Goal: Task Accomplishment & Management: Complete application form

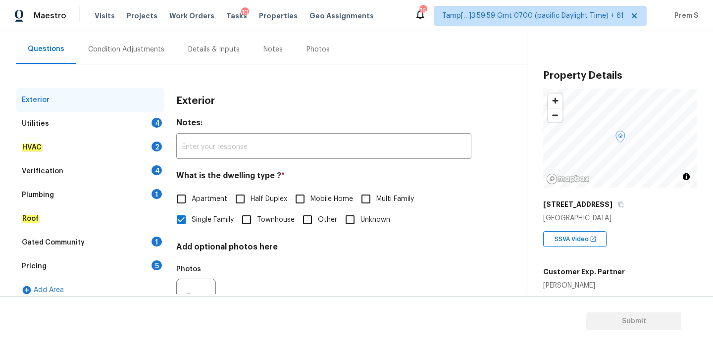
scroll to position [102, 0]
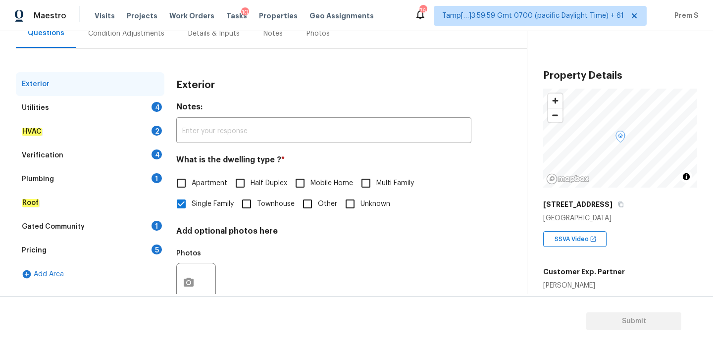
click at [160, 110] on div "4" at bounding box center [157, 107] width 10 height 10
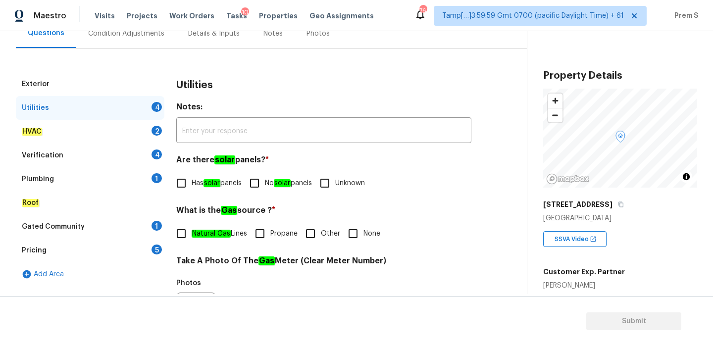
click at [269, 187] on span "No solar panels" at bounding box center [288, 183] width 47 height 10
click at [265, 187] on input "No solar panels" at bounding box center [254, 183] width 21 height 21
checkbox input "true"
click at [193, 241] on label "Natural Gas Lines" at bounding box center [209, 233] width 76 height 21
click at [192, 241] on input "Natural Gas Lines" at bounding box center [181, 233] width 21 height 21
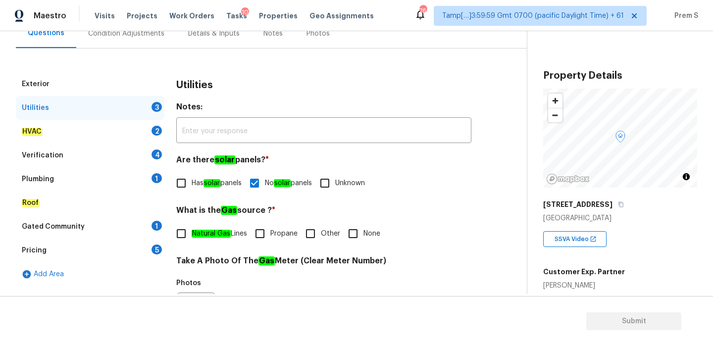
checkbox input "true"
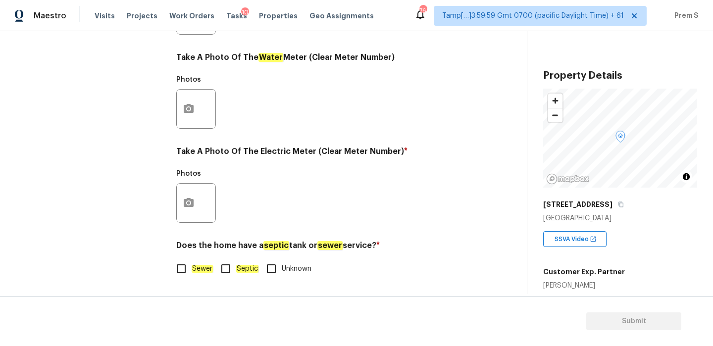
scroll to position [399, 0]
click at [192, 267] on em "Sewer" at bounding box center [202, 269] width 21 height 8
click at [192, 267] on input "Sewer" at bounding box center [181, 269] width 21 height 21
checkbox input "true"
click at [192, 207] on icon "button" at bounding box center [189, 203] width 12 height 12
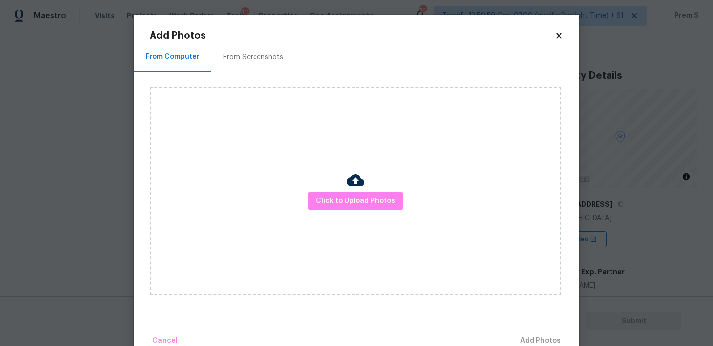
click at [370, 210] on div "Click to Upload Photos" at bounding box center [356, 191] width 412 height 208
click at [379, 202] on span "Click to Upload Photos" at bounding box center [355, 201] width 79 height 12
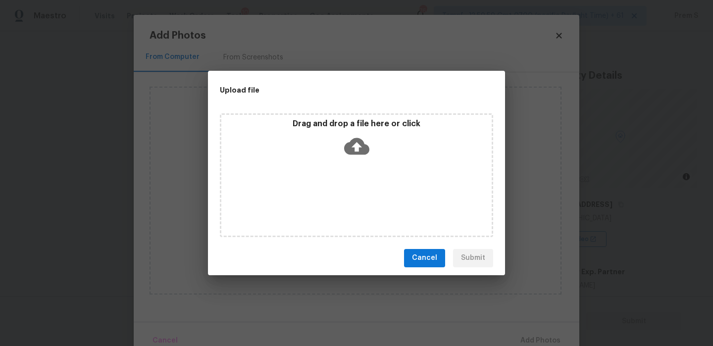
click at [356, 146] on icon at bounding box center [356, 146] width 25 height 25
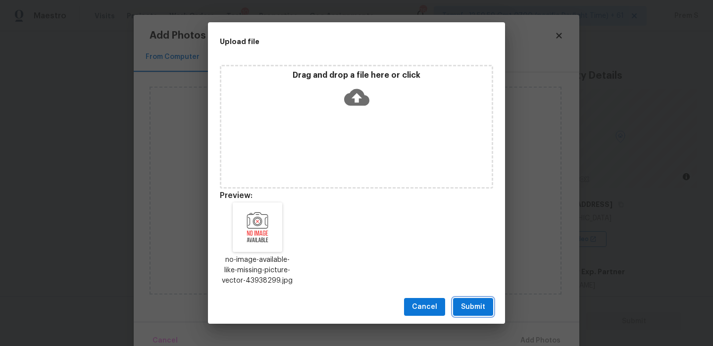
click at [479, 308] on span "Submit" at bounding box center [473, 307] width 24 height 12
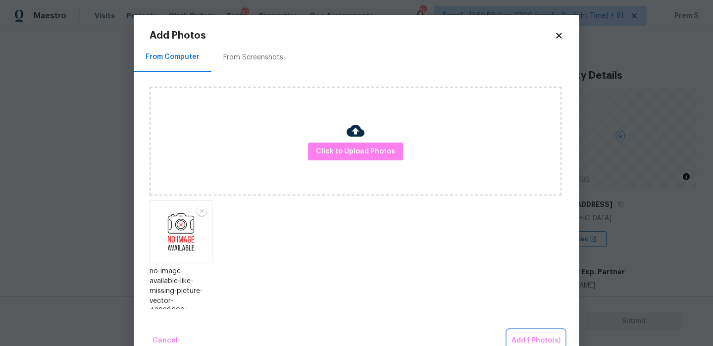
click at [532, 335] on span "Add 1 Photo(s)" at bounding box center [536, 341] width 49 height 12
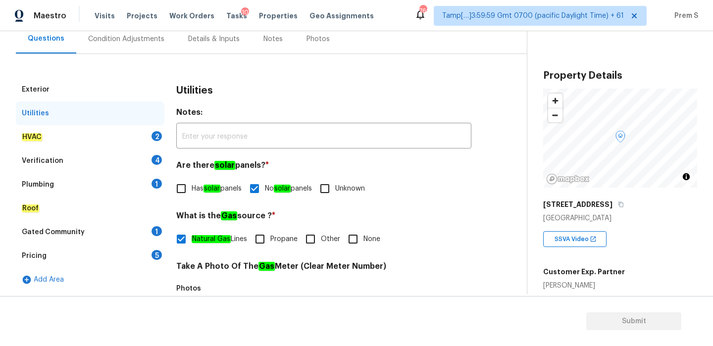
scroll to position [100, 0]
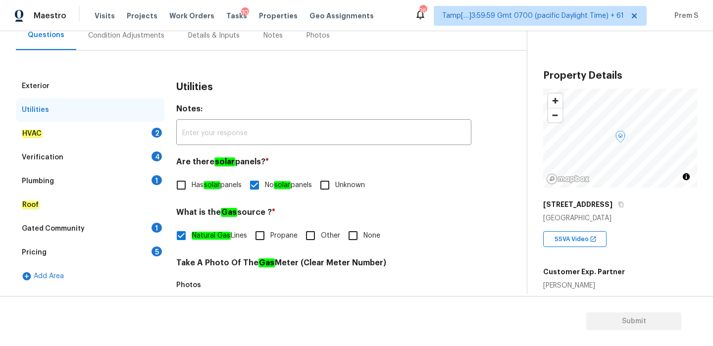
click at [134, 127] on div "HVAC 2" at bounding box center [90, 134] width 149 height 24
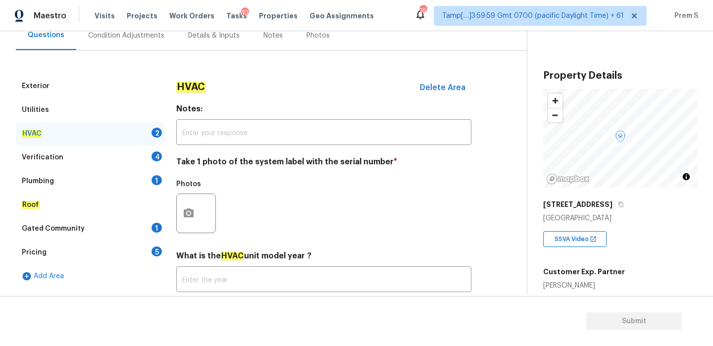
scroll to position [163, 0]
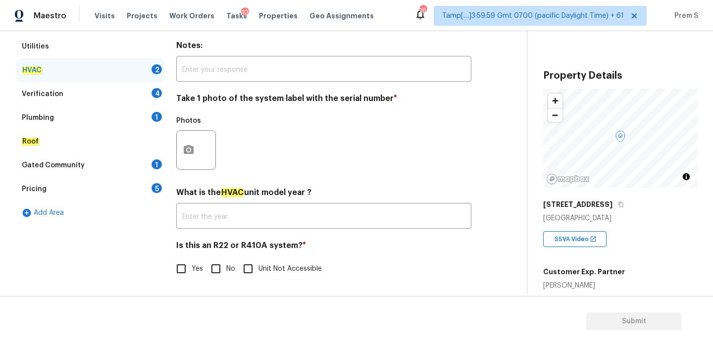
click at [213, 276] on input "No" at bounding box center [216, 269] width 21 height 21
checkbox input "true"
click at [190, 159] on button "button" at bounding box center [189, 149] width 24 height 39
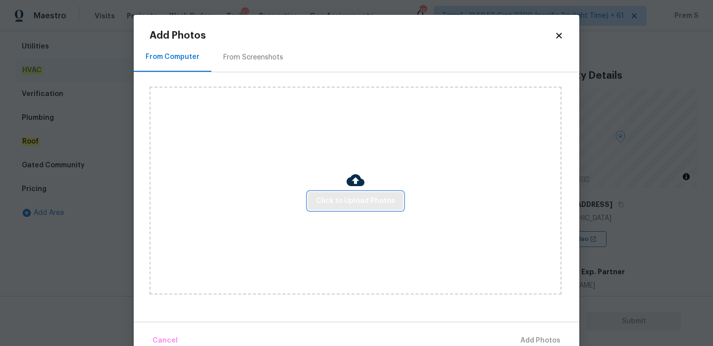
click at [356, 196] on span "Click to Upload Photos" at bounding box center [355, 201] width 79 height 12
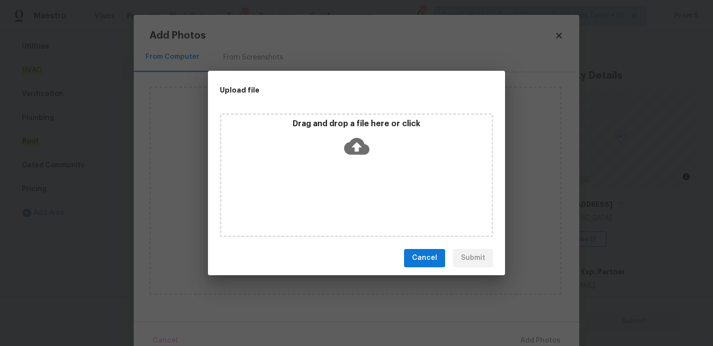
click at [358, 140] on icon at bounding box center [356, 146] width 25 height 17
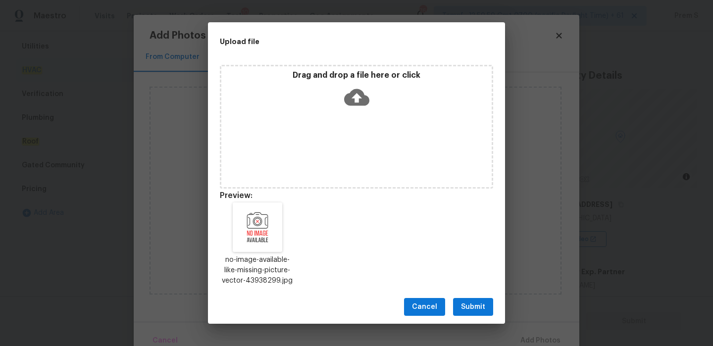
click at [484, 311] on span "Submit" at bounding box center [473, 307] width 24 height 12
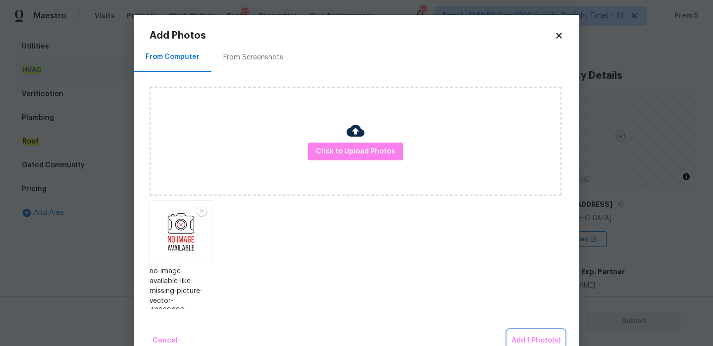
click at [543, 335] on span "Add 1 Photo(s)" at bounding box center [536, 341] width 49 height 12
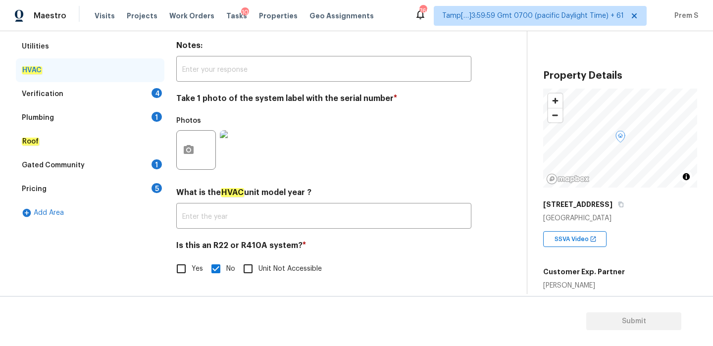
click at [135, 94] on div "Verification 4" at bounding box center [90, 94] width 149 height 24
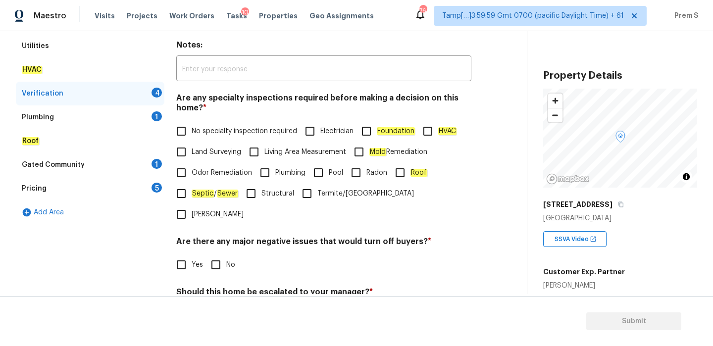
click at [228, 134] on span "No specialty inspection required" at bounding box center [245, 131] width 106 height 10
click at [192, 134] on input "No specialty inspection required" at bounding box center [181, 131] width 21 height 21
checkbox input "true"
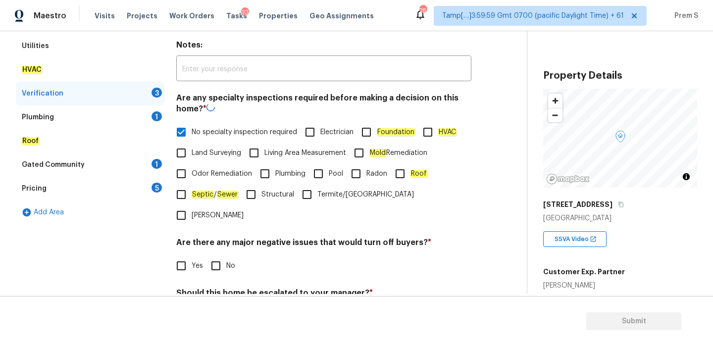
click at [217, 256] on input "No" at bounding box center [216, 266] width 21 height 21
checkbox input "true"
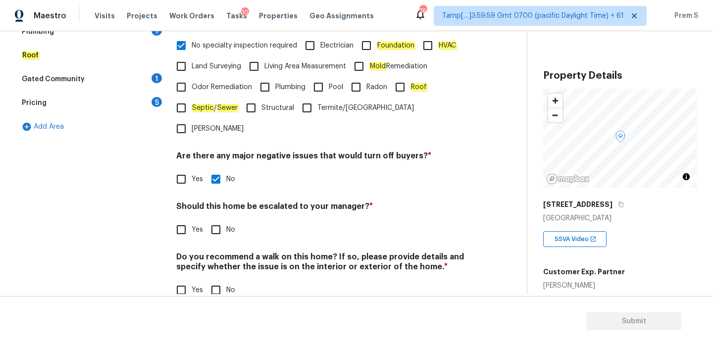
click at [218, 219] on input "No" at bounding box center [216, 229] width 21 height 21
checkbox input "true"
click at [216, 281] on input "No" at bounding box center [216, 291] width 21 height 21
checkbox input "true"
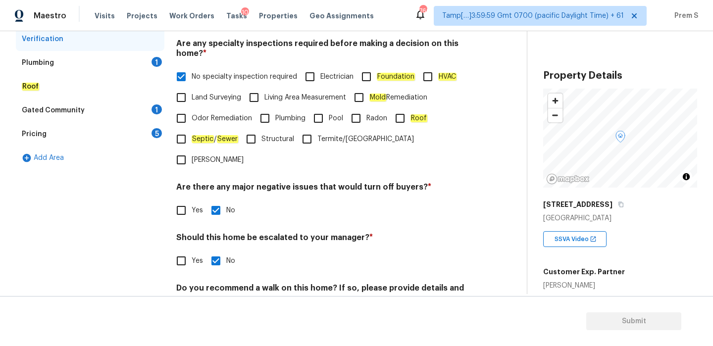
click at [155, 68] on div "Plumbing 1" at bounding box center [90, 63] width 149 height 24
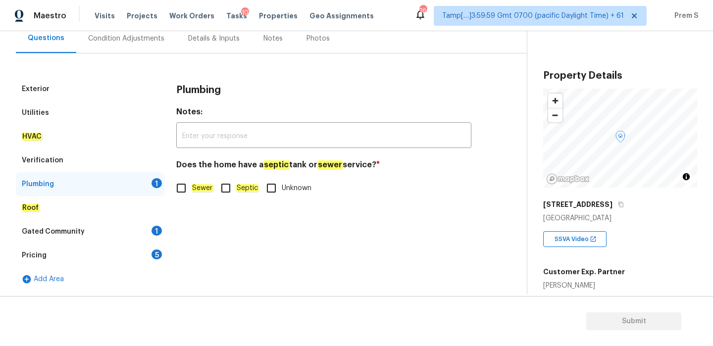
click at [180, 187] on input "Sewer" at bounding box center [181, 188] width 21 height 21
checkbox input "true"
click at [157, 226] on div "1" at bounding box center [157, 231] width 10 height 10
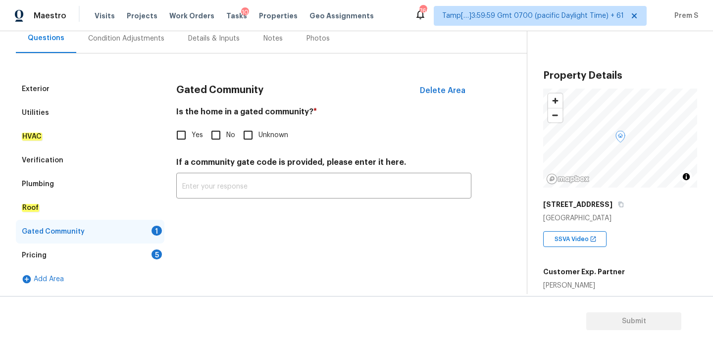
click at [218, 131] on input "No" at bounding box center [216, 135] width 21 height 21
checkbox input "true"
click at [150, 249] on div "Pricing 5" at bounding box center [90, 256] width 149 height 24
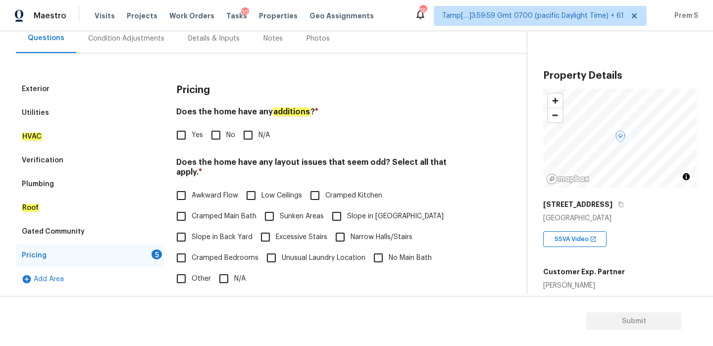
click at [222, 144] on input "No" at bounding box center [216, 135] width 21 height 21
checkbox input "true"
click at [351, 212] on span "Slope in [GEOGRAPHIC_DATA]" at bounding box center [395, 217] width 97 height 10
click at [347, 206] on input "Slope in [GEOGRAPHIC_DATA]" at bounding box center [336, 216] width 21 height 21
checkbox input "true"
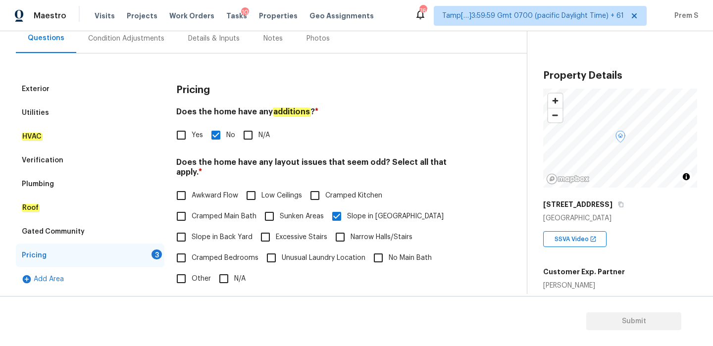
click at [215, 232] on span "Slope in Back Yard" at bounding box center [222, 237] width 61 height 10
click at [192, 232] on input "Slope in Back Yard" at bounding box center [181, 237] width 21 height 21
checkbox input "true"
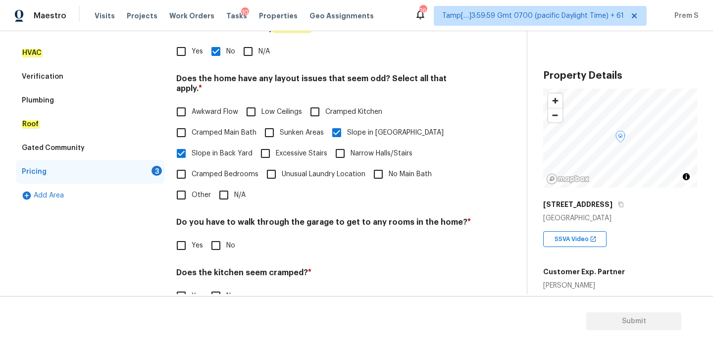
scroll to position [248, 0]
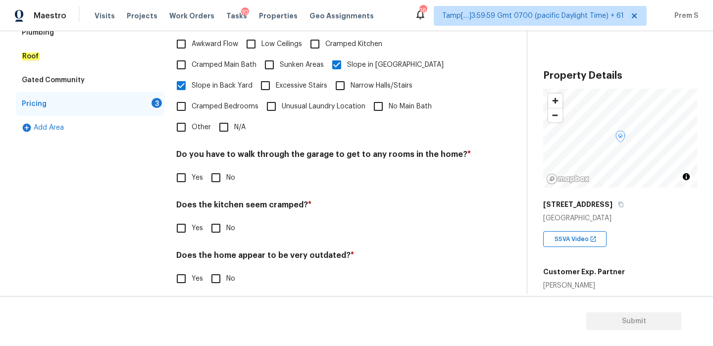
click at [219, 170] on input "No" at bounding box center [216, 177] width 21 height 21
checkbox input "true"
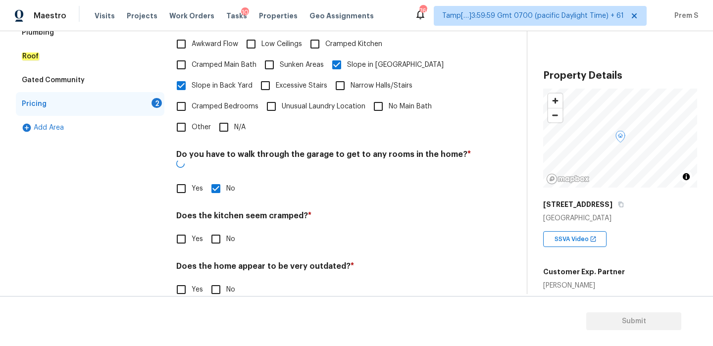
click at [217, 229] on input "No" at bounding box center [216, 239] width 21 height 21
checkbox input "true"
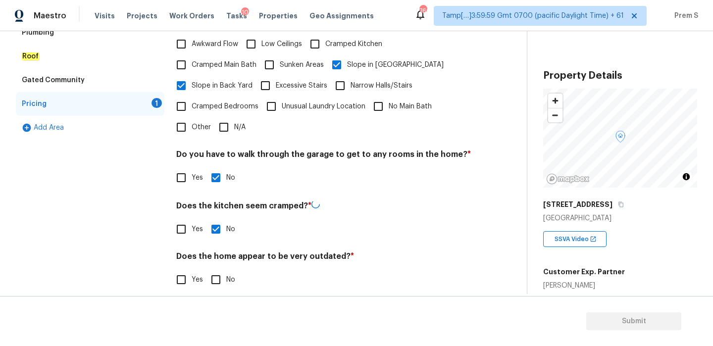
click at [212, 282] on div "Pricing Does the home have any additions ? * Yes No N/A Does the home have any …" at bounding box center [323, 114] width 295 height 377
click at [216, 273] on input "No" at bounding box center [216, 279] width 21 height 21
checkbox input "true"
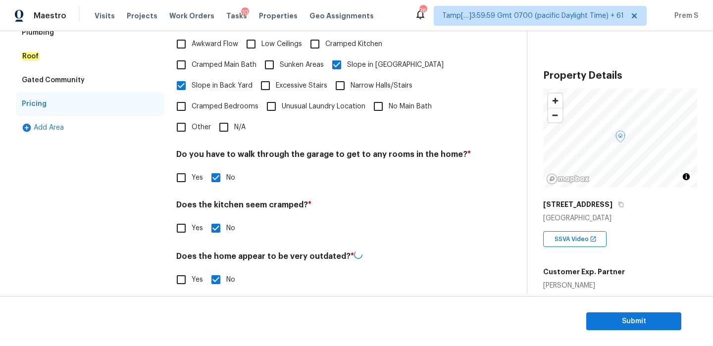
scroll to position [0, 0]
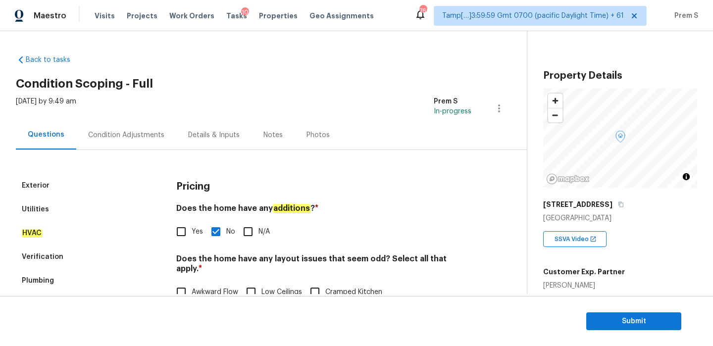
click at [146, 132] on div "Condition Adjustments" at bounding box center [126, 135] width 76 height 10
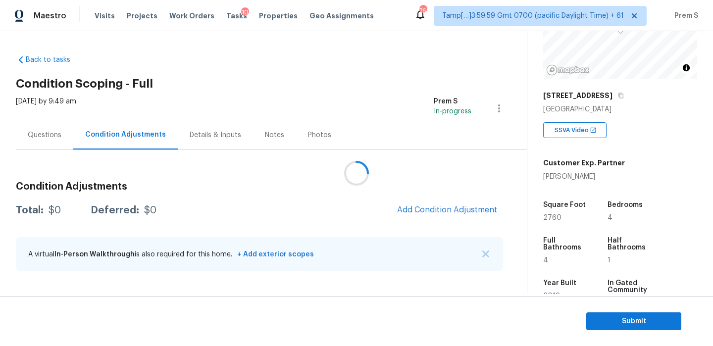
scroll to position [250, 0]
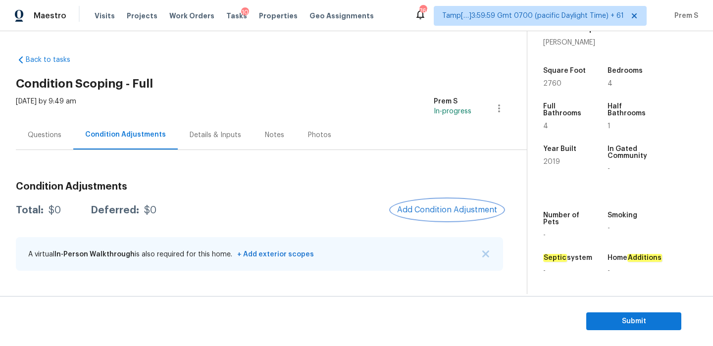
click at [444, 215] on button "Add Condition Adjustment" at bounding box center [447, 210] width 112 height 21
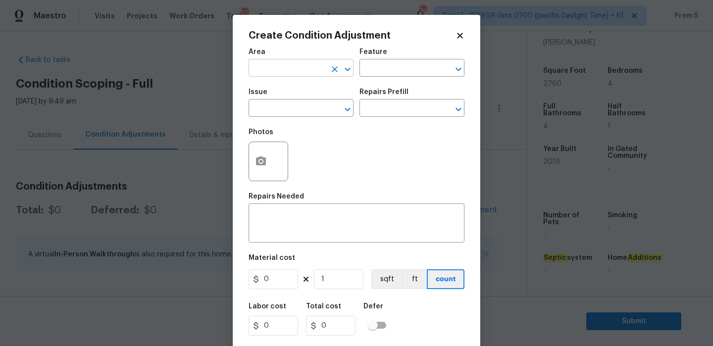
click at [259, 77] on input "text" at bounding box center [287, 68] width 77 height 15
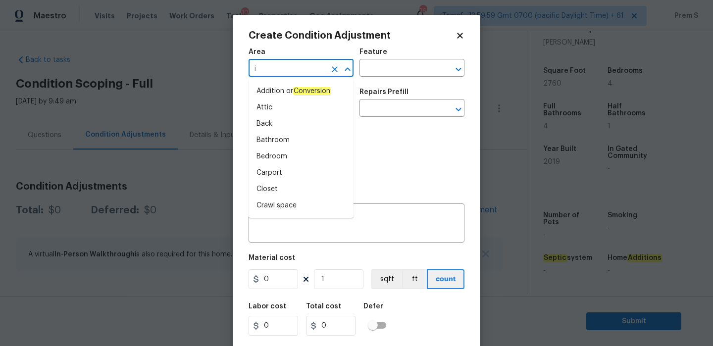
type input "in"
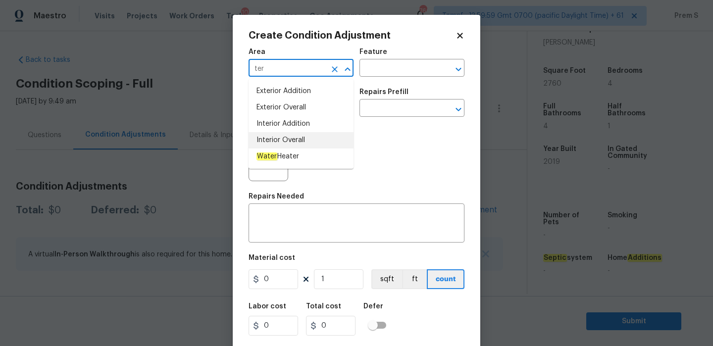
click at [297, 146] on li "Interior Overall" at bounding box center [301, 140] width 105 height 16
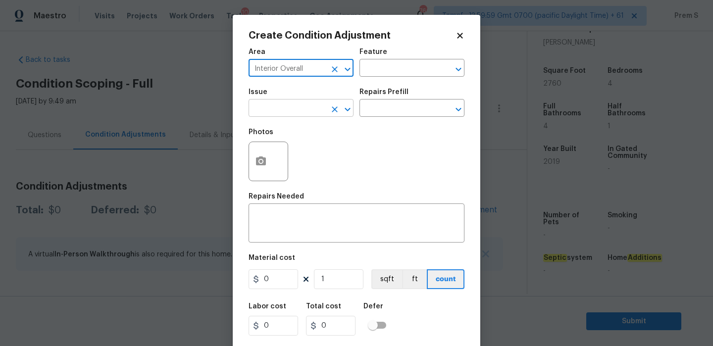
type input "Interior Overall"
click at [314, 111] on input "text" at bounding box center [287, 109] width 77 height 15
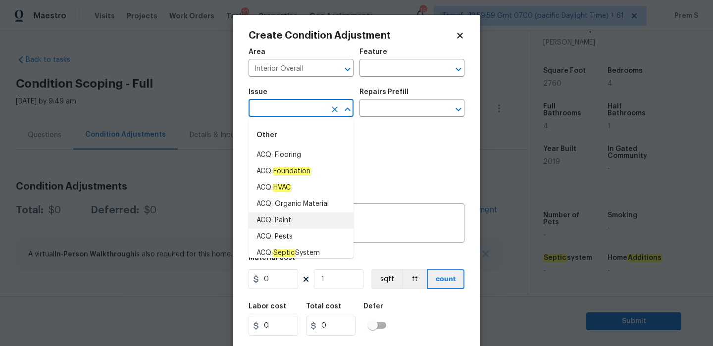
click at [322, 214] on li "ACQ: Paint" at bounding box center [301, 221] width 105 height 16
type input "ACQ: Paint"
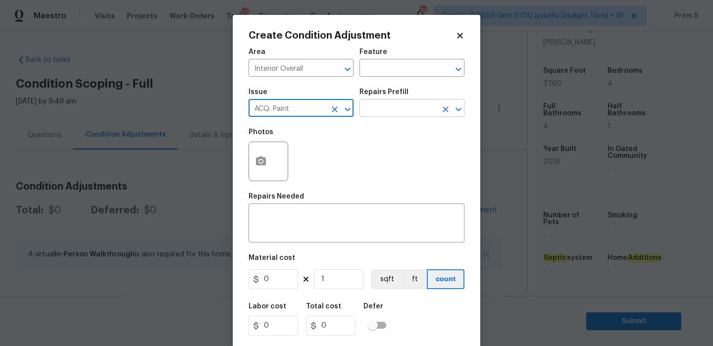
click at [411, 109] on input "text" at bounding box center [398, 109] width 77 height 15
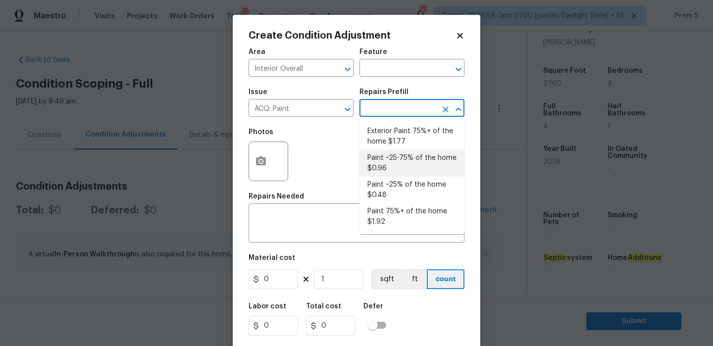
click at [421, 157] on li "Paint ~25-75% of the home $0.96" at bounding box center [412, 163] width 105 height 27
type input "Acquisition"
type textarea "Acquisition Scope: ~25 - 75% of the home needs interior paint"
type input "0.96"
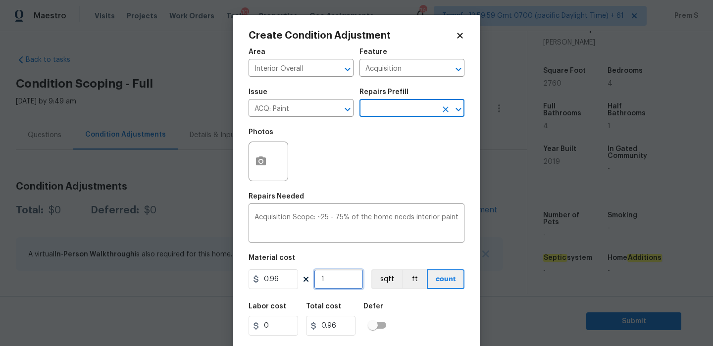
click at [334, 280] on input "1" at bounding box center [339, 280] width 50 height 20
type input "2"
type input "1.92"
type input "27"
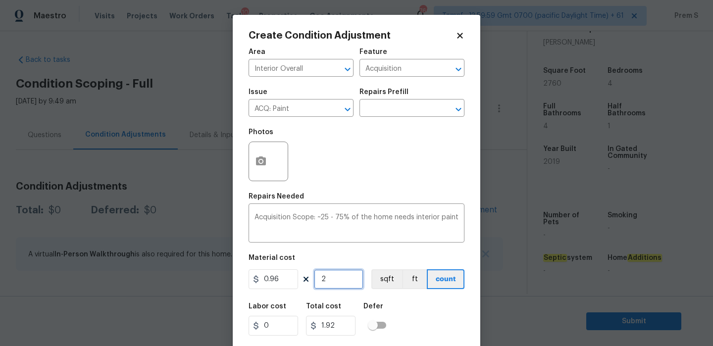
type input "25.92"
type input "276"
type input "264.96"
type input "2760"
type input "2649.6"
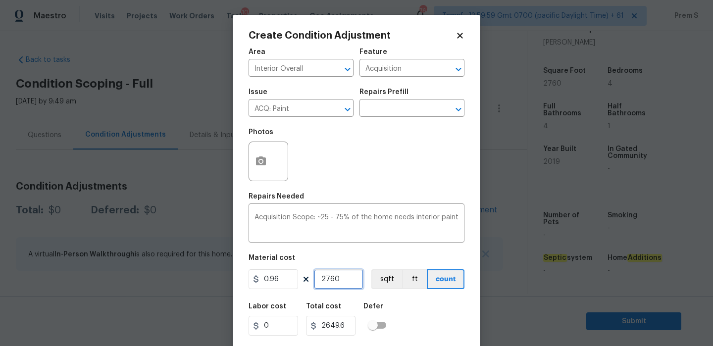
type input "2760"
click at [265, 164] on icon "button" at bounding box center [261, 161] width 10 height 9
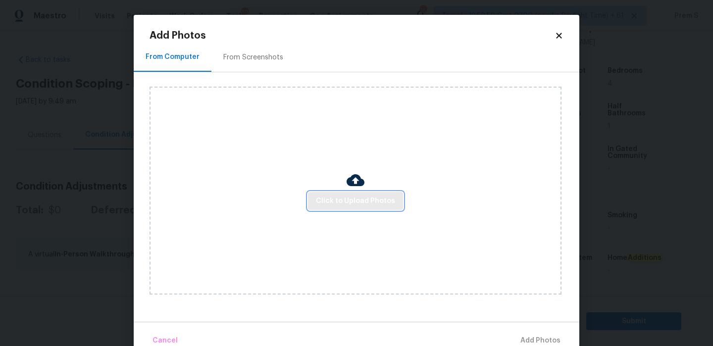
click at [356, 205] on span "Click to Upload Photos" at bounding box center [355, 201] width 79 height 12
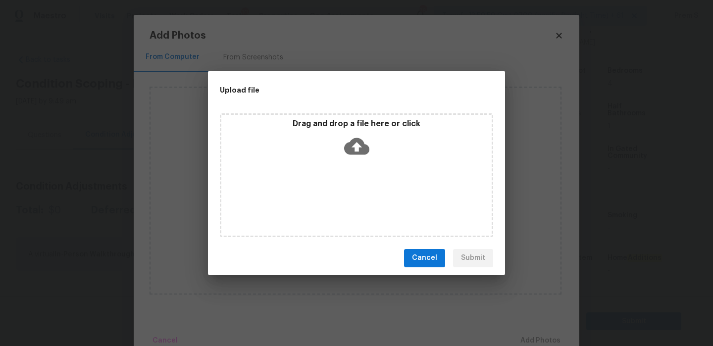
click at [360, 153] on icon at bounding box center [356, 146] width 25 height 17
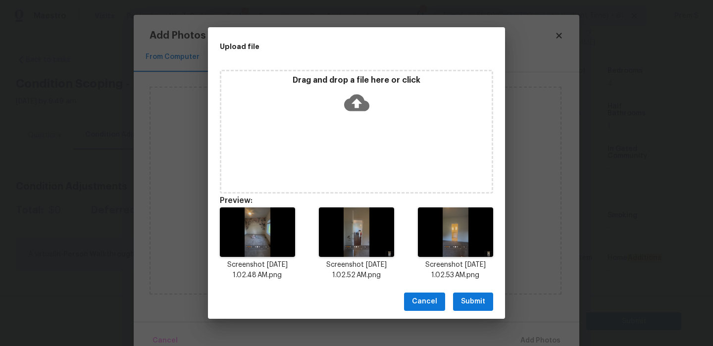
click at [471, 306] on span "Submit" at bounding box center [473, 302] width 24 height 12
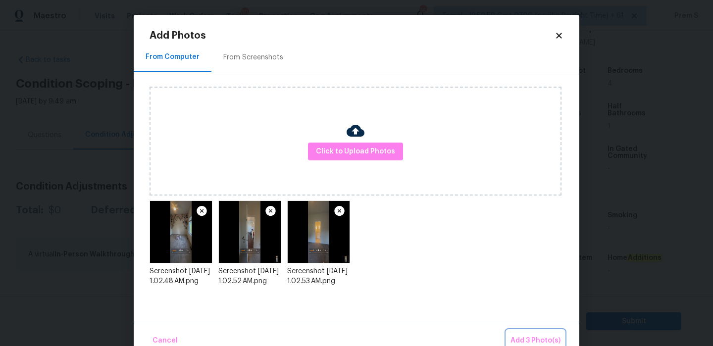
click at [532, 335] on span "Add 3 Photo(s)" at bounding box center [536, 341] width 50 height 12
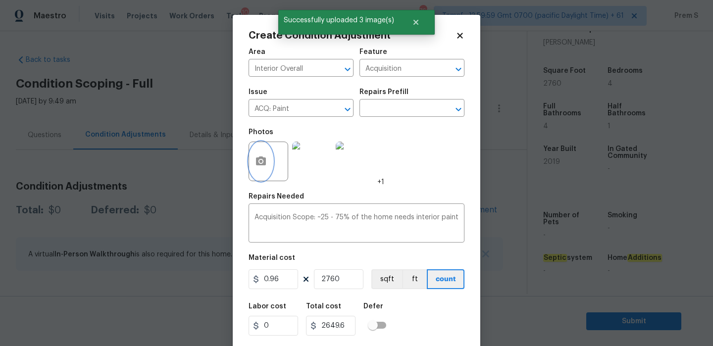
scroll to position [24, 0]
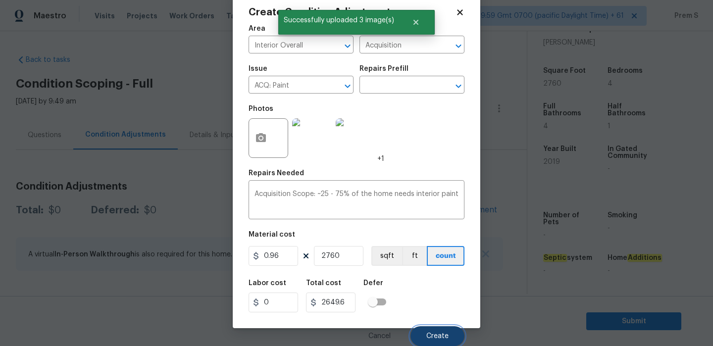
click at [436, 331] on button "Create" at bounding box center [438, 336] width 54 height 20
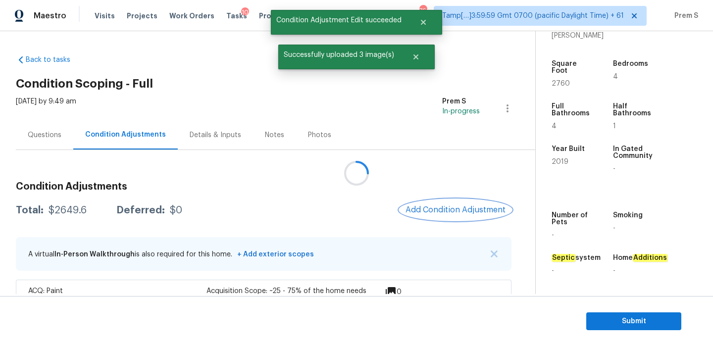
scroll to position [0, 0]
click at [417, 207] on span "Add Condition Adjustment" at bounding box center [455, 210] width 100 height 9
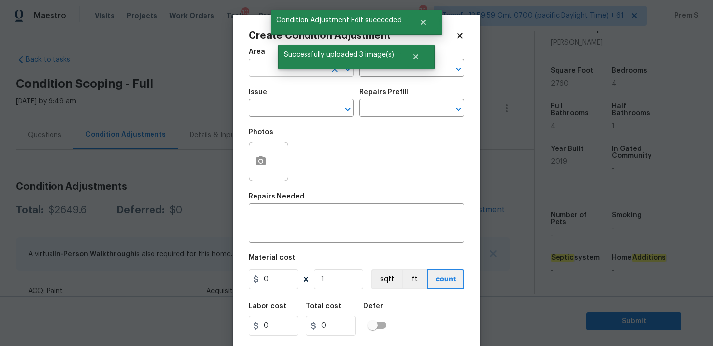
click at [269, 65] on input "text" at bounding box center [287, 68] width 77 height 15
type input "inter"
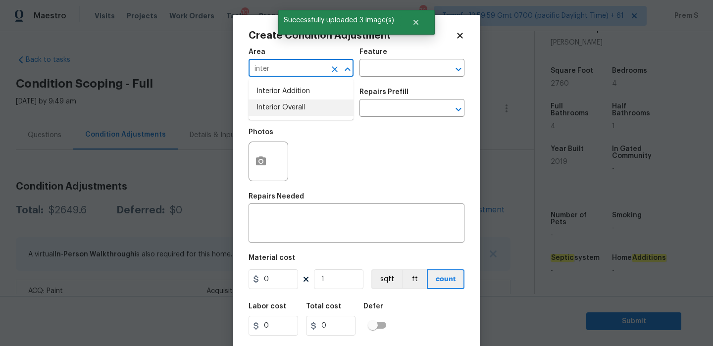
click at [273, 110] on li "Interior Overall" at bounding box center [301, 108] width 105 height 16
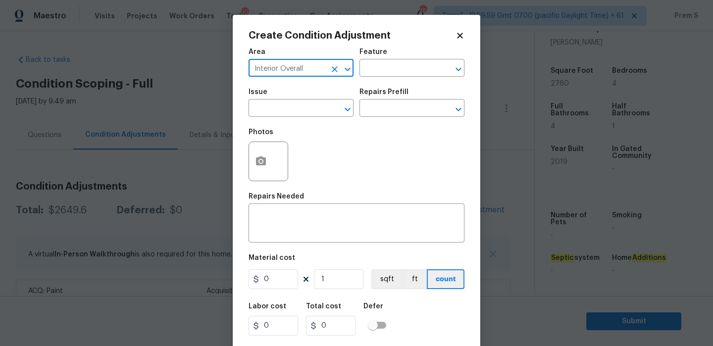
type input "Interior Overall"
click at [273, 110] on input "text" at bounding box center [287, 109] width 77 height 15
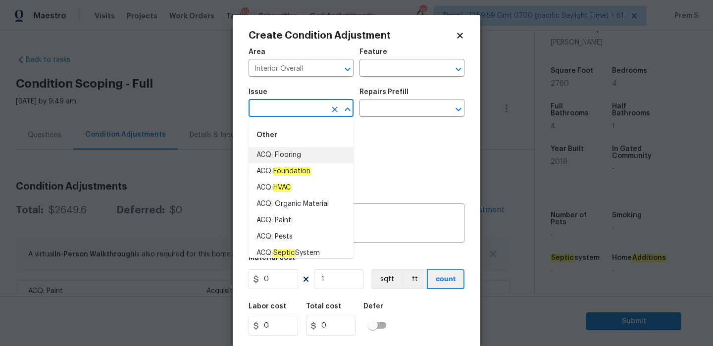
click at [323, 153] on li "ACQ: Flooring" at bounding box center [301, 155] width 105 height 16
type input "ACQ: Flooring"
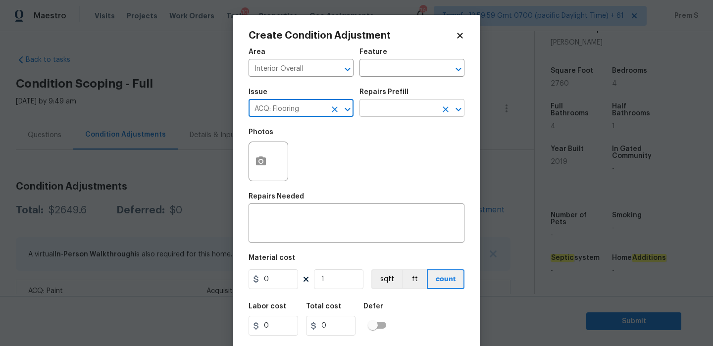
click at [400, 102] on input "text" at bounding box center [398, 109] width 77 height 15
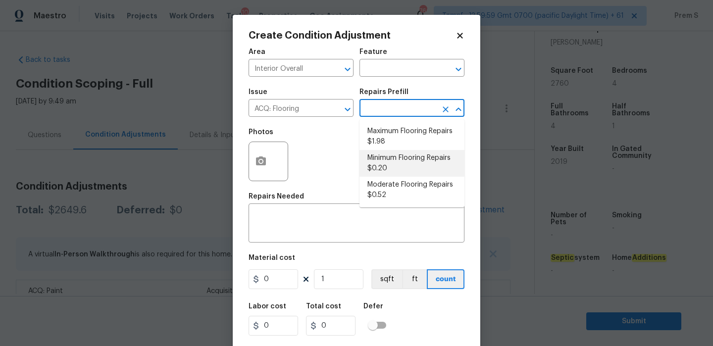
click at [386, 163] on li "Minimum Flooring Repairs $0.20" at bounding box center [412, 163] width 105 height 27
type input "Acquisition"
type textarea "Acquisition Scope: Minimum flooring repairs"
type input "0.2"
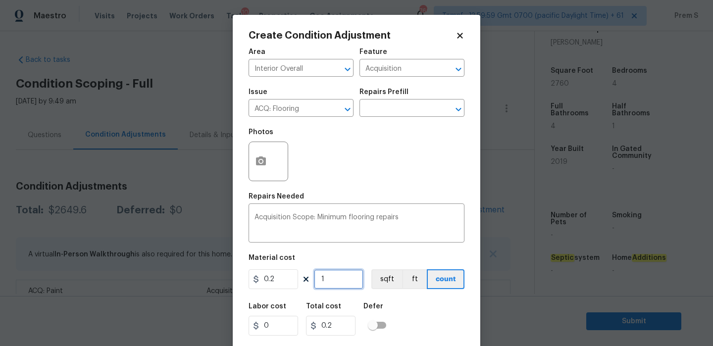
click at [334, 276] on input "1" at bounding box center [339, 280] width 50 height 20
type input "2"
type input "0.4"
type input "27"
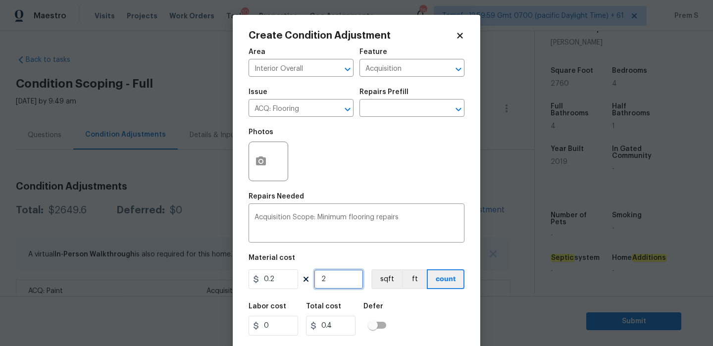
type input "5.4"
type input "276"
type input "55.2"
type input "2760"
type input "552"
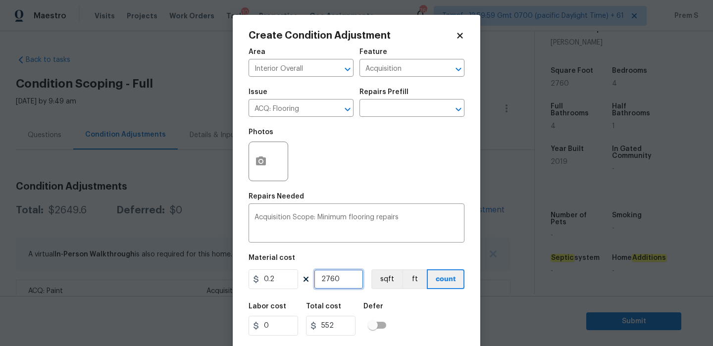
type input "2760"
click at [270, 278] on input "0.2" at bounding box center [274, 280] width 50 height 20
type input "400"
click at [342, 281] on input "2760" at bounding box center [339, 280] width 50 height 20
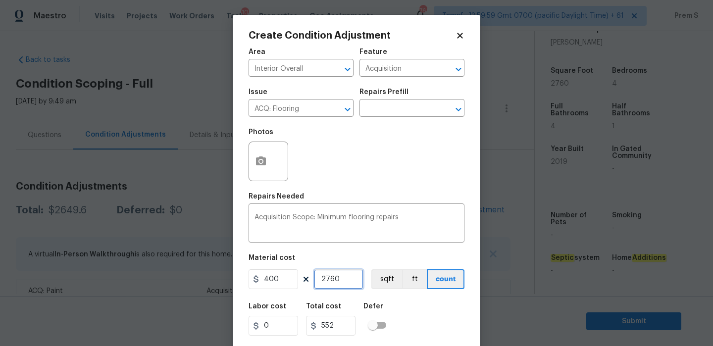
type input "1104000"
click at [342, 281] on input "2760" at bounding box center [339, 280] width 50 height 20
type input "1"
type input "400"
type input "1"
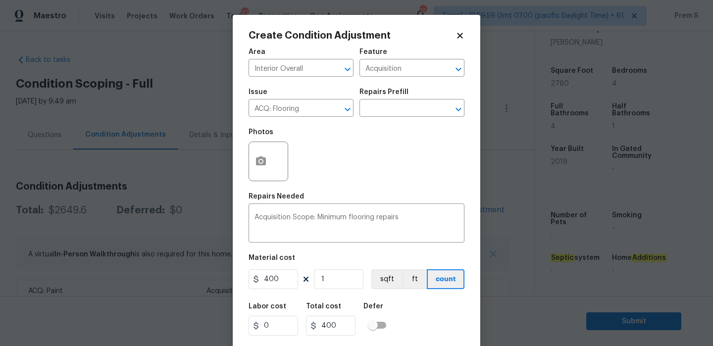
click at [417, 310] on div "Labor cost 0 Total cost 400 Defer" at bounding box center [357, 319] width 216 height 45
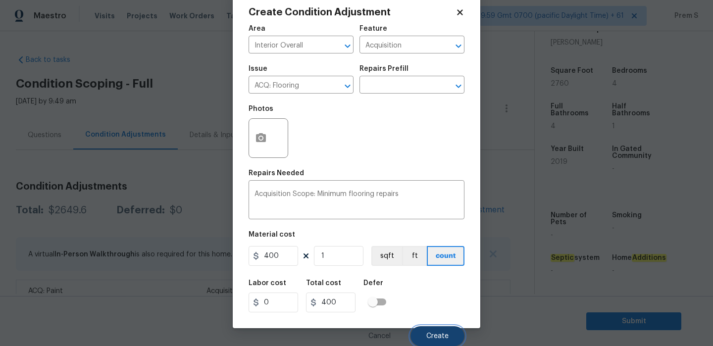
click at [435, 327] on button "Create" at bounding box center [438, 336] width 54 height 20
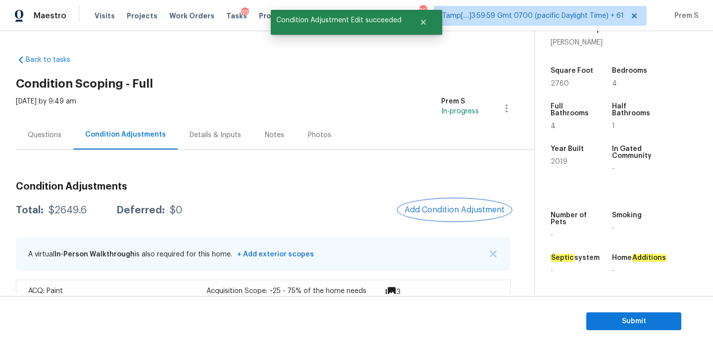
scroll to position [0, 0]
click at [474, 205] on button "Add Condition Adjustment" at bounding box center [456, 210] width 112 height 21
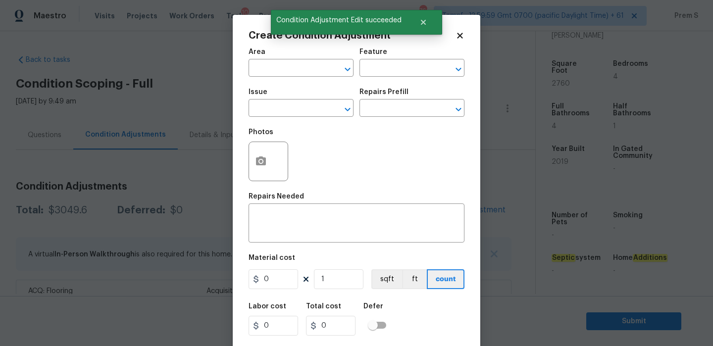
click at [308, 60] on div "Area" at bounding box center [301, 55] width 105 height 13
click at [307, 67] on input "text" at bounding box center [287, 68] width 77 height 15
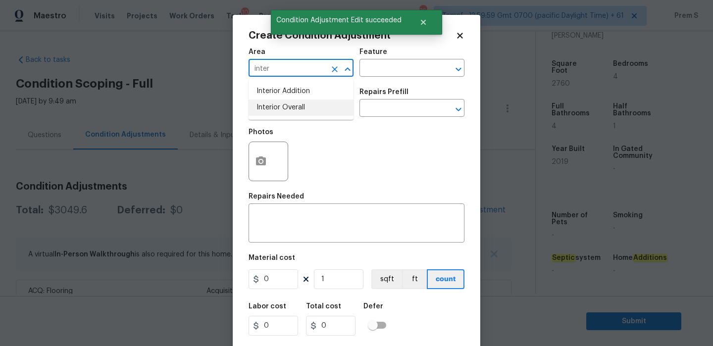
click at [311, 110] on li "Interior Overall" at bounding box center [301, 108] width 105 height 16
type input "Interior Overall"
click at [311, 110] on input "text" at bounding box center [287, 109] width 77 height 15
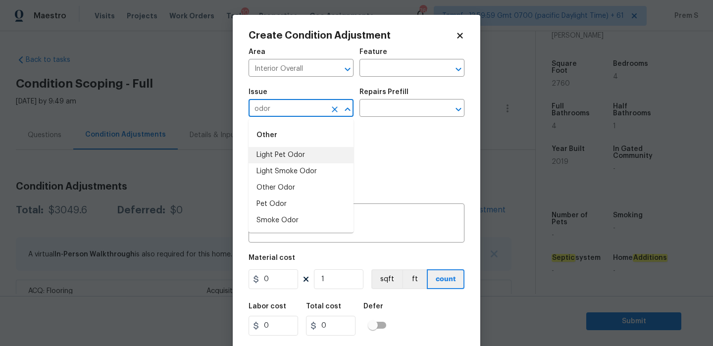
click at [313, 160] on li "Light Pet Odor" at bounding box center [301, 155] width 105 height 16
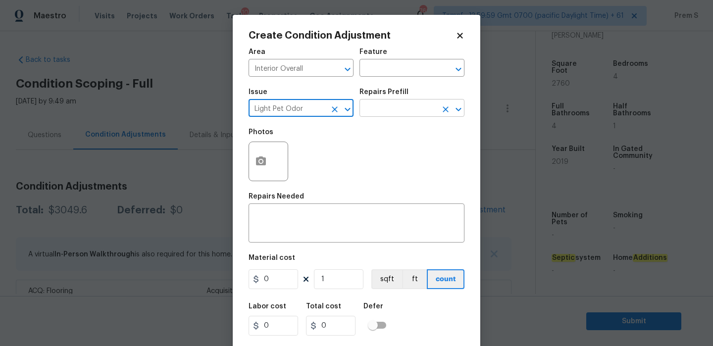
type input "Light Pet Odor"
click at [393, 108] on input "text" at bounding box center [398, 109] width 77 height 15
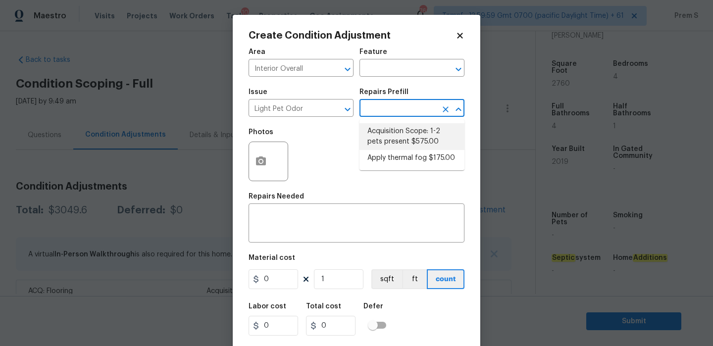
click at [397, 127] on li "Acquisition Scope: 1-2 pets present $575.00" at bounding box center [412, 136] width 105 height 27
type textarea "Acquisition Scope: 1-2 pets present"
type input "575"
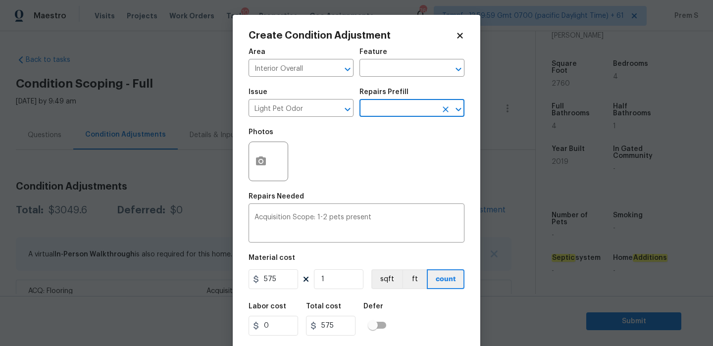
scroll to position [24, 0]
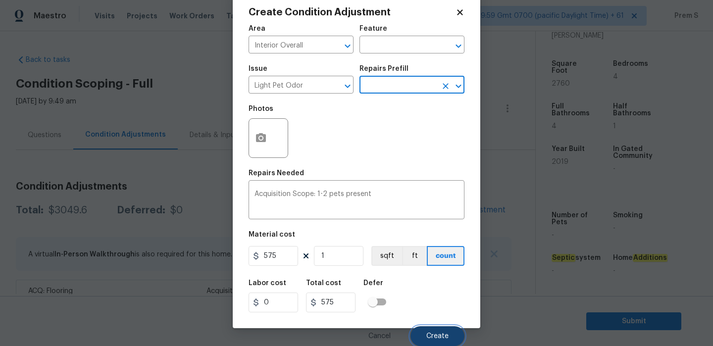
click at [432, 328] on button "Create" at bounding box center [438, 336] width 54 height 20
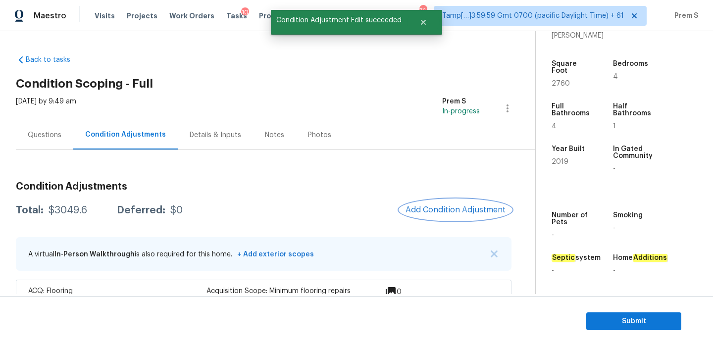
scroll to position [0, 0]
click at [425, 198] on div "Condition Adjustments Total: $3624.6 Deferred: $0 Add Condition Adjustment A vi…" at bounding box center [264, 284] width 496 height 221
click at [428, 215] on button "Add Condition Adjustment" at bounding box center [456, 210] width 112 height 21
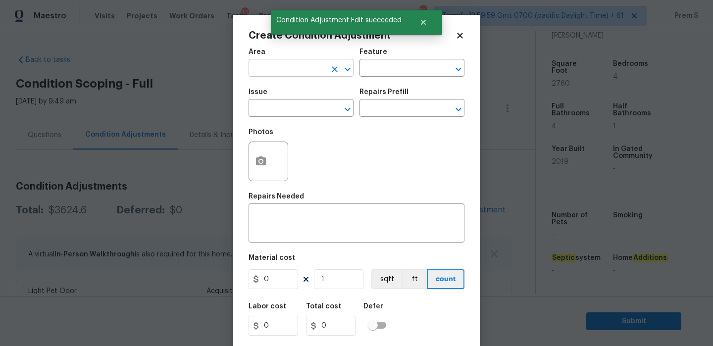
click at [270, 64] on input "text" at bounding box center [287, 68] width 77 height 15
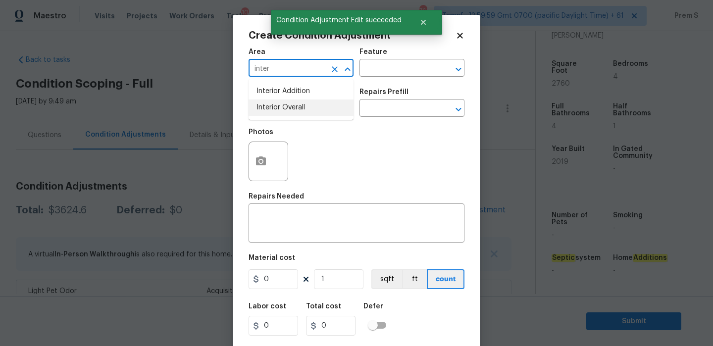
click at [280, 104] on li "Interior Overall" at bounding box center [301, 108] width 105 height 16
type input "Interior Overall"
click at [280, 104] on input "text" at bounding box center [287, 109] width 77 height 15
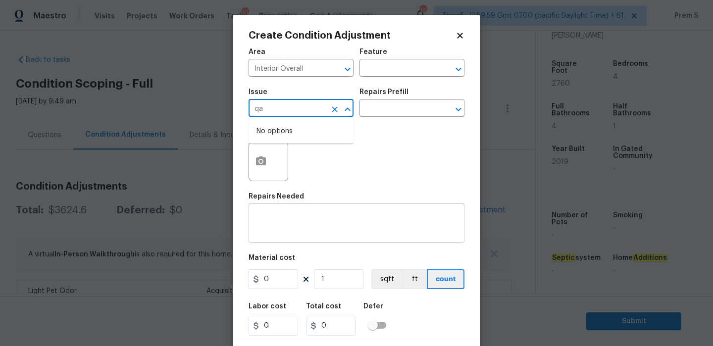
type input "q"
click at [294, 169] on li "Wallpaper" at bounding box center [301, 171] width 105 height 16
type input "Wallpaper"
click at [318, 237] on div "x ​" at bounding box center [357, 224] width 216 height 37
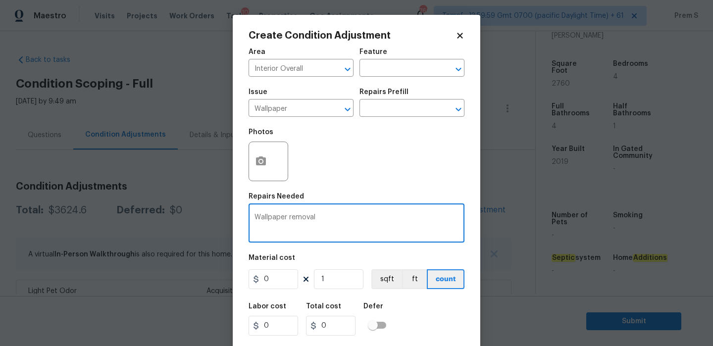
type textarea "Wallpaper removal"
click at [271, 280] on input "0" at bounding box center [274, 280] width 50 height 20
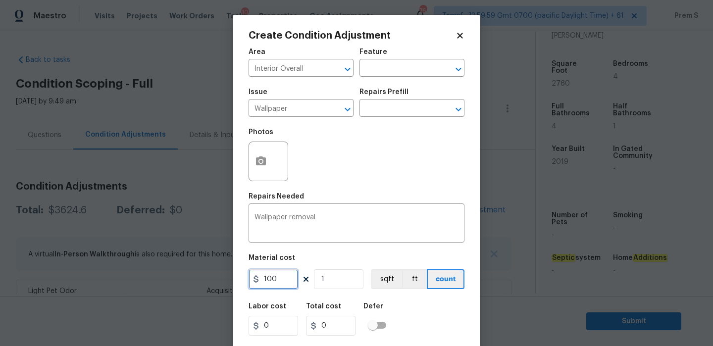
type input "100"
click at [475, 317] on div "Create Condition Adjustment Area Interior Overall ​ Feature ​ Issue Wallpaper ​…" at bounding box center [357, 183] width 248 height 337
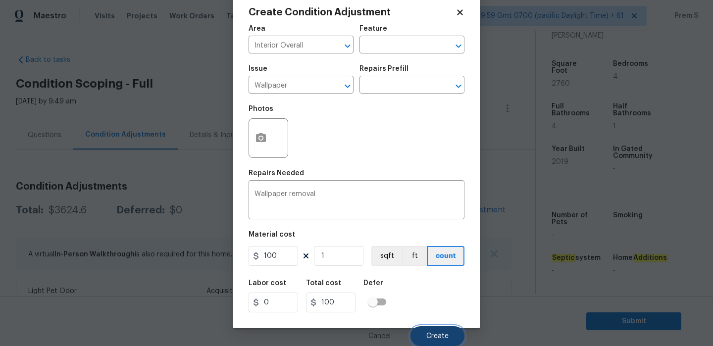
click at [447, 340] on button "Create" at bounding box center [438, 336] width 54 height 20
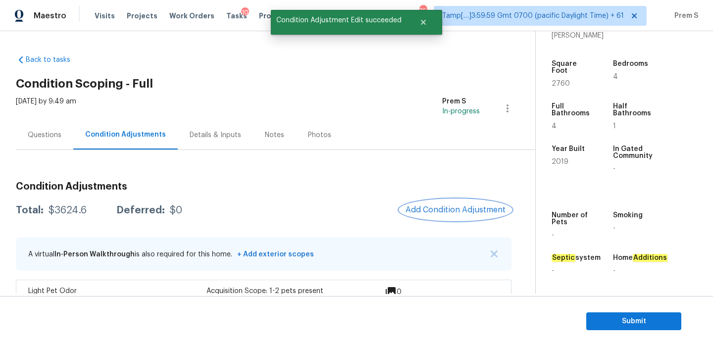
scroll to position [0, 0]
click at [428, 209] on div at bounding box center [356, 173] width 713 height 346
click at [420, 214] on div at bounding box center [356, 173] width 713 height 346
click at [443, 214] on span "Add Condition Adjustment" at bounding box center [456, 210] width 100 height 9
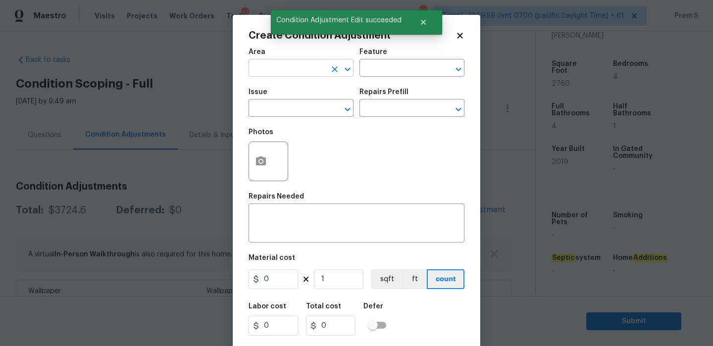
click at [262, 73] on input "text" at bounding box center [287, 68] width 77 height 15
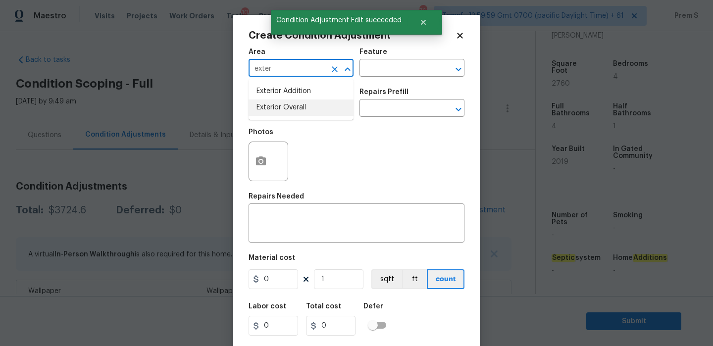
click at [268, 109] on li "Exterior Overall" at bounding box center [301, 108] width 105 height 16
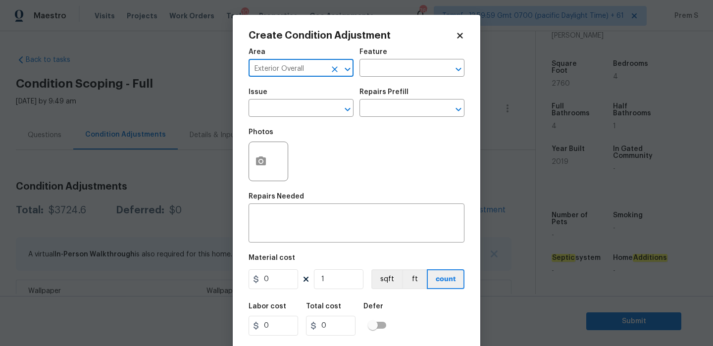
type input "Exterior Overall"
click at [268, 109] on input "text" at bounding box center [287, 109] width 77 height 15
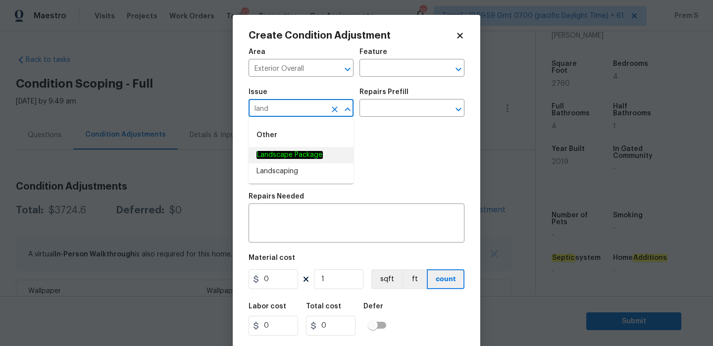
click at [280, 161] on li "Landscape Package" at bounding box center [301, 155] width 105 height 16
type input "Landscape Package"
click at [407, 102] on input "text" at bounding box center [398, 109] width 77 height 15
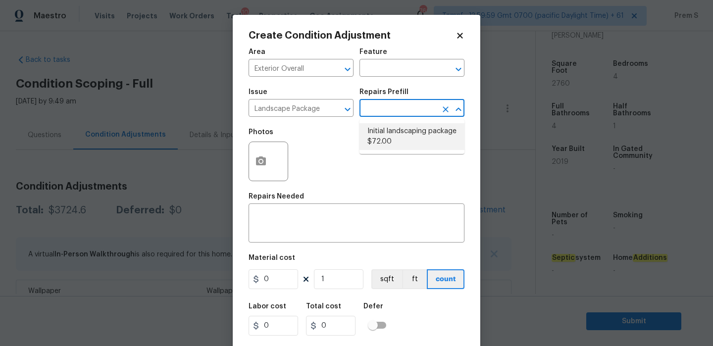
click at [411, 131] on li "Initial landscaping package $72.00" at bounding box center [412, 136] width 105 height 27
type input "Home Readiness Packages"
type textarea "Mowing of grass up to 6" in height. Mow, edge along driveways & sidewalks, trim…"
type input "72"
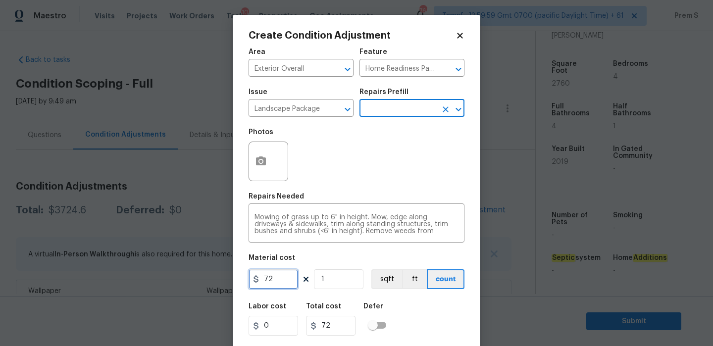
click at [275, 277] on input "72" at bounding box center [274, 280] width 50 height 20
type input "300"
click at [422, 326] on div "Labor cost 0 Total cost 300 Defer" at bounding box center [357, 319] width 216 height 45
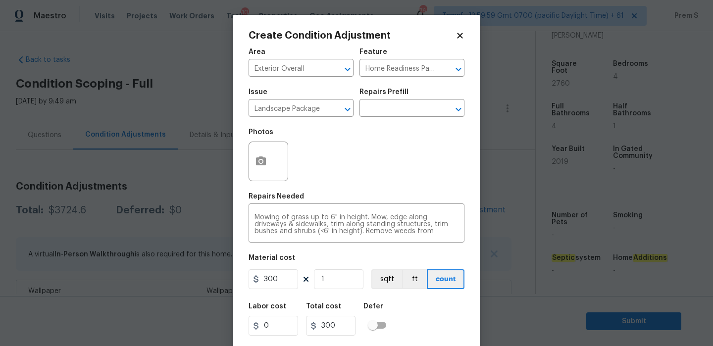
scroll to position [24, 0]
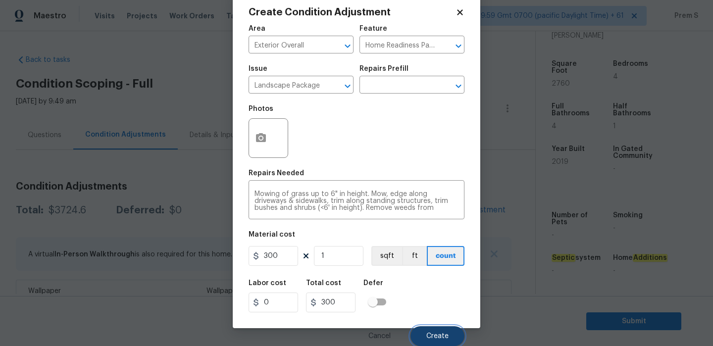
click at [432, 334] on span "Create" at bounding box center [438, 336] width 22 height 7
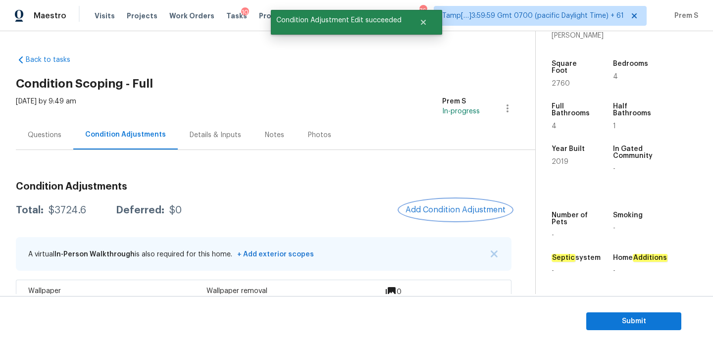
scroll to position [0, 0]
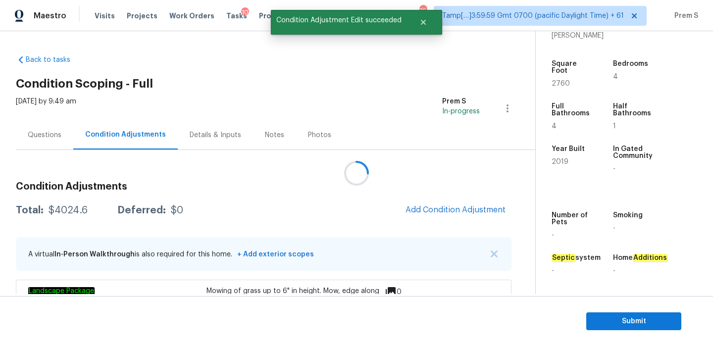
click at [431, 211] on div at bounding box center [356, 173] width 713 height 346
click at [431, 211] on span "Add Condition Adjustment" at bounding box center [456, 210] width 100 height 9
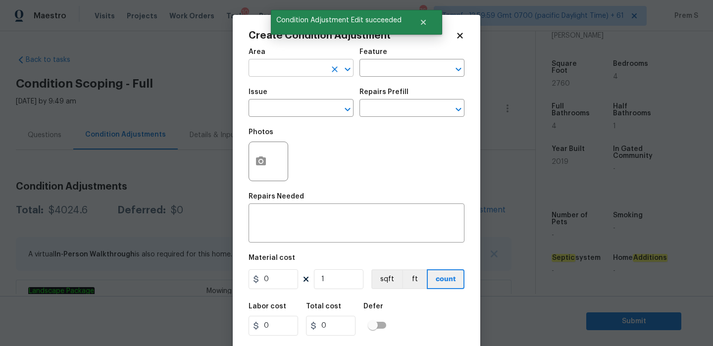
click at [289, 73] on input "text" at bounding box center [287, 68] width 77 height 15
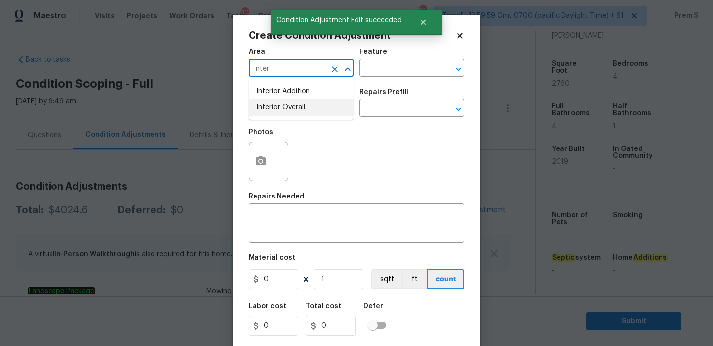
click at [312, 107] on li "Interior Overall" at bounding box center [301, 108] width 105 height 16
type input "Interior Overall"
click at [312, 107] on input "text" at bounding box center [287, 109] width 77 height 15
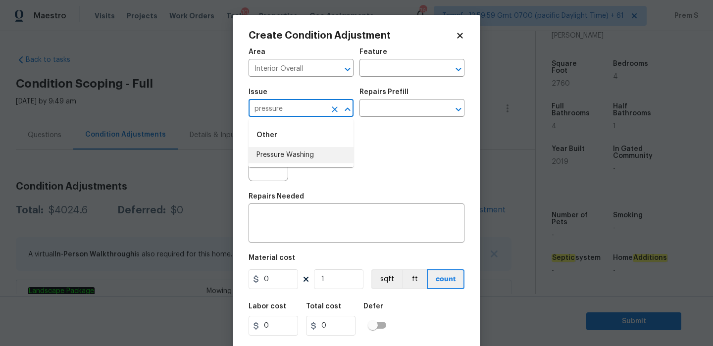
click at [302, 149] on li "Pressure Washing" at bounding box center [301, 155] width 105 height 16
type input "Pressure Washing"
click at [281, 220] on textarea at bounding box center [357, 224] width 204 height 21
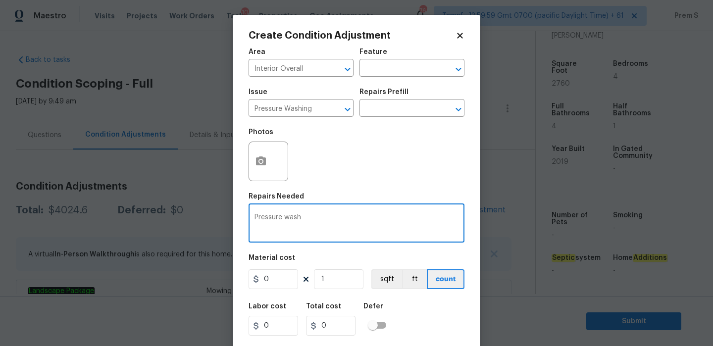
type textarea "Pressure wash"
click at [273, 275] on input "0" at bounding box center [274, 280] width 50 height 20
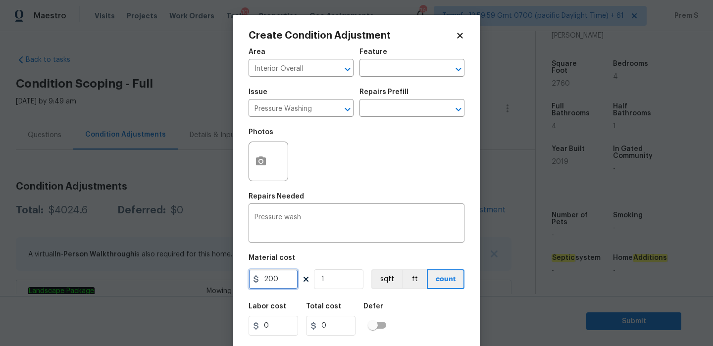
type input "200"
click at [419, 304] on div "Labor cost 0 Total cost 200 Defer" at bounding box center [357, 319] width 216 height 45
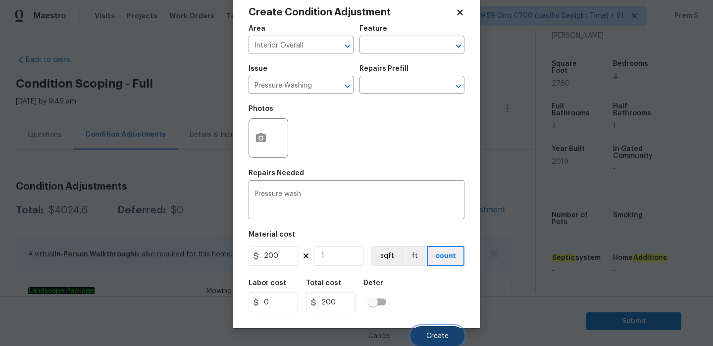
click at [423, 331] on button "Create" at bounding box center [438, 336] width 54 height 20
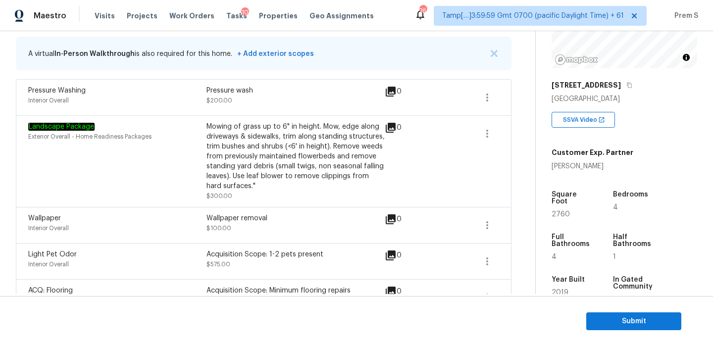
scroll to position [268, 0]
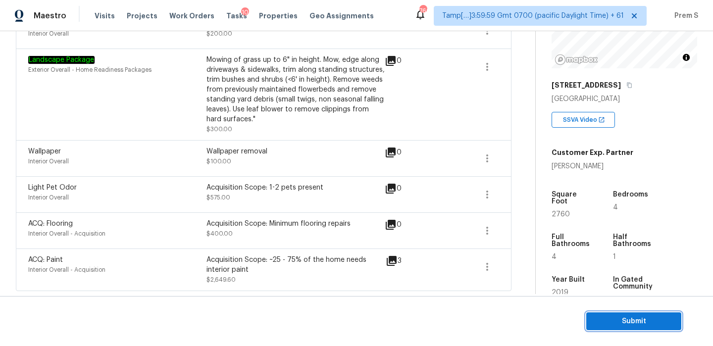
click at [617, 318] on span "Submit" at bounding box center [634, 322] width 79 height 12
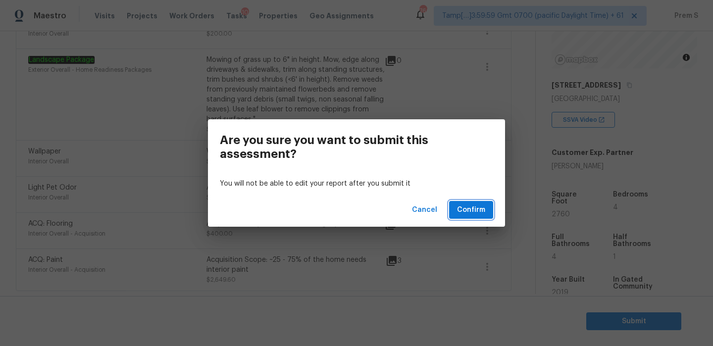
click at [468, 211] on span "Confirm" at bounding box center [471, 210] width 28 height 12
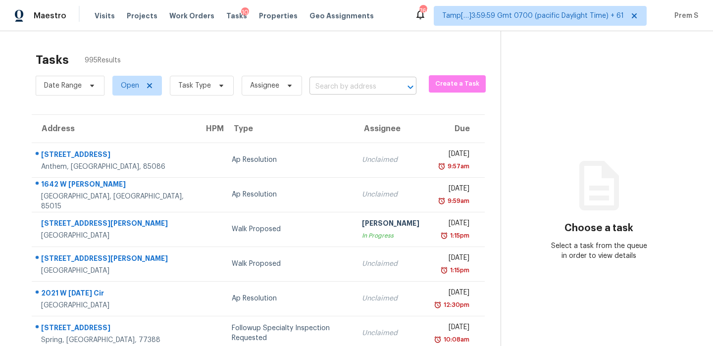
click at [387, 83] on input "text" at bounding box center [349, 86] width 79 height 15
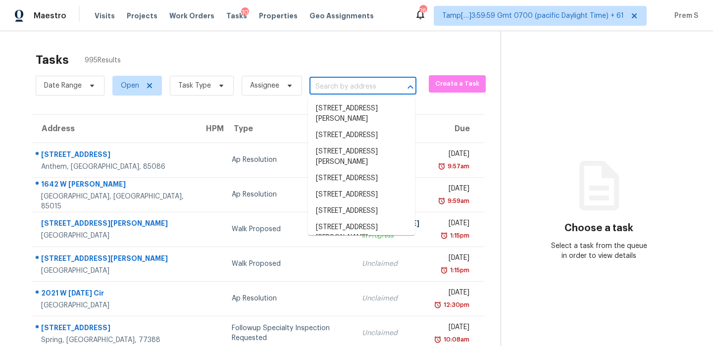
paste input "128 Davinhall Dr, Fuquay Varina, NC 27526"
type input "128 Davinhall Dr, Fuquay Varina, NC 27526"
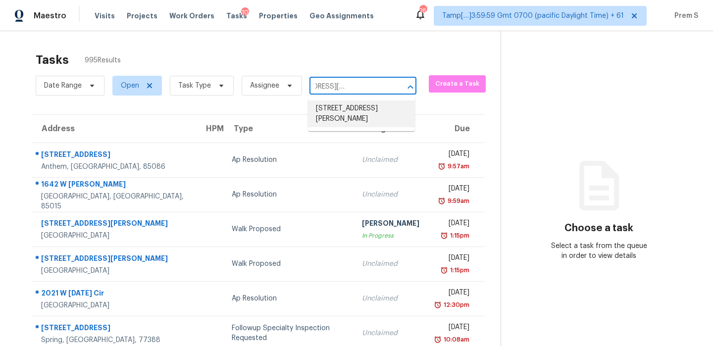
click at [354, 115] on li "128 Davinhall Dr, Fuquay Varina, NC 27526" at bounding box center [361, 114] width 107 height 27
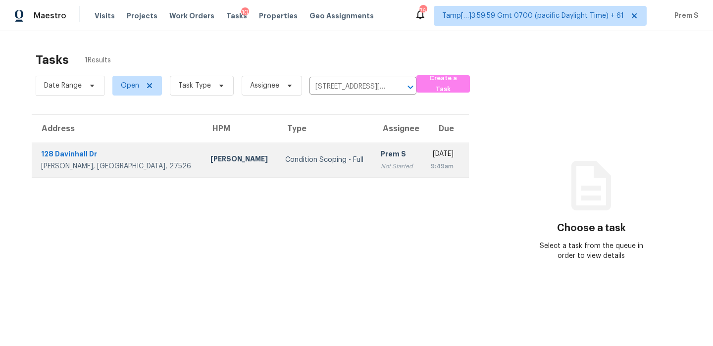
click at [422, 173] on td "Fri, Sep 5th 2025 9:49am" at bounding box center [445, 160] width 47 height 35
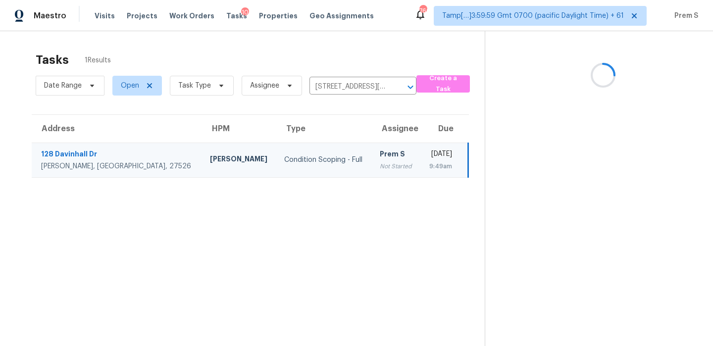
scroll to position [31, 0]
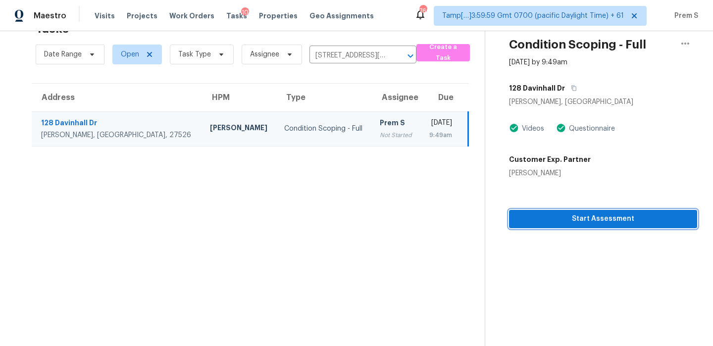
click at [635, 215] on span "Start Assessment" at bounding box center [603, 219] width 172 height 12
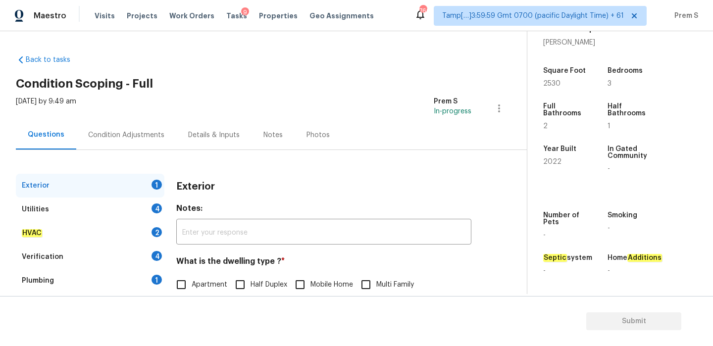
scroll to position [131, 0]
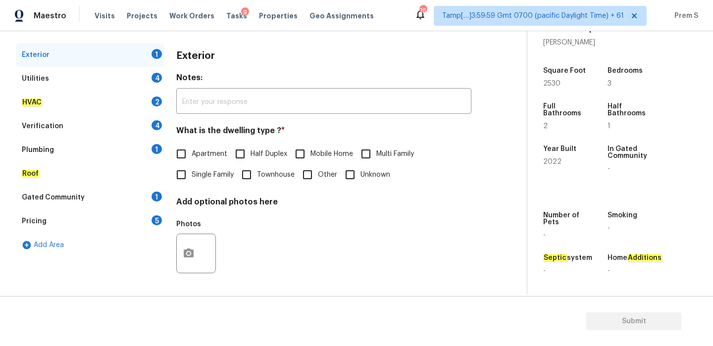
click at [200, 180] on span "Single Family" at bounding box center [213, 175] width 42 height 10
click at [192, 180] on input "Single Family" at bounding box center [181, 174] width 21 height 21
checkbox input "true"
click at [155, 76] on div "4" at bounding box center [157, 78] width 10 height 10
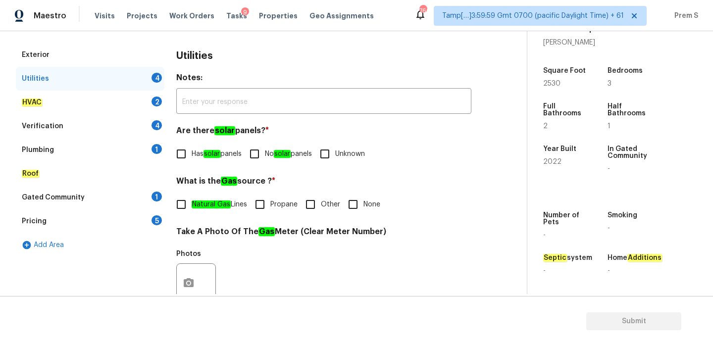
click at [264, 157] on input "No solar panels" at bounding box center [254, 154] width 21 height 21
checkbox input "true"
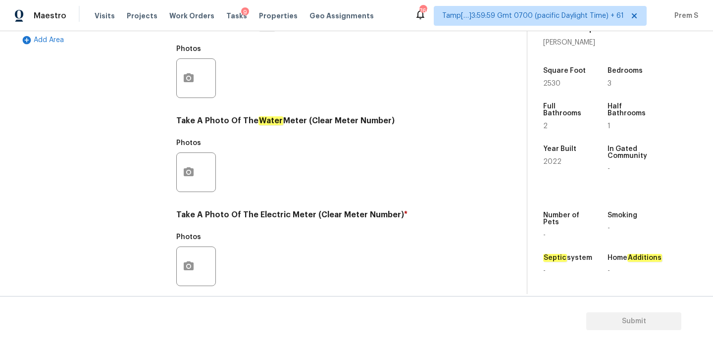
scroll to position [399, 0]
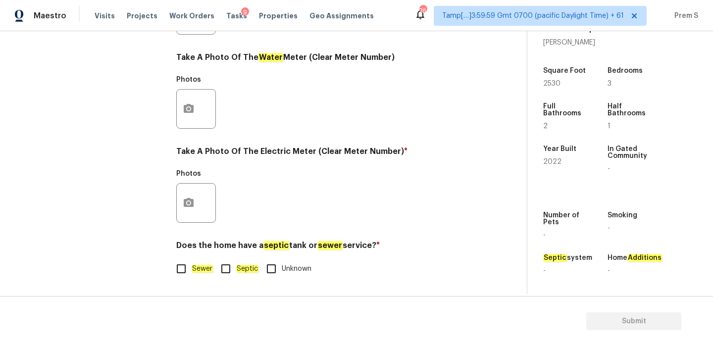
click at [178, 281] on div "Utilities Notes: ​ Are there solar panels? * Has solar panels No solar panels U…" at bounding box center [323, 33] width 295 height 517
click at [182, 273] on input "Sewer" at bounding box center [181, 269] width 21 height 21
checkbox input "true"
click at [189, 205] on icon "button" at bounding box center [189, 202] width 10 height 9
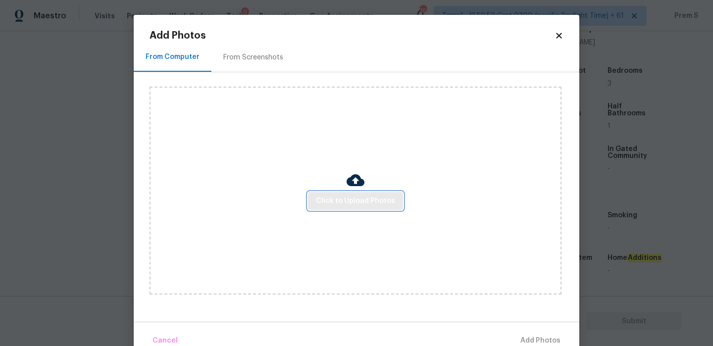
click at [333, 209] on button "Click to Upload Photos" at bounding box center [355, 201] width 95 height 18
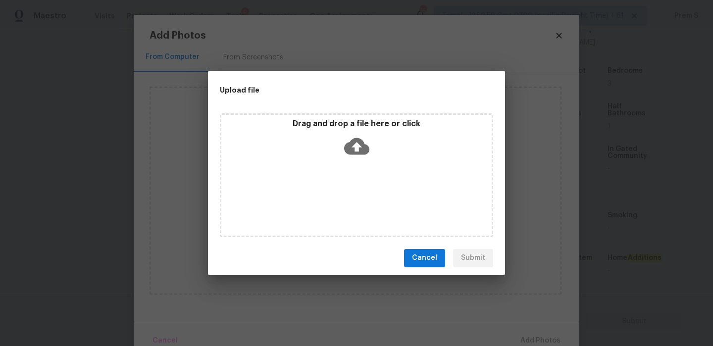
click at [368, 144] on icon at bounding box center [356, 146] width 25 height 25
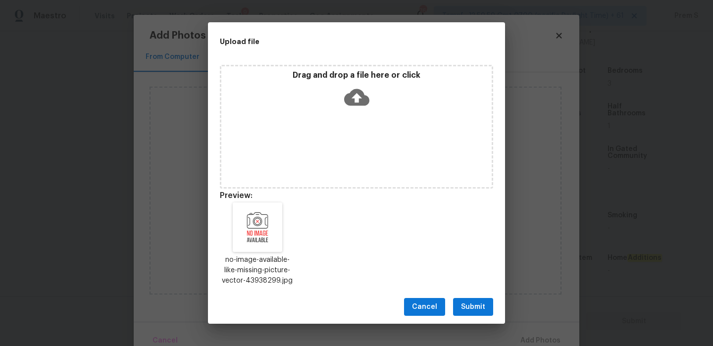
click at [470, 313] on span "Submit" at bounding box center [473, 307] width 24 height 12
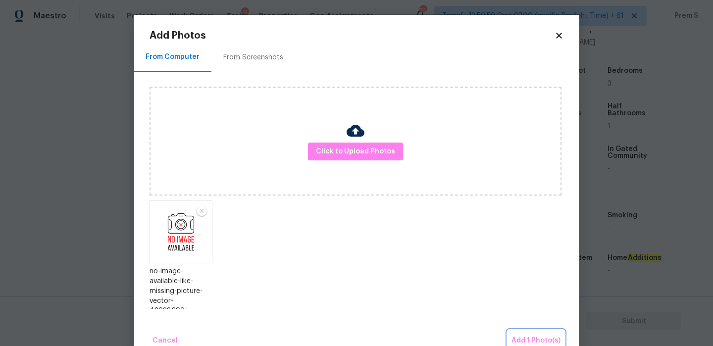
click at [551, 342] on span "Add 1 Photo(s)" at bounding box center [536, 341] width 49 height 12
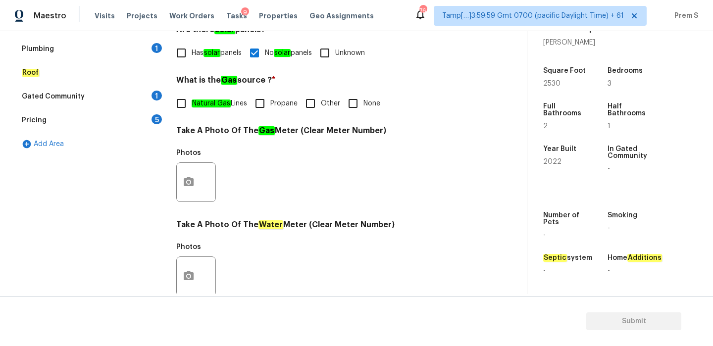
scroll to position [144, 0]
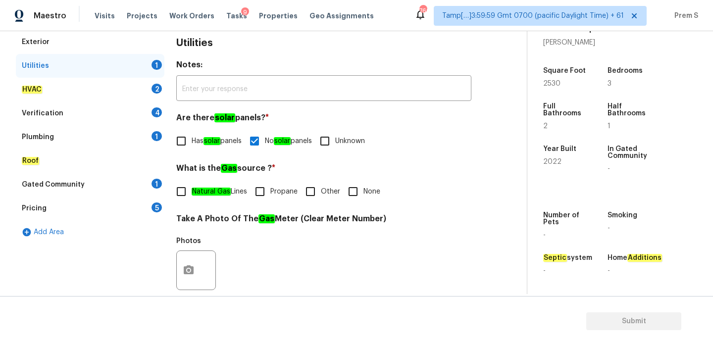
click at [154, 89] on div "2" at bounding box center [157, 89] width 10 height 10
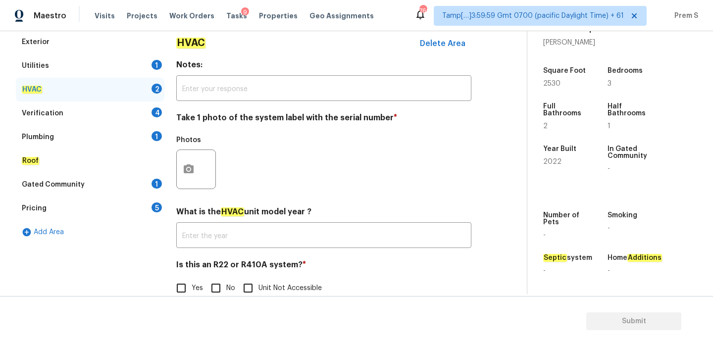
click at [218, 290] on input "No" at bounding box center [216, 288] width 21 height 21
checkbox input "true"
click at [189, 171] on icon "button" at bounding box center [189, 169] width 12 height 12
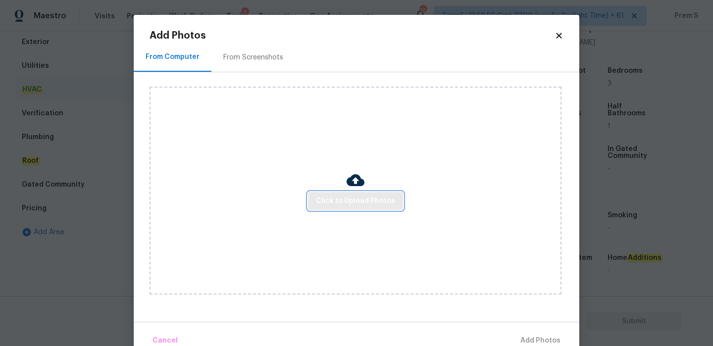
click at [345, 196] on span "Click to Upload Photos" at bounding box center [355, 201] width 79 height 12
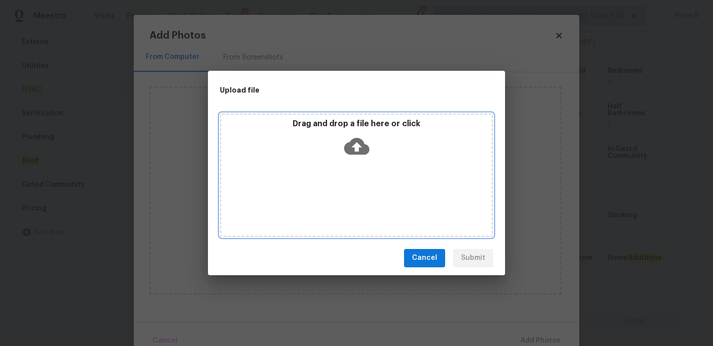
click at [358, 145] on icon at bounding box center [356, 146] width 25 height 25
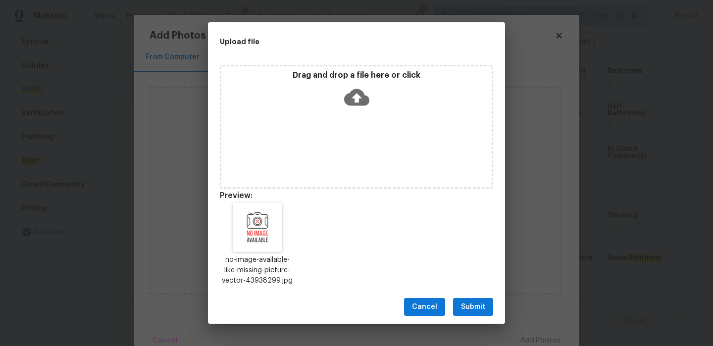
click at [486, 312] on button "Submit" at bounding box center [473, 307] width 40 height 18
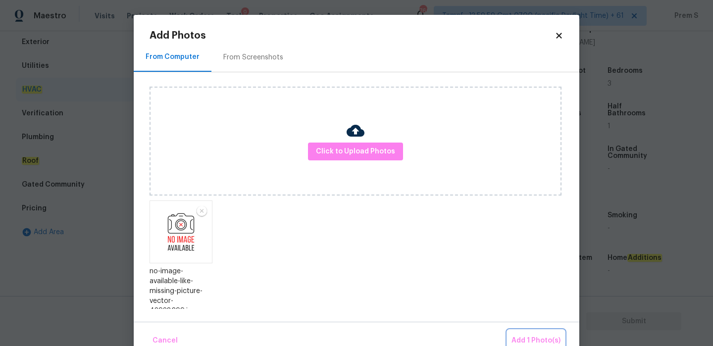
click at [534, 335] on span "Add 1 Photo(s)" at bounding box center [536, 341] width 49 height 12
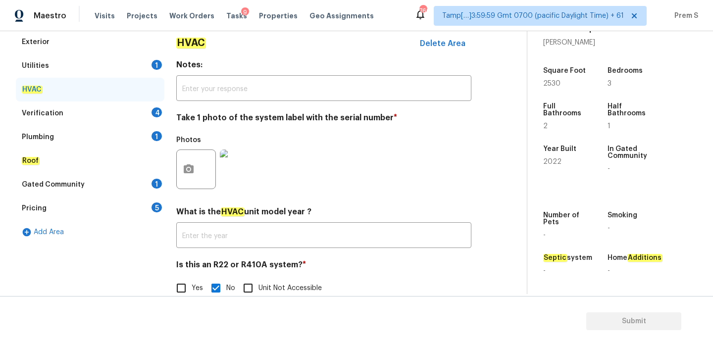
click at [163, 111] on div "Verification 4" at bounding box center [90, 114] width 149 height 24
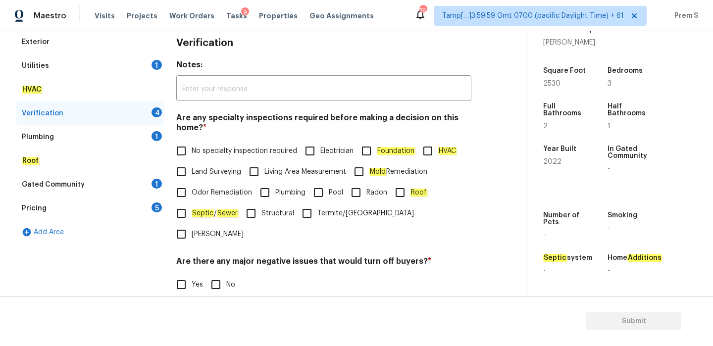
click at [205, 151] on span "No specialty inspection required" at bounding box center [245, 151] width 106 height 10
click at [192, 151] on input "No specialty inspection required" at bounding box center [181, 151] width 21 height 21
checkbox input "true"
click at [226, 258] on div "Are there any major negative issues that would turn off buyers? * Yes No" at bounding box center [323, 277] width 295 height 39
click at [226, 257] on div "Are there any major negative issues that would turn off buyers? * Yes No" at bounding box center [323, 276] width 295 height 39
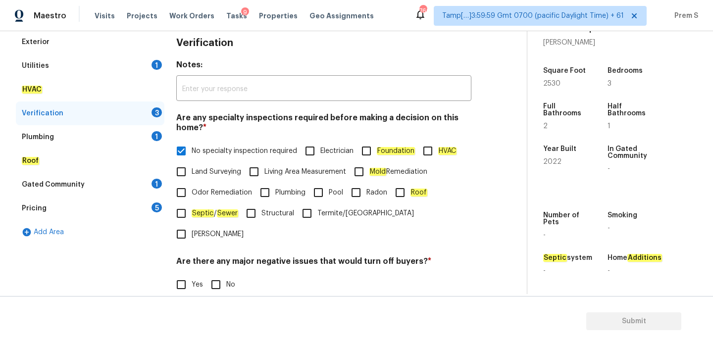
click at [226, 257] on div "Are there any major negative issues that would turn off buyers? * Yes No" at bounding box center [323, 276] width 295 height 39
click at [221, 274] on input "No" at bounding box center [216, 284] width 21 height 21
checkbox input "true"
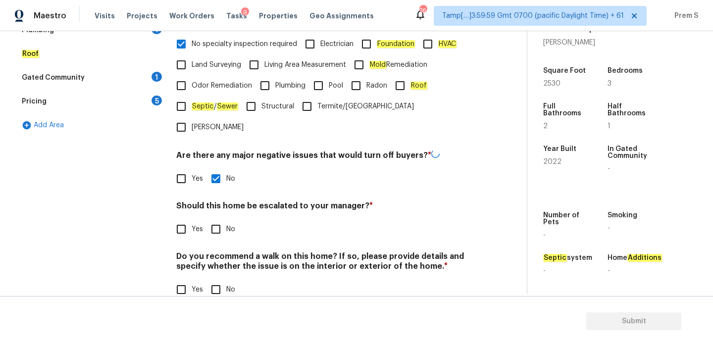
scroll to position [250, 0]
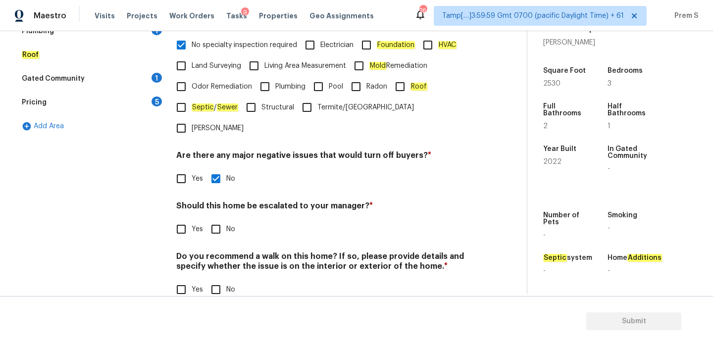
click at [220, 219] on input "No" at bounding box center [216, 229] width 21 height 21
checkbox input "true"
click at [219, 279] on input "No" at bounding box center [216, 289] width 21 height 21
checkbox input "true"
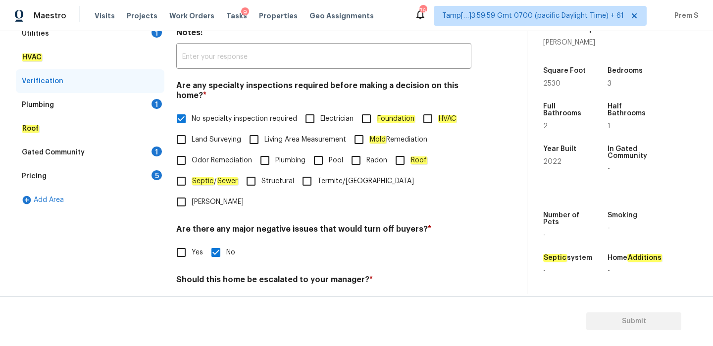
click at [158, 106] on div "1" at bounding box center [157, 104] width 10 height 10
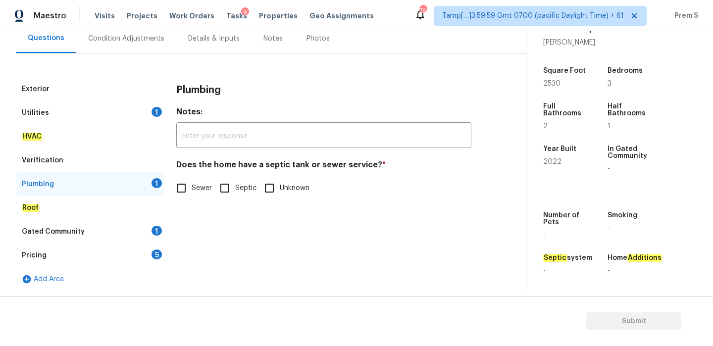
scroll to position [97, 0]
click at [182, 193] on input "Sewer" at bounding box center [181, 188] width 21 height 21
checkbox input "true"
click at [151, 228] on div "Gated Community 1" at bounding box center [90, 232] width 149 height 24
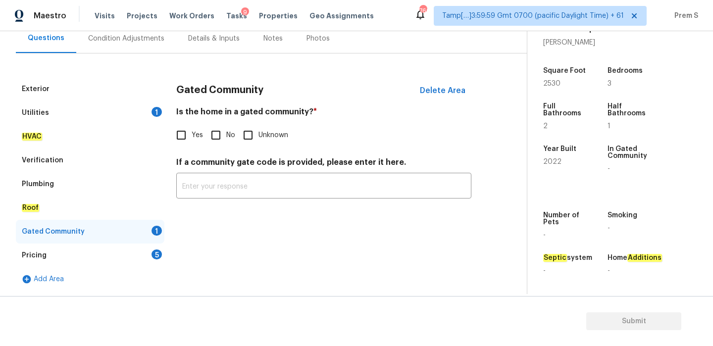
click at [210, 136] on input "No" at bounding box center [216, 135] width 21 height 21
checkbox input "true"
click at [145, 255] on div "Pricing 5" at bounding box center [90, 256] width 149 height 24
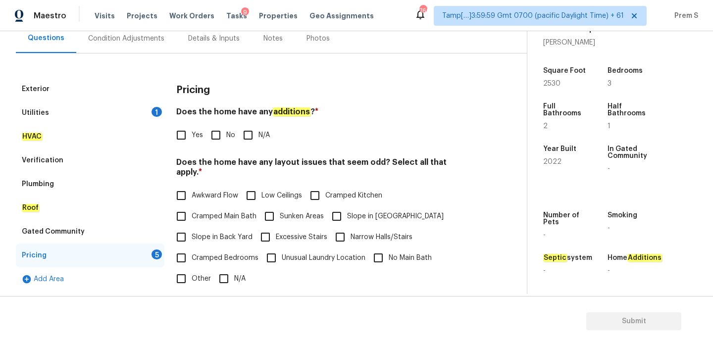
click at [220, 139] on input "No" at bounding box center [216, 135] width 21 height 21
checkbox input "true"
click at [229, 270] on input "N/A" at bounding box center [224, 280] width 21 height 21
checkbox input "true"
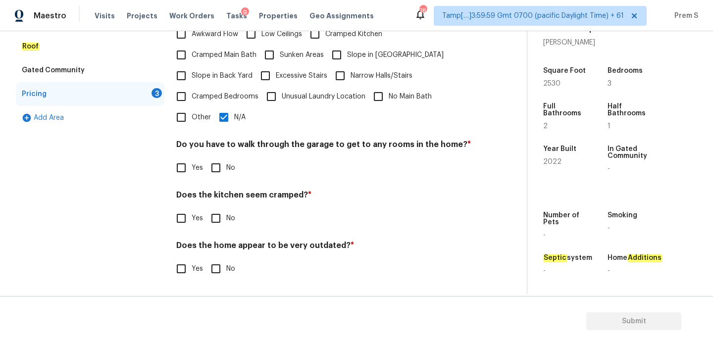
scroll to position [248, 0]
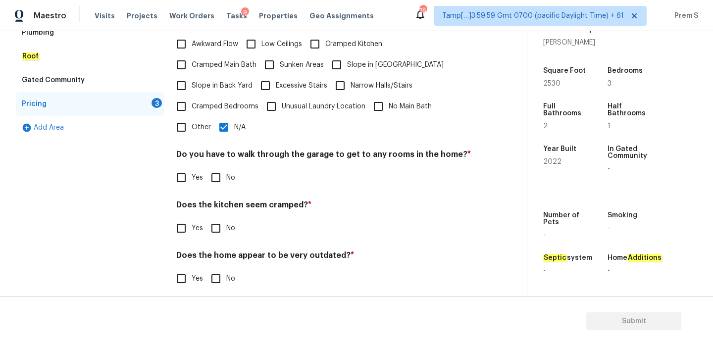
click at [229, 173] on span "No" at bounding box center [230, 178] width 9 height 10
click at [226, 167] on input "No" at bounding box center [216, 177] width 21 height 21
checkbox input "true"
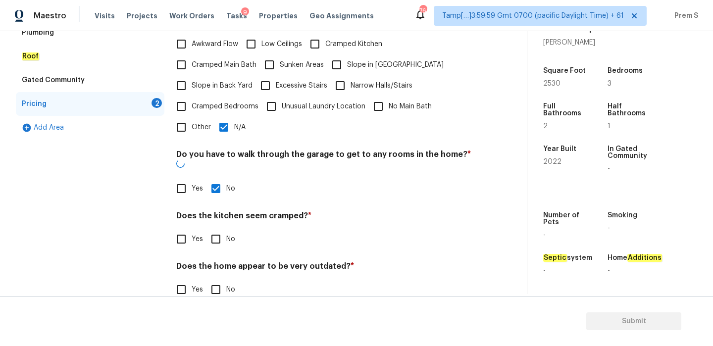
click at [214, 229] on input "No" at bounding box center [216, 239] width 21 height 21
checkbox input "true"
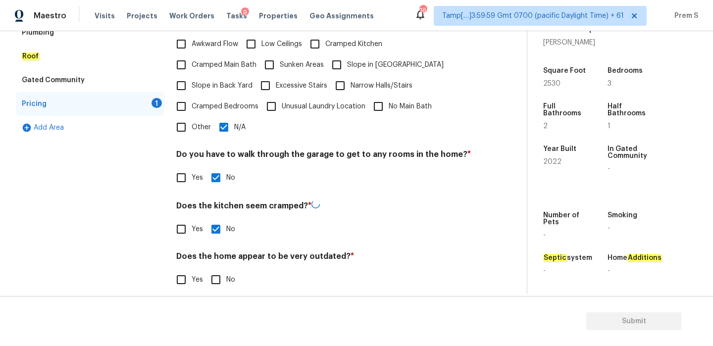
click at [217, 270] on input "No" at bounding box center [216, 280] width 21 height 21
checkbox input "true"
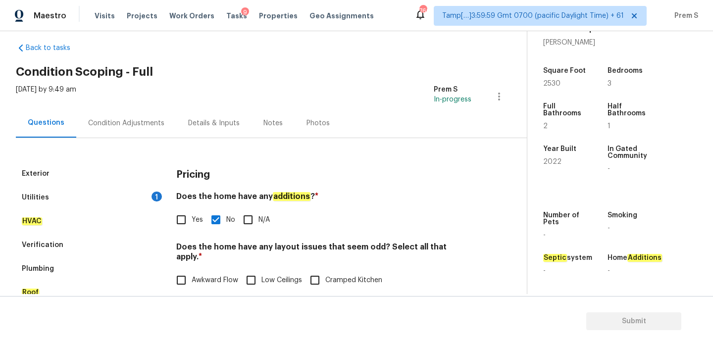
click at [141, 198] on div "Utilities 1" at bounding box center [90, 198] width 149 height 24
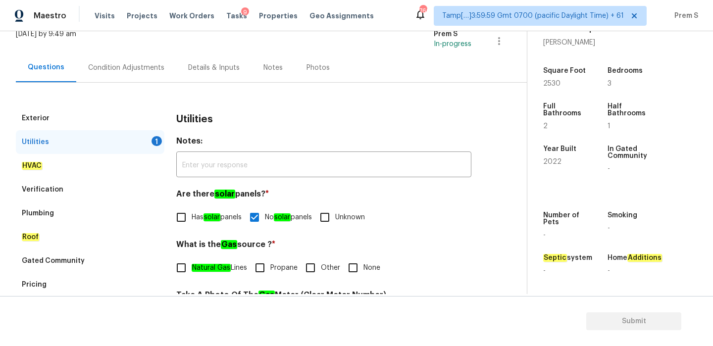
scroll to position [110, 0]
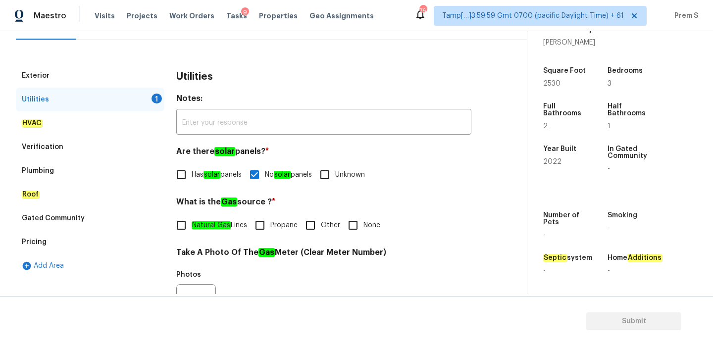
click at [264, 233] on input "Propane" at bounding box center [260, 225] width 21 height 21
checkbox input "true"
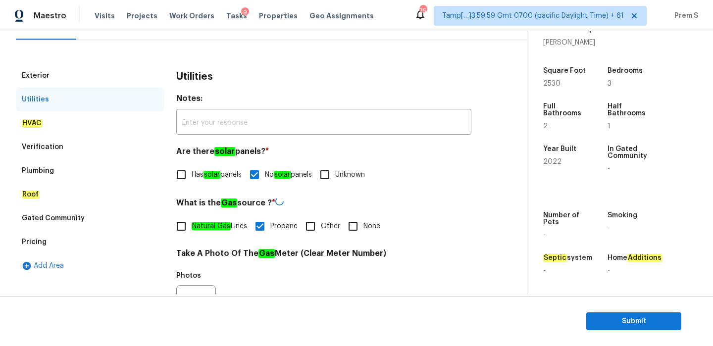
click at [321, 224] on input "Other" at bounding box center [310, 226] width 21 height 21
checkbox input "true"
checkbox input "false"
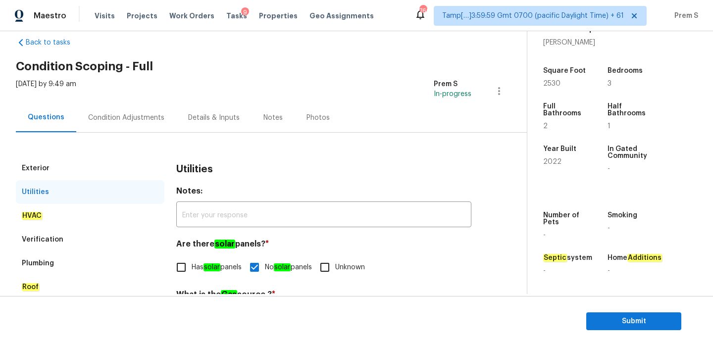
click at [122, 103] on div "Condition Adjustments" at bounding box center [126, 117] width 100 height 29
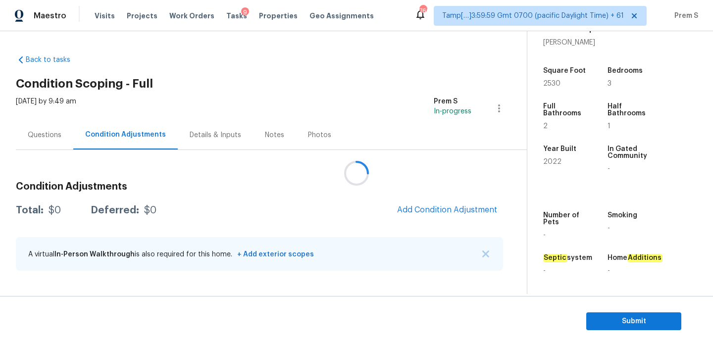
scroll to position [250, 0]
click at [450, 206] on span "Add Condition Adjustment" at bounding box center [447, 210] width 100 height 9
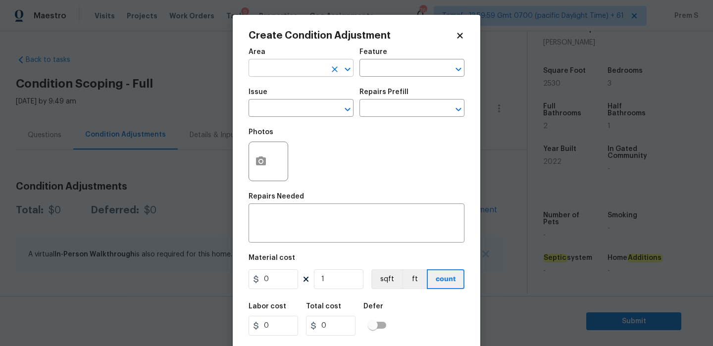
click at [318, 71] on input "text" at bounding box center [287, 68] width 77 height 15
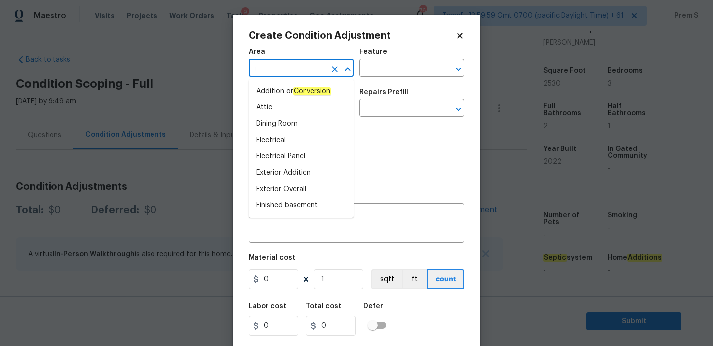
type input "in"
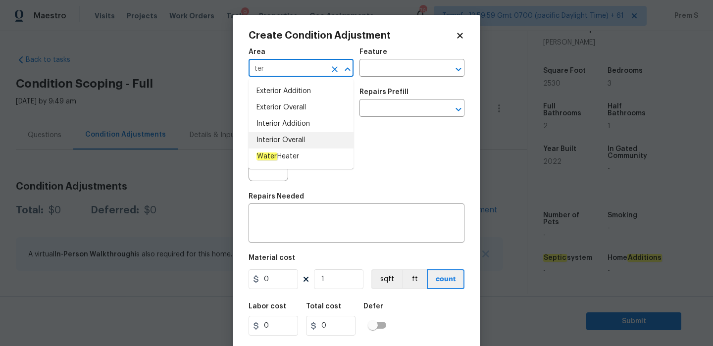
click at [330, 144] on li "Interior Overall" at bounding box center [301, 140] width 105 height 16
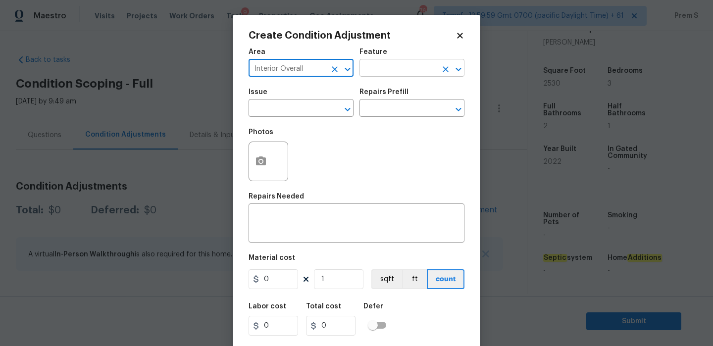
type input "Interior Overall"
click at [389, 70] on input "text" at bounding box center [398, 68] width 77 height 15
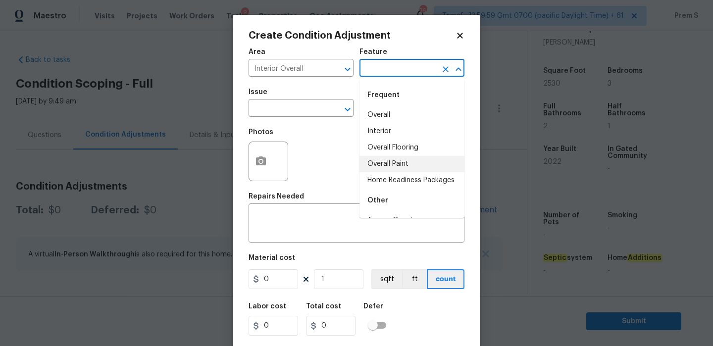
click at [388, 162] on li "Overall Paint" at bounding box center [412, 164] width 105 height 16
type input "Overall Paint"
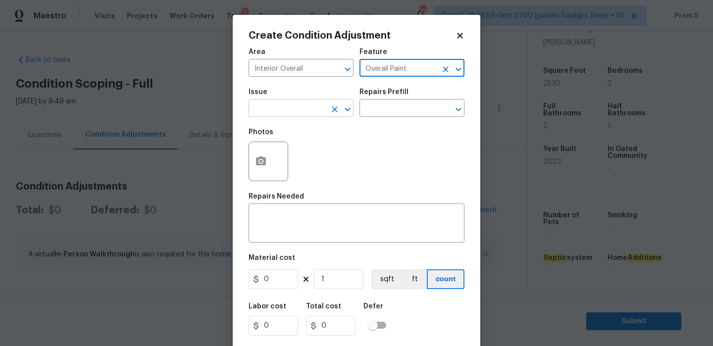
click at [323, 107] on input "text" at bounding box center [287, 109] width 77 height 15
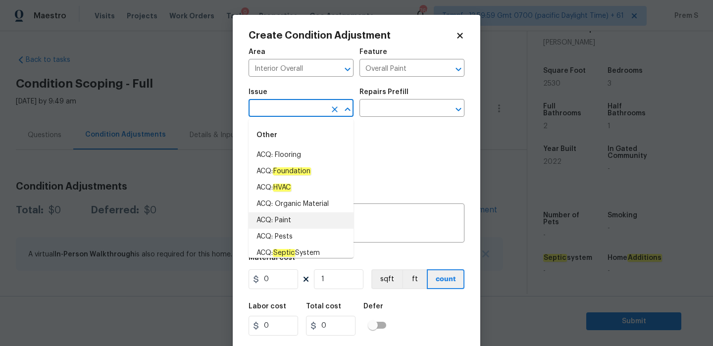
click at [312, 215] on li "ACQ: Paint" at bounding box center [301, 221] width 105 height 16
type input "ACQ: Paint"
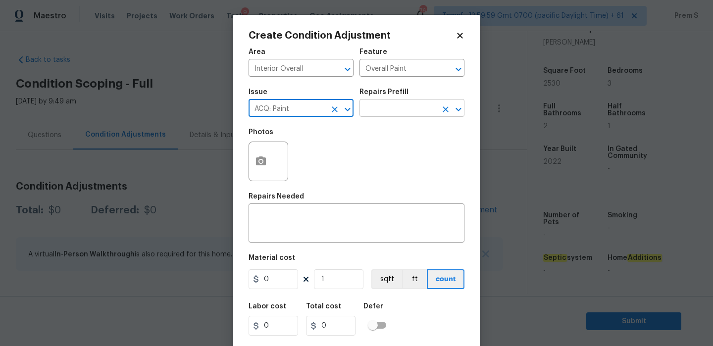
click at [427, 116] on input "text" at bounding box center [398, 109] width 77 height 15
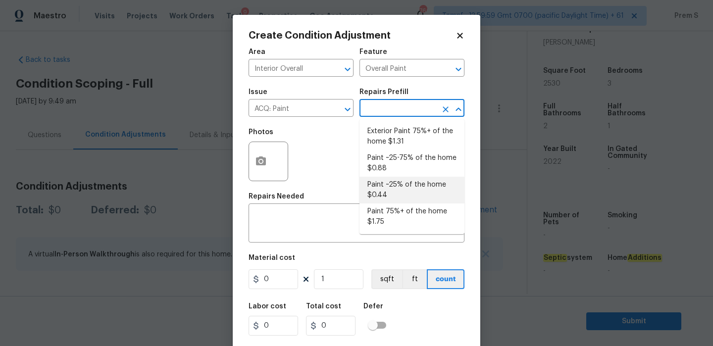
click at [413, 194] on li "Paint ~25% of the home $0.44" at bounding box center [412, 190] width 105 height 27
type input "Acquisition"
type textarea "Acquisition Scope: ~25% of the home needs interior paint"
type input "0.44"
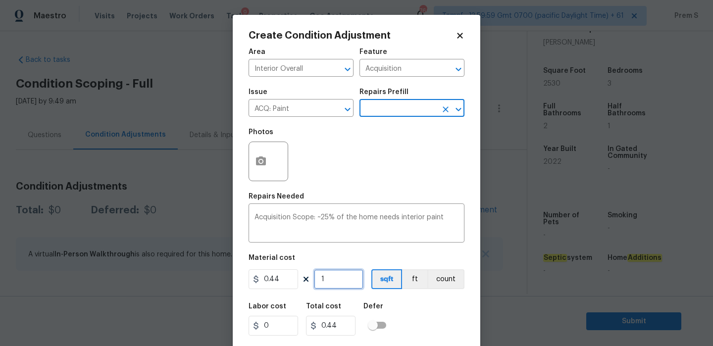
click at [329, 274] on input "1" at bounding box center [339, 280] width 50 height 20
type input "2"
type input "0.88"
type input "25"
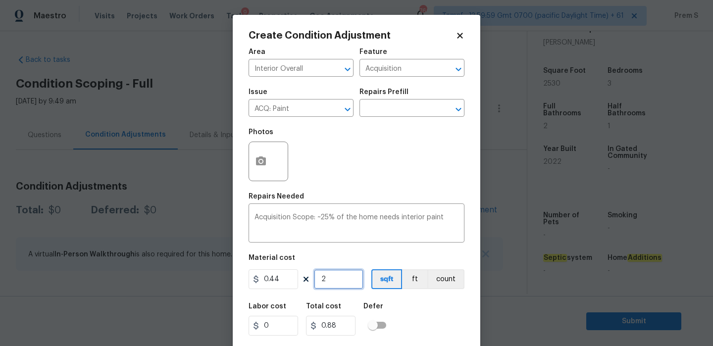
type input "11"
type input "253"
type input "111.32"
type input "2530"
type input "1113.2"
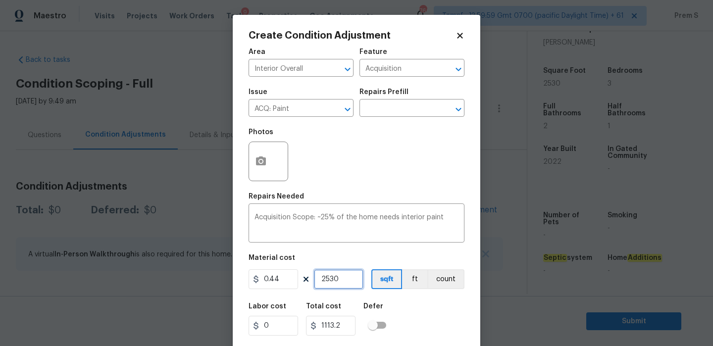
type input "2530"
click at [438, 326] on div "Labor cost 0 Total cost 1113.2 Defer" at bounding box center [357, 319] width 216 height 45
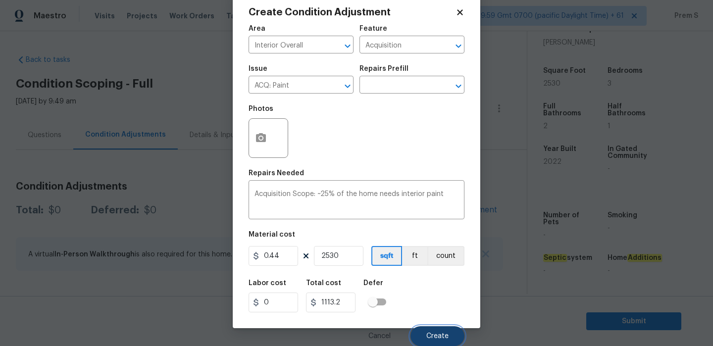
click at [442, 329] on button "Create" at bounding box center [438, 336] width 54 height 20
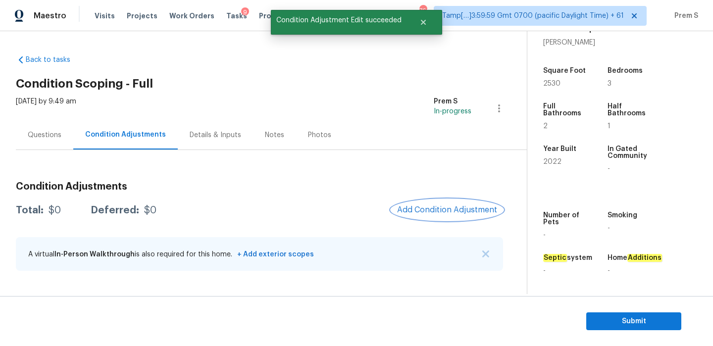
scroll to position [0, 0]
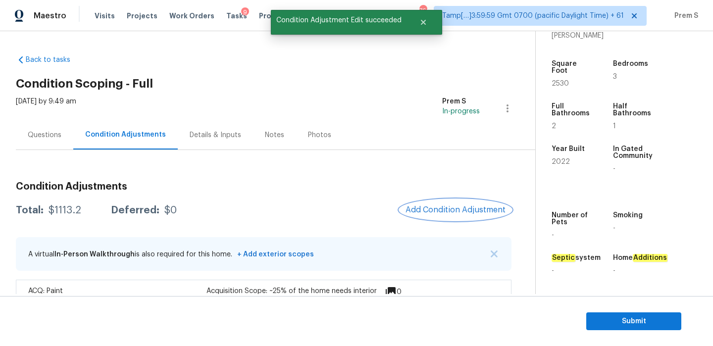
click at [441, 205] on button "Add Condition Adjustment" at bounding box center [456, 210] width 112 height 21
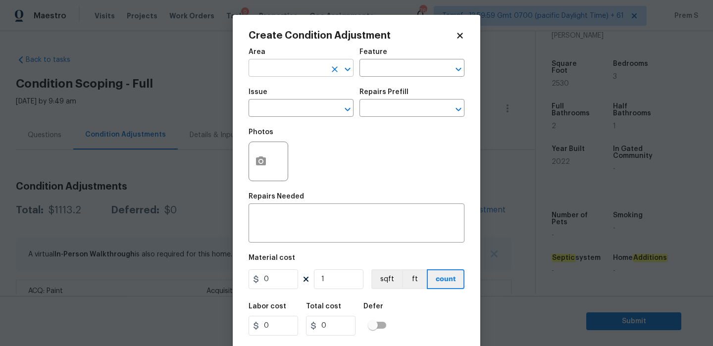
click at [272, 65] on input "text" at bounding box center [287, 68] width 77 height 15
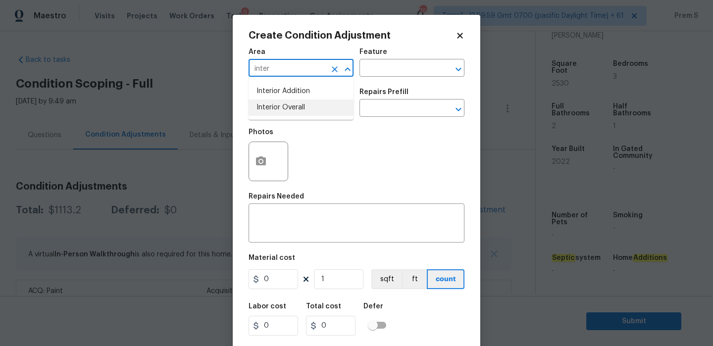
click at [288, 110] on li "Interior Overall" at bounding box center [301, 108] width 105 height 16
type input "Interior Overall"
click at [288, 110] on input "text" at bounding box center [287, 109] width 77 height 15
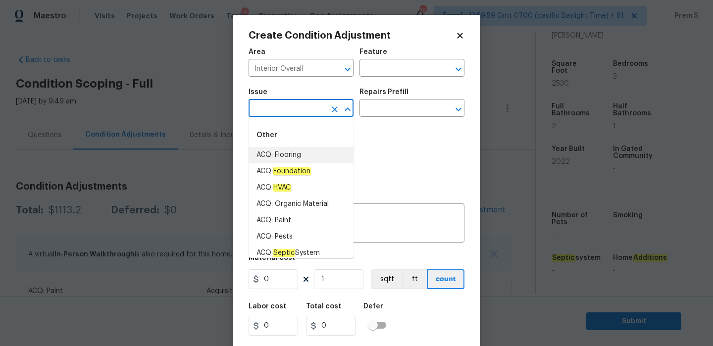
click at [300, 155] on li "ACQ: Flooring" at bounding box center [301, 155] width 105 height 16
type input "ACQ: Flooring"
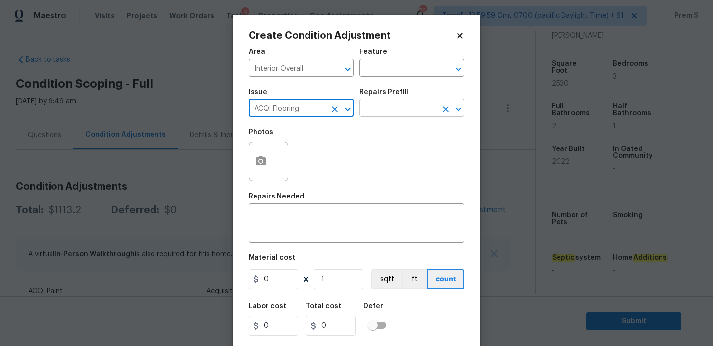
click at [419, 110] on input "text" at bounding box center [398, 109] width 77 height 15
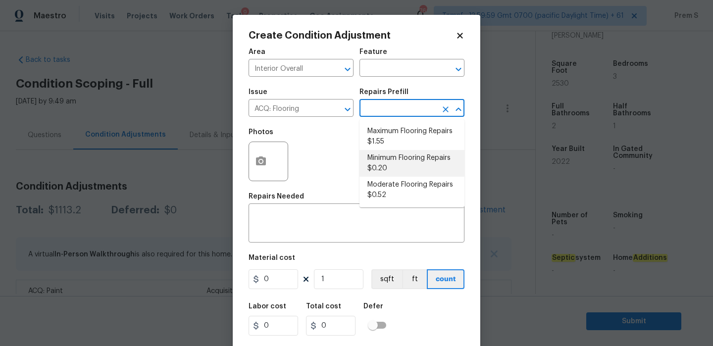
click at [403, 157] on li "Minimum Flooring Repairs $0.20" at bounding box center [412, 163] width 105 height 27
type input "Acquisition"
type textarea "Acquisition Scope: Minimum flooring repairs"
type input "0.2"
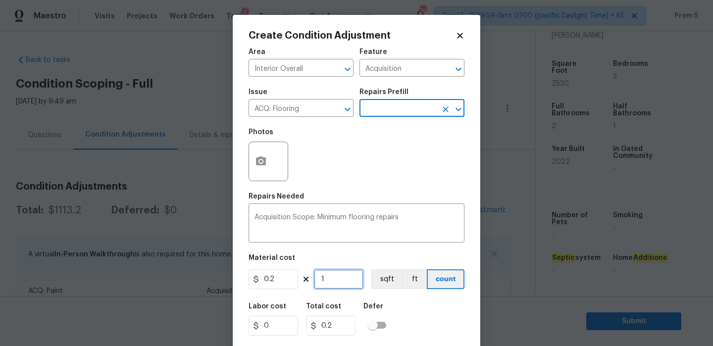
click at [332, 284] on input "1" at bounding box center [339, 280] width 50 height 20
type input "2"
type input "0.4"
type input "25"
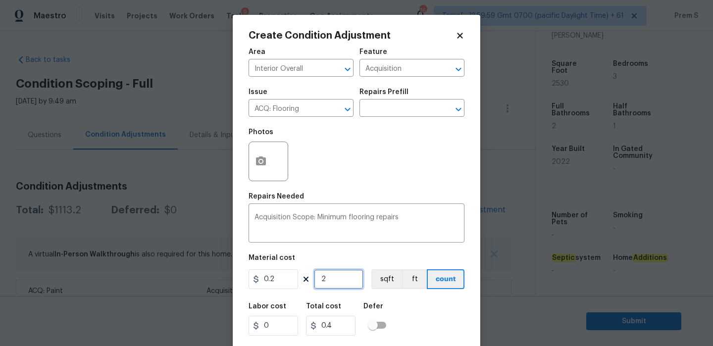
type input "5"
type input "253"
type input "50.6"
type input "2530"
type input "506"
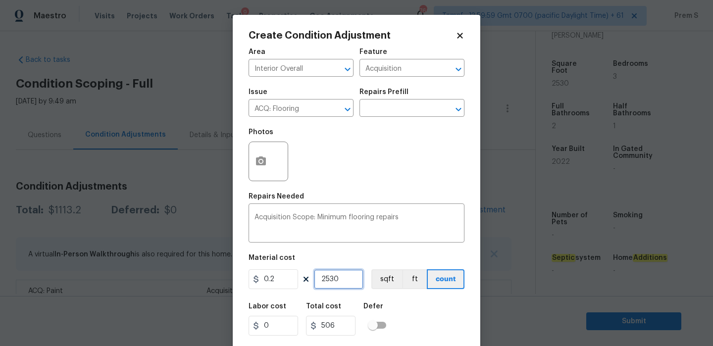
type input "2530"
click at [274, 282] on input "0.2" at bounding box center [274, 280] width 50 height 20
type input "400"
type input "1012000"
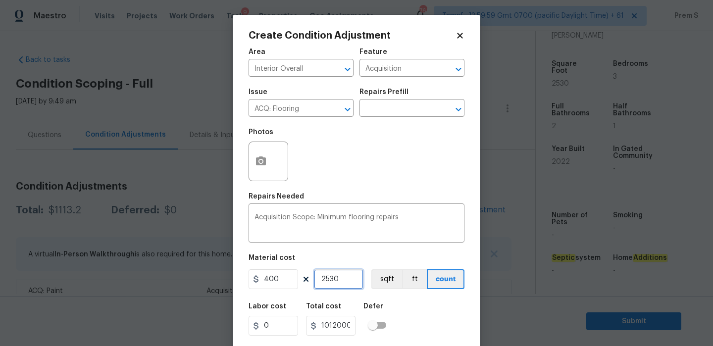
type input "1"
type input "400"
type input "1"
click at [426, 318] on div "Labor cost 0 Total cost 400 Defer" at bounding box center [357, 319] width 216 height 45
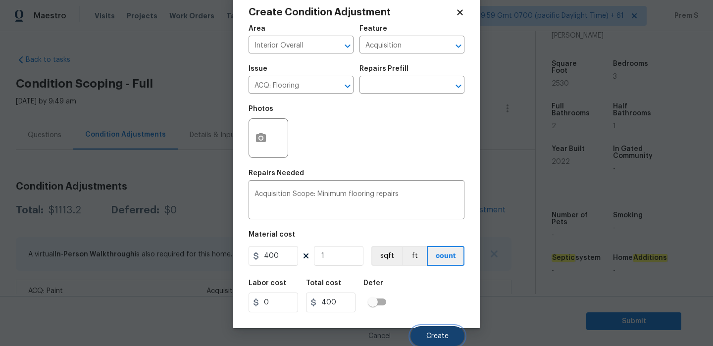
click at [436, 329] on button "Create" at bounding box center [438, 336] width 54 height 20
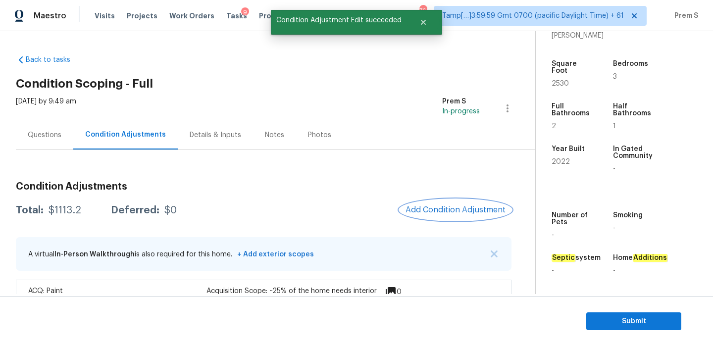
scroll to position [0, 0]
click at [442, 205] on div at bounding box center [356, 173] width 713 height 346
click at [427, 211] on span "Add Condition Adjustment" at bounding box center [456, 210] width 100 height 9
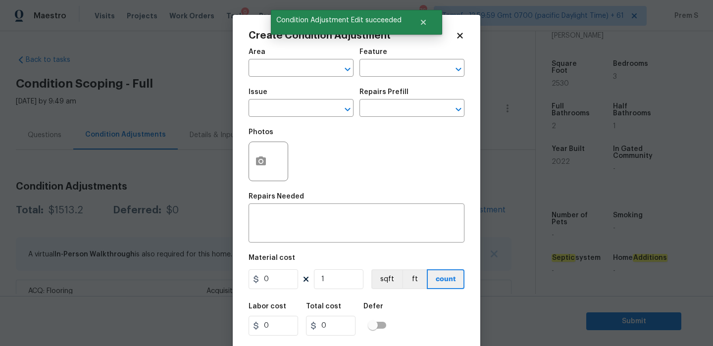
click at [316, 60] on div "Area" at bounding box center [301, 55] width 105 height 13
click at [315, 64] on input "text" at bounding box center [287, 68] width 77 height 15
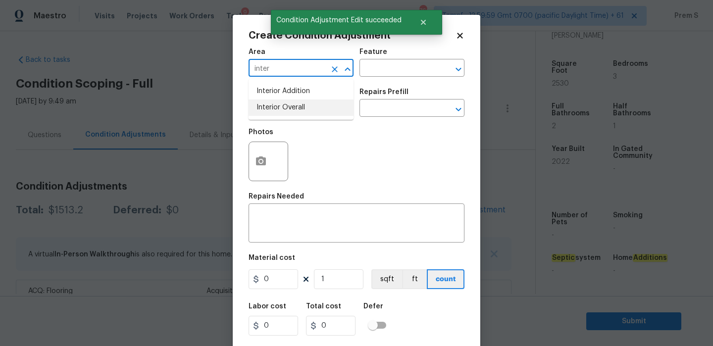
click at [331, 113] on li "Interior Overall" at bounding box center [301, 108] width 105 height 16
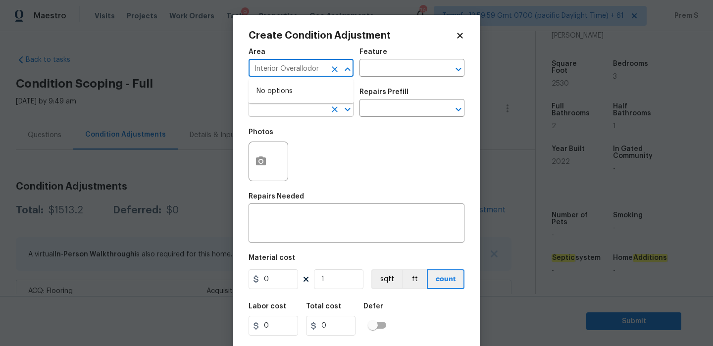
click at [307, 112] on input "text" at bounding box center [287, 109] width 77 height 15
type input "Interior Overall"
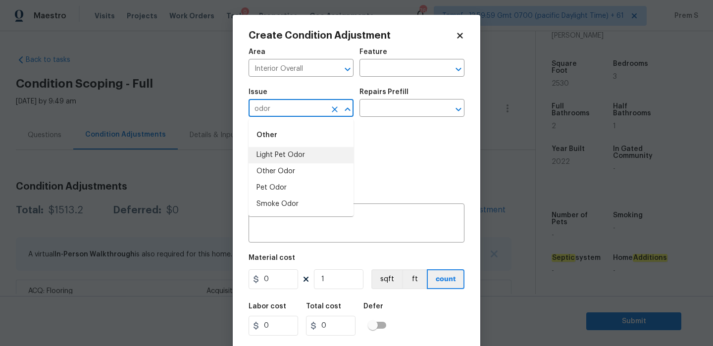
click at [292, 159] on li "Light Pet Odor" at bounding box center [301, 155] width 105 height 16
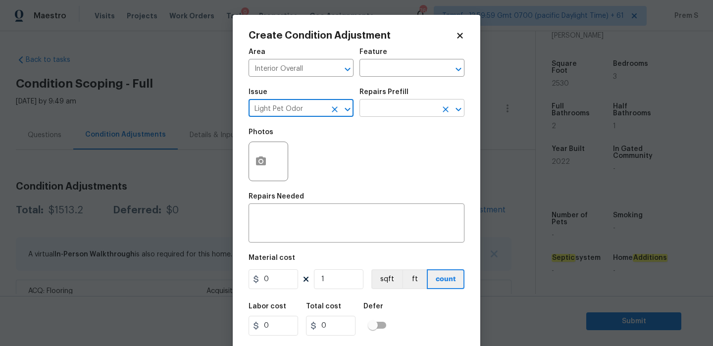
type input "Light Pet Odor"
click at [403, 115] on input "text" at bounding box center [398, 109] width 77 height 15
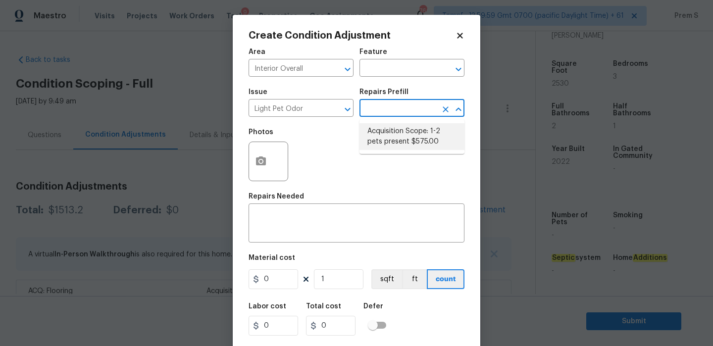
click at [398, 133] on li "Acquisition Scope: 1-2 pets present $575.00" at bounding box center [412, 136] width 105 height 27
type textarea "Acquisition Scope: 1-2 pets present"
type input "575"
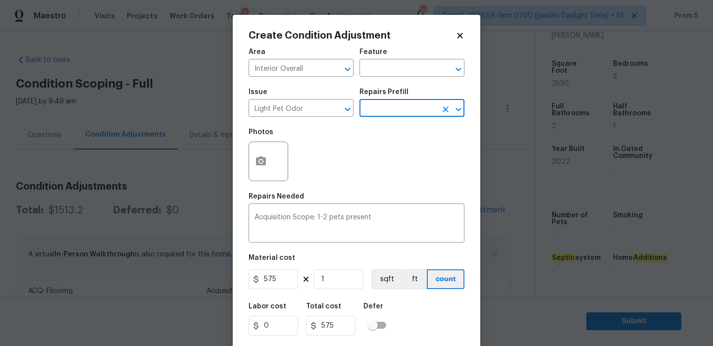
scroll to position [24, 0]
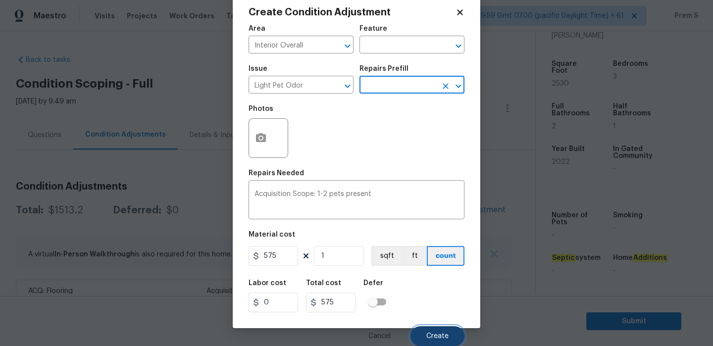
click at [427, 334] on span "Create" at bounding box center [438, 336] width 22 height 7
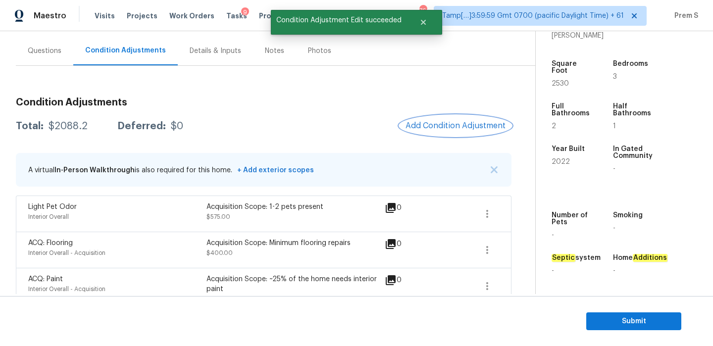
scroll to position [104, 0]
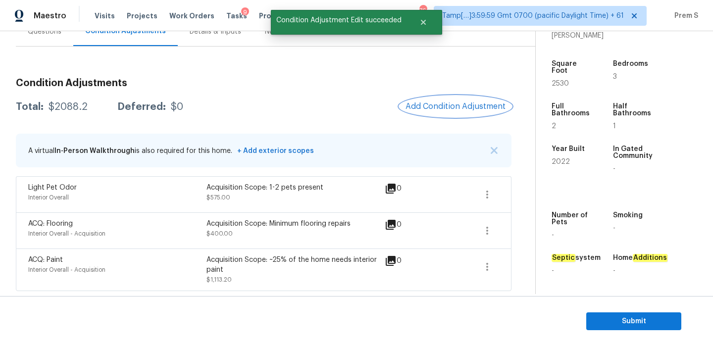
click at [443, 99] on button "Add Condition Adjustment" at bounding box center [456, 106] width 112 height 21
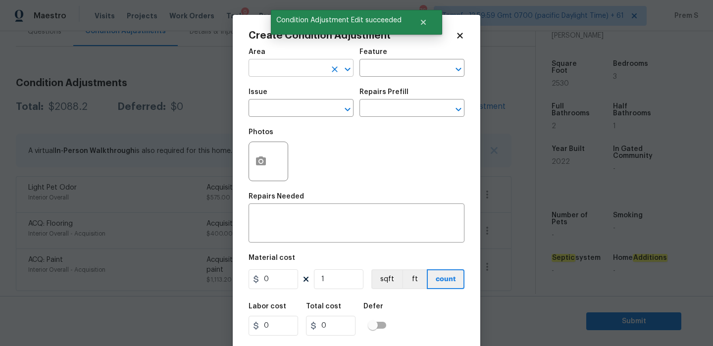
click at [287, 63] on input "text" at bounding box center [287, 68] width 77 height 15
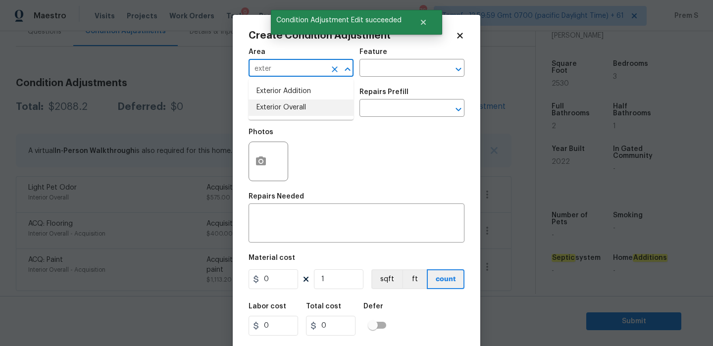
click at [278, 104] on li "Exterior Overall" at bounding box center [301, 108] width 105 height 16
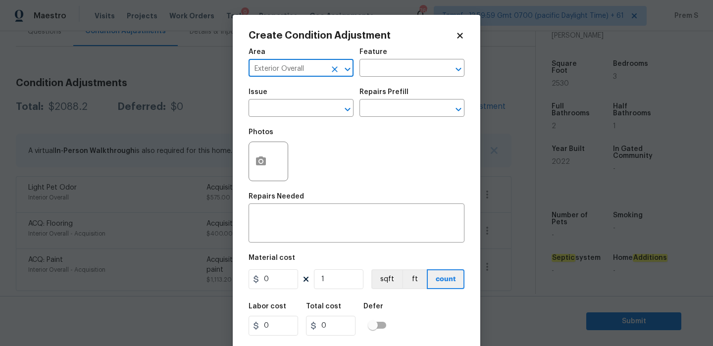
type input "Exterior Overall"
click at [278, 104] on input "text" at bounding box center [287, 109] width 77 height 15
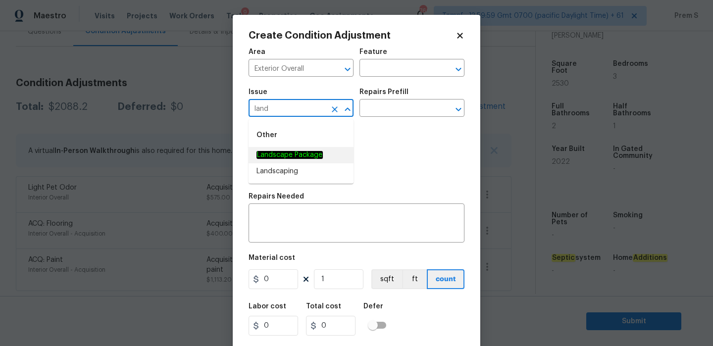
click at [323, 158] on li "Landscape Package" at bounding box center [301, 155] width 105 height 16
type input "Landscape Package"
click at [372, 111] on input "text" at bounding box center [398, 109] width 77 height 15
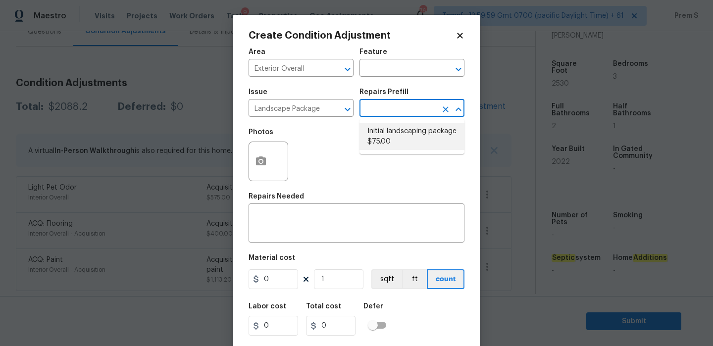
click at [396, 137] on li "Initial landscaping package $75.00" at bounding box center [412, 136] width 105 height 27
type input "Home Readiness Packages"
type textarea "Mowing of grass up to 6" in height. Mow, edge along driveways & sidewalks, trim…"
type input "75"
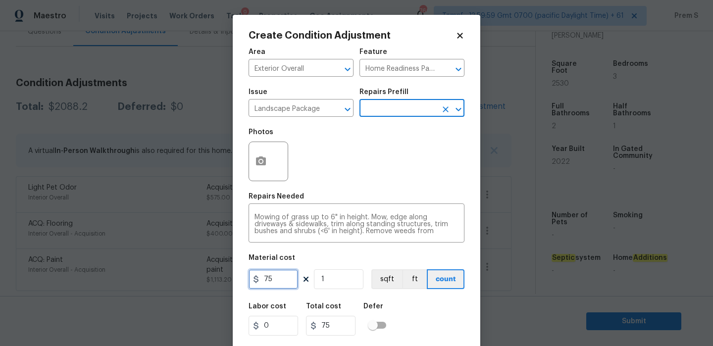
click at [279, 282] on input "75" at bounding box center [274, 280] width 50 height 20
type input "300"
click at [403, 320] on div "Labor cost 0 Total cost 300 Defer" at bounding box center [357, 319] width 216 height 45
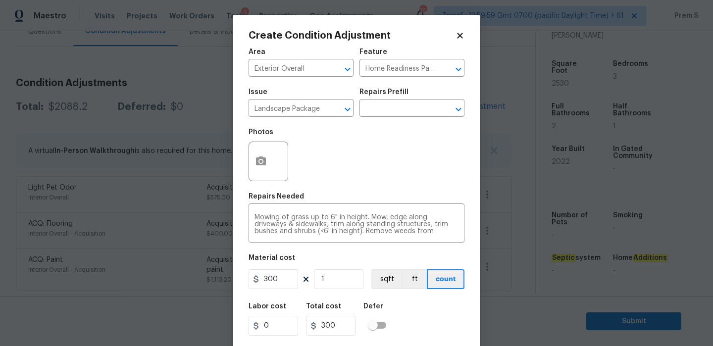
scroll to position [24, 0]
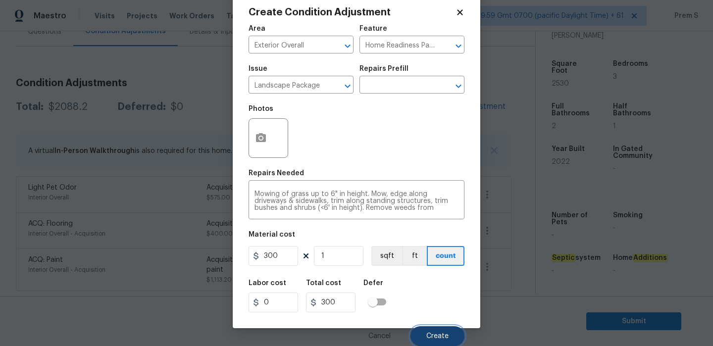
click at [431, 336] on span "Create" at bounding box center [438, 336] width 22 height 7
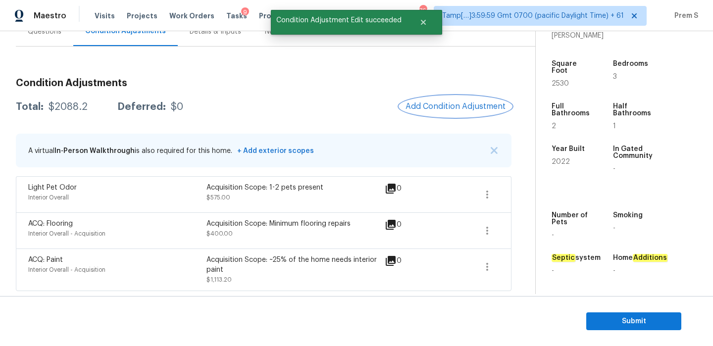
scroll to position [0, 0]
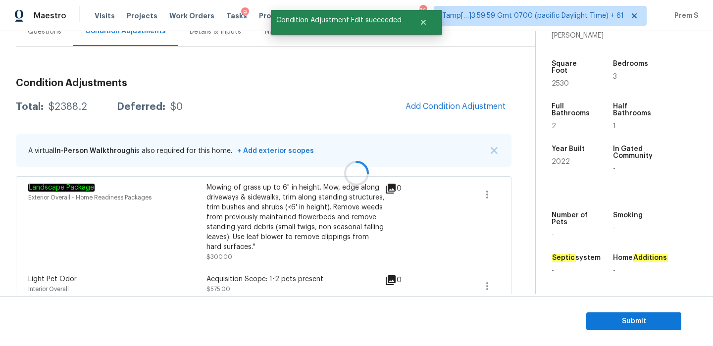
click at [457, 107] on div at bounding box center [356, 173] width 713 height 346
click at [435, 106] on span "Add Condition Adjustment" at bounding box center [456, 106] width 100 height 9
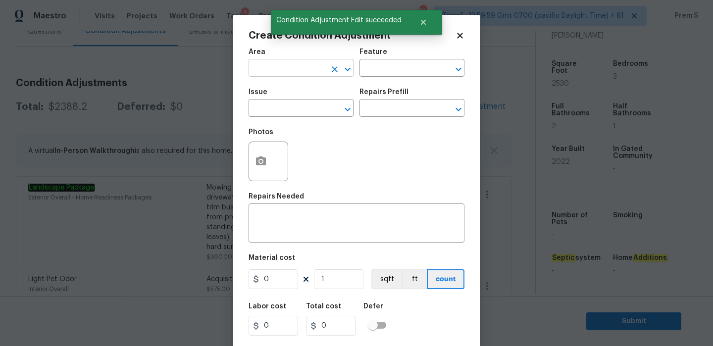
click at [320, 66] on input "text" at bounding box center [287, 68] width 77 height 15
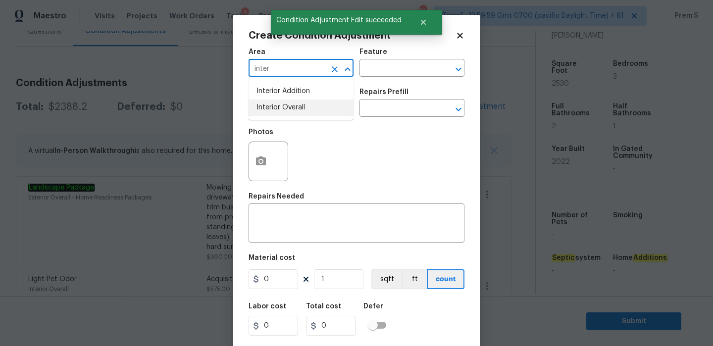
click at [311, 109] on li "Interior Overall" at bounding box center [301, 108] width 105 height 16
type input "Interior Overall"
click at [311, 109] on input "text" at bounding box center [287, 109] width 77 height 15
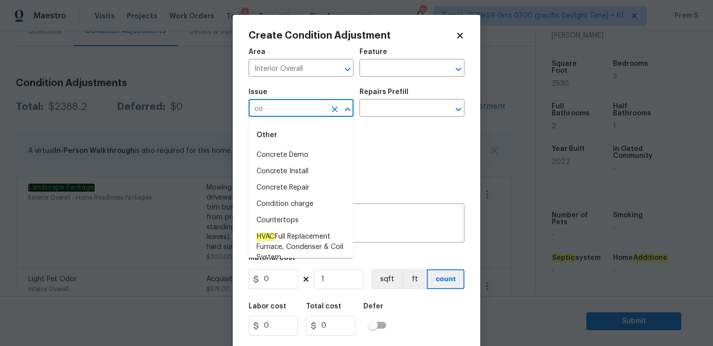
type input "c"
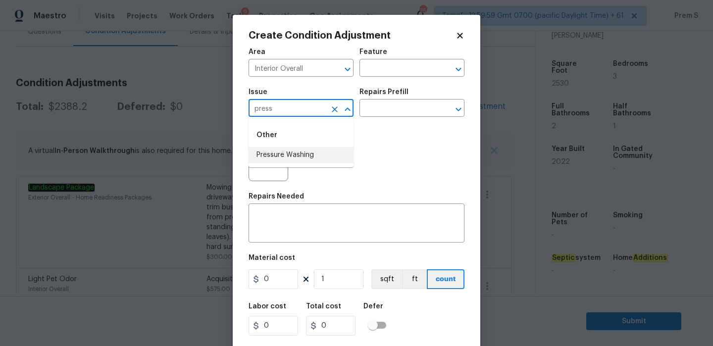
click at [305, 156] on li "Pressure Washing" at bounding box center [301, 155] width 105 height 16
type input "Pressure Washing"
click at [298, 216] on textarea at bounding box center [357, 224] width 204 height 21
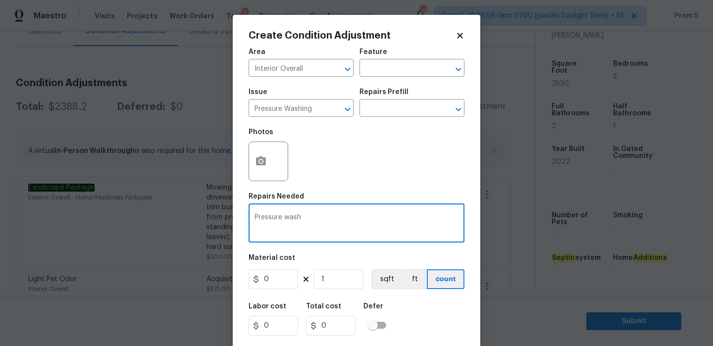
type textarea "Pressure wash"
click at [280, 280] on input "0" at bounding box center [274, 280] width 50 height 20
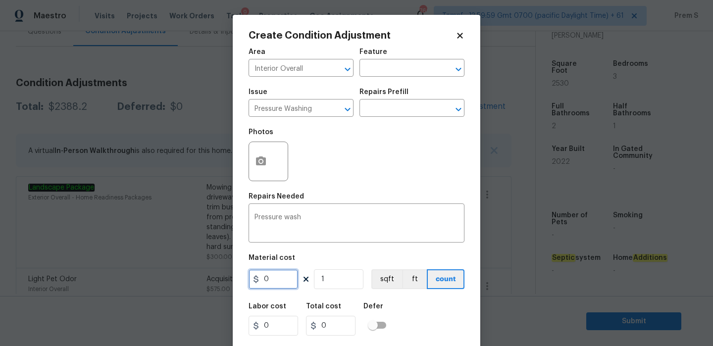
click at [280, 280] on input "0" at bounding box center [274, 280] width 50 height 20
type input "200"
click at [435, 314] on div "Labor cost 0 Total cost 200 Defer" at bounding box center [357, 319] width 216 height 45
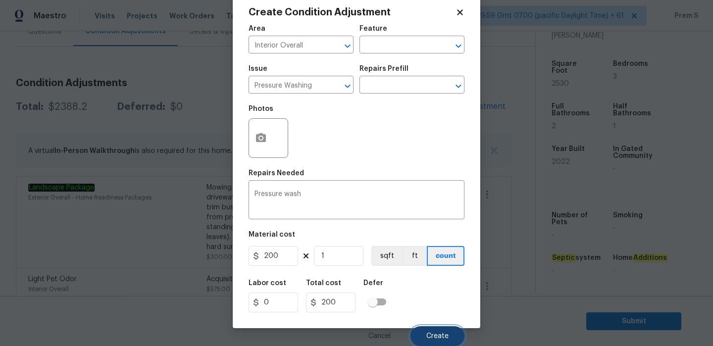
click at [442, 342] on button "Create" at bounding box center [438, 336] width 54 height 20
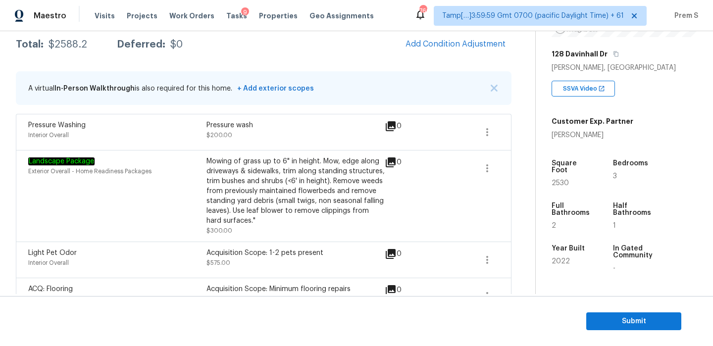
scroll to position [155, 0]
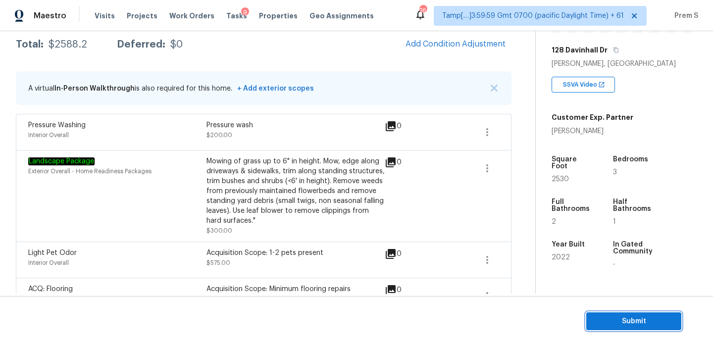
click at [653, 320] on span "Submit" at bounding box center [634, 322] width 79 height 12
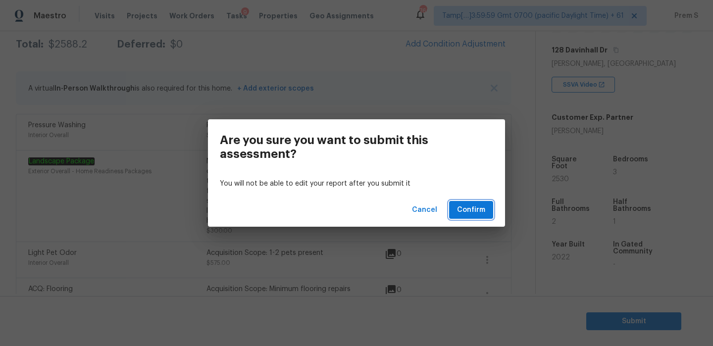
click at [472, 209] on span "Confirm" at bounding box center [471, 210] width 28 height 12
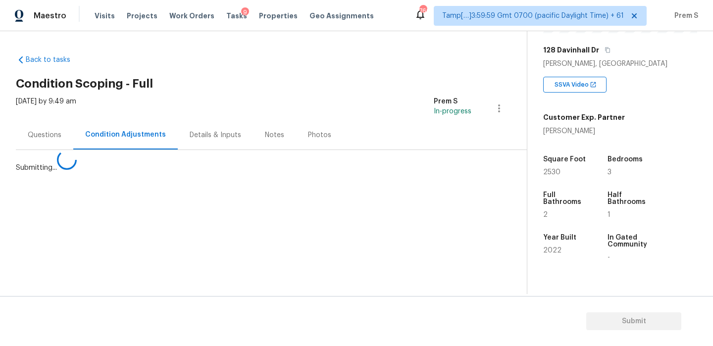
scroll to position [0, 0]
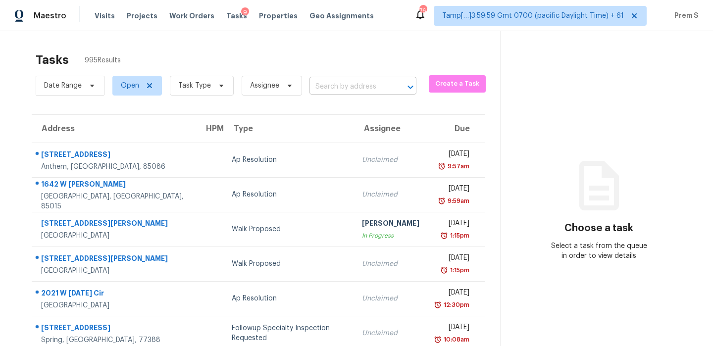
click at [373, 89] on input "text" at bounding box center [349, 86] width 79 height 15
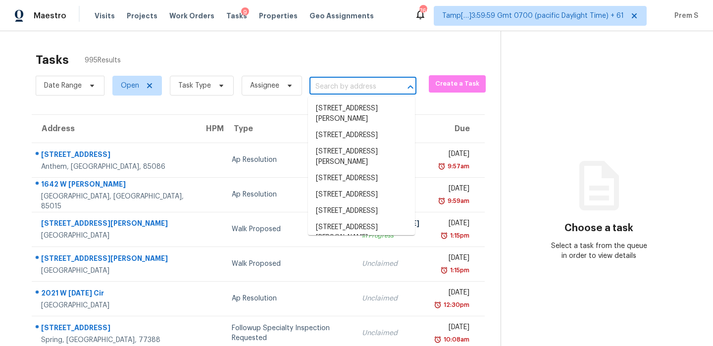
paste input "4224 Rymark Ct, Shakopee, MN 55379"
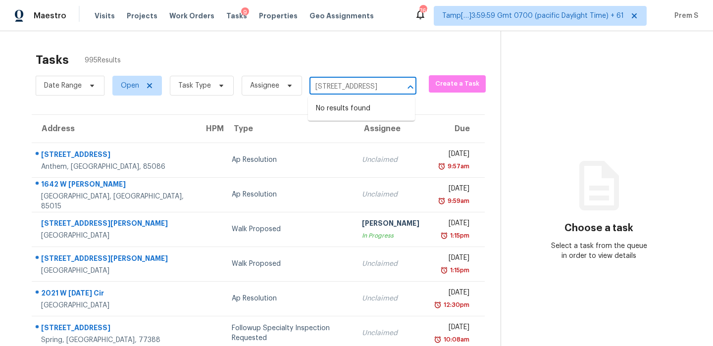
drag, startPoint x: 322, startPoint y: 88, endPoint x: 397, endPoint y: 88, distance: 75.3
click at [397, 88] on div "4224 Rymark Ct, Shakopee, MN 55379 ​" at bounding box center [363, 86] width 107 height 15
type input "4224 Rymark"
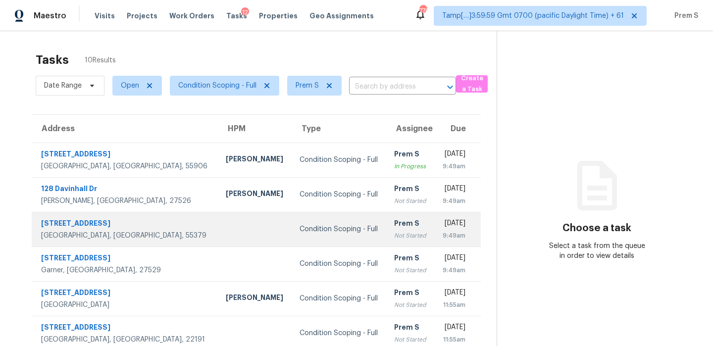
click at [442, 231] on div "9:49am" at bounding box center [453, 236] width 23 height 10
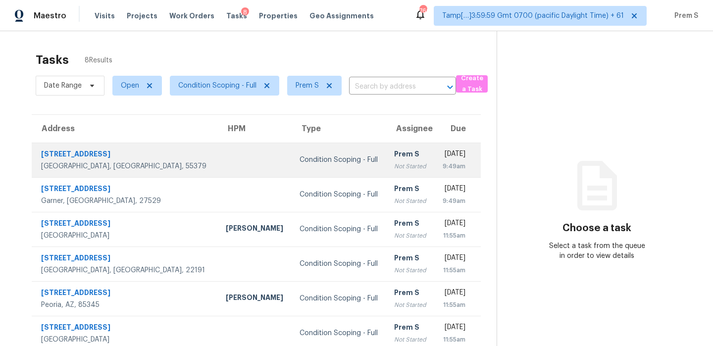
click at [442, 169] on div "9:49am" at bounding box center [453, 167] width 23 height 10
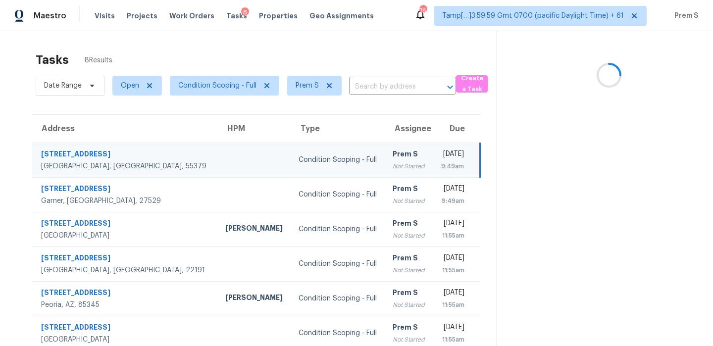
scroll to position [82, 0]
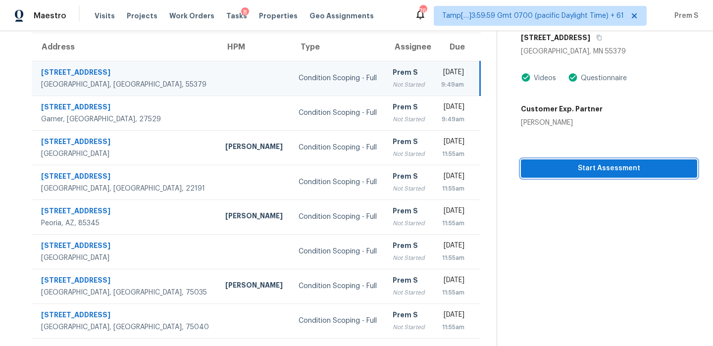
click at [572, 176] on button "Start Assessment" at bounding box center [609, 169] width 176 height 18
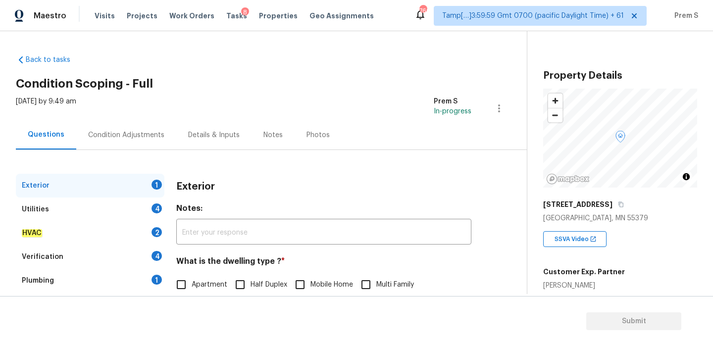
scroll to position [131, 0]
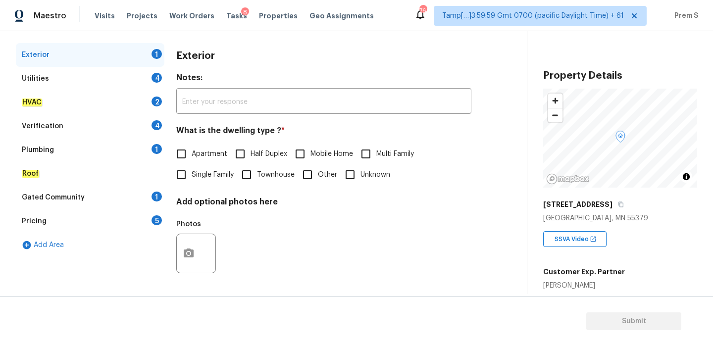
click at [277, 173] on span "Townhouse" at bounding box center [276, 175] width 38 height 10
click at [257, 173] on input "Townhouse" at bounding box center [246, 174] width 21 height 21
checkbox input "true"
click at [157, 85] on div "Utilities 4" at bounding box center [90, 79] width 149 height 24
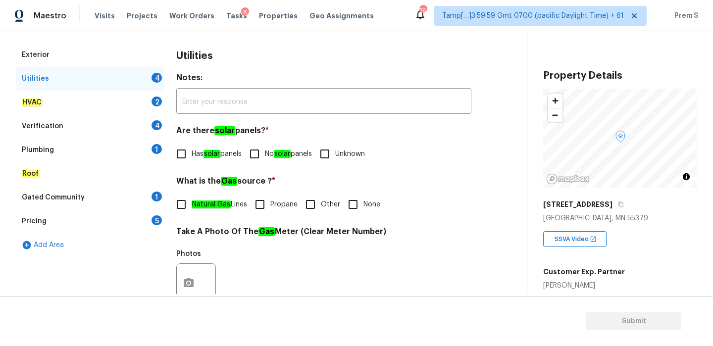
click at [256, 166] on div "Utilities Notes: ​ Are there solar panels? * Has solar panels No solar panels U…" at bounding box center [323, 301] width 295 height 517
click at [265, 155] on input "No solar panels" at bounding box center [254, 154] width 21 height 21
checkbox input "true"
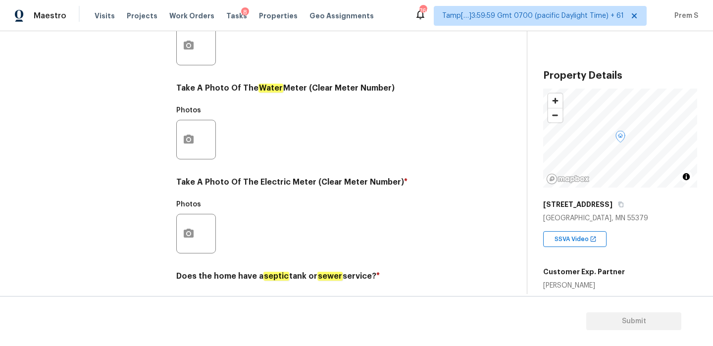
scroll to position [399, 0]
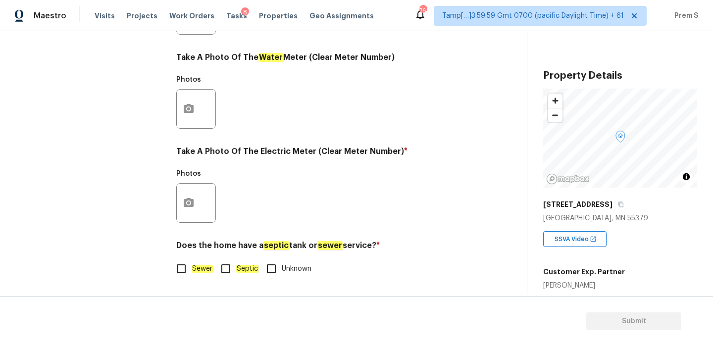
click at [187, 271] on input "Sewer" at bounding box center [181, 269] width 21 height 21
checkbox input "true"
click at [192, 209] on button "button" at bounding box center [189, 203] width 24 height 39
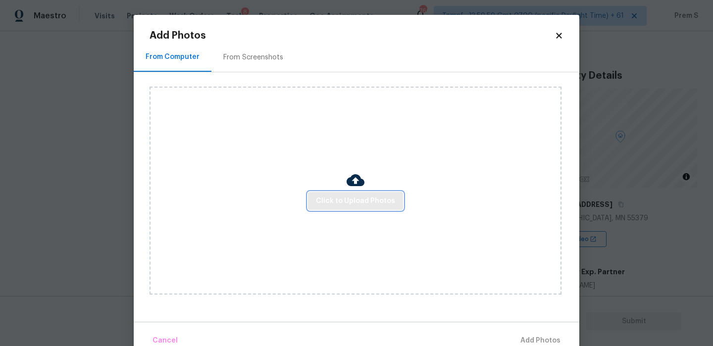
click at [379, 200] on span "Click to Upload Photos" at bounding box center [355, 201] width 79 height 12
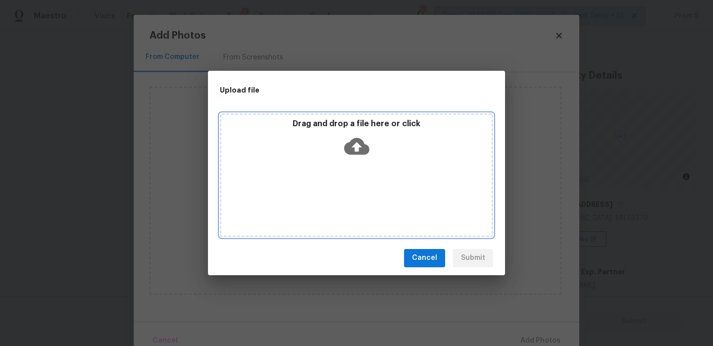
click at [360, 145] on icon at bounding box center [356, 146] width 25 height 25
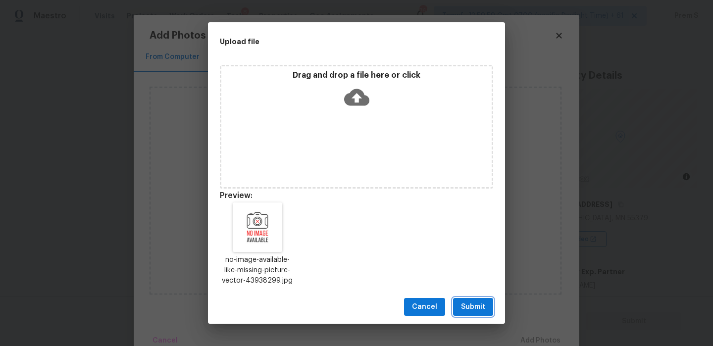
click at [471, 302] on span "Submit" at bounding box center [473, 307] width 24 height 12
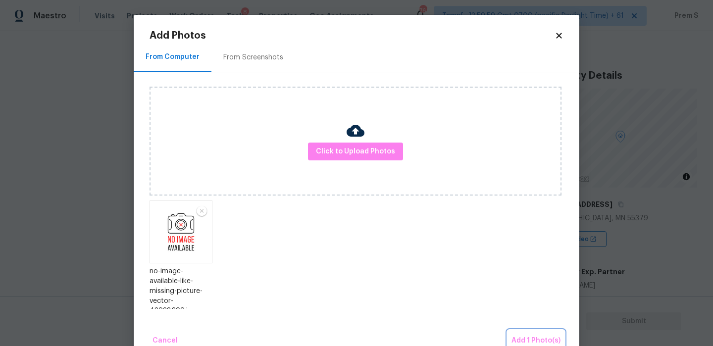
click at [550, 338] on span "Add 1 Photo(s)" at bounding box center [536, 341] width 49 height 12
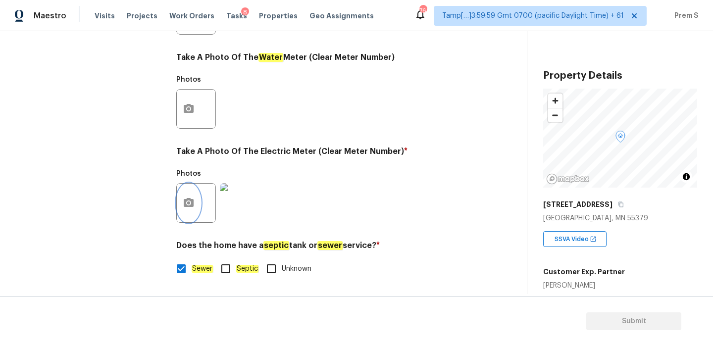
scroll to position [0, 0]
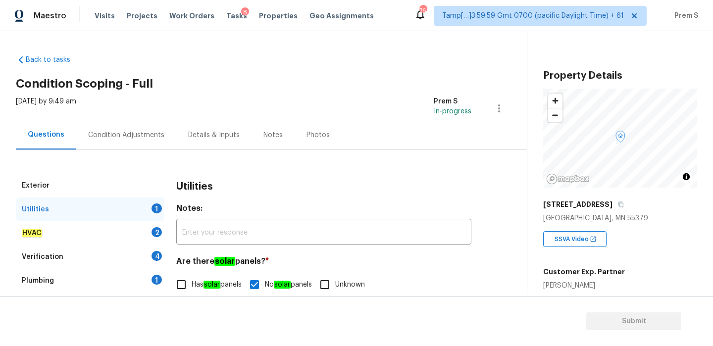
click at [144, 240] on div "HVAC 2" at bounding box center [90, 233] width 149 height 24
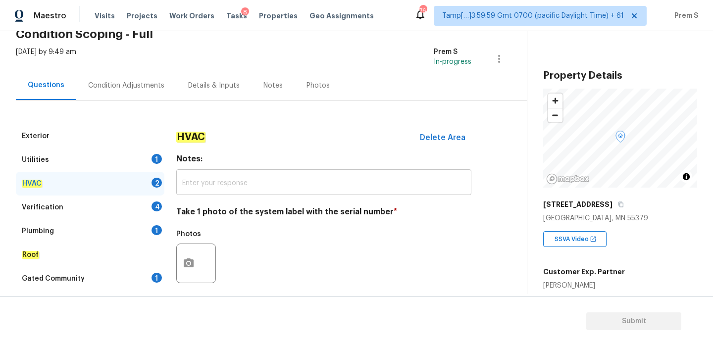
scroll to position [163, 0]
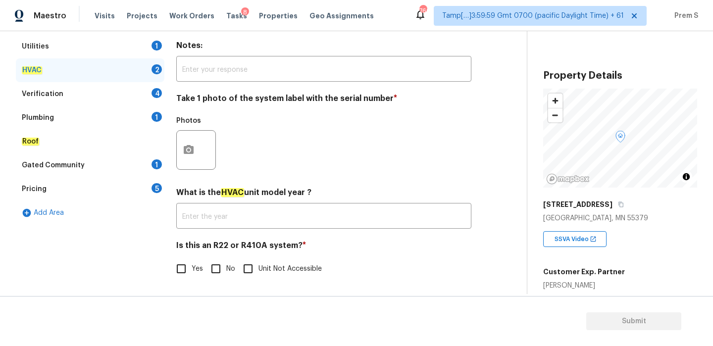
click at [214, 272] on input "No" at bounding box center [216, 269] width 21 height 21
checkbox input "true"
click at [196, 153] on button "button" at bounding box center [189, 150] width 24 height 39
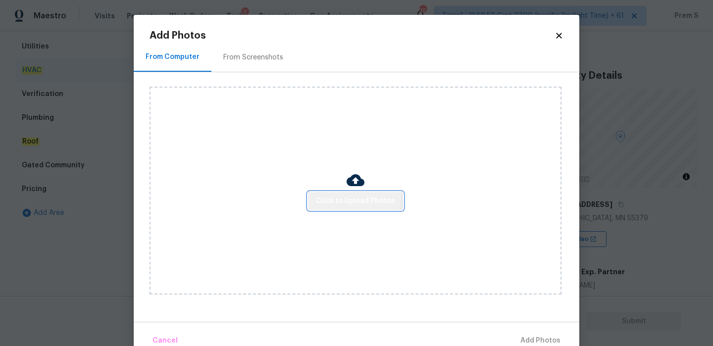
click at [338, 195] on span "Click to Upload Photos" at bounding box center [355, 201] width 79 height 12
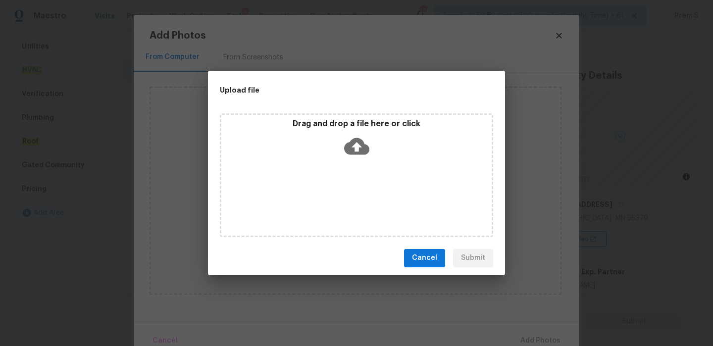
click at [361, 143] on icon at bounding box center [356, 146] width 25 height 17
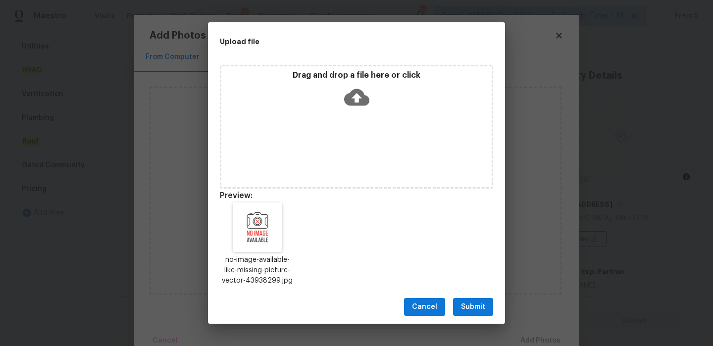
click at [470, 308] on span "Submit" at bounding box center [473, 307] width 24 height 12
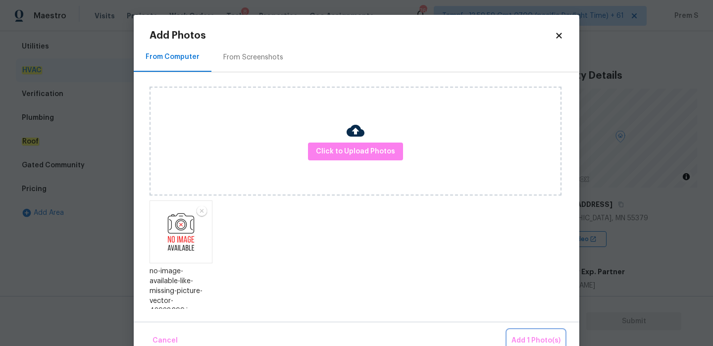
click at [538, 337] on span "Add 1 Photo(s)" at bounding box center [536, 341] width 49 height 12
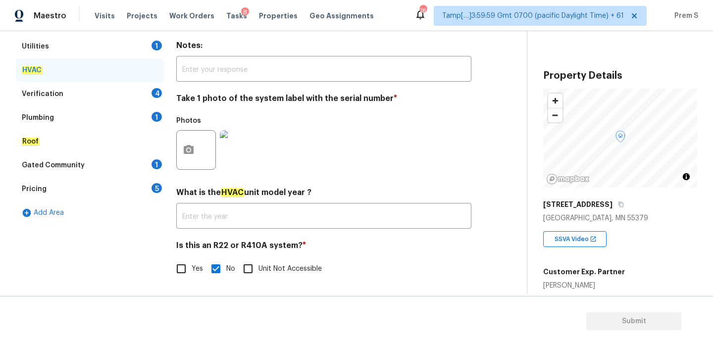
click at [153, 89] on div "4" at bounding box center [157, 93] width 10 height 10
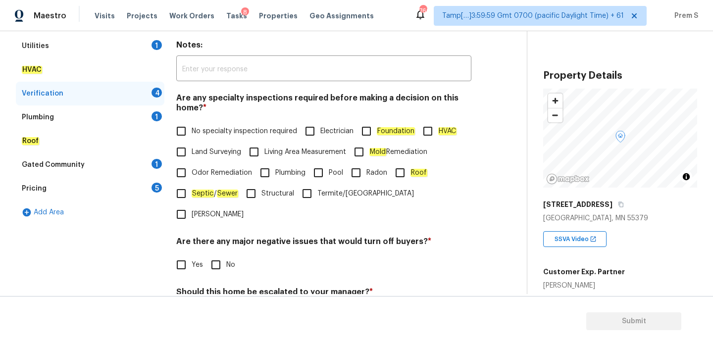
click at [195, 125] on label "No specialty inspection required" at bounding box center [234, 131] width 126 height 21
click at [192, 125] on input "No specialty inspection required" at bounding box center [181, 131] width 21 height 21
checkbox input "true"
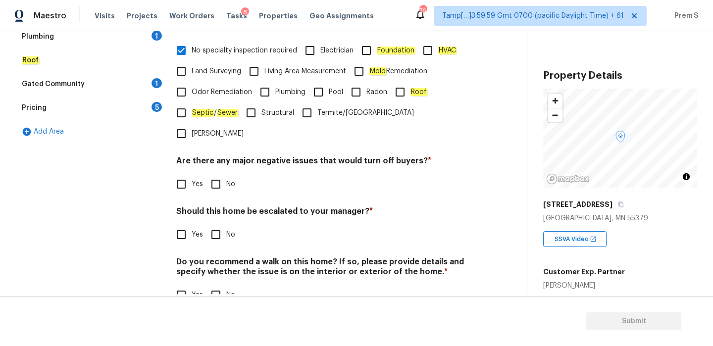
scroll to position [250, 0]
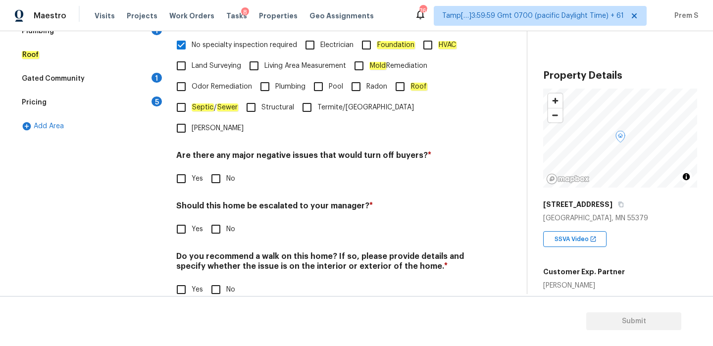
click at [214, 168] on input "No" at bounding box center [216, 178] width 21 height 21
checkbox input "true"
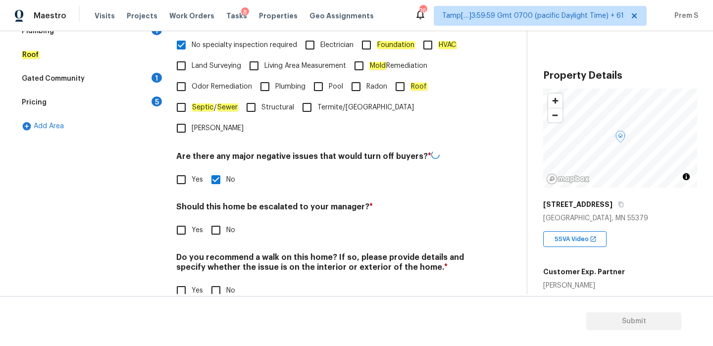
click at [215, 222] on div "Verification Notes: ​ Are any specialty inspections required before making a de…" at bounding box center [323, 118] width 295 height 389
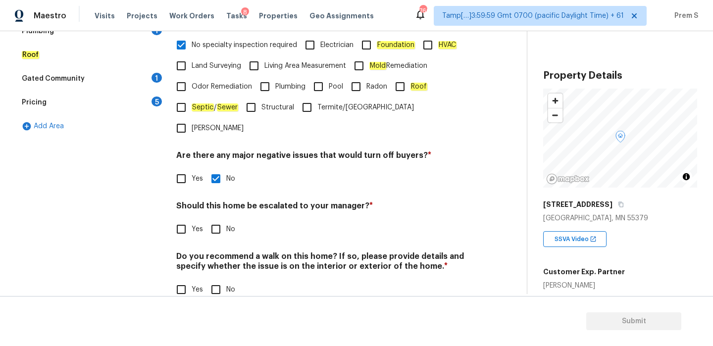
click at [219, 219] on input "No" at bounding box center [216, 229] width 21 height 21
checkbox input "true"
click at [219, 280] on input "No" at bounding box center [216, 290] width 21 height 21
checkbox input "true"
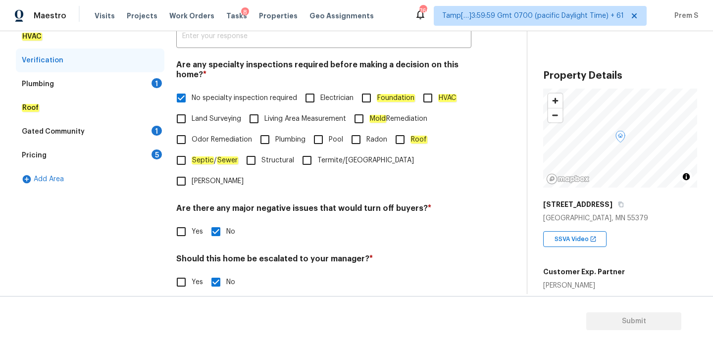
click at [159, 89] on div "Plumbing 1" at bounding box center [90, 84] width 149 height 24
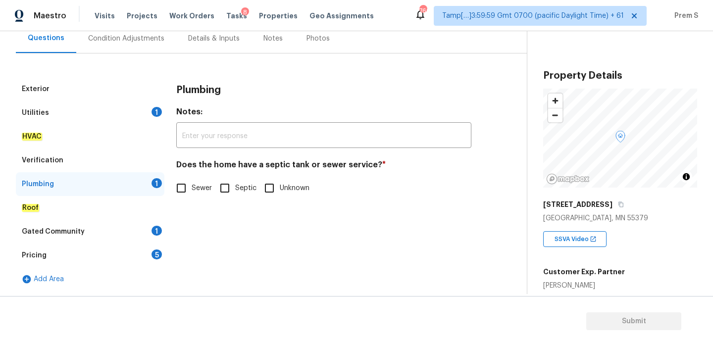
scroll to position [97, 0]
click at [188, 190] on input "Sewer" at bounding box center [181, 188] width 21 height 21
checkbox input "true"
click at [144, 228] on div "Gated Community 1" at bounding box center [90, 232] width 149 height 24
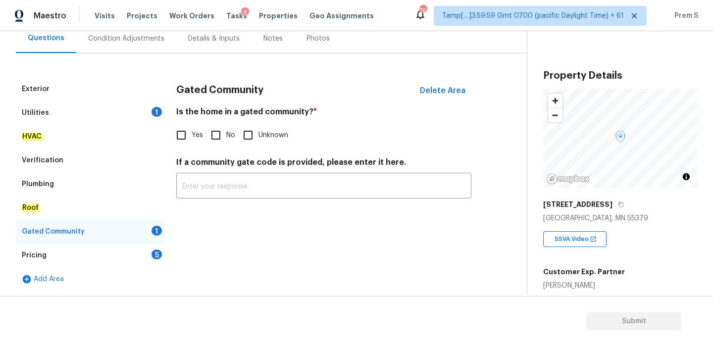
click at [221, 139] on input "No" at bounding box center [216, 135] width 21 height 21
checkbox input "true"
click at [154, 250] on div "5" at bounding box center [157, 255] width 10 height 10
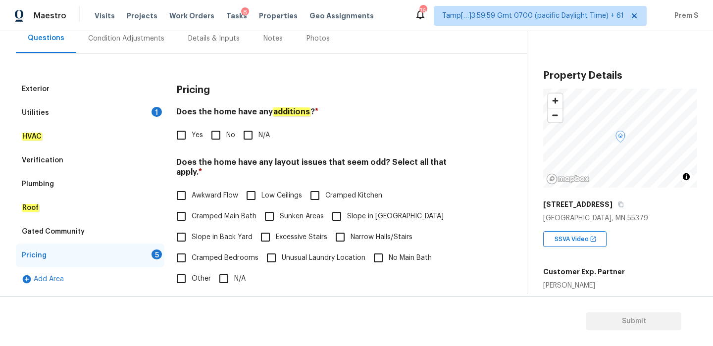
click at [212, 139] on input "No" at bounding box center [216, 135] width 21 height 21
checkbox input "true"
click at [223, 272] on input "N/A" at bounding box center [224, 279] width 21 height 21
checkbox input "true"
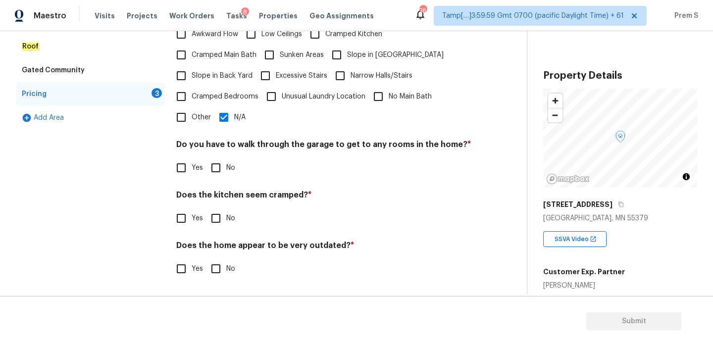
scroll to position [248, 0]
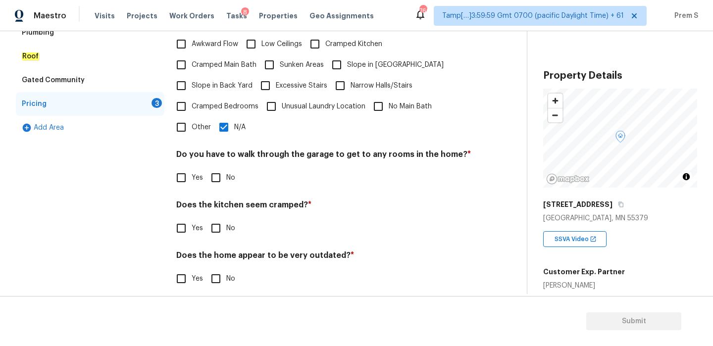
click at [221, 172] on input "No" at bounding box center [216, 177] width 21 height 21
checkbox input "true"
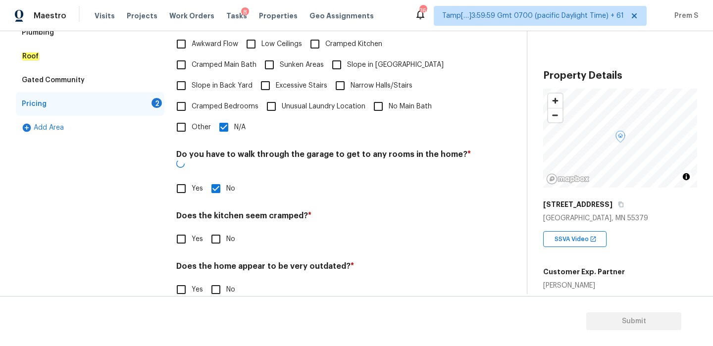
click at [219, 229] on input "No" at bounding box center [216, 239] width 21 height 21
checkbox input "true"
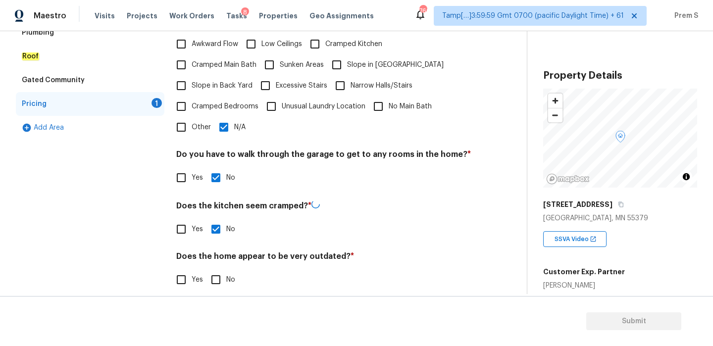
click at [221, 274] on input "No" at bounding box center [216, 280] width 21 height 21
checkbox input "true"
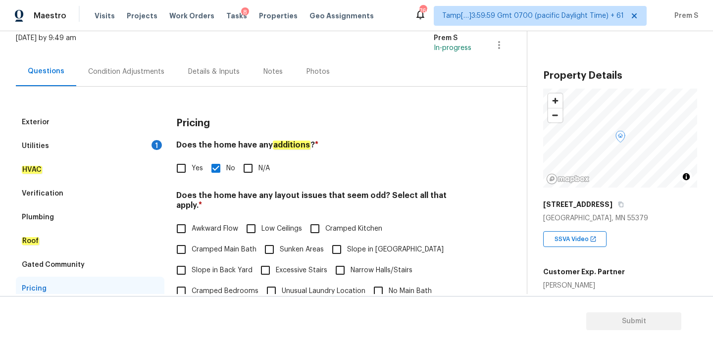
click at [148, 81] on div "Condition Adjustments" at bounding box center [126, 71] width 100 height 29
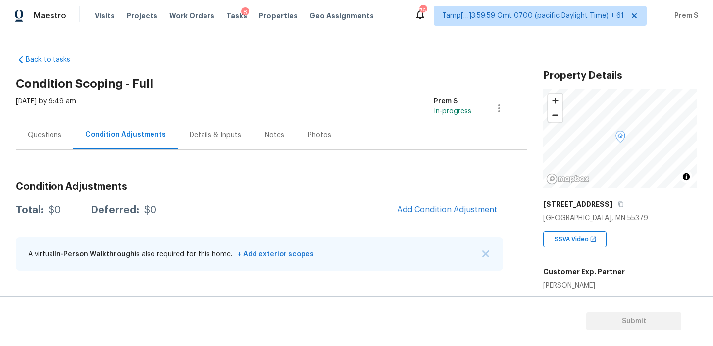
click at [48, 143] on div "Questions" at bounding box center [44, 134] width 57 height 29
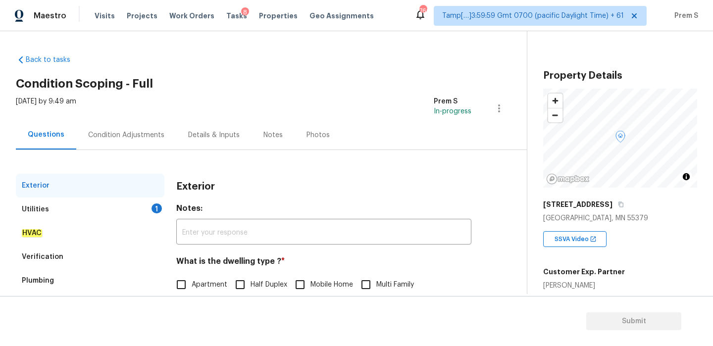
scroll to position [131, 0]
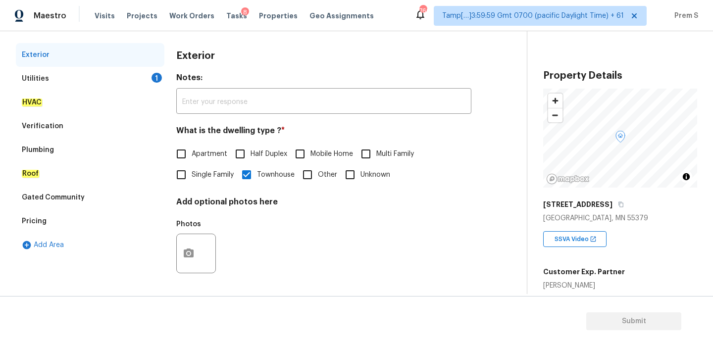
click at [53, 219] on div "Pricing" at bounding box center [90, 222] width 149 height 24
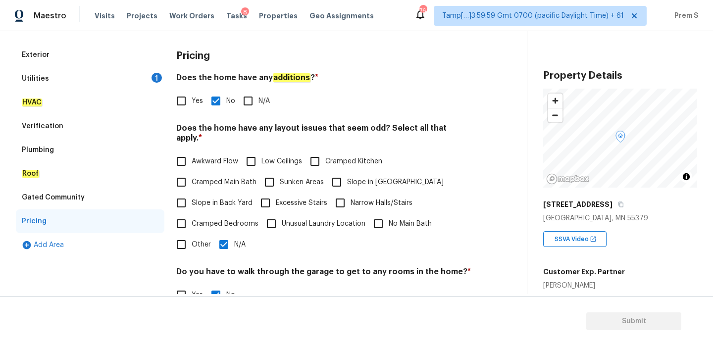
scroll to position [187, 0]
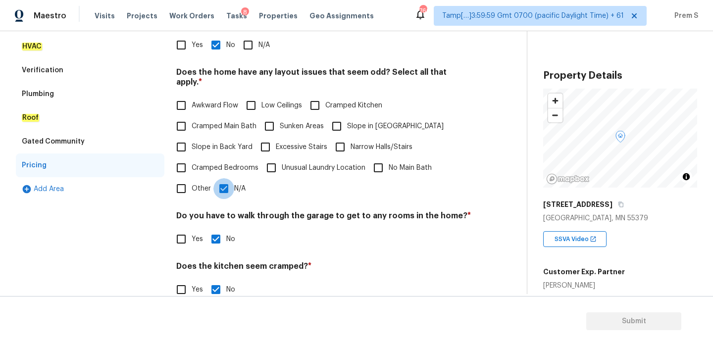
click at [227, 178] on input "N/A" at bounding box center [224, 188] width 21 height 21
checkbox input "false"
click at [336, 121] on input "Slope in [GEOGRAPHIC_DATA]" at bounding box center [336, 126] width 21 height 21
checkbox input "true"
click at [202, 158] on label "Cramped Bedrooms" at bounding box center [215, 168] width 88 height 21
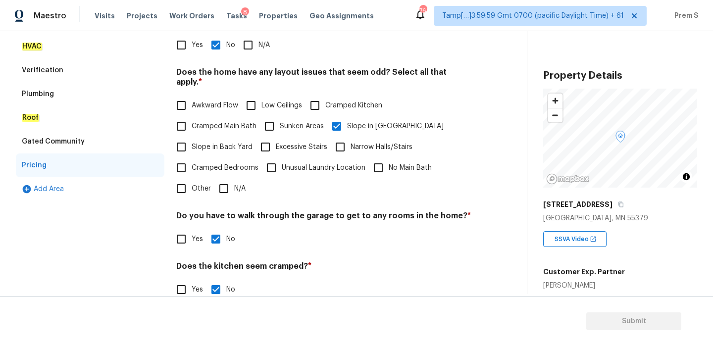
click at [192, 158] on input "Cramped Bedrooms" at bounding box center [181, 168] width 21 height 21
checkbox input "true"
click at [206, 144] on label "Slope in Back Yard" at bounding box center [212, 147] width 82 height 21
click at [192, 144] on input "Slope in Back Yard" at bounding box center [181, 147] width 21 height 21
checkbox input "true"
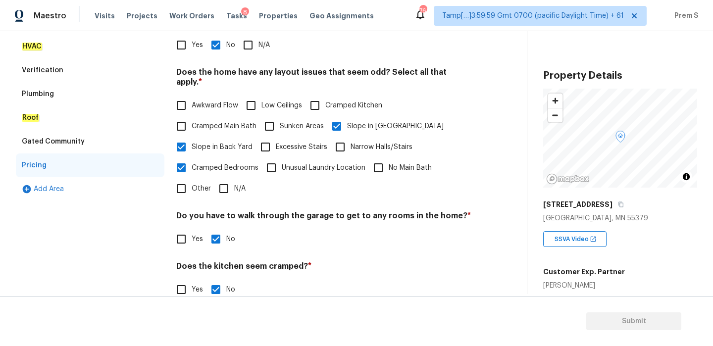
click at [184, 164] on input "Cramped Bedrooms" at bounding box center [181, 168] width 21 height 21
checkbox input "false"
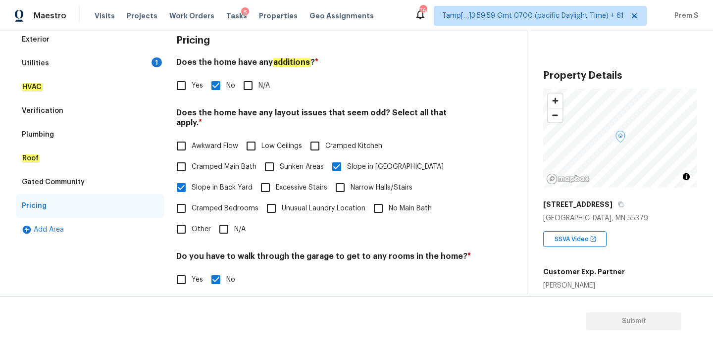
scroll to position [122, 0]
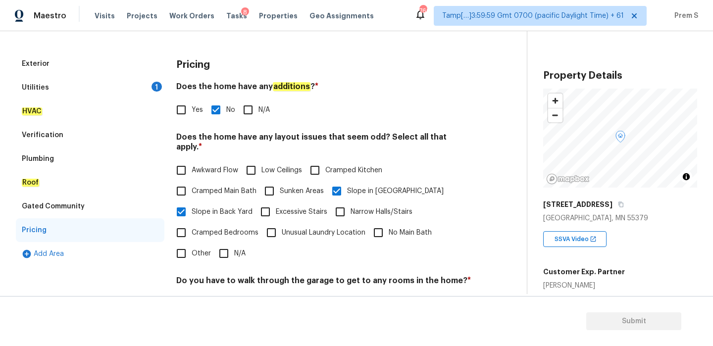
click at [121, 88] on div "Utilities 1" at bounding box center [90, 88] width 149 height 24
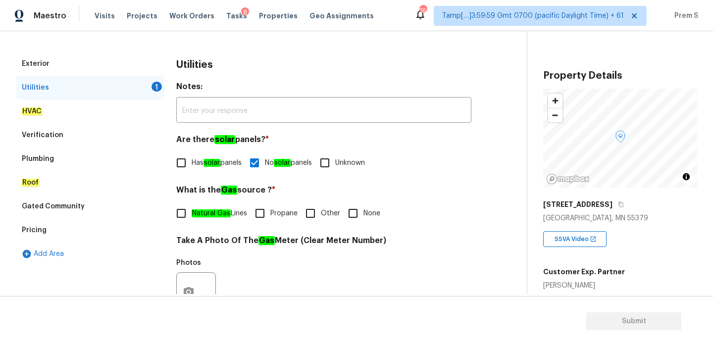
click at [317, 215] on input "Other" at bounding box center [310, 213] width 21 height 21
checkbox input "true"
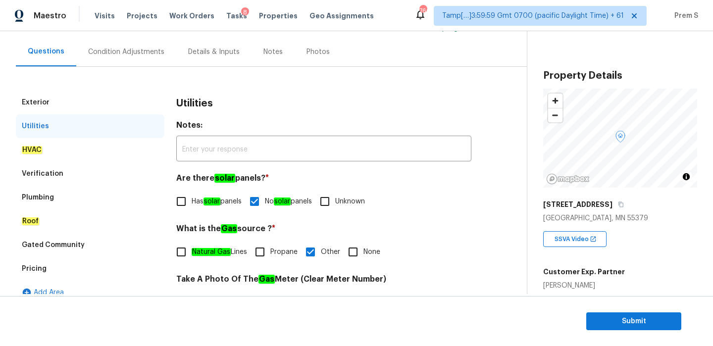
scroll to position [67, 0]
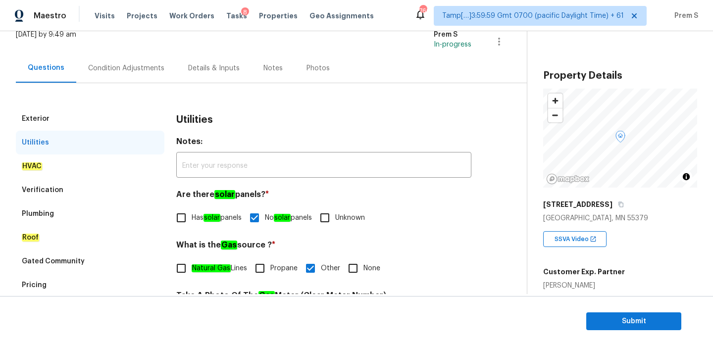
click at [146, 66] on div "Condition Adjustments" at bounding box center [126, 68] width 76 height 10
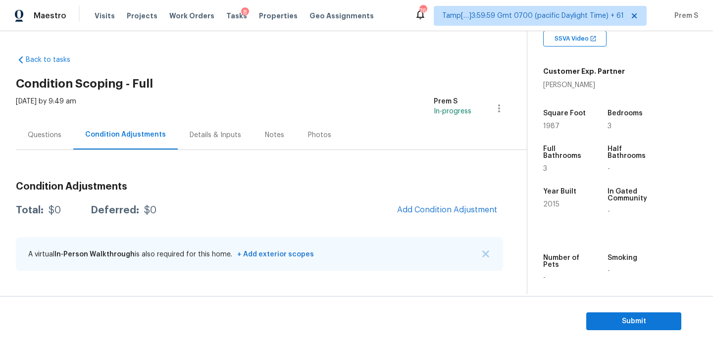
scroll to position [243, 0]
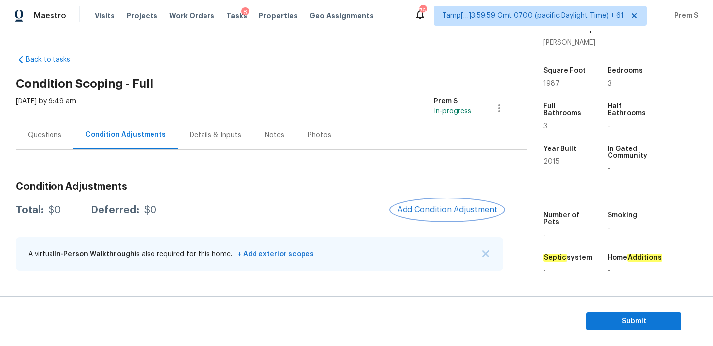
click at [459, 213] on span "Add Condition Adjustment" at bounding box center [447, 210] width 100 height 9
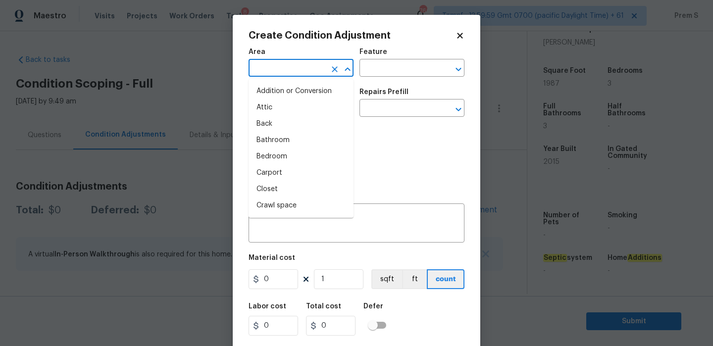
click at [307, 77] on input "text" at bounding box center [287, 68] width 77 height 15
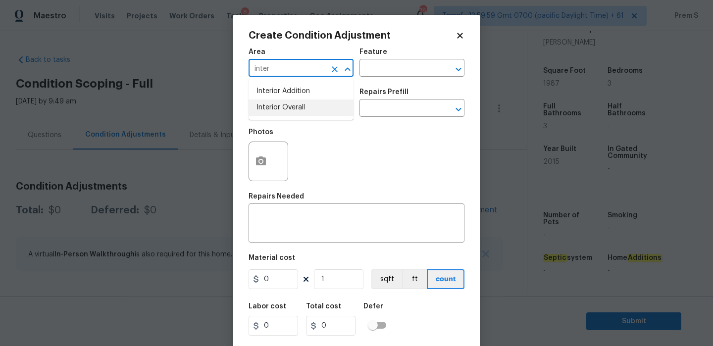
click at [313, 106] on li "Interior Overall" at bounding box center [301, 108] width 105 height 16
type input "Interior Overall"
click at [313, 106] on input "text" at bounding box center [287, 109] width 77 height 15
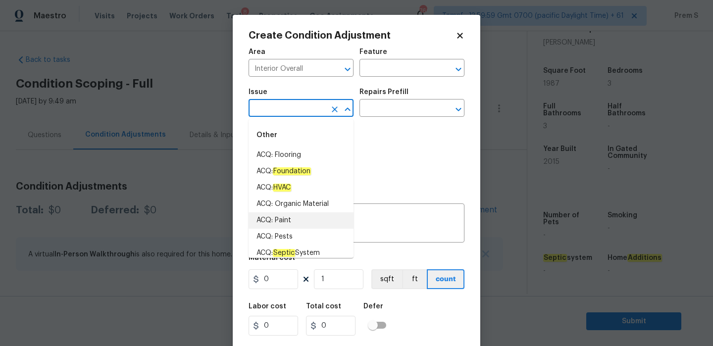
click at [311, 222] on li "ACQ: Paint" at bounding box center [301, 221] width 105 height 16
type input "ACQ: Paint"
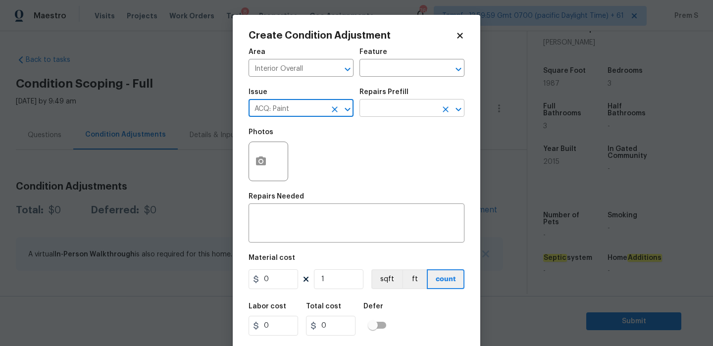
click at [401, 106] on input "text" at bounding box center [398, 109] width 77 height 15
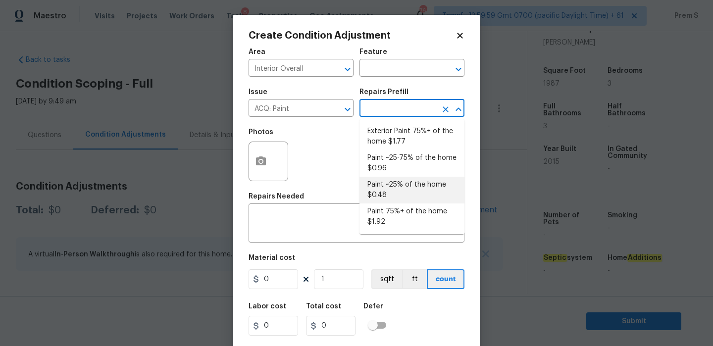
click at [396, 191] on li "Paint ~25% of the home $0.48" at bounding box center [412, 190] width 105 height 27
type input "Acquisition"
type textarea "Acquisition Scope: ~25% of the home needs interior paint"
type input "0.48"
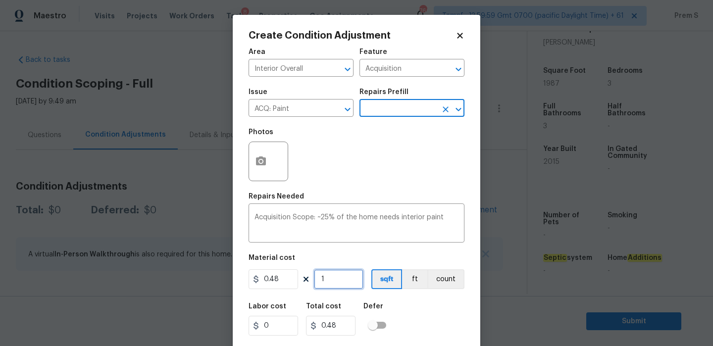
click at [339, 284] on input "1" at bounding box center [339, 280] width 50 height 20
type input "19"
type input "9.12"
type input "198"
type input "95.04"
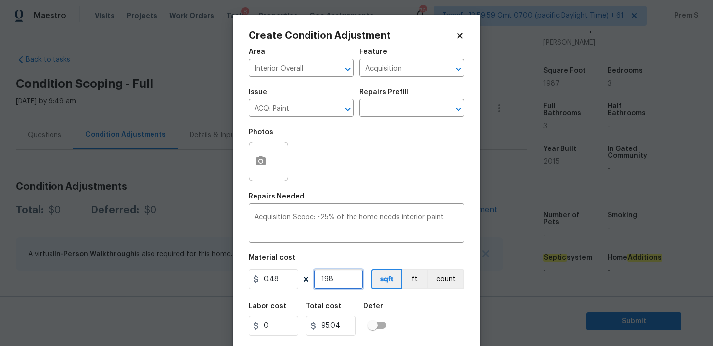
type input "1987"
type input "953.76"
type input "1987"
click at [452, 333] on div "Labor cost 0 Total cost 953.76 Defer" at bounding box center [357, 319] width 216 height 45
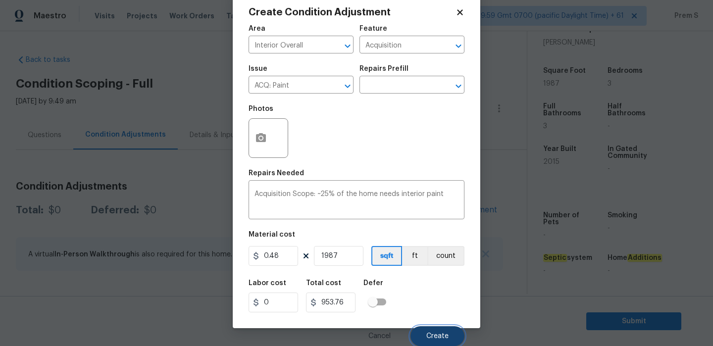
click at [443, 337] on span "Create" at bounding box center [438, 336] width 22 height 7
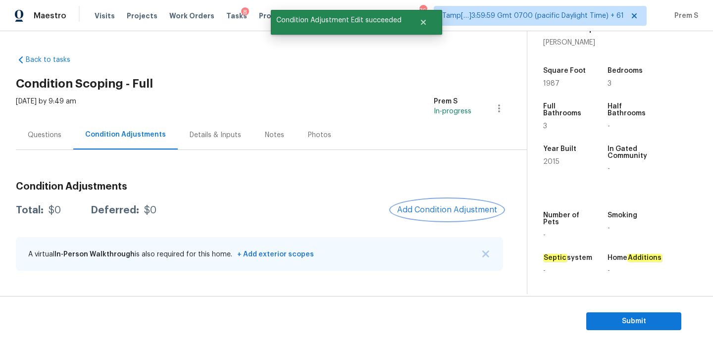
scroll to position [0, 0]
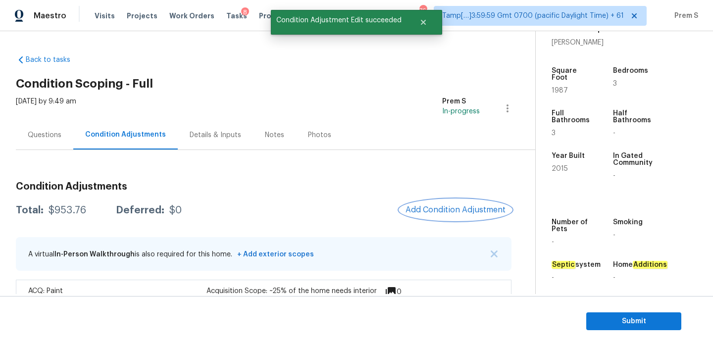
click at [425, 208] on span "Add Condition Adjustment" at bounding box center [456, 210] width 100 height 9
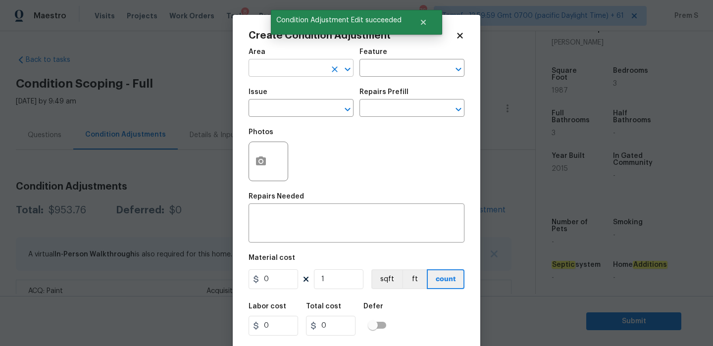
click at [303, 73] on input "text" at bounding box center [287, 68] width 77 height 15
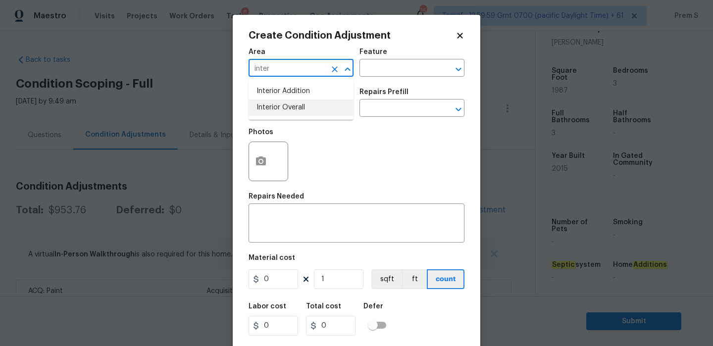
click at [275, 110] on li "Interior Overall" at bounding box center [301, 108] width 105 height 16
type input "Interior Overall"
click at [275, 110] on input "text" at bounding box center [287, 109] width 77 height 15
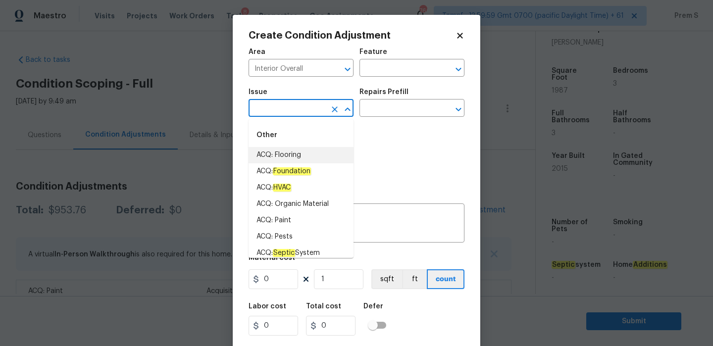
click at [307, 160] on li "ACQ: Flooring" at bounding box center [301, 155] width 105 height 16
type input "ACQ: Flooring"
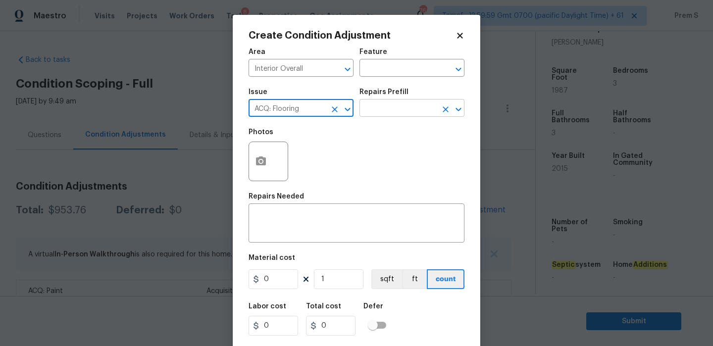
click at [383, 111] on input "text" at bounding box center [398, 109] width 77 height 15
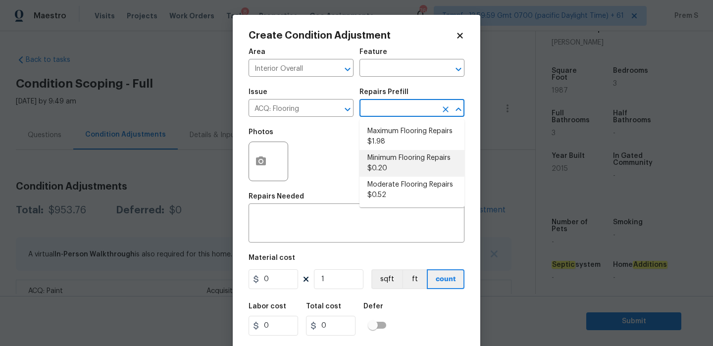
click at [411, 160] on li "Minimum Flooring Repairs $0.20" at bounding box center [412, 163] width 105 height 27
type input "Acquisition"
type textarea "Acquisition Scope: Minimum flooring repairs"
type input "0.2"
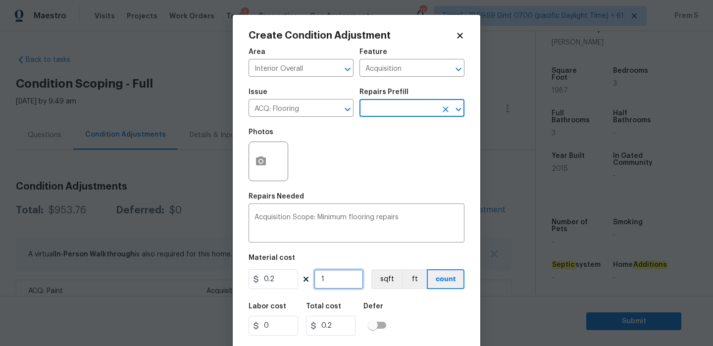
click at [336, 281] on input "1" at bounding box center [339, 280] width 50 height 20
type input "19"
type input "3.8"
type input "198"
type input "39.6"
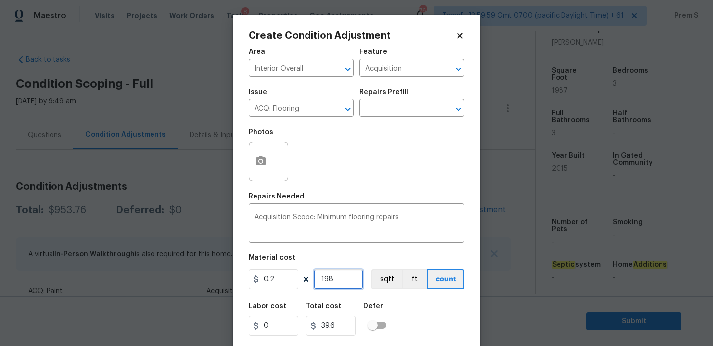
type input "1987"
type input "397.4"
type input "1987"
click at [432, 316] on div "Labor cost 0 Total cost 397.4 Defer" at bounding box center [357, 319] width 216 height 45
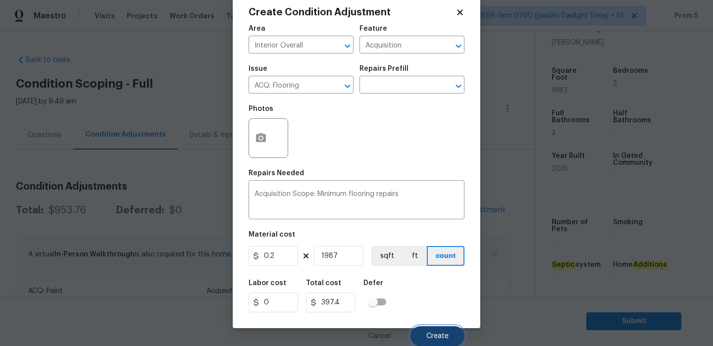
click at [437, 335] on span "Create" at bounding box center [438, 336] width 22 height 7
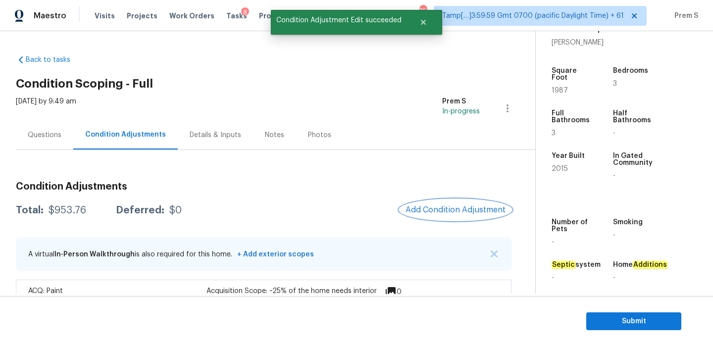
scroll to position [0, 0]
click at [448, 209] on div at bounding box center [356, 173] width 713 height 346
click at [421, 217] on button "Add Condition Adjustment" at bounding box center [456, 210] width 112 height 21
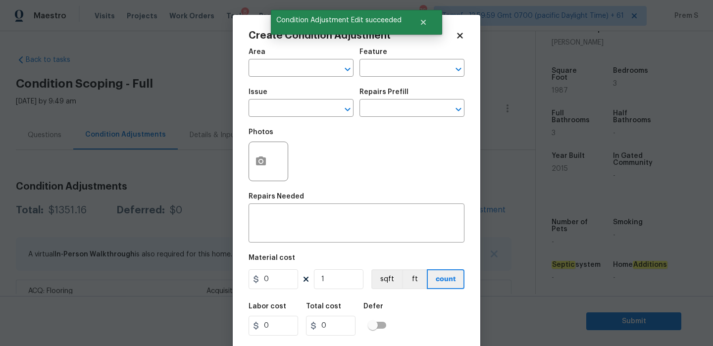
scroll to position [24, 0]
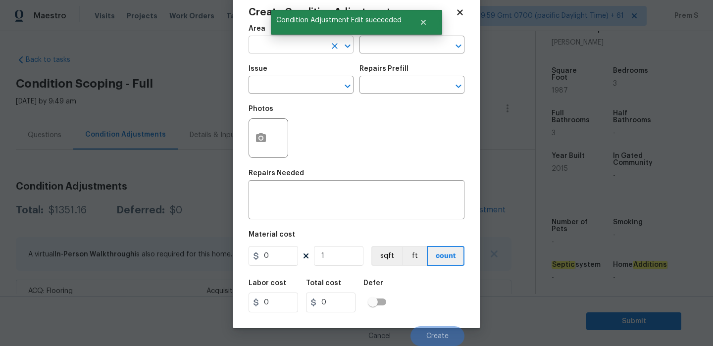
click at [319, 40] on input "text" at bounding box center [287, 45] width 77 height 15
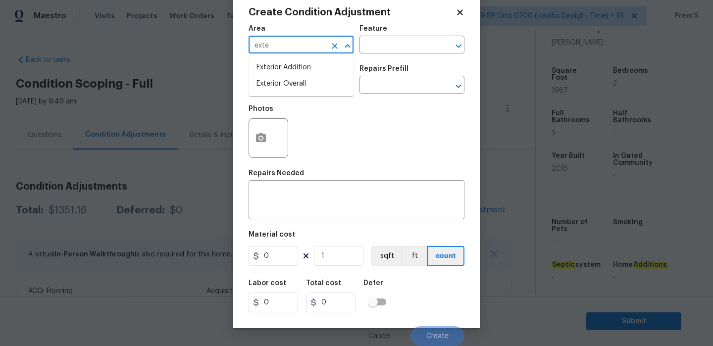
type input "exter"
click at [331, 48] on icon "Clear" at bounding box center [335, 46] width 10 height 10
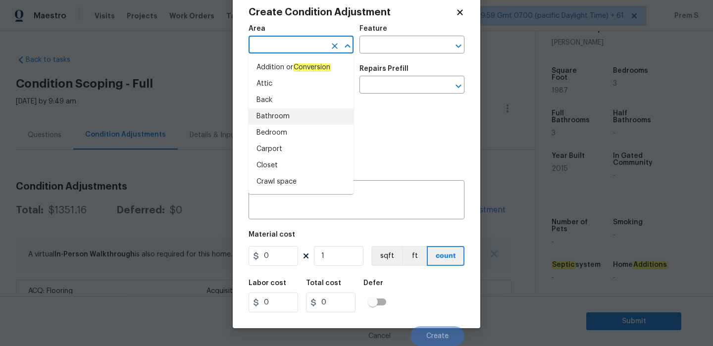
click at [381, 130] on div "Photos" at bounding box center [357, 132] width 216 height 64
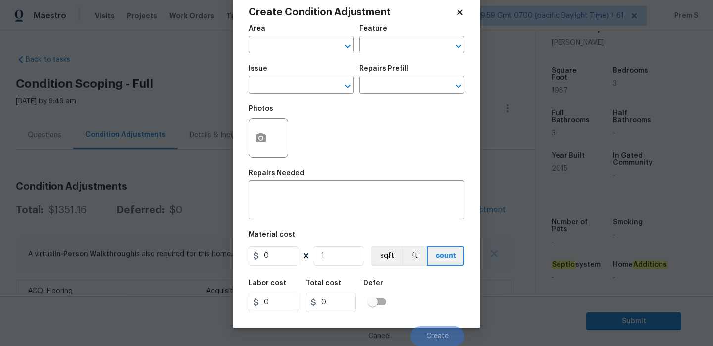
click at [521, 272] on body "Maestro Visits Projects Work Orders Tasks 8 Properties Geo Assignments 766 Tamp…" at bounding box center [356, 173] width 713 height 346
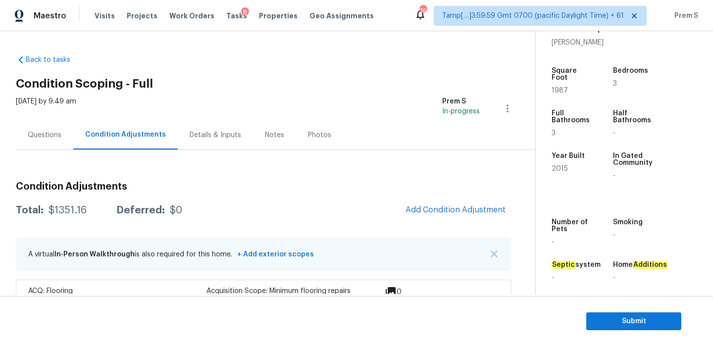
scroll to position [67, 0]
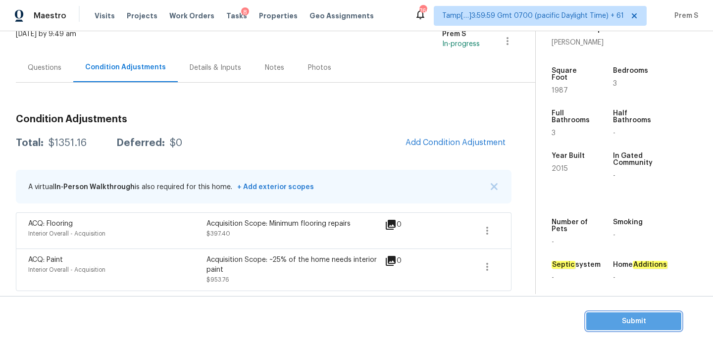
click at [612, 316] on span "Submit" at bounding box center [634, 322] width 79 height 12
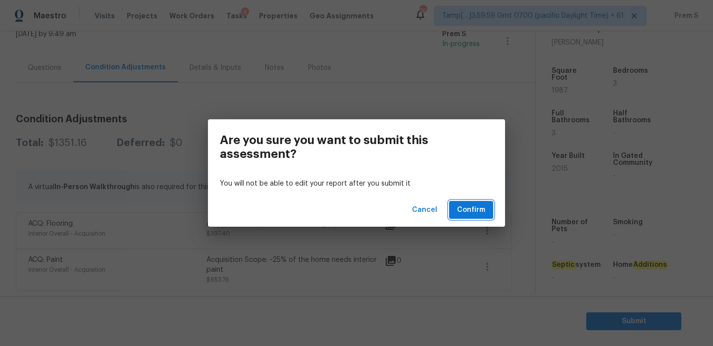
click at [458, 206] on button "Confirm" at bounding box center [471, 210] width 44 height 18
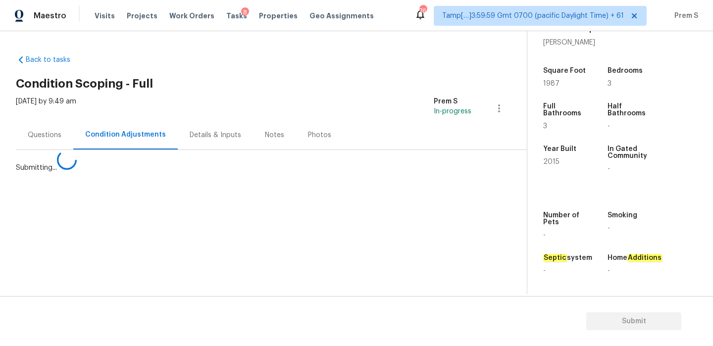
scroll to position [0, 0]
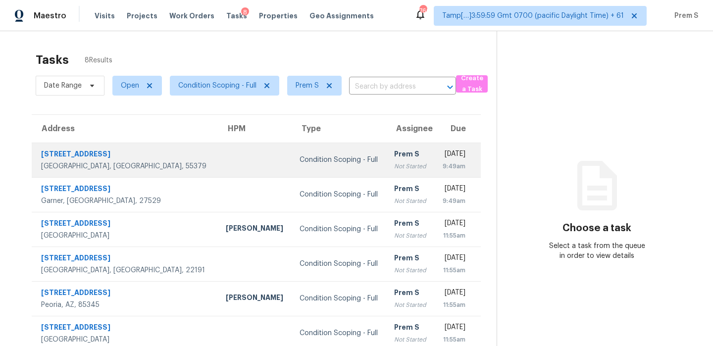
click at [394, 152] on div "Prem S" at bounding box center [410, 155] width 32 height 12
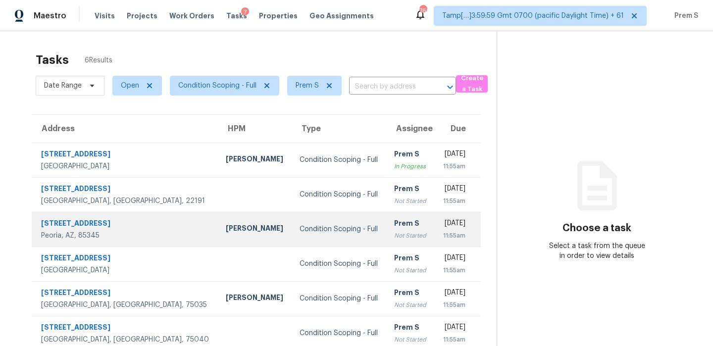
scroll to position [31, 0]
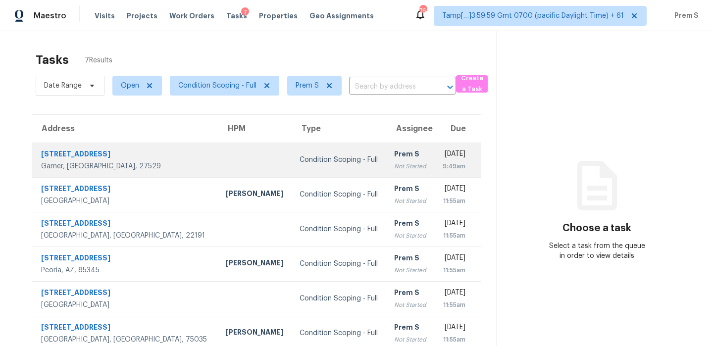
click at [442, 170] on div "9:49am" at bounding box center [453, 167] width 23 height 10
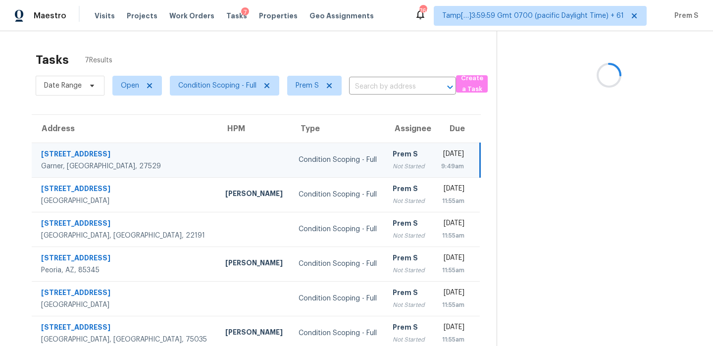
scroll to position [47, 0]
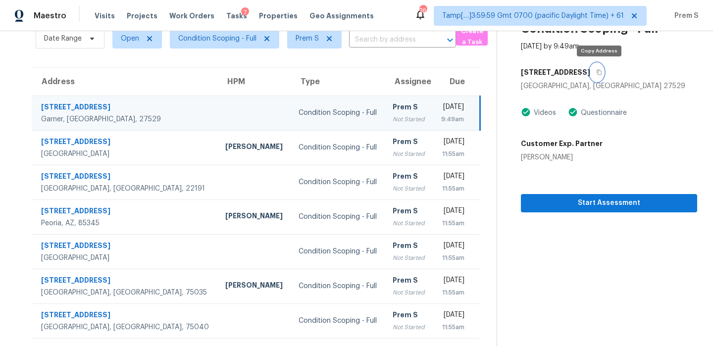
click at [597, 64] on button "button" at bounding box center [597, 72] width 13 height 18
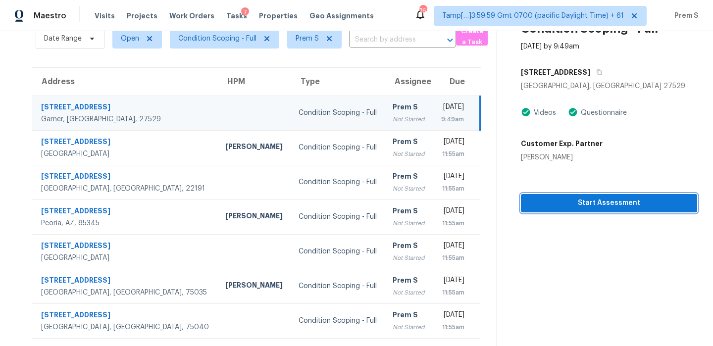
click at [577, 201] on span "Start Assessment" at bounding box center [609, 203] width 161 height 12
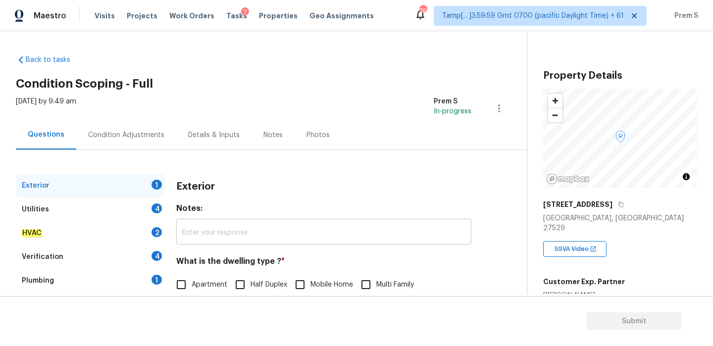
scroll to position [124, 0]
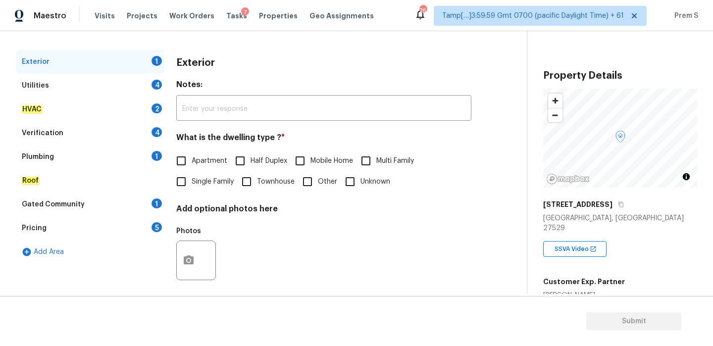
click at [220, 178] on span "Single Family" at bounding box center [213, 182] width 42 height 10
click at [192, 178] on input "Single Family" at bounding box center [181, 181] width 21 height 21
checkbox input "true"
click at [155, 77] on div "Utilities 4" at bounding box center [90, 86] width 149 height 24
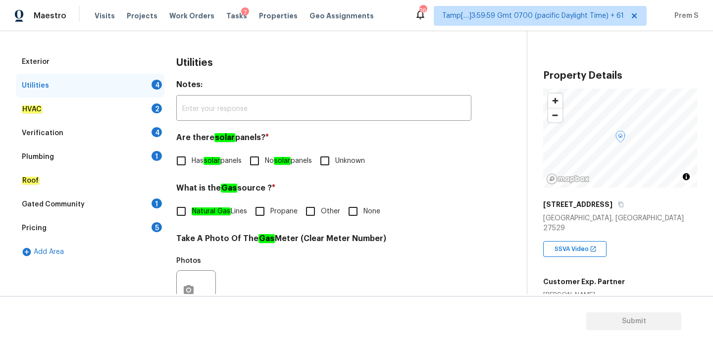
click at [265, 156] on input "No solar panels" at bounding box center [254, 161] width 21 height 21
checkbox input "true"
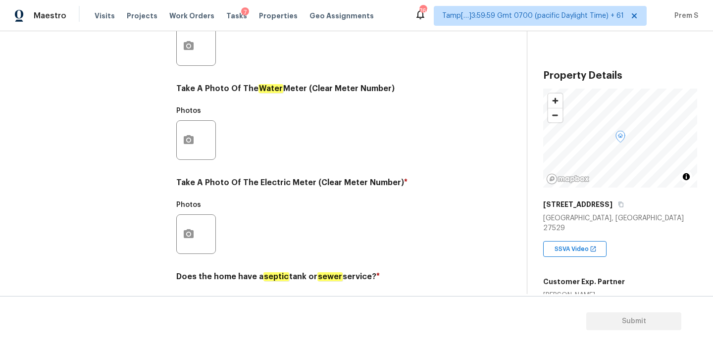
scroll to position [399, 0]
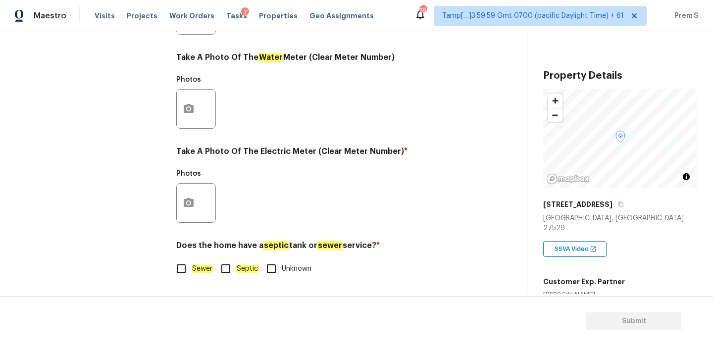
click at [187, 270] on input "Sewer" at bounding box center [181, 269] width 21 height 21
checkbox input "true"
click at [191, 203] on icon "button" at bounding box center [189, 203] width 12 height 12
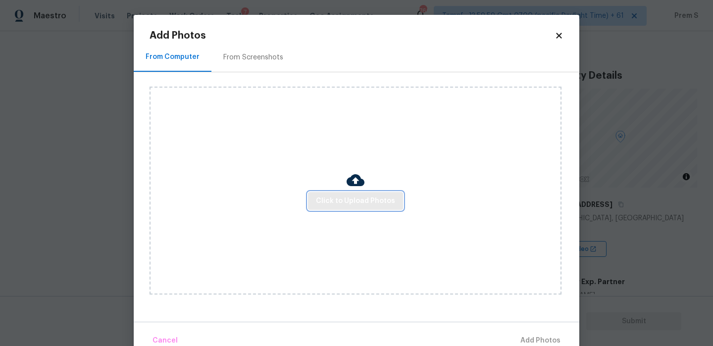
click at [341, 200] on span "Click to Upload Photos" at bounding box center [355, 201] width 79 height 12
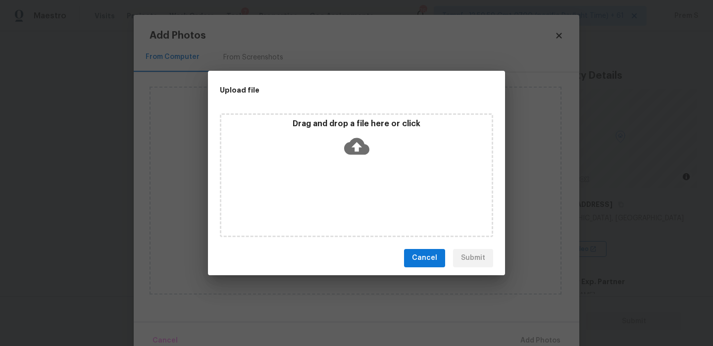
click at [357, 145] on icon at bounding box center [356, 146] width 25 height 25
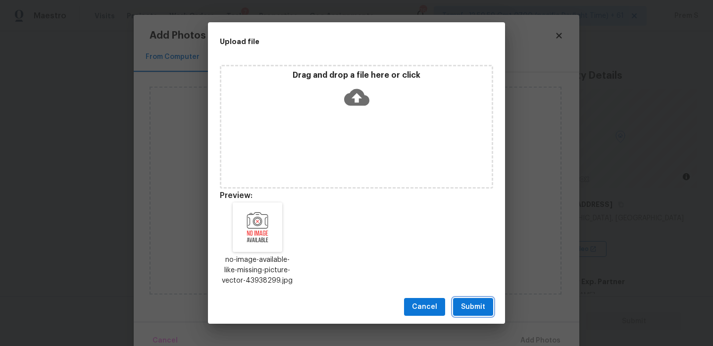
click at [470, 314] on button "Submit" at bounding box center [473, 307] width 40 height 18
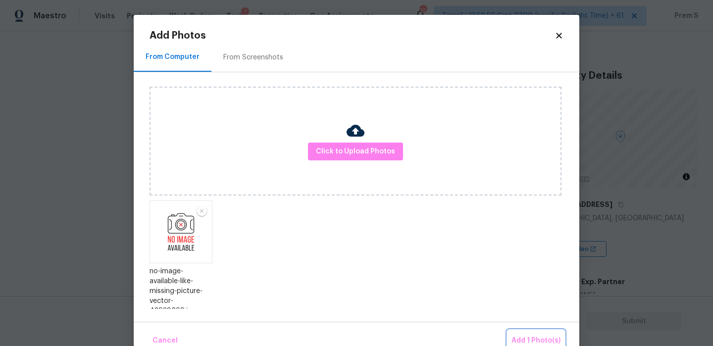
click at [524, 337] on span "Add 1 Photo(s)" at bounding box center [536, 341] width 49 height 12
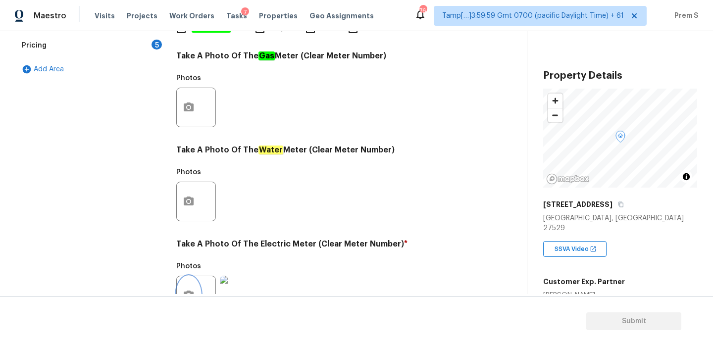
scroll to position [110, 0]
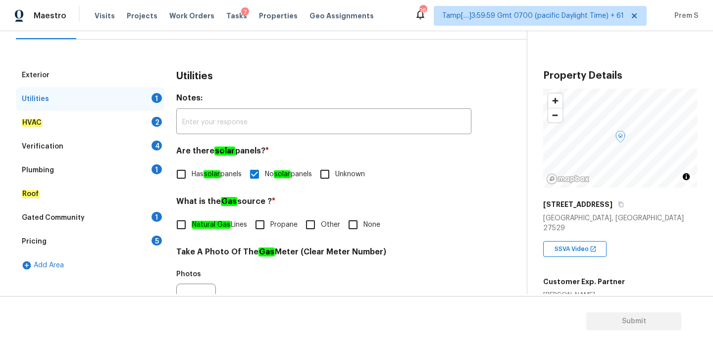
click at [154, 116] on div "HVAC 2" at bounding box center [90, 123] width 149 height 24
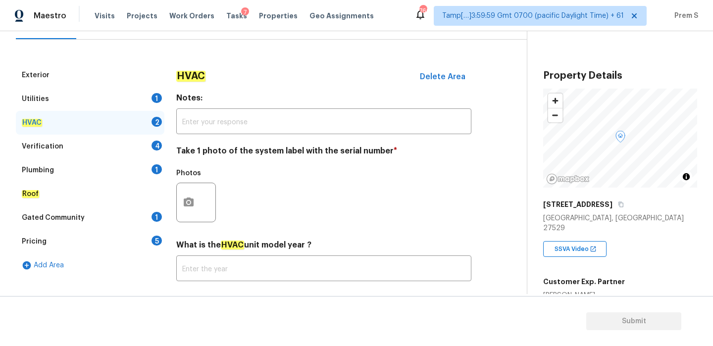
scroll to position [163, 0]
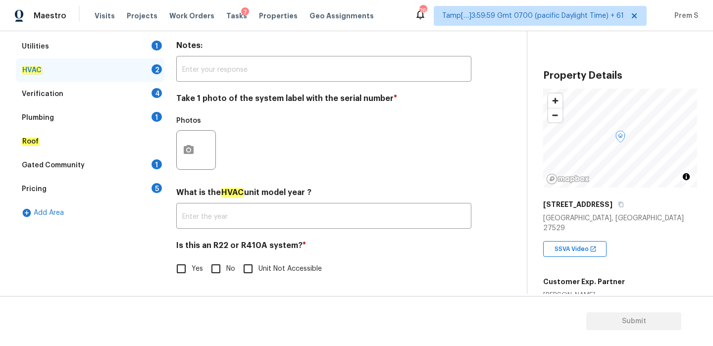
click at [216, 280] on div "HVAC Delete Area Notes: ​ Take 1 photo of the system label with the serial numb…" at bounding box center [323, 151] width 295 height 280
click at [216, 283] on div "HVAC Delete Area Notes: ​ Take 1 photo of the system label with the serial numb…" at bounding box center [323, 151] width 295 height 280
click at [218, 261] on input "No" at bounding box center [216, 269] width 21 height 21
checkbox input "true"
click at [188, 139] on button "button" at bounding box center [189, 150] width 24 height 39
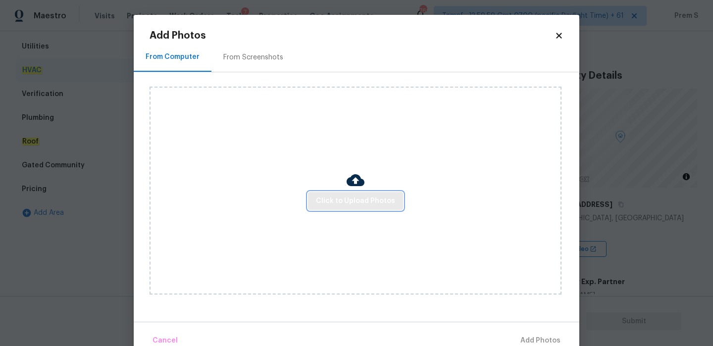
click at [342, 208] on button "Click to Upload Photos" at bounding box center [355, 201] width 95 height 18
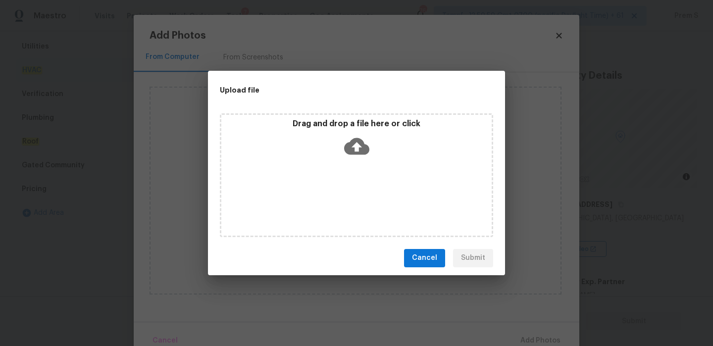
click at [360, 147] on icon at bounding box center [356, 146] width 25 height 17
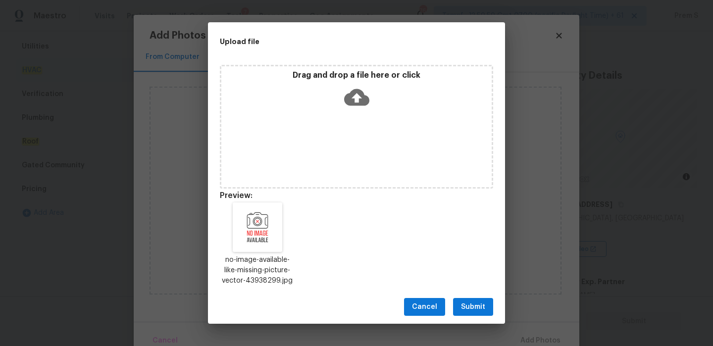
click at [495, 305] on div "Cancel Submit" at bounding box center [356, 307] width 297 height 34
click at [484, 310] on span "Submit" at bounding box center [473, 307] width 24 height 12
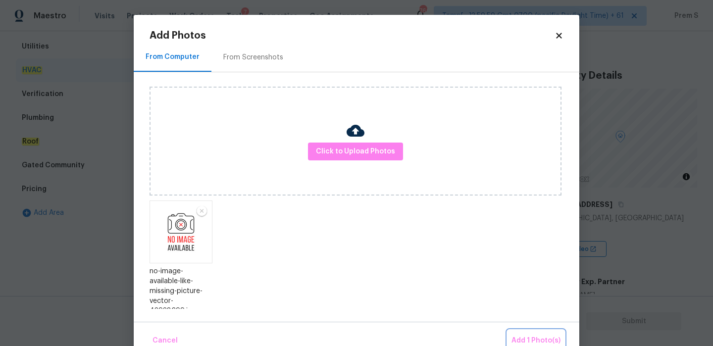
click at [525, 338] on span "Add 1 Photo(s)" at bounding box center [536, 341] width 49 height 12
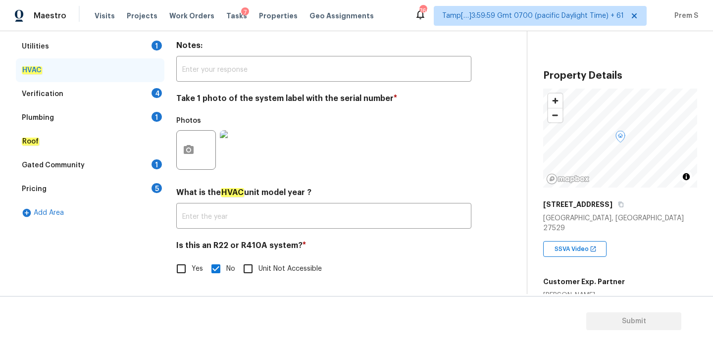
click at [154, 89] on div "4" at bounding box center [157, 93] width 10 height 10
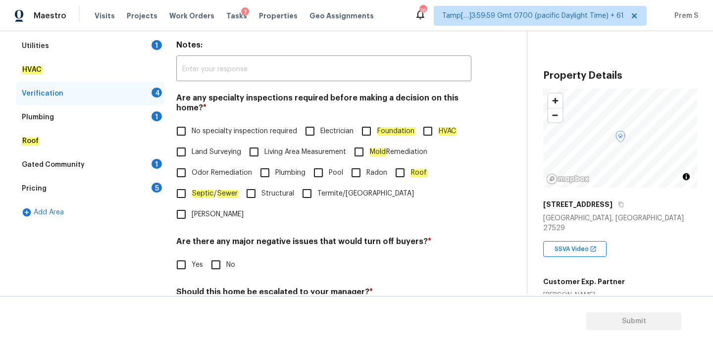
click at [220, 132] on span "No specialty inspection required" at bounding box center [245, 131] width 106 height 10
click at [192, 132] on input "No specialty inspection required" at bounding box center [181, 131] width 21 height 21
checkbox input "true"
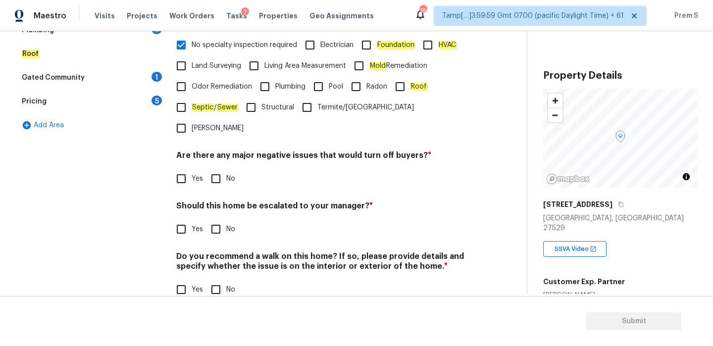
scroll to position [250, 0]
click at [219, 168] on input "No" at bounding box center [216, 178] width 21 height 21
checkbox input "true"
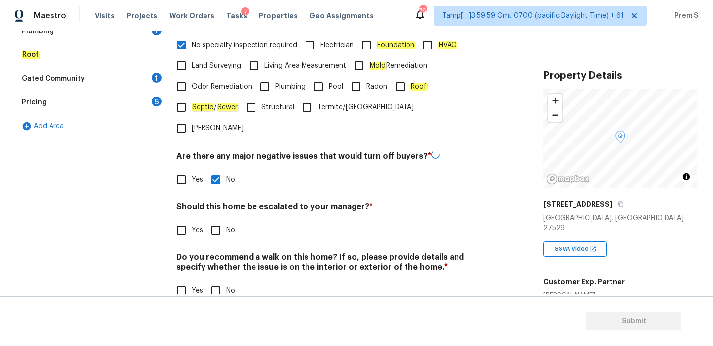
click at [221, 220] on input "No" at bounding box center [216, 230] width 21 height 21
checkbox input "true"
click at [221, 294] on div "Back to tasks Condition Scoping - Full Fri, Sep 05 2025 by 9:49 am Prem S In-pr…" at bounding box center [356, 188] width 713 height 315
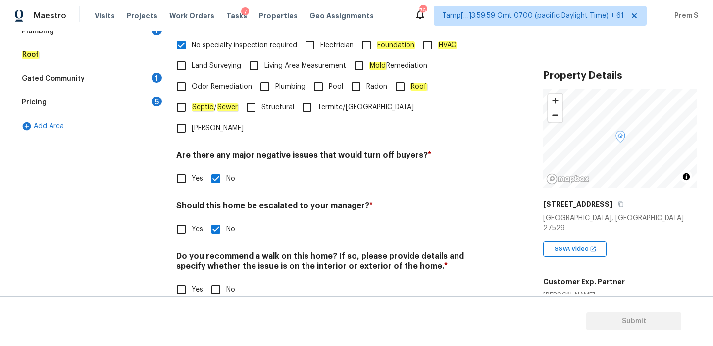
click at [234, 285] on span "No" at bounding box center [230, 290] width 9 height 10
click at [226, 279] on input "No" at bounding box center [216, 289] width 21 height 21
checkbox input "true"
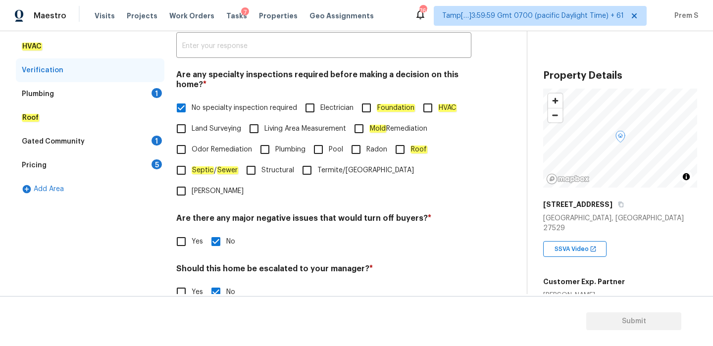
click at [156, 99] on div "Plumbing 1" at bounding box center [90, 94] width 149 height 24
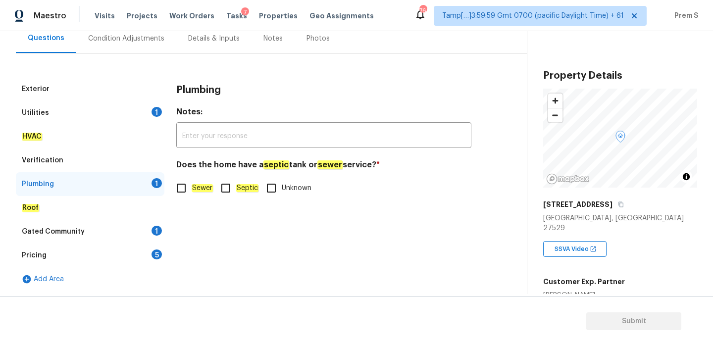
click at [181, 189] on input "Sewer" at bounding box center [181, 188] width 21 height 21
checkbox input "true"
click at [145, 227] on div "Gated Community 1" at bounding box center [90, 232] width 149 height 24
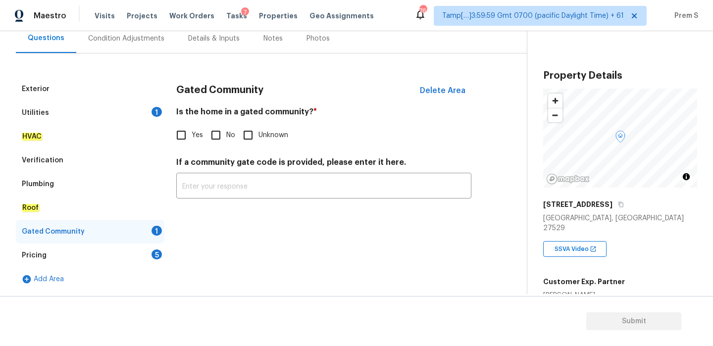
click at [216, 140] on input "No" at bounding box center [216, 135] width 21 height 21
checkbox input "true"
click at [143, 249] on div "Pricing 5" at bounding box center [90, 256] width 149 height 24
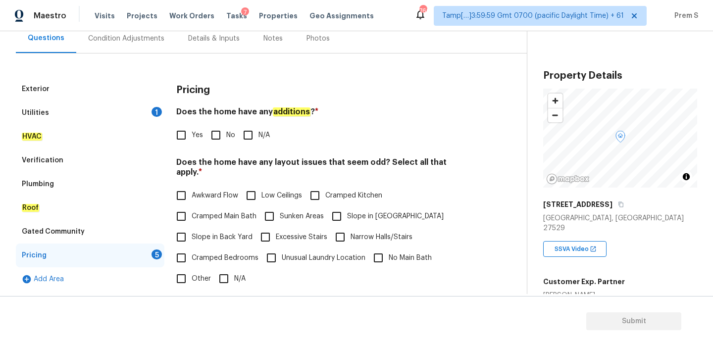
click at [227, 138] on span "No" at bounding box center [230, 135] width 9 height 10
click at [226, 138] on input "No" at bounding box center [216, 135] width 21 height 21
checkbox input "true"
click at [237, 274] on span "N/A" at bounding box center [239, 279] width 11 height 10
click at [234, 269] on input "N/A" at bounding box center [224, 279] width 21 height 21
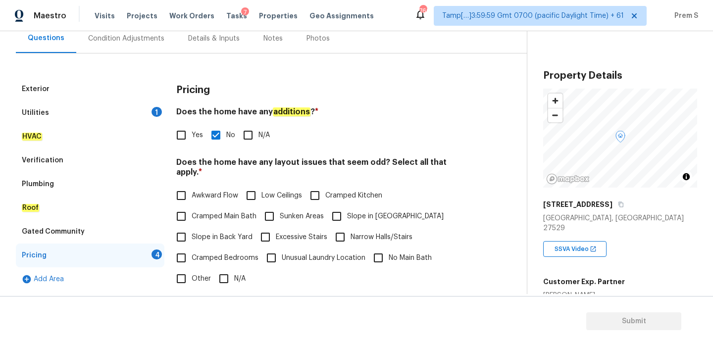
checkbox input "true"
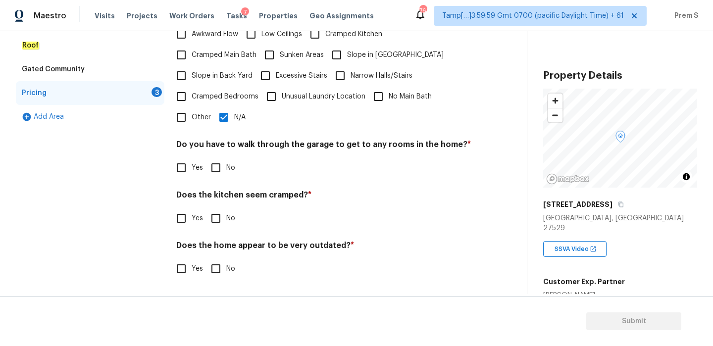
scroll to position [248, 0]
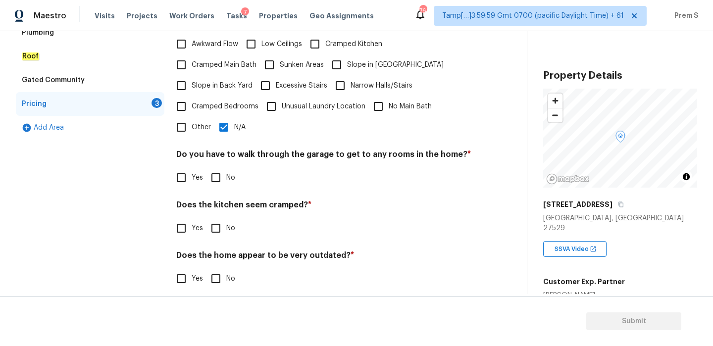
click at [228, 173] on label "No" at bounding box center [221, 177] width 30 height 21
click at [226, 173] on input "No" at bounding box center [216, 177] width 21 height 21
checkbox input "true"
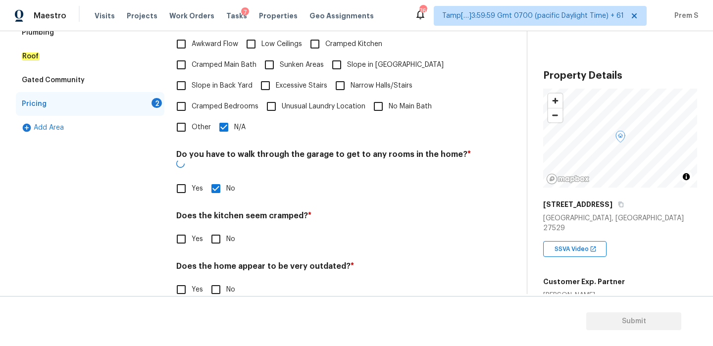
click at [211, 229] on input "No" at bounding box center [216, 239] width 21 height 21
checkbox input "true"
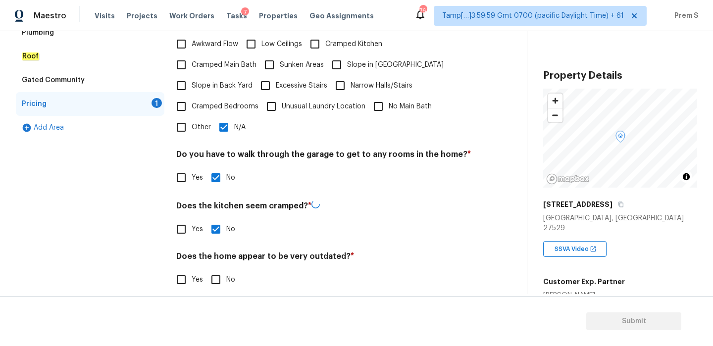
click at [213, 270] on input "No" at bounding box center [216, 280] width 21 height 21
checkbox input "true"
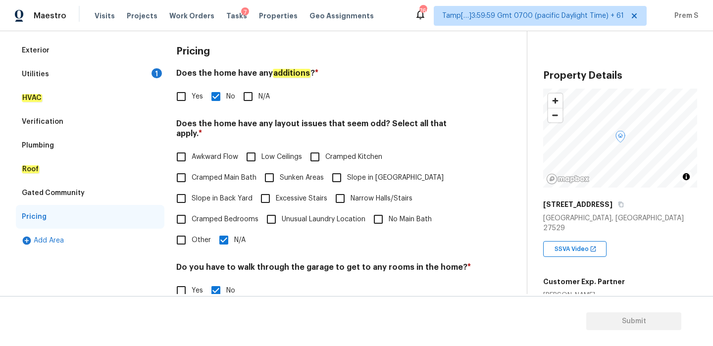
scroll to position [102, 0]
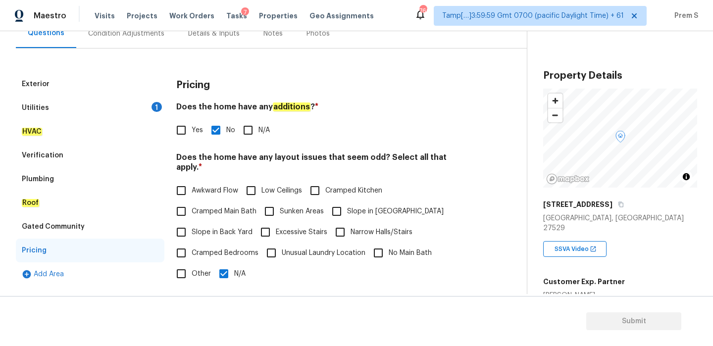
click at [145, 33] on div "Condition Adjustments" at bounding box center [126, 34] width 76 height 10
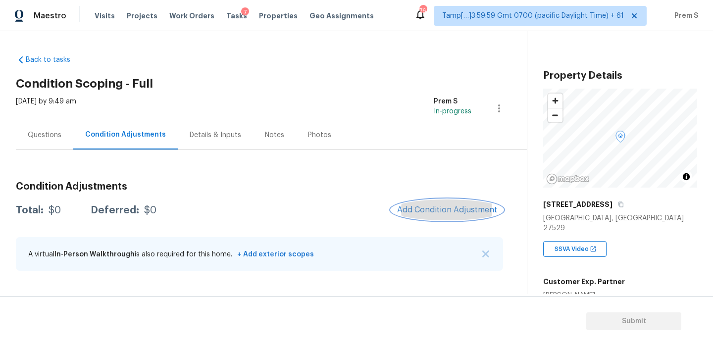
click at [421, 206] on span "Add Condition Adjustment" at bounding box center [447, 210] width 100 height 9
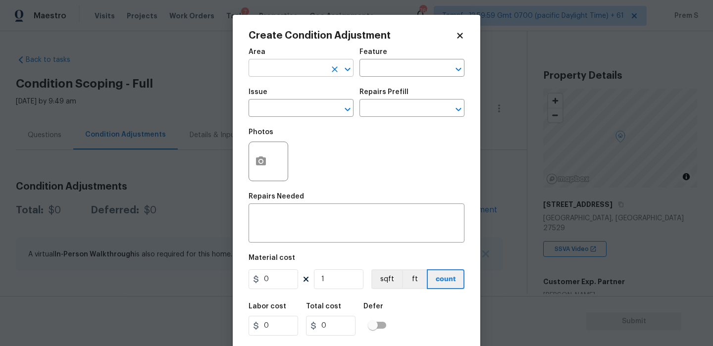
click at [306, 70] on input "text" at bounding box center [287, 68] width 77 height 15
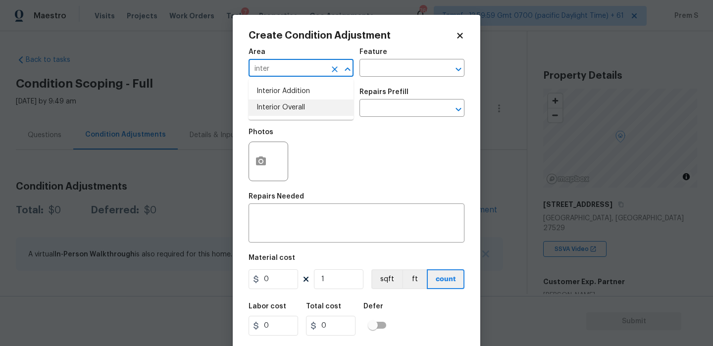
click at [323, 106] on li "Interior Overall" at bounding box center [301, 108] width 105 height 16
type input "Interior Overall"
click at [323, 106] on input "text" at bounding box center [287, 109] width 77 height 15
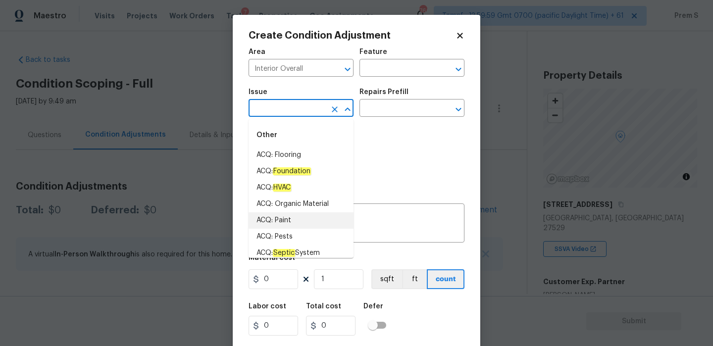
click at [301, 213] on li "ACQ: Paint" at bounding box center [301, 221] width 105 height 16
type input "ACQ: Paint"
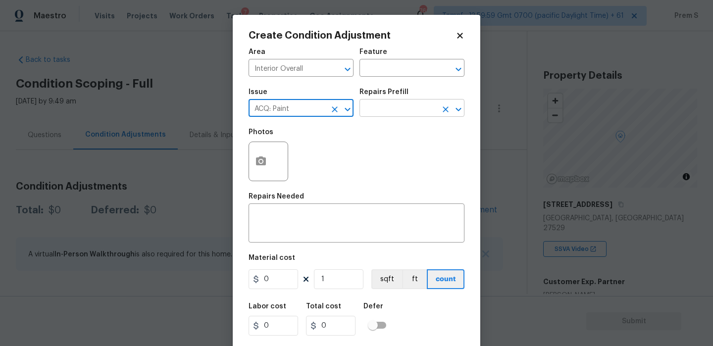
click at [392, 111] on input "text" at bounding box center [398, 109] width 77 height 15
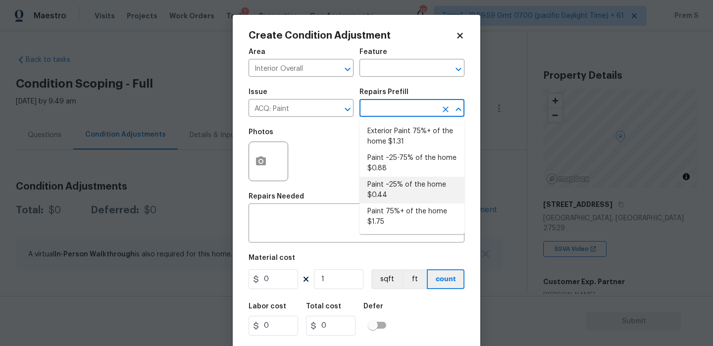
click at [567, 264] on body "Maestro Visits Projects Work Orders Tasks 7 Properties Geo Assignments 766 Tamp…" at bounding box center [356, 173] width 713 height 346
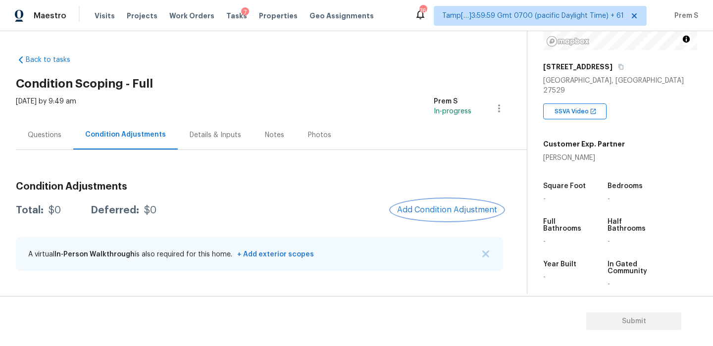
scroll to position [214, 0]
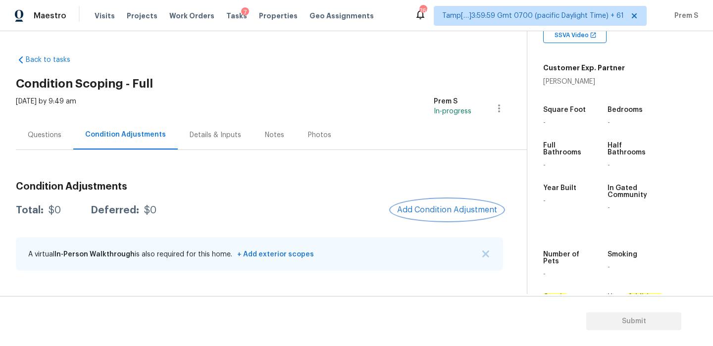
click at [442, 203] on button "Add Condition Adjustment" at bounding box center [447, 210] width 112 height 21
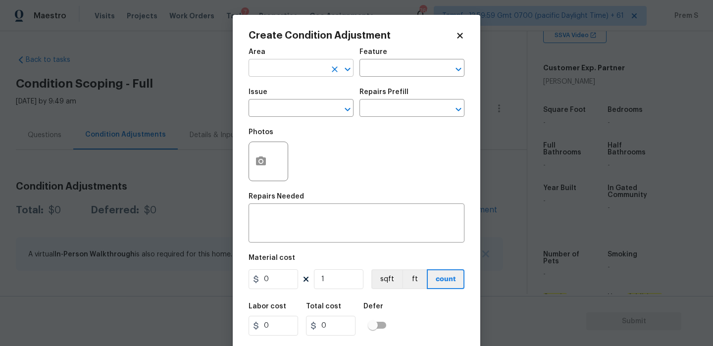
click at [291, 65] on input "text" at bounding box center [287, 68] width 77 height 15
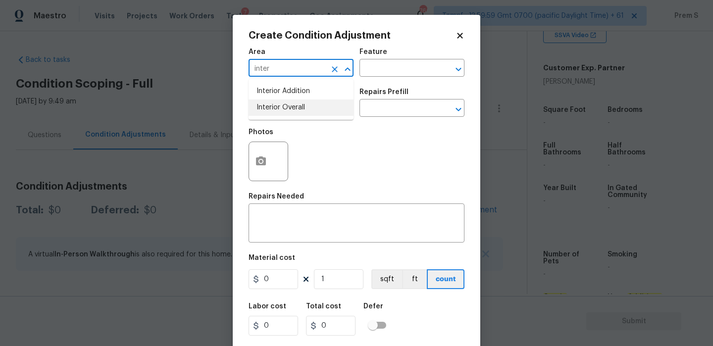
click at [293, 101] on li "Interior Overall" at bounding box center [301, 108] width 105 height 16
type input "Interior Overall"
click at [293, 101] on div "Issue" at bounding box center [301, 95] width 105 height 13
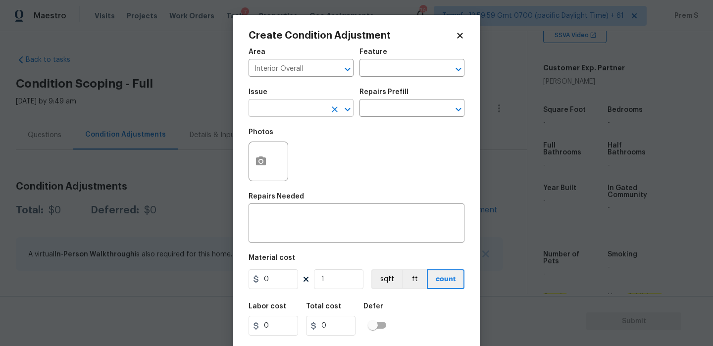
click at [294, 107] on input "text" at bounding box center [287, 109] width 77 height 15
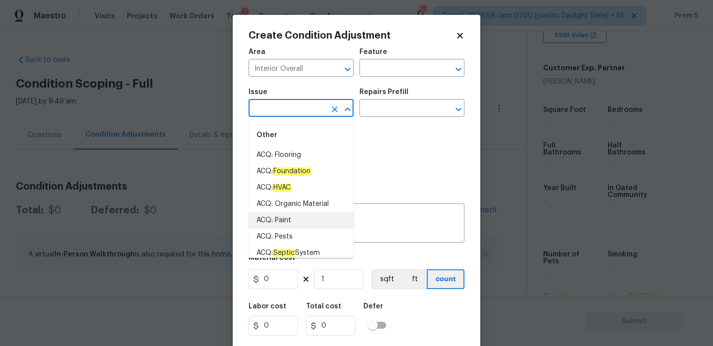
click at [283, 218] on li "ACQ: Paint" at bounding box center [301, 221] width 105 height 16
type input "ACQ: Paint"
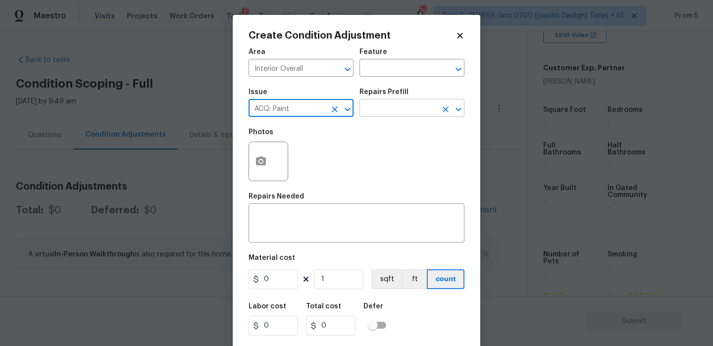
click at [394, 113] on input "text" at bounding box center [398, 109] width 77 height 15
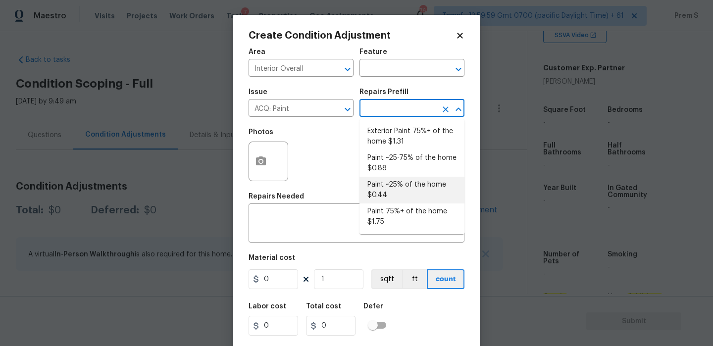
click at [401, 187] on li "Paint ~25% of the home $0.44" at bounding box center [412, 190] width 105 height 27
type input "Acquisition"
type textarea "Acquisition Scope: ~25% of the home needs interior paint"
type input "0.44"
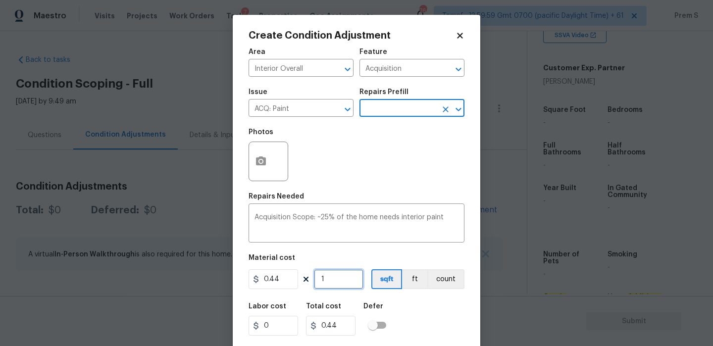
click at [332, 283] on input "1" at bounding box center [339, 280] width 50 height 20
type input "2"
type input "0.88"
type input "21"
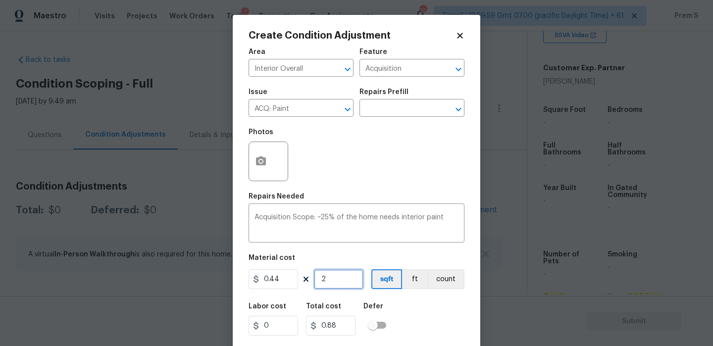
type input "9.24"
type input "212"
type input "93.28"
type input "2122"
type input "933.68"
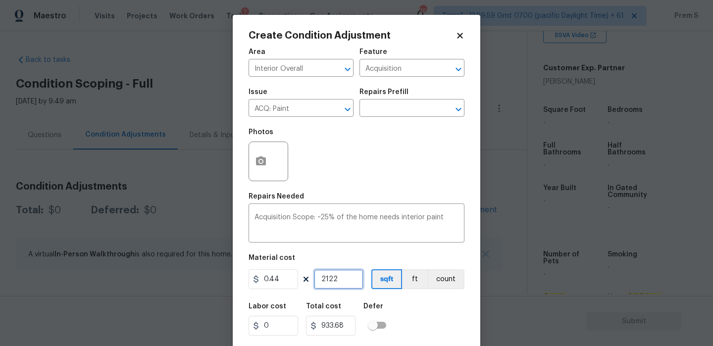
type input "2122"
click at [429, 317] on div "Labor cost 0 Total cost 933.68 Defer" at bounding box center [357, 319] width 216 height 45
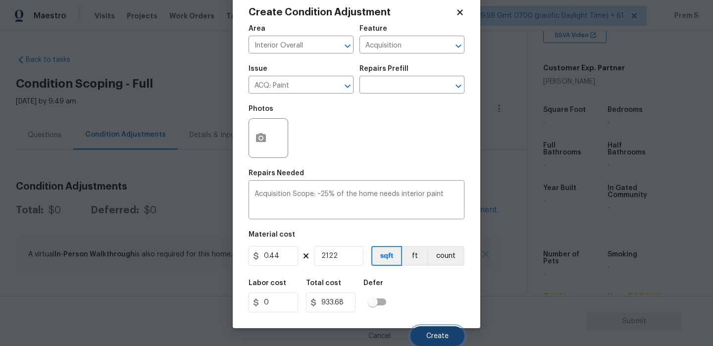
click at [446, 338] on span "Create" at bounding box center [438, 336] width 22 height 7
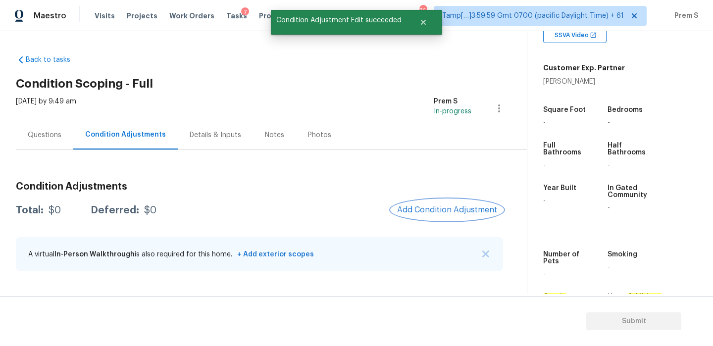
scroll to position [0, 0]
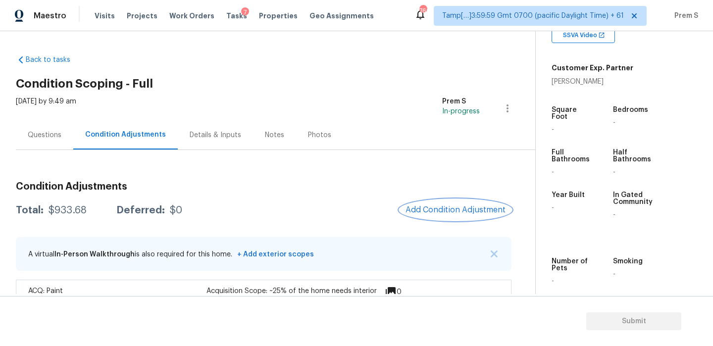
click at [455, 212] on span "Add Condition Adjustment" at bounding box center [456, 210] width 100 height 9
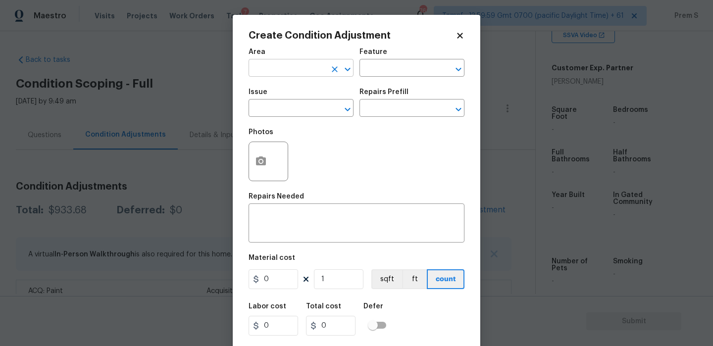
click at [315, 73] on input "text" at bounding box center [287, 68] width 77 height 15
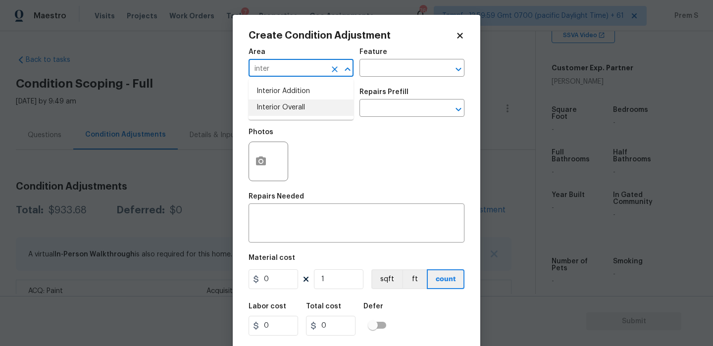
click at [321, 109] on li "Interior Overall" at bounding box center [301, 108] width 105 height 16
type input "Interior Overall"
click at [321, 109] on input "text" at bounding box center [287, 109] width 77 height 15
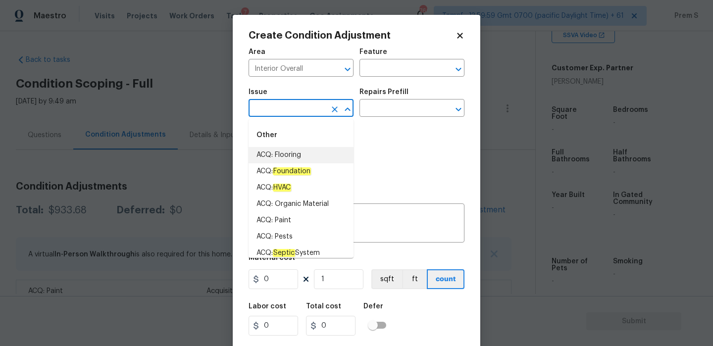
click at [305, 156] on li "ACQ: Flooring" at bounding box center [301, 155] width 105 height 16
type input "ACQ: Flooring"
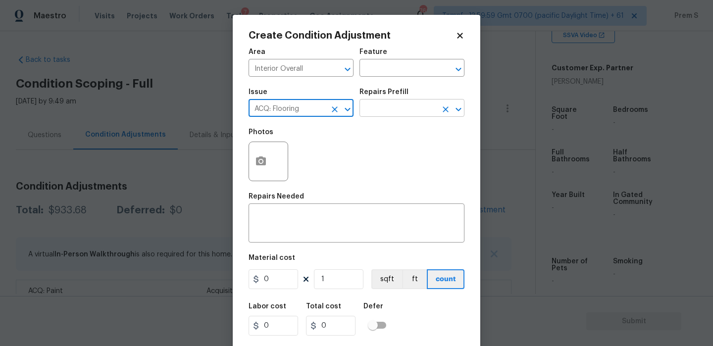
click at [387, 109] on input "text" at bounding box center [398, 109] width 77 height 15
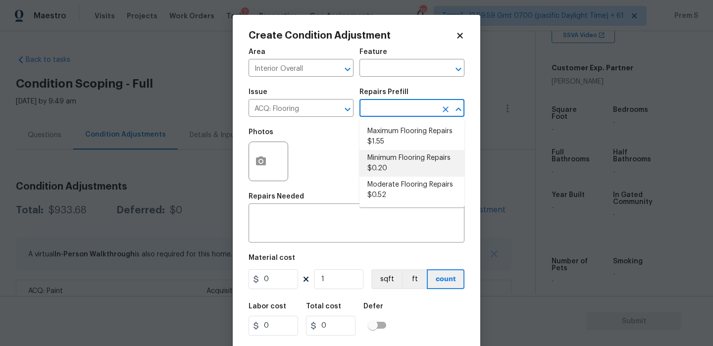
click at [448, 163] on li "Minimum Flooring Repairs $0.20" at bounding box center [412, 163] width 105 height 27
type input "Acquisition"
type textarea "Acquisition Scope: Minimum flooring repairs"
type input "0.2"
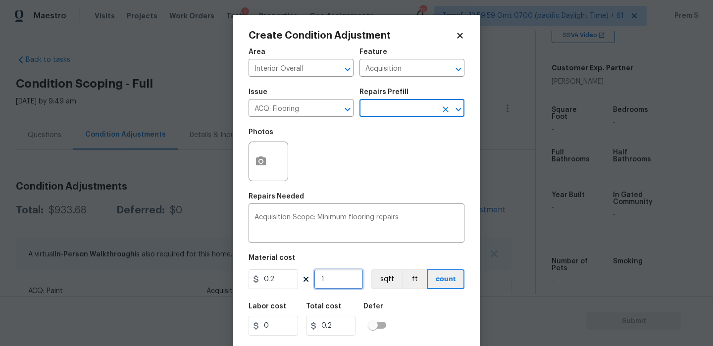
click at [349, 283] on input "1" at bounding box center [339, 280] width 50 height 20
type input "2"
type input "0.4"
type input "21"
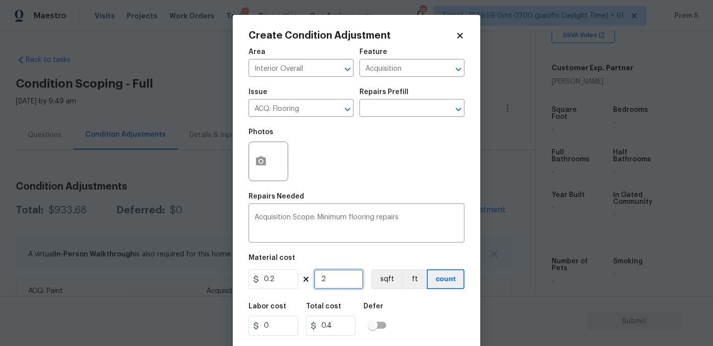
type input "4.2"
type input "212"
type input "42.4"
type input "2122"
type input "424.4"
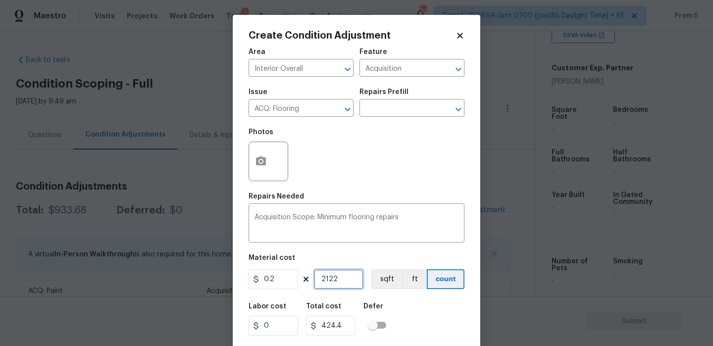
type input "2122"
click at [269, 286] on input "0.2" at bounding box center [274, 280] width 50 height 20
type input "400"
click at [339, 281] on input "2122" at bounding box center [339, 280] width 50 height 20
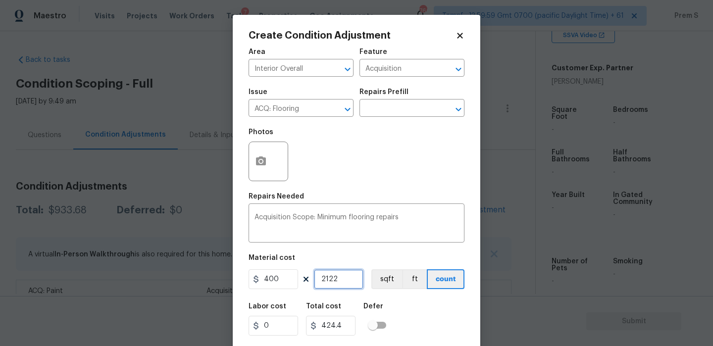
type input "848800"
click at [339, 281] on input "2122" at bounding box center [339, 280] width 50 height 20
type input "1"
type input "400"
type input "1"
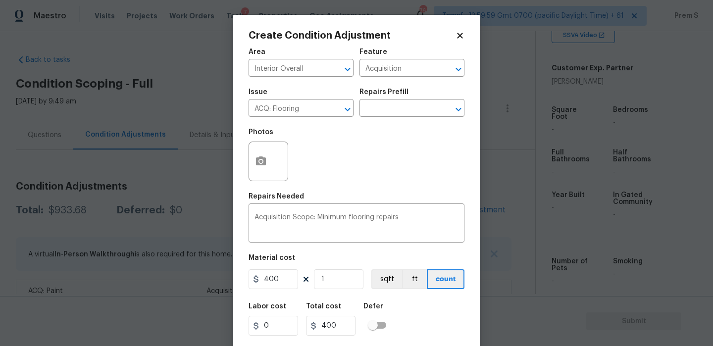
click at [426, 322] on div "Labor cost 0 Total cost 400 Defer" at bounding box center [357, 319] width 216 height 45
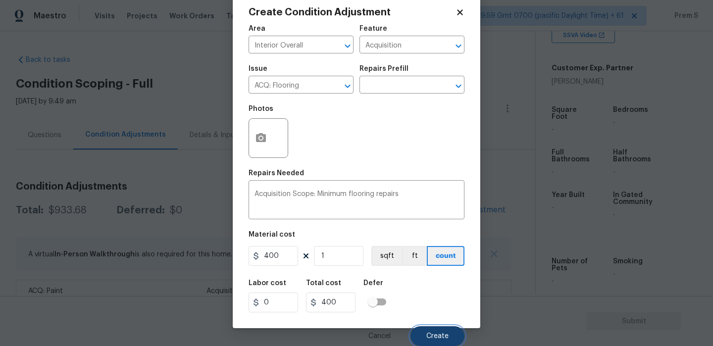
click at [441, 333] on span "Create" at bounding box center [438, 336] width 22 height 7
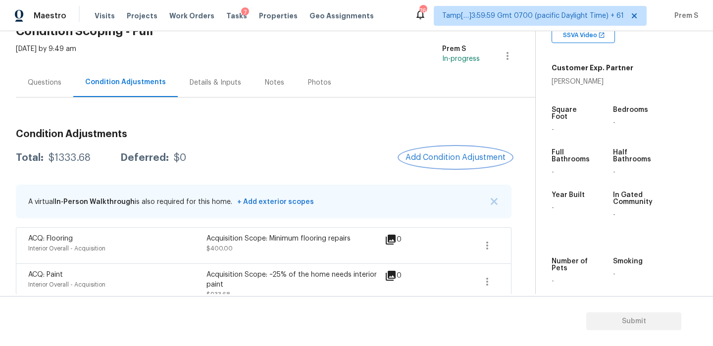
scroll to position [67, 0]
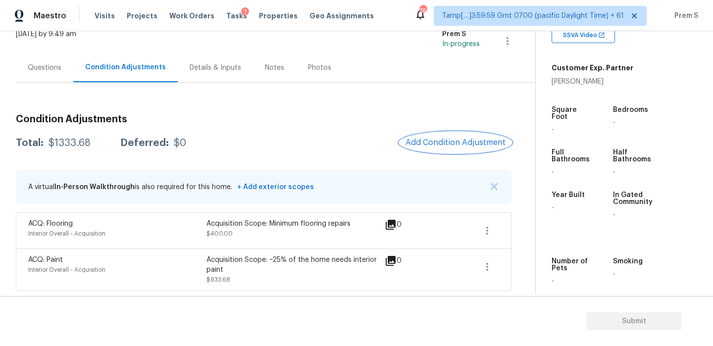
click at [465, 148] on button "Add Condition Adjustment" at bounding box center [456, 142] width 112 height 21
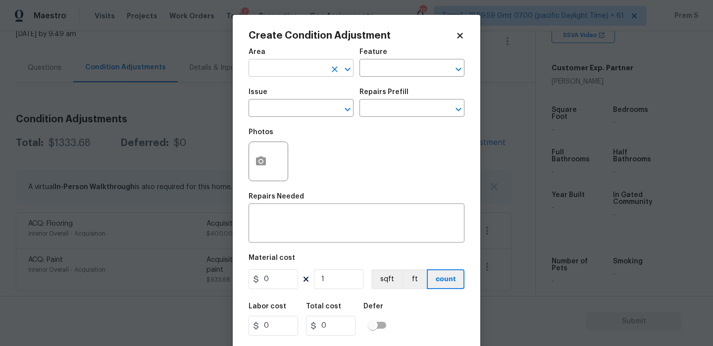
click at [317, 75] on input "text" at bounding box center [287, 68] width 77 height 15
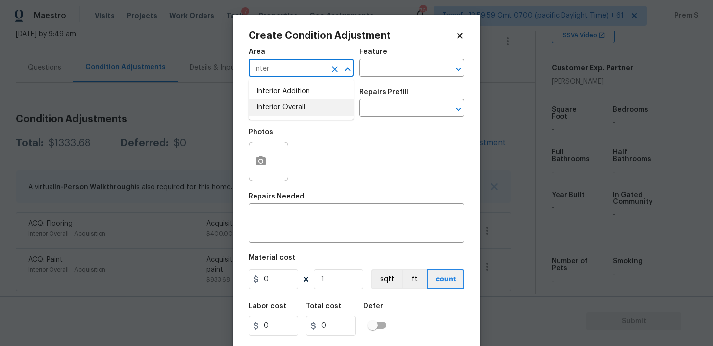
click at [333, 112] on li "Interior Overall" at bounding box center [301, 108] width 105 height 16
click at [333, 112] on icon "Clear" at bounding box center [335, 110] width 10 height 10
type input "Interior Overall"
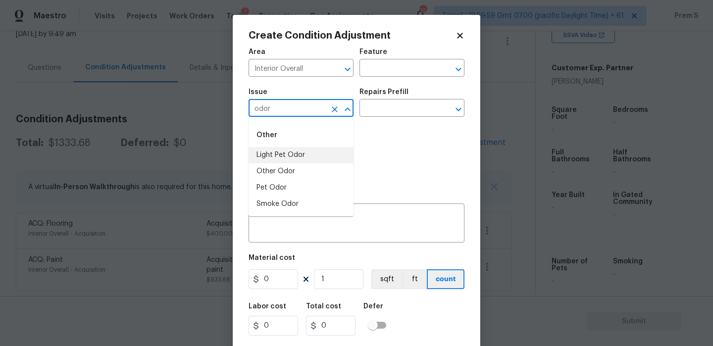
click at [313, 157] on li "Light Pet Odor" at bounding box center [301, 155] width 105 height 16
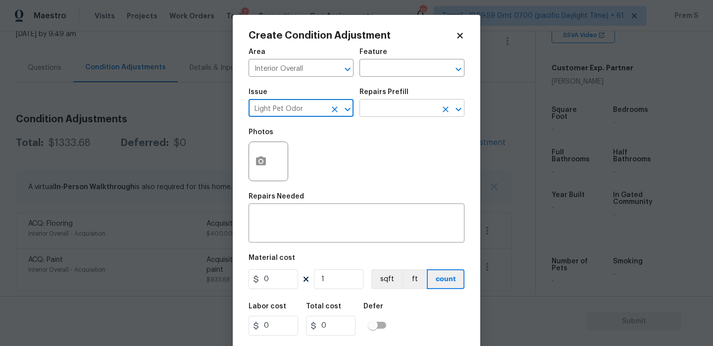
type input "Light Pet Odor"
click at [384, 115] on input "text" at bounding box center [398, 109] width 77 height 15
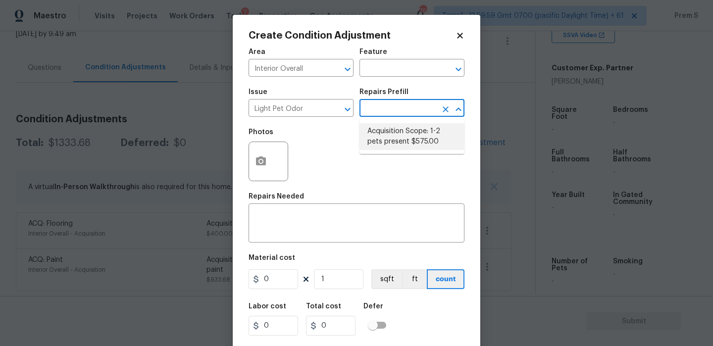
click at [383, 142] on li "Acquisition Scope: 1-2 pets present $575.00" at bounding box center [412, 136] width 105 height 27
type textarea "Acquisition Scope: 1-2 pets present"
type input "575"
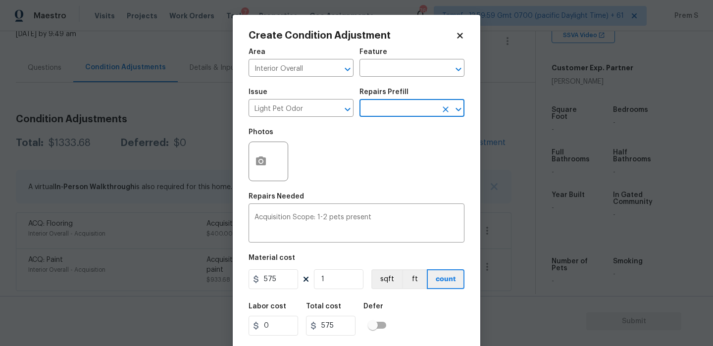
scroll to position [24, 0]
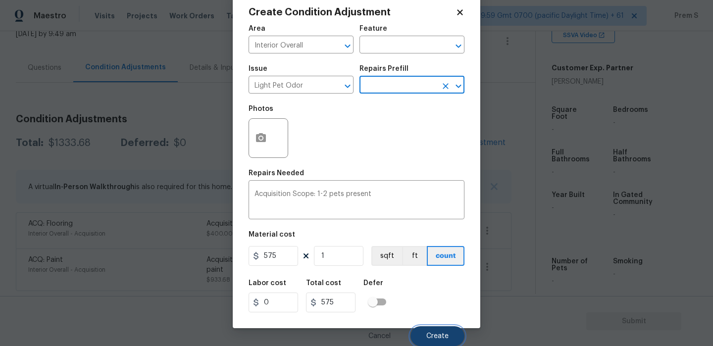
click at [426, 336] on button "Create" at bounding box center [438, 336] width 54 height 20
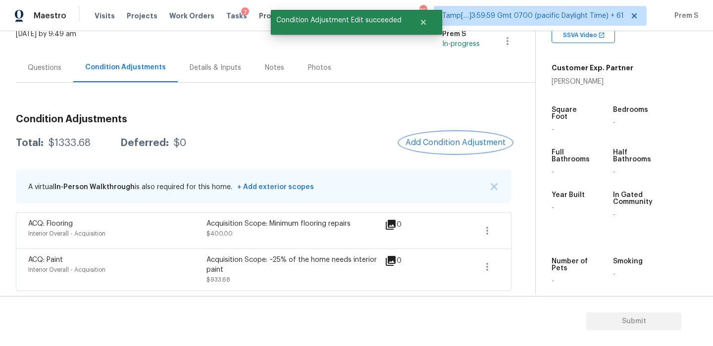
scroll to position [0, 0]
click at [434, 134] on button "Add Condition Adjustment" at bounding box center [456, 142] width 112 height 21
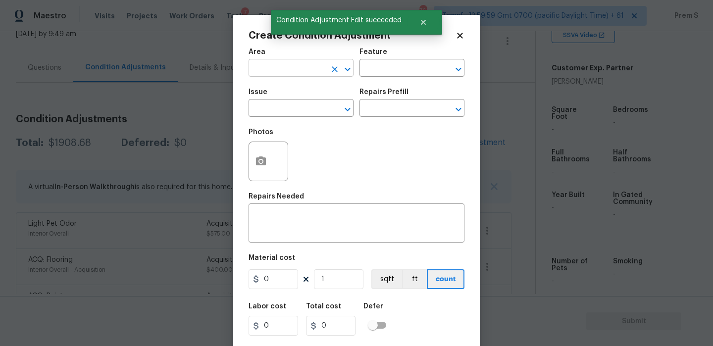
click at [310, 69] on input "text" at bounding box center [287, 68] width 77 height 15
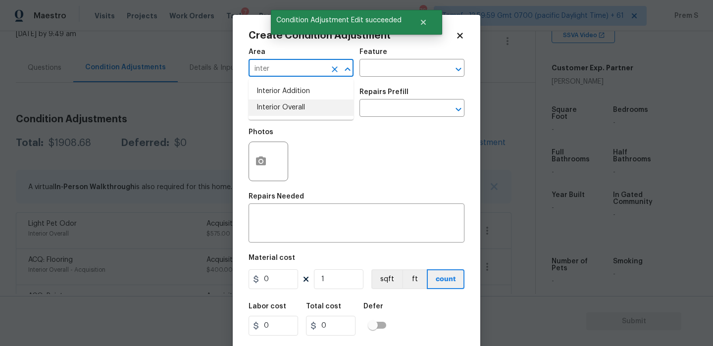
click at [307, 112] on li "Interior Overall" at bounding box center [301, 108] width 105 height 16
type input "Interior Overall"
click at [307, 112] on input "text" at bounding box center [287, 109] width 77 height 15
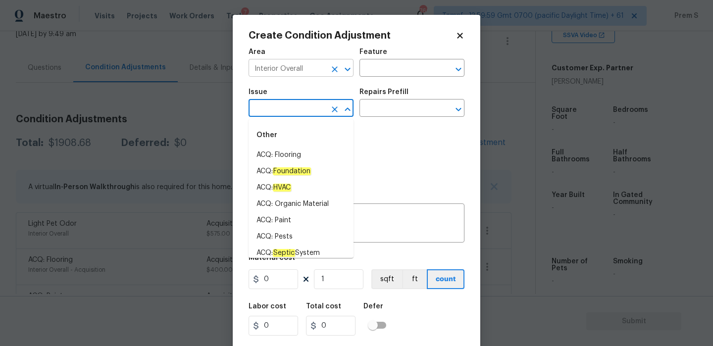
click at [336, 71] on icon "Clear" at bounding box center [335, 69] width 6 height 6
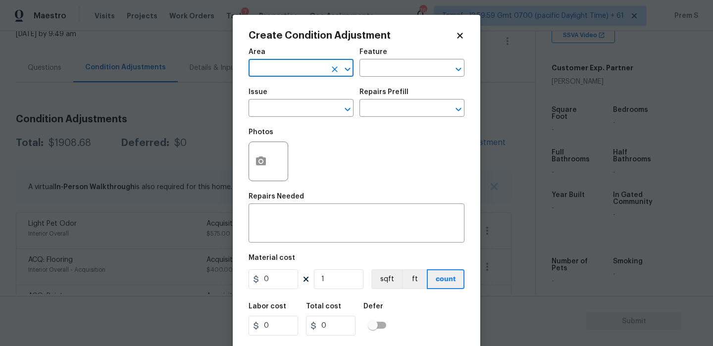
click at [297, 66] on input "text" at bounding box center [287, 68] width 77 height 15
click at [306, 110] on li "Exterior Overall" at bounding box center [301, 108] width 105 height 16
type input "Exterior Overall"
click at [306, 110] on input "text" at bounding box center [287, 109] width 77 height 15
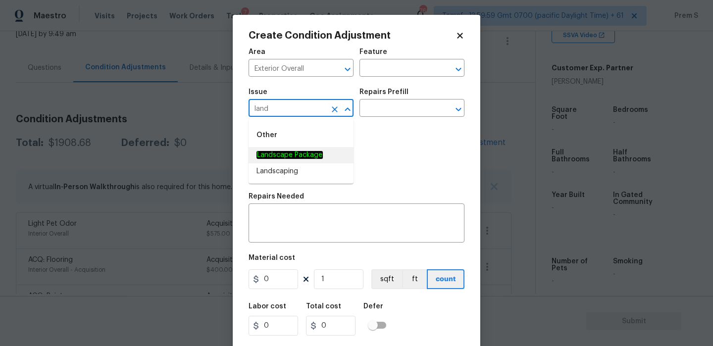
click at [308, 160] on span "Landscape Package" at bounding box center [290, 155] width 66 height 10
type input "Landscape Package"
click at [419, 111] on input "text" at bounding box center [398, 109] width 77 height 15
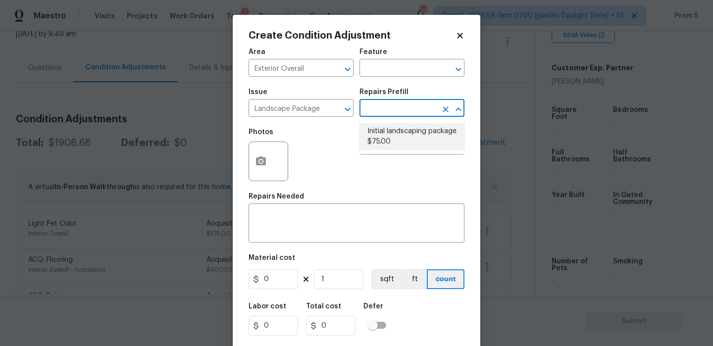
click at [388, 135] on li "Initial landscaping package $75.00" at bounding box center [412, 136] width 105 height 27
type input "Home Readiness Packages"
type textarea "Mowing of grass up to 6" in height. Mow, edge along driveways & sidewalks, trim…"
type input "75"
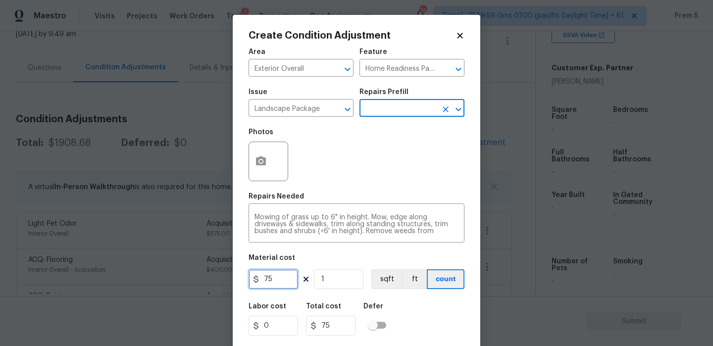
click at [278, 282] on input "75" at bounding box center [274, 280] width 50 height 20
type input "300"
click at [457, 317] on div "Labor cost 0 Total cost 300 Defer" at bounding box center [357, 319] width 216 height 45
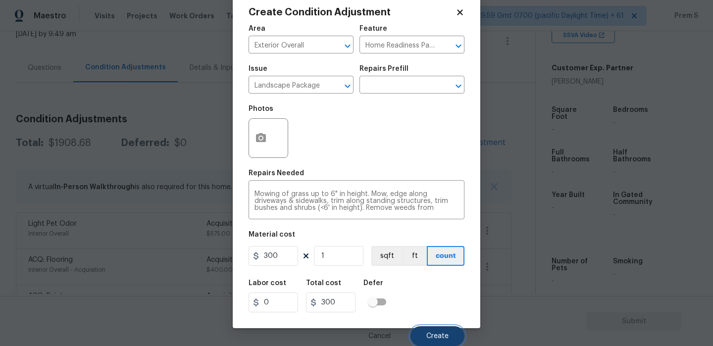
click at [448, 335] on span "Create" at bounding box center [438, 336] width 22 height 7
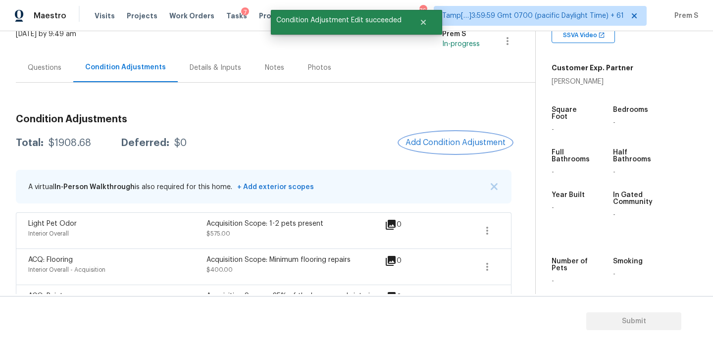
scroll to position [0, 0]
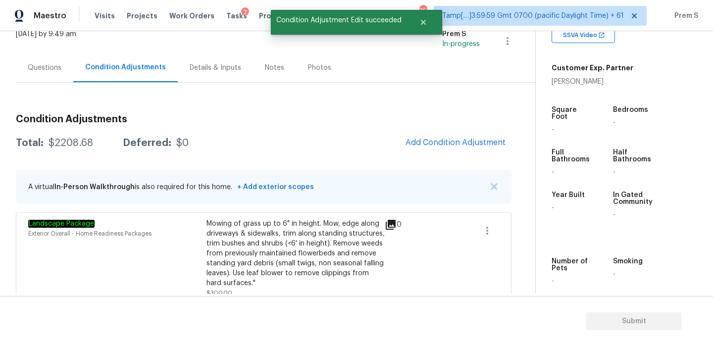
click at [426, 132] on span "Add Condition Adjustment" at bounding box center [456, 143] width 112 height 22
click at [418, 142] on span "Add Condition Adjustment" at bounding box center [456, 142] width 100 height 9
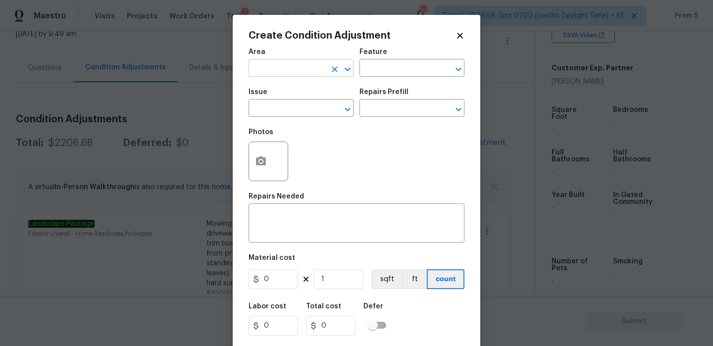
click at [321, 71] on input "text" at bounding box center [287, 68] width 77 height 15
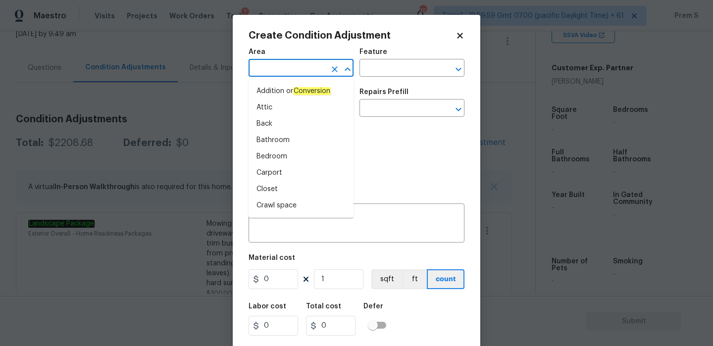
type input "i"
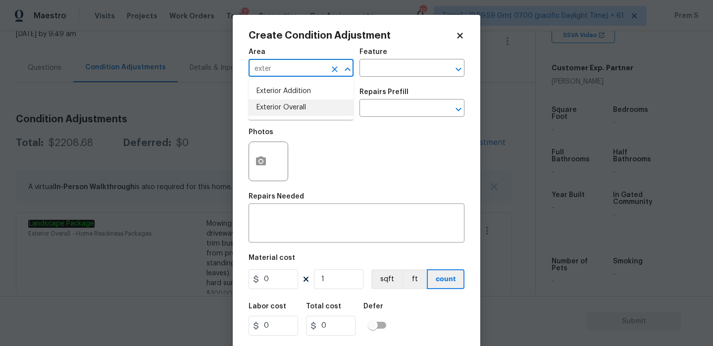
click at [305, 113] on li "Exterior Overall" at bounding box center [301, 108] width 105 height 16
type input "Exterior Overall"
click at [305, 113] on input "text" at bounding box center [287, 109] width 77 height 15
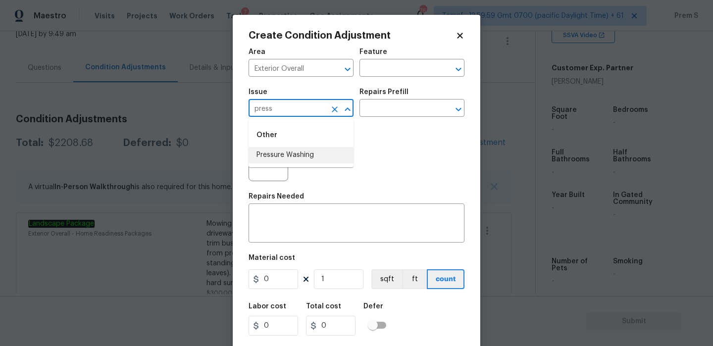
click at [321, 150] on li "Pressure Washing" at bounding box center [301, 155] width 105 height 16
type input "Pressure Washing"
click at [291, 221] on textarea at bounding box center [357, 224] width 204 height 21
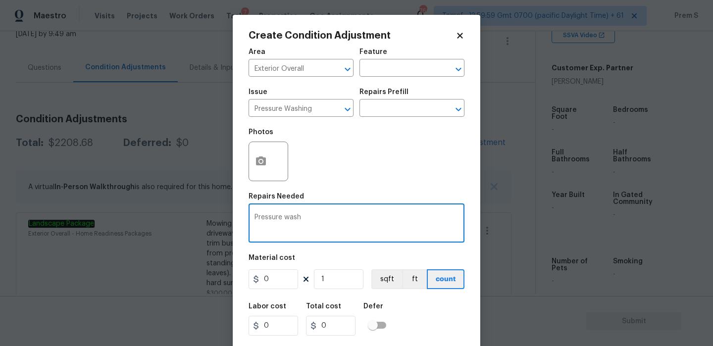
type textarea "Pressure wash"
click at [276, 276] on input "0" at bounding box center [274, 280] width 50 height 20
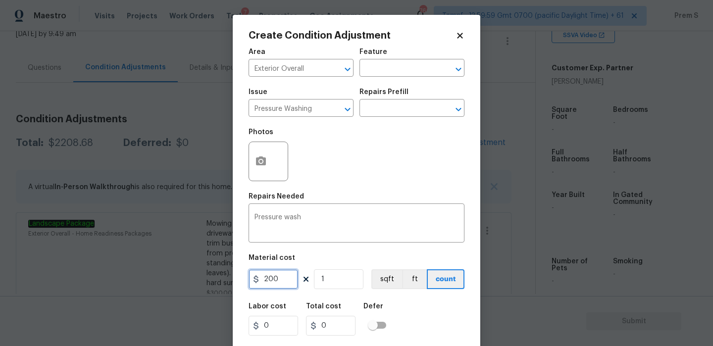
type input "200"
click at [428, 320] on div "Labor cost 0 Total cost 200 Defer" at bounding box center [357, 319] width 216 height 45
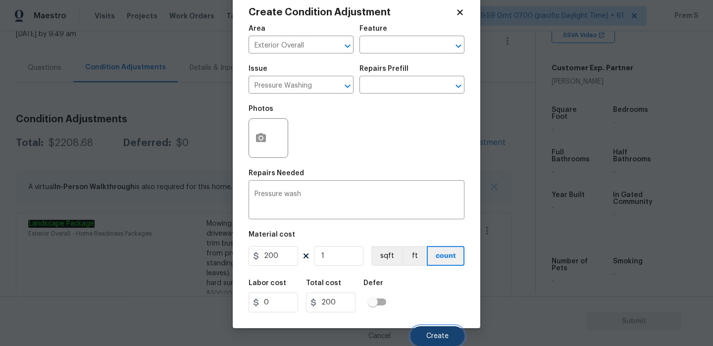
click at [435, 329] on button "Create" at bounding box center [438, 336] width 54 height 20
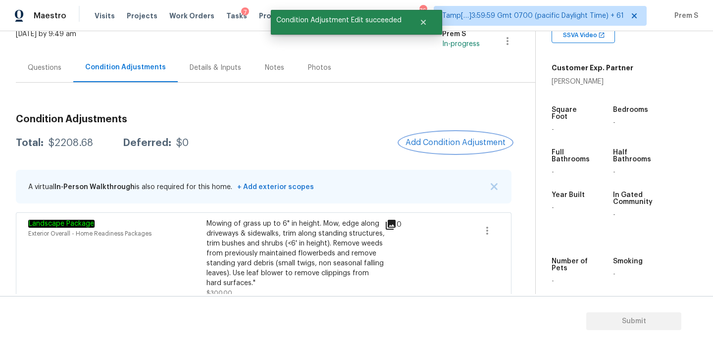
scroll to position [0, 0]
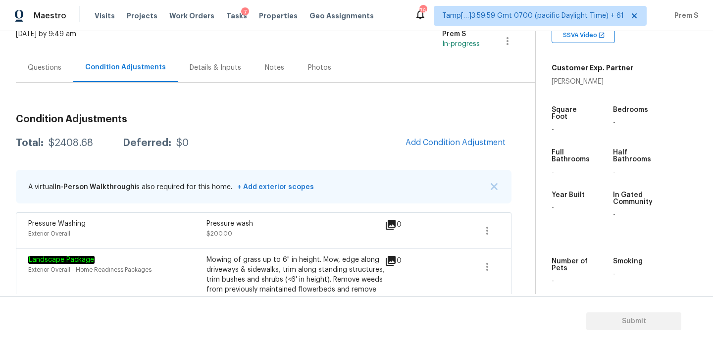
click at [431, 86] on div "Condition Adjustments Total: $2408.68 Deferred: $0 Add Condition Adjustment A v…" at bounding box center [264, 269] width 496 height 373
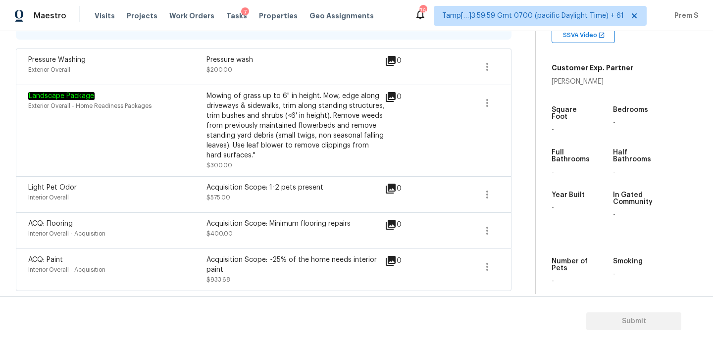
click at [325, 184] on div "Acquisition Scope: 1-2 pets present" at bounding box center [296, 188] width 178 height 10
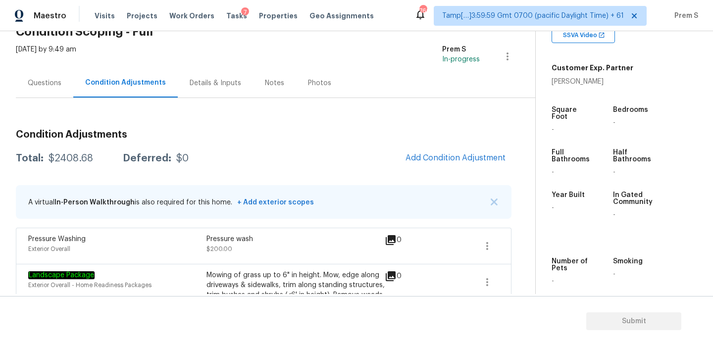
scroll to position [0, 0]
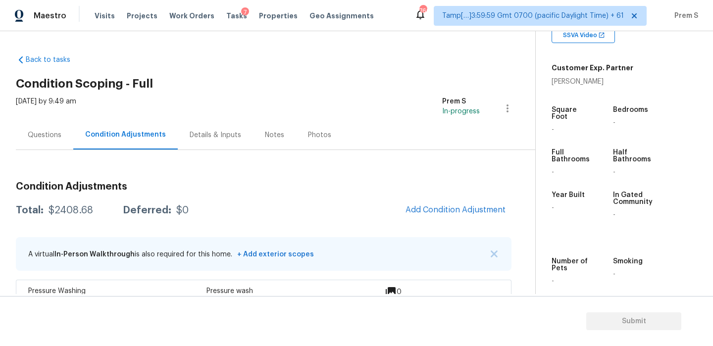
click at [46, 138] on div "Questions" at bounding box center [45, 135] width 34 height 10
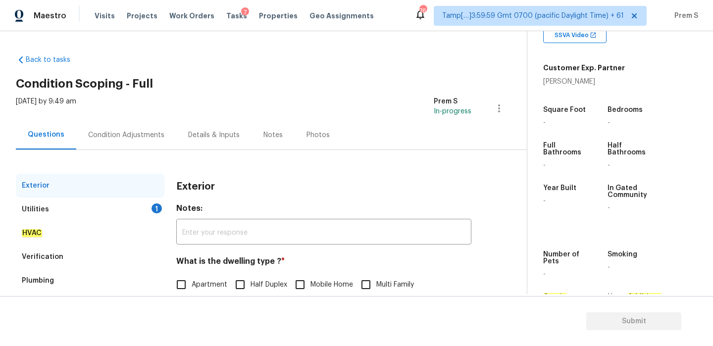
click at [126, 203] on div "Utilities 1" at bounding box center [90, 210] width 149 height 24
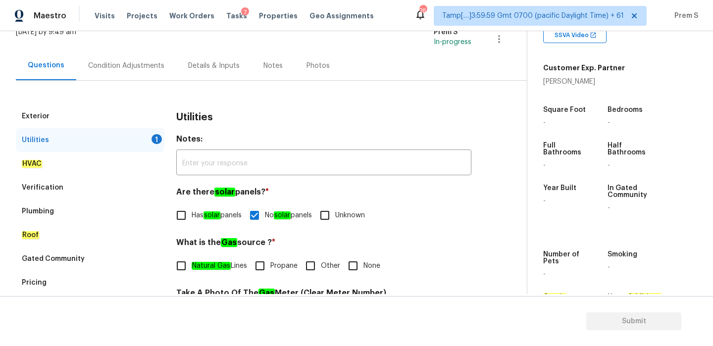
scroll to position [151, 0]
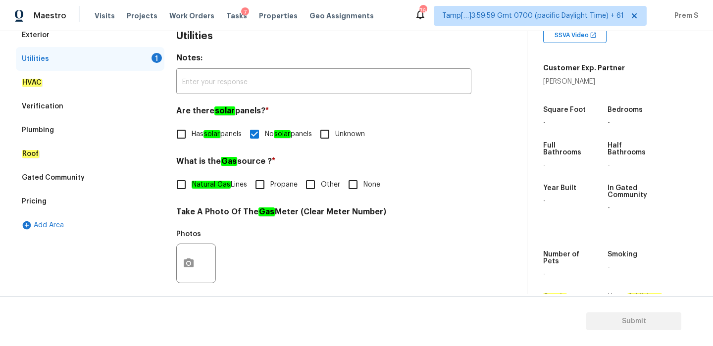
click at [302, 187] on input "Other" at bounding box center [310, 184] width 21 height 21
checkbox input "true"
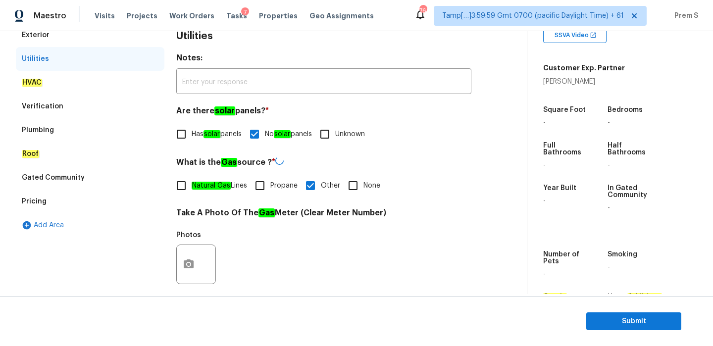
scroll to position [73, 0]
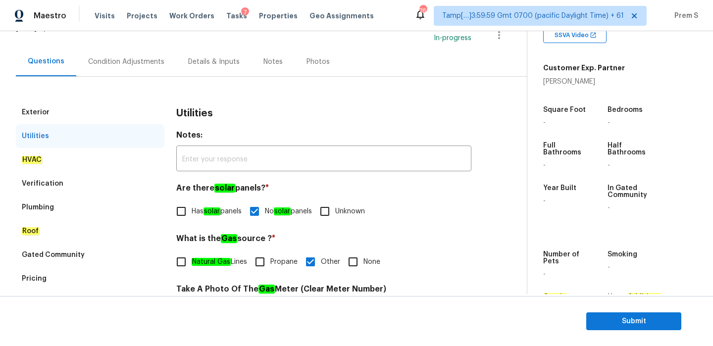
click at [150, 70] on div "Condition Adjustments" at bounding box center [126, 61] width 100 height 29
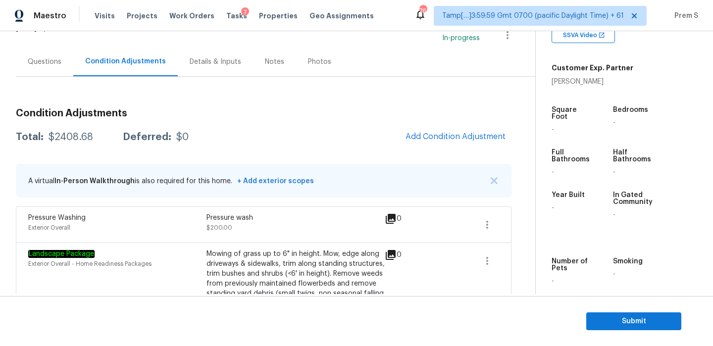
scroll to position [250, 0]
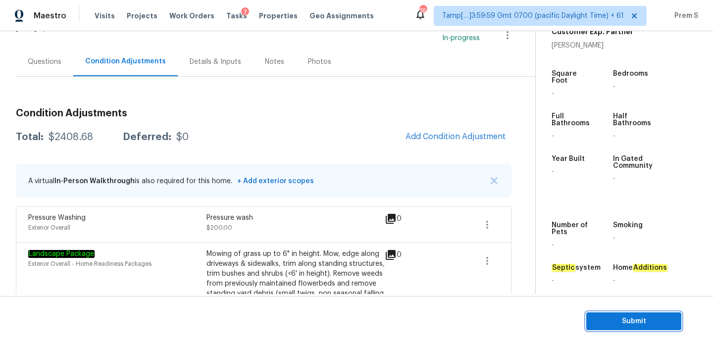
click at [634, 325] on span "Submit" at bounding box center [634, 322] width 79 height 12
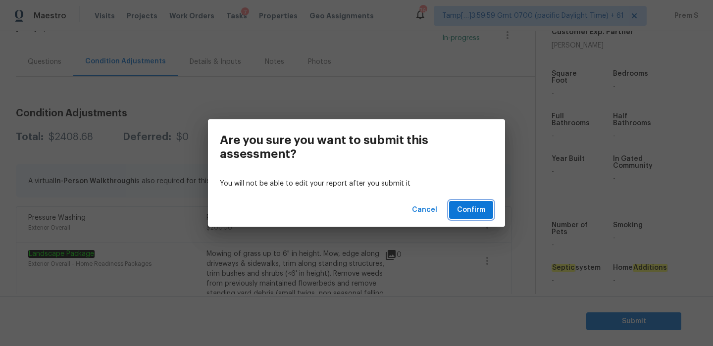
click at [482, 217] on button "Confirm" at bounding box center [471, 210] width 44 height 18
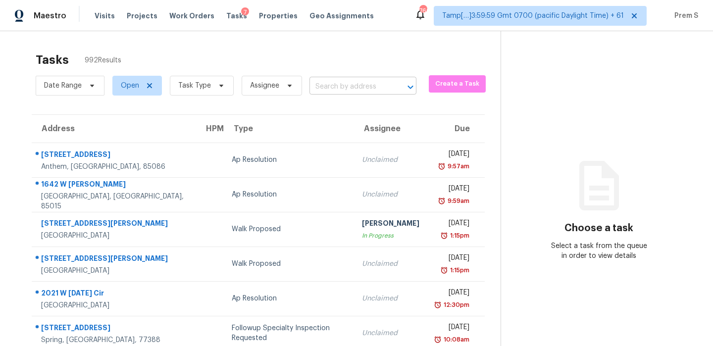
click at [391, 89] on div at bounding box center [404, 87] width 26 height 14
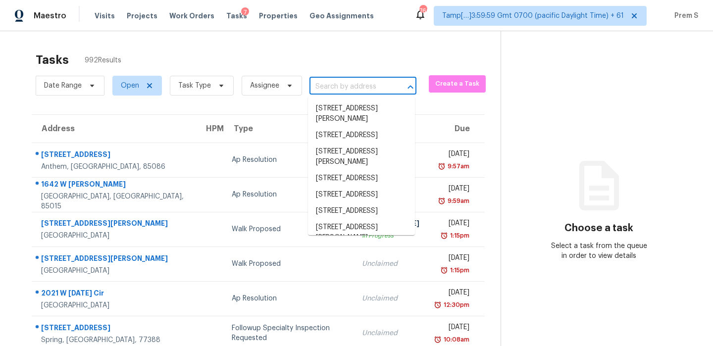
paste input "1323 Edgewood Ct, Carrollton, TX 75007"
type input "1323 Edgewood Ct, Carrollton, TX 75007"
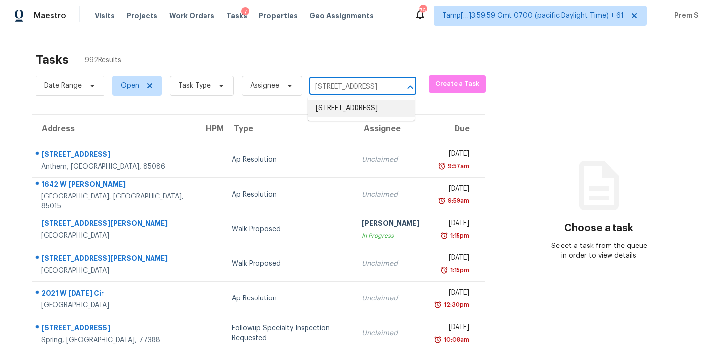
click at [370, 107] on li "1323 Edgewood Ct, Carrollton, TX 75007" at bounding box center [361, 109] width 107 height 16
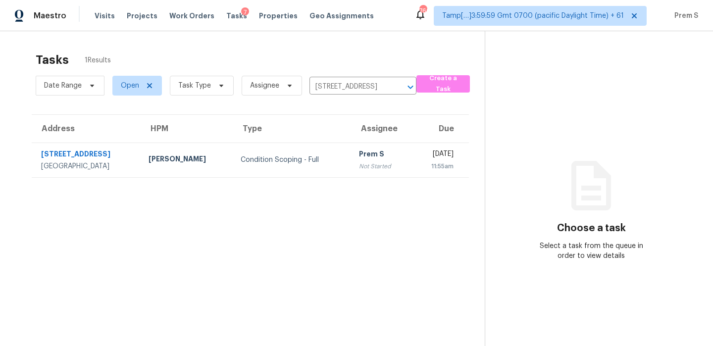
click at [412, 162] on td "Fri, Sep 5th 2025 11:55am" at bounding box center [440, 160] width 57 height 35
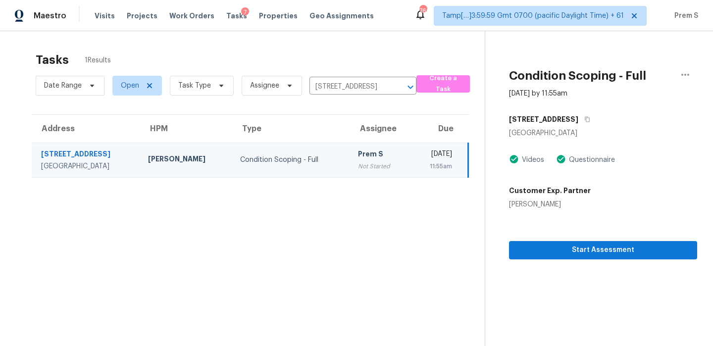
scroll to position [31, 0]
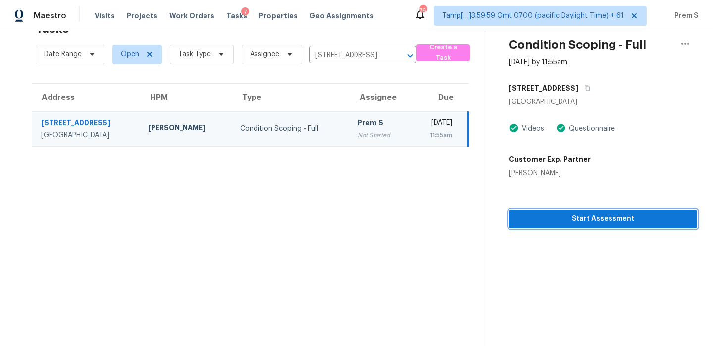
click at [593, 223] on span "Start Assessment" at bounding box center [603, 219] width 172 height 12
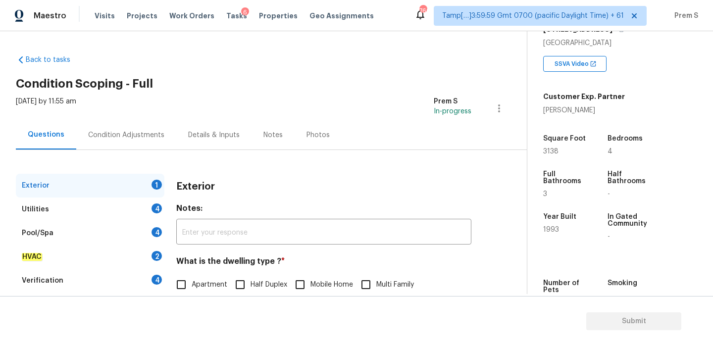
scroll to position [131, 0]
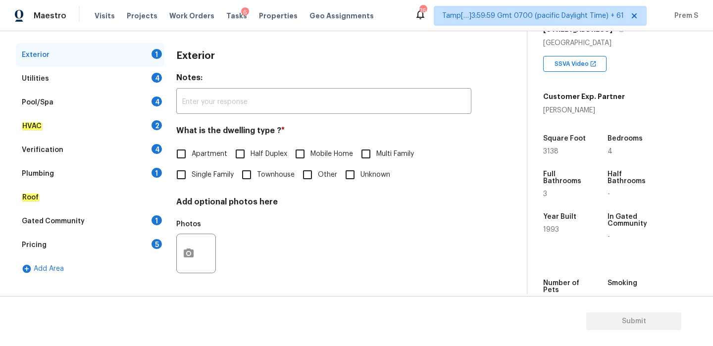
click at [210, 180] on label "Single Family" at bounding box center [202, 174] width 63 height 21
click at [192, 180] on input "Single Family" at bounding box center [181, 174] width 21 height 21
checkbox input "true"
click at [158, 81] on div "4" at bounding box center [157, 78] width 10 height 10
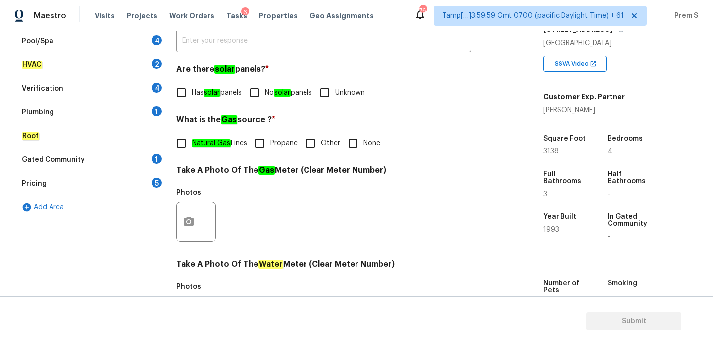
scroll to position [191, 0]
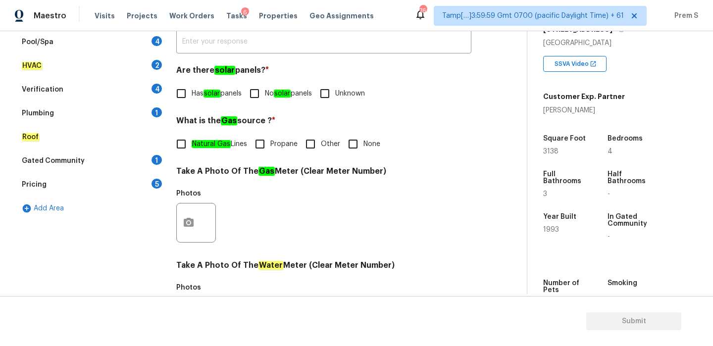
click at [262, 100] on input "No solar panels" at bounding box center [254, 93] width 21 height 21
checkbox input "true"
click at [211, 147] on em "Natural Gas" at bounding box center [211, 144] width 39 height 8
click at [192, 147] on input "Natural Gas Lines" at bounding box center [181, 144] width 21 height 21
checkbox input "true"
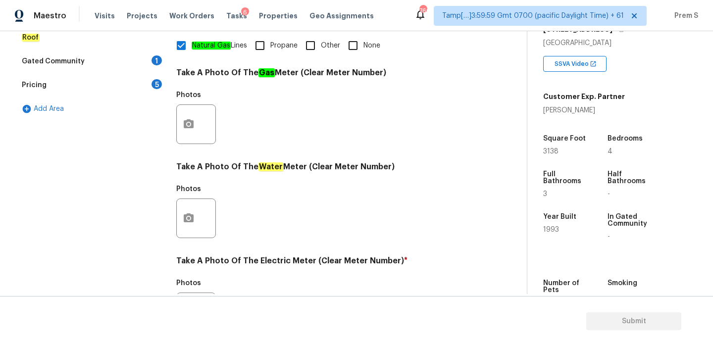
scroll to position [399, 0]
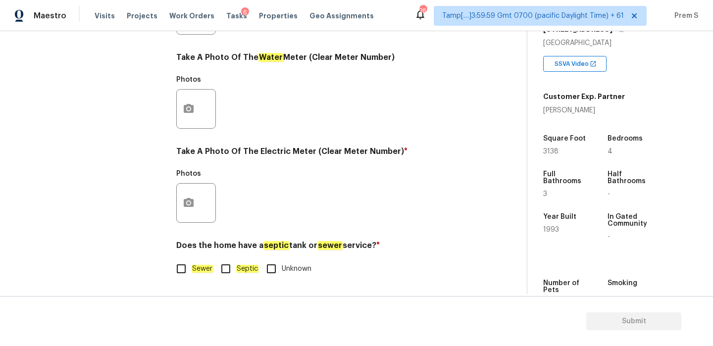
click at [192, 266] on em "Sewer" at bounding box center [202, 269] width 21 height 8
click at [192, 266] on input "Sewer" at bounding box center [181, 269] width 21 height 21
checkbox input "true"
click at [192, 201] on icon "button" at bounding box center [189, 202] width 10 height 9
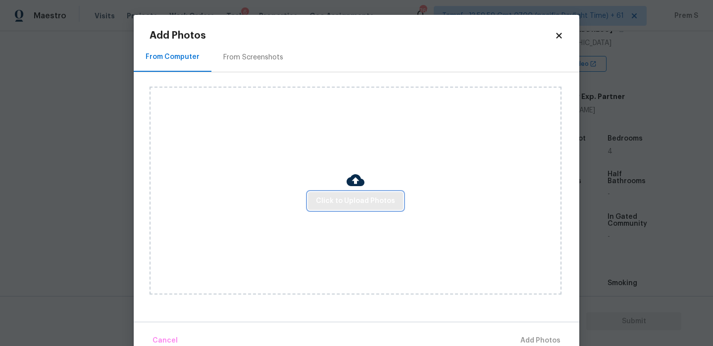
click at [339, 197] on span "Click to Upload Photos" at bounding box center [355, 201] width 79 height 12
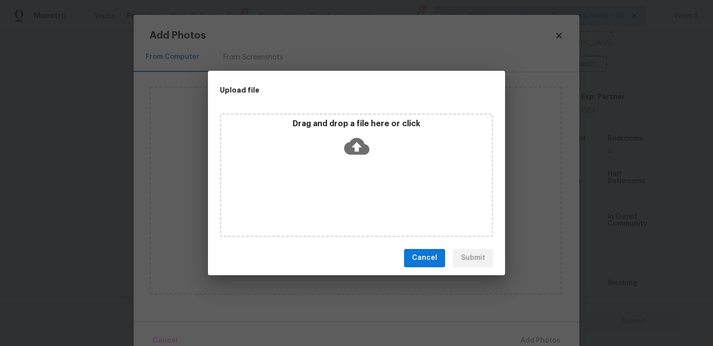
click at [360, 142] on icon at bounding box center [356, 146] width 25 height 17
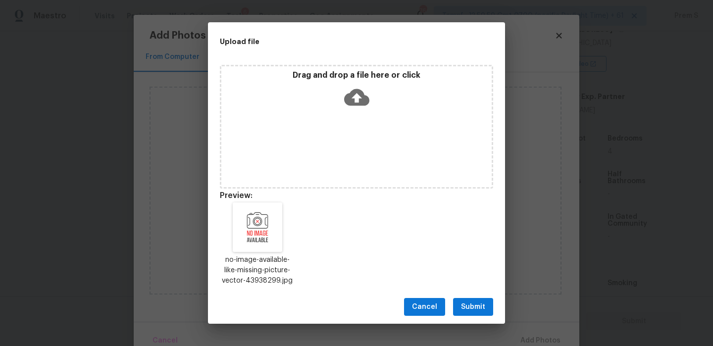
click at [479, 305] on span "Submit" at bounding box center [473, 307] width 24 height 12
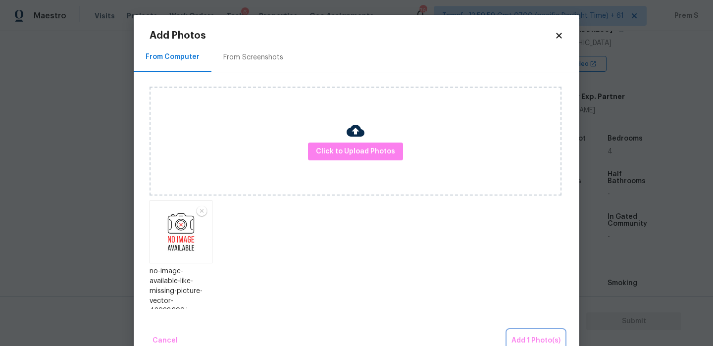
click at [521, 331] on button "Add 1 Photo(s)" at bounding box center [536, 340] width 57 height 21
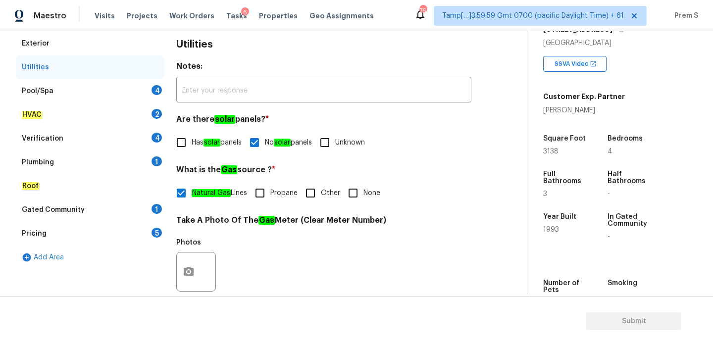
scroll to position [130, 0]
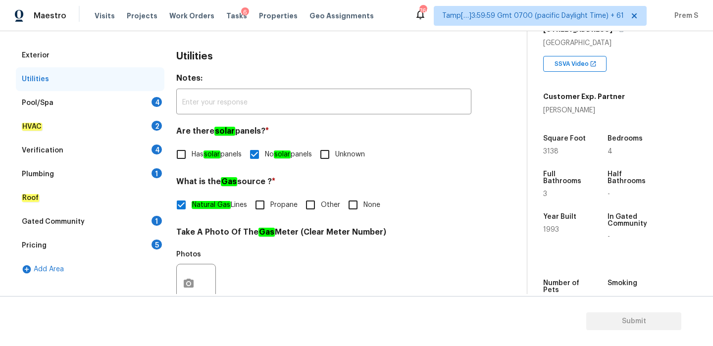
click at [144, 102] on div "Pool/Spa 4" at bounding box center [90, 103] width 149 height 24
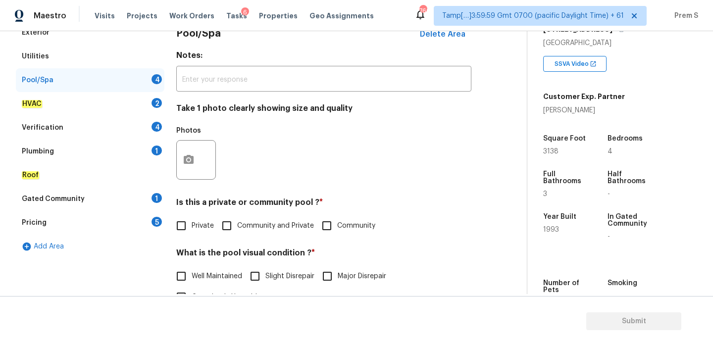
scroll to position [186, 0]
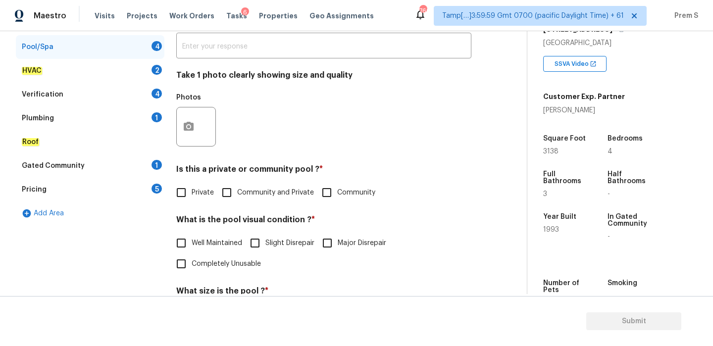
click at [189, 192] on input "Private" at bounding box center [181, 192] width 21 height 21
checkbox input "true"
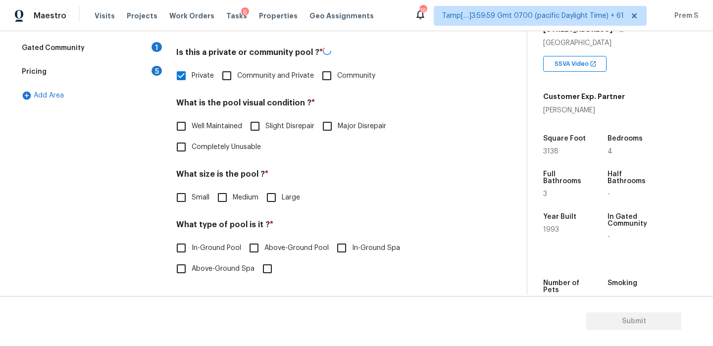
scroll to position [303, 0]
click at [272, 129] on span "Slight Disrepair" at bounding box center [290, 126] width 49 height 10
click at [266, 129] on input "Slight Disrepair" at bounding box center [255, 126] width 21 height 21
checkbox input "true"
click at [224, 200] on input "Medium" at bounding box center [222, 197] width 21 height 21
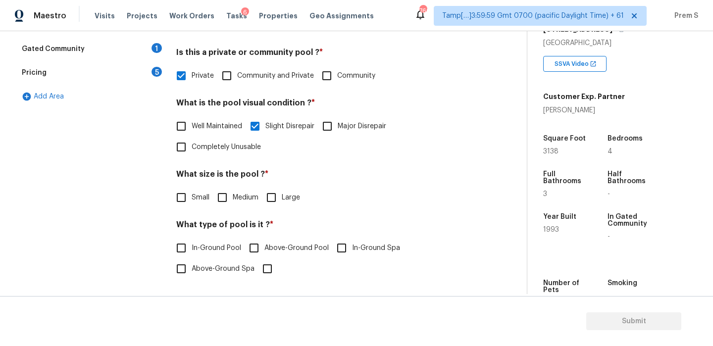
checkbox input "true"
click at [181, 249] on input "In-Ground Pool" at bounding box center [181, 248] width 21 height 21
checkbox input "true"
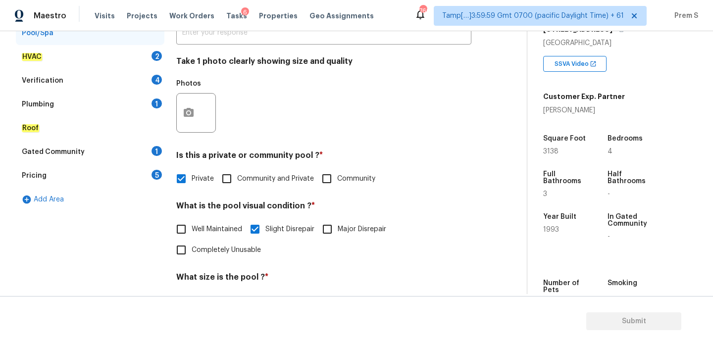
scroll to position [123, 0]
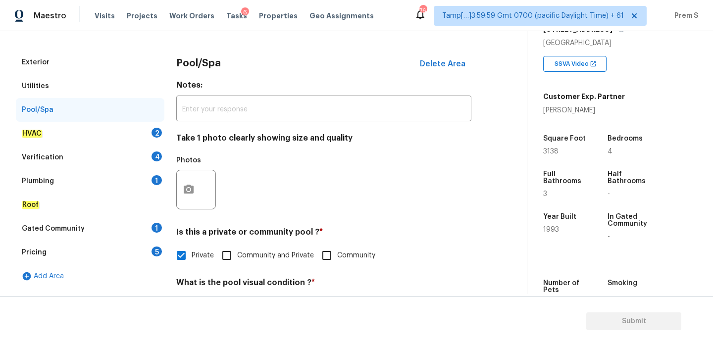
click at [150, 132] on div "HVAC 2" at bounding box center [90, 134] width 149 height 24
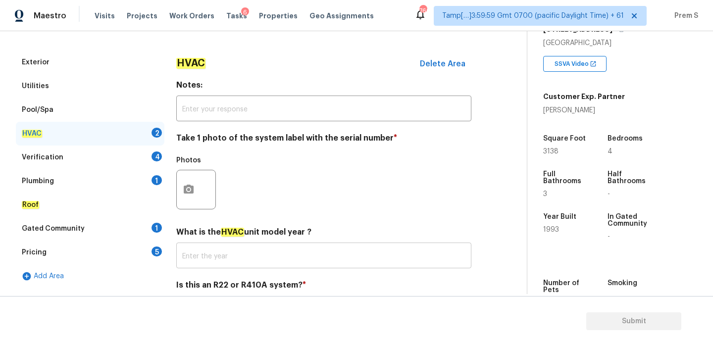
scroll to position [163, 0]
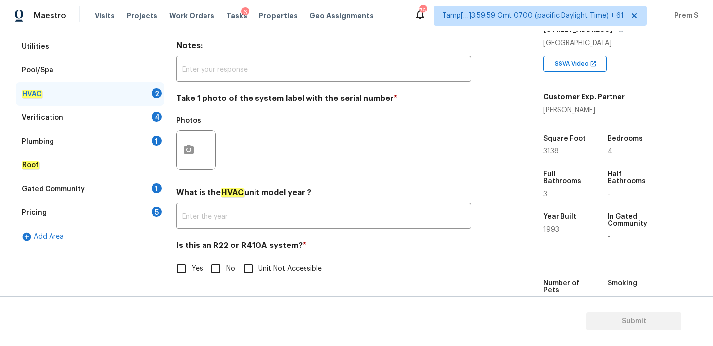
click at [215, 271] on input "No" at bounding box center [216, 269] width 21 height 21
checkbox input "true"
click at [188, 155] on icon "button" at bounding box center [189, 150] width 12 height 12
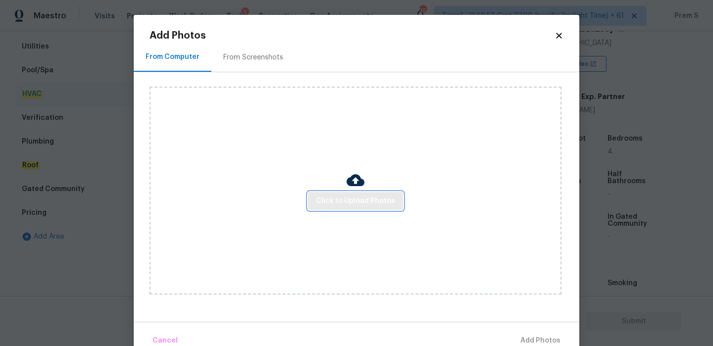
click at [379, 203] on span "Click to Upload Photos" at bounding box center [355, 201] width 79 height 12
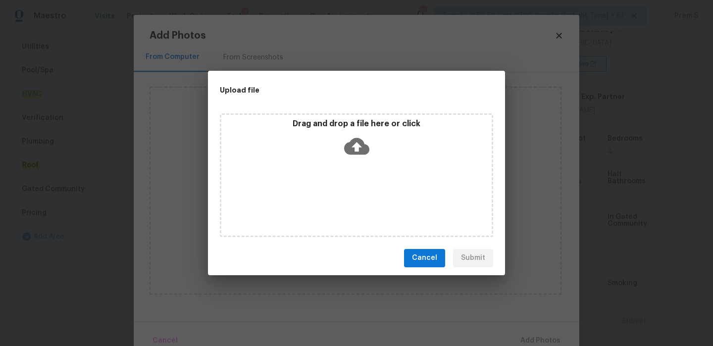
click at [355, 145] on icon at bounding box center [356, 146] width 25 height 25
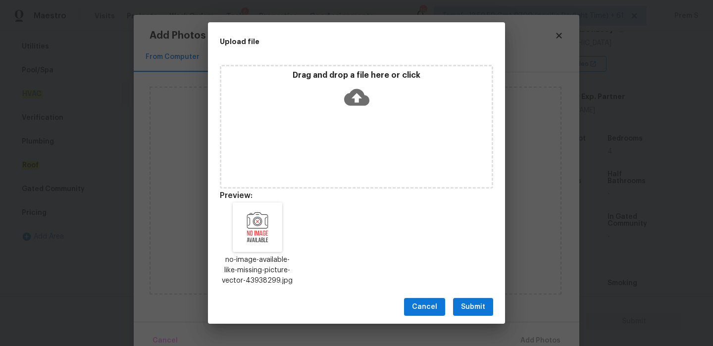
click at [460, 295] on div "Cancel Submit" at bounding box center [356, 307] width 297 height 34
click at [464, 301] on span "Submit" at bounding box center [473, 307] width 24 height 12
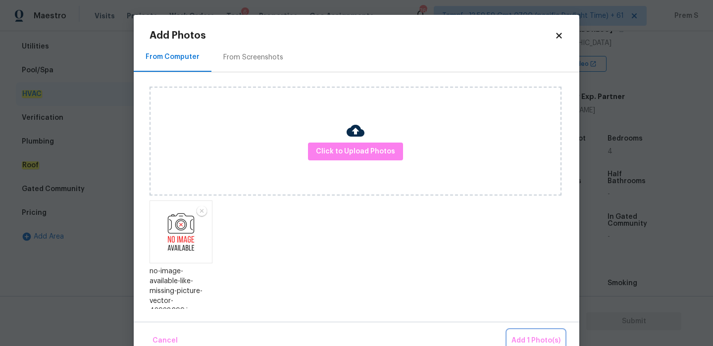
click at [524, 337] on span "Add 1 Photo(s)" at bounding box center [536, 341] width 49 height 12
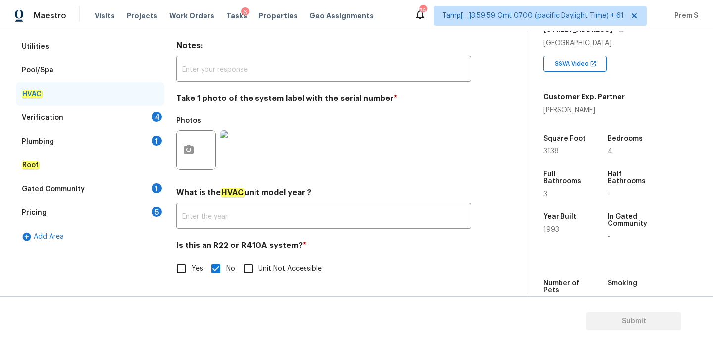
click at [136, 114] on div "Verification 4" at bounding box center [90, 118] width 149 height 24
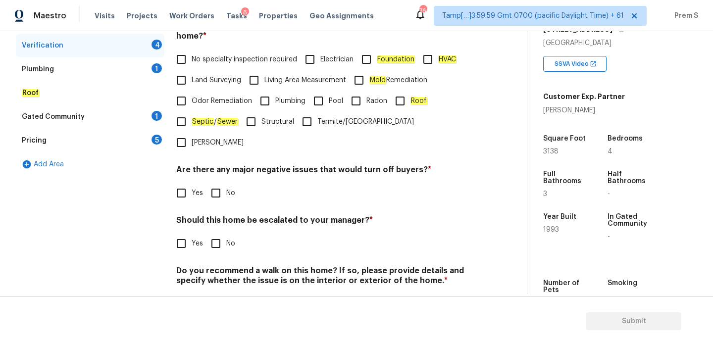
scroll to position [250, 0]
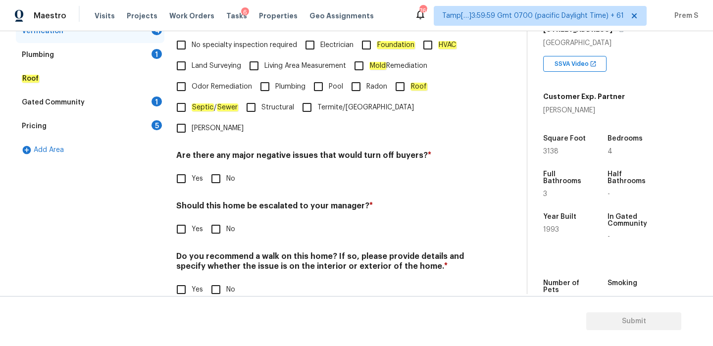
click at [210, 38] on label "No specialty inspection required" at bounding box center [234, 45] width 126 height 21
click at [192, 38] on input "No specialty inspection required" at bounding box center [181, 45] width 21 height 21
checkbox input "true"
click at [217, 168] on input "No" at bounding box center [216, 178] width 21 height 21
checkbox input "true"
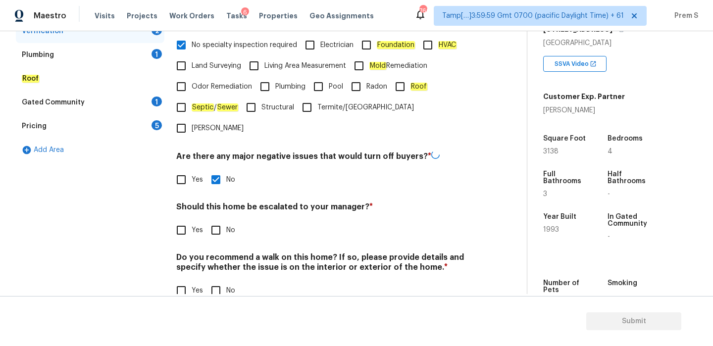
click at [212, 220] on div "Verification Notes: ​ Are any specialty inspections required before making a de…" at bounding box center [323, 118] width 295 height 389
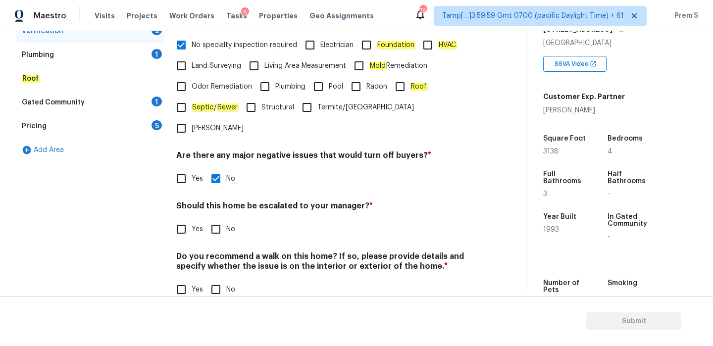
click at [218, 219] on input "No" at bounding box center [216, 229] width 21 height 21
checkbox input "true"
click at [212, 279] on input "No" at bounding box center [216, 289] width 21 height 21
checkbox input "true"
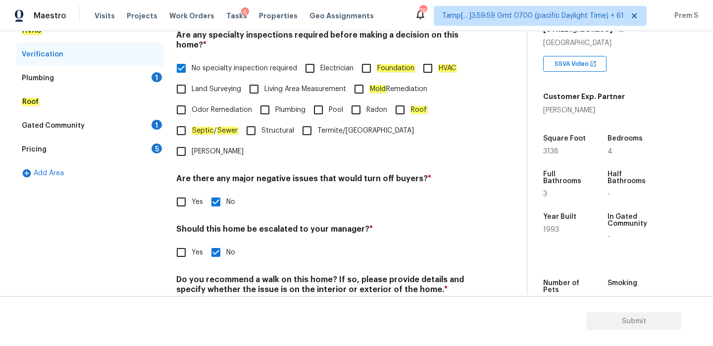
click at [147, 78] on div "Plumbing 1" at bounding box center [90, 78] width 149 height 24
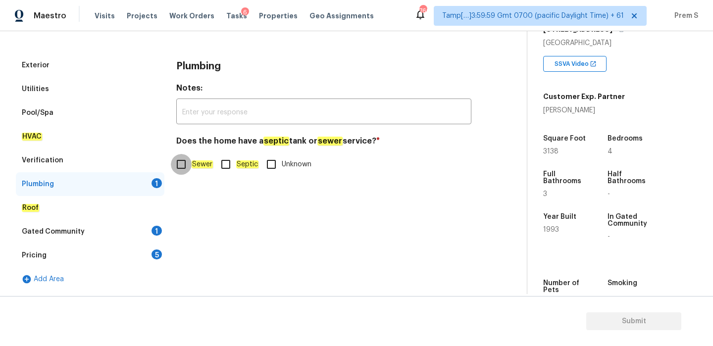
click at [179, 166] on input "Sewer" at bounding box center [181, 164] width 21 height 21
checkbox input "true"
click at [148, 230] on div "Gated Community 1" at bounding box center [90, 232] width 149 height 24
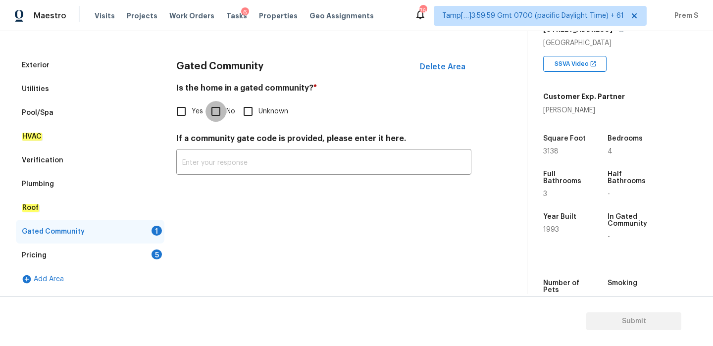
click at [225, 117] on input "No" at bounding box center [216, 111] width 21 height 21
checkbox input "true"
click at [149, 253] on div "Pricing 5" at bounding box center [90, 256] width 149 height 24
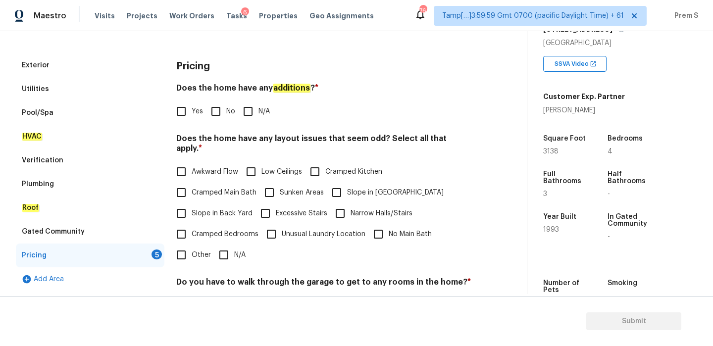
click at [218, 111] on input "No" at bounding box center [216, 111] width 21 height 21
checkbox input "true"
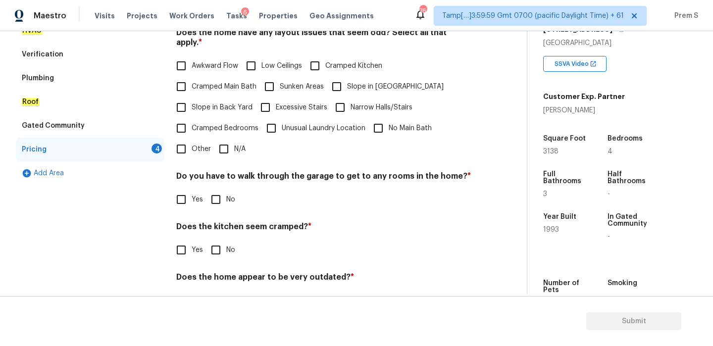
click at [231, 139] on input "N/A" at bounding box center [224, 149] width 21 height 21
checkbox input "true"
click at [219, 187] on div "Do you have to walk through the garage to get to any rooms in the home? * Yes No" at bounding box center [323, 191] width 295 height 39
click at [215, 203] on div "Pricing Does the home have any additions ? * Yes No N/A Does the home have any …" at bounding box center [323, 135] width 295 height 376
click at [221, 192] on input "No" at bounding box center [216, 199] width 21 height 21
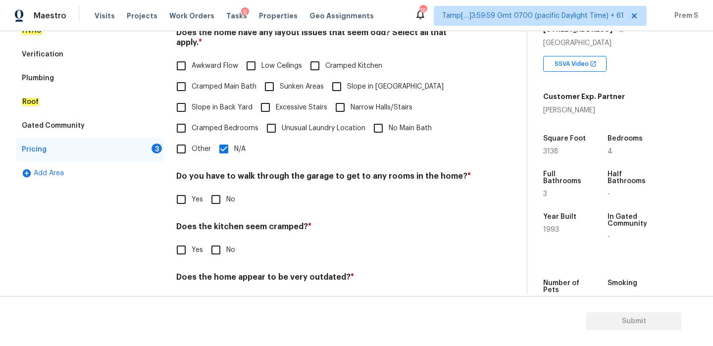
checkbox input "true"
click at [220, 243] on input "No" at bounding box center [216, 250] width 21 height 21
checkbox input "true"
click at [217, 299] on section "Submit" at bounding box center [356, 321] width 713 height 51
click at [222, 290] on input "No" at bounding box center [216, 300] width 21 height 21
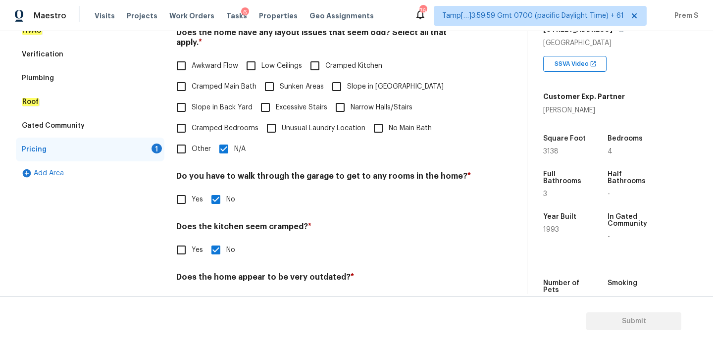
checkbox input "true"
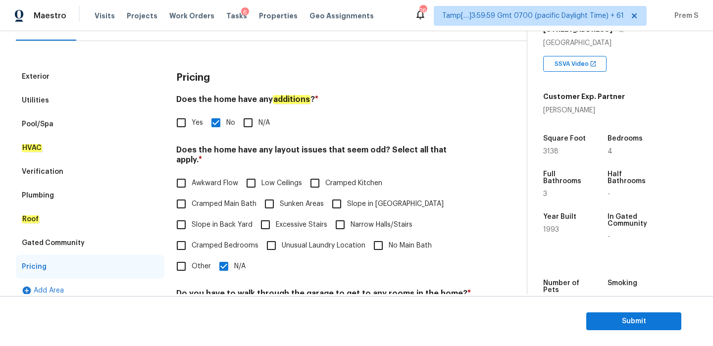
scroll to position [0, 0]
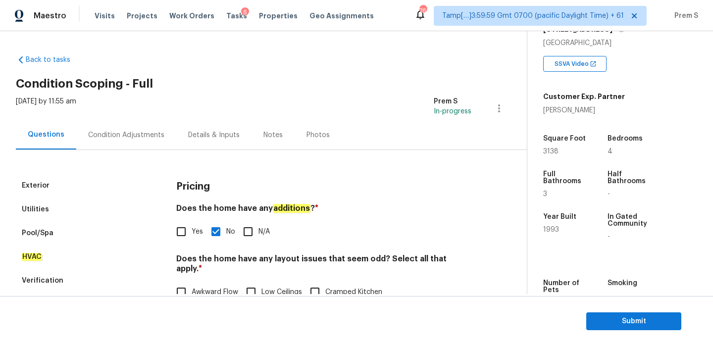
click at [140, 136] on div "Condition Adjustments" at bounding box center [126, 135] width 76 height 10
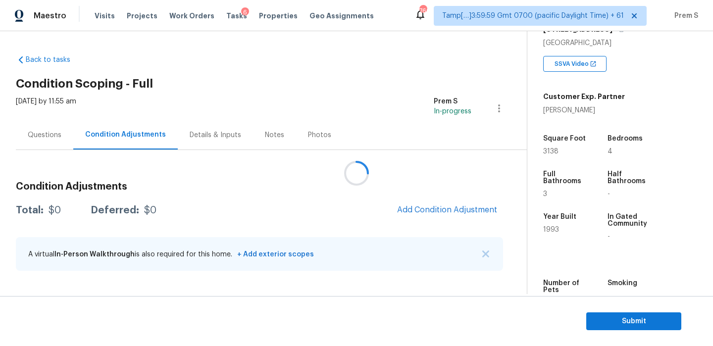
scroll to position [250, 0]
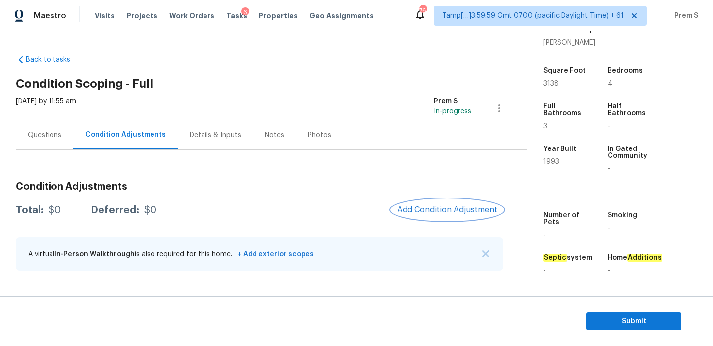
click at [433, 203] on button "Add Condition Adjustment" at bounding box center [447, 210] width 112 height 21
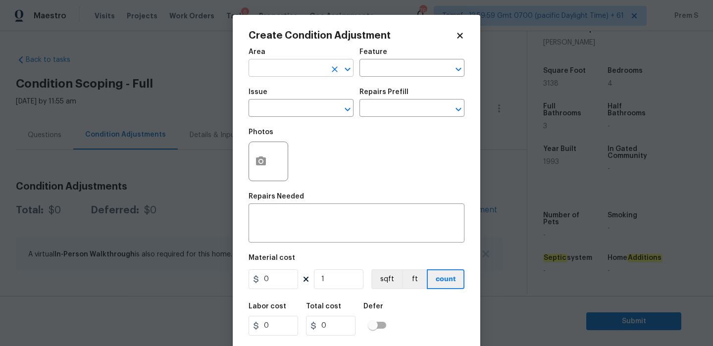
click at [294, 73] on input "text" at bounding box center [287, 68] width 77 height 15
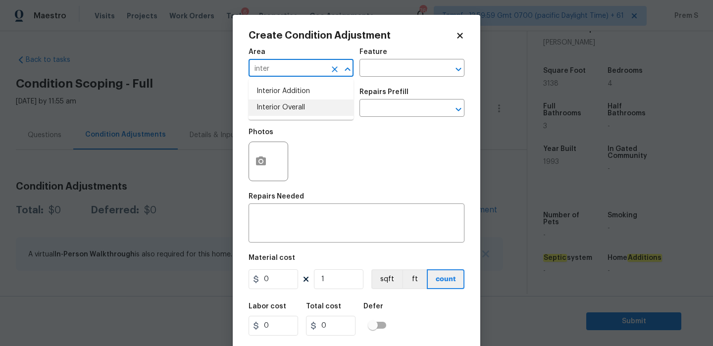
click at [315, 110] on li "Interior Overall" at bounding box center [301, 108] width 105 height 16
type input "Interior Overall"
click at [315, 110] on input "text" at bounding box center [287, 109] width 77 height 15
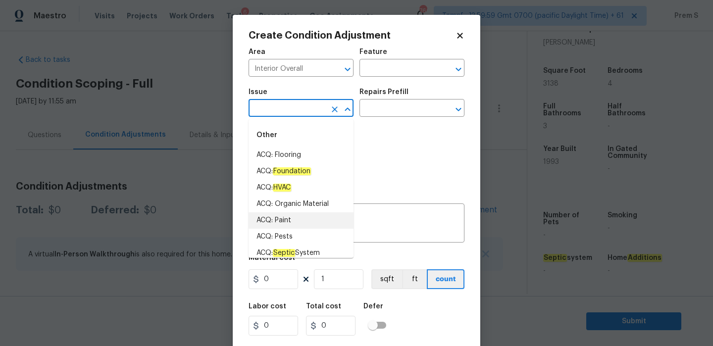
click at [314, 218] on li "ACQ: Paint" at bounding box center [301, 221] width 105 height 16
type input "ACQ: Paint"
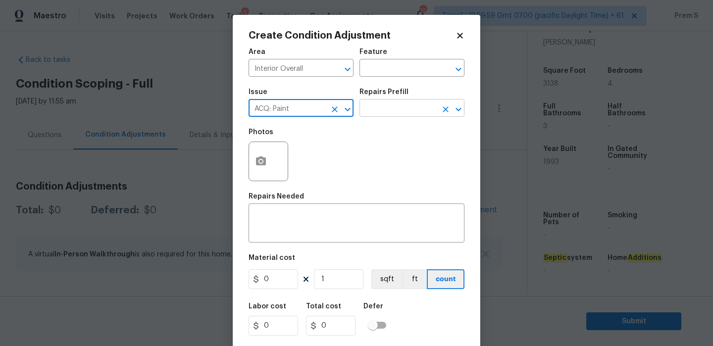
click at [404, 112] on input "text" at bounding box center [398, 109] width 77 height 15
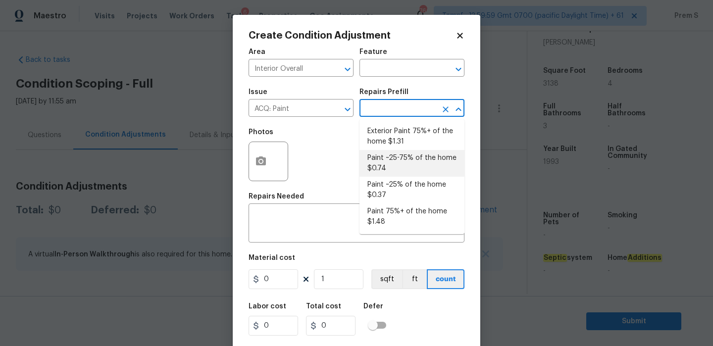
click at [416, 153] on li "Paint ~25-75% of the home $0.74" at bounding box center [412, 163] width 105 height 27
type input "Acquisition"
type textarea "Acquisition Scope: ~25 - 75% of the home needs interior paint"
type input "0.74"
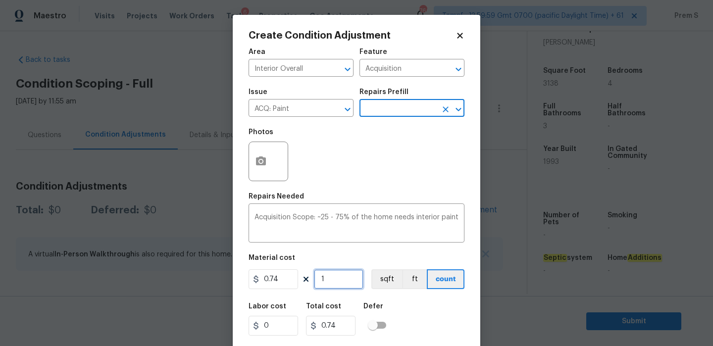
click at [350, 283] on input "1" at bounding box center [339, 280] width 50 height 20
type input "3"
type input "2.22"
type input "31"
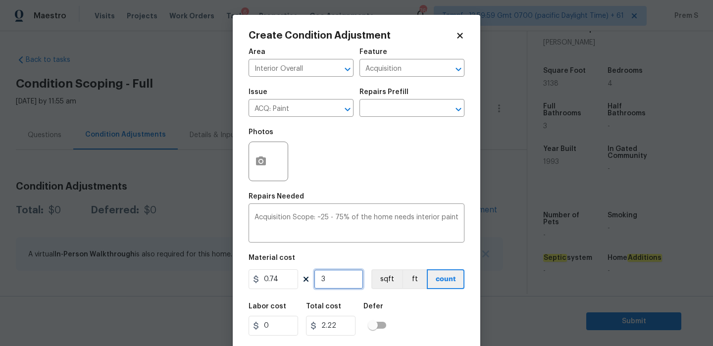
type input "22.94"
type input "313"
type input "231.62"
type input "3138"
type input "2322.12"
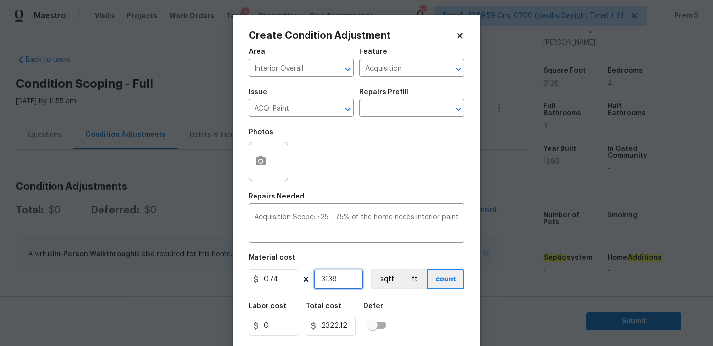
type input "3138"
click at [269, 168] on button "button" at bounding box center [261, 161] width 24 height 39
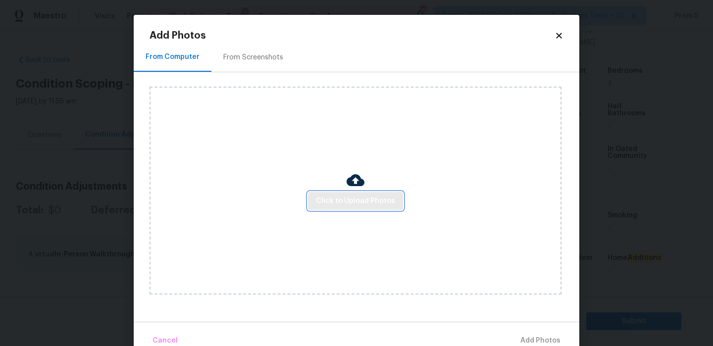
click at [353, 201] on span "Click to Upload Photos" at bounding box center [355, 201] width 79 height 12
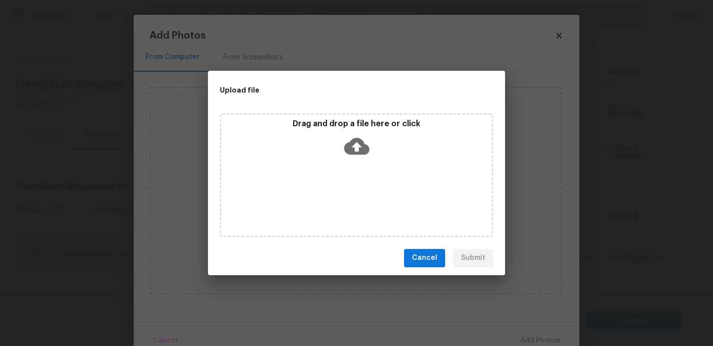
click at [357, 140] on icon at bounding box center [356, 146] width 25 height 17
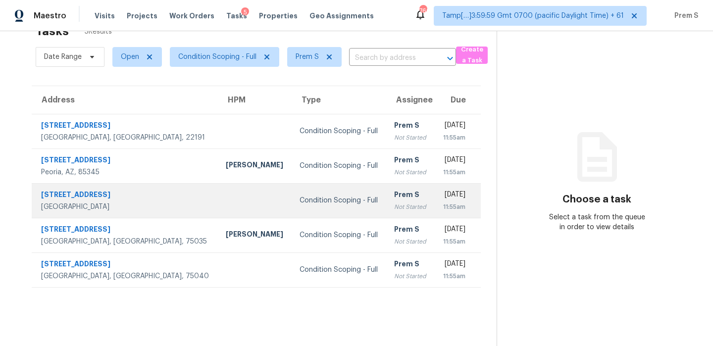
scroll to position [31, 0]
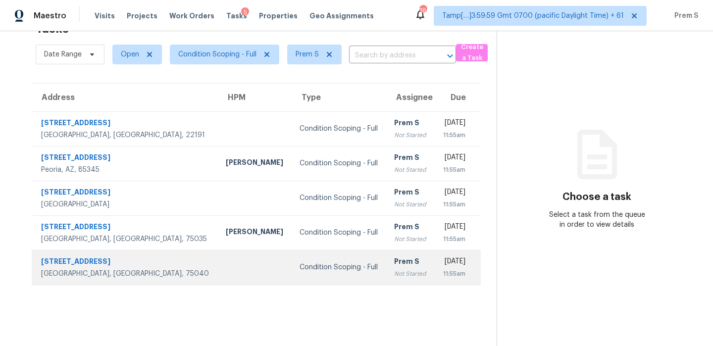
click at [443, 259] on div "[DATE]" at bounding box center [454, 263] width 23 height 12
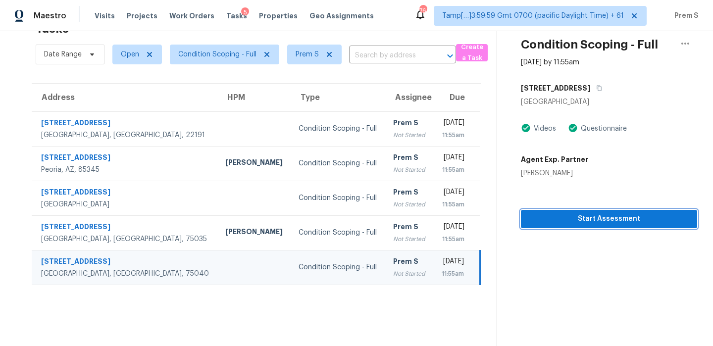
click at [597, 215] on span "Start Assessment" at bounding box center [609, 219] width 161 height 12
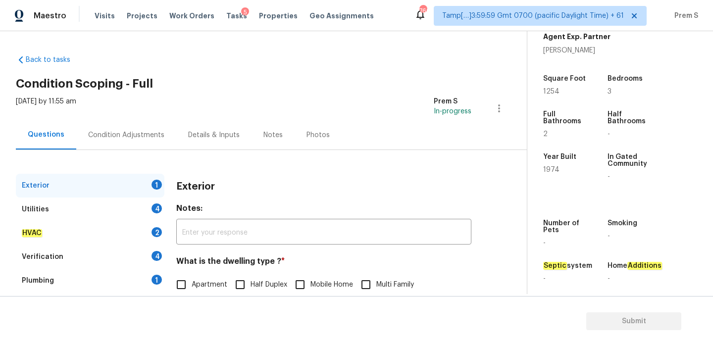
scroll to position [127, 0]
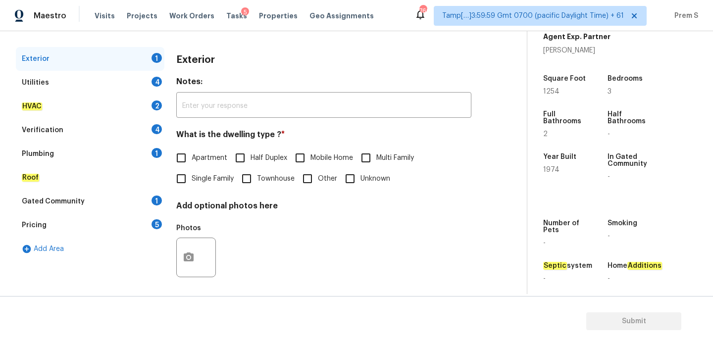
click at [200, 174] on span "Single Family" at bounding box center [213, 179] width 42 height 10
click at [192, 174] on input "Single Family" at bounding box center [181, 178] width 21 height 21
checkbox input "true"
click at [154, 80] on div "4" at bounding box center [157, 82] width 10 height 10
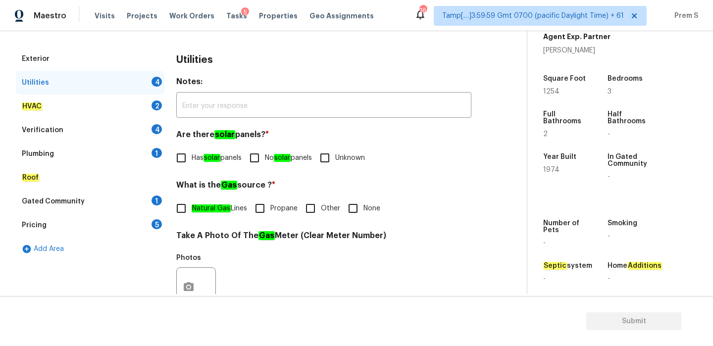
click at [265, 163] on input "No solar panels" at bounding box center [254, 158] width 21 height 21
checkbox input "true"
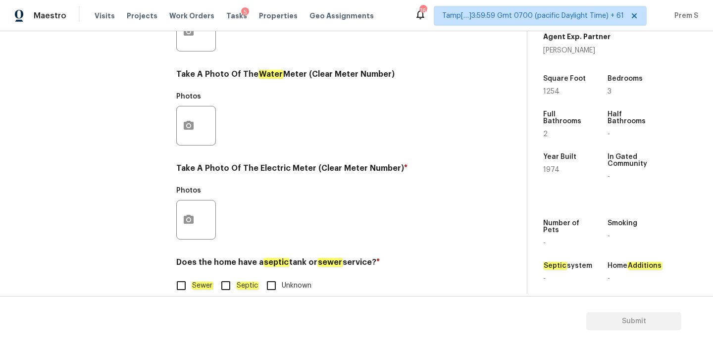
scroll to position [399, 0]
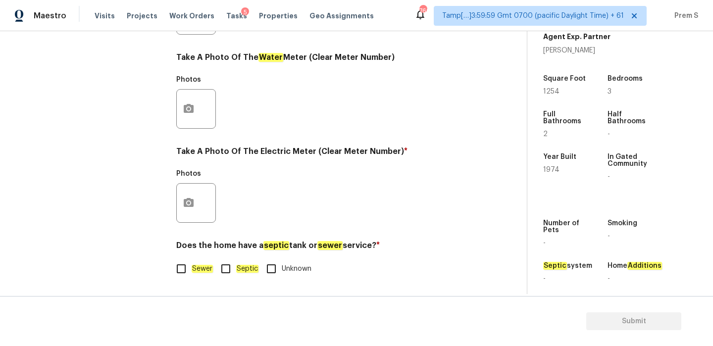
click at [192, 263] on label "Sewer" at bounding box center [192, 269] width 42 height 21
click at [192, 263] on input "Sewer" at bounding box center [181, 269] width 21 height 21
checkbox input "true"
click at [191, 207] on icon "button" at bounding box center [189, 202] width 10 height 9
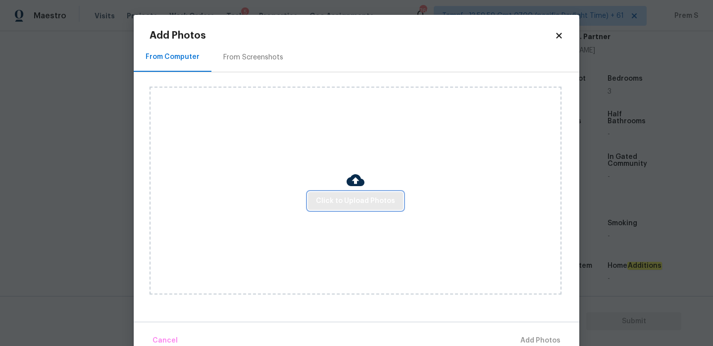
click at [344, 206] on span "Click to Upload Photos" at bounding box center [355, 201] width 79 height 12
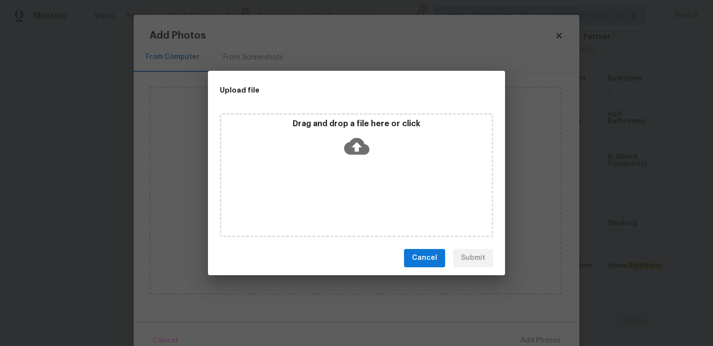
click at [359, 144] on icon at bounding box center [356, 146] width 25 height 25
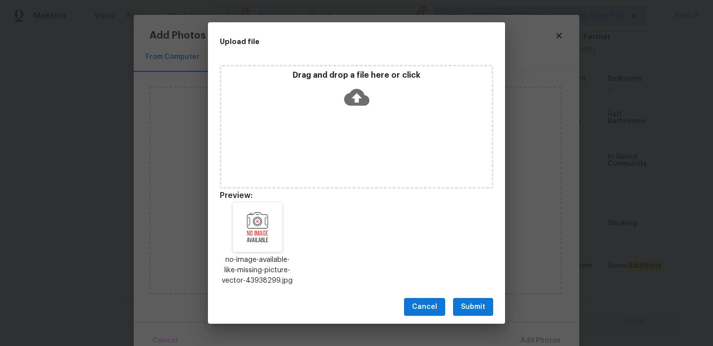
click at [471, 303] on span "Submit" at bounding box center [473, 307] width 24 height 12
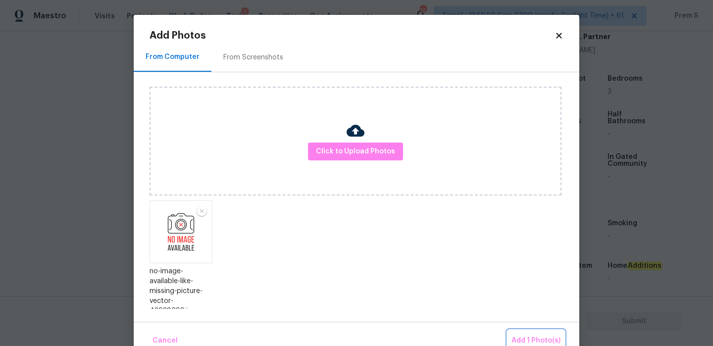
click at [530, 338] on span "Add 1 Photo(s)" at bounding box center [536, 341] width 49 height 12
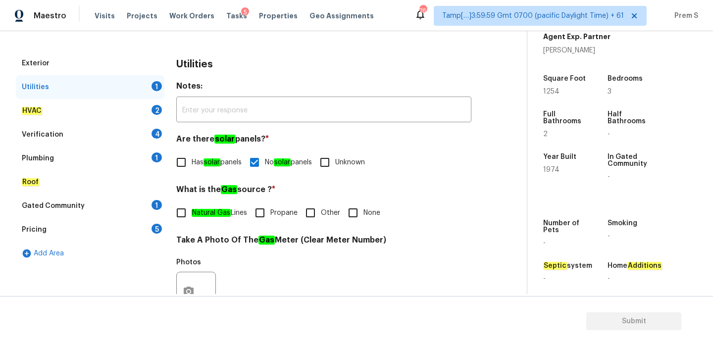
scroll to position [94, 0]
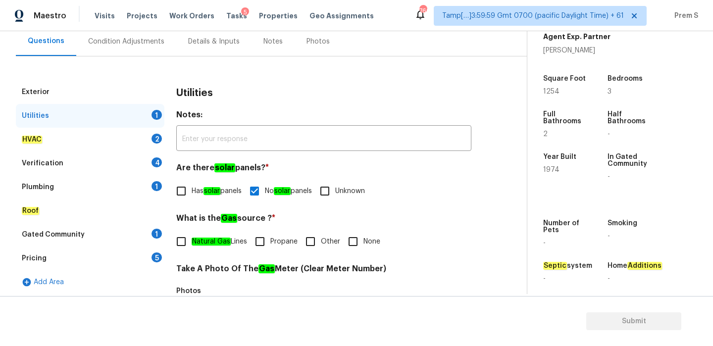
click at [151, 140] on div "HVAC 2" at bounding box center [90, 140] width 149 height 24
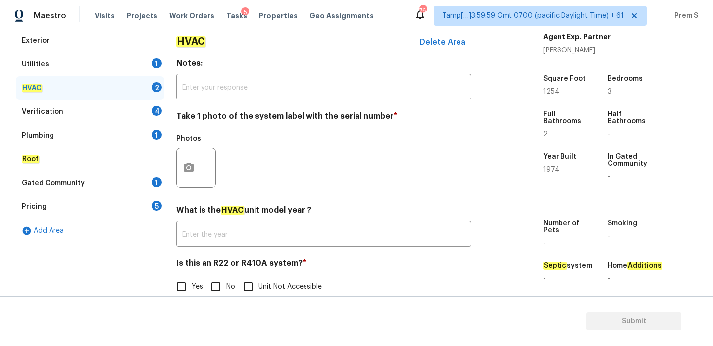
scroll to position [163, 0]
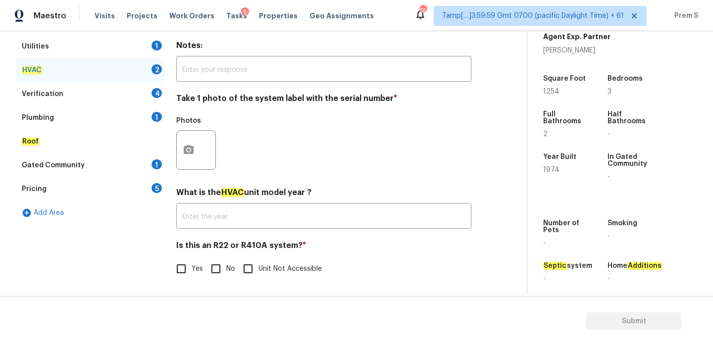
click at [207, 265] on input "No" at bounding box center [216, 269] width 21 height 21
checkbox input "true"
click at [181, 151] on button "button" at bounding box center [189, 150] width 24 height 39
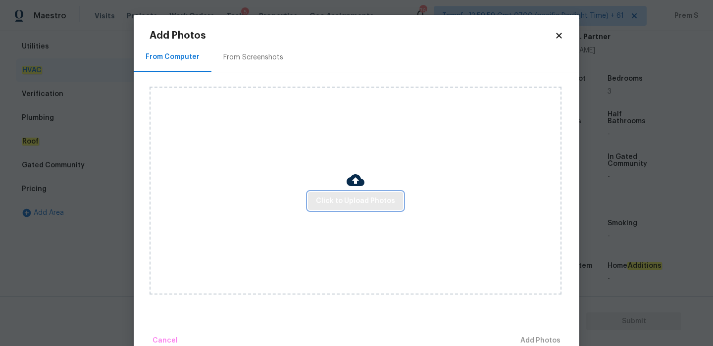
click at [365, 200] on span "Click to Upload Photos" at bounding box center [355, 201] width 79 height 12
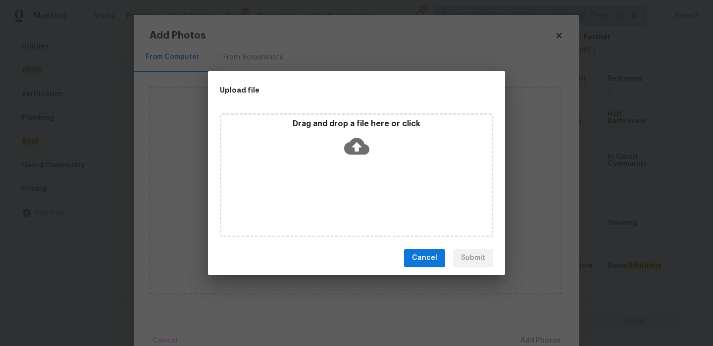
click at [351, 151] on icon at bounding box center [356, 146] width 25 height 17
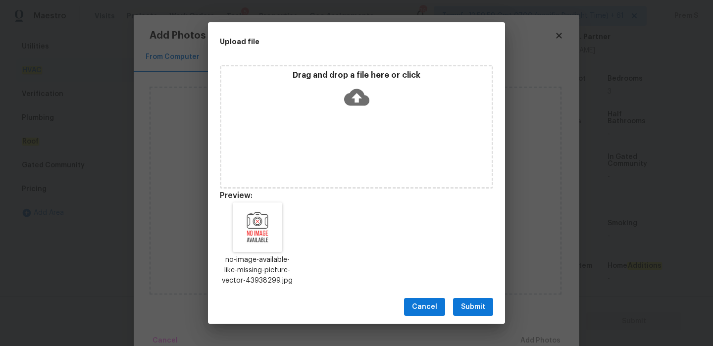
click at [486, 302] on button "Submit" at bounding box center [473, 307] width 40 height 18
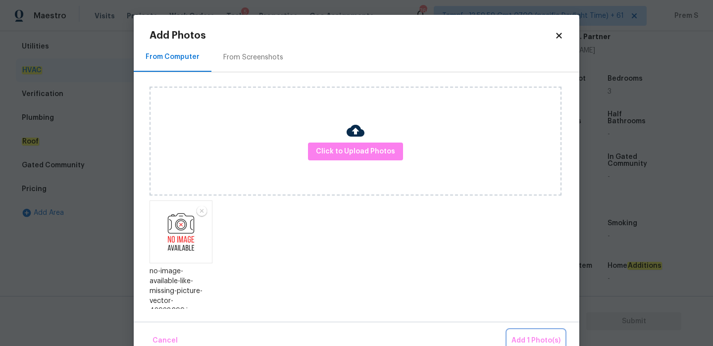
click at [537, 335] on span "Add 1 Photo(s)" at bounding box center [536, 341] width 49 height 12
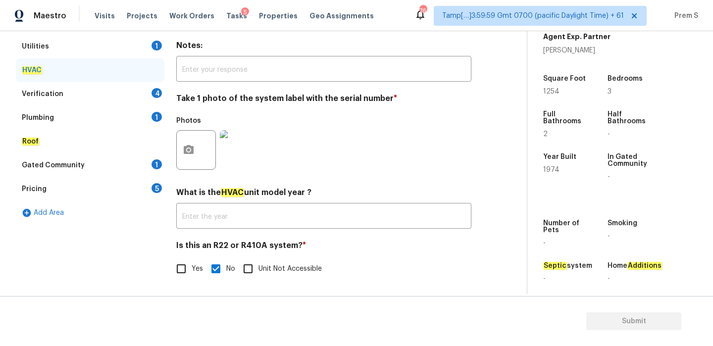
click at [156, 90] on div "4" at bounding box center [157, 93] width 10 height 10
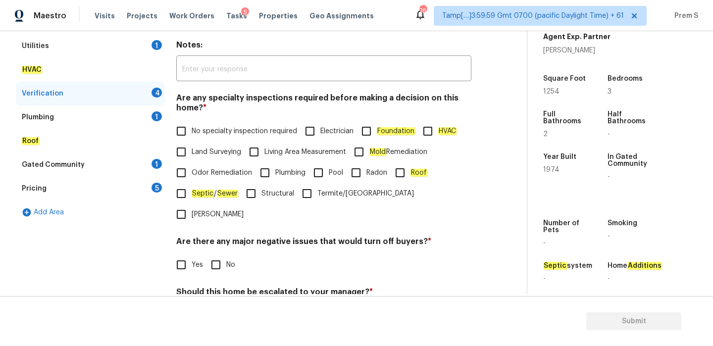
click at [194, 128] on span "No specialty inspection required" at bounding box center [245, 131] width 106 height 10
click at [192, 128] on input "No specialty inspection required" at bounding box center [181, 131] width 21 height 21
checkbox input "true"
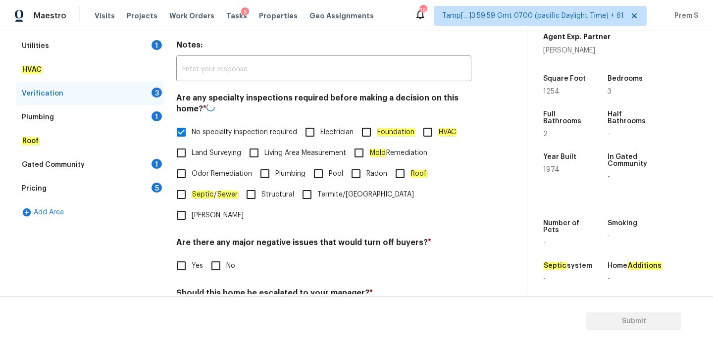
scroll to position [250, 0]
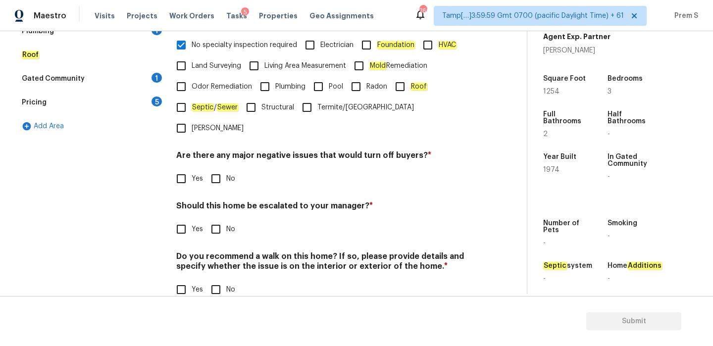
click at [220, 168] on input "No" at bounding box center [216, 178] width 21 height 21
checkbox input "true"
click at [221, 219] on input "No" at bounding box center [216, 229] width 21 height 21
checkbox input "true"
click at [220, 279] on input "No" at bounding box center [216, 289] width 21 height 21
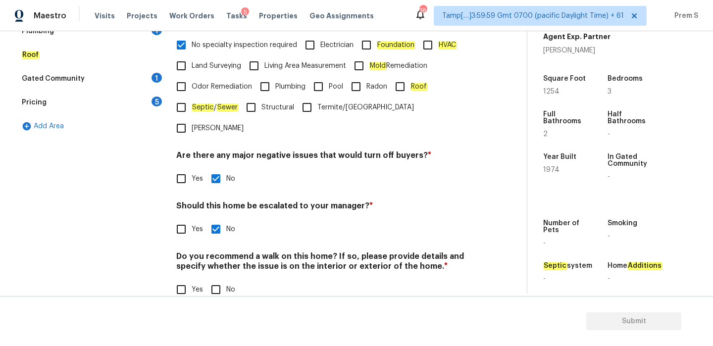
checkbox input "true"
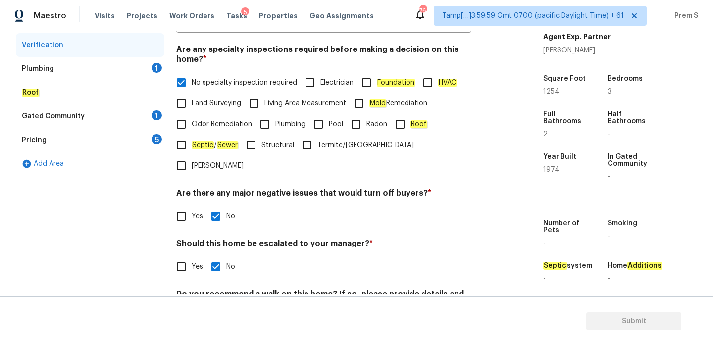
click at [155, 70] on div "1" at bounding box center [157, 68] width 10 height 10
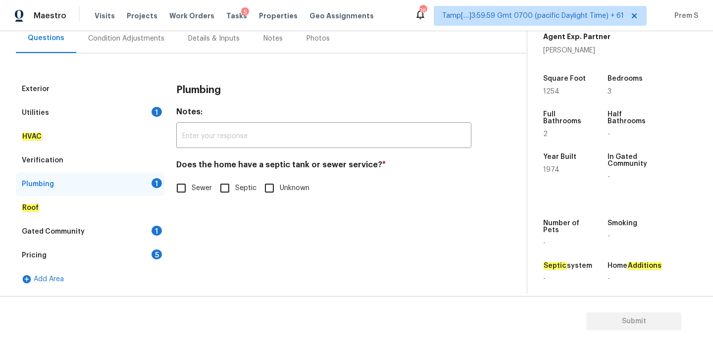
scroll to position [97, 0]
click at [199, 185] on em "Sewer" at bounding box center [202, 188] width 21 height 8
click at [192, 185] on input "Sewer" at bounding box center [181, 188] width 21 height 21
checkbox input "true"
click at [152, 227] on div "Gated Community 1" at bounding box center [90, 232] width 149 height 24
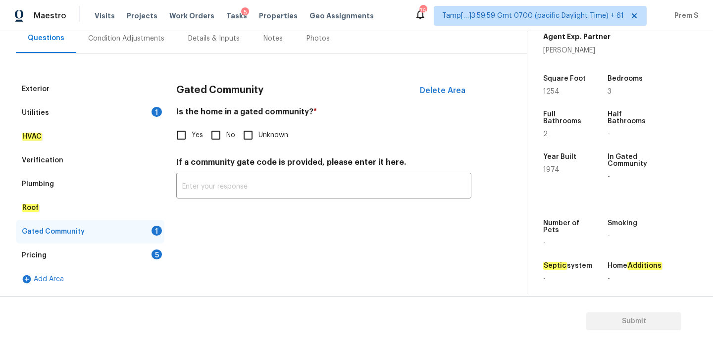
click at [217, 141] on input "No" at bounding box center [216, 135] width 21 height 21
checkbox input "true"
click at [152, 263] on div "Pricing 5" at bounding box center [90, 256] width 149 height 24
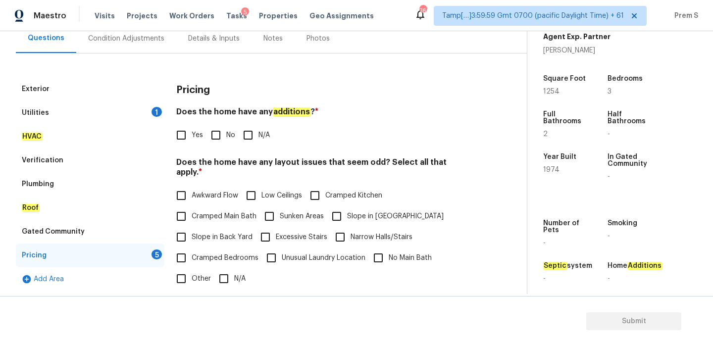
click at [217, 139] on input "No" at bounding box center [216, 135] width 21 height 21
checkbox input "true"
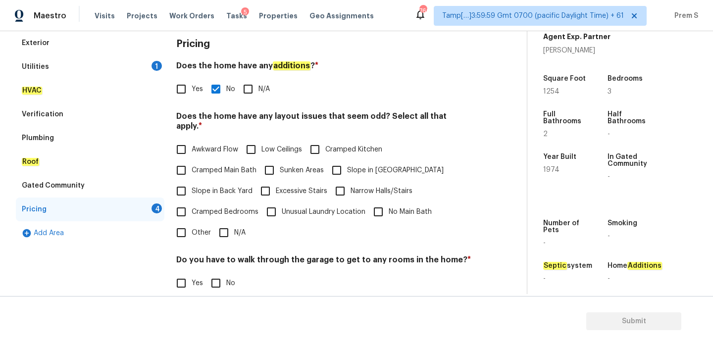
scroll to position [248, 0]
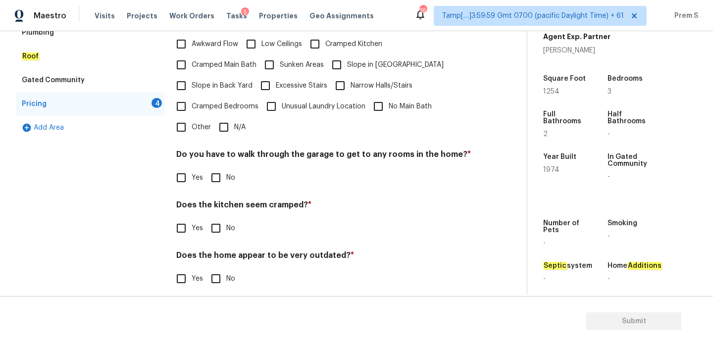
click at [225, 119] on input "N/A" at bounding box center [224, 127] width 21 height 21
checkbox input "true"
click at [223, 167] on input "No" at bounding box center [216, 177] width 21 height 21
checkbox input "true"
click at [219, 218] on input "No" at bounding box center [216, 228] width 21 height 21
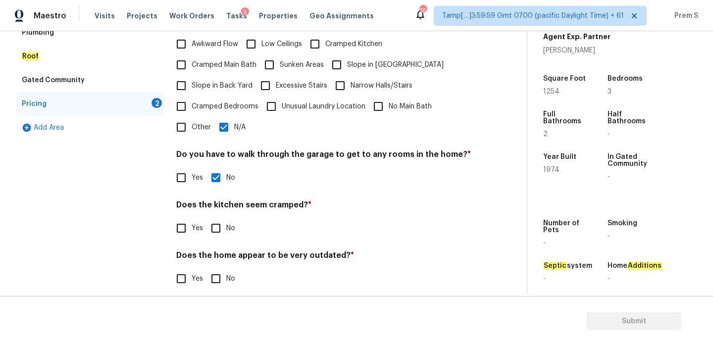
checkbox input "true"
click at [219, 269] on input "No" at bounding box center [216, 279] width 21 height 21
checkbox input "true"
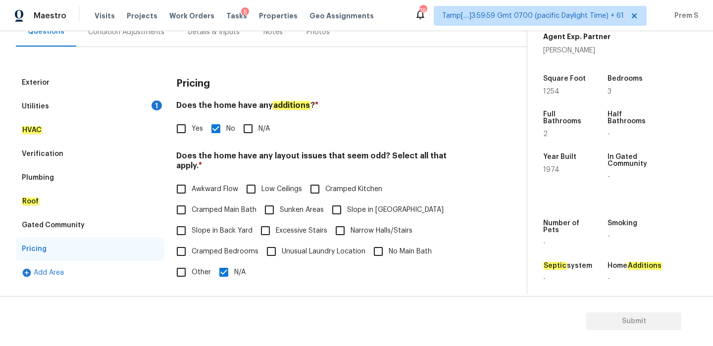
scroll to position [0, 0]
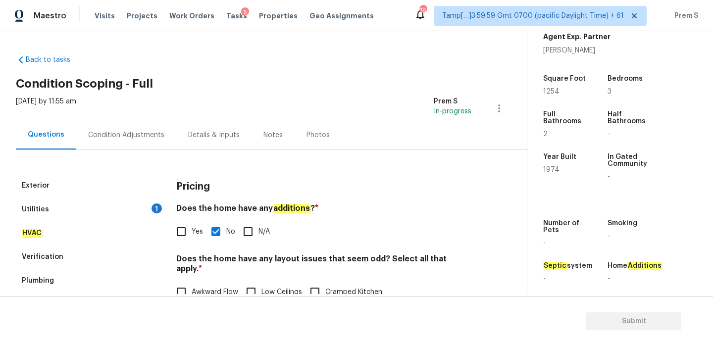
click at [133, 138] on div "Condition Adjustments" at bounding box center [126, 135] width 76 height 10
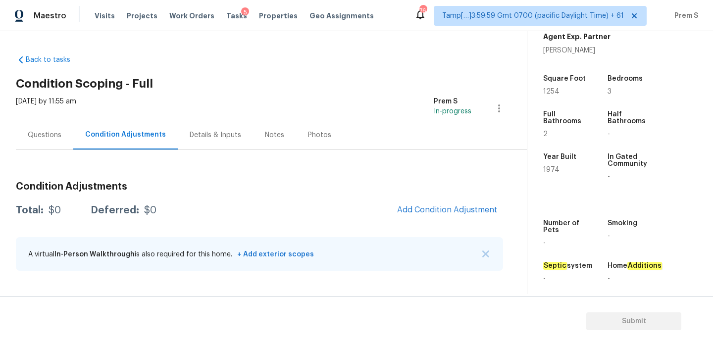
click at [39, 146] on div "Questions" at bounding box center [44, 134] width 57 height 29
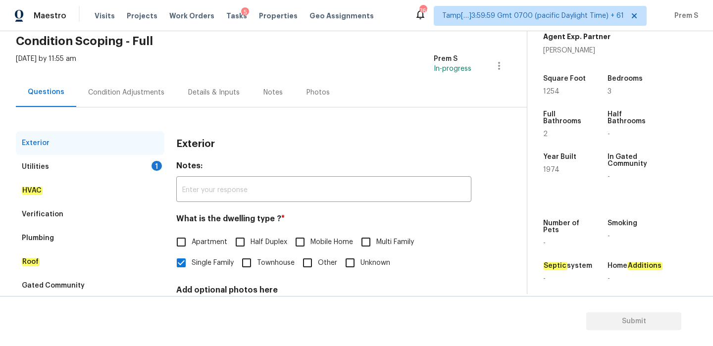
scroll to position [131, 0]
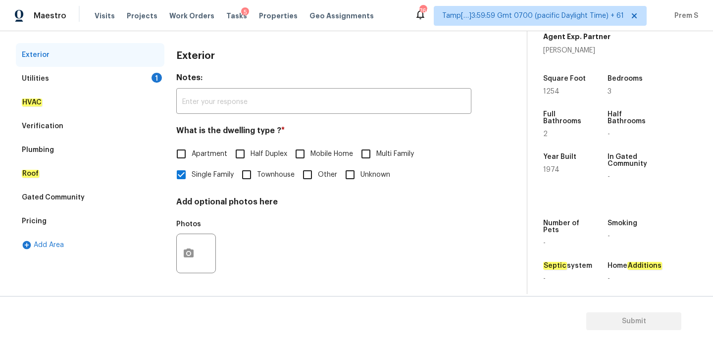
click at [149, 83] on div "Utilities 1" at bounding box center [90, 79] width 149 height 24
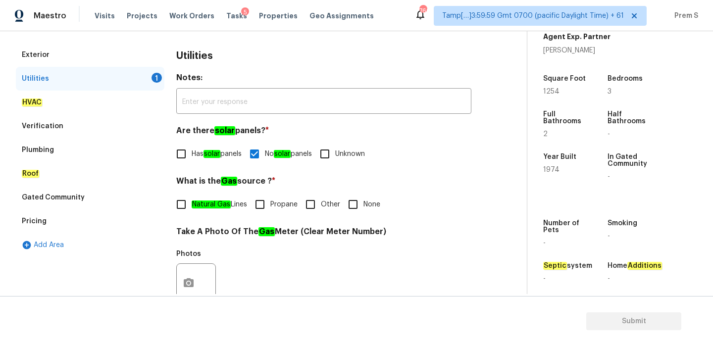
click at [332, 206] on span "Other" at bounding box center [330, 205] width 19 height 10
click at [321, 206] on input "Other" at bounding box center [310, 204] width 21 height 21
checkbox input "true"
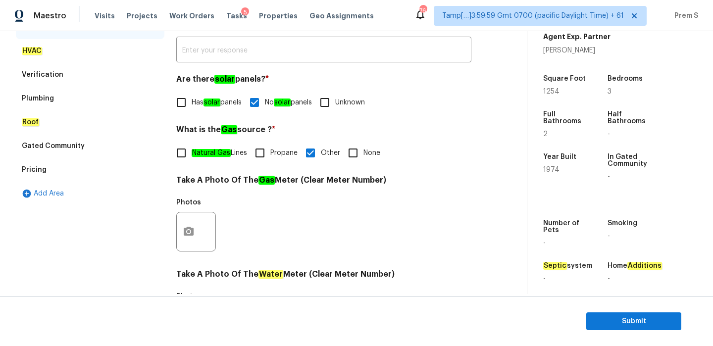
scroll to position [180, 0]
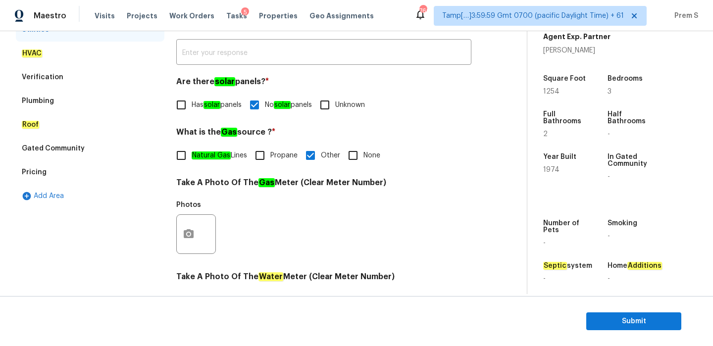
click at [116, 73] on div "Verification" at bounding box center [90, 77] width 149 height 24
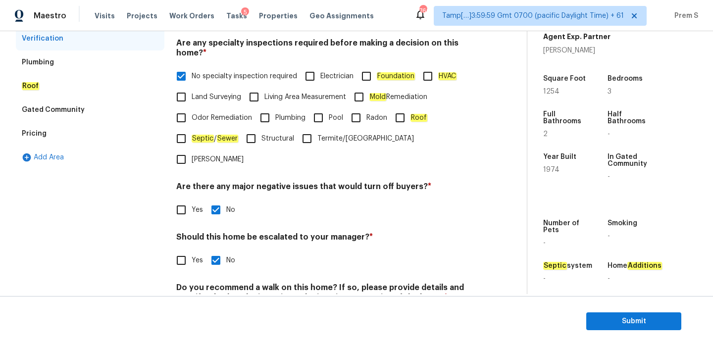
scroll to position [250, 0]
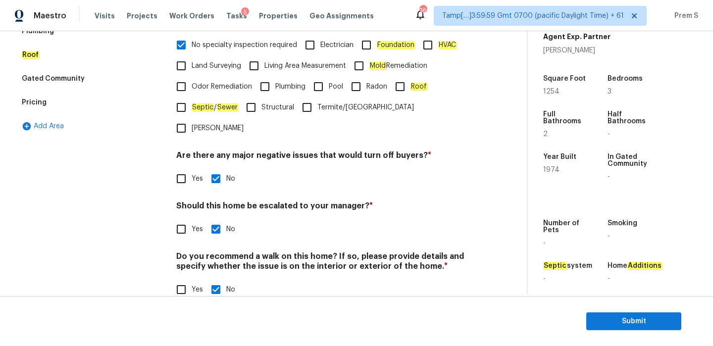
click at [182, 219] on input "Yes" at bounding box center [181, 229] width 21 height 21
checkbox input "true"
checkbox input "false"
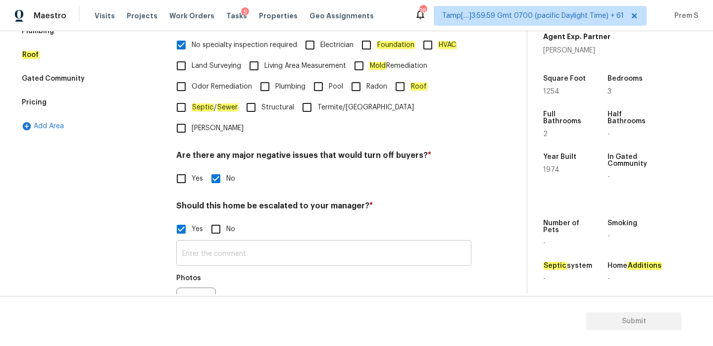
click at [281, 243] on input "text" at bounding box center [323, 254] width 295 height 23
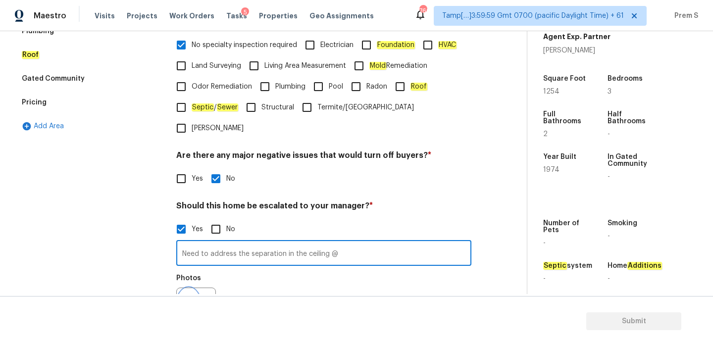
click at [188, 302] on icon "button" at bounding box center [189, 308] width 12 height 12
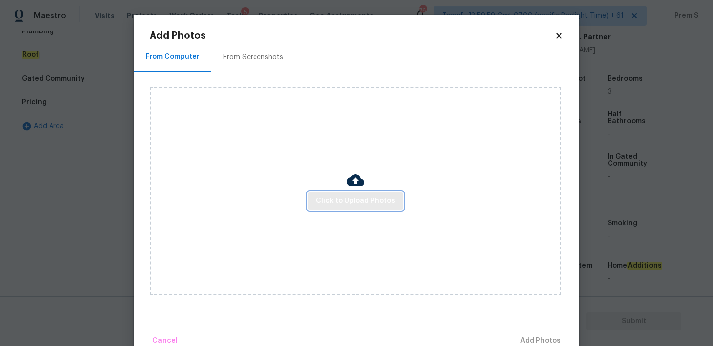
click at [339, 202] on span "Click to Upload Photos" at bounding box center [355, 201] width 79 height 12
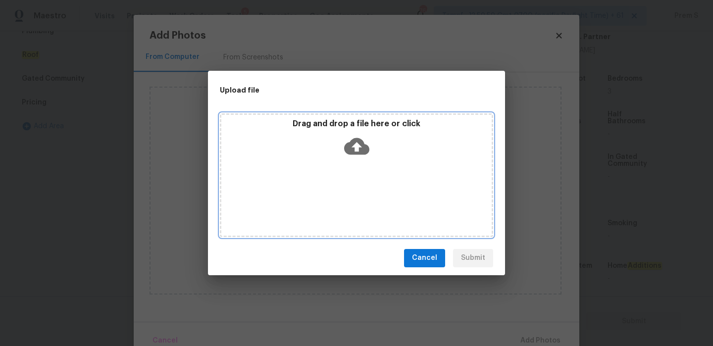
click at [362, 145] on icon at bounding box center [356, 146] width 25 height 17
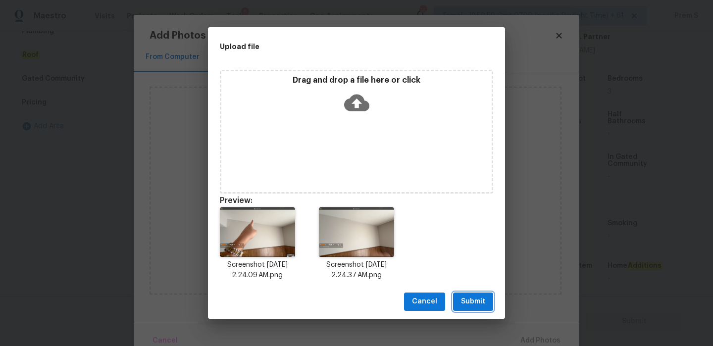
click at [462, 303] on span "Submit" at bounding box center [473, 302] width 24 height 12
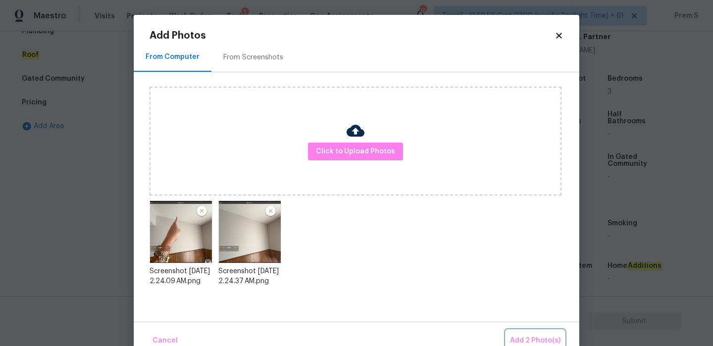
click at [544, 336] on span "Add 2 Photo(s)" at bounding box center [535, 341] width 51 height 12
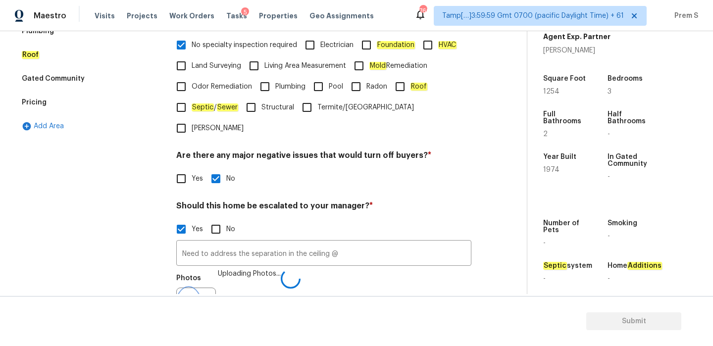
scroll to position [262, 0]
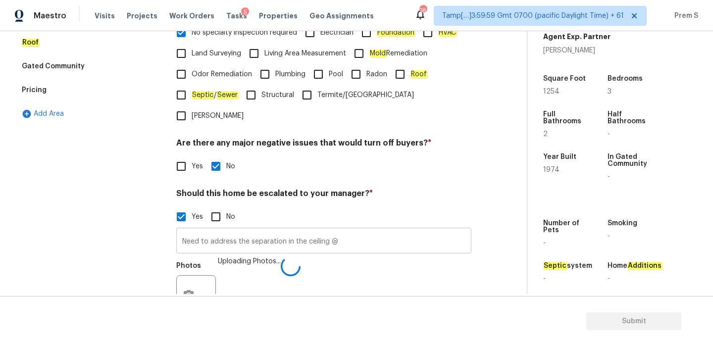
click at [366, 230] on input "Need to address the separation in the ceiling @" at bounding box center [323, 241] width 295 height 23
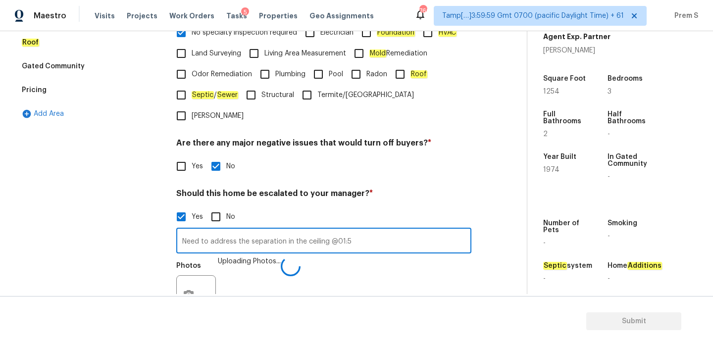
type input "Need to address the separation in the ceiling @01:53"
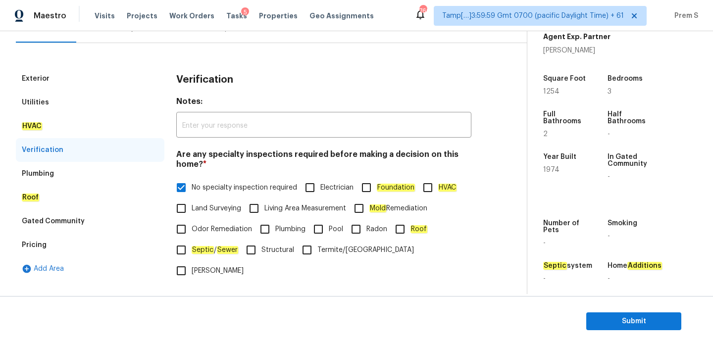
scroll to position [104, 0]
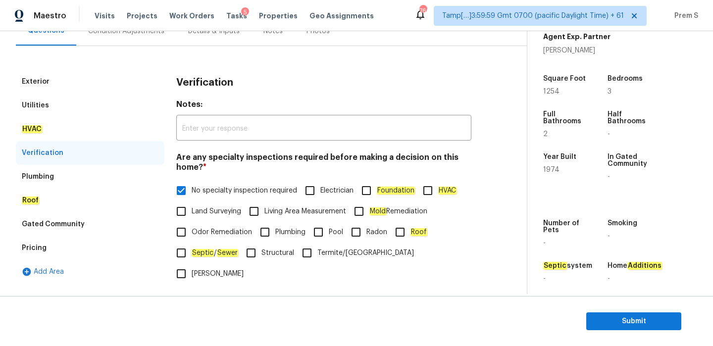
click at [124, 32] on div "Condition Adjustments" at bounding box center [126, 31] width 76 height 10
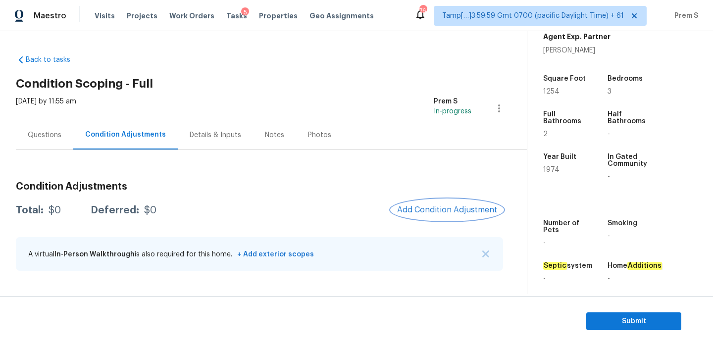
click at [430, 211] on span "Add Condition Adjustment" at bounding box center [447, 210] width 100 height 9
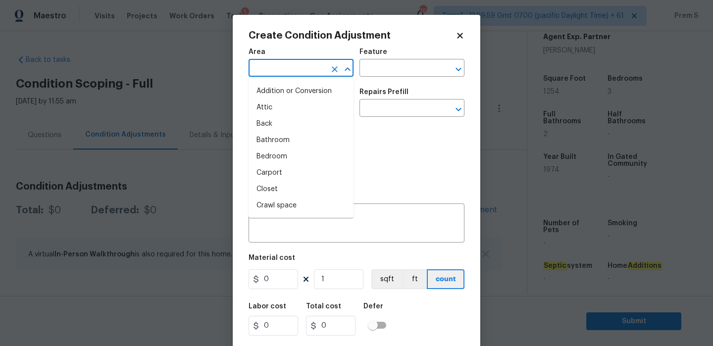
click at [314, 72] on input "text" at bounding box center [287, 68] width 77 height 15
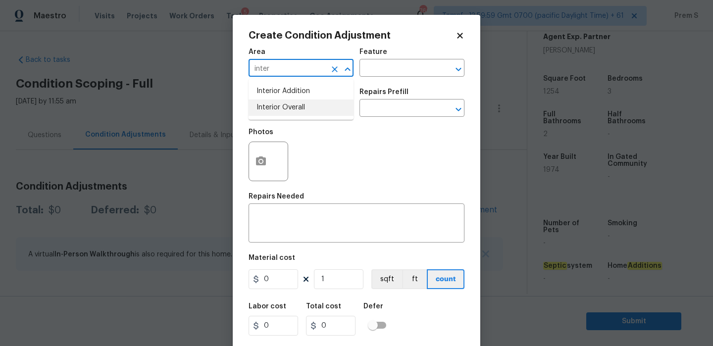
click at [311, 103] on li "Interior Overall" at bounding box center [301, 108] width 105 height 16
type input "Interior Overall"
click at [311, 103] on input "text" at bounding box center [287, 109] width 77 height 15
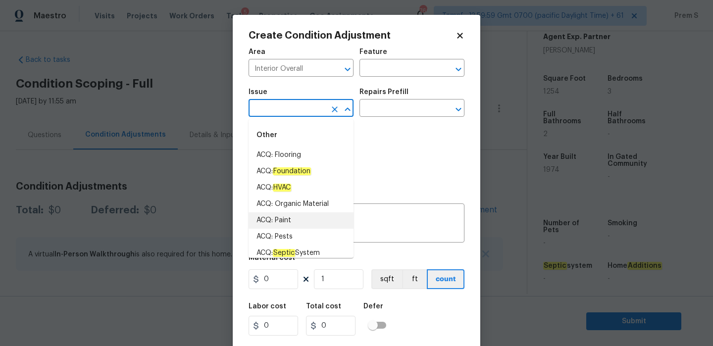
click at [303, 222] on li "ACQ: Paint" at bounding box center [301, 221] width 105 height 16
type input "ACQ: Paint"
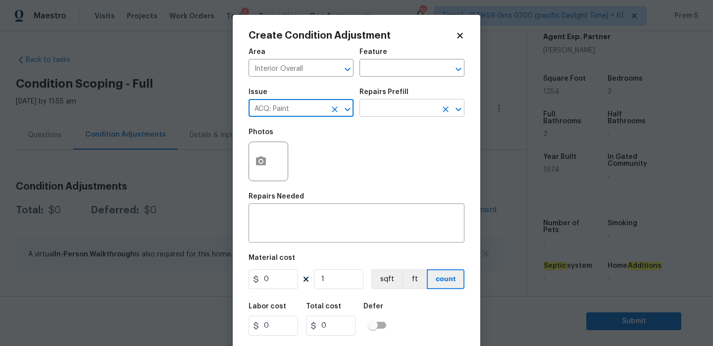
click at [386, 104] on input "text" at bounding box center [398, 109] width 77 height 15
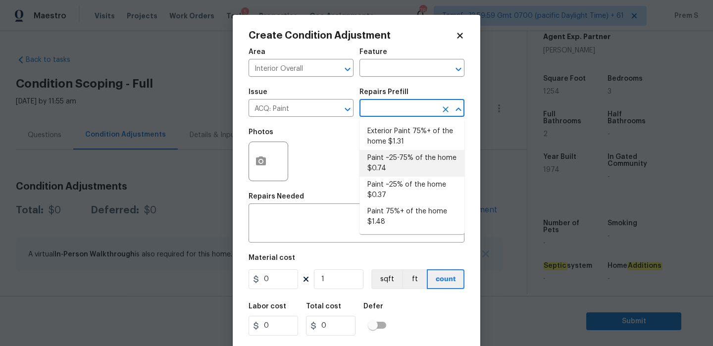
click at [411, 169] on li "Paint ~25-75% of the home $0.74" at bounding box center [412, 163] width 105 height 27
type input "Acquisition"
type textarea "Acquisition Scope: ~25 - 75% of the home needs interior paint"
type input "0.74"
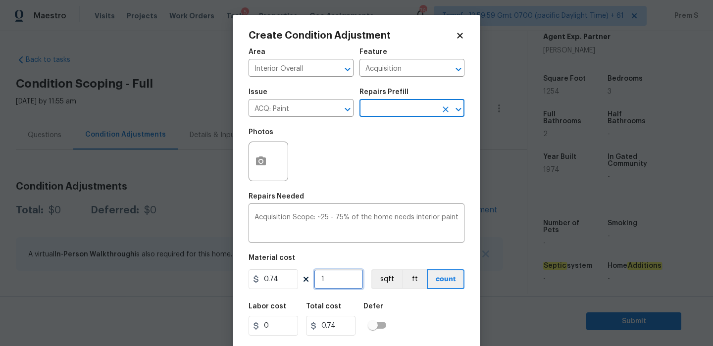
click at [348, 286] on input "1" at bounding box center [339, 280] width 50 height 20
type input "12"
type input "8.88"
type input "125"
type input "92.5"
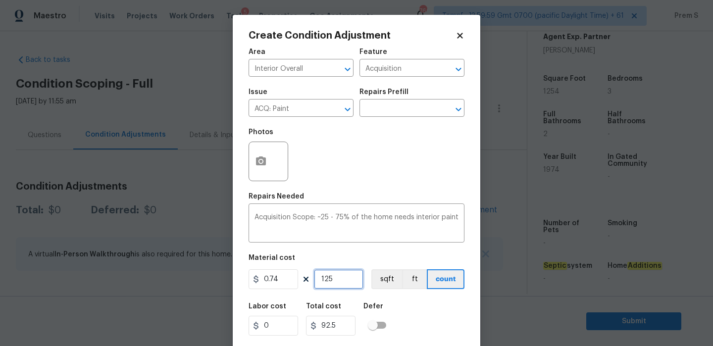
type input "1254"
type input "927.96"
type input "1254"
click at [269, 169] on button "button" at bounding box center [261, 161] width 24 height 39
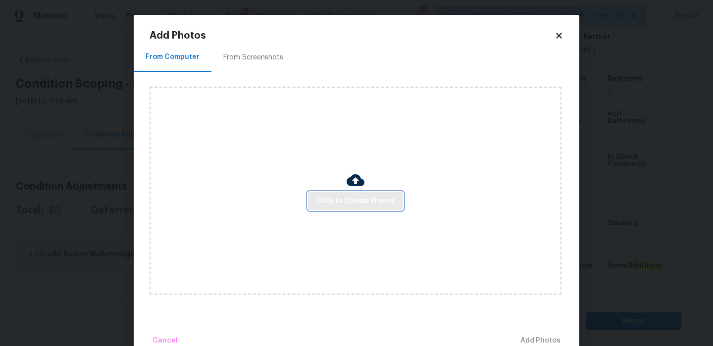
click at [366, 197] on span "Click to Upload Photos" at bounding box center [355, 201] width 79 height 12
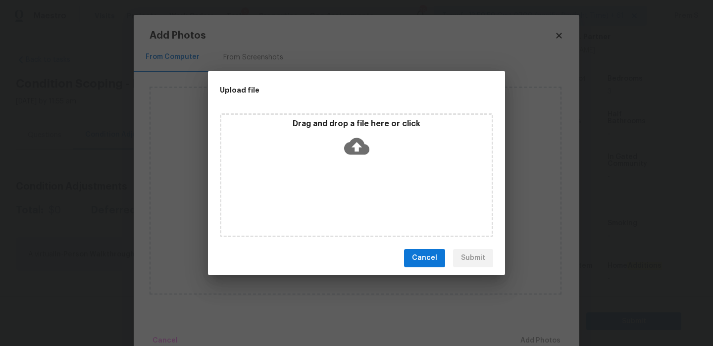
click at [360, 153] on icon at bounding box center [356, 146] width 25 height 17
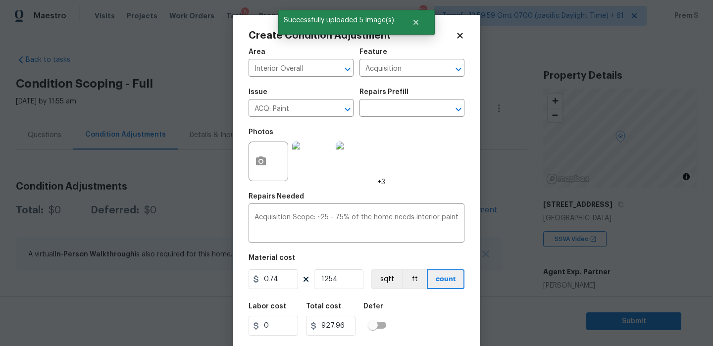
scroll to position [24, 0]
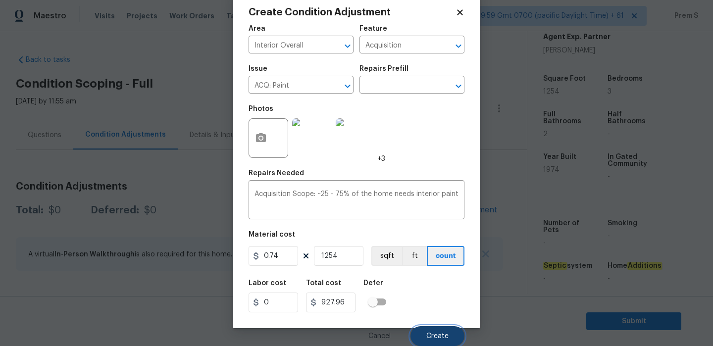
click at [447, 335] on span "Create" at bounding box center [438, 336] width 22 height 7
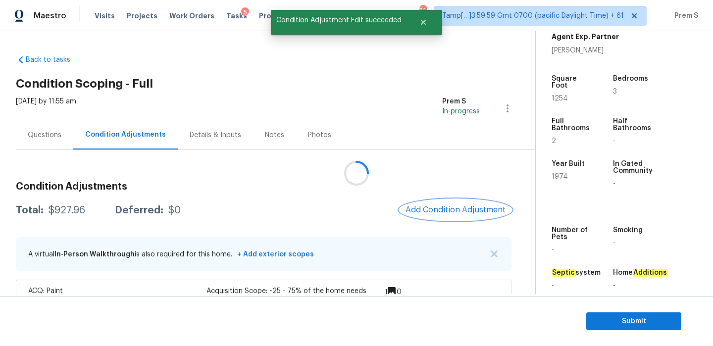
scroll to position [0, 0]
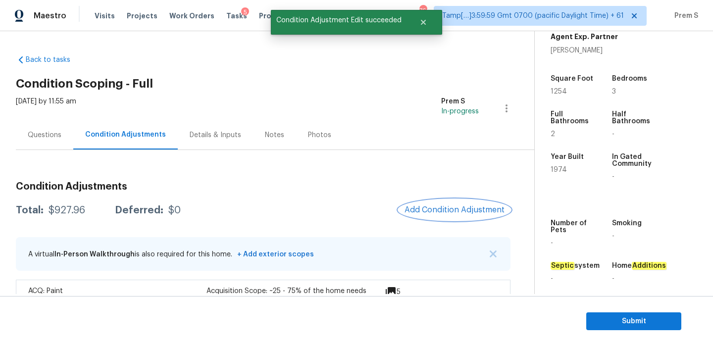
click at [436, 209] on span "Add Condition Adjustment" at bounding box center [455, 210] width 100 height 9
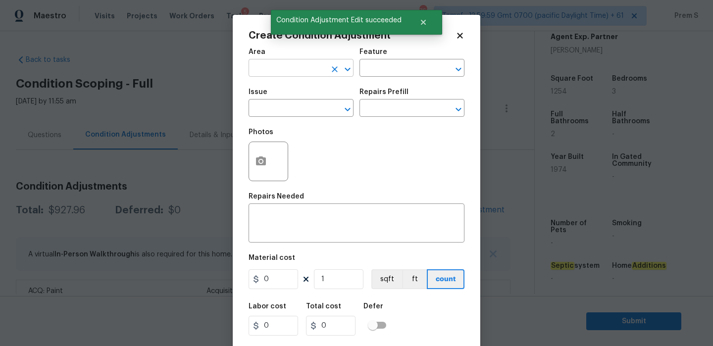
click at [283, 69] on input "text" at bounding box center [287, 68] width 77 height 15
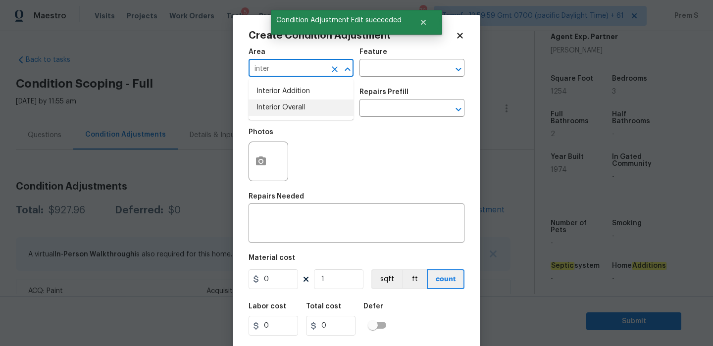
click at [271, 109] on li "Interior Overall" at bounding box center [301, 108] width 105 height 16
type input "Interior Overall"
click at [271, 109] on input "text" at bounding box center [287, 109] width 77 height 15
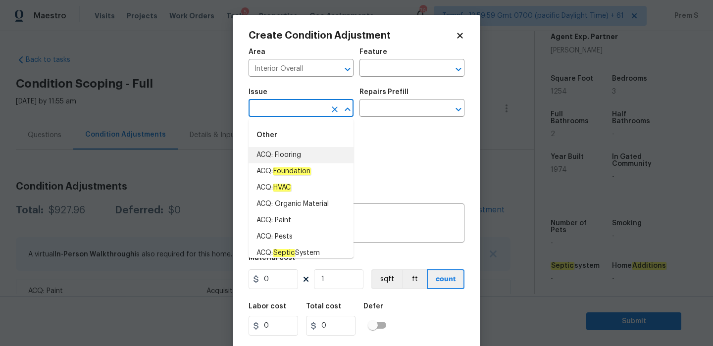
click at [317, 158] on li "ACQ: Flooring" at bounding box center [301, 155] width 105 height 16
type input "ACQ: Flooring"
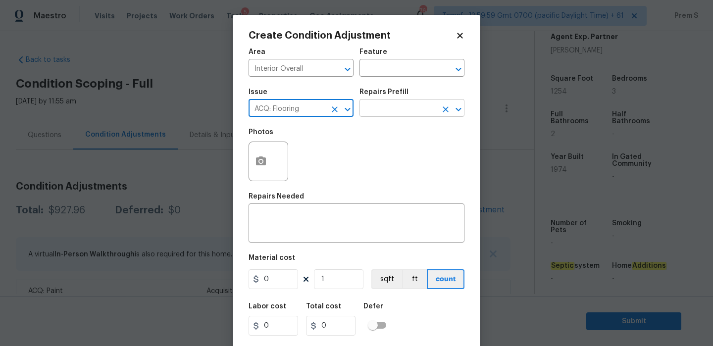
click at [407, 103] on input "text" at bounding box center [398, 109] width 77 height 15
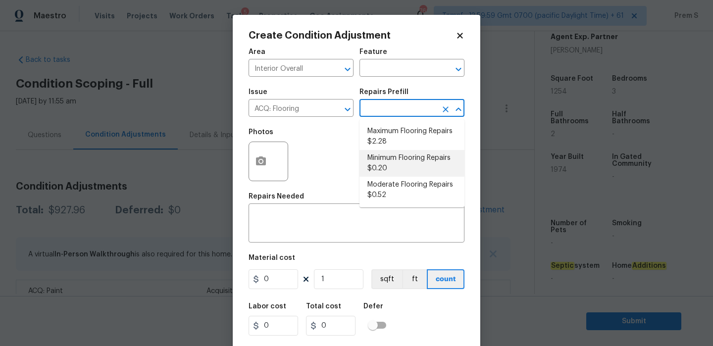
click at [396, 161] on li "Minimum Flooring Repairs $0.20" at bounding box center [412, 163] width 105 height 27
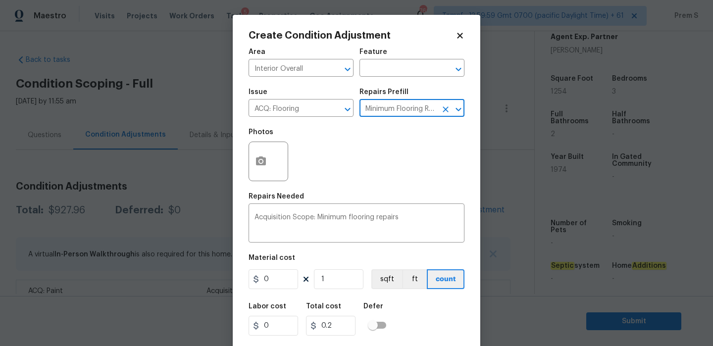
type input "Acquisition"
type textarea "Acquisition Scope: Minimum flooring repairs"
type input "0.2"
click at [331, 281] on input "1" at bounding box center [339, 280] width 50 height 20
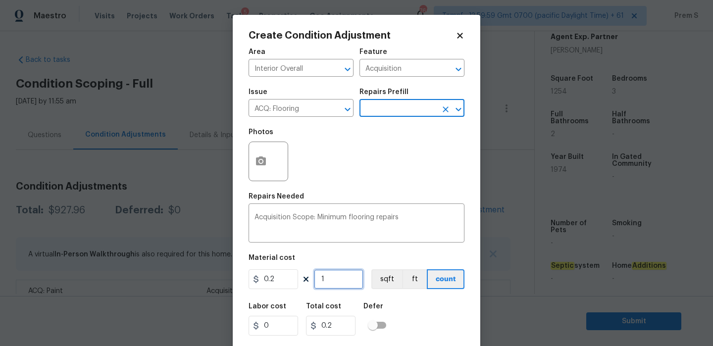
type input "12"
type input "2.4"
type input "125"
type input "25"
type input "1254"
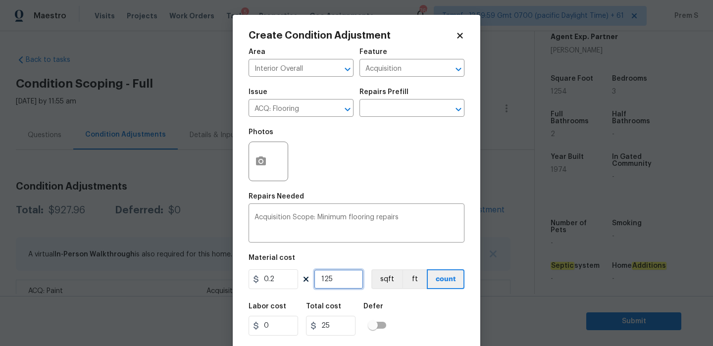
type input "250.8"
type input "1254"
click at [429, 313] on div "Labor cost 0 Total cost 250.8 Defer" at bounding box center [357, 319] width 216 height 45
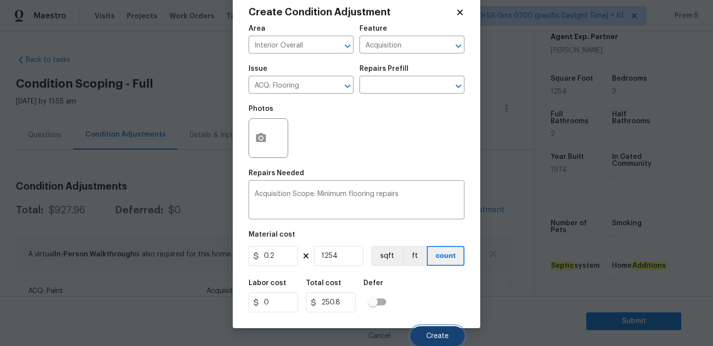
click at [432, 334] on span "Create" at bounding box center [438, 336] width 22 height 7
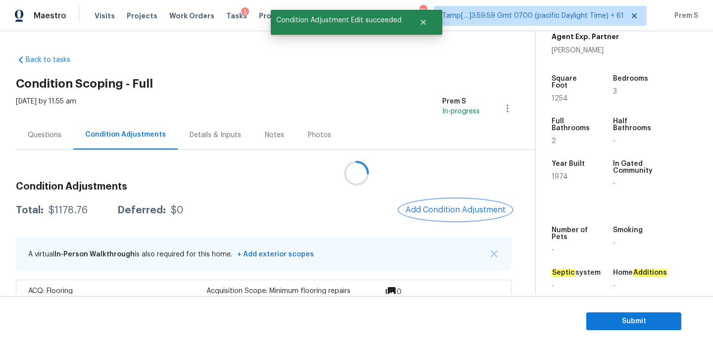
scroll to position [0, 0]
click at [468, 200] on button "Add Condition Adjustment" at bounding box center [456, 210] width 112 height 21
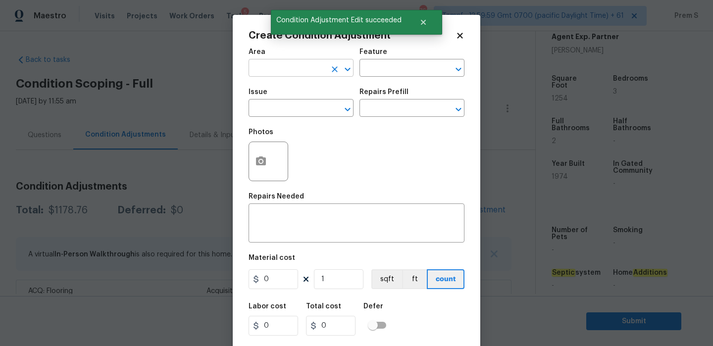
click at [286, 69] on input "text" at bounding box center [287, 68] width 77 height 15
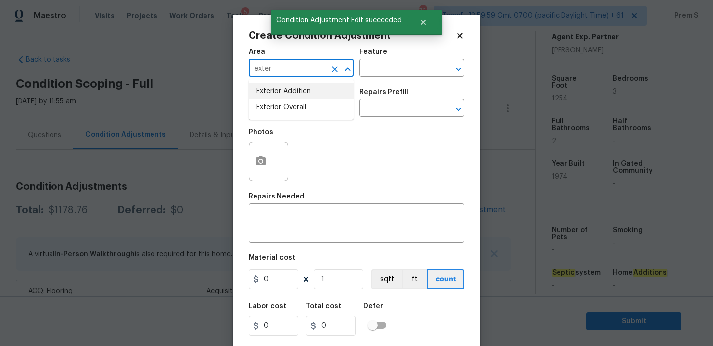
click at [283, 99] on li "Exterior Addition" at bounding box center [301, 91] width 105 height 16
type input "Exterior Addition"
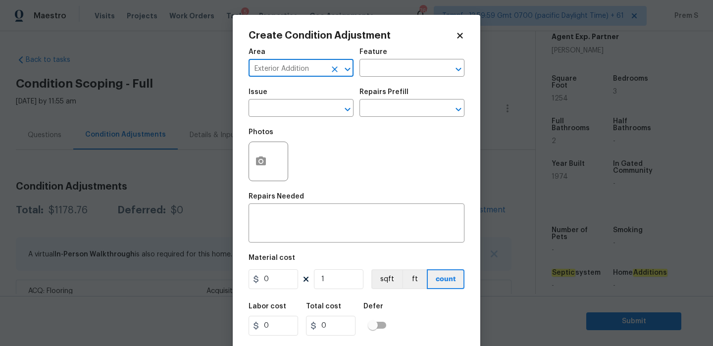
click at [326, 65] on div "Exterior Addition ​" at bounding box center [301, 68] width 105 height 15
click at [342, 68] on icon "Open" at bounding box center [348, 69] width 12 height 12
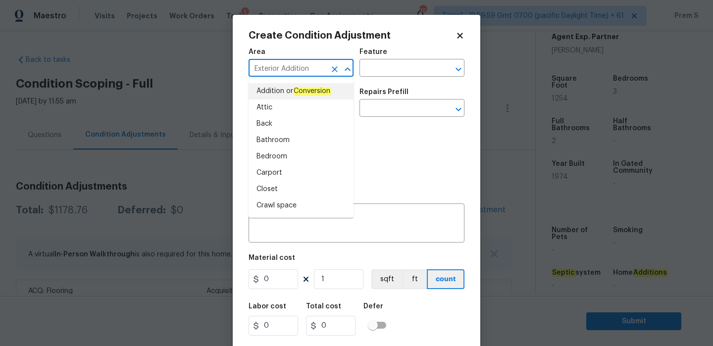
click at [335, 68] on icon "Clear" at bounding box center [335, 69] width 6 height 6
click at [300, 71] on input "text" at bounding box center [287, 68] width 77 height 15
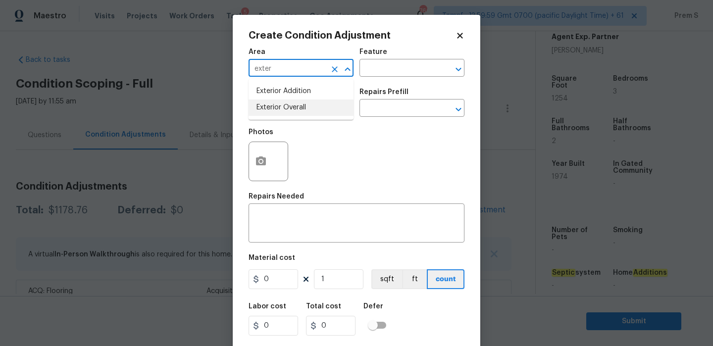
click at [298, 105] on li "Exterior Overall" at bounding box center [301, 108] width 105 height 16
type input "Exterior Overall"
click at [298, 105] on input "text" at bounding box center [287, 109] width 77 height 15
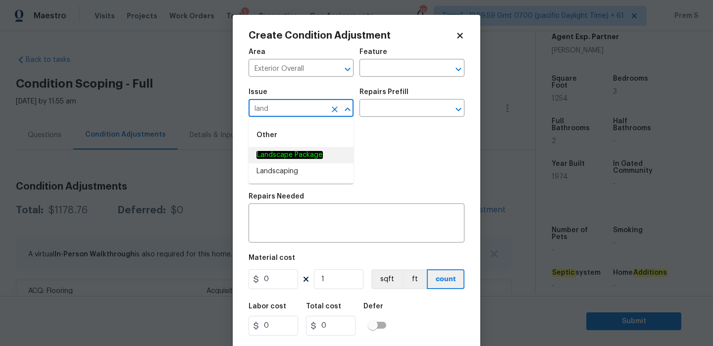
type input "land"
click at [300, 156] on em "Landscape Package" at bounding box center [290, 155] width 66 height 8
type input "Landscape Package"
click at [393, 104] on input "text" at bounding box center [398, 109] width 77 height 15
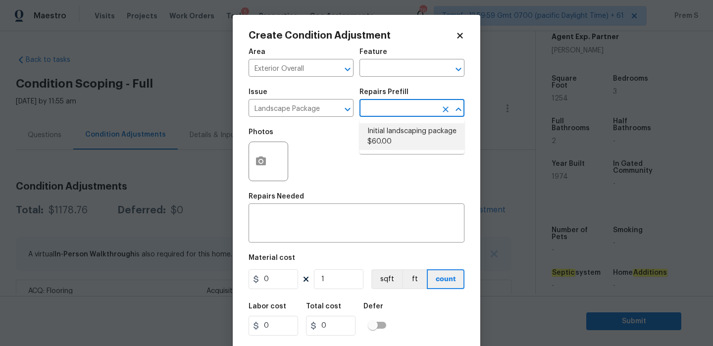
click at [416, 137] on li "Initial landscaping package $60.00" at bounding box center [412, 136] width 105 height 27
type input "Home Readiness Packages"
type textarea "Mowing of grass up to 6" in height. Mow, edge along driveways & sidewalks, trim…"
type input "60"
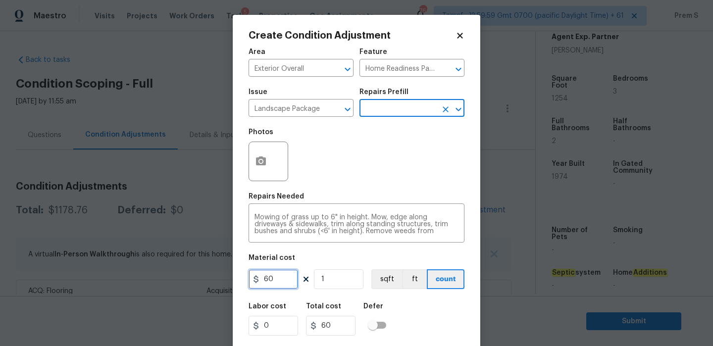
click at [274, 276] on input "60" at bounding box center [274, 280] width 50 height 20
type input "300"
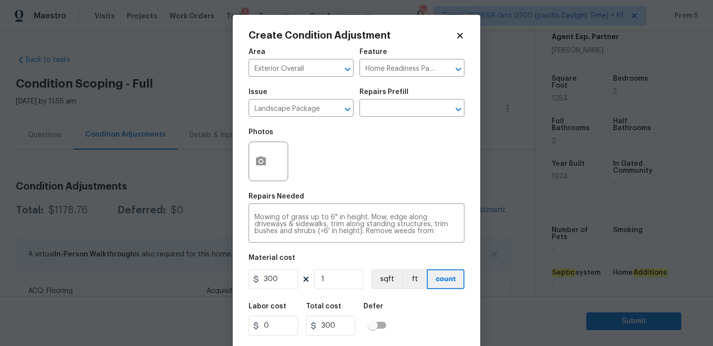
click at [425, 317] on div "Labor cost 0 Total cost 300 Defer" at bounding box center [357, 319] width 216 height 45
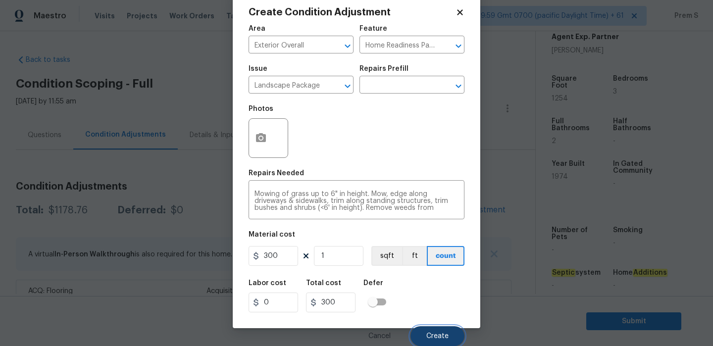
click at [440, 328] on button "Create" at bounding box center [438, 336] width 54 height 20
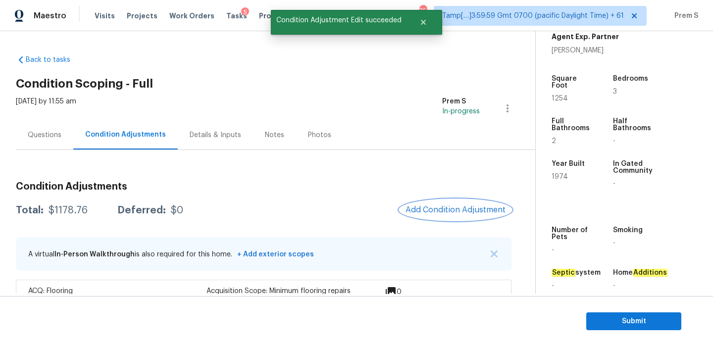
scroll to position [0, 0]
click at [460, 216] on button "Add Condition Adjustment" at bounding box center [456, 210] width 112 height 21
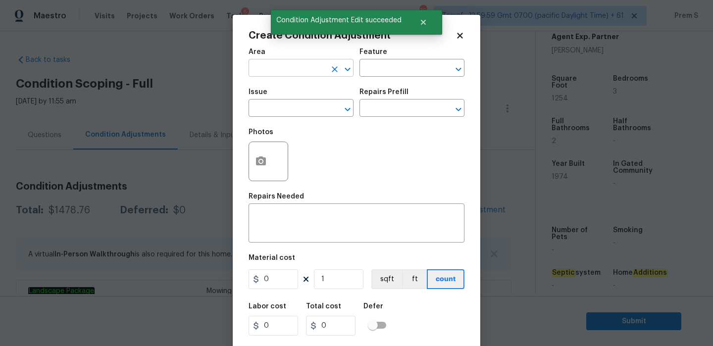
click at [301, 73] on input "text" at bounding box center [287, 68] width 77 height 15
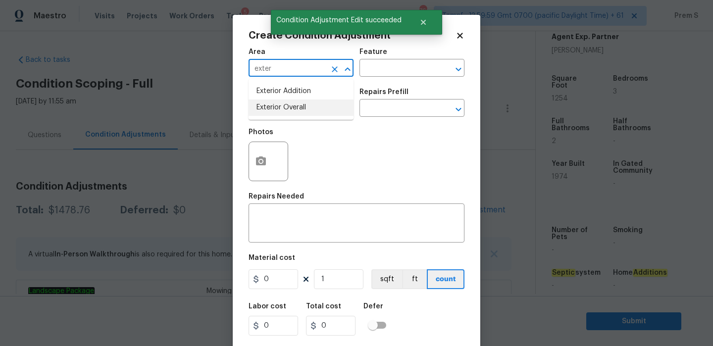
click at [302, 104] on li "Exterior Overall" at bounding box center [301, 108] width 105 height 16
type input "Exterior Overall"
click at [302, 104] on input "text" at bounding box center [287, 109] width 77 height 15
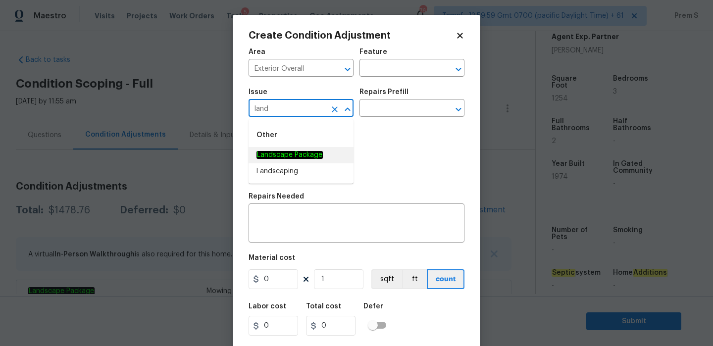
click at [329, 152] on li "Landscape Package" at bounding box center [301, 155] width 105 height 16
type input "Landscape Package"
click at [391, 101] on div "Repairs Prefill" at bounding box center [412, 95] width 105 height 13
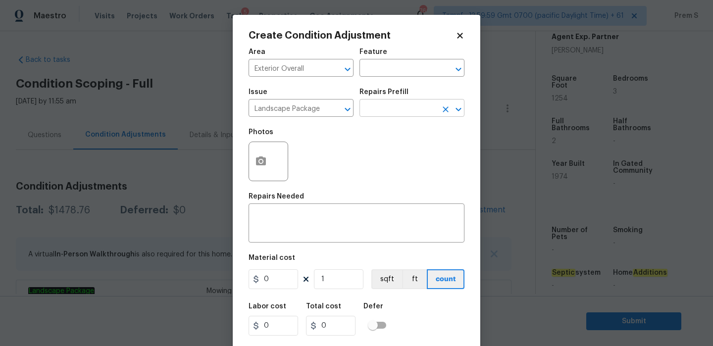
click at [386, 108] on input "text" at bounding box center [398, 109] width 77 height 15
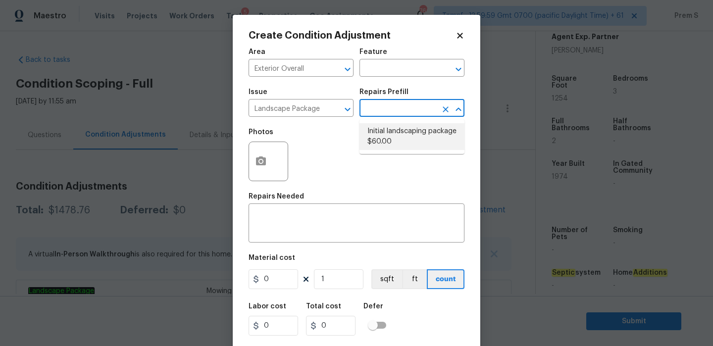
click at [393, 138] on li "Initial landscaping package $60.00" at bounding box center [412, 136] width 105 height 27
type input "Home Readiness Packages"
type textarea "Mowing of grass up to 6" in height. Mow, edge along driveways & sidewalks, trim…"
type input "60"
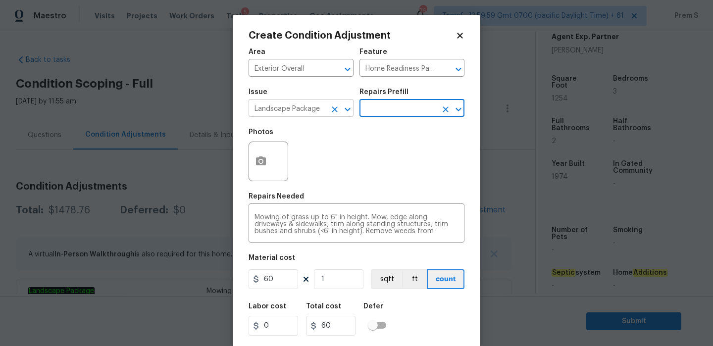
click at [335, 106] on icon "Clear" at bounding box center [335, 110] width 10 height 10
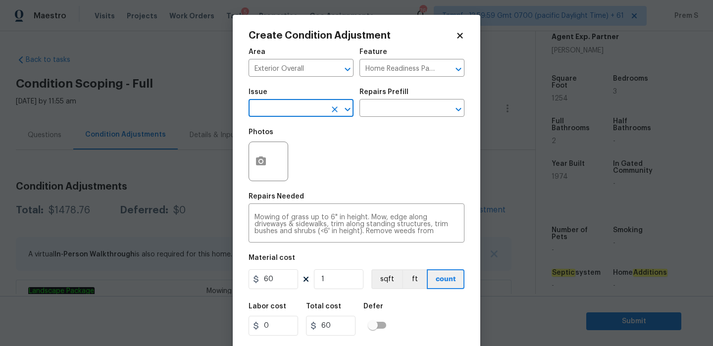
click at [304, 109] on input "text" at bounding box center [287, 109] width 77 height 15
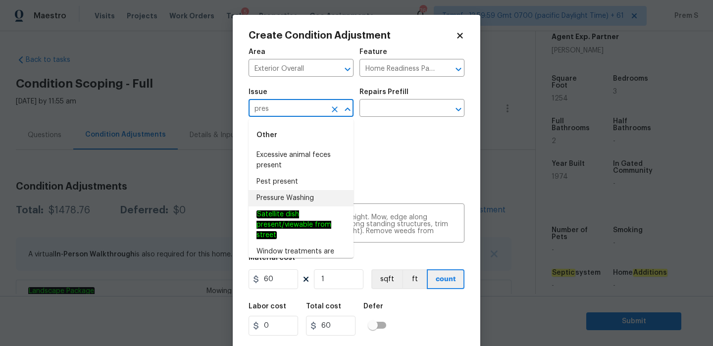
click at [296, 194] on li "Pressure Washing" at bounding box center [301, 198] width 105 height 16
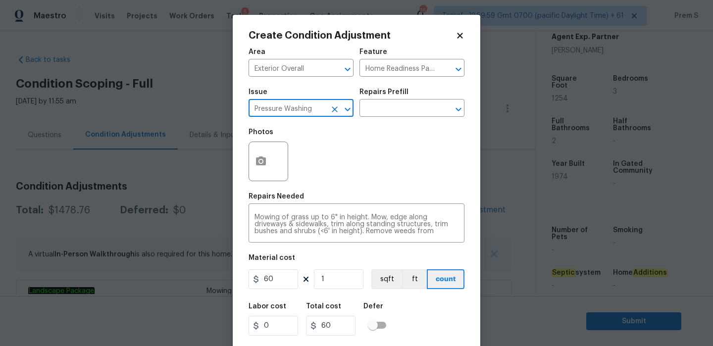
type input "Pressure Washing"
click at [268, 285] on input "60" at bounding box center [274, 280] width 50 height 20
click at [333, 210] on div "Mowing of grass up to 6" in height. Mow, edge along driveways & sidewalks, trim…" at bounding box center [357, 224] width 216 height 37
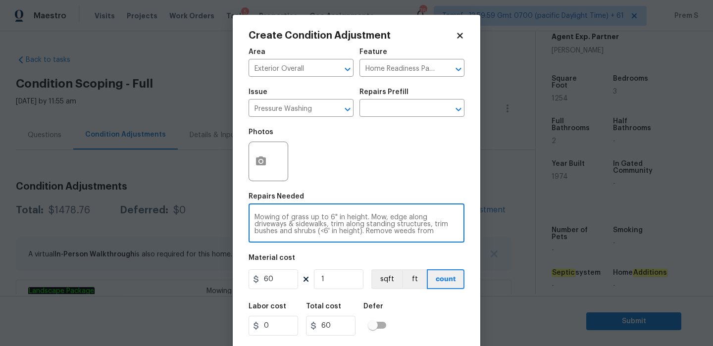
scroll to position [21, 0]
click at [333, 210] on div "Mowing of grass up to 6" in height. Mow, edge along driveways & sidewalks, trim…" at bounding box center [357, 224] width 216 height 37
click at [326, 228] on textarea "Mowing of grass up to 6" in height. Mow, edge along driveways & sidewalks, trim…" at bounding box center [357, 224] width 204 height 21
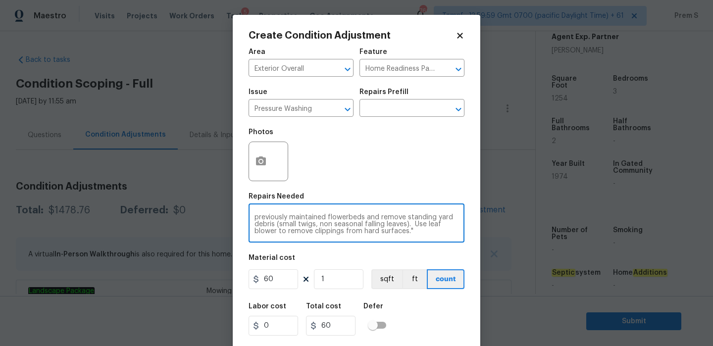
click at [326, 228] on textarea "Mowing of grass up to 6" in height. Mow, edge along driveways & sidewalks, trim…" at bounding box center [357, 224] width 204 height 21
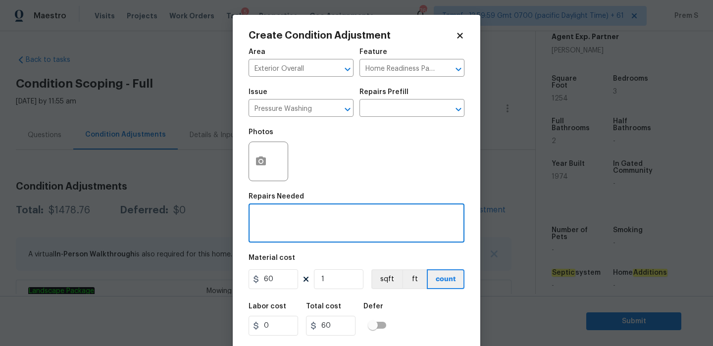
scroll to position [0, 0]
type textarea "Pressure wash"
click at [287, 281] on input "60" at bounding box center [274, 280] width 50 height 20
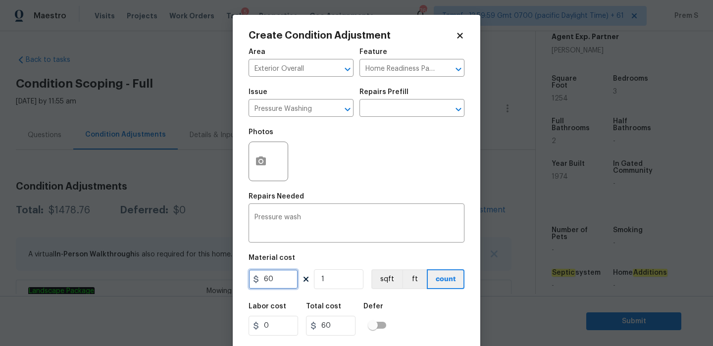
click at [287, 281] on input "60" at bounding box center [274, 280] width 50 height 20
type input "200"
click at [441, 305] on div "Labor cost 0 Total cost 200 Defer" at bounding box center [357, 319] width 216 height 45
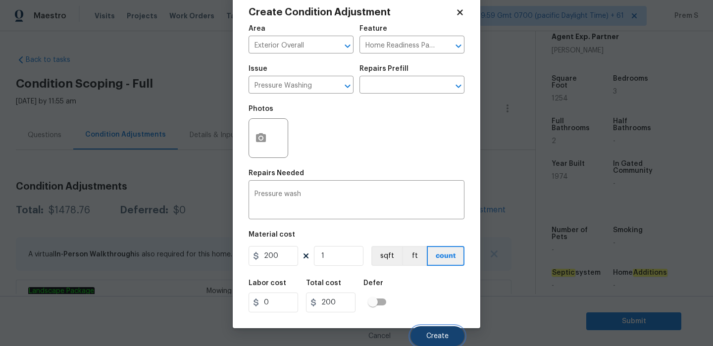
click at [435, 336] on span "Create" at bounding box center [438, 336] width 22 height 7
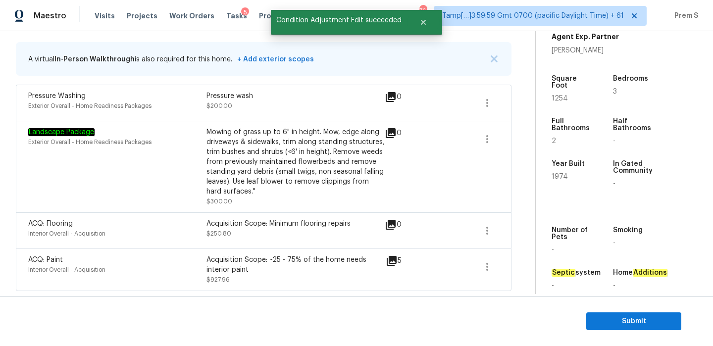
scroll to position [130, 0]
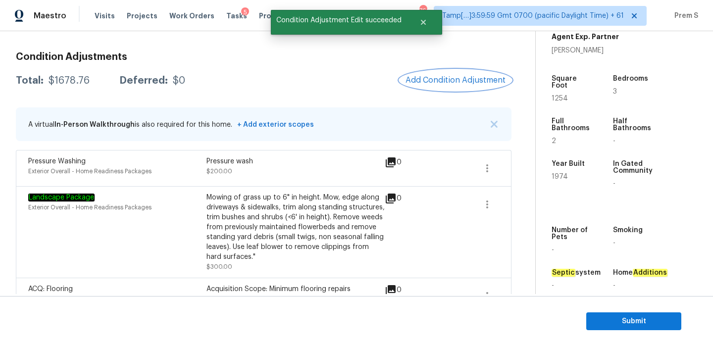
click at [438, 81] on span "Add Condition Adjustment" at bounding box center [456, 80] width 100 height 9
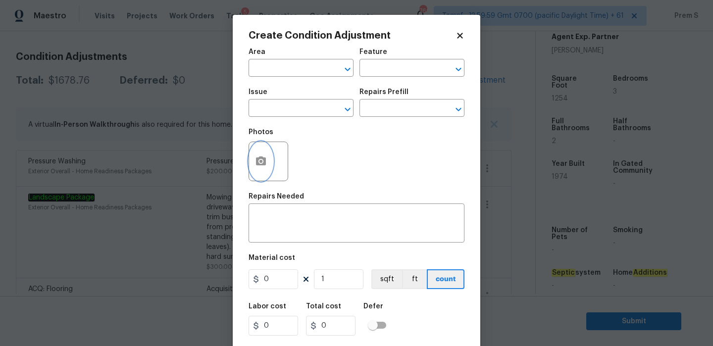
click at [251, 169] on button "button" at bounding box center [261, 161] width 24 height 39
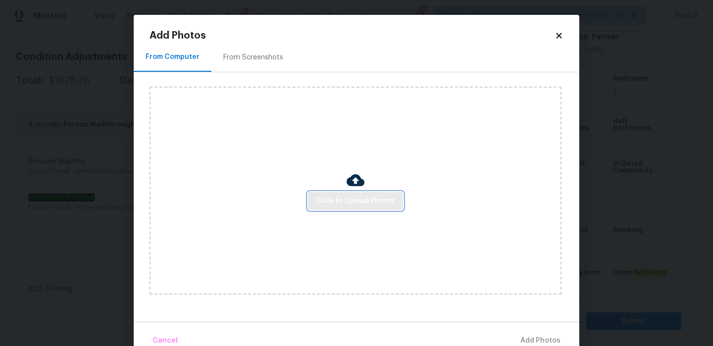
click at [337, 197] on span "Click to Upload Photos" at bounding box center [355, 201] width 79 height 12
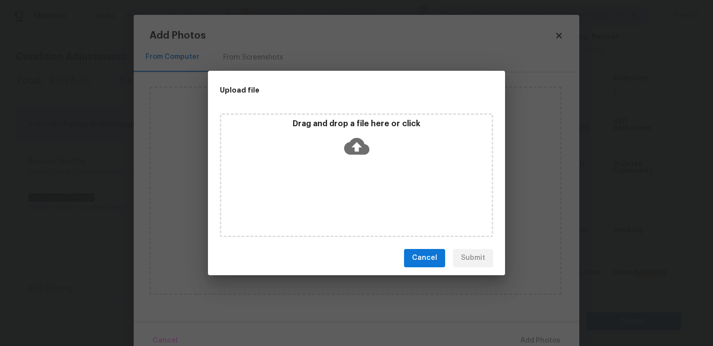
click at [348, 145] on icon at bounding box center [356, 146] width 25 height 17
click at [441, 266] on button "Cancel" at bounding box center [424, 258] width 41 height 18
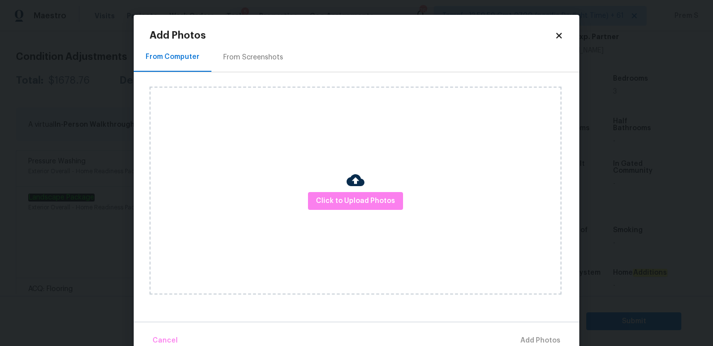
click at [564, 35] on div "Add Photos From Computer From Screenshots Click to Upload Photos Cancel Add Pho…" at bounding box center [357, 183] width 446 height 337
click at [558, 33] on icon at bounding box center [558, 35] width 5 height 5
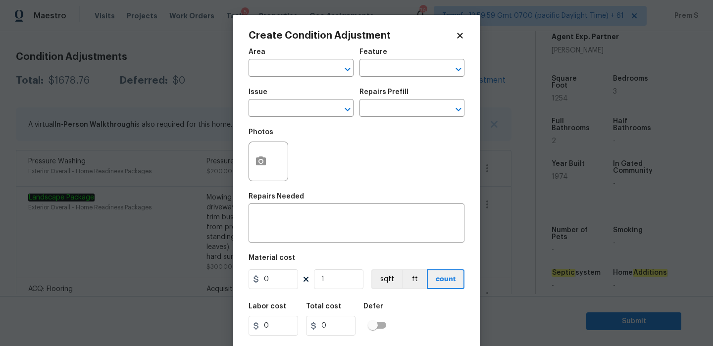
click at [524, 48] on body "Maestro Visits Projects Work Orders Tasks 5 Properties Geo Assignments 766 Tamp…" at bounding box center [356, 173] width 713 height 346
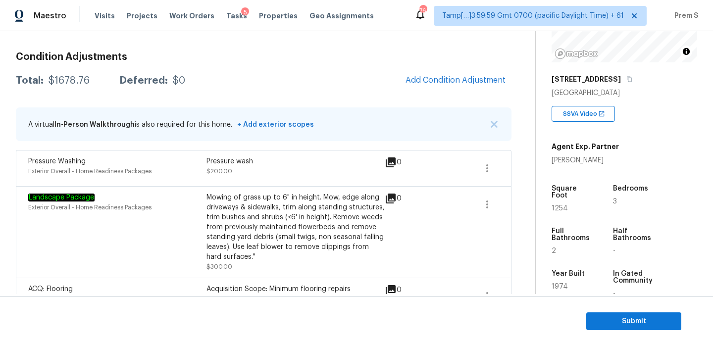
scroll to position [196, 0]
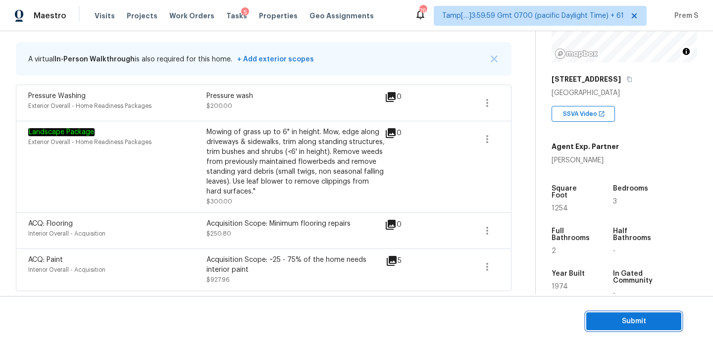
click at [635, 324] on span "Submit" at bounding box center [634, 322] width 79 height 12
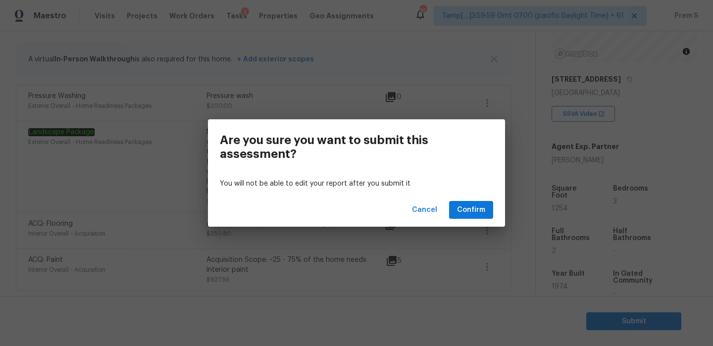
click at [475, 219] on div "Cancel Confirm" at bounding box center [356, 210] width 297 height 34
click at [483, 206] on span "Confirm" at bounding box center [471, 210] width 28 height 12
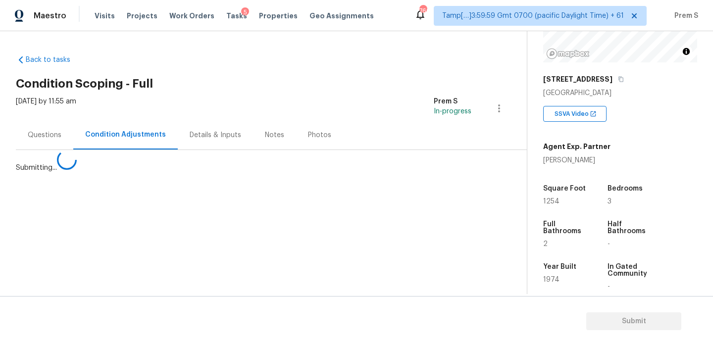
scroll to position [0, 0]
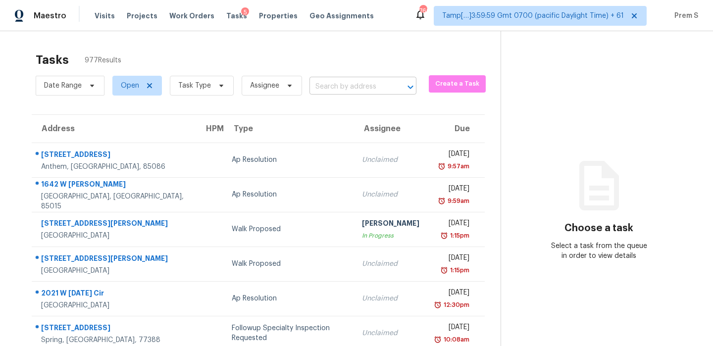
click at [357, 90] on input "text" at bounding box center [349, 86] width 79 height 15
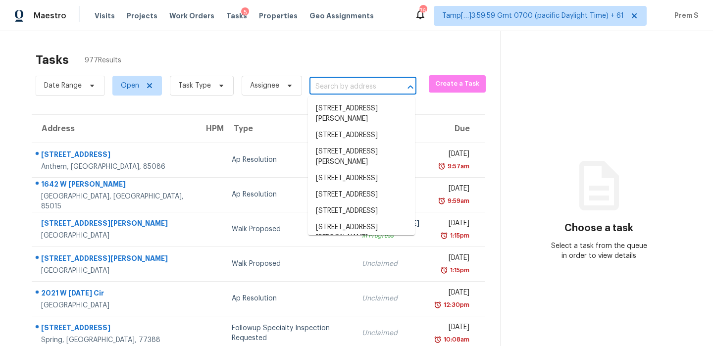
paste input "[STREET_ADDRESS]"
type input "[STREET_ADDRESS]"
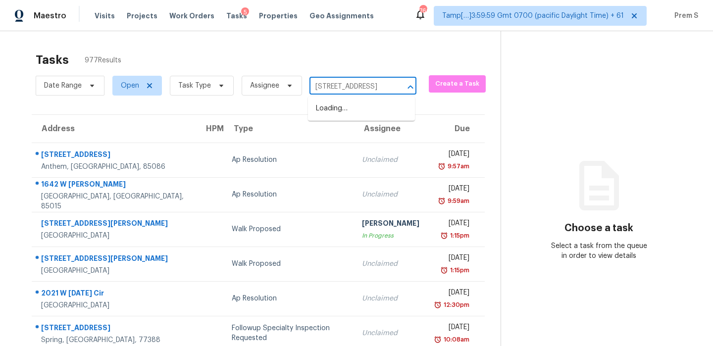
scroll to position [0, 51]
click at [347, 108] on li "[STREET_ADDRESS]" at bounding box center [361, 109] width 107 height 16
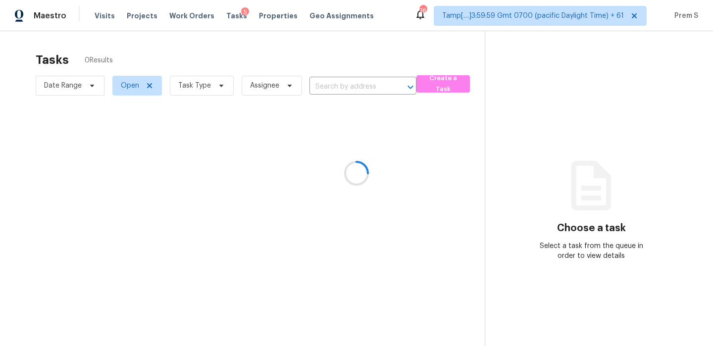
type input "[STREET_ADDRESS]"
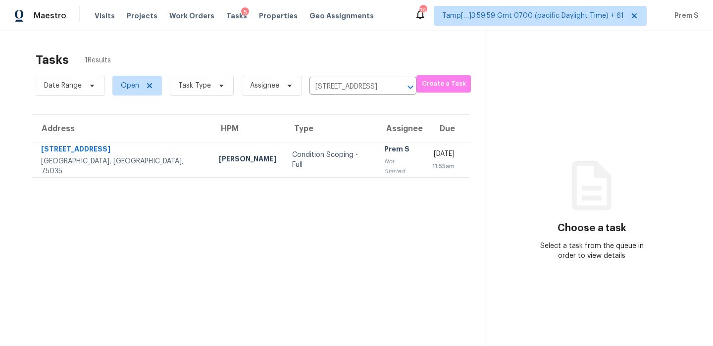
click at [384, 157] on div "Prem S" at bounding box center [400, 150] width 32 height 12
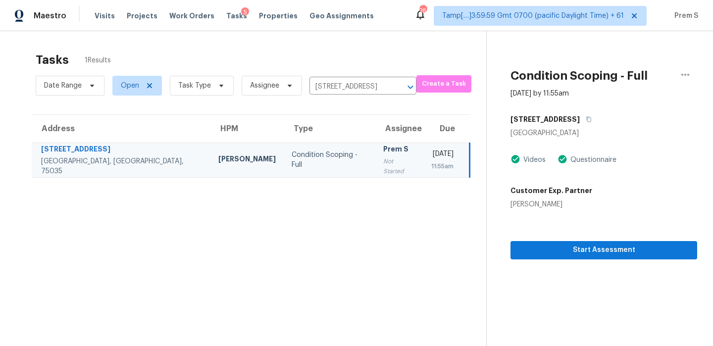
scroll to position [31, 0]
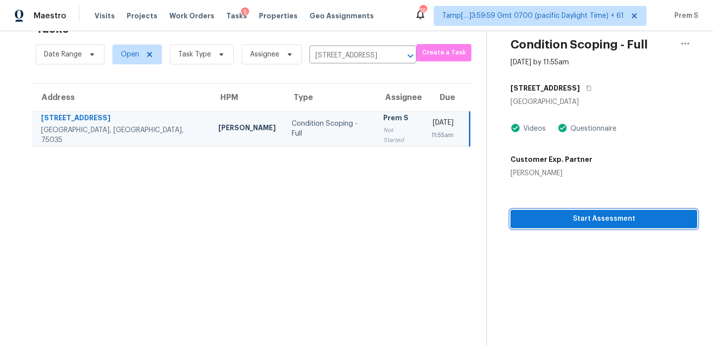
click at [614, 224] on span "Start Assessment" at bounding box center [604, 219] width 171 height 12
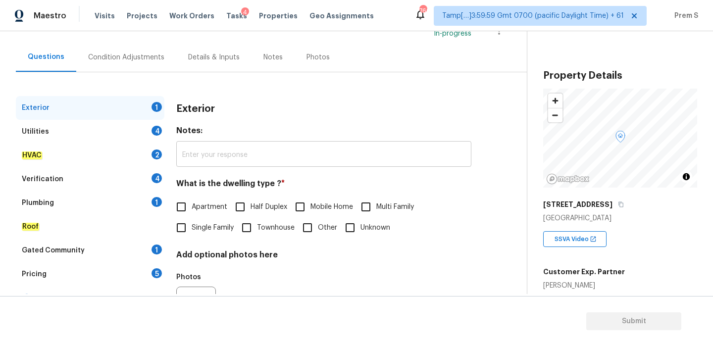
scroll to position [131, 0]
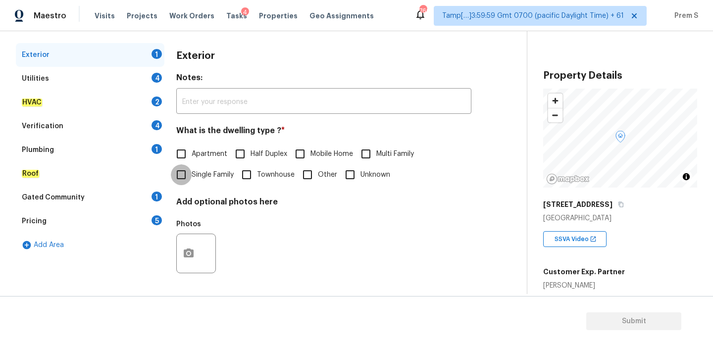
click at [185, 176] on input "Single Family" at bounding box center [181, 174] width 21 height 21
checkbox input "true"
click at [127, 79] on div "Utilities 4" at bounding box center [90, 79] width 149 height 24
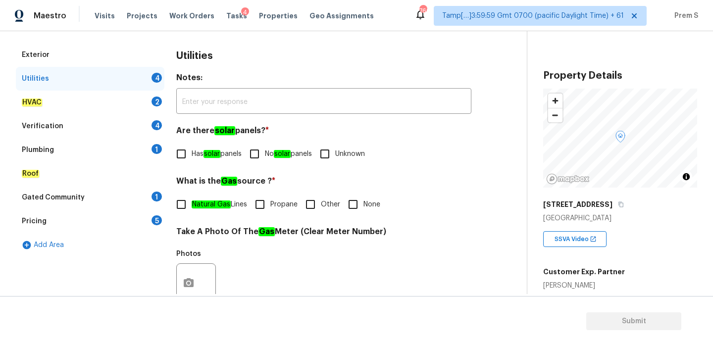
click at [281, 153] on em "solar" at bounding box center [282, 154] width 17 height 8
click at [265, 153] on input "No solar panels" at bounding box center [254, 154] width 21 height 21
checkbox input "true"
click at [235, 201] on span "Natural Gas Lines" at bounding box center [219, 205] width 55 height 10
click at [192, 201] on input "Natural Gas Lines" at bounding box center [181, 204] width 21 height 21
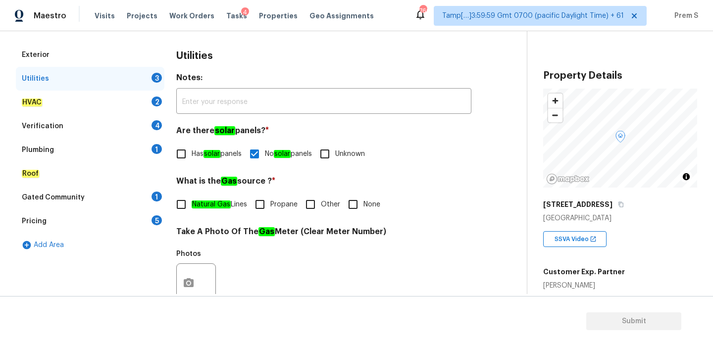
checkbox input "true"
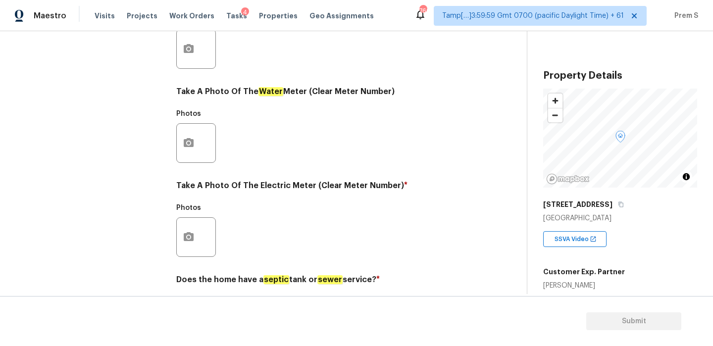
scroll to position [399, 0]
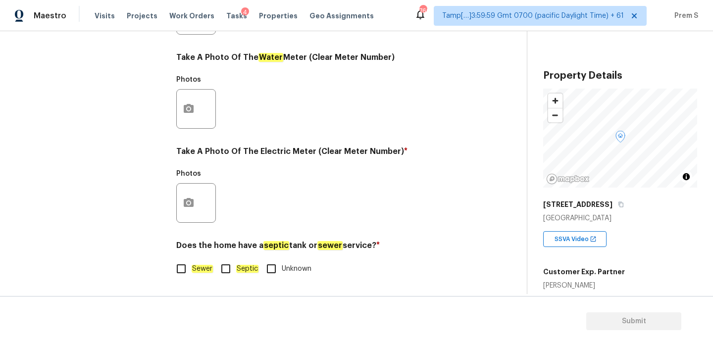
click at [184, 267] on input "Sewer" at bounding box center [181, 269] width 21 height 21
checkbox input "true"
click at [191, 191] on button "button" at bounding box center [189, 203] width 24 height 39
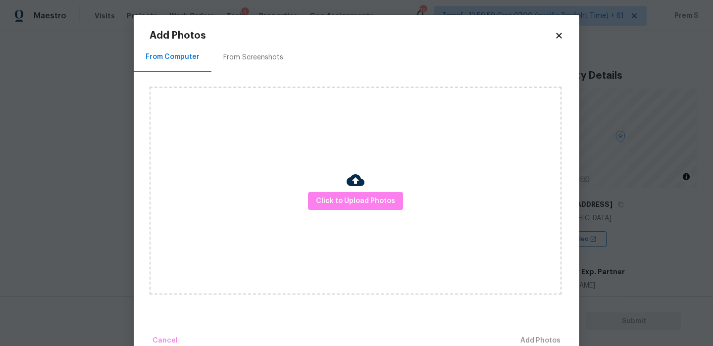
click at [345, 187] on div "Click to Upload Photos" at bounding box center [356, 191] width 412 height 208
click at [345, 190] on div "Click to Upload Photos" at bounding box center [356, 191] width 412 height 208
click at [349, 198] on span "Click to Upload Photos" at bounding box center [355, 201] width 79 height 12
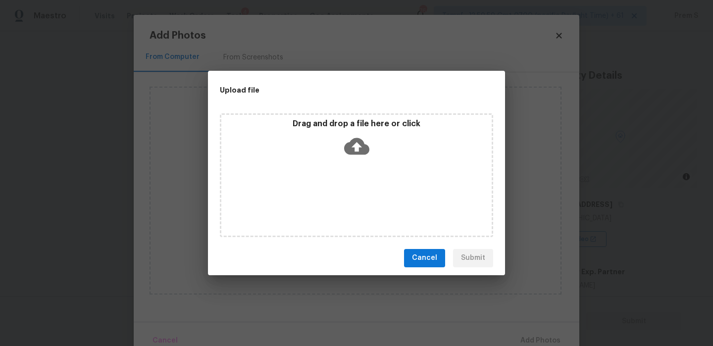
click at [350, 145] on icon at bounding box center [356, 146] width 25 height 17
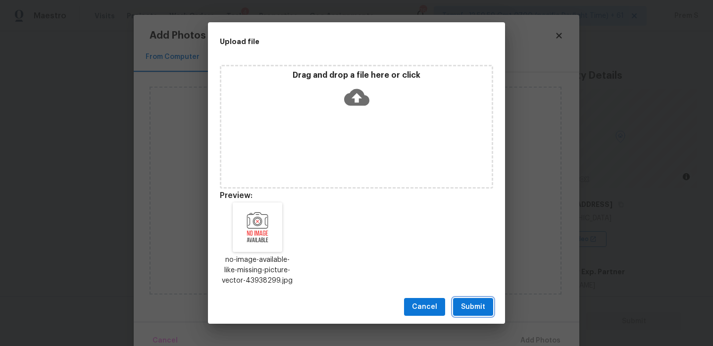
click at [477, 304] on span "Submit" at bounding box center [473, 307] width 24 height 12
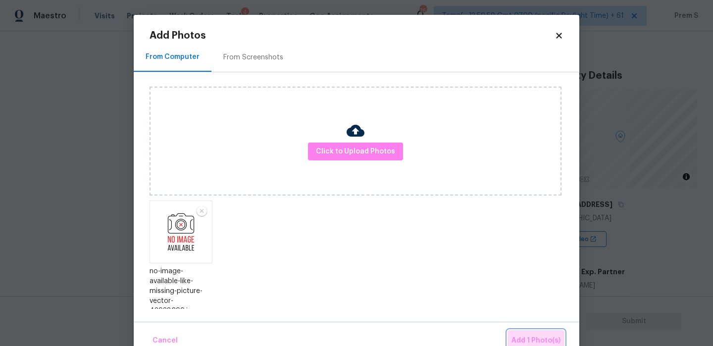
click at [538, 331] on button "Add 1 Photo(s)" at bounding box center [536, 340] width 57 height 21
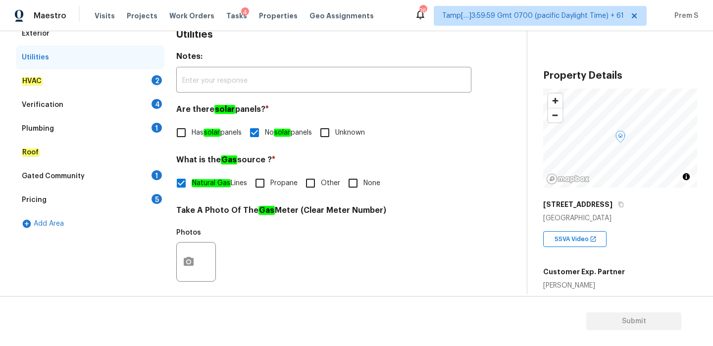
scroll to position [151, 0]
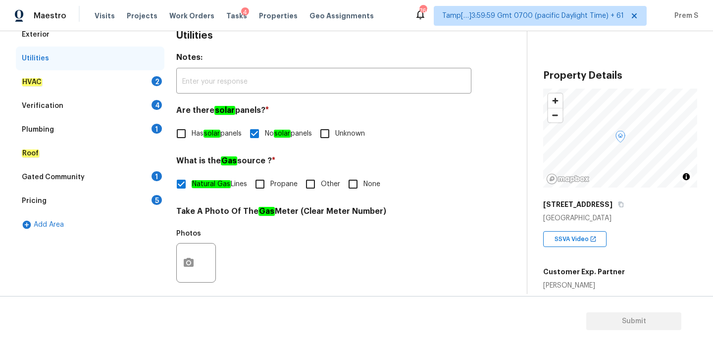
click at [146, 83] on div "HVAC 2" at bounding box center [90, 82] width 149 height 24
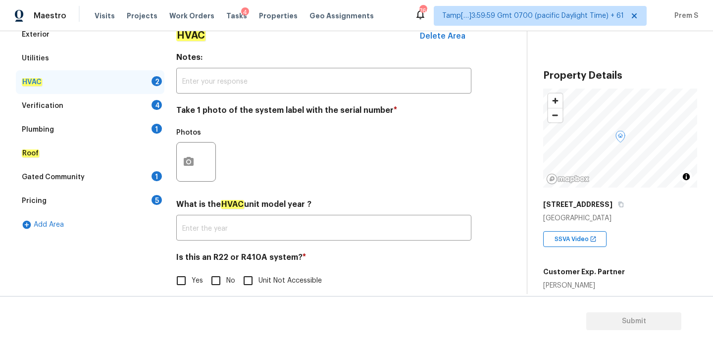
click at [216, 290] on input "No" at bounding box center [216, 281] width 21 height 21
checkbox input "true"
click at [185, 167] on icon "button" at bounding box center [189, 162] width 12 height 12
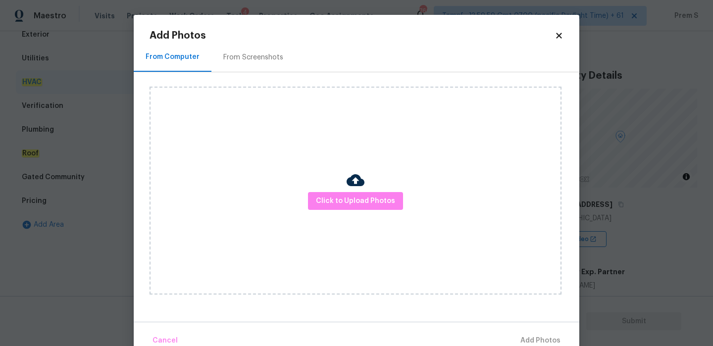
click at [373, 190] on div "Click to Upload Photos" at bounding box center [356, 191] width 412 height 208
click at [358, 202] on span "Click to Upload Photos" at bounding box center [355, 201] width 79 height 12
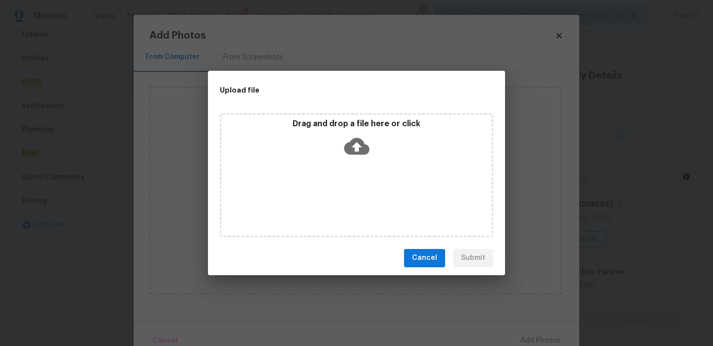
click at [354, 134] on icon at bounding box center [356, 146] width 25 height 25
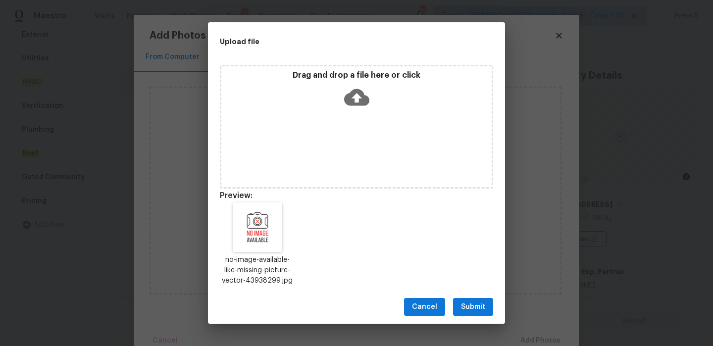
click at [469, 306] on span "Submit" at bounding box center [473, 307] width 24 height 12
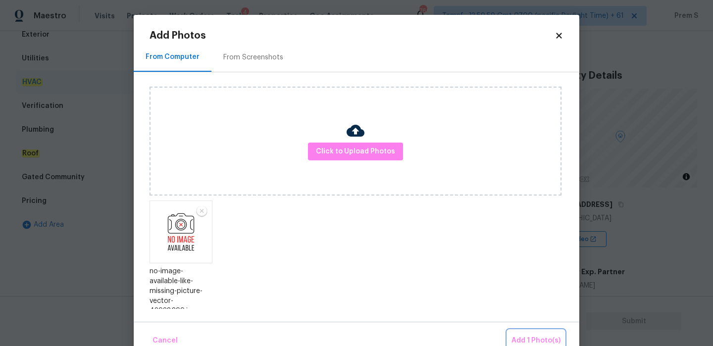
click at [523, 335] on span "Add 1 Photo(s)" at bounding box center [536, 341] width 49 height 12
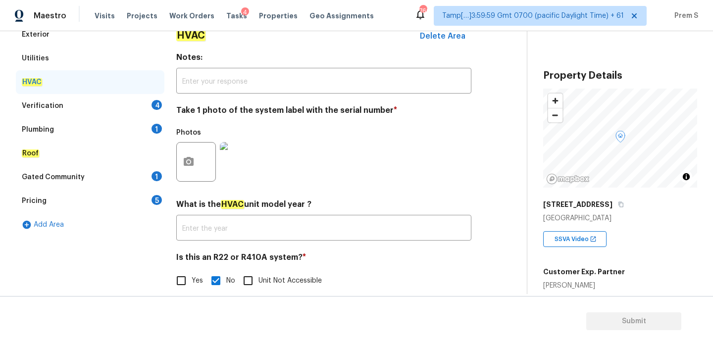
click at [150, 102] on div "Verification 4" at bounding box center [90, 106] width 149 height 24
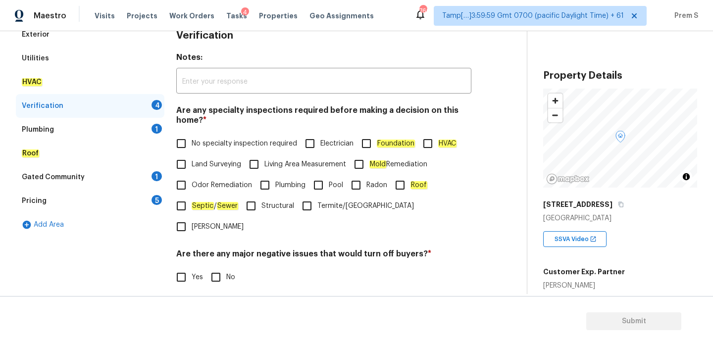
click at [194, 145] on span "No specialty inspection required" at bounding box center [245, 144] width 106 height 10
click at [192, 145] on input "No specialty inspection required" at bounding box center [181, 143] width 21 height 21
checkbox input "true"
click at [223, 267] on input "No" at bounding box center [216, 277] width 21 height 21
checkbox input "true"
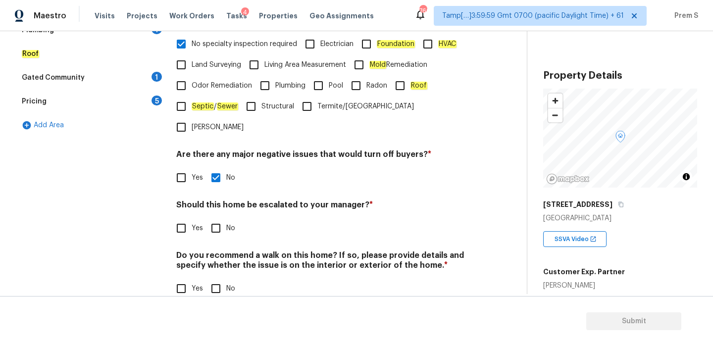
scroll to position [250, 0]
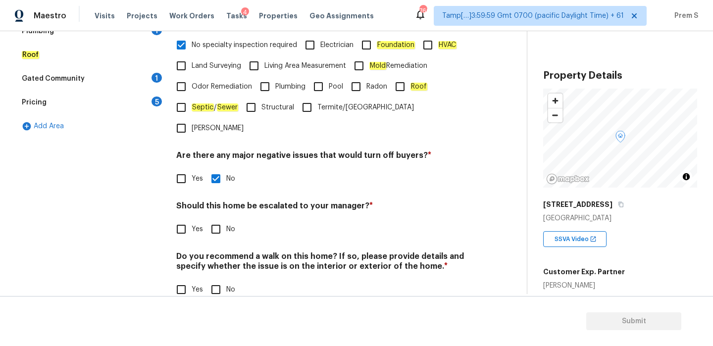
click at [219, 219] on input "No" at bounding box center [216, 229] width 21 height 21
checkbox input "true"
click at [217, 279] on input "No" at bounding box center [216, 289] width 21 height 21
checkbox input "true"
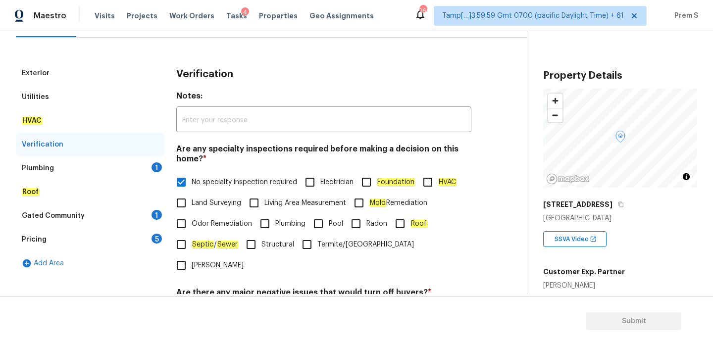
click at [159, 171] on div "1" at bounding box center [157, 168] width 10 height 10
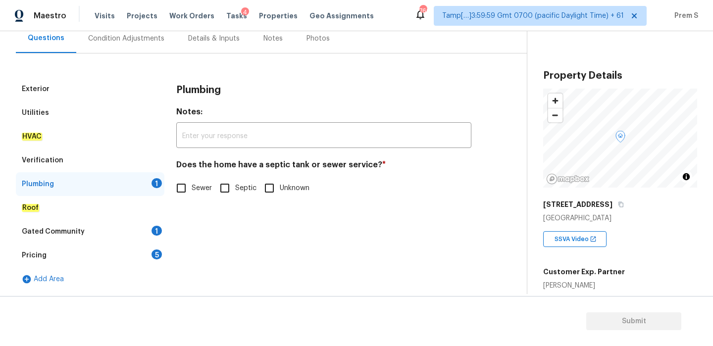
scroll to position [97, 0]
click at [196, 191] on em "Sewer" at bounding box center [202, 188] width 21 height 8
click at [192, 191] on input "Sewer" at bounding box center [181, 188] width 21 height 21
checkbox input "true"
click at [160, 227] on div "1" at bounding box center [157, 231] width 10 height 10
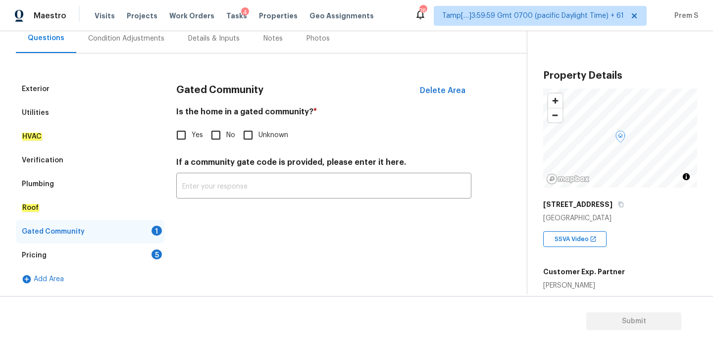
click at [220, 143] on input "No" at bounding box center [216, 135] width 21 height 21
checkbox input "true"
click at [157, 252] on div "5" at bounding box center [157, 255] width 10 height 10
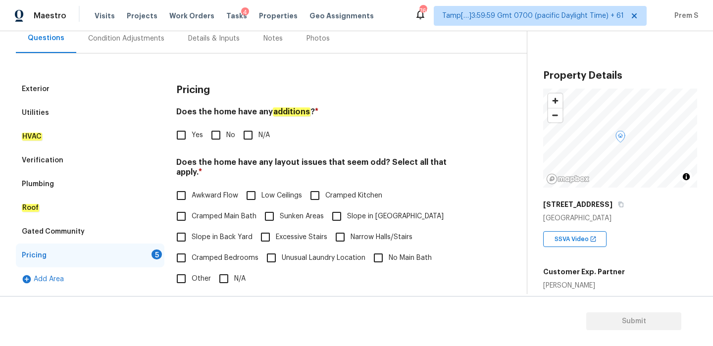
click at [221, 136] on input "No" at bounding box center [216, 135] width 21 height 21
checkbox input "true"
click at [229, 269] on input "N/A" at bounding box center [224, 279] width 21 height 21
checkbox input "true"
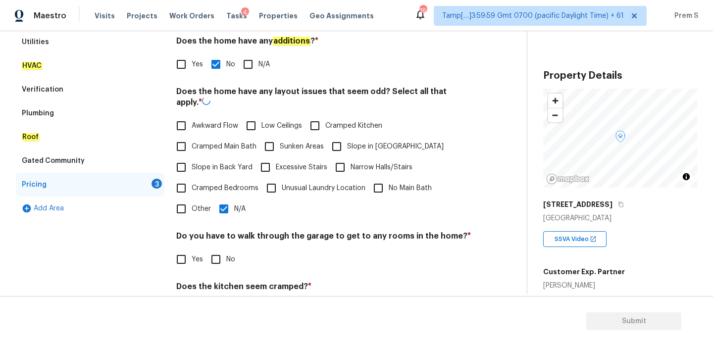
scroll to position [205, 0]
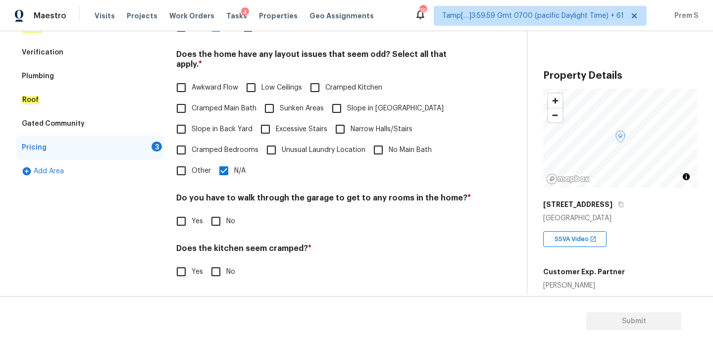
click at [218, 213] on input "No" at bounding box center [216, 221] width 21 height 21
checkbox input "true"
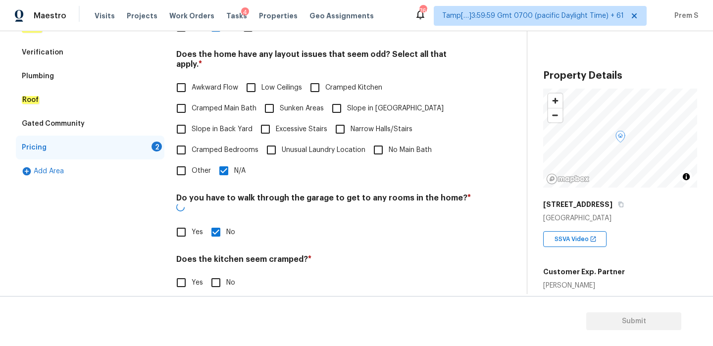
click at [218, 272] on input "No" at bounding box center [216, 282] width 21 height 21
checkbox input "true"
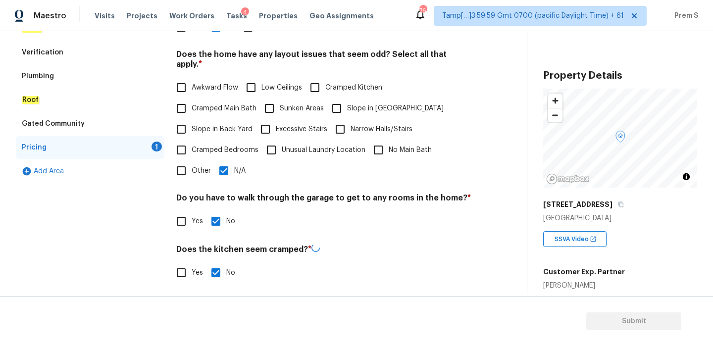
scroll to position [248, 0]
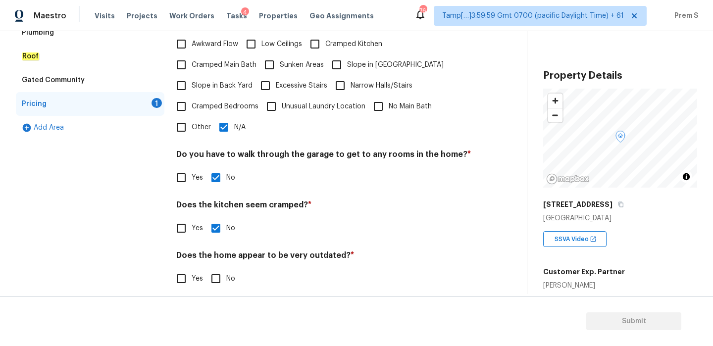
click at [216, 271] on input "No" at bounding box center [216, 279] width 21 height 21
checkbox input "true"
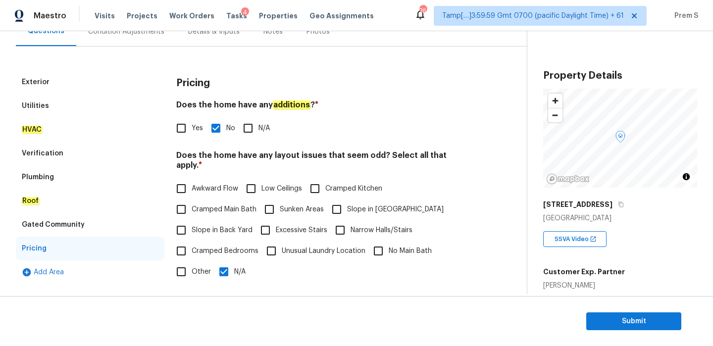
scroll to position [32, 0]
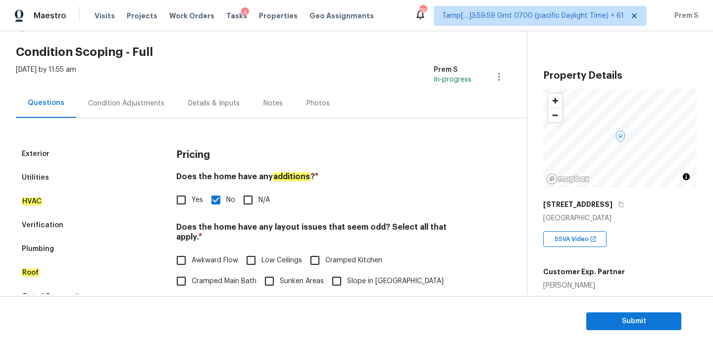
click at [111, 105] on div "Condition Adjustments" at bounding box center [126, 104] width 76 height 10
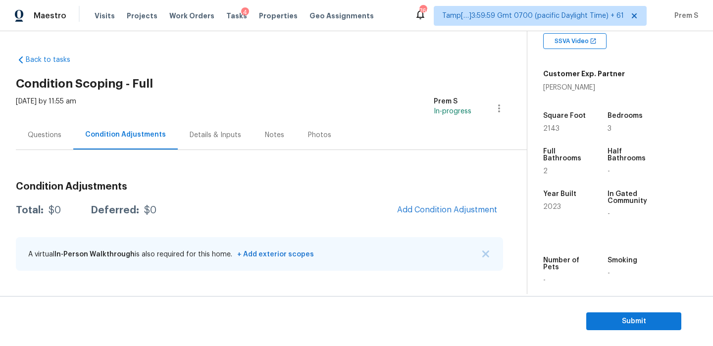
scroll to position [250, 0]
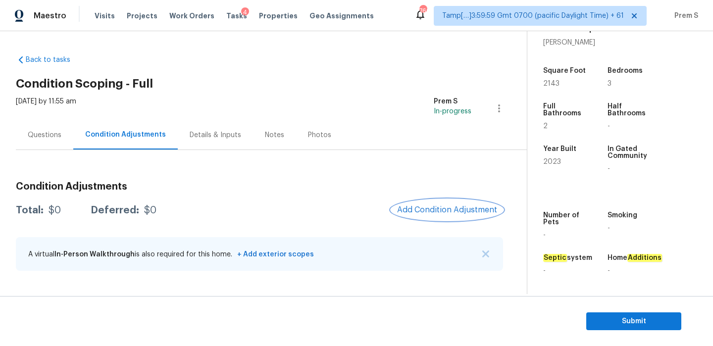
click at [448, 210] on span "Add Condition Adjustment" at bounding box center [447, 210] width 100 height 9
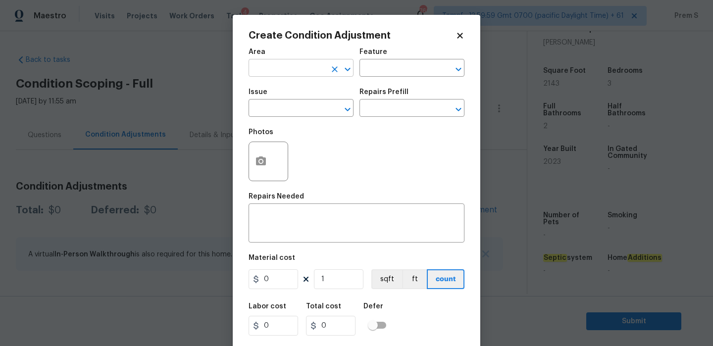
click at [293, 75] on input "text" at bounding box center [287, 68] width 77 height 15
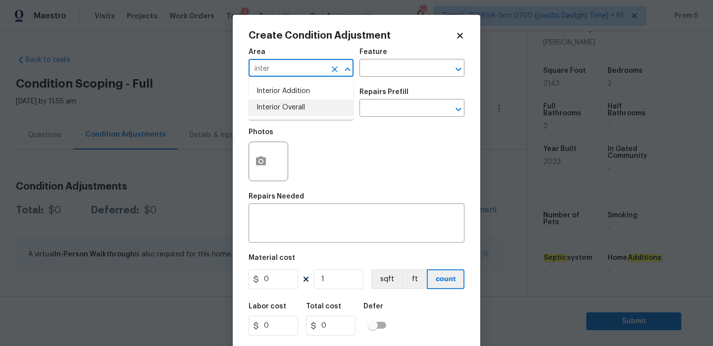
click at [296, 111] on li "Interior Overall" at bounding box center [301, 108] width 105 height 16
type input "Interior Overall"
click at [296, 111] on input "text" at bounding box center [287, 109] width 77 height 15
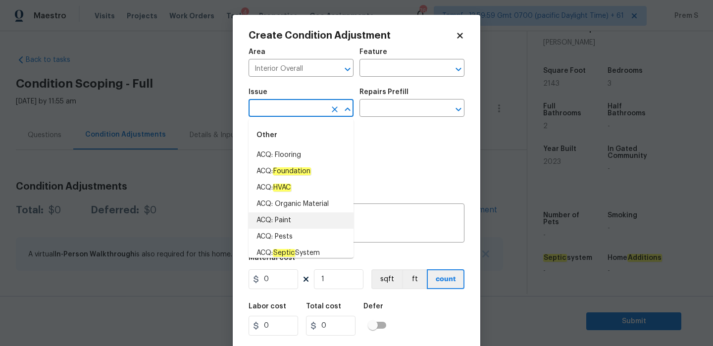
click at [282, 219] on li "ACQ: Paint" at bounding box center [301, 221] width 105 height 16
type input "ACQ: Paint"
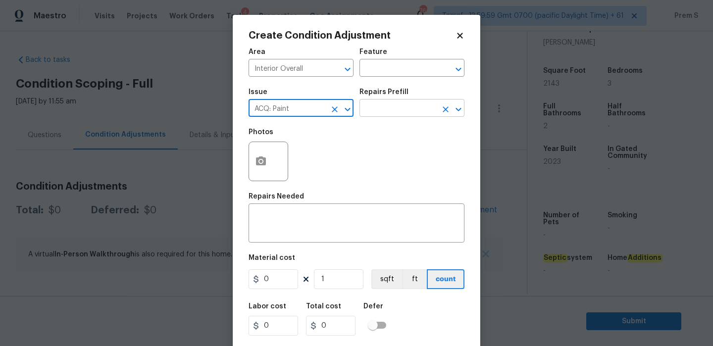
click at [394, 112] on input "text" at bounding box center [398, 109] width 77 height 15
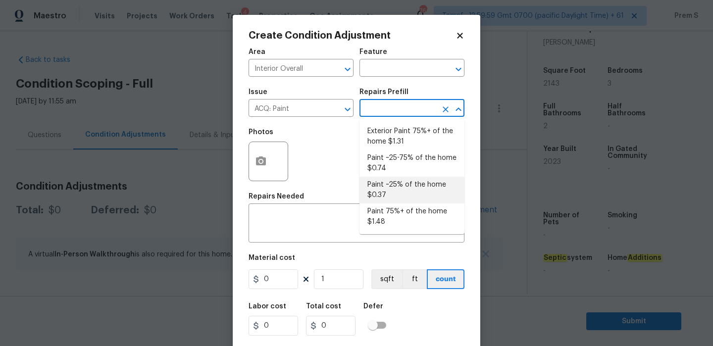
click at [420, 178] on li "Paint ~25% of the home $0.37" at bounding box center [412, 190] width 105 height 27
type input "Acquisition"
type textarea "Acquisition Scope: ~25% of the home needs interior paint"
type input "0.37"
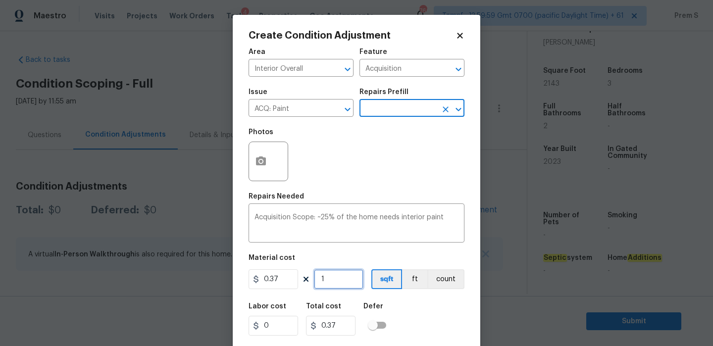
click at [340, 275] on input "1" at bounding box center [339, 280] width 50 height 20
type input "2"
type input "0.74"
type input "21"
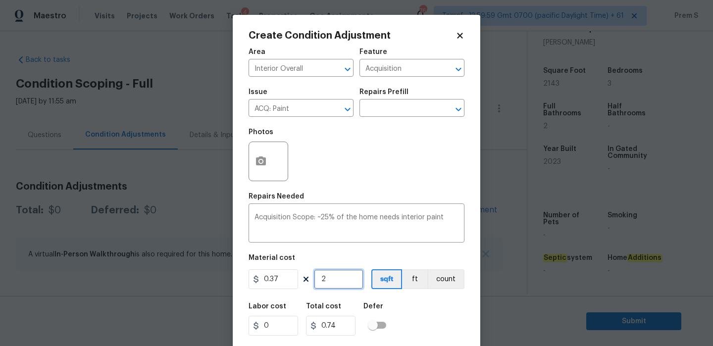
type input "7.77"
type input "214"
type input "79.18"
type input "2143"
type input "792.91"
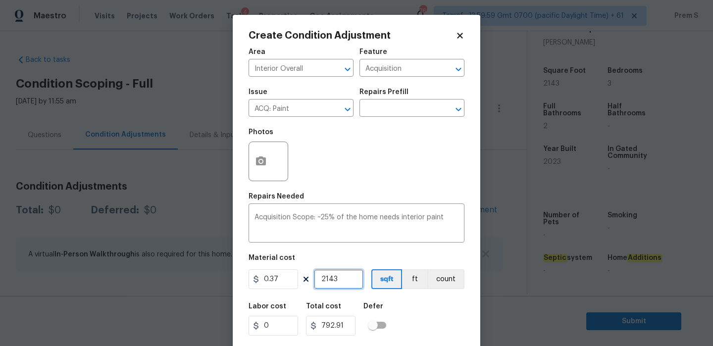
type input "2143"
click at [425, 316] on div "Labor cost 0 Total cost 792.91 Defer" at bounding box center [357, 319] width 216 height 45
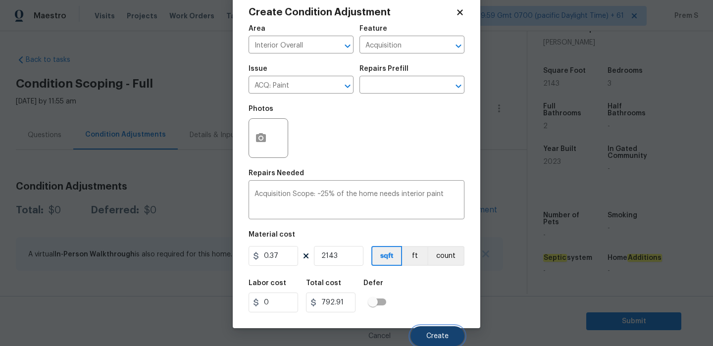
click at [434, 334] on span "Create" at bounding box center [438, 336] width 22 height 7
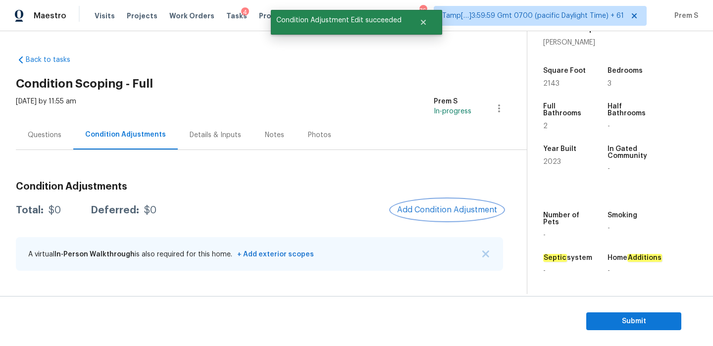
scroll to position [0, 0]
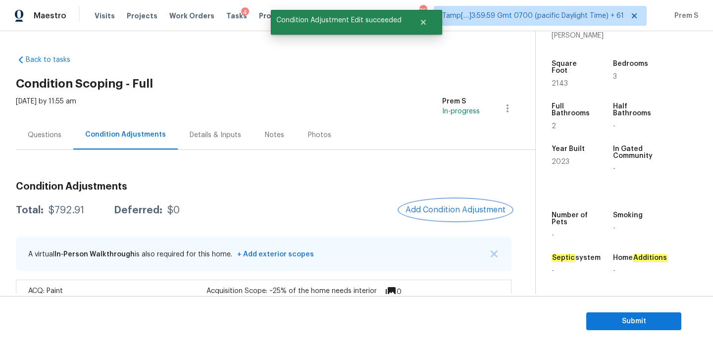
click at [442, 211] on span "Add Condition Adjustment" at bounding box center [456, 210] width 100 height 9
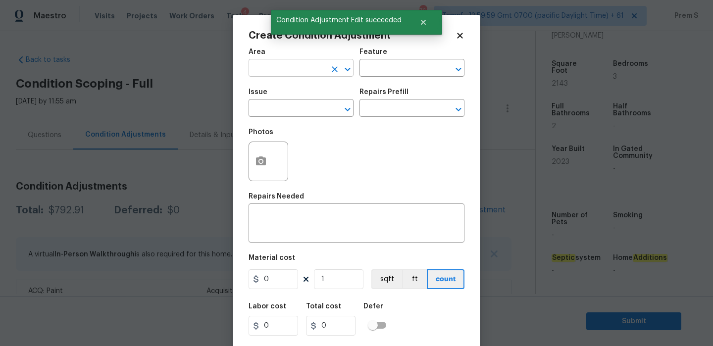
click at [292, 64] on input "text" at bounding box center [287, 68] width 77 height 15
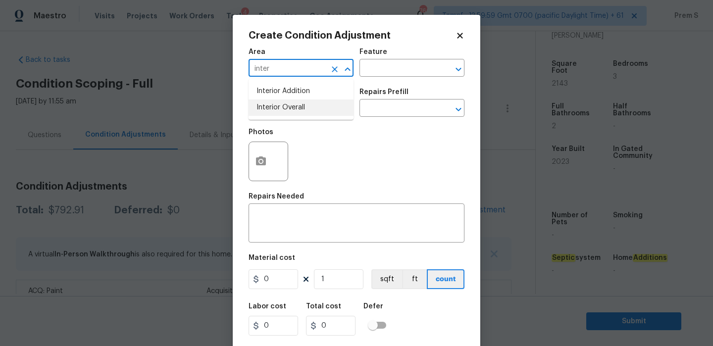
click at [306, 114] on li "Interior Overall" at bounding box center [301, 108] width 105 height 16
type input "Interior Overall"
click at [306, 114] on input "text" at bounding box center [287, 109] width 77 height 15
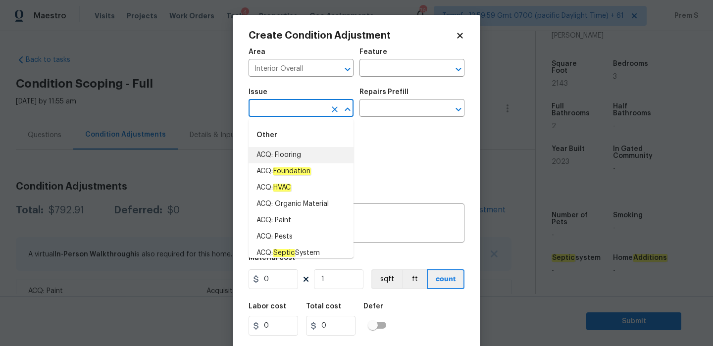
click at [338, 158] on li "ACQ: Flooring" at bounding box center [301, 155] width 105 height 16
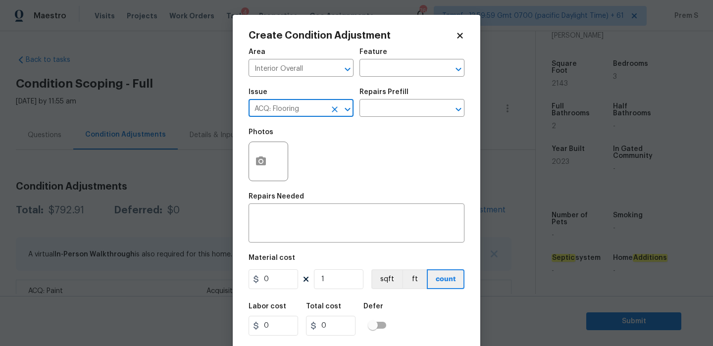
type input "ACQ: Flooring"
click at [412, 99] on div "Repairs Prefill" at bounding box center [412, 95] width 105 height 13
click at [408, 110] on input "text" at bounding box center [398, 109] width 77 height 15
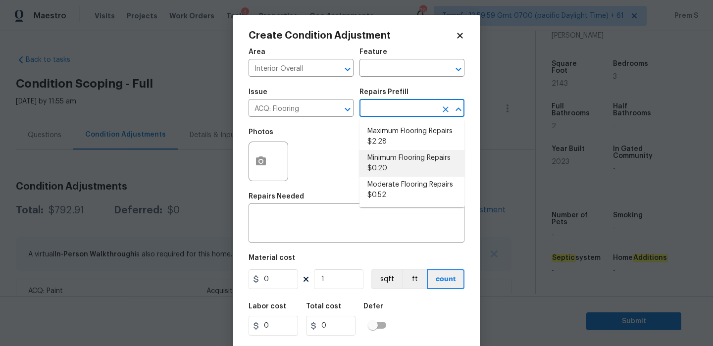
click at [403, 160] on li "Minimum Flooring Repairs $0.20" at bounding box center [412, 163] width 105 height 27
type input "Acquisition"
type textarea "Acquisition Scope: Minimum flooring repairs"
type input "0.2"
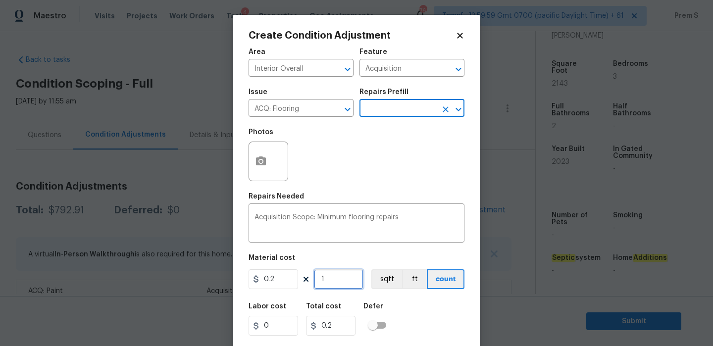
click at [337, 289] on input "1" at bounding box center [339, 280] width 50 height 20
type input "3"
type input "0.6"
type input "0"
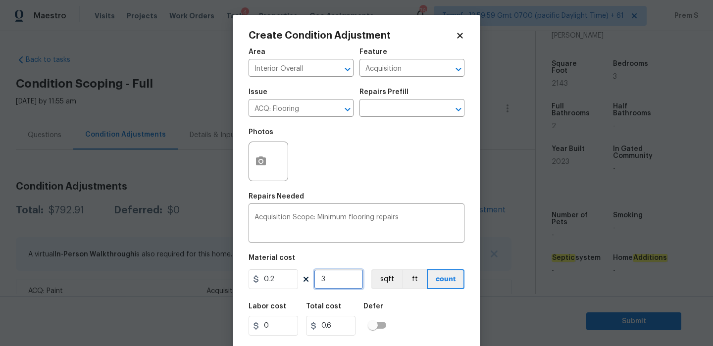
type input "0"
type input "2"
type input "0.4"
type input "21"
type input "4.2"
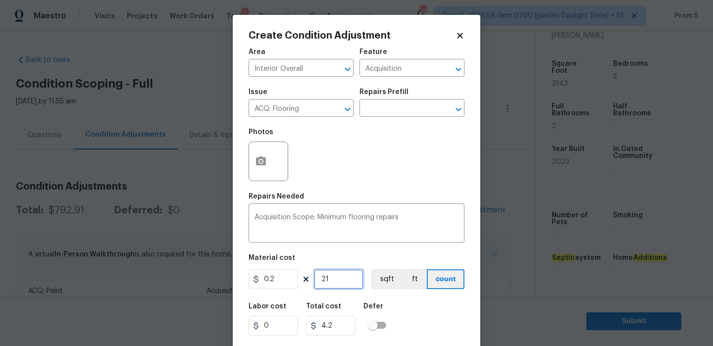
type input "214"
type input "42.8"
type input "2143"
type input "428.6"
type input "2143"
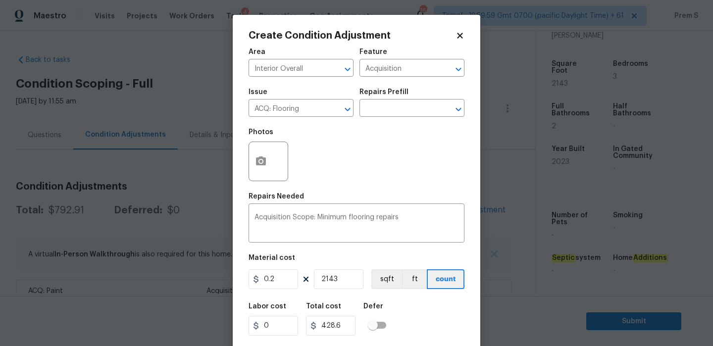
click at [423, 327] on div "Labor cost 0 Total cost 428.6 Defer" at bounding box center [357, 319] width 216 height 45
click at [274, 281] on input "0.2" at bounding box center [274, 280] width 50 height 20
type input "400"
type input "857200"
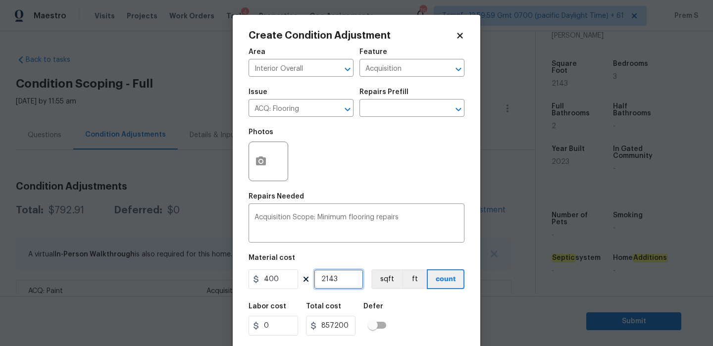
click at [347, 276] on input "2143" at bounding box center [339, 280] width 50 height 20
type input "1"
type input "400"
type input "1"
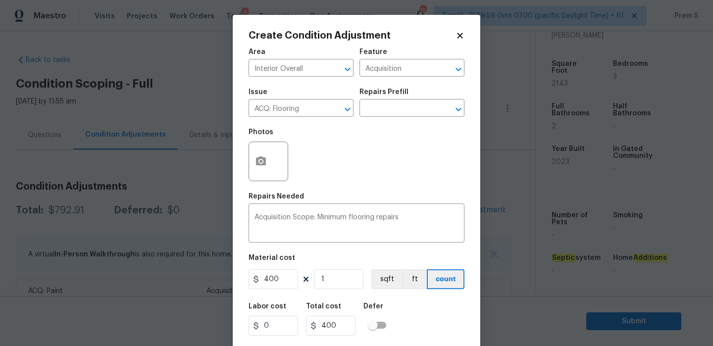
click at [434, 319] on div "Labor cost 0 Total cost 400 Defer" at bounding box center [357, 319] width 216 height 45
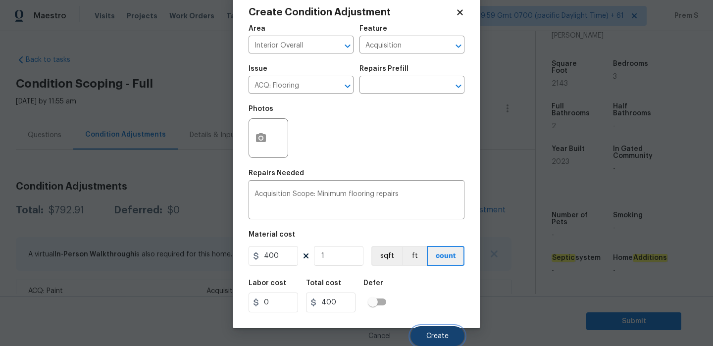
click at [442, 331] on button "Create" at bounding box center [438, 336] width 54 height 20
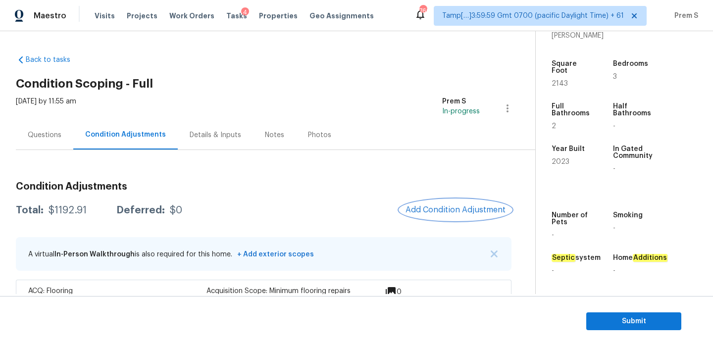
scroll to position [67, 0]
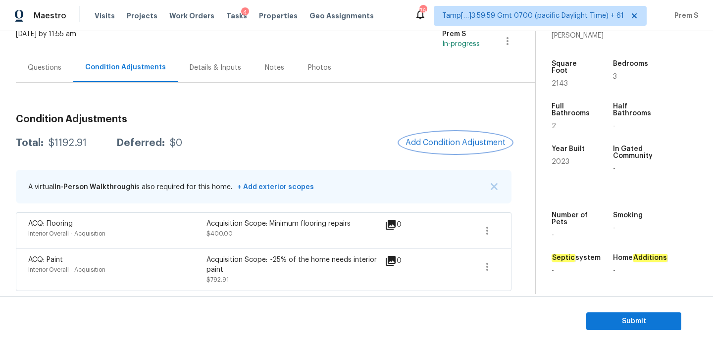
click at [450, 144] on span "Add Condition Adjustment" at bounding box center [456, 142] width 100 height 9
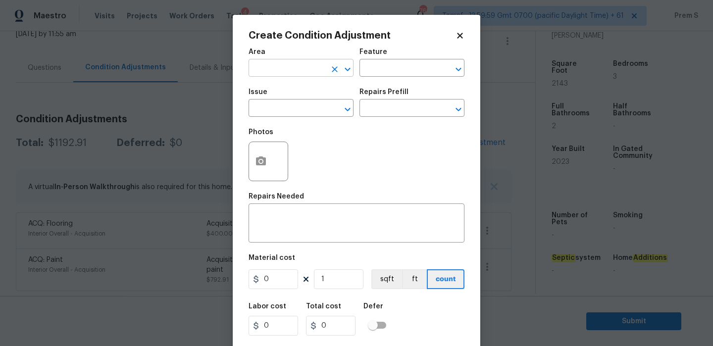
click at [279, 70] on input "text" at bounding box center [287, 68] width 77 height 15
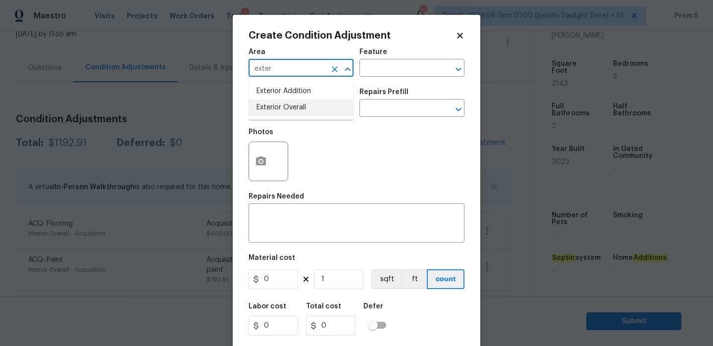
click at [266, 113] on li "Exterior Overall" at bounding box center [301, 108] width 105 height 16
type input "Exterior Overall"
click at [266, 113] on input "text" at bounding box center [287, 109] width 77 height 15
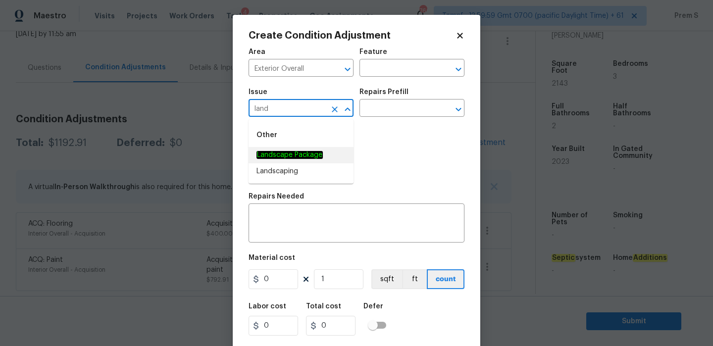
click at [304, 147] on div "Other" at bounding box center [301, 135] width 105 height 24
click at [305, 150] on li "Landscape Package" at bounding box center [301, 155] width 105 height 16
type input "Landscape Package"
click at [370, 109] on input "text" at bounding box center [398, 109] width 77 height 15
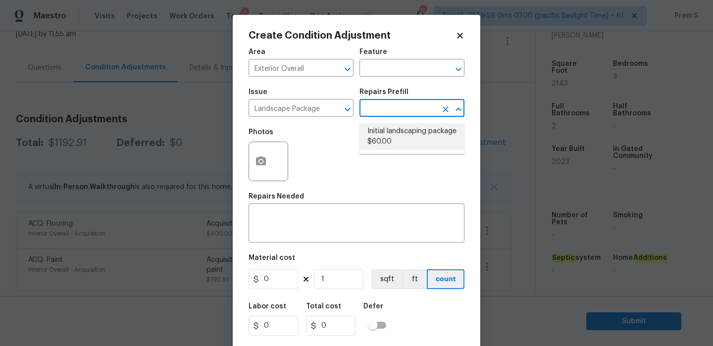
click at [393, 123] on ul "Initial landscaping package $60.00" at bounding box center [412, 136] width 105 height 35
click at [280, 281] on input "0" at bounding box center [274, 280] width 50 height 20
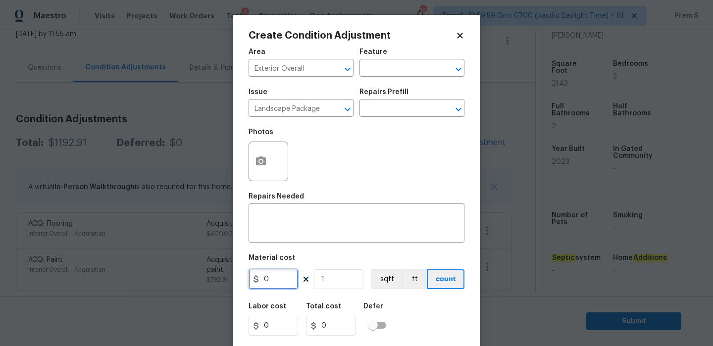
click at [280, 281] on input "0" at bounding box center [274, 280] width 50 height 20
type input "300"
click at [423, 319] on div "Labor cost 0 Total cost 300 Defer" at bounding box center [357, 319] width 216 height 45
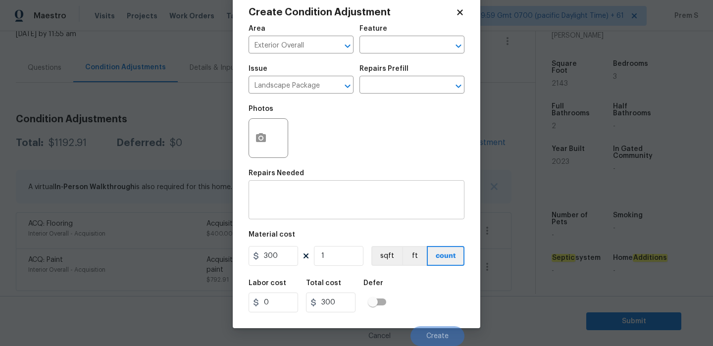
click at [328, 208] on textarea at bounding box center [357, 201] width 204 height 21
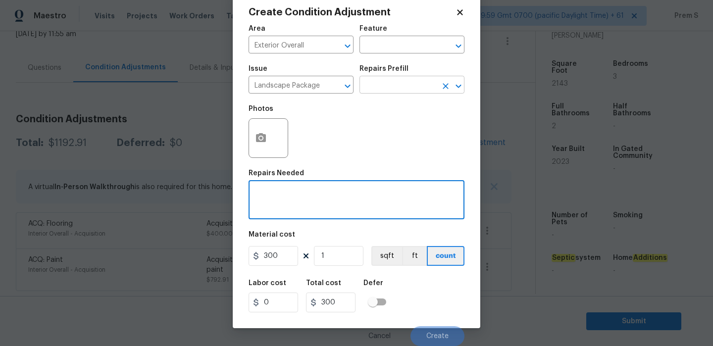
click at [410, 88] on input "text" at bounding box center [398, 85] width 77 height 15
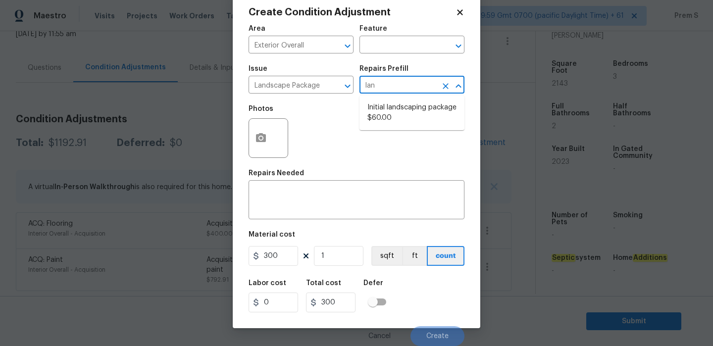
type input "land"
click at [405, 119] on li "Initial landscaping package $60.00" at bounding box center [412, 113] width 105 height 27
type input "Home Readiness Packages"
type textarea "Mowing of grass up to 6" in height. Mow, edge along driveways & sidewalks, trim…"
type input "60"
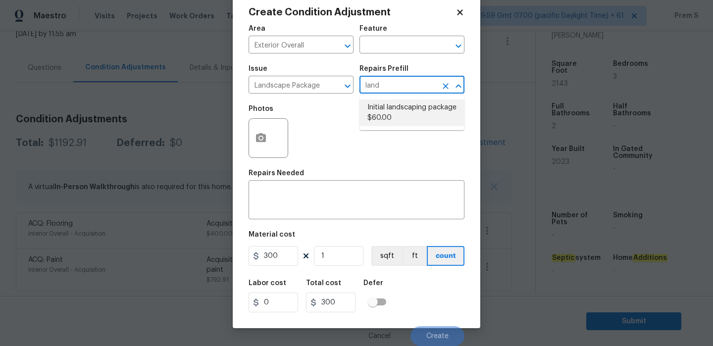
type input "60"
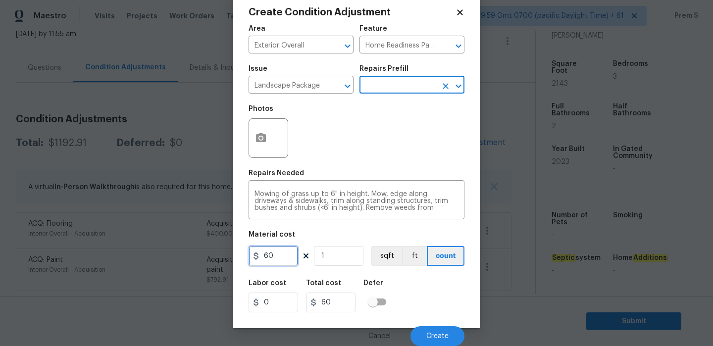
click at [292, 249] on input "60" at bounding box center [274, 256] width 50 height 20
type input "300"
click at [452, 292] on div "Labor cost 0 Total cost 60 Defer" at bounding box center [357, 296] width 216 height 45
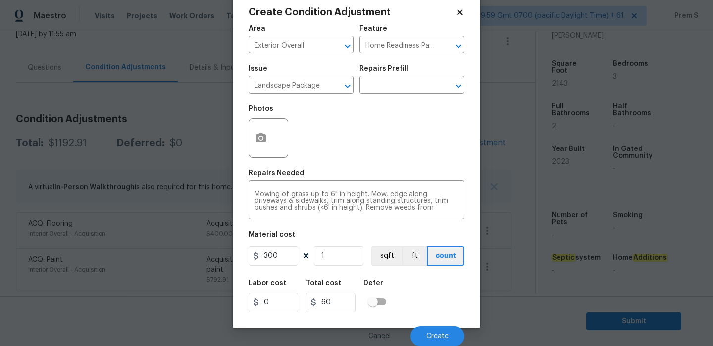
type input "300"
click at [442, 341] on button "Create" at bounding box center [438, 336] width 54 height 20
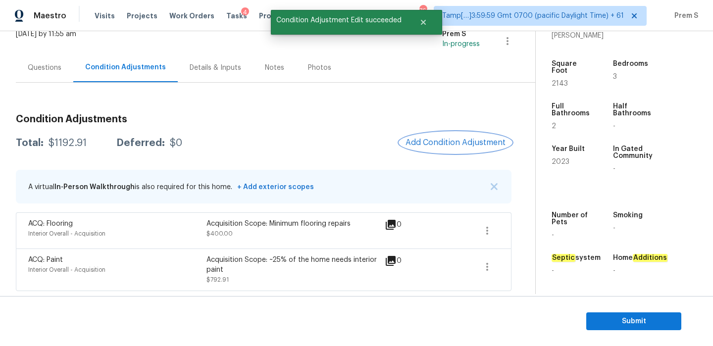
scroll to position [0, 0]
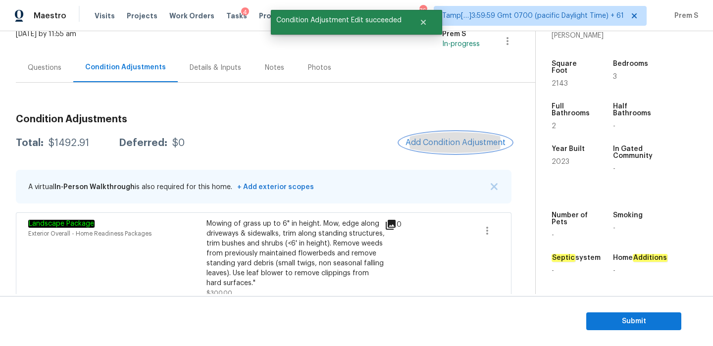
click at [468, 145] on span "Add Condition Adjustment" at bounding box center [456, 142] width 100 height 9
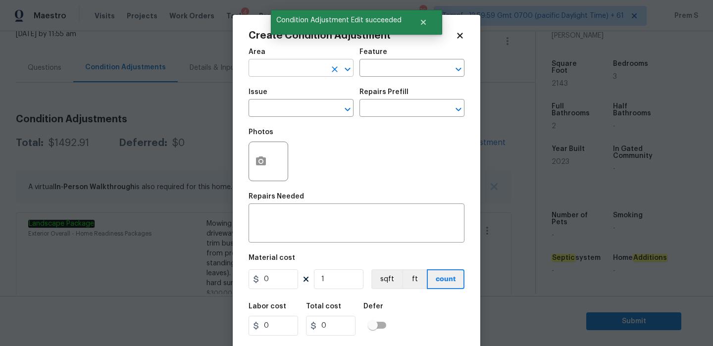
click at [293, 69] on input "text" at bounding box center [287, 68] width 77 height 15
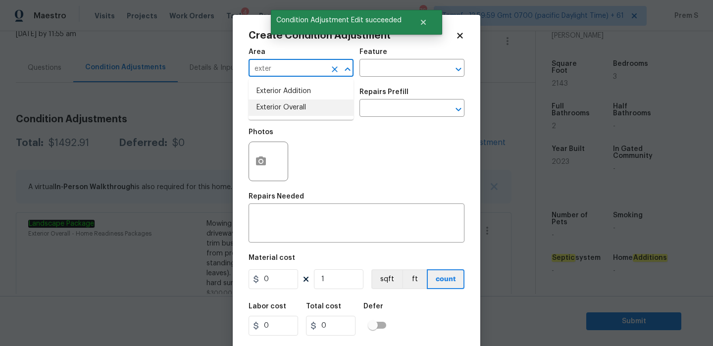
click at [304, 109] on li "Exterior Overall" at bounding box center [301, 108] width 105 height 16
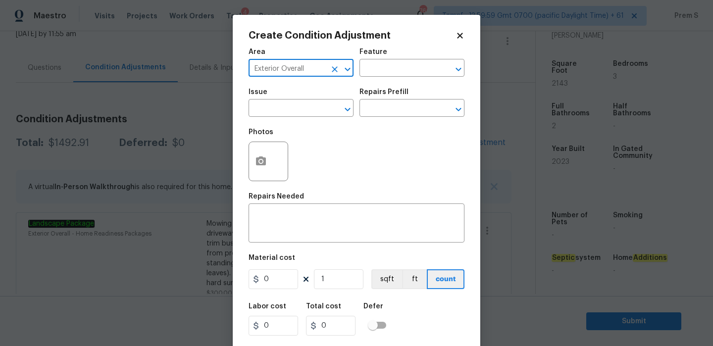
type input "Exterior Overall"
click at [304, 109] on input "text" at bounding box center [287, 109] width 77 height 15
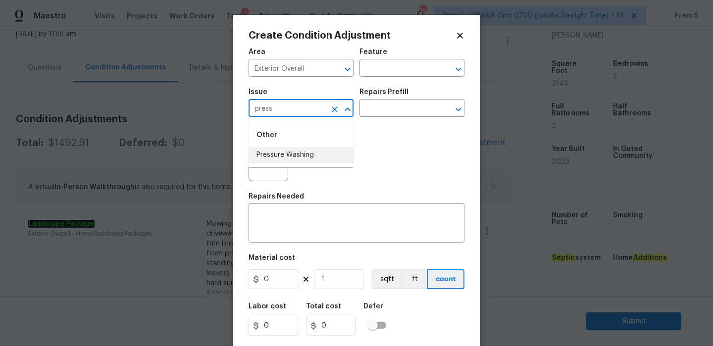
click at [294, 158] on li "Pressure Washing" at bounding box center [301, 155] width 105 height 16
type input "Pressure Washing"
click at [281, 211] on div "x ​" at bounding box center [357, 224] width 216 height 37
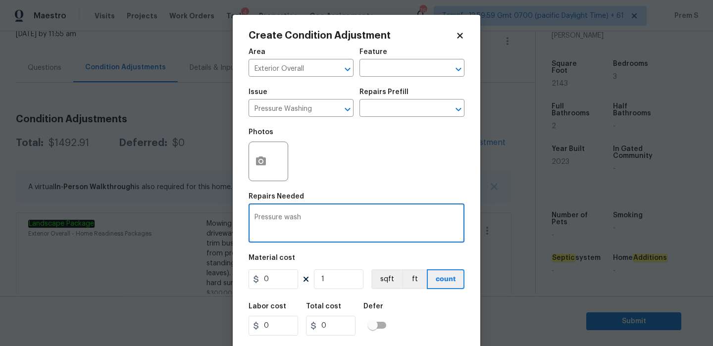
type textarea "Pressure wash"
click at [275, 276] on input "0" at bounding box center [274, 280] width 50 height 20
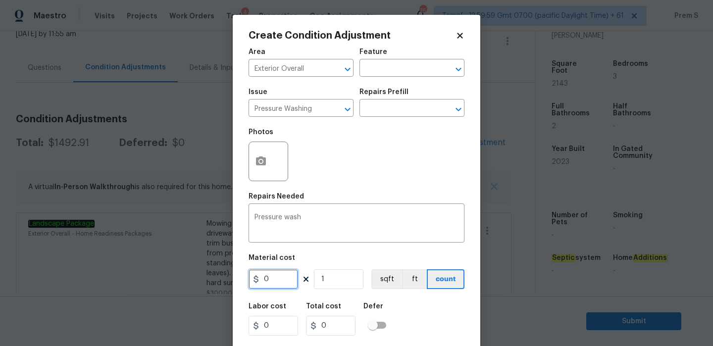
click at [275, 276] on input "0" at bounding box center [274, 280] width 50 height 20
type input "200"
click at [431, 322] on div "Labor cost 0 Total cost 200 Defer" at bounding box center [357, 319] width 216 height 45
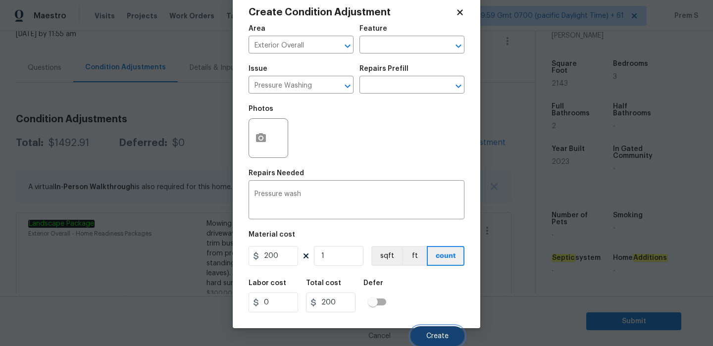
click at [434, 331] on button "Create" at bounding box center [438, 336] width 54 height 20
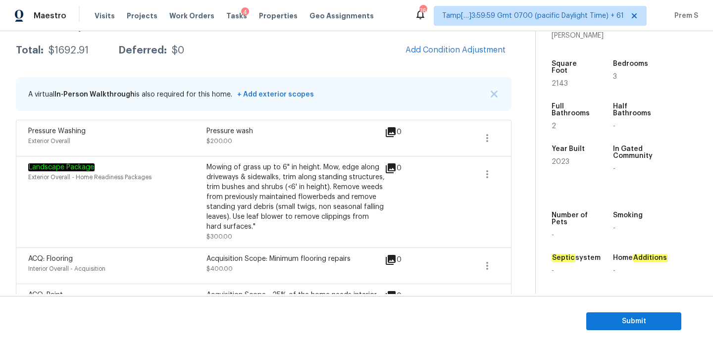
scroll to position [161, 0]
click at [370, 233] on div "Mowing of grass up to 6" in height. Mow, edge along driveways & sidewalks, trim…" at bounding box center [296, 201] width 178 height 79
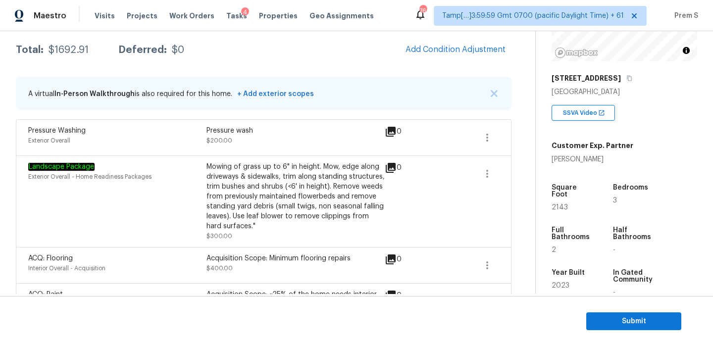
scroll to position [167, 0]
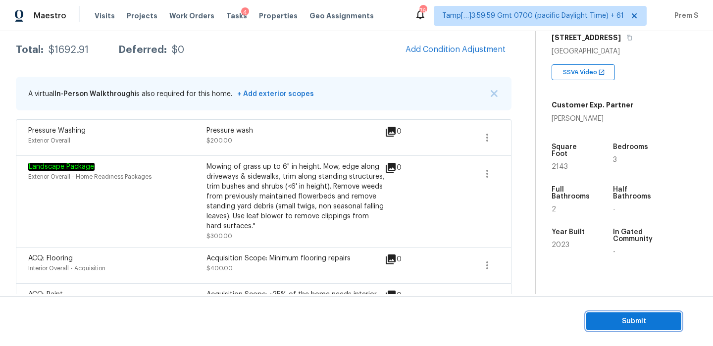
click at [624, 321] on span "Submit" at bounding box center [634, 322] width 79 height 12
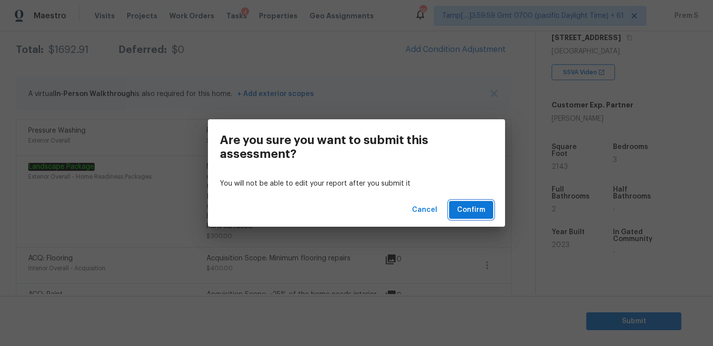
click at [465, 211] on span "Confirm" at bounding box center [471, 210] width 28 height 12
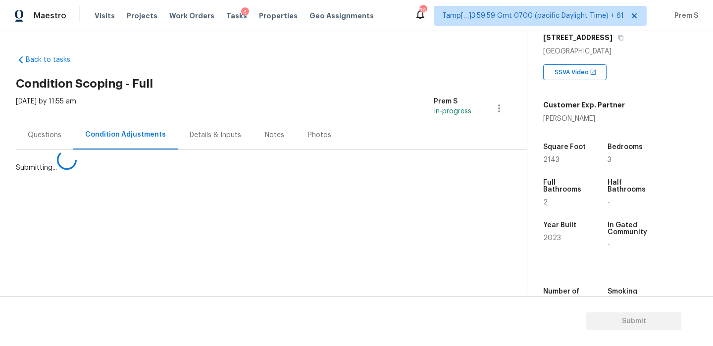
scroll to position [0, 0]
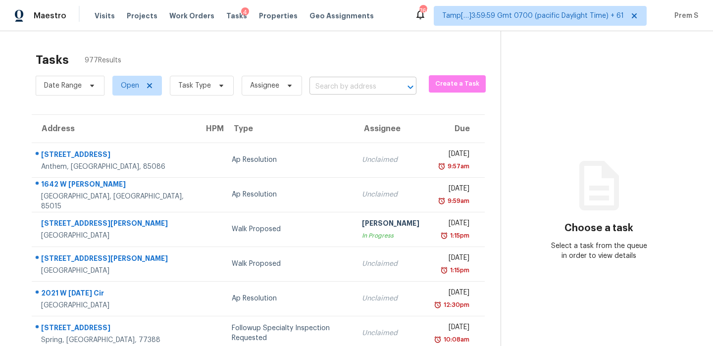
click at [371, 82] on input "text" at bounding box center [349, 86] width 79 height 15
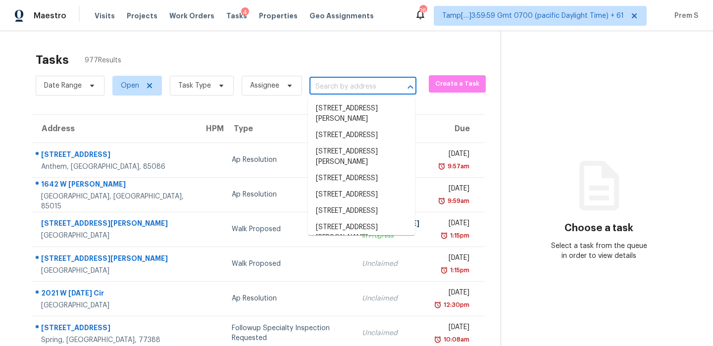
paste input "[STREET_ADDRESS]"
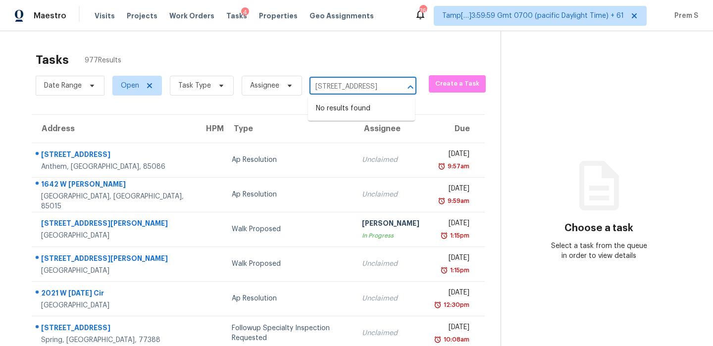
type input "[STREET_ADDRESS]"
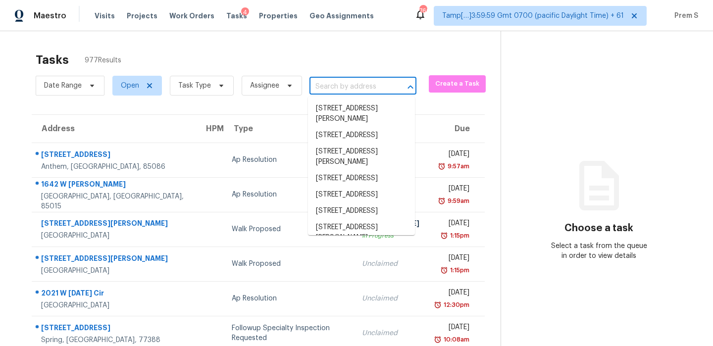
scroll to position [0, 0]
click at [332, 53] on div "Tasks 977 Results" at bounding box center [268, 60] width 465 height 26
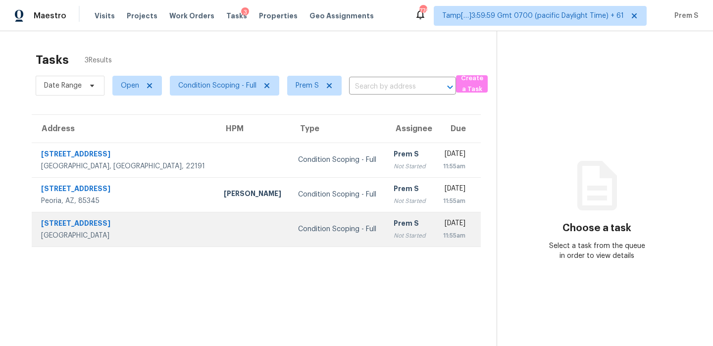
click at [434, 234] on td "[DATE] 11:55am" at bounding box center [457, 229] width 46 height 35
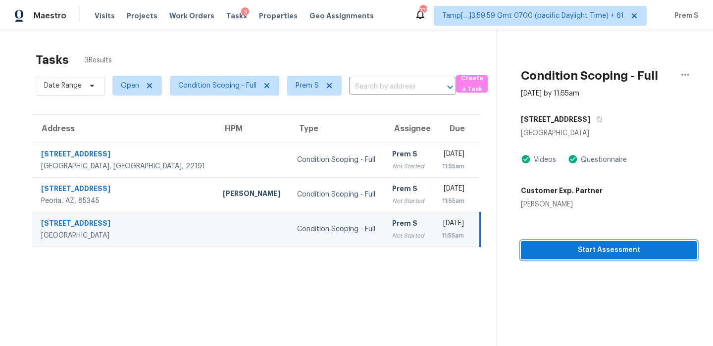
click at [631, 250] on span "Start Assessment" at bounding box center [609, 250] width 161 height 12
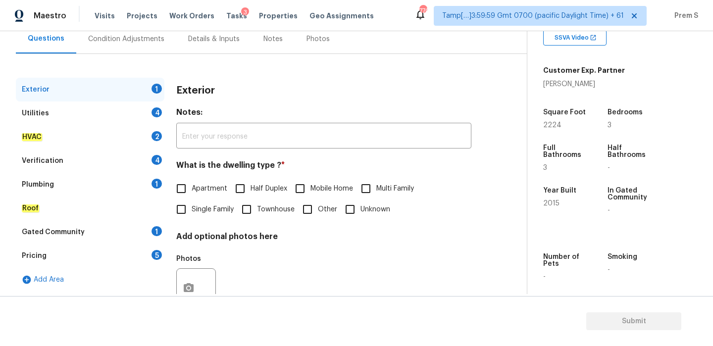
scroll to position [131, 0]
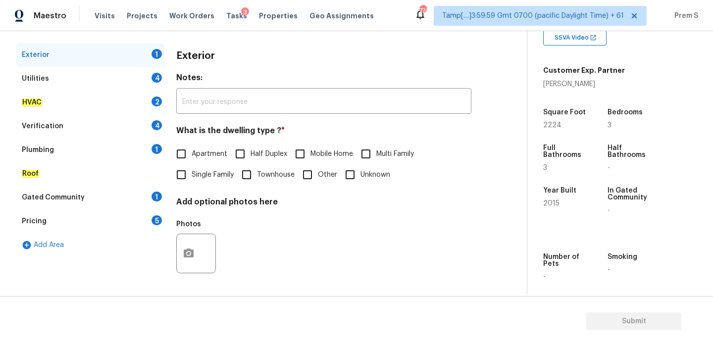
click at [220, 179] on span "Single Family" at bounding box center [213, 175] width 42 height 10
click at [192, 179] on input "Single Family" at bounding box center [181, 174] width 21 height 21
checkbox input "true"
click at [160, 81] on div "Utilities 4" at bounding box center [90, 79] width 149 height 24
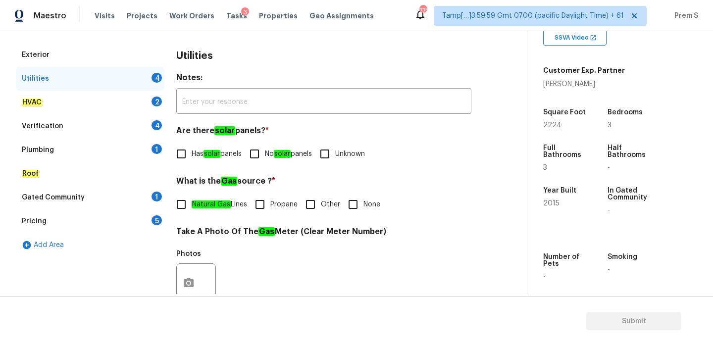
click at [265, 158] on input "No solar panels" at bounding box center [254, 154] width 21 height 21
checkbox input "true"
click at [237, 205] on span "Natural Gas Lines" at bounding box center [219, 205] width 55 height 10
click at [192, 205] on input "Natural Gas Lines" at bounding box center [181, 204] width 21 height 21
checkbox input "true"
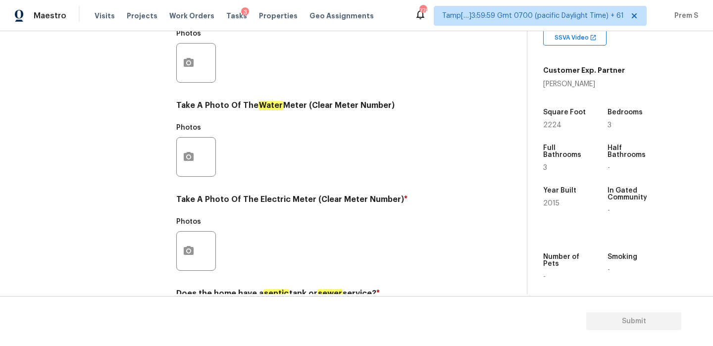
scroll to position [399, 0]
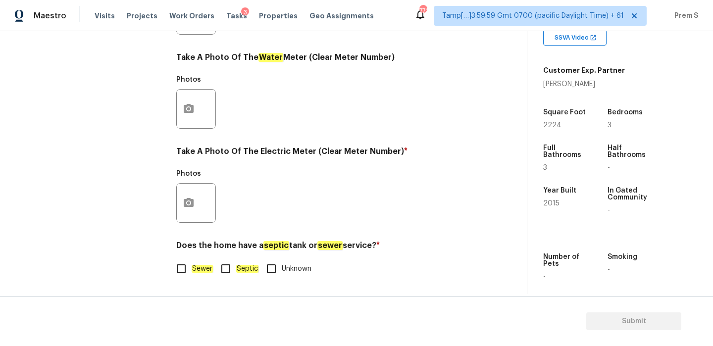
click at [244, 269] on em "Septic" at bounding box center [247, 269] width 22 height 8
click at [236, 269] on input "Septic" at bounding box center [226, 269] width 21 height 21
checkbox input "true"
click at [192, 198] on icon "button" at bounding box center [189, 203] width 12 height 12
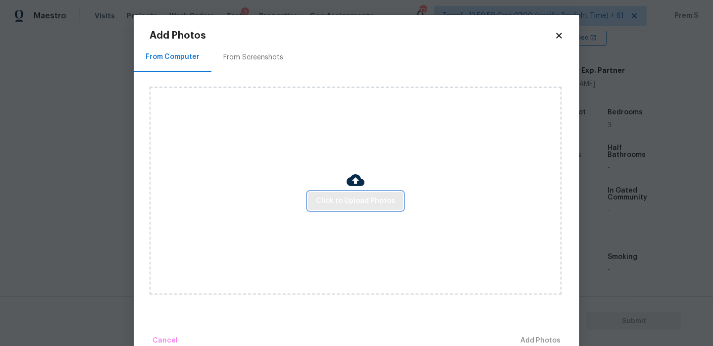
click at [331, 203] on span "Click to Upload Photos" at bounding box center [355, 201] width 79 height 12
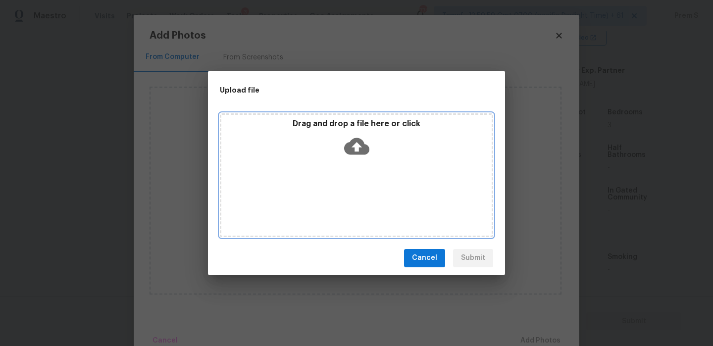
click at [354, 153] on icon at bounding box center [356, 146] width 25 height 17
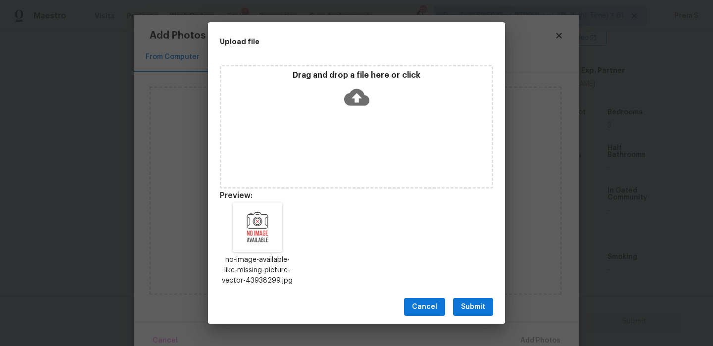
click at [470, 315] on button "Submit" at bounding box center [473, 307] width 40 height 18
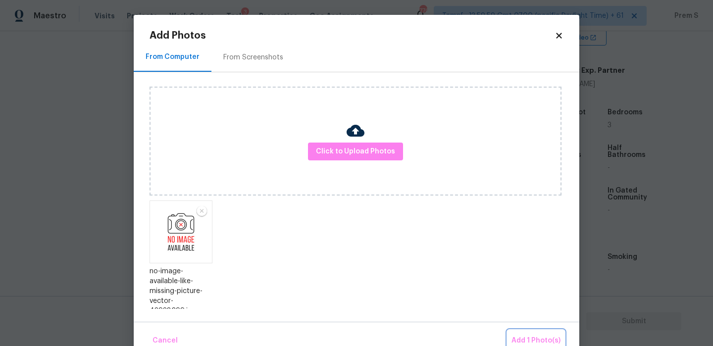
click at [527, 343] on span "Add 1 Photo(s)" at bounding box center [536, 341] width 49 height 12
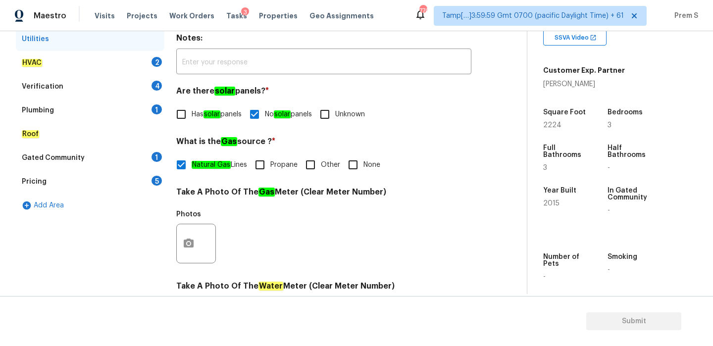
scroll to position [163, 0]
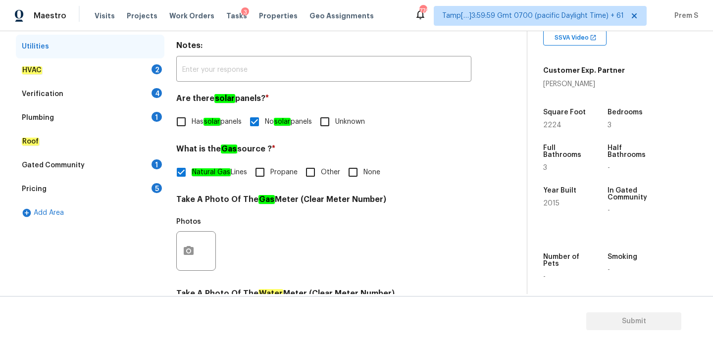
click at [152, 75] on div "HVAC 2" at bounding box center [90, 70] width 149 height 24
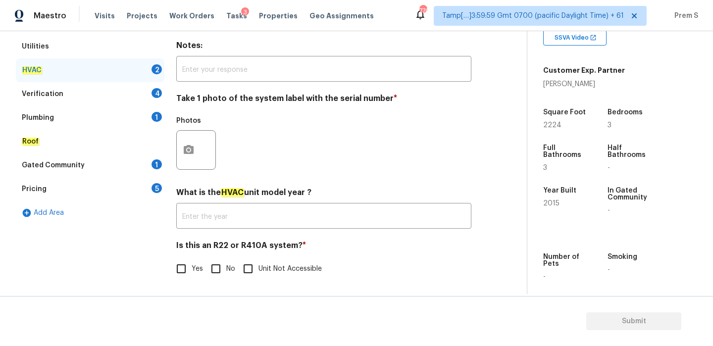
click at [217, 268] on input "No" at bounding box center [216, 269] width 21 height 21
checkbox input "true"
click at [195, 159] on button "button" at bounding box center [189, 150] width 24 height 39
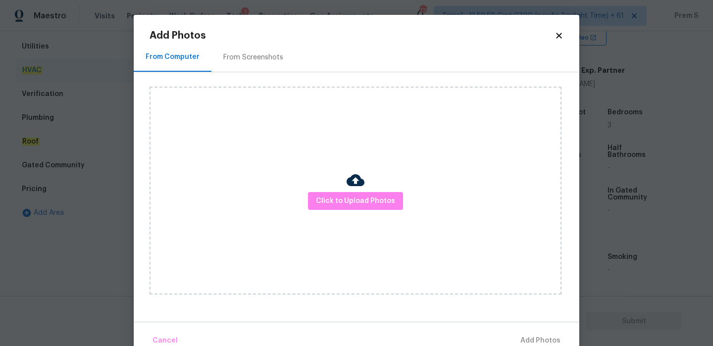
click at [348, 210] on div "Click to Upload Photos" at bounding box center [356, 191] width 412 height 208
click at [353, 200] on span "Click to Upload Photos" at bounding box center [355, 201] width 79 height 12
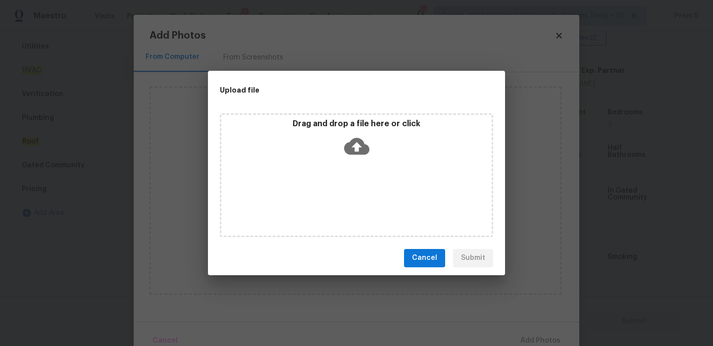
click at [354, 136] on icon at bounding box center [356, 146] width 25 height 25
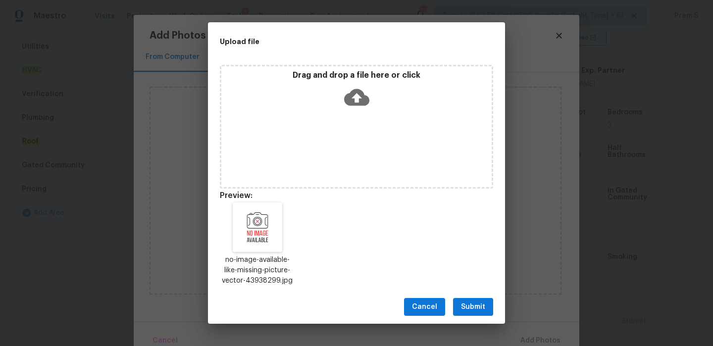
click at [470, 302] on span "Submit" at bounding box center [473, 307] width 24 height 12
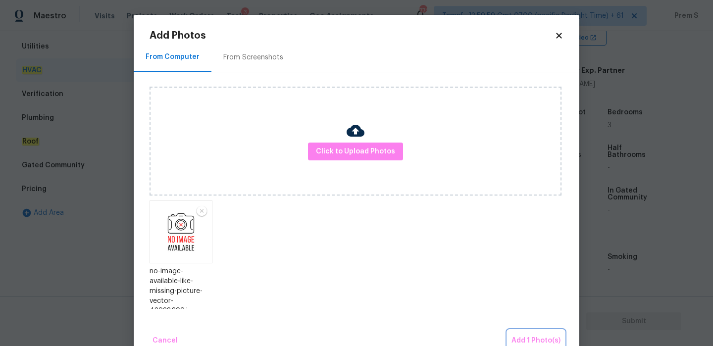
click at [528, 335] on span "Add 1 Photo(s)" at bounding box center [536, 341] width 49 height 12
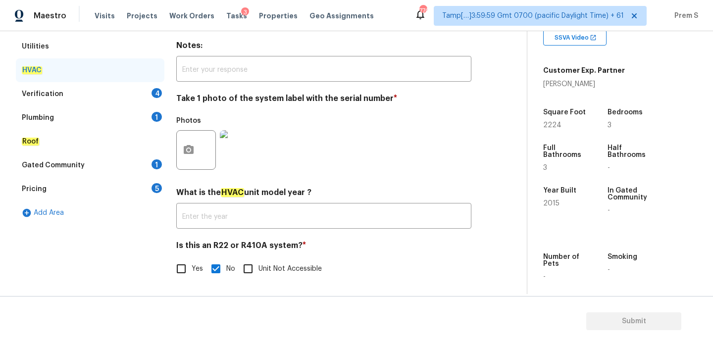
click at [455, 238] on div "HVAC Delete Area Notes: ​ Take 1 photo of the system label with the serial numb…" at bounding box center [323, 151] width 295 height 280
click at [150, 95] on div "Verification 4" at bounding box center [90, 94] width 149 height 24
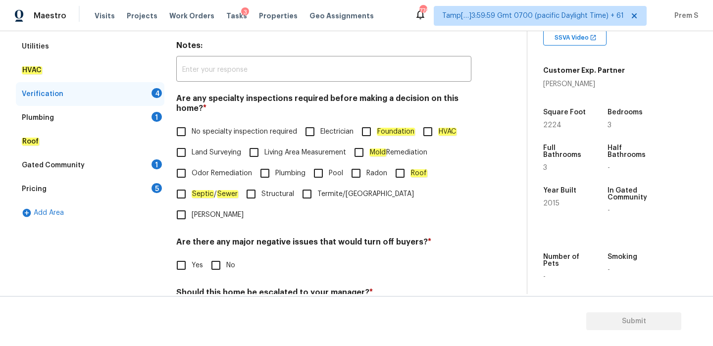
click at [191, 134] on input "No specialty inspection required" at bounding box center [181, 131] width 21 height 21
checkbox input "true"
click at [212, 255] on input "No" at bounding box center [216, 265] width 21 height 21
checkbox input "true"
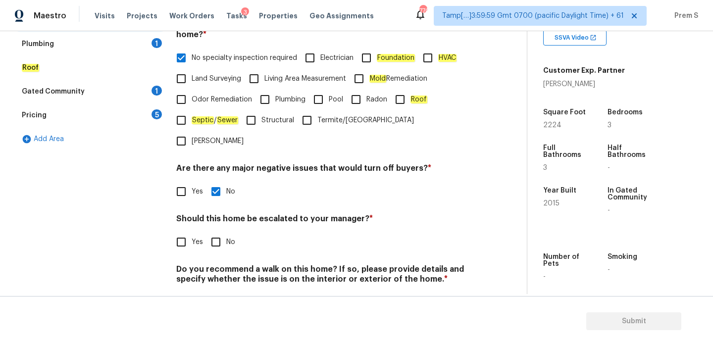
scroll to position [250, 0]
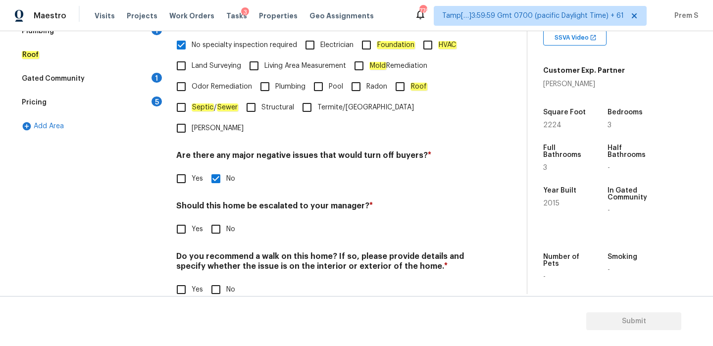
click at [218, 219] on input "No" at bounding box center [216, 229] width 21 height 21
checkbox input "true"
click at [224, 279] on input "No" at bounding box center [216, 289] width 21 height 21
checkbox input "true"
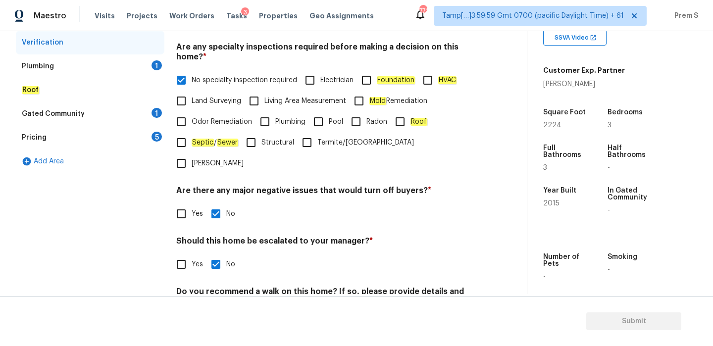
click at [143, 114] on div "Gated Community 1" at bounding box center [90, 114] width 149 height 24
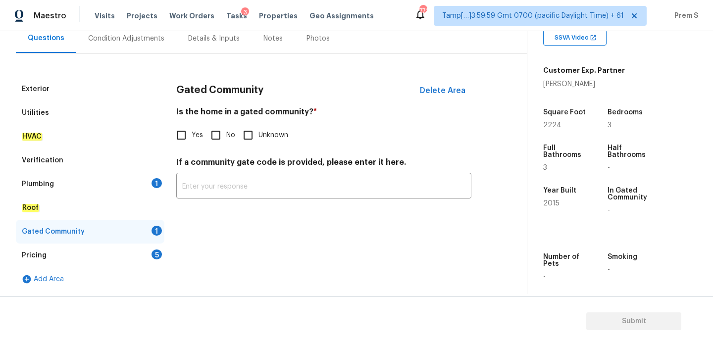
scroll to position [97, 0]
click at [216, 136] on input "No" at bounding box center [216, 135] width 21 height 21
checkbox input "true"
click at [153, 261] on div "Pricing 5" at bounding box center [90, 256] width 149 height 24
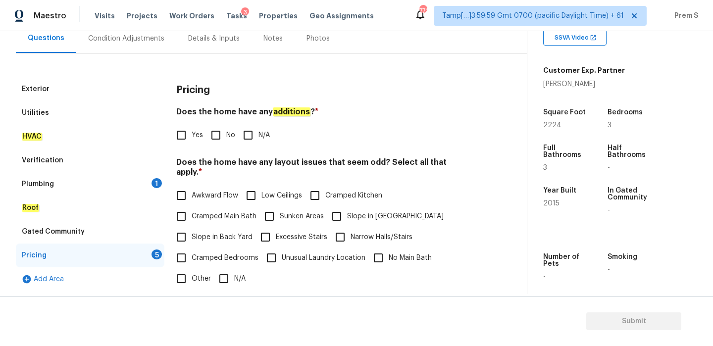
click at [216, 137] on input "No" at bounding box center [216, 135] width 21 height 21
checkbox input "true"
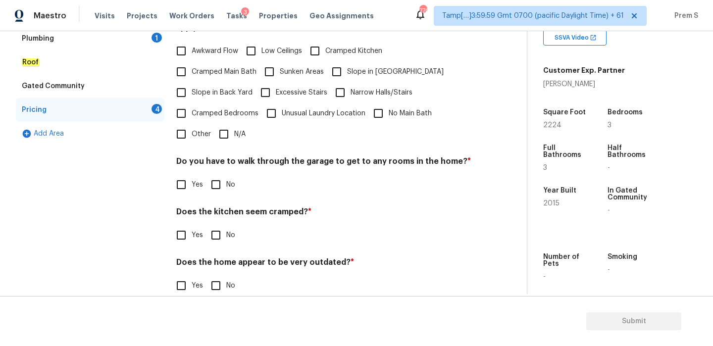
scroll to position [248, 0]
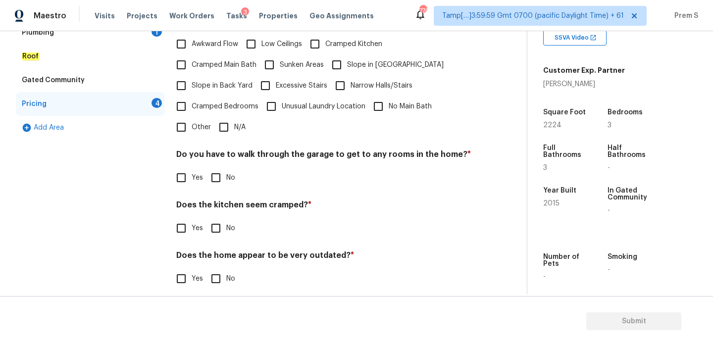
click at [225, 118] on input "N/A" at bounding box center [224, 127] width 21 height 21
checkbox input "true"
click at [216, 167] on input "No" at bounding box center [216, 177] width 21 height 21
checkbox input "true"
click at [216, 218] on input "No" at bounding box center [216, 228] width 21 height 21
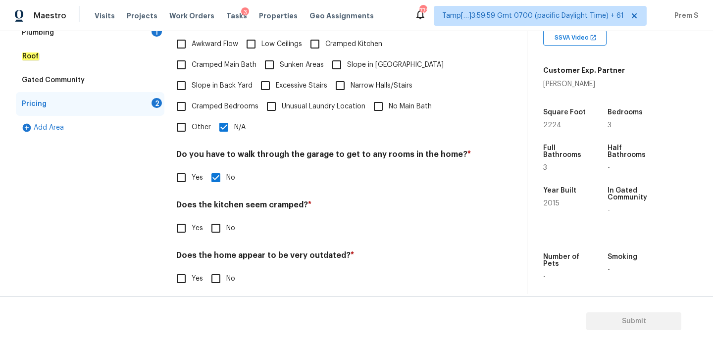
checkbox input "true"
click at [220, 269] on input "No" at bounding box center [216, 279] width 21 height 21
checkbox input "true"
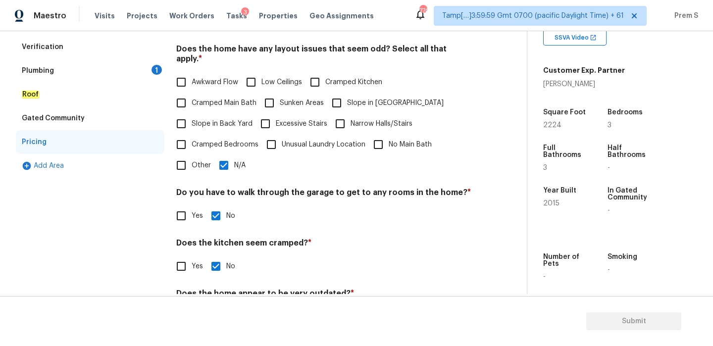
click at [148, 76] on div "Plumbing 1" at bounding box center [90, 71] width 149 height 24
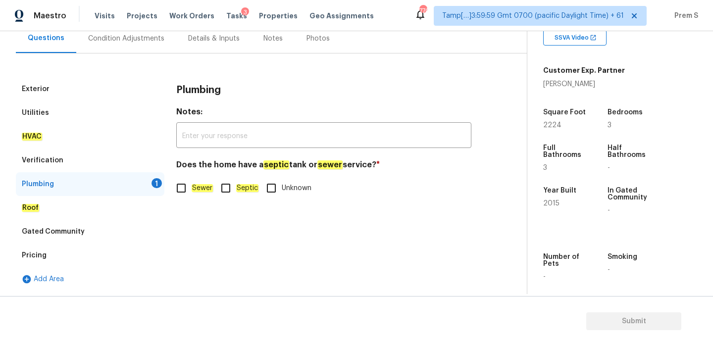
click at [228, 192] on input "Septic" at bounding box center [226, 188] width 21 height 21
checkbox input "true"
click at [138, 45] on div "Condition Adjustments" at bounding box center [126, 38] width 100 height 29
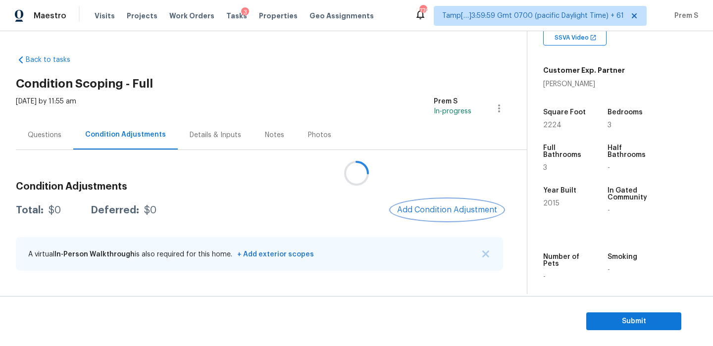
click at [434, 201] on button "Add Condition Adjustment" at bounding box center [447, 210] width 112 height 21
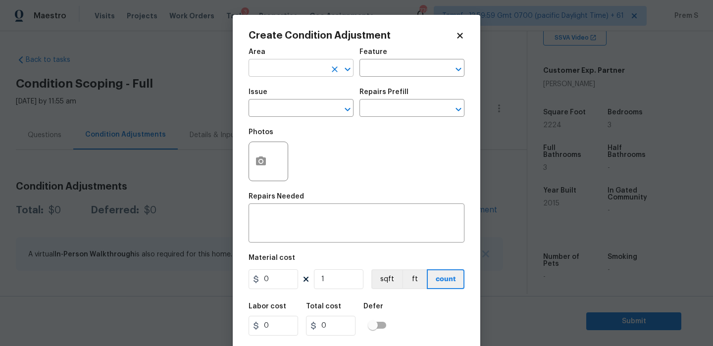
click at [302, 69] on input "text" at bounding box center [287, 68] width 77 height 15
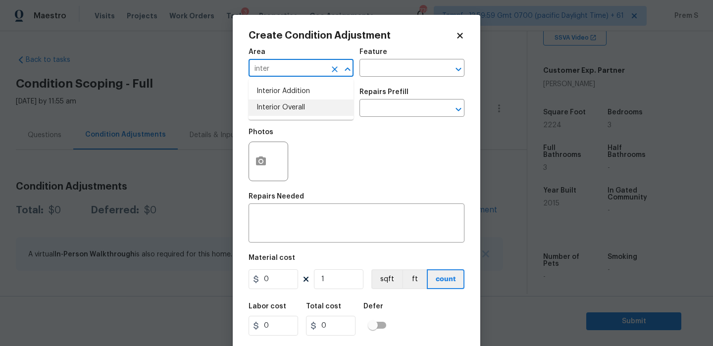
click at [294, 109] on li "Interior Overall" at bounding box center [301, 108] width 105 height 16
type input "Interior Overall"
click at [309, 111] on input "text" at bounding box center [287, 109] width 77 height 15
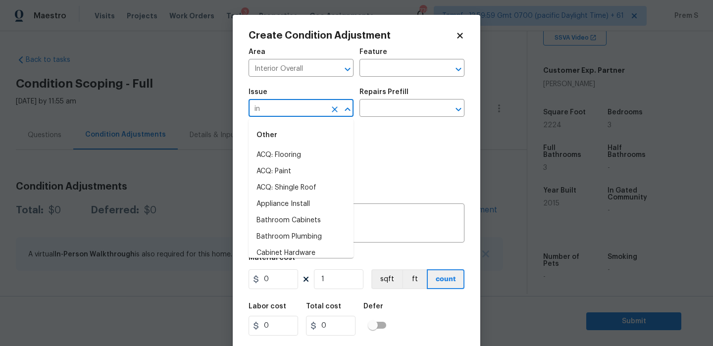
type input "i"
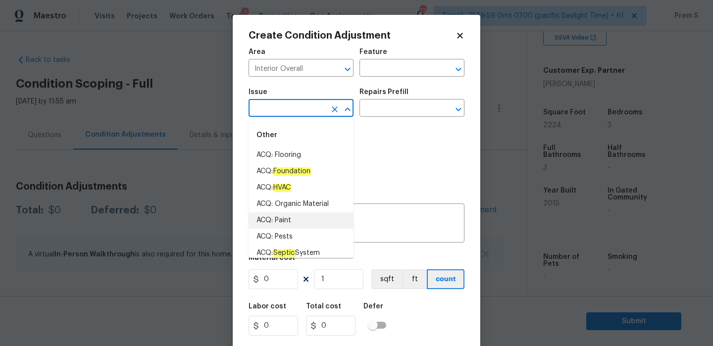
click at [293, 217] on li "ACQ: Paint" at bounding box center [301, 221] width 105 height 16
type input "ACQ: Paint"
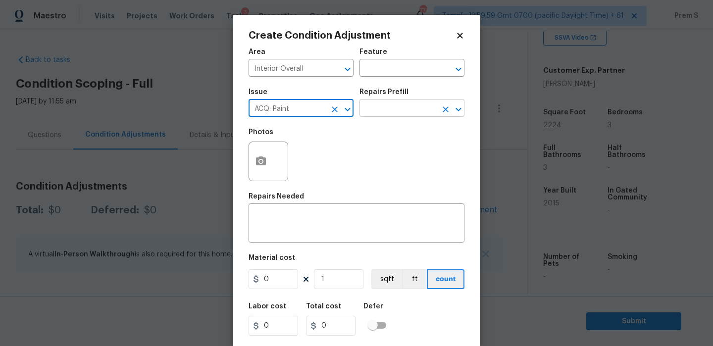
click at [399, 104] on input "text" at bounding box center [398, 109] width 77 height 15
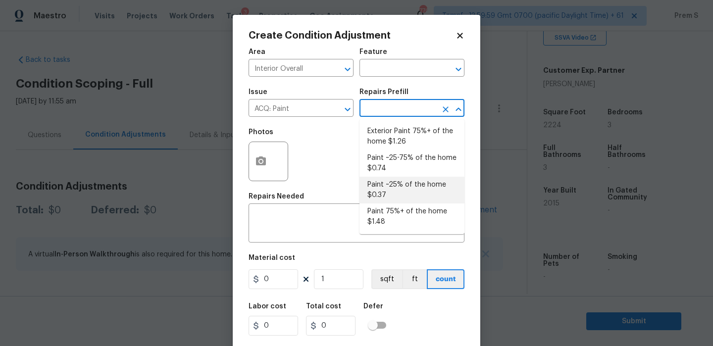
click at [401, 199] on li "Paint ~25% of the home $0.37" at bounding box center [412, 190] width 105 height 27
type input "Acquisition"
type textarea "Acquisition Scope: ~25% of the home needs interior paint"
type input "0.37"
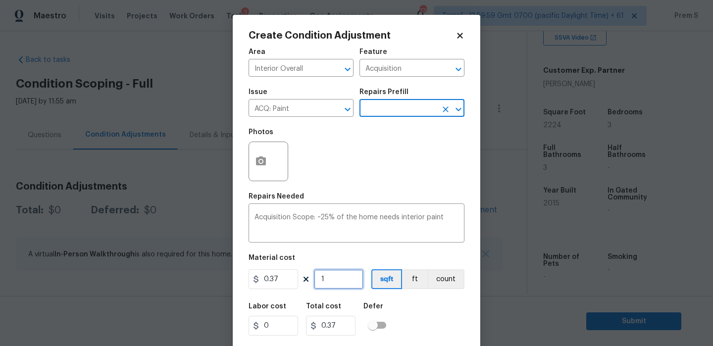
click at [333, 279] on input "1" at bounding box center [339, 280] width 50 height 20
type input "2"
type input "0.74"
type input "22"
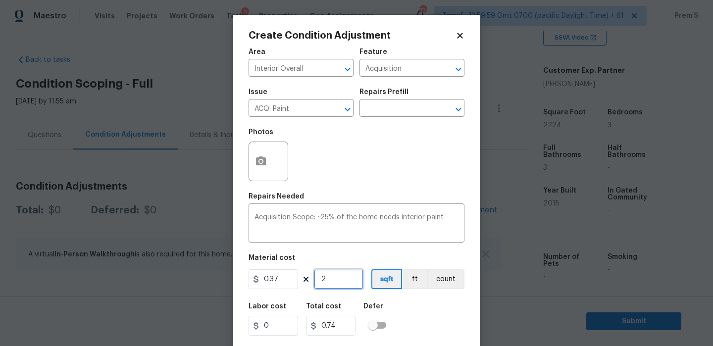
type input "8.14"
type input "222"
type input "82.14"
type input "2224"
type input "822.88"
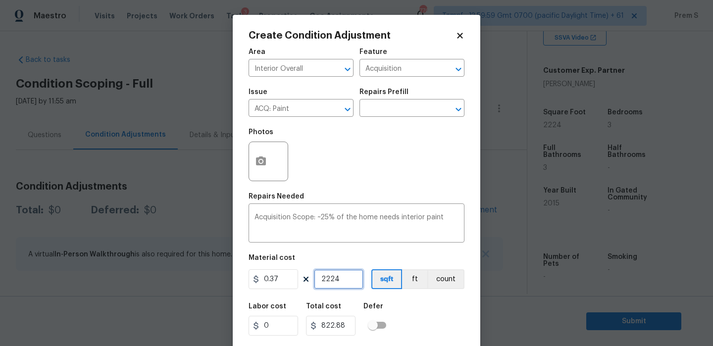
type input "2224"
click at [440, 323] on div "Labor cost 0 Total cost 822.88 Defer" at bounding box center [357, 319] width 216 height 45
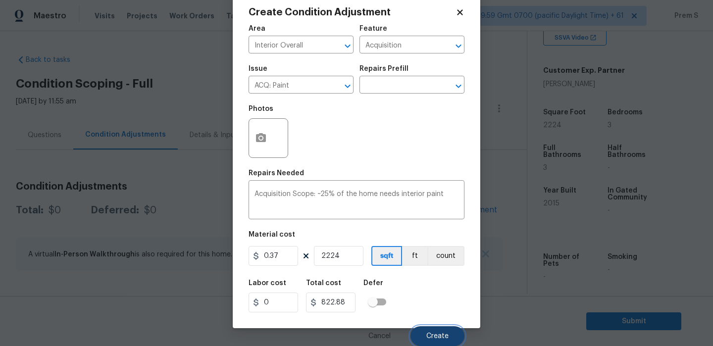
click at [437, 330] on button "Create" at bounding box center [438, 336] width 54 height 20
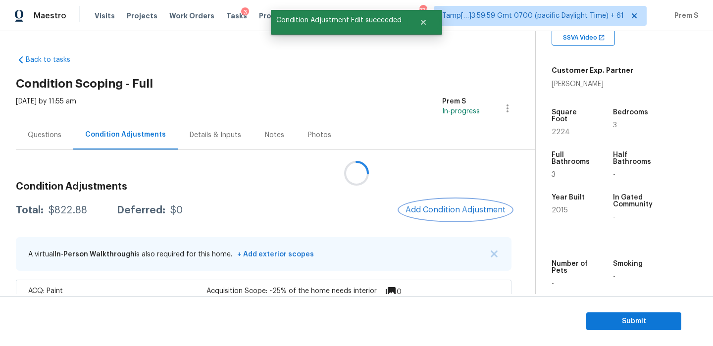
scroll to position [0, 0]
click at [426, 209] on span "Add Condition Adjustment" at bounding box center [456, 210] width 100 height 9
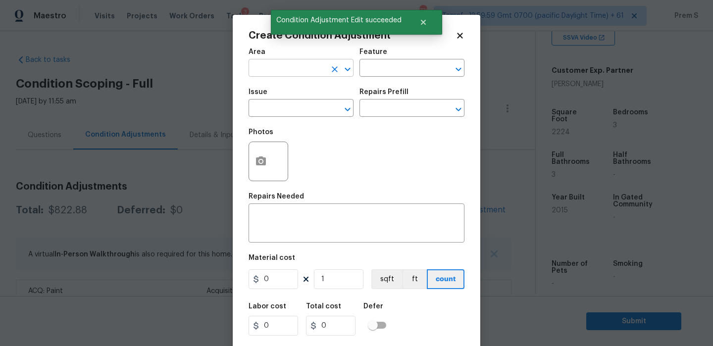
click at [304, 71] on input "text" at bounding box center [287, 68] width 77 height 15
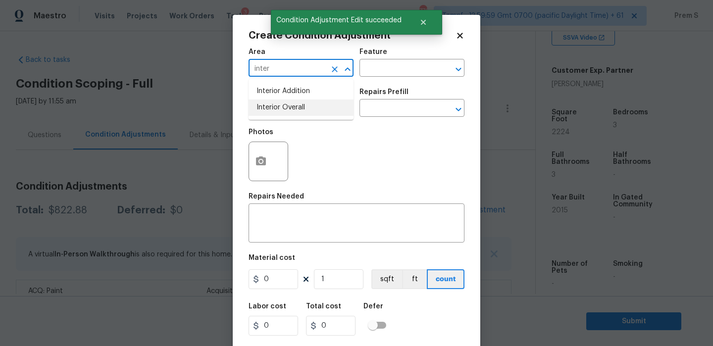
click at [317, 110] on li "Interior Overall" at bounding box center [301, 108] width 105 height 16
type input "Interior Overall"
click at [317, 110] on input "text" at bounding box center [287, 109] width 77 height 15
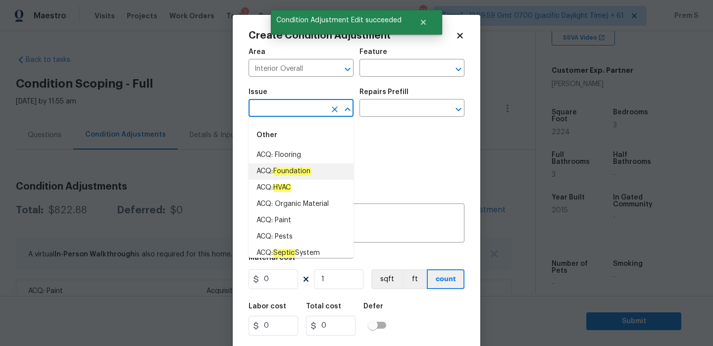
click at [321, 162] on li "ACQ: Flooring" at bounding box center [301, 155] width 105 height 16
type input "ACQ: Flooring"
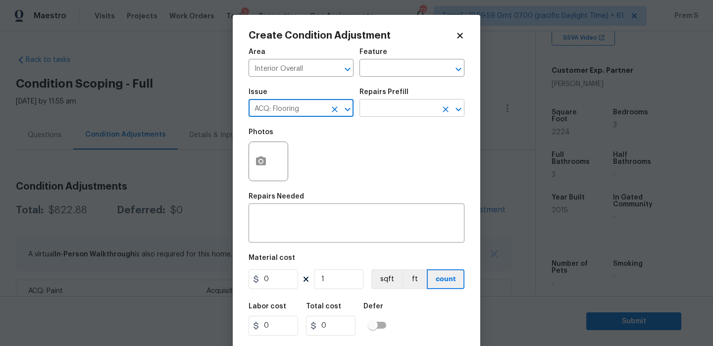
click at [392, 112] on input "text" at bounding box center [398, 109] width 77 height 15
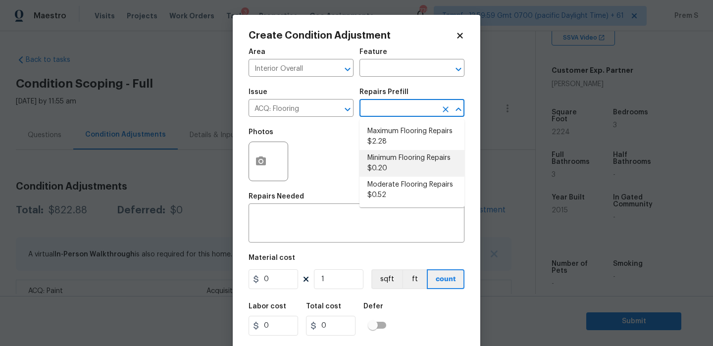
click at [419, 154] on li "Minimum Flooring Repairs $0.20" at bounding box center [412, 163] width 105 height 27
type input "Acquisition"
type textarea "Acquisition Scope: Minimum flooring repairs"
type input "0.2"
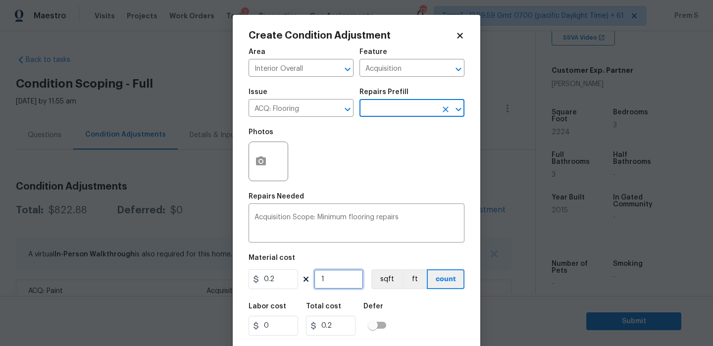
click at [346, 278] on input "1" at bounding box center [339, 280] width 50 height 20
type input "2"
type input "0.4"
type input "22"
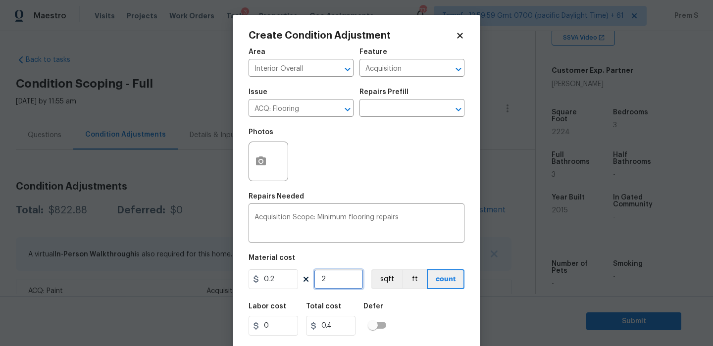
type input "4.4"
type input "222"
type input "44.4"
type input "2224"
type input "444.8"
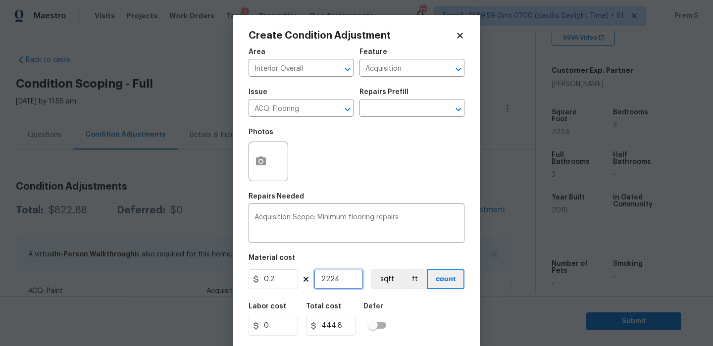
type input "2224"
click at [280, 282] on input "0.2" at bounding box center [274, 280] width 50 height 20
type input "400"
type input "889600"
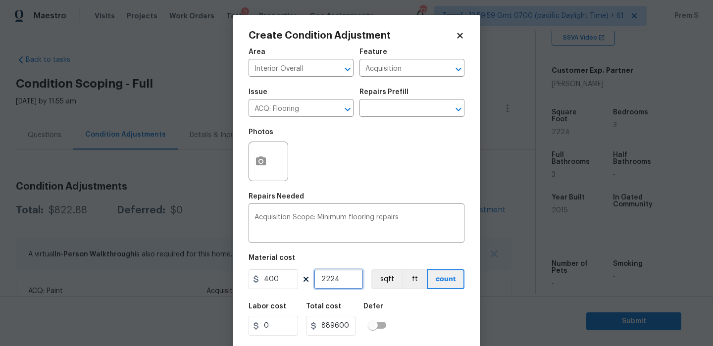
click at [338, 279] on input "2224" at bounding box center [339, 280] width 50 height 20
type input "1"
type input "400"
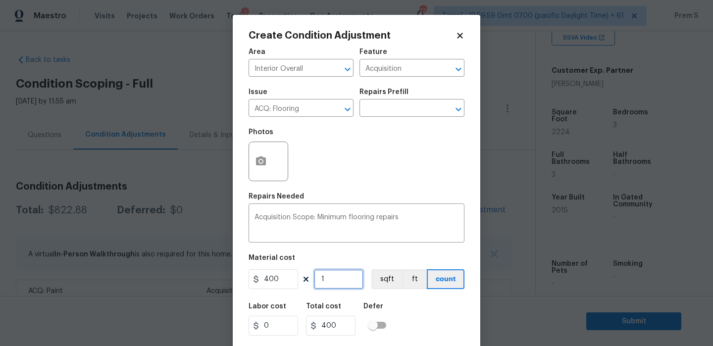
type input "1"
click at [426, 320] on div "Labor cost 0 Total cost 400 Defer" at bounding box center [357, 319] width 216 height 45
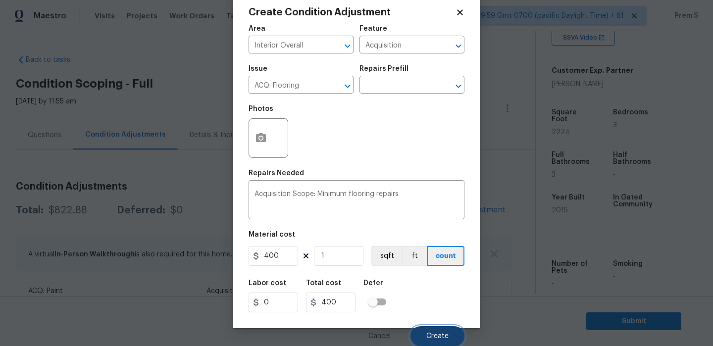
click at [447, 329] on button "Create" at bounding box center [438, 336] width 54 height 20
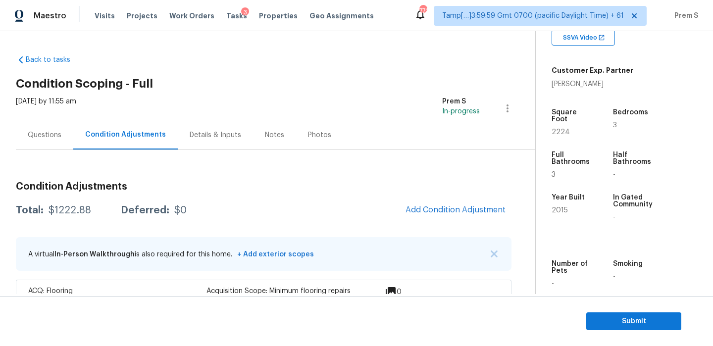
scroll to position [67, 0]
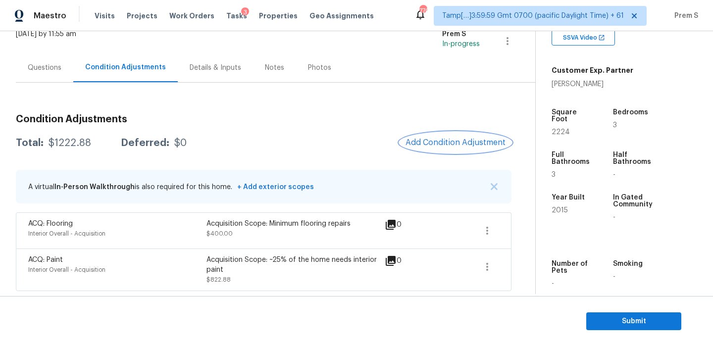
click at [456, 146] on span "Add Condition Adjustment" at bounding box center [456, 142] width 100 height 9
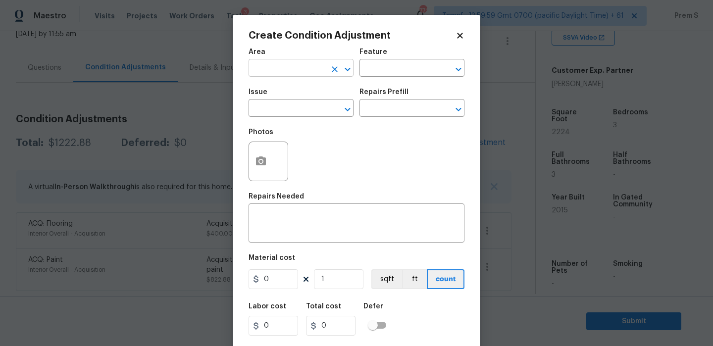
click at [307, 76] on input "text" at bounding box center [287, 68] width 77 height 15
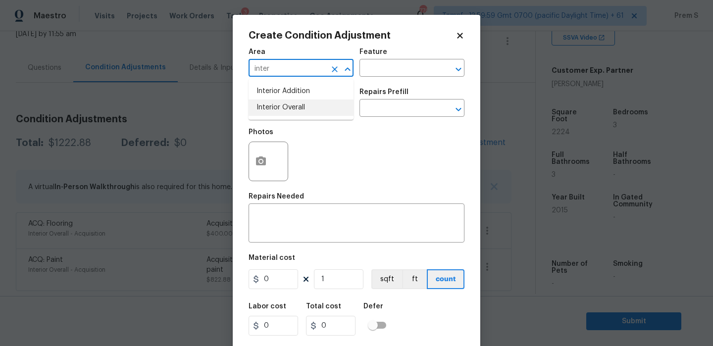
click at [307, 111] on li "Interior Overall" at bounding box center [301, 108] width 105 height 16
type input "Interior Overall"
click at [307, 111] on input "text" at bounding box center [287, 109] width 77 height 15
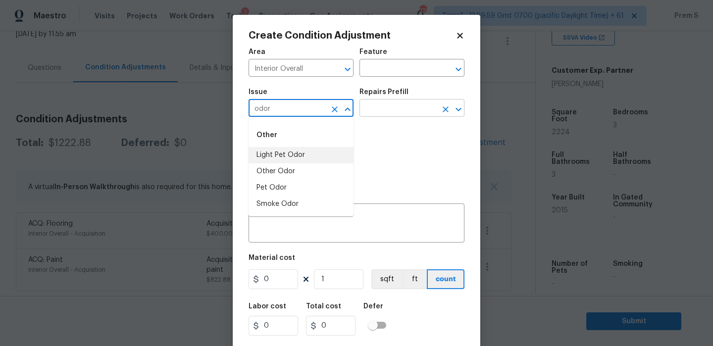
type input "odor"
click at [380, 112] on input "text" at bounding box center [398, 109] width 77 height 15
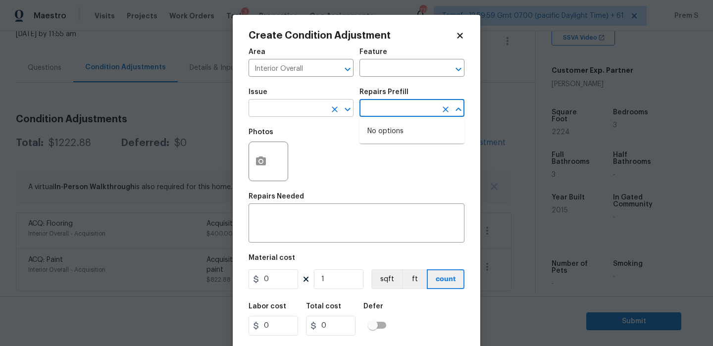
click at [294, 108] on input "text" at bounding box center [287, 109] width 77 height 15
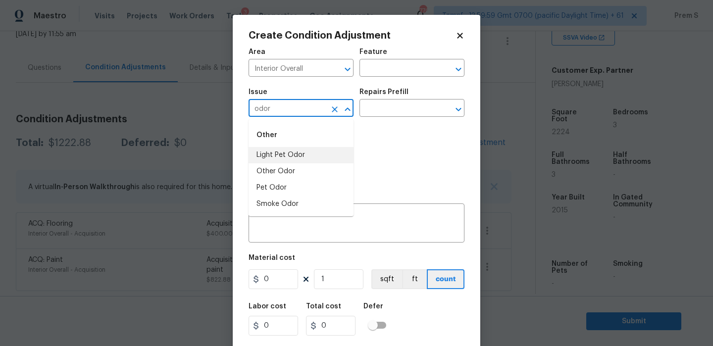
click at [290, 153] on li "Light Pet Odor" at bounding box center [301, 155] width 105 height 16
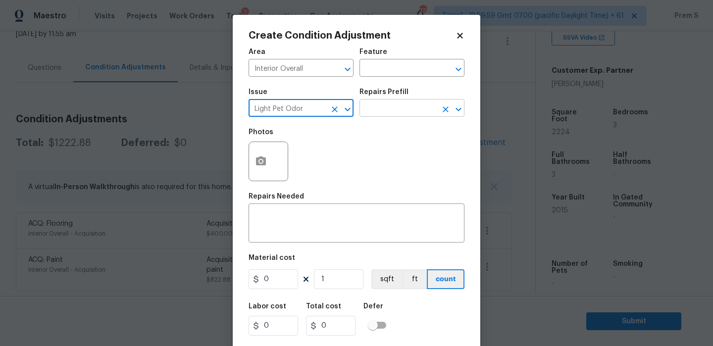
type input "Light Pet Odor"
click at [384, 114] on input "text" at bounding box center [398, 109] width 77 height 15
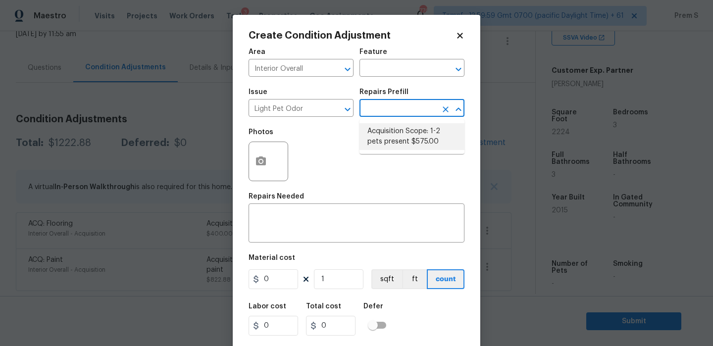
click at [394, 131] on li "Acquisition Scope: 1-2 pets present $575.00" at bounding box center [412, 136] width 105 height 27
type textarea "Acquisition Scope: 1-2 pets present"
type input "575"
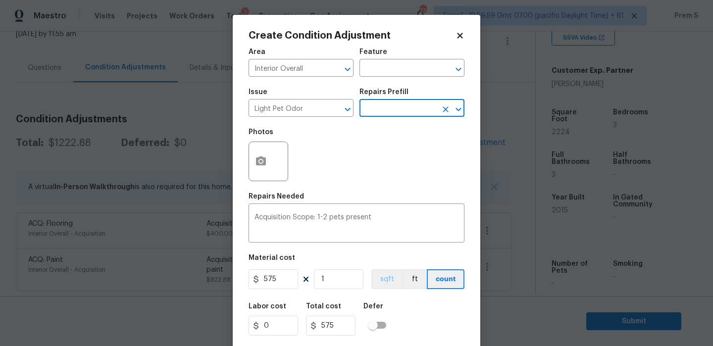
scroll to position [24, 0]
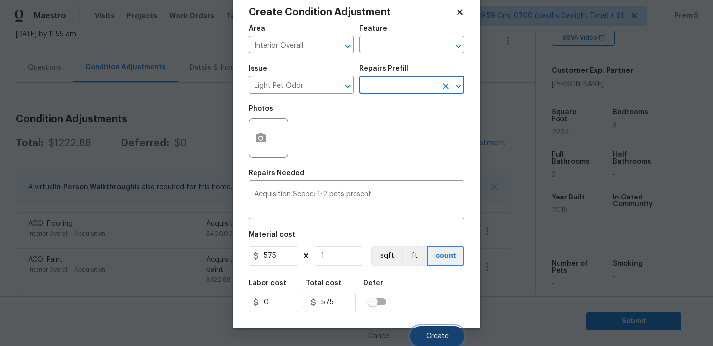
click at [433, 329] on button "Create" at bounding box center [438, 336] width 54 height 20
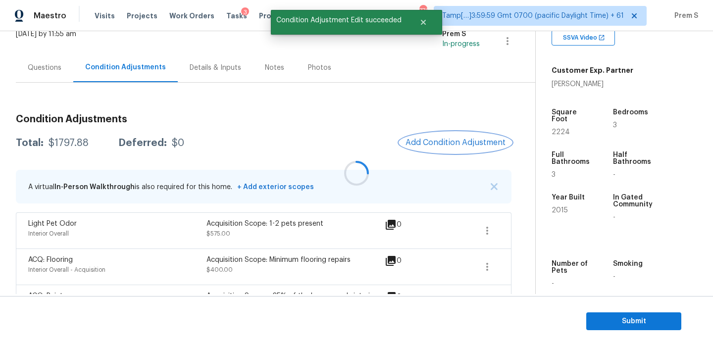
scroll to position [0, 0]
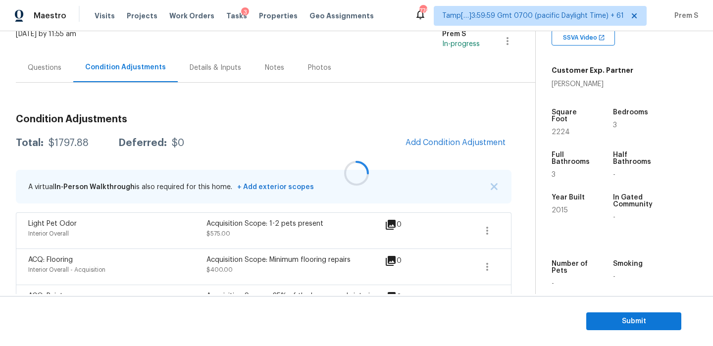
click at [450, 136] on div at bounding box center [356, 173] width 713 height 346
click at [436, 145] on div at bounding box center [356, 173] width 713 height 346
click at [436, 145] on span "Add Condition Adjustment" at bounding box center [456, 142] width 100 height 9
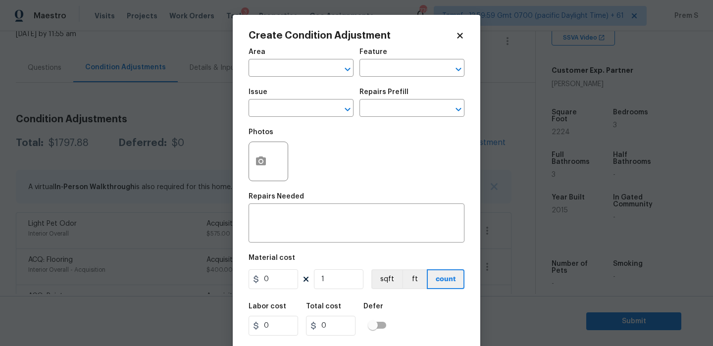
click at [287, 60] on div "Area" at bounding box center [301, 55] width 105 height 13
click at [285, 64] on input "text" at bounding box center [287, 68] width 77 height 15
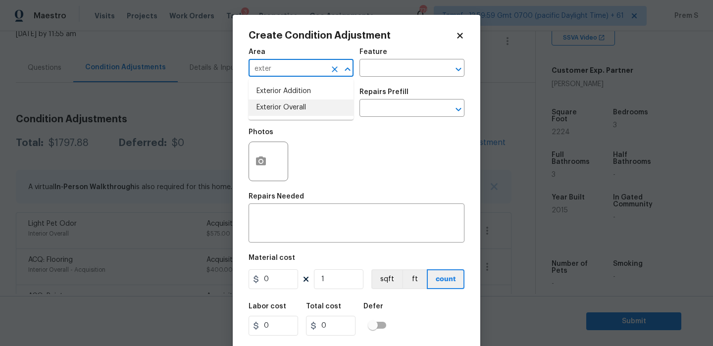
click at [284, 109] on li "Exterior Overall" at bounding box center [301, 108] width 105 height 16
click at [294, 112] on input "text" at bounding box center [287, 109] width 77 height 15
type input "Exterior Overall"
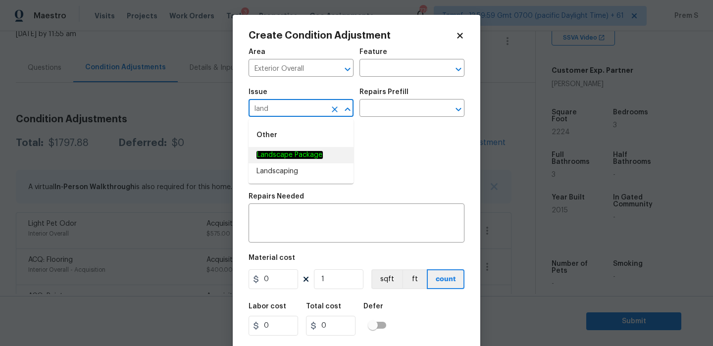
click at [291, 158] on em "Landscape Package" at bounding box center [290, 155] width 66 height 8
type input "Landscape Package"
click at [401, 109] on input "text" at bounding box center [398, 109] width 77 height 15
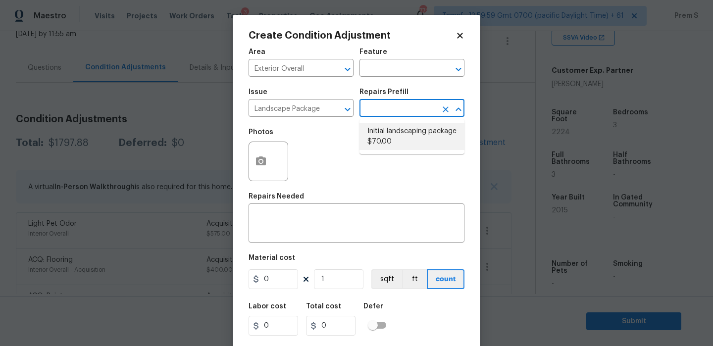
click at [395, 138] on li "Initial landscaping package $70.00" at bounding box center [412, 136] width 105 height 27
type input "Home Readiness Packages"
type textarea "Mowing of grass up to 6" in height. Mow, edge along driveways & sidewalks, trim…"
type input "70"
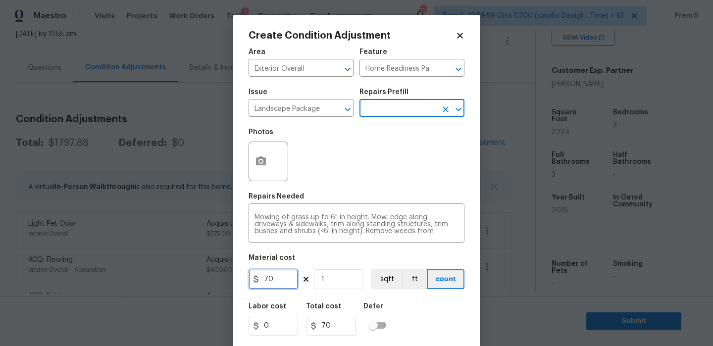
click at [288, 278] on input "70" at bounding box center [274, 280] width 50 height 20
type input "300"
click at [411, 333] on div "Labor cost 0 Total cost 300 Defer" at bounding box center [357, 319] width 216 height 45
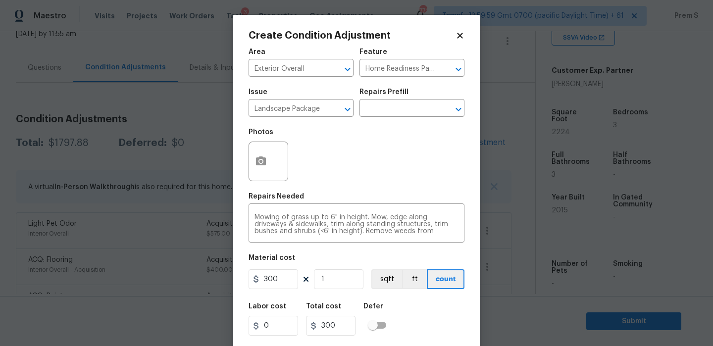
scroll to position [24, 0]
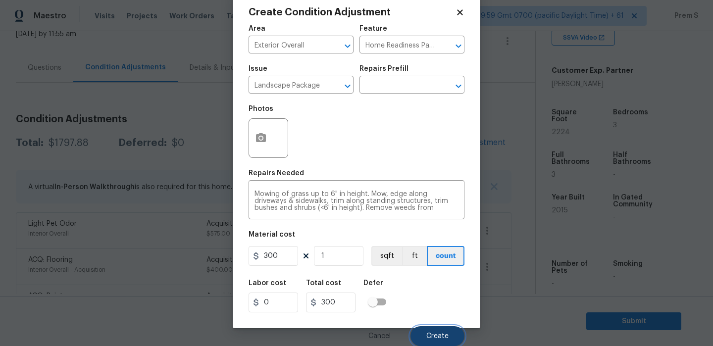
click at [439, 330] on button "Create" at bounding box center [438, 336] width 54 height 20
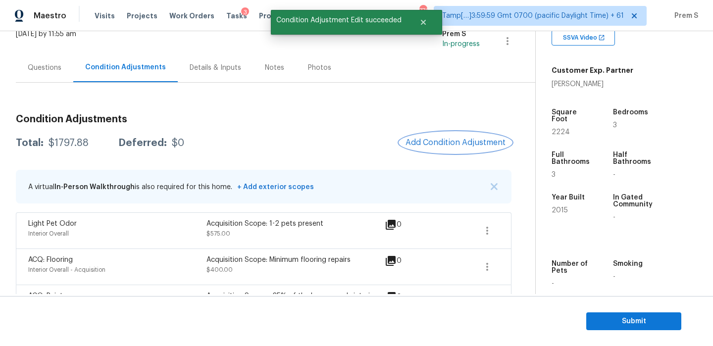
scroll to position [0, 0]
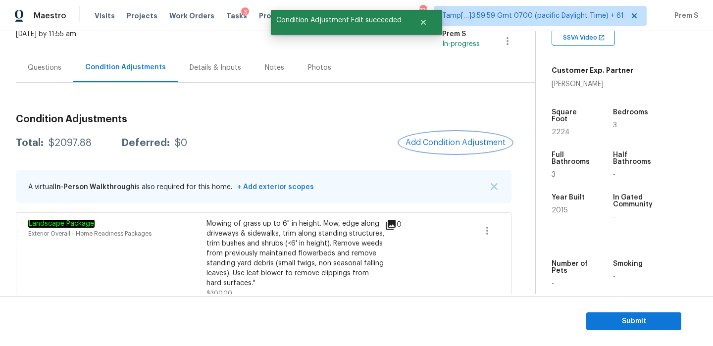
click at [451, 135] on button "Add Condition Adjustment" at bounding box center [456, 142] width 112 height 21
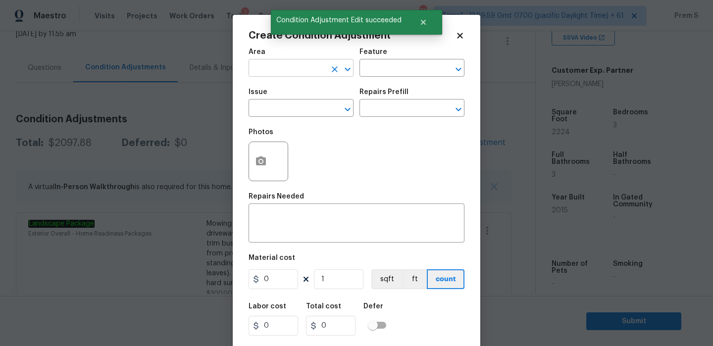
click at [294, 67] on input "text" at bounding box center [287, 68] width 77 height 15
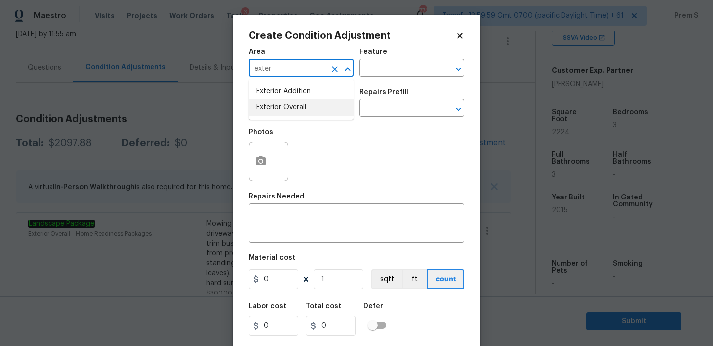
click at [292, 104] on li "Exterior Overall" at bounding box center [301, 108] width 105 height 16
type input "Exterior Overall"
click at [292, 104] on input "text" at bounding box center [287, 109] width 77 height 15
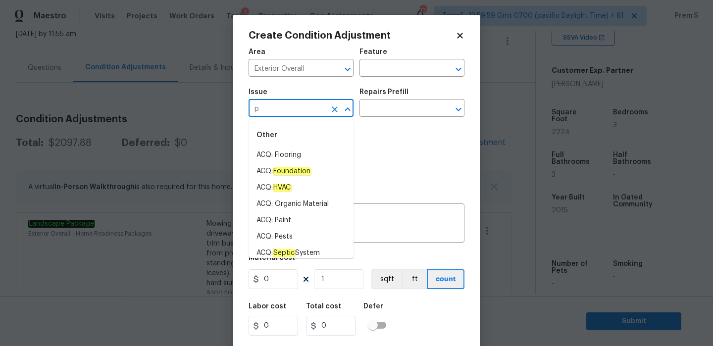
click at [292, 104] on input "p" at bounding box center [287, 109] width 77 height 15
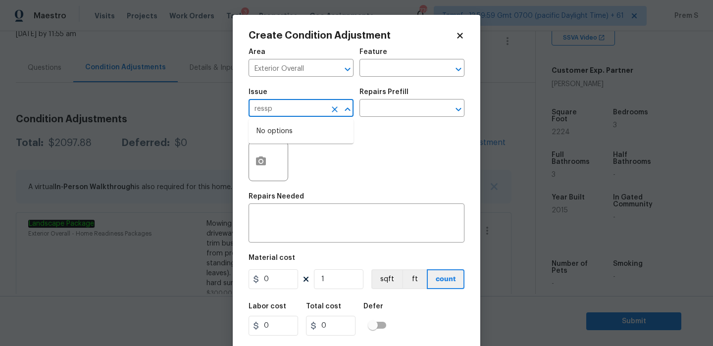
click at [298, 111] on input "ressp" at bounding box center [287, 109] width 77 height 15
click at [299, 174] on li "Pressure Washing" at bounding box center [301, 171] width 105 height 16
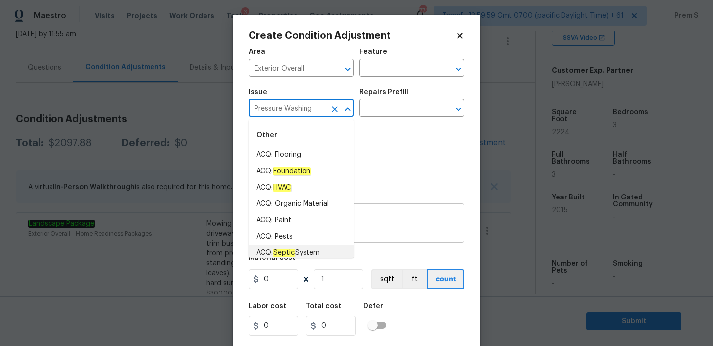
type input "Pressure Washing"
click at [404, 236] on div "x ​" at bounding box center [357, 224] width 216 height 37
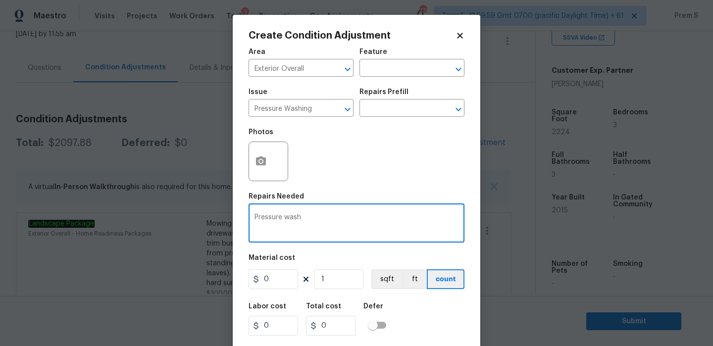
type textarea "Pressure wash"
click at [263, 278] on input "0" at bounding box center [274, 280] width 50 height 20
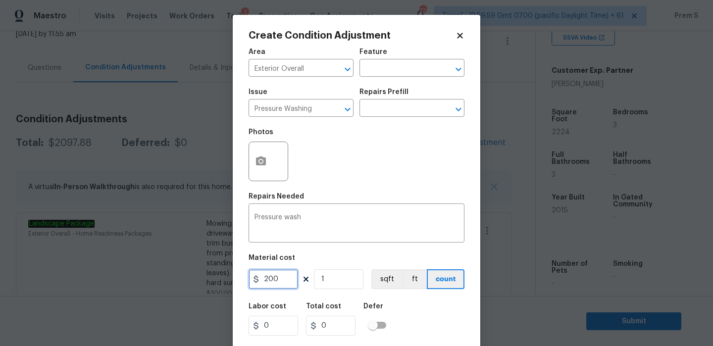
type input "200"
click at [421, 326] on div "Labor cost 0 Total cost 200 Defer" at bounding box center [357, 319] width 216 height 45
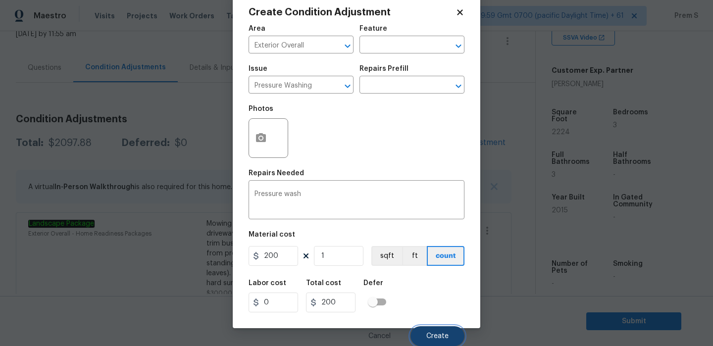
click at [432, 334] on span "Create" at bounding box center [438, 336] width 22 height 7
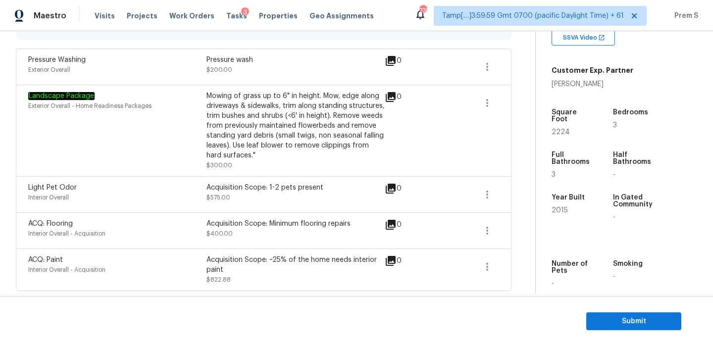
scroll to position [154, 0]
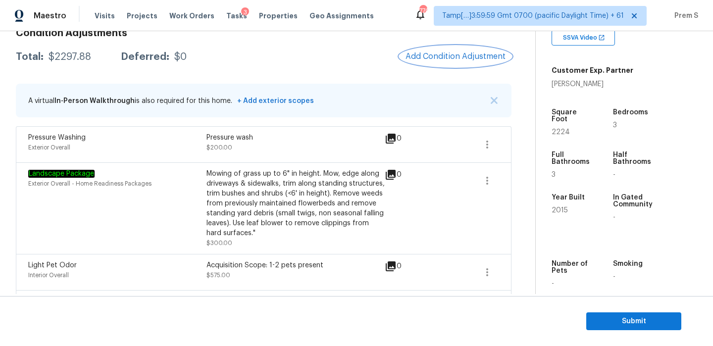
click at [478, 54] on span "Add Condition Adjustment" at bounding box center [456, 56] width 100 height 9
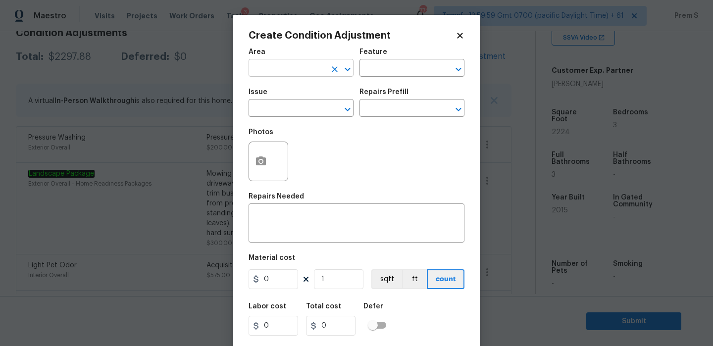
click at [313, 69] on input "text" at bounding box center [287, 68] width 77 height 15
click at [282, 106] on li "Exterior Overall" at bounding box center [301, 108] width 105 height 16
type input "Exterior Overall"
click at [282, 106] on input "text" at bounding box center [287, 109] width 77 height 15
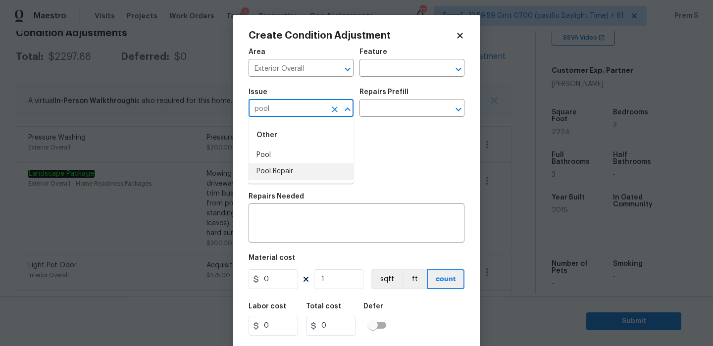
click at [302, 171] on li "Pool Repair" at bounding box center [301, 171] width 105 height 16
type input "Pool Repair"
click at [383, 114] on input "text" at bounding box center [398, 109] width 77 height 15
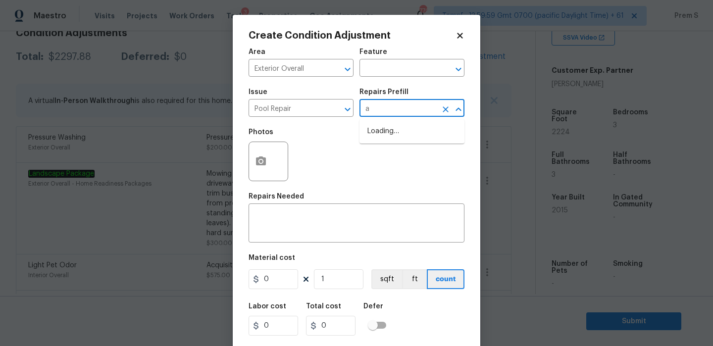
type input "ab"
type input "i"
click at [331, 106] on icon "Clear" at bounding box center [335, 110] width 10 height 10
type input "above"
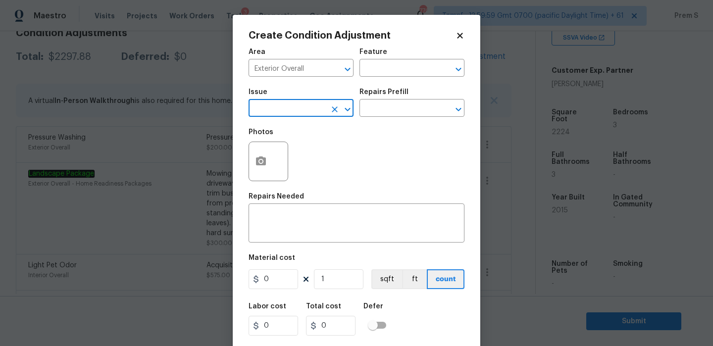
click at [312, 109] on input "text" at bounding box center [287, 109] width 77 height 15
click at [286, 161] on li "Pool" at bounding box center [301, 155] width 105 height 16
type input "Pool"
click at [405, 109] on input "text" at bounding box center [398, 109] width 77 height 15
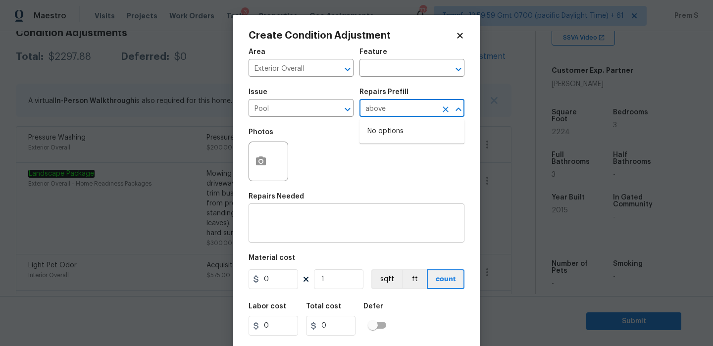
type input "above"
click at [369, 237] on div "x ​" at bounding box center [357, 224] width 216 height 37
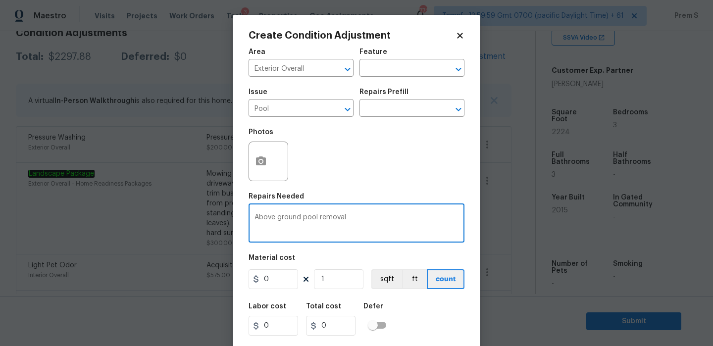
type textarea "Above ground pool removal"
click at [285, 282] on input "0" at bounding box center [274, 280] width 50 height 20
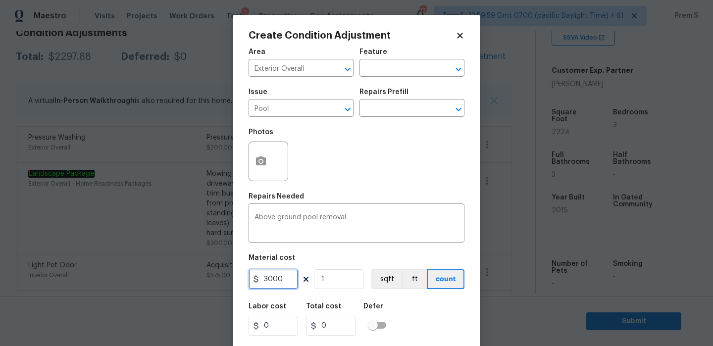
type input "3000"
click at [418, 327] on div "Labor cost 0 Total cost 3000 Defer" at bounding box center [357, 319] width 216 height 45
click at [272, 164] on button "button" at bounding box center [261, 161] width 24 height 39
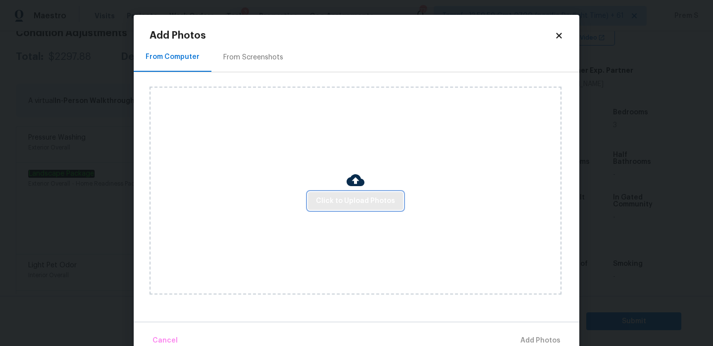
click at [338, 197] on span "Click to Upload Photos" at bounding box center [355, 201] width 79 height 12
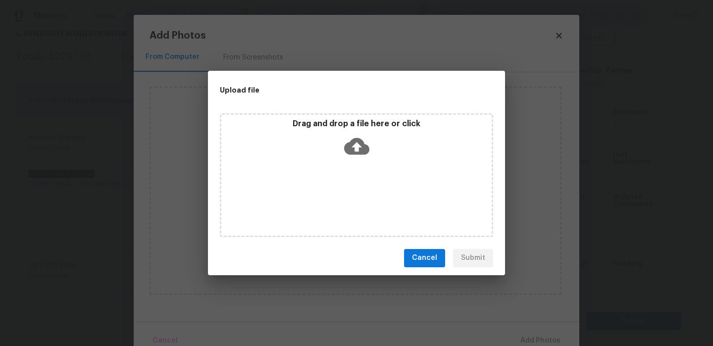
click at [356, 150] on icon at bounding box center [356, 146] width 25 height 25
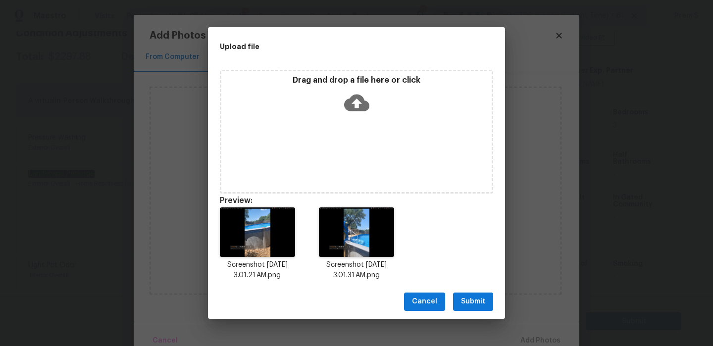
click at [485, 304] on span "Submit" at bounding box center [473, 302] width 24 height 12
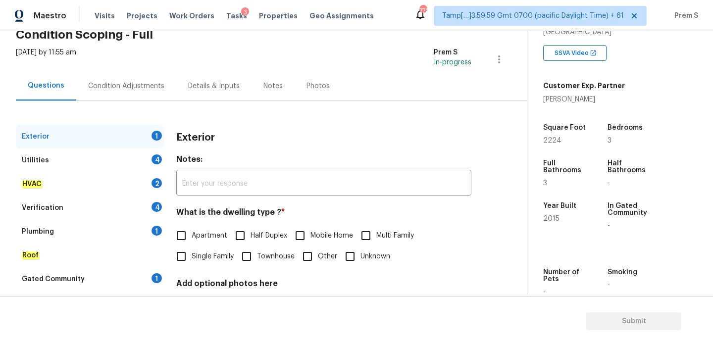
scroll to position [56, 0]
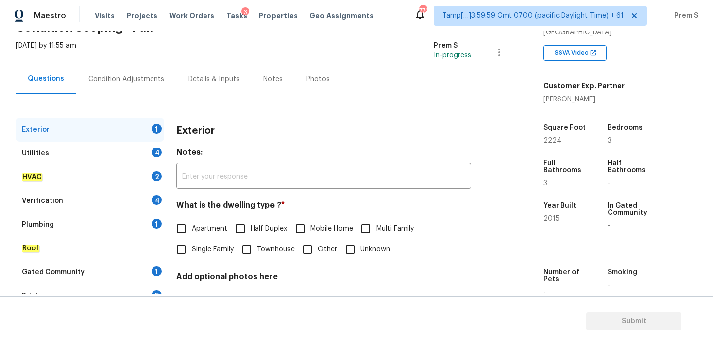
click at [218, 249] on span "Single Family" at bounding box center [213, 250] width 42 height 10
click at [192, 249] on input "Single Family" at bounding box center [181, 249] width 21 height 21
checkbox input "true"
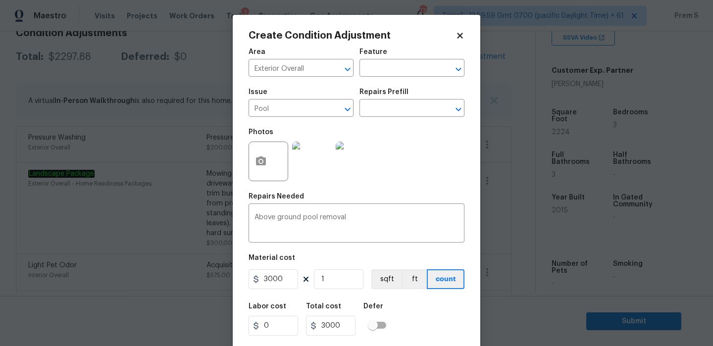
scroll to position [24, 0]
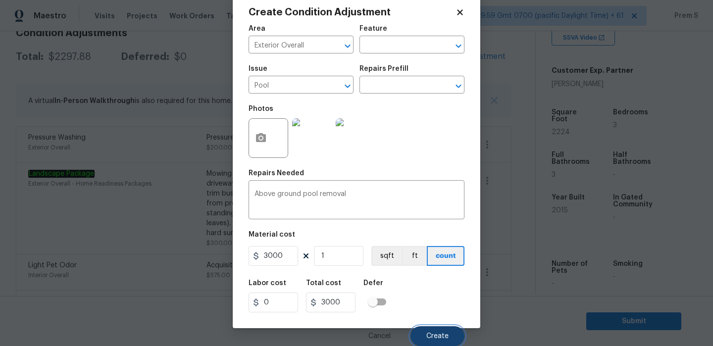
click at [439, 330] on button "Create" at bounding box center [438, 336] width 54 height 20
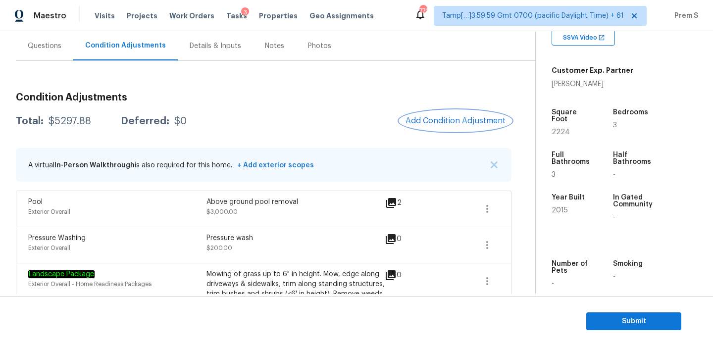
scroll to position [87, 0]
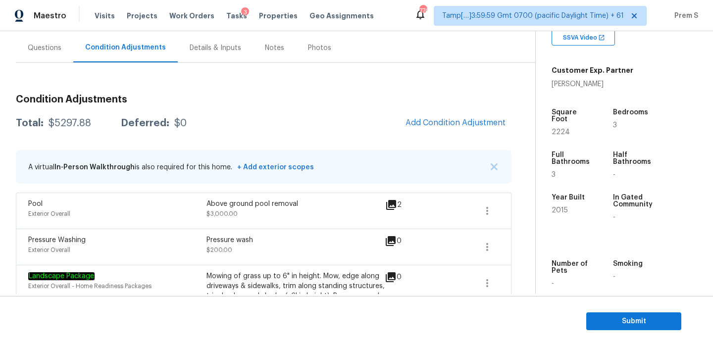
click at [53, 46] on div "Questions" at bounding box center [45, 48] width 34 height 10
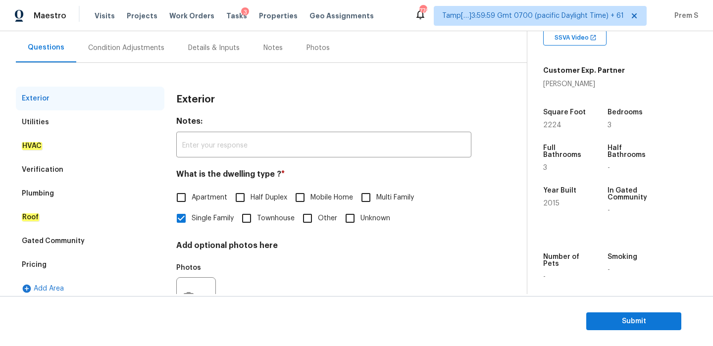
click at [96, 269] on div "Pricing" at bounding box center [90, 265] width 149 height 24
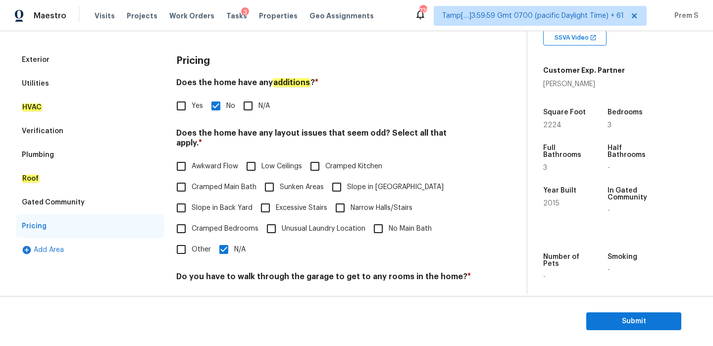
scroll to position [186, 0]
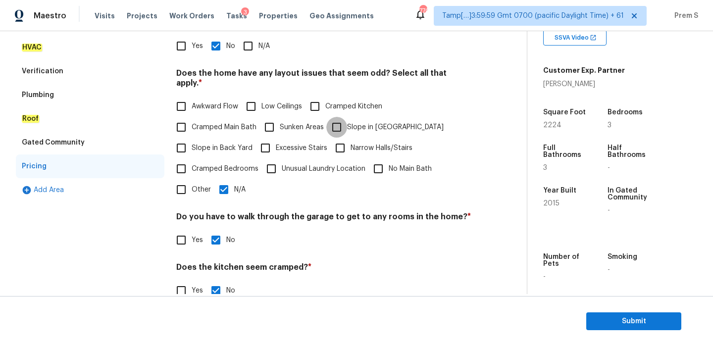
click at [342, 121] on input "Slope in [GEOGRAPHIC_DATA]" at bounding box center [336, 127] width 21 height 21
checkbox input "true"
click at [225, 149] on span "Slope in Back Yard" at bounding box center [222, 149] width 61 height 10
click at [192, 149] on input "Slope in Back Yard" at bounding box center [181, 149] width 21 height 21
checkbox input "true"
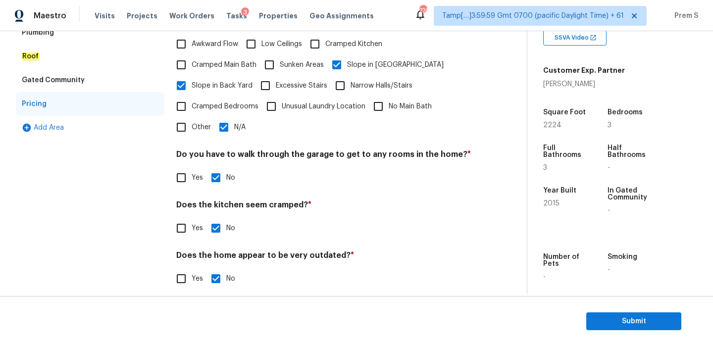
scroll to position [0, 0]
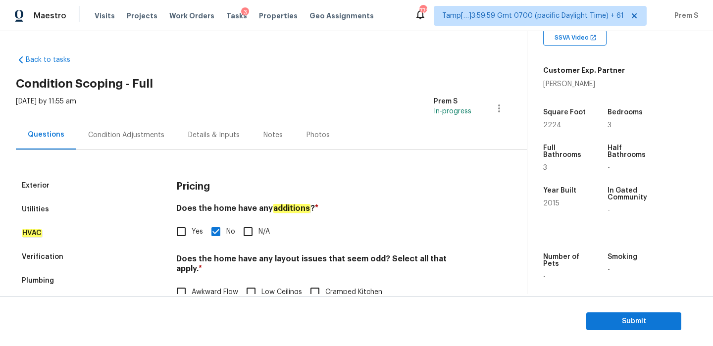
click at [124, 141] on div "Condition Adjustments" at bounding box center [126, 134] width 100 height 29
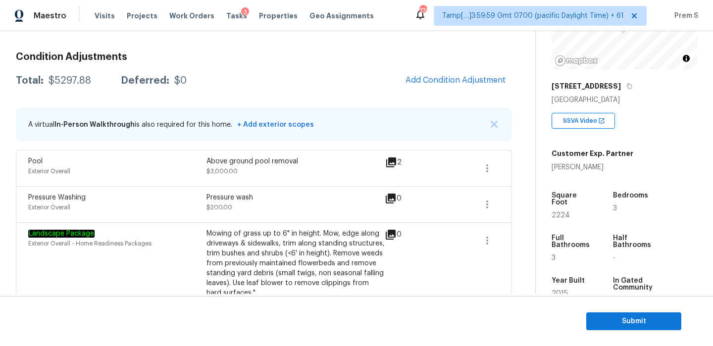
scroll to position [118, 0]
click at [607, 323] on span "Submit" at bounding box center [634, 322] width 79 height 12
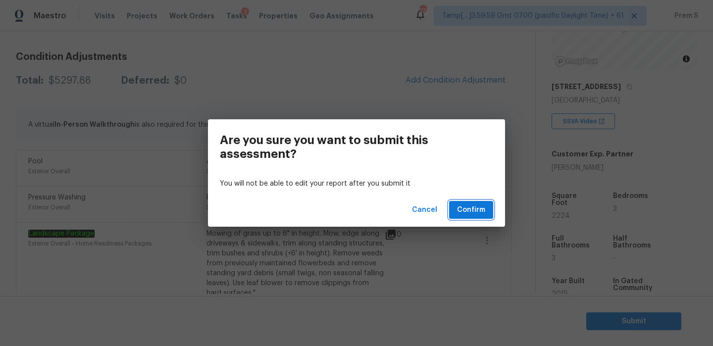
click at [468, 209] on span "Confirm" at bounding box center [471, 210] width 28 height 12
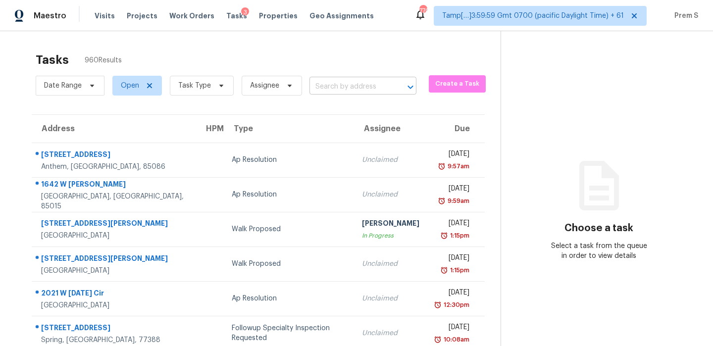
click at [343, 83] on input "text" at bounding box center [349, 86] width 79 height 15
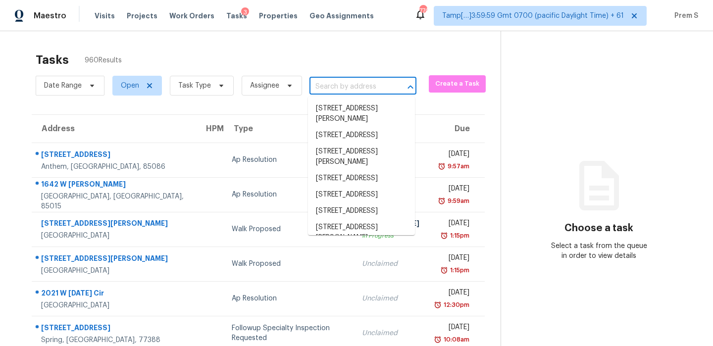
paste input "[STREET_ADDRESS]"
type input "[STREET_ADDRESS]"
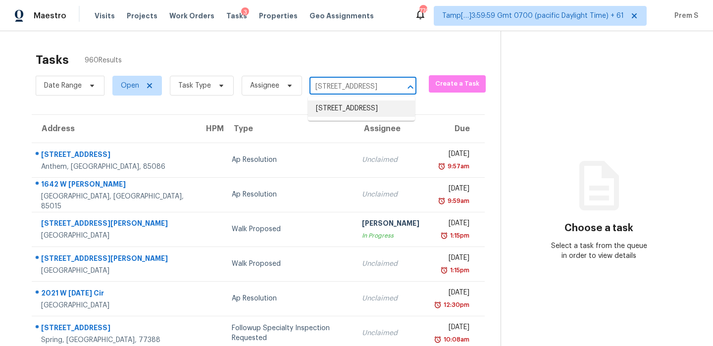
click at [341, 107] on li "[STREET_ADDRESS]" at bounding box center [361, 109] width 107 height 16
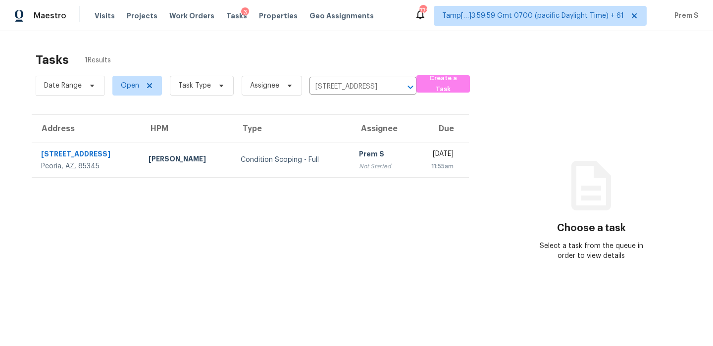
click at [351, 176] on td "Prem S Not Started" at bounding box center [381, 160] width 60 height 35
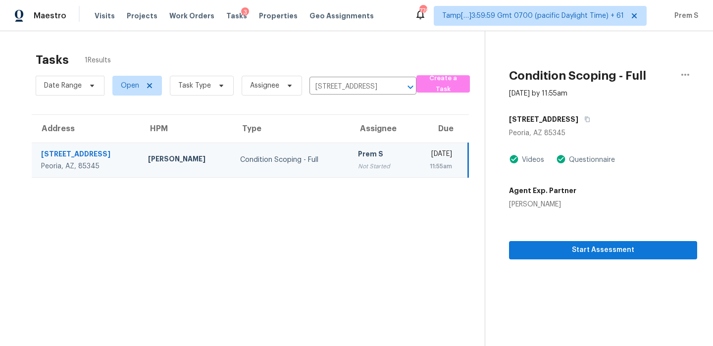
scroll to position [31, 0]
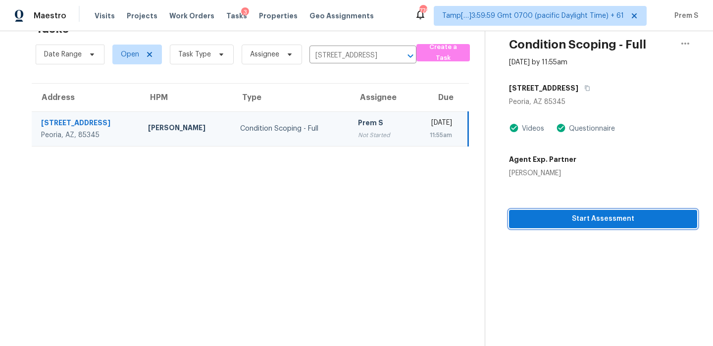
click at [619, 219] on span "Start Assessment" at bounding box center [603, 219] width 172 height 12
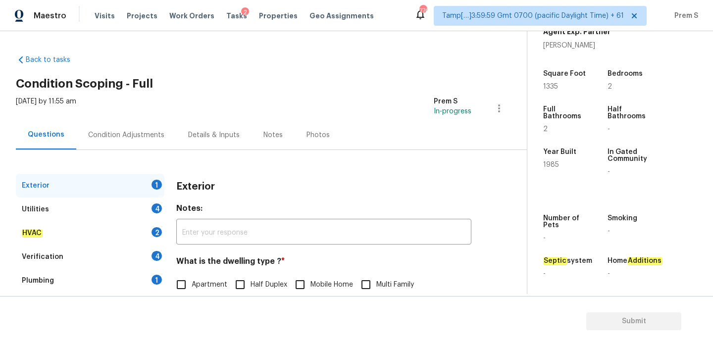
scroll to position [131, 0]
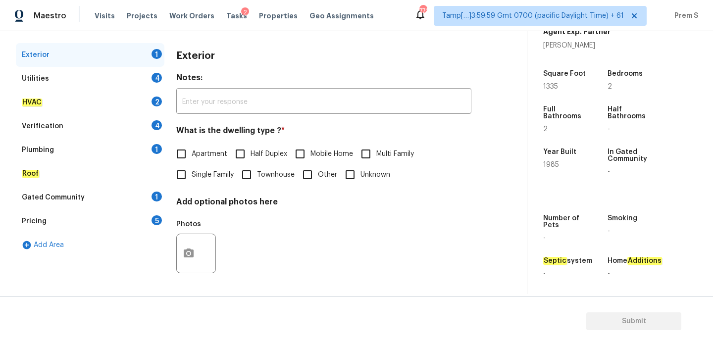
click at [191, 171] on input "Single Family" at bounding box center [181, 174] width 21 height 21
checkbox input "true"
click at [149, 67] on div "Utilities 4" at bounding box center [90, 79] width 149 height 24
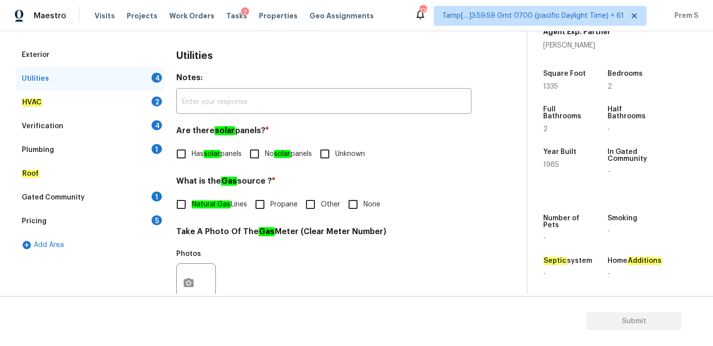
click at [274, 156] on span "No solar panels" at bounding box center [288, 154] width 47 height 10
click at [265, 156] on input "No solar panels" at bounding box center [254, 154] width 21 height 21
checkbox input "true"
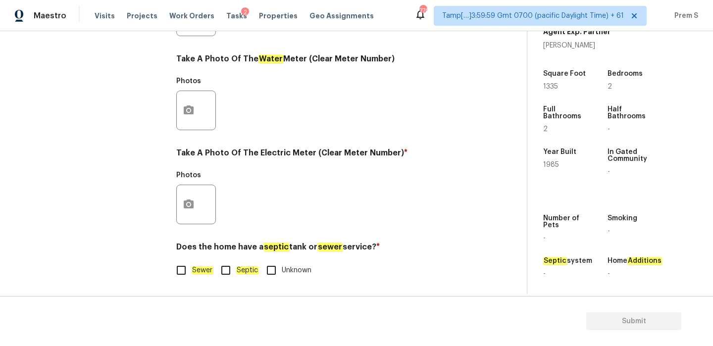
click at [205, 271] on em "Sewer" at bounding box center [202, 271] width 21 height 8
click at [192, 271] on input "Sewer" at bounding box center [181, 270] width 21 height 21
checkbox input "true"
click at [192, 212] on button "button" at bounding box center [189, 204] width 24 height 39
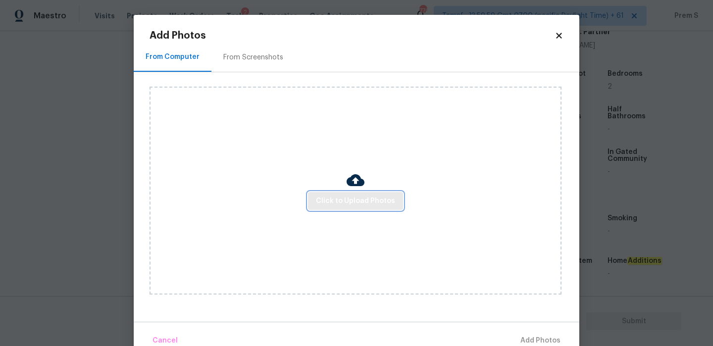
click at [369, 201] on span "Click to Upload Photos" at bounding box center [355, 201] width 79 height 12
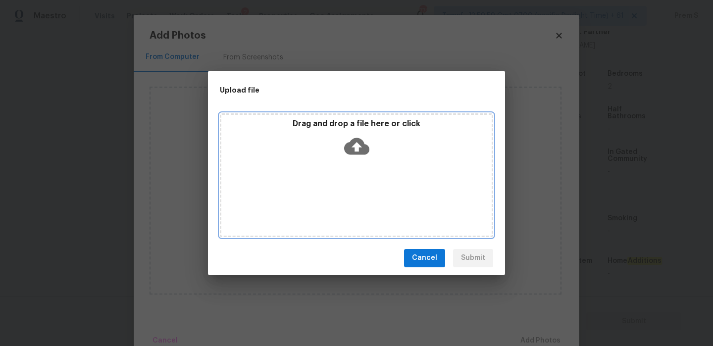
click at [357, 150] on icon at bounding box center [356, 146] width 25 height 25
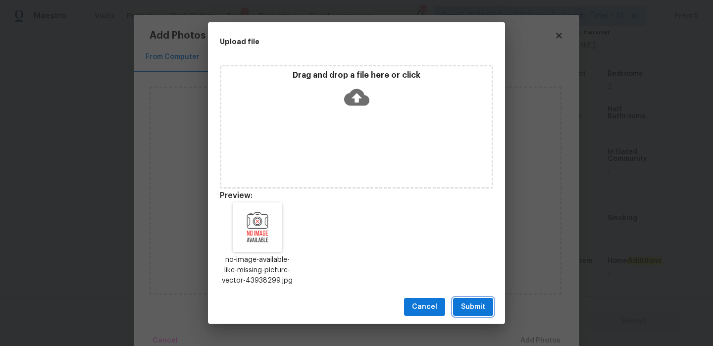
click at [484, 305] on span "Submit" at bounding box center [473, 307] width 24 height 12
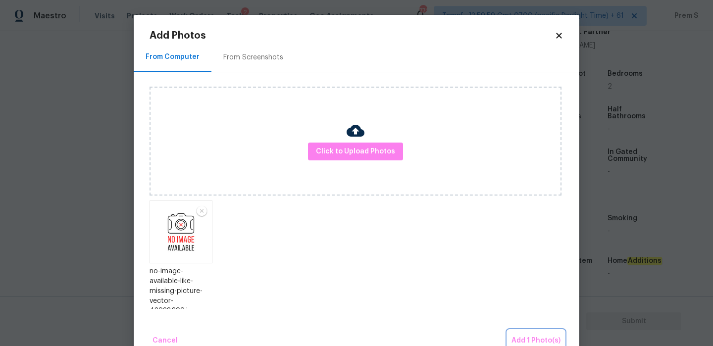
click at [524, 338] on span "Add 1 Photo(s)" at bounding box center [536, 341] width 49 height 12
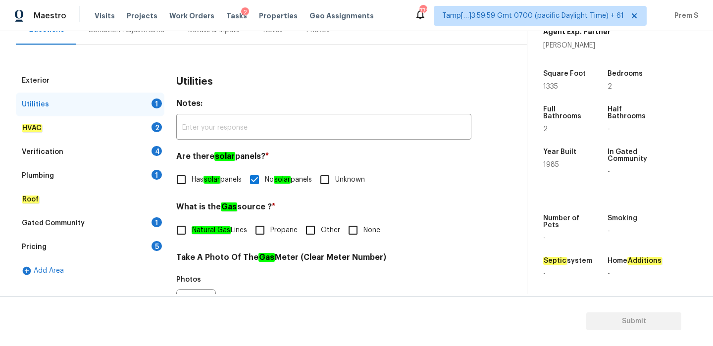
scroll to position [107, 0]
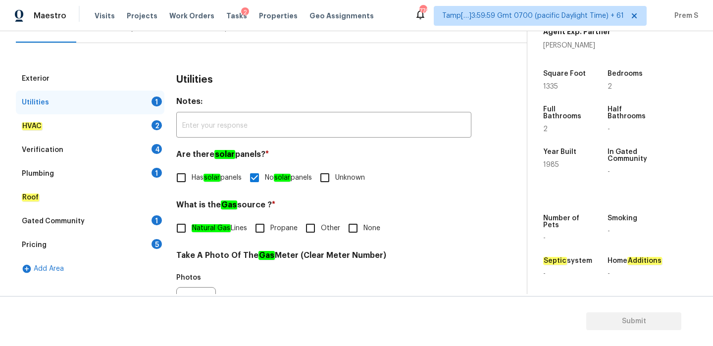
click at [158, 127] on div "2" at bounding box center [157, 125] width 10 height 10
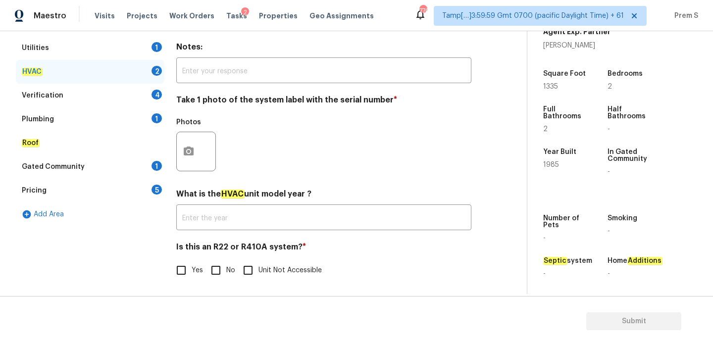
scroll to position [163, 0]
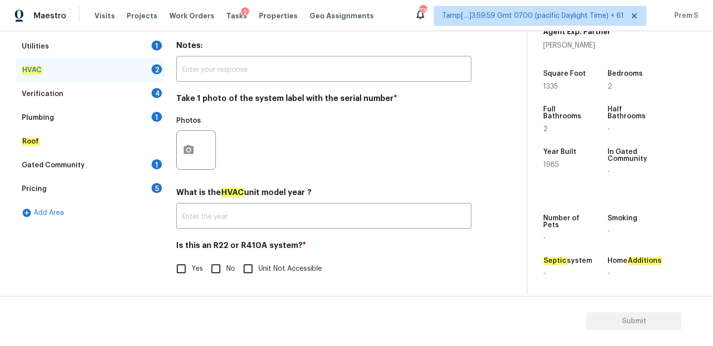
click at [228, 267] on span "No" at bounding box center [230, 269] width 9 height 10
click at [226, 267] on input "No" at bounding box center [216, 269] width 21 height 21
checkbox input "true"
click at [191, 149] on icon "button" at bounding box center [189, 149] width 10 height 9
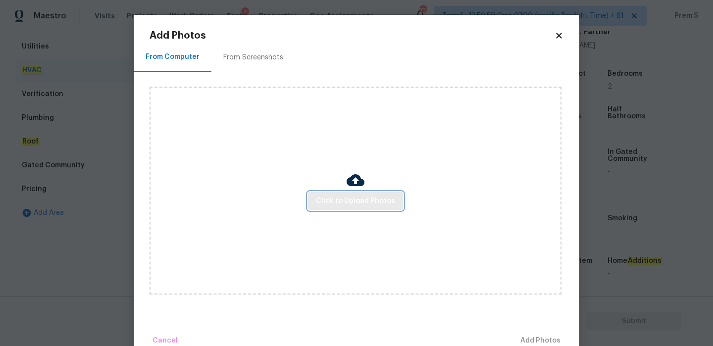
click at [341, 202] on span "Click to Upload Photos" at bounding box center [355, 201] width 79 height 12
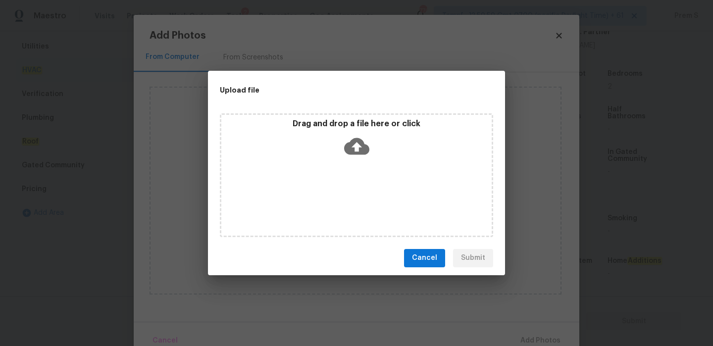
click at [351, 147] on icon at bounding box center [356, 146] width 25 height 17
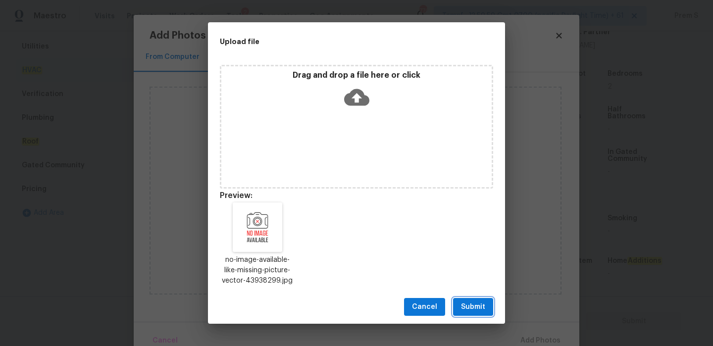
click at [466, 312] on span "Submit" at bounding box center [473, 307] width 24 height 12
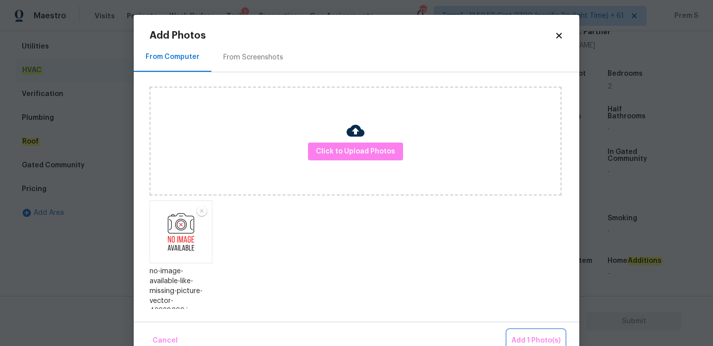
click at [527, 335] on span "Add 1 Photo(s)" at bounding box center [536, 341] width 49 height 12
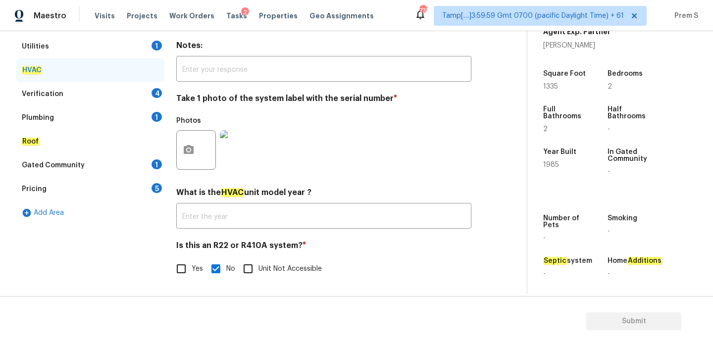
click at [154, 98] on div "Verification 4" at bounding box center [90, 94] width 149 height 24
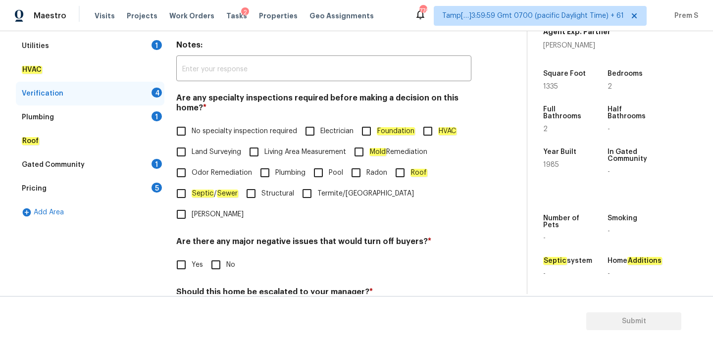
click at [186, 127] on input "No specialty inspection required" at bounding box center [181, 131] width 21 height 21
checkbox input "true"
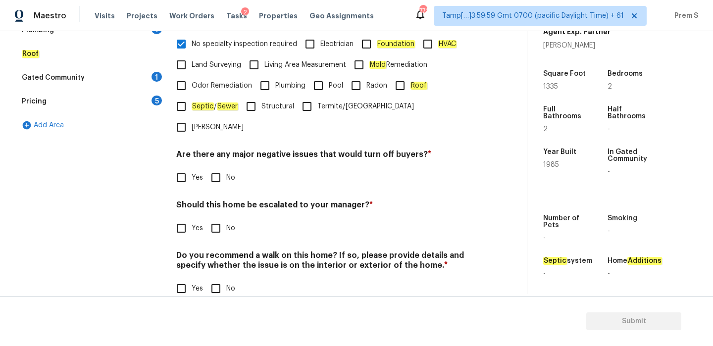
scroll to position [250, 0]
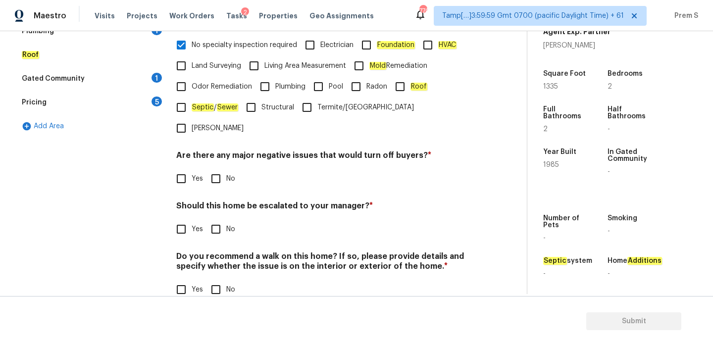
click at [226, 174] on span "No" at bounding box center [230, 179] width 9 height 10
click at [226, 168] on input "No" at bounding box center [216, 178] width 21 height 21
checkbox input "true"
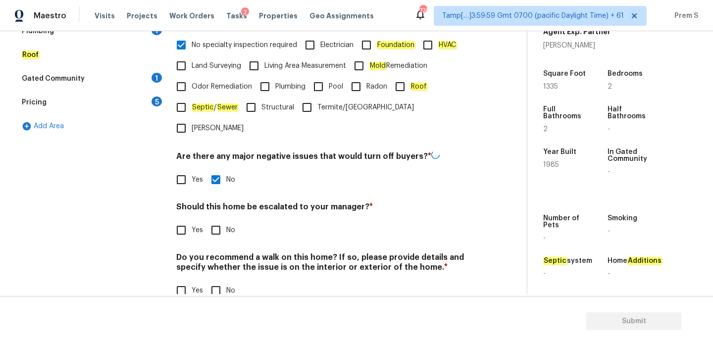
click at [221, 220] on input "No" at bounding box center [216, 230] width 21 height 21
checkbox input "true"
click at [220, 257] on div "Do you recommend a walk on this home? If so, please provide details and specify…" at bounding box center [323, 277] width 295 height 49
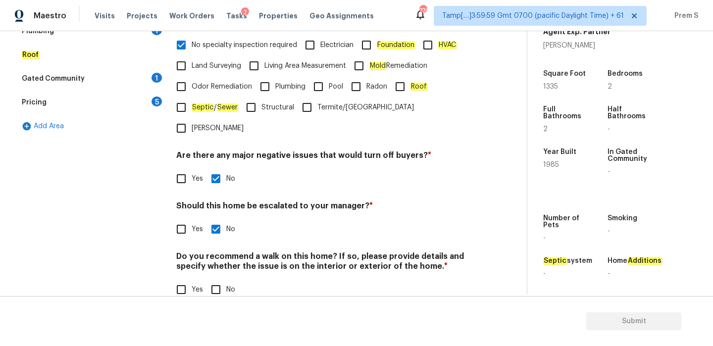
click at [219, 279] on input "No" at bounding box center [216, 289] width 21 height 21
checkbox input "true"
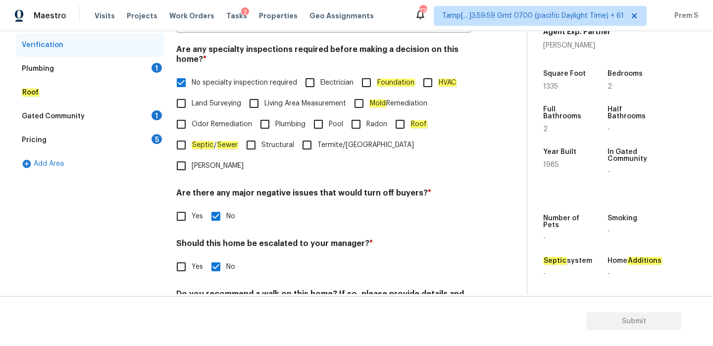
click at [155, 73] on div "Plumbing 1" at bounding box center [90, 69] width 149 height 24
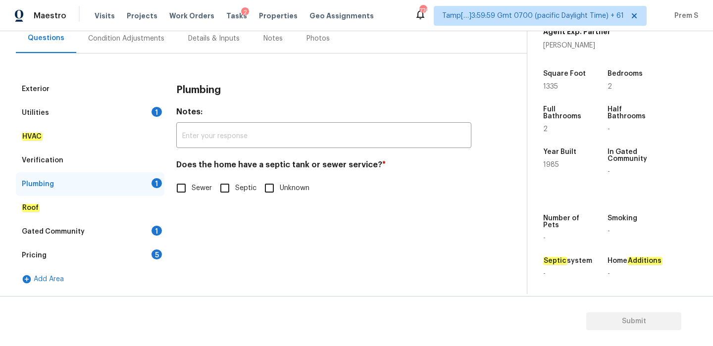
scroll to position [97, 0]
click at [178, 192] on input "Sewer" at bounding box center [181, 188] width 21 height 21
checkbox input "true"
click at [156, 231] on div "1" at bounding box center [157, 231] width 10 height 10
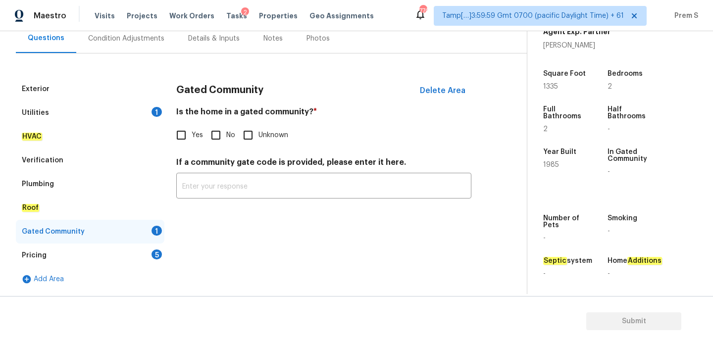
click at [220, 134] on input "No" at bounding box center [216, 135] width 21 height 21
checkbox input "true"
click at [159, 249] on div "Pricing 5" at bounding box center [90, 256] width 149 height 24
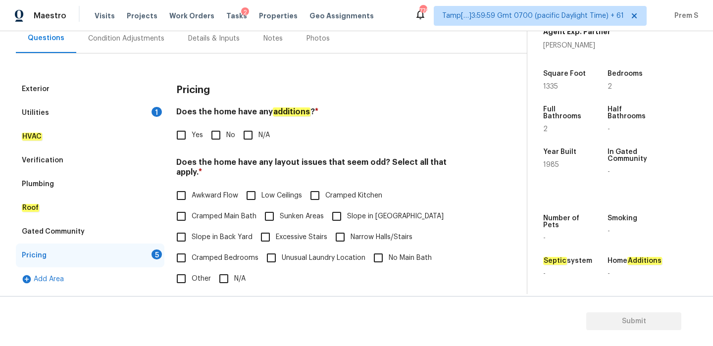
click at [225, 132] on input "No" at bounding box center [216, 135] width 21 height 21
checkbox input "true"
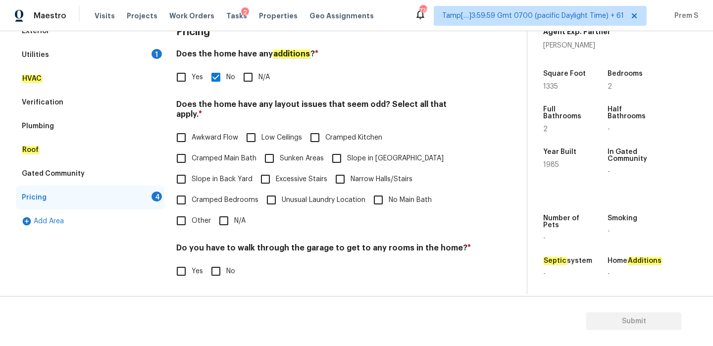
scroll to position [248, 0]
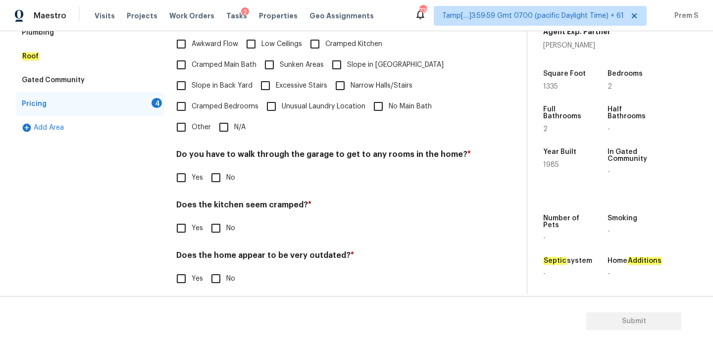
click at [231, 117] on input "N/A" at bounding box center [224, 127] width 21 height 21
checkbox input "true"
click at [218, 174] on input "No" at bounding box center [216, 177] width 21 height 21
checkbox input "true"
click at [216, 222] on input "No" at bounding box center [216, 228] width 21 height 21
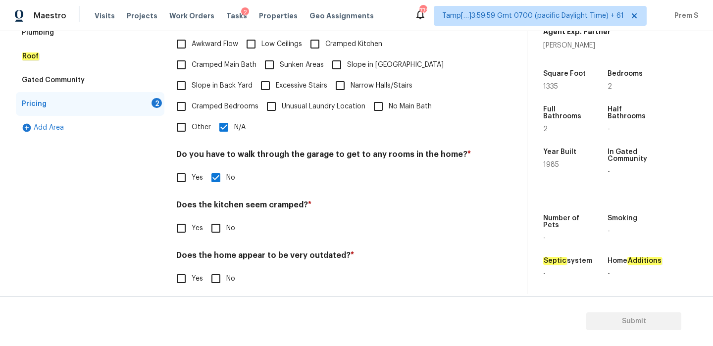
checkbox input "true"
click at [216, 269] on input "No" at bounding box center [216, 279] width 21 height 21
checkbox input "true"
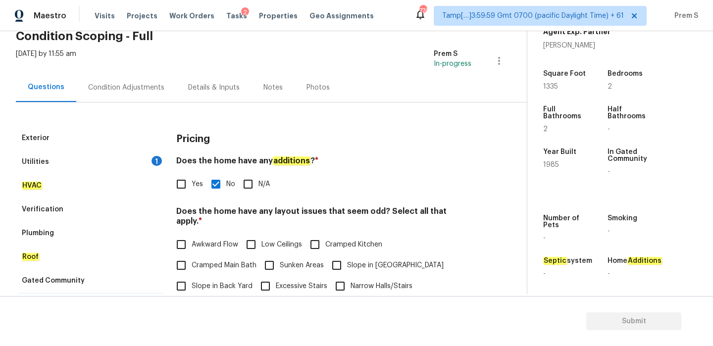
click at [145, 91] on div "Condition Adjustments" at bounding box center [126, 88] width 76 height 10
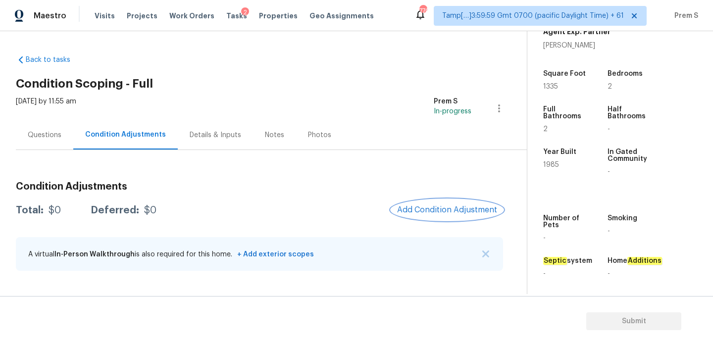
click at [409, 210] on span "Add Condition Adjustment" at bounding box center [447, 210] width 100 height 9
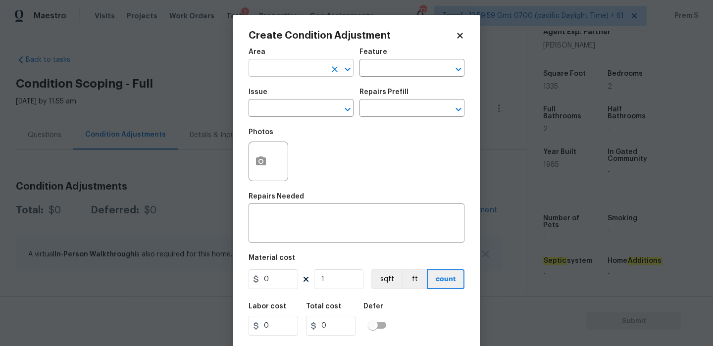
click at [296, 67] on input "text" at bounding box center [287, 68] width 77 height 15
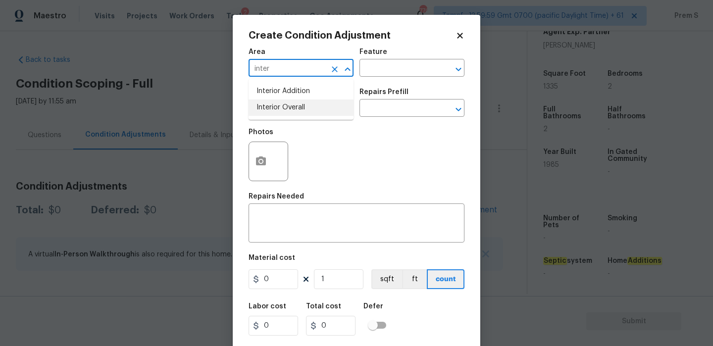
click at [296, 109] on li "Interior Overall" at bounding box center [301, 108] width 105 height 16
type input "Interior Overall"
click at [296, 109] on input "text" at bounding box center [287, 109] width 77 height 15
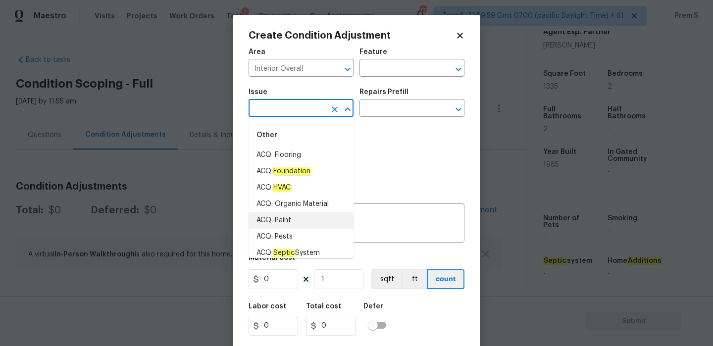
click at [290, 223] on li "ACQ: Paint" at bounding box center [301, 221] width 105 height 16
type input "ACQ: Paint"
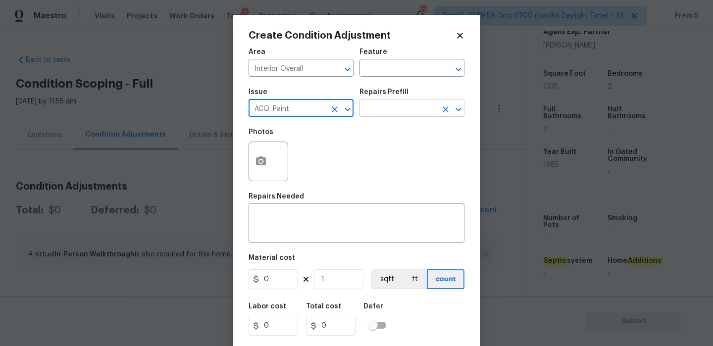
click at [423, 107] on input "text" at bounding box center [398, 109] width 77 height 15
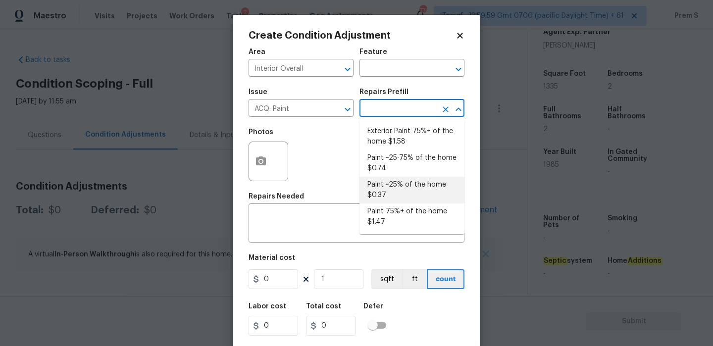
click at [424, 181] on li "Paint ~25% of the home $0.37" at bounding box center [412, 190] width 105 height 27
type input "Acquisition"
type textarea "Acquisition Scope: ~25% of the home needs interior paint"
type input "0.37"
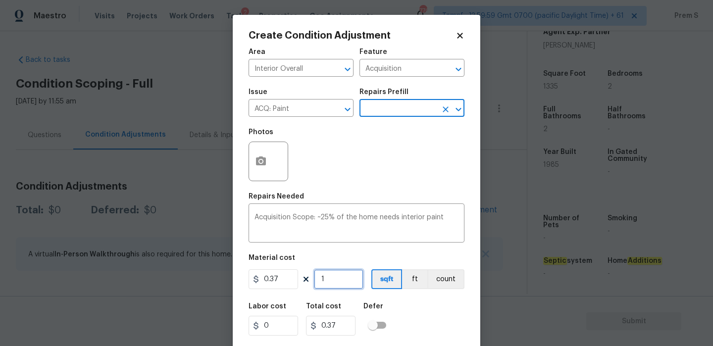
click at [335, 282] on input "1" at bounding box center [339, 280] width 50 height 20
type input "13"
type input "4.81"
type input "133"
type input "49.21"
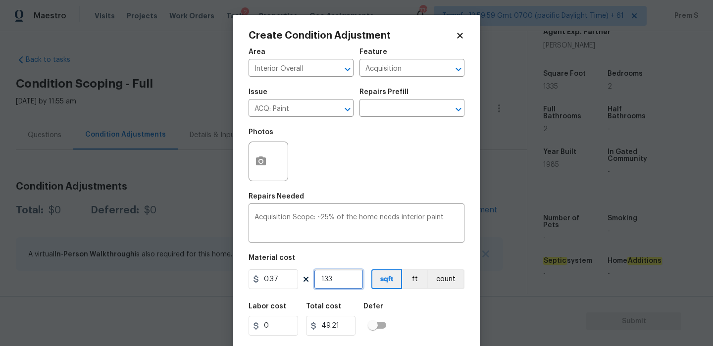
type input "1335"
type input "493.95"
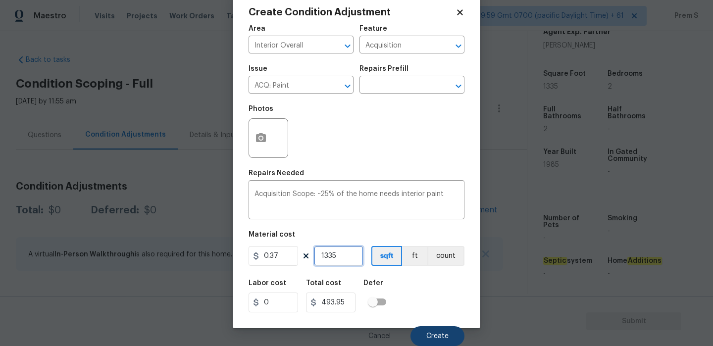
type input "1335"
click at [449, 331] on button "Create" at bounding box center [438, 336] width 54 height 20
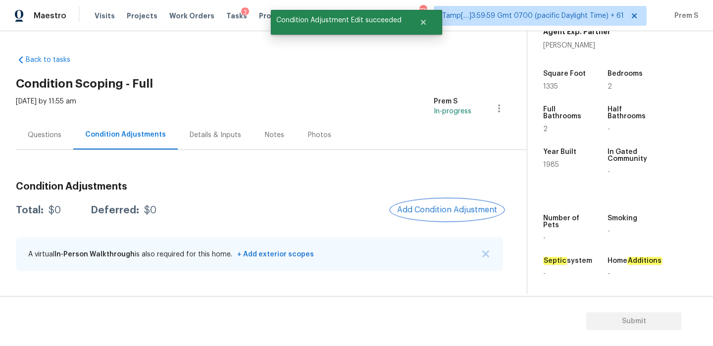
scroll to position [0, 0]
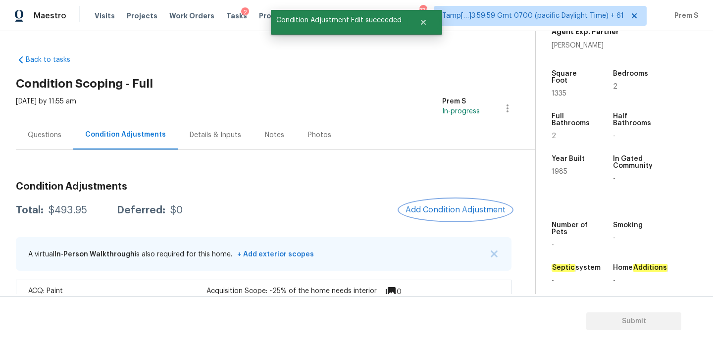
click at [427, 215] on button "Add Condition Adjustment" at bounding box center [456, 210] width 112 height 21
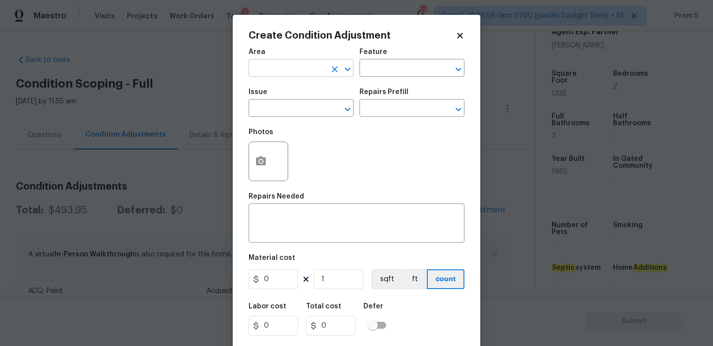
click at [265, 72] on input "text" at bounding box center [287, 68] width 77 height 15
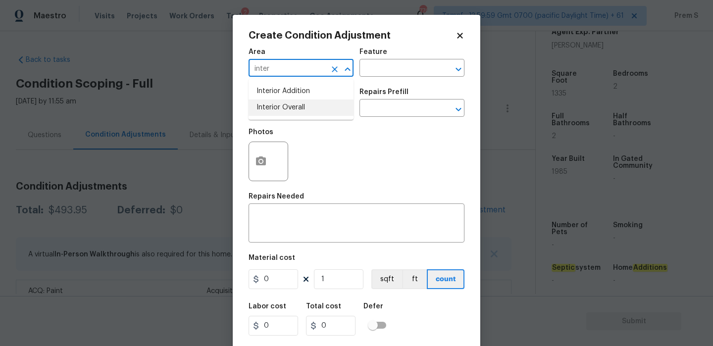
click at [272, 107] on li "Interior Overall" at bounding box center [301, 108] width 105 height 16
type input "Interior Overall"
click at [272, 107] on input "text" at bounding box center [287, 109] width 77 height 15
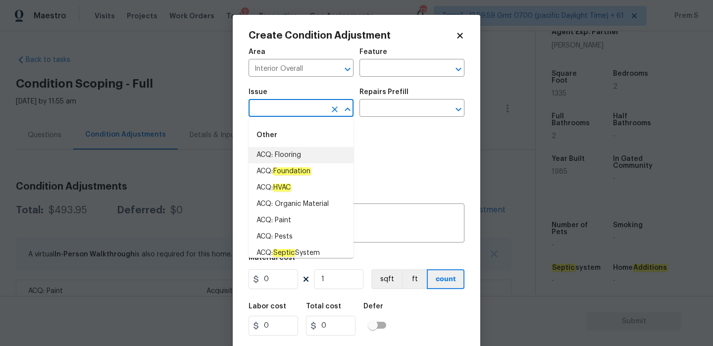
click at [292, 159] on li "ACQ: Flooring" at bounding box center [301, 155] width 105 height 16
type input "ACQ: Flooring"
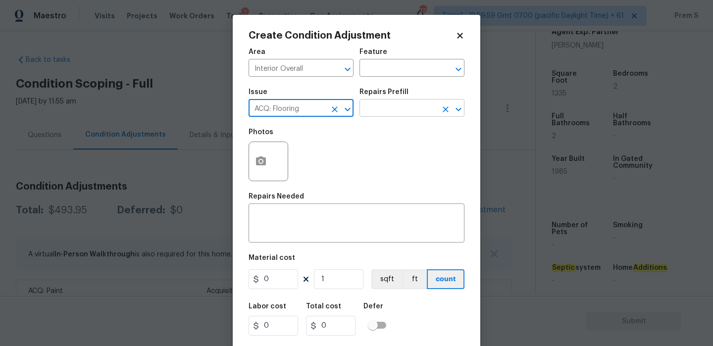
click at [405, 103] on input "text" at bounding box center [398, 109] width 77 height 15
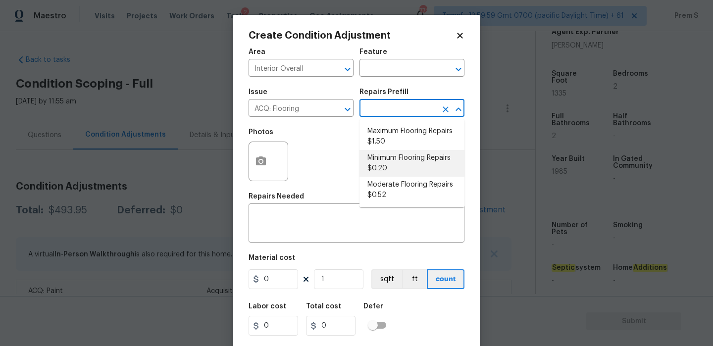
click at [398, 154] on li "Minimum Flooring Repairs $0.20" at bounding box center [412, 163] width 105 height 27
type input "Acquisition"
type textarea "Acquisition Scope: Minimum flooring repairs"
type input "0.2"
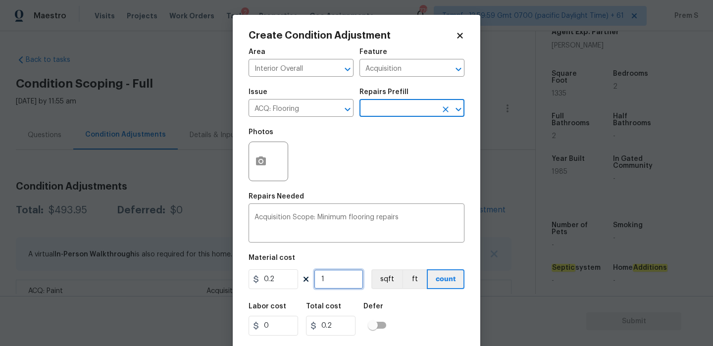
click at [340, 289] on input "1" at bounding box center [339, 280] width 50 height 20
type input "13"
type input "2.6"
type input "133"
type input "26.6"
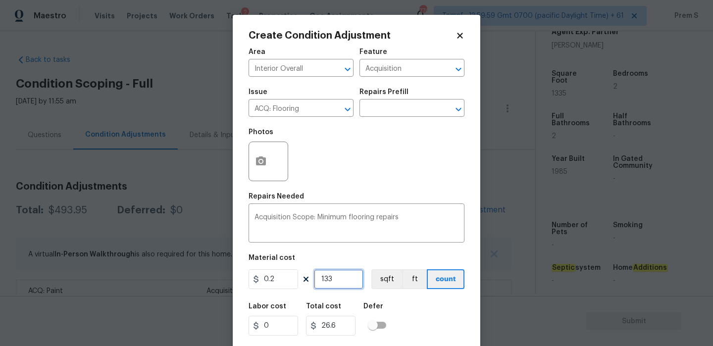
type input "1335"
type input "267"
type input "1335"
click at [408, 311] on div "Labor cost 0 Total cost 267 Defer" at bounding box center [357, 319] width 216 height 45
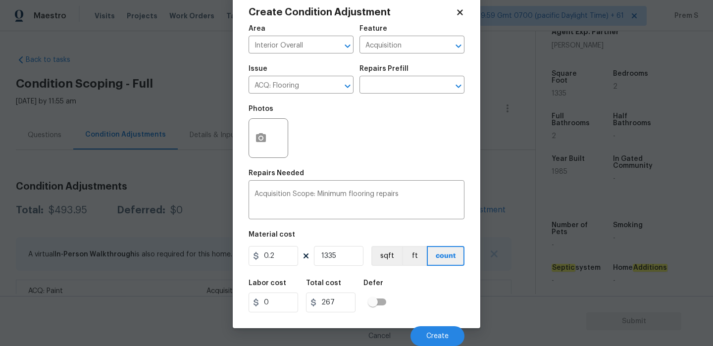
click at [426, 325] on div "Cancel Create" at bounding box center [357, 333] width 216 height 28
click at [433, 334] on span "Create" at bounding box center [438, 336] width 22 height 7
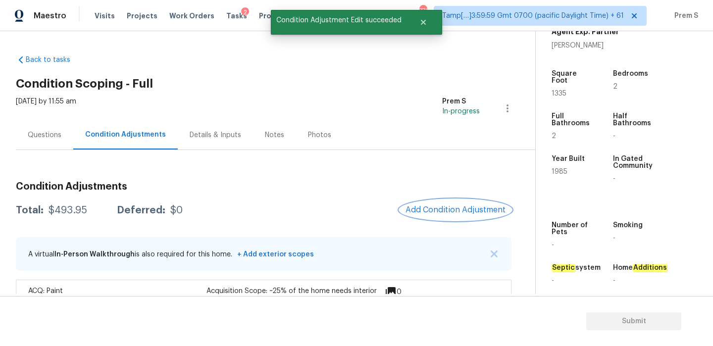
scroll to position [0, 0]
click at [449, 205] on button "Add Condition Adjustment" at bounding box center [456, 210] width 112 height 21
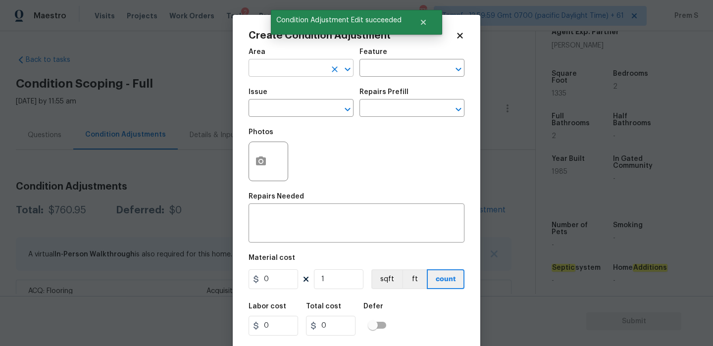
click at [289, 68] on input "text" at bounding box center [287, 68] width 77 height 15
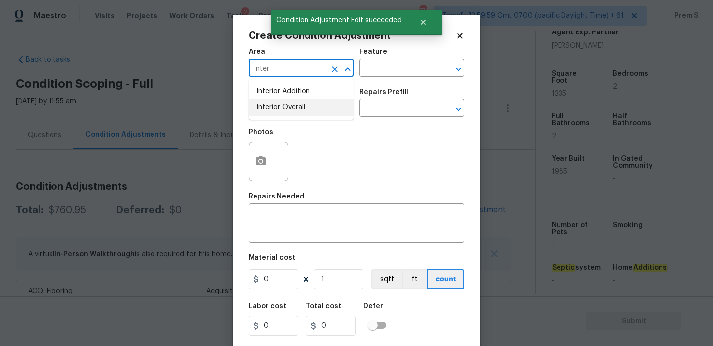
click at [294, 109] on li "Interior Overall" at bounding box center [301, 108] width 105 height 16
type input "Interior Overall"
click at [294, 109] on input "text" at bounding box center [287, 109] width 77 height 15
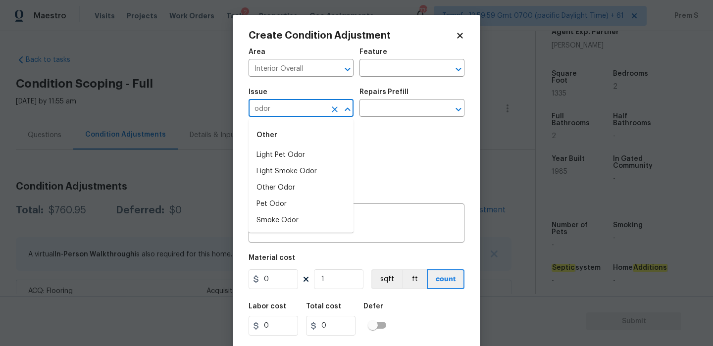
click at [309, 154] on li "Light Pet Odor" at bounding box center [301, 155] width 105 height 16
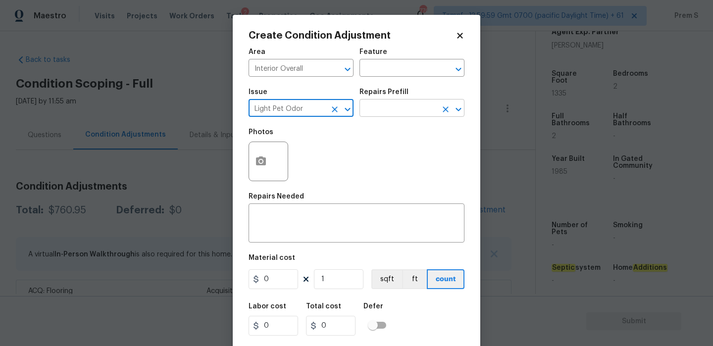
type input "Light Pet Odor"
click at [421, 107] on input "text" at bounding box center [398, 109] width 77 height 15
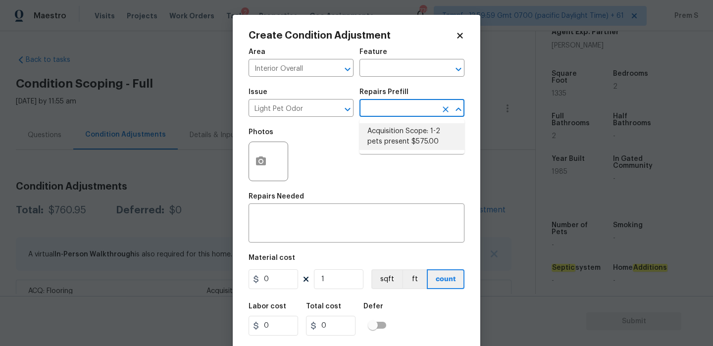
click at [437, 135] on li "Acquisition Scope: 1-2 pets present $575.00" at bounding box center [412, 136] width 105 height 27
type textarea "Acquisition Scope: 1-2 pets present"
type input "575"
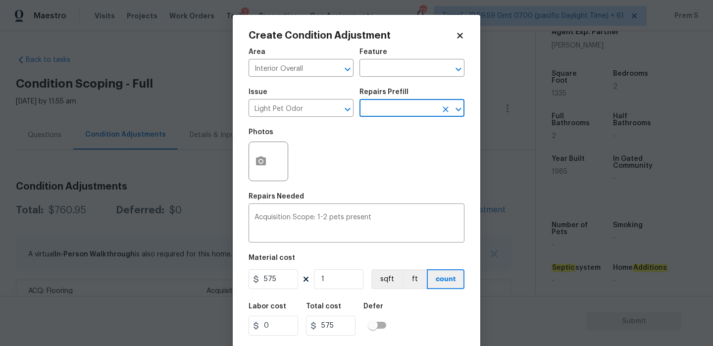
scroll to position [24, 0]
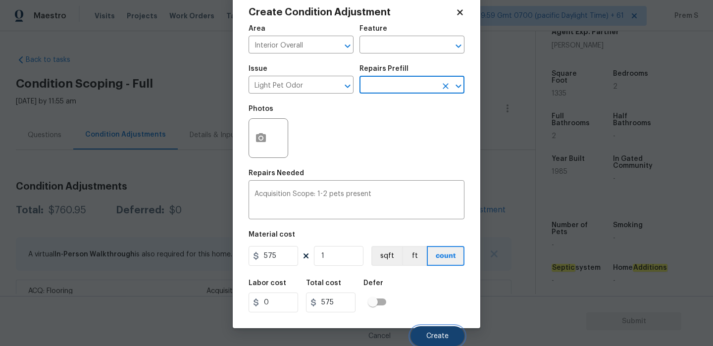
click at [434, 341] on button "Create" at bounding box center [438, 336] width 54 height 20
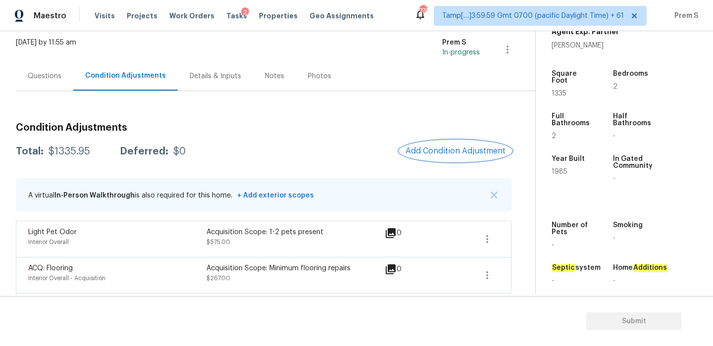
scroll to position [104, 0]
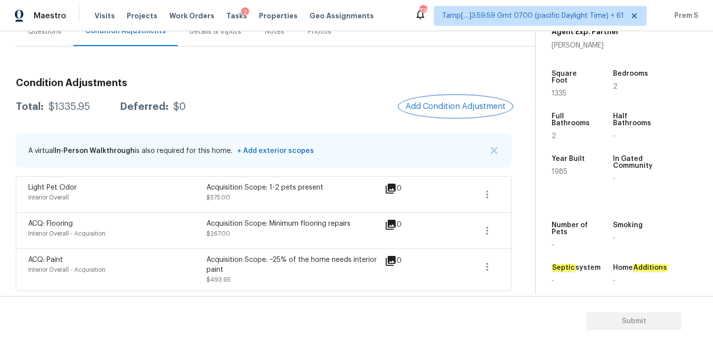
click at [452, 104] on span "Add Condition Adjustment" at bounding box center [456, 106] width 100 height 9
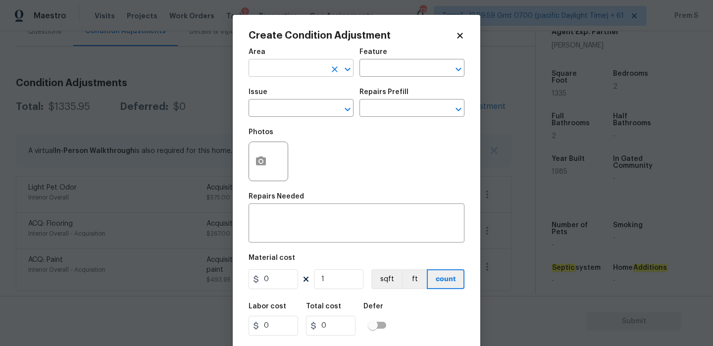
click at [282, 68] on input "text" at bounding box center [287, 68] width 77 height 15
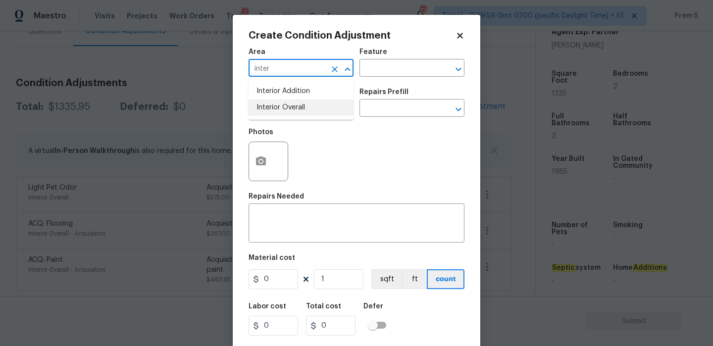
click at [279, 108] on li "Interior Overall" at bounding box center [301, 108] width 105 height 16
type input "Interior Overall"
click at [279, 108] on input "text" at bounding box center [287, 109] width 77 height 15
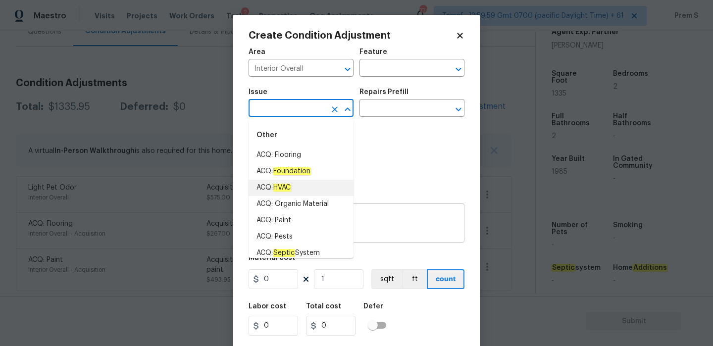
click at [376, 225] on textarea at bounding box center [357, 224] width 204 height 21
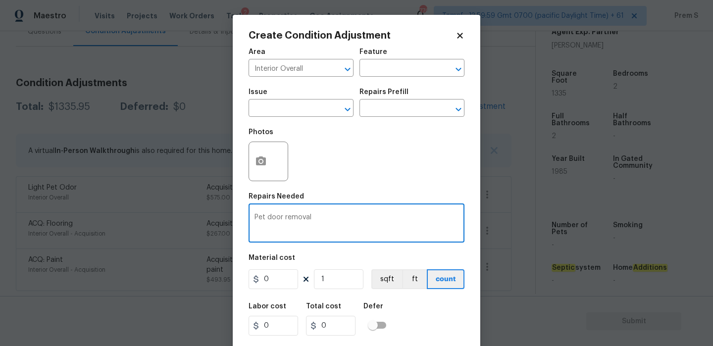
type textarea "Pet door removal"
click at [272, 286] on input "0" at bounding box center [274, 280] width 50 height 20
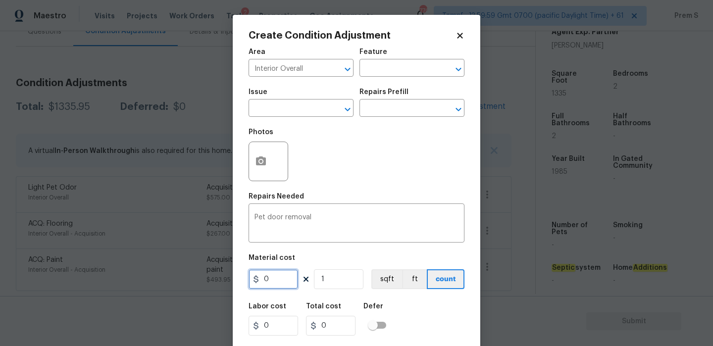
click at [272, 286] on input "0" at bounding box center [274, 280] width 50 height 20
click at [273, 278] on input "350" at bounding box center [274, 280] width 50 height 20
type input "250"
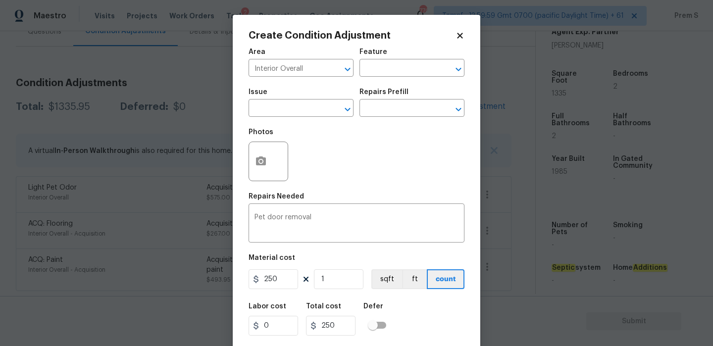
click at [424, 313] on div "Labor cost 0 Total cost 250 Defer" at bounding box center [357, 319] width 216 height 45
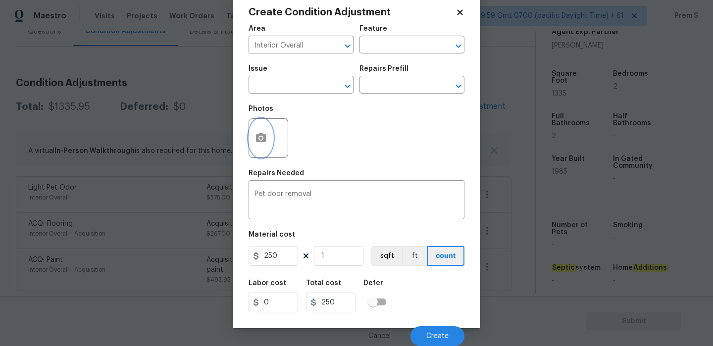
click at [259, 147] on button "button" at bounding box center [261, 138] width 24 height 39
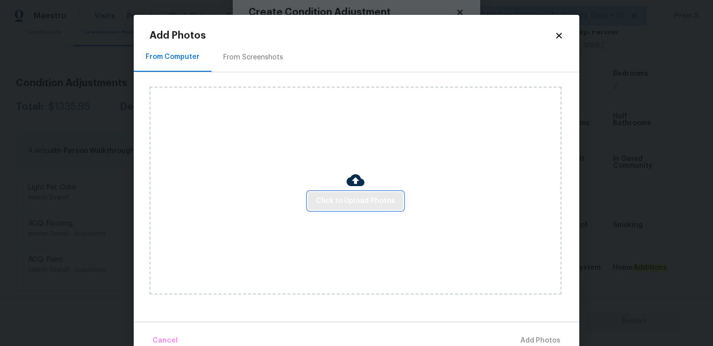
click at [365, 194] on button "Click to Upload Photos" at bounding box center [355, 201] width 95 height 18
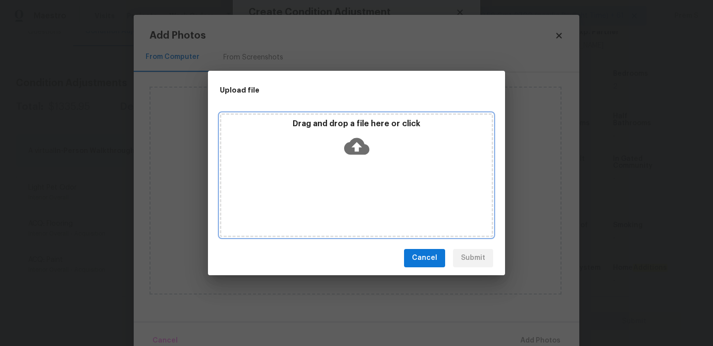
click at [353, 145] on icon at bounding box center [356, 146] width 25 height 25
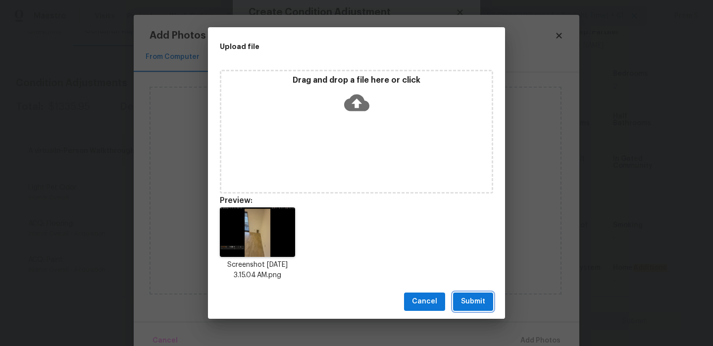
click at [468, 298] on span "Submit" at bounding box center [473, 302] width 24 height 12
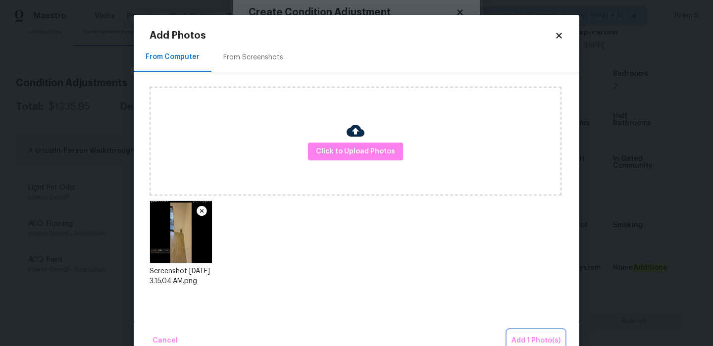
click at [525, 342] on span "Add 1 Photo(s)" at bounding box center [536, 341] width 49 height 12
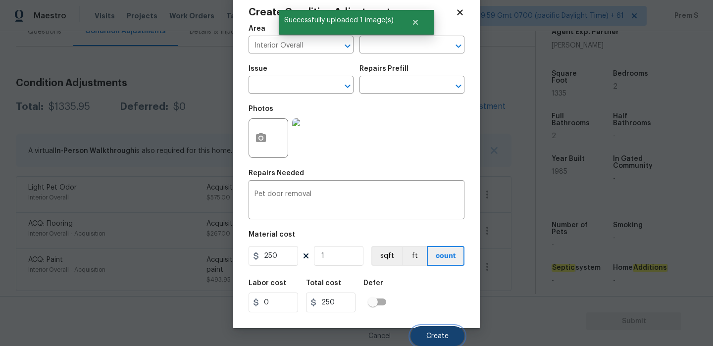
click at [438, 337] on span "Create" at bounding box center [438, 336] width 22 height 7
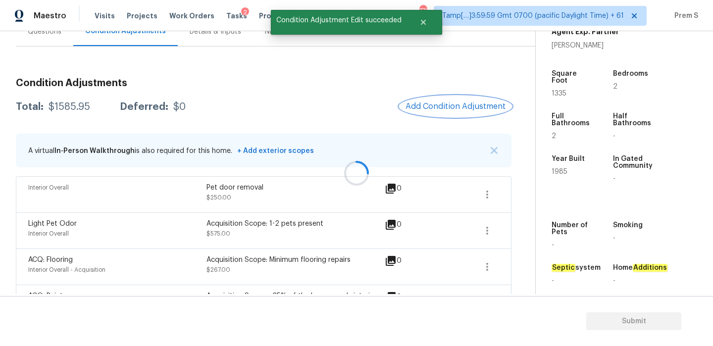
scroll to position [0, 0]
click at [465, 107] on span "Add Condition Adjustment" at bounding box center [456, 106] width 100 height 9
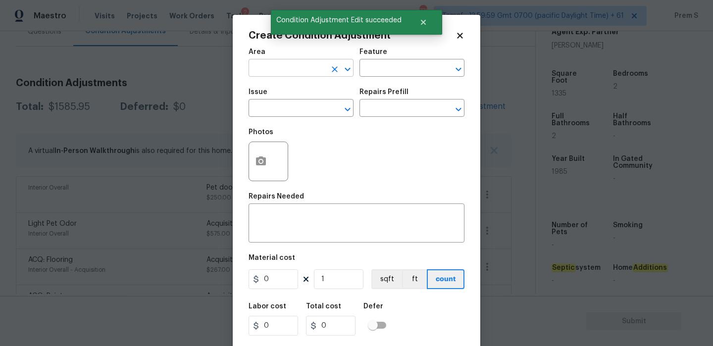
click at [265, 70] on input "text" at bounding box center [287, 68] width 77 height 15
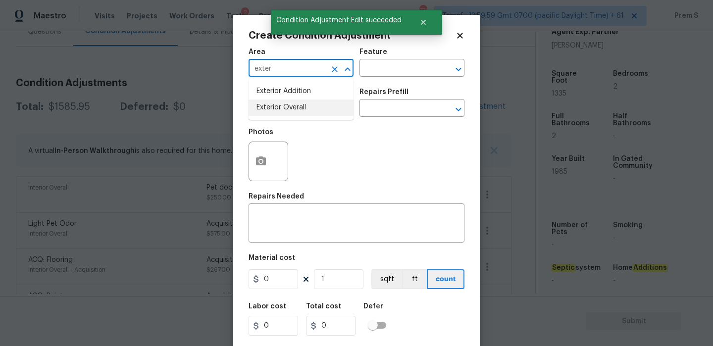
click at [275, 106] on li "Exterior Overall" at bounding box center [301, 108] width 105 height 16
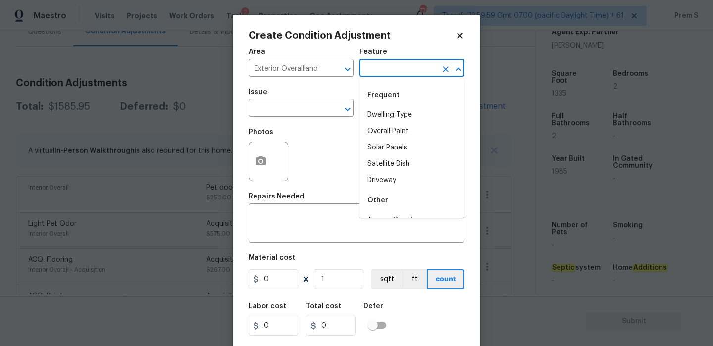
type input "Exterior Overall"
click at [272, 111] on input "text" at bounding box center [287, 109] width 77 height 15
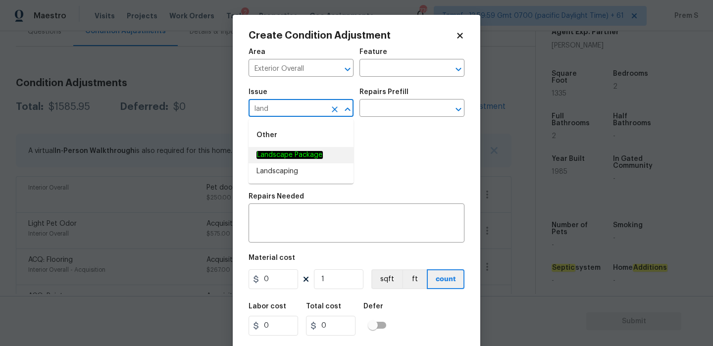
click at [309, 153] on em "Landscape Package" at bounding box center [290, 155] width 66 height 8
type input "Landscape Package"
click at [415, 104] on input "text" at bounding box center [398, 109] width 77 height 15
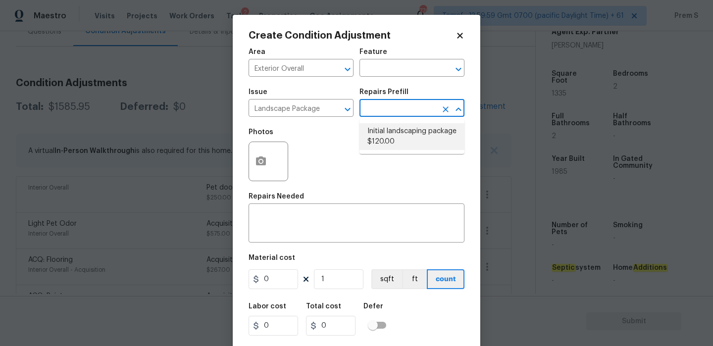
click at [399, 133] on li "Initial landscaping package $120.00" at bounding box center [412, 136] width 105 height 27
type input "Home Readiness Packages"
type textarea "Mowing of grass up to 6" in height. Mow, edge along driveways & sidewalks, trim…"
type input "120"
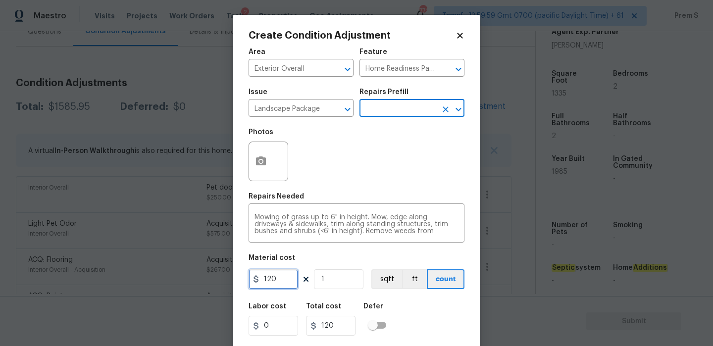
click at [278, 280] on input "120" at bounding box center [274, 280] width 50 height 20
type input "300"
click at [415, 323] on div "Labor cost 0 Total cost 300 Defer" at bounding box center [357, 319] width 216 height 45
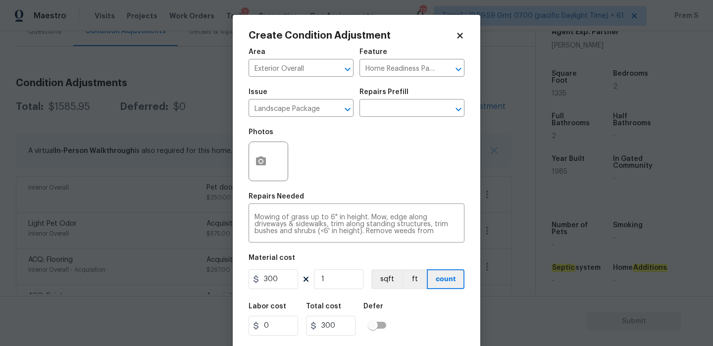
scroll to position [24, 0]
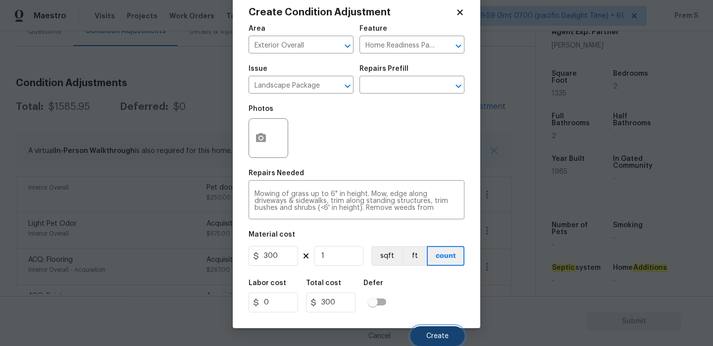
click at [429, 333] on span "Create" at bounding box center [438, 336] width 22 height 7
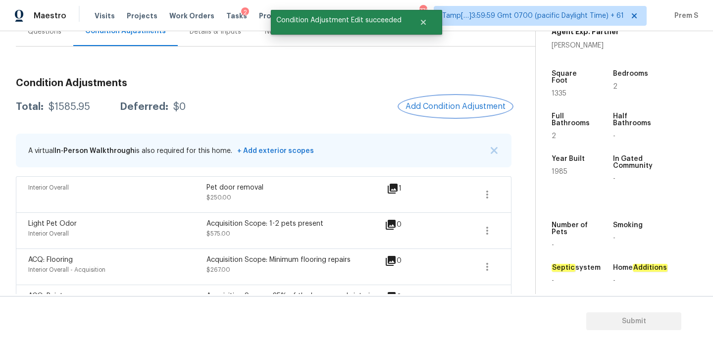
scroll to position [0, 0]
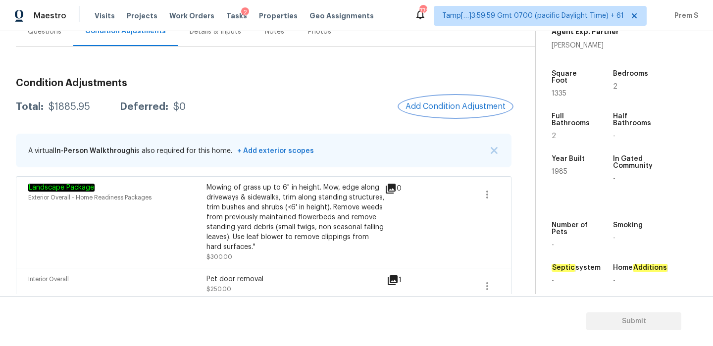
click at [468, 107] on span "Add Condition Adjustment" at bounding box center [456, 106] width 100 height 9
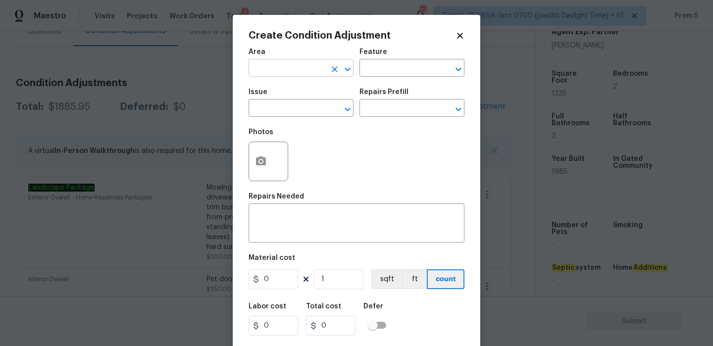
click at [300, 68] on input "text" at bounding box center [287, 68] width 77 height 15
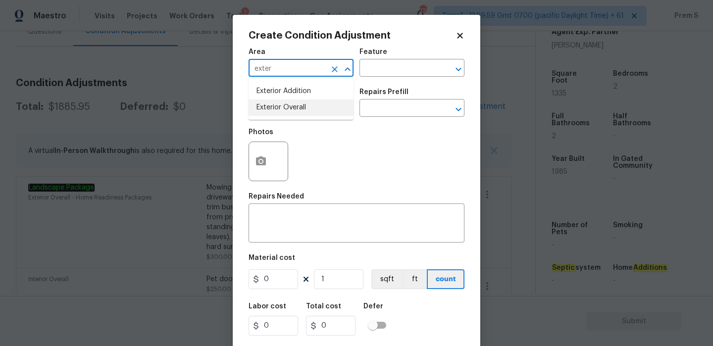
click at [291, 108] on li "Exterior Overall" at bounding box center [301, 108] width 105 height 16
type input "Exterior Overall"
click at [291, 108] on input "text" at bounding box center [287, 109] width 77 height 15
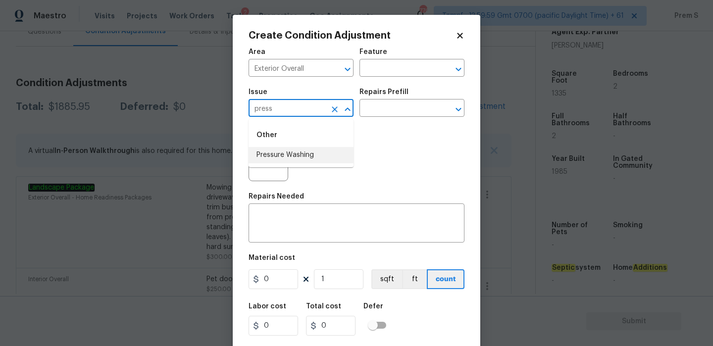
click at [299, 155] on li "Pressure Washing" at bounding box center [301, 155] width 105 height 16
type input "Pressure Washing"
click at [280, 216] on textarea at bounding box center [357, 224] width 204 height 21
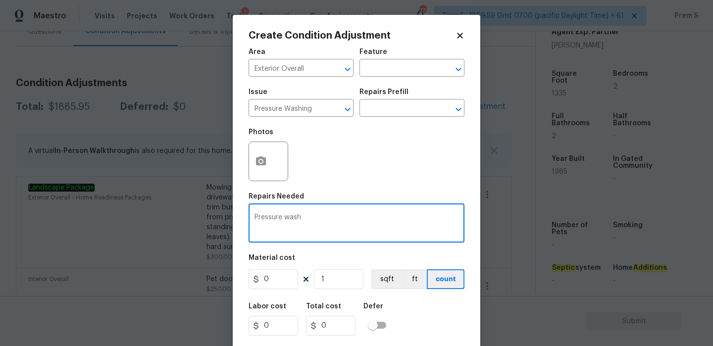
type textarea "Pressure wash"
click at [271, 277] on input "0" at bounding box center [274, 280] width 50 height 20
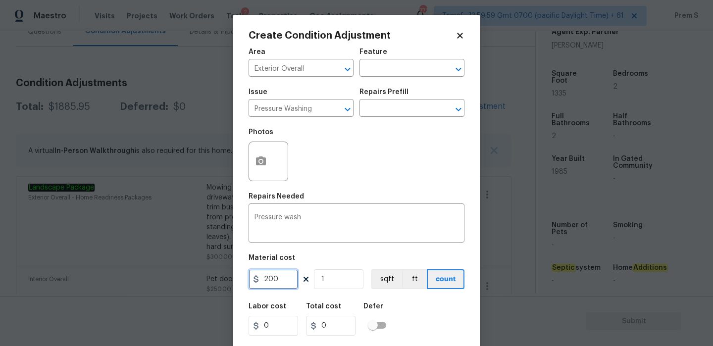
type input "200"
click at [443, 335] on div "Labor cost 0 Total cost 200 Defer" at bounding box center [357, 319] width 216 height 45
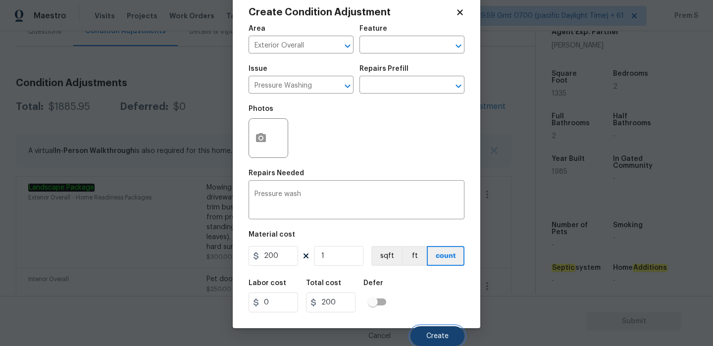
click at [441, 337] on span "Create" at bounding box center [438, 336] width 22 height 7
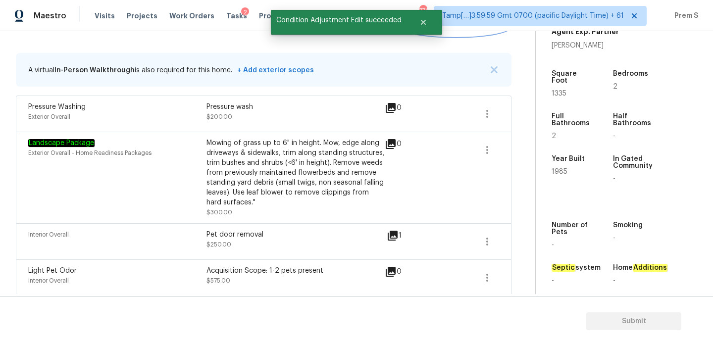
scroll to position [100, 0]
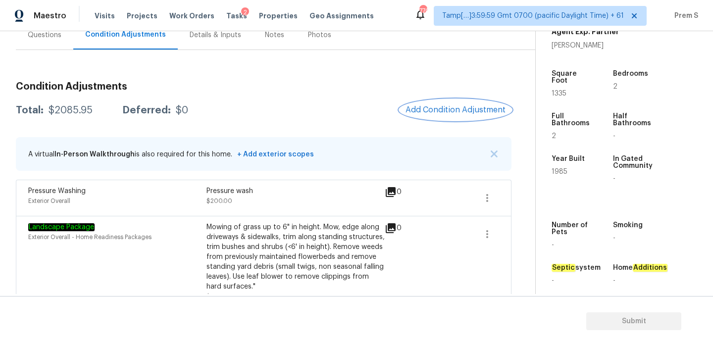
click at [465, 109] on span "Add Condition Adjustment" at bounding box center [456, 110] width 100 height 9
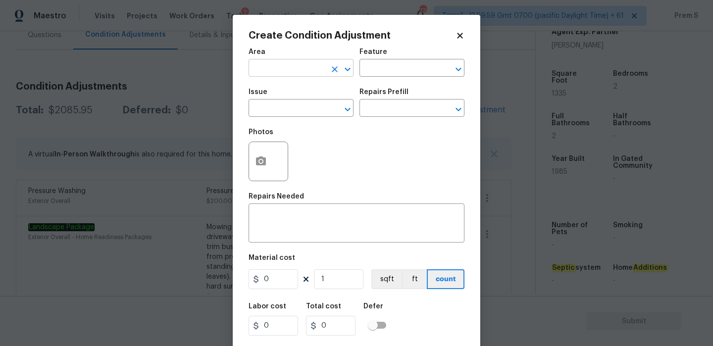
click at [291, 74] on input "text" at bounding box center [287, 68] width 77 height 15
click at [285, 90] on li "HVAC" at bounding box center [301, 91] width 105 height 16
type input "HVAC"
click at [280, 104] on input "text" at bounding box center [287, 109] width 77 height 15
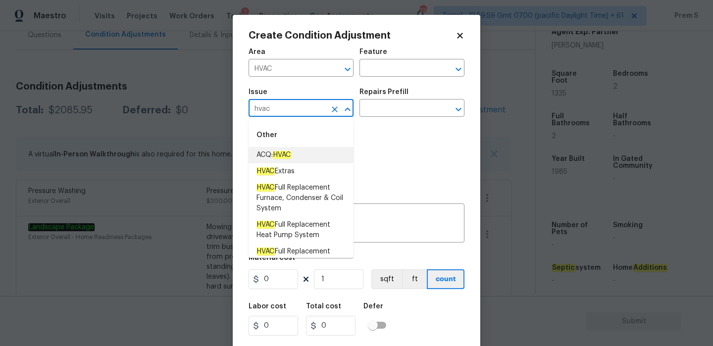
click at [291, 159] on em "HVAC" at bounding box center [282, 155] width 18 height 8
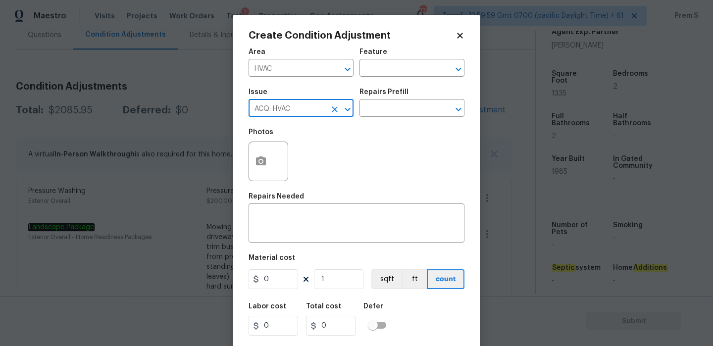
type input "ACQ: HVAC"
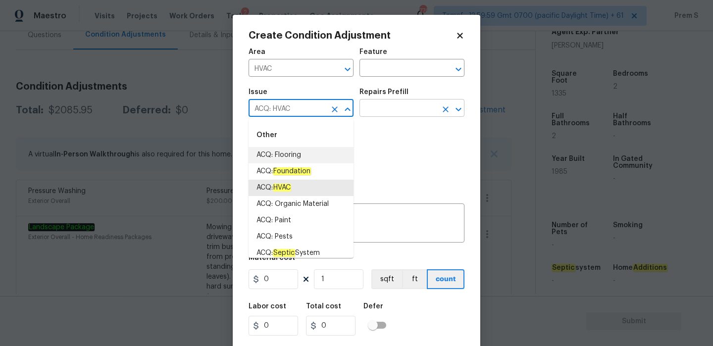
click at [380, 113] on input "text" at bounding box center [398, 109] width 77 height 15
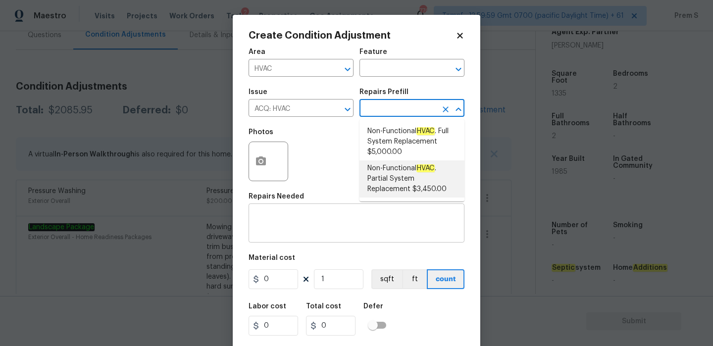
click at [362, 236] on div "x ​" at bounding box center [357, 224] width 216 height 37
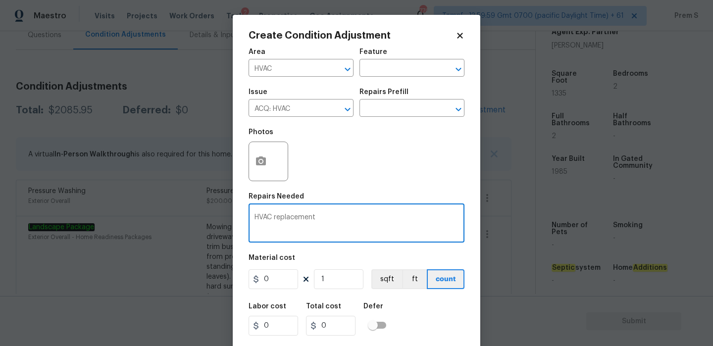
type textarea "HVAC replacement"
click at [267, 282] on input "0" at bounding box center [274, 280] width 50 height 20
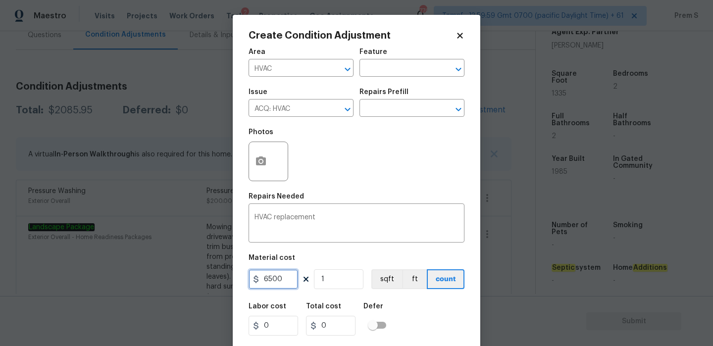
type input "6500"
click at [439, 333] on div "Labor cost 0 Total cost 6500 Defer" at bounding box center [357, 319] width 216 height 45
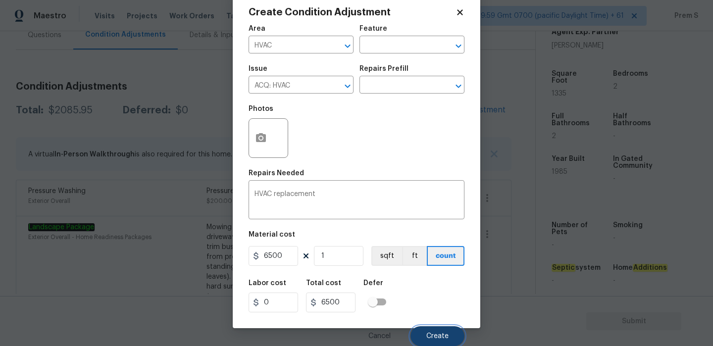
click at [444, 337] on span "Create" at bounding box center [438, 336] width 22 height 7
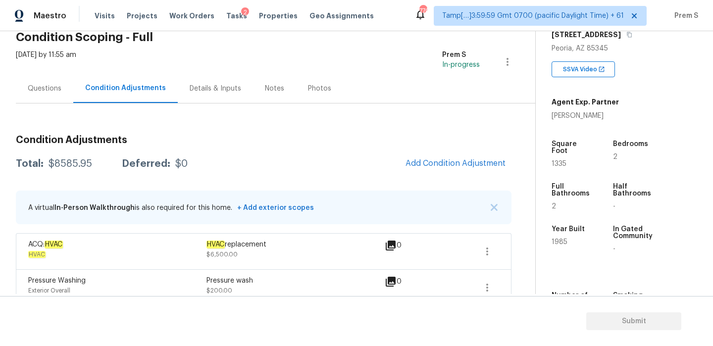
scroll to position [0, 0]
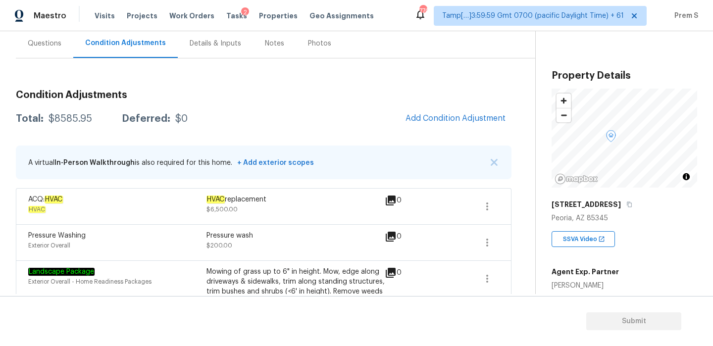
click at [50, 45] on div "Questions" at bounding box center [45, 44] width 34 height 10
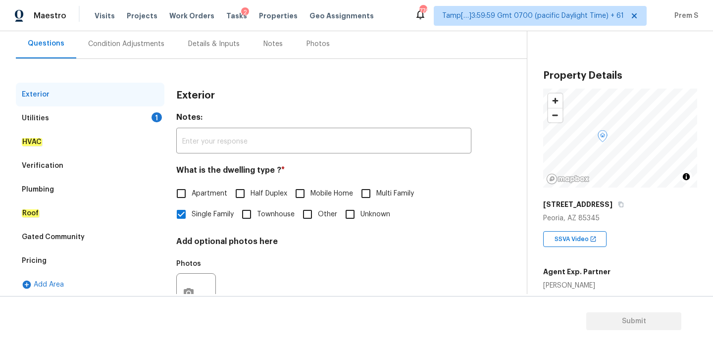
click at [149, 121] on div "Utilities 1" at bounding box center [90, 119] width 149 height 24
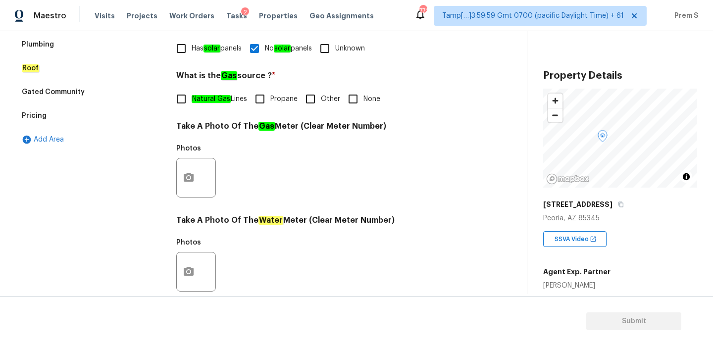
scroll to position [242, 0]
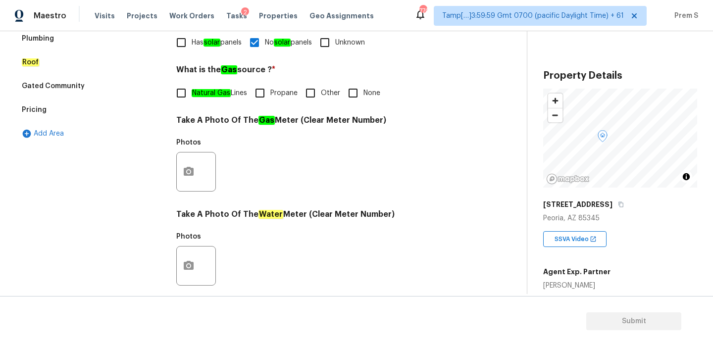
click at [317, 93] on input "Other" at bounding box center [310, 93] width 21 height 21
checkbox input "true"
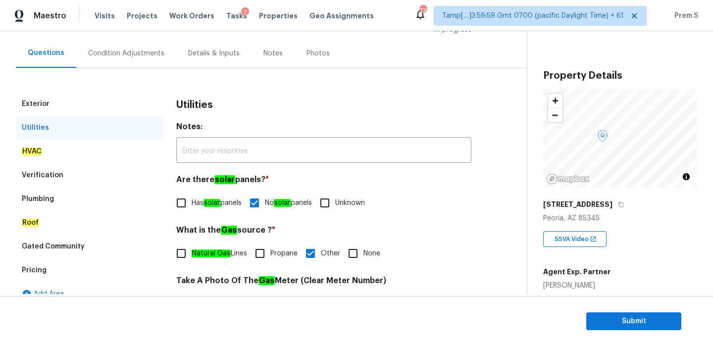
scroll to position [51, 0]
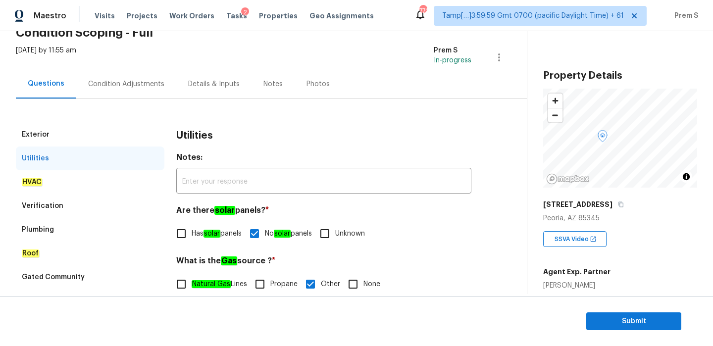
click at [141, 82] on div "Condition Adjustments" at bounding box center [126, 84] width 76 height 10
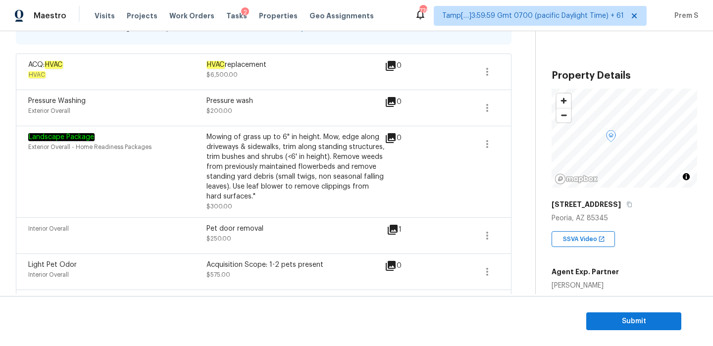
click at [493, 251] on div "Interior Overall Pet door removal $250.00 1" at bounding box center [264, 235] width 496 height 36
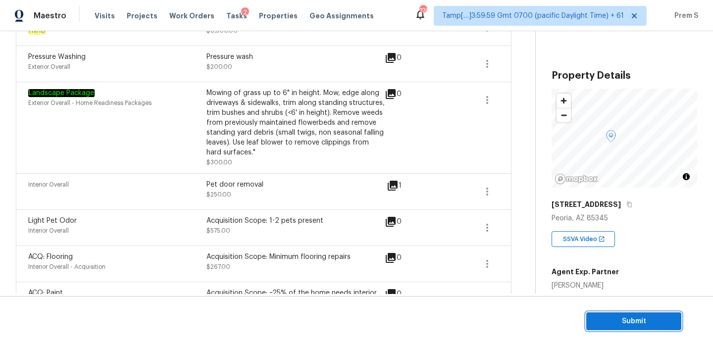
click at [638, 321] on span "Submit" at bounding box center [634, 322] width 79 height 12
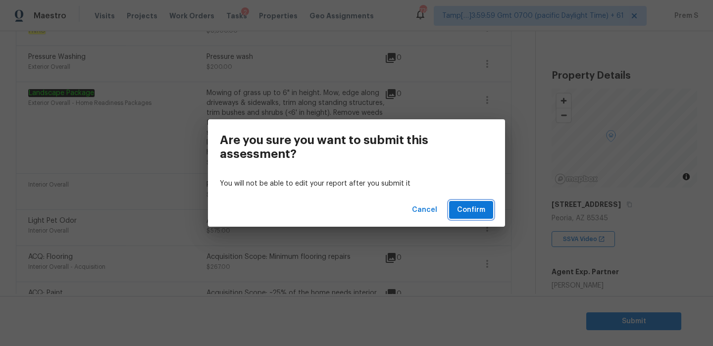
click at [472, 208] on span "Confirm" at bounding box center [471, 210] width 28 height 12
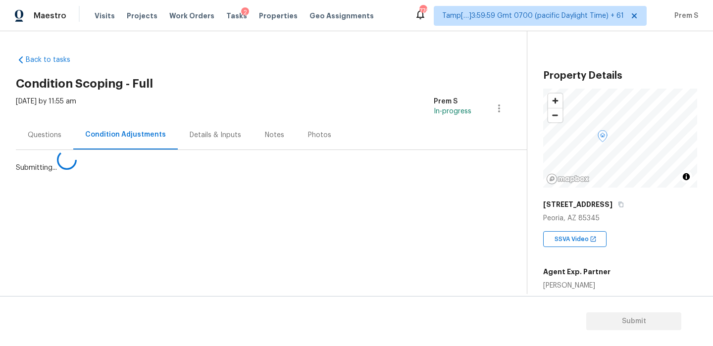
scroll to position [0, 0]
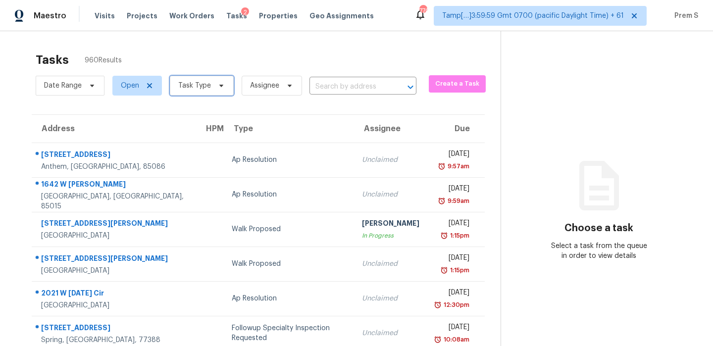
click at [214, 90] on span "Task Type" at bounding box center [202, 86] width 64 height 20
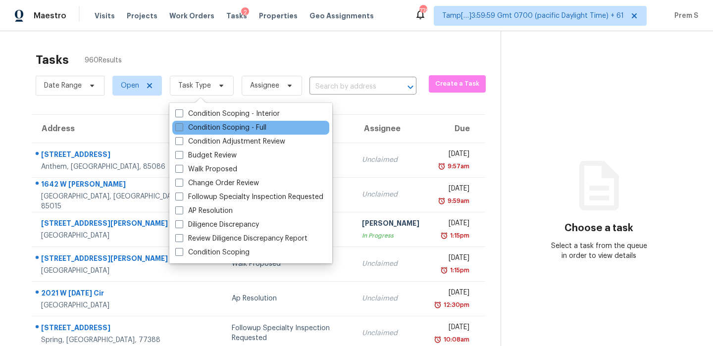
click at [210, 127] on label "Condition Scoping - Full" at bounding box center [220, 128] width 91 height 10
click at [182, 127] on input "Condition Scoping - Full" at bounding box center [178, 126] width 6 height 6
checkbox input "true"
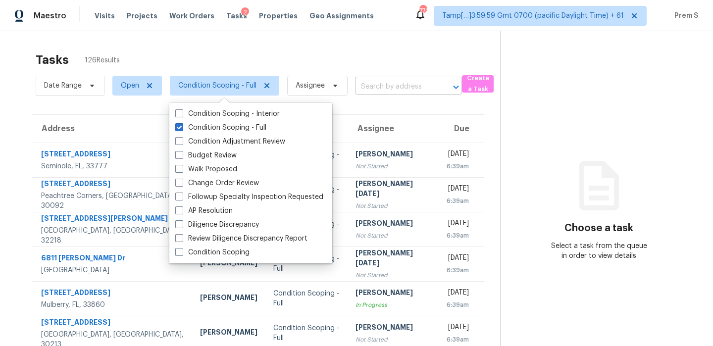
click at [376, 89] on input "text" at bounding box center [394, 86] width 79 height 15
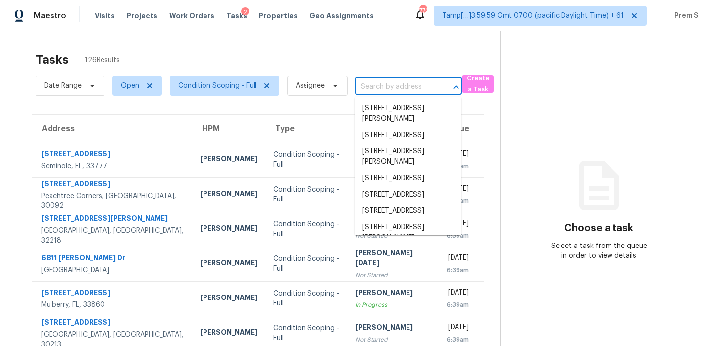
paste input "[STREET_ADDRESS]"
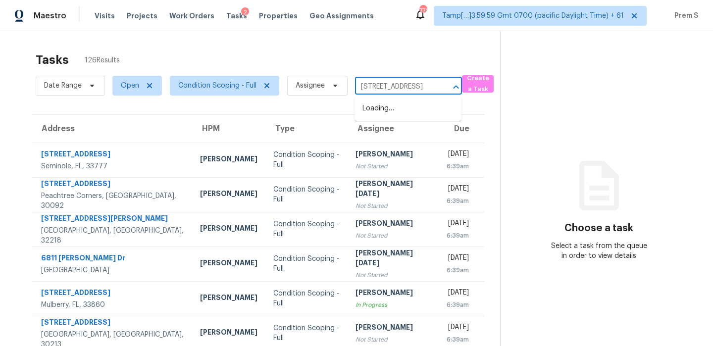
scroll to position [0, 76]
type input "[STREET_ADDRESS]"
click at [322, 88] on span "Assignee" at bounding box center [310, 86] width 29 height 10
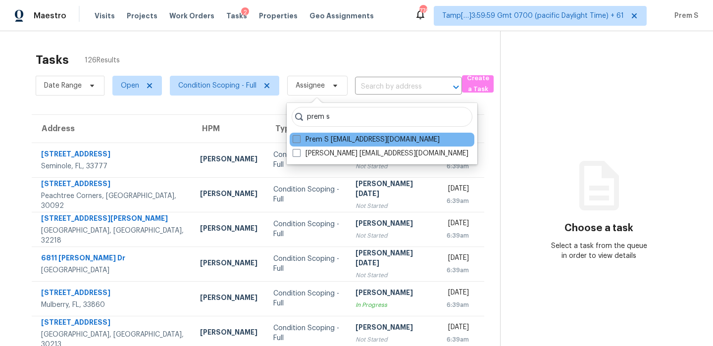
type input "prem s"
click at [366, 137] on label "Prem S [EMAIL_ADDRESS][DOMAIN_NAME]" at bounding box center [366, 140] width 147 height 10
click at [299, 137] on input "Prem S [EMAIL_ADDRESS][DOMAIN_NAME]" at bounding box center [296, 138] width 6 height 6
checkbox input "true"
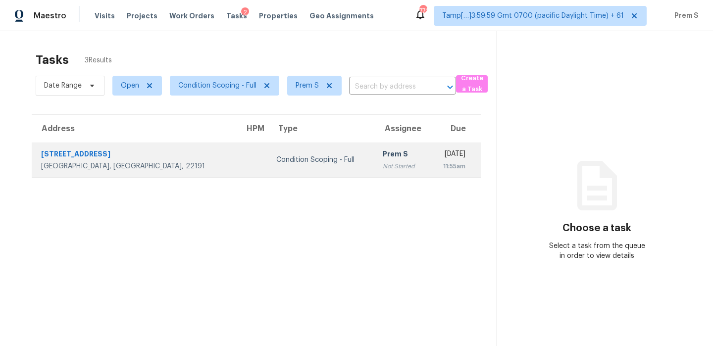
click at [383, 154] on div "Prem S" at bounding box center [402, 155] width 39 height 12
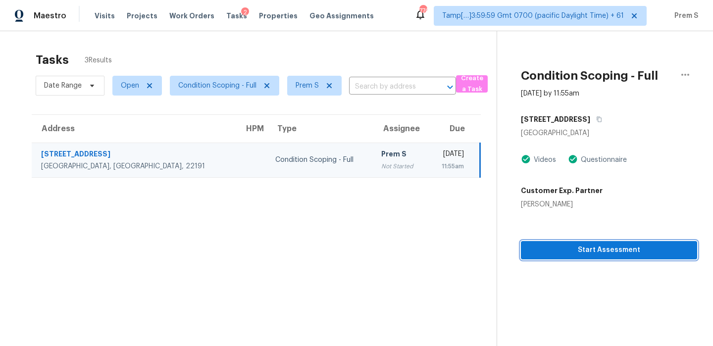
click at [550, 254] on span "Start Assessment" at bounding box center [609, 250] width 161 height 12
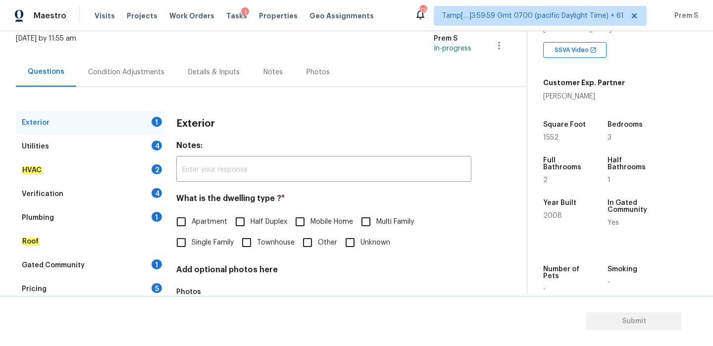
scroll to position [131, 0]
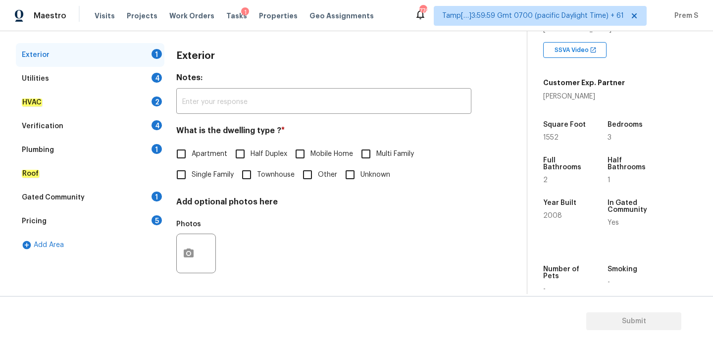
click at [232, 174] on span "Single Family" at bounding box center [213, 175] width 42 height 10
click at [192, 174] on input "Single Family" at bounding box center [181, 174] width 21 height 21
checkbox input "true"
click at [154, 75] on div "4" at bounding box center [157, 78] width 10 height 10
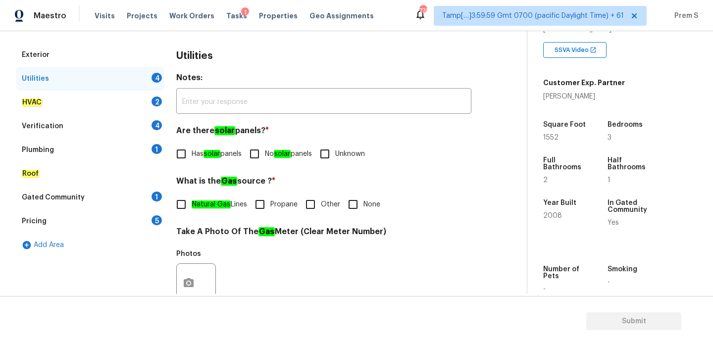
click at [265, 160] on input "No solar panels" at bounding box center [254, 154] width 21 height 21
checkbox input "true"
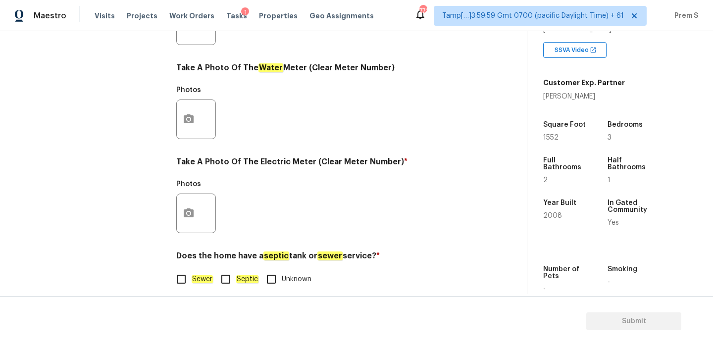
scroll to position [399, 0]
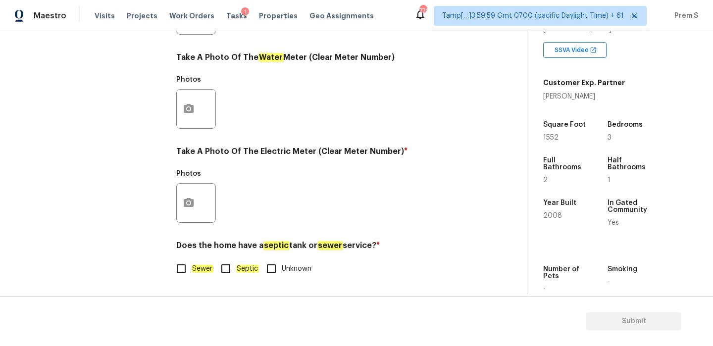
click at [193, 268] on em "Sewer" at bounding box center [202, 269] width 21 height 8
click at [192, 268] on input "Sewer" at bounding box center [181, 269] width 21 height 21
checkbox input "true"
click at [194, 198] on icon "button" at bounding box center [189, 203] width 12 height 12
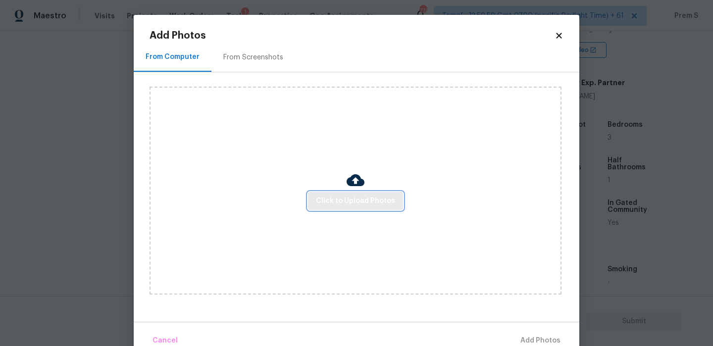
click at [336, 204] on span "Click to Upload Photos" at bounding box center [355, 201] width 79 height 12
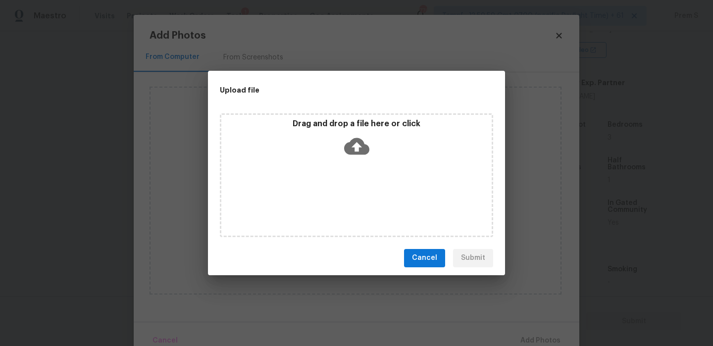
click at [338, 164] on div "Drag and drop a file here or click" at bounding box center [356, 175] width 273 height 124
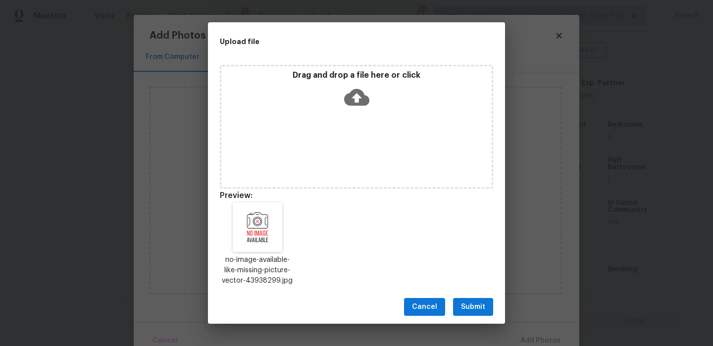
click at [472, 305] on span "Submit" at bounding box center [473, 307] width 24 height 12
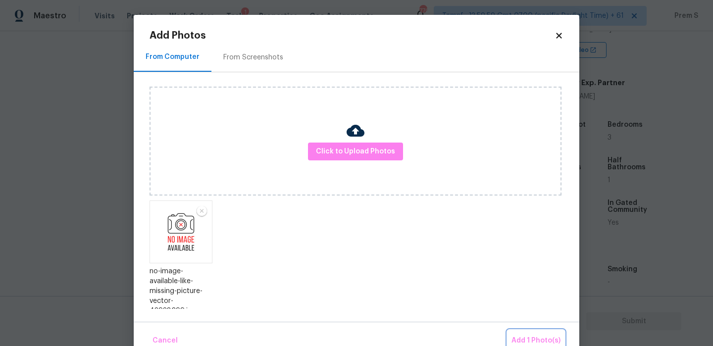
click at [547, 343] on span "Add 1 Photo(s)" at bounding box center [536, 341] width 49 height 12
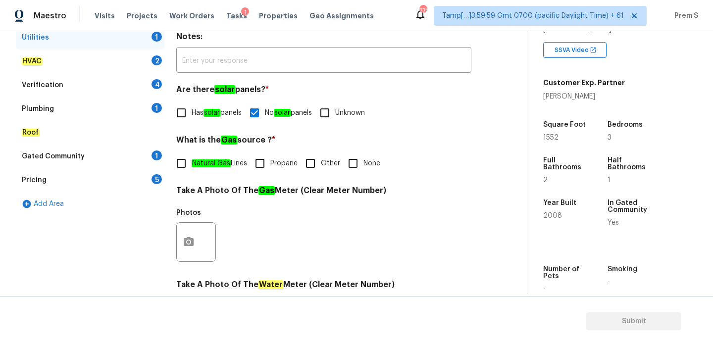
scroll to position [116, 0]
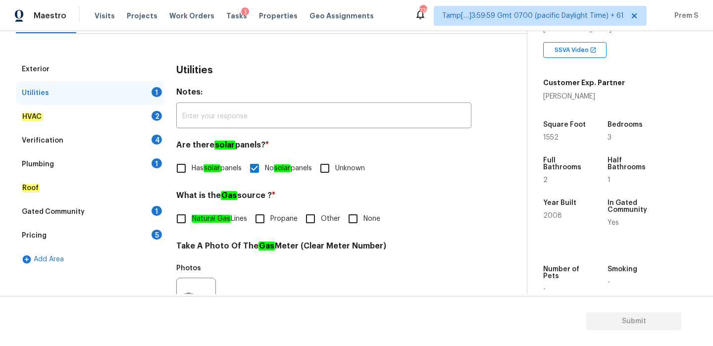
click at [147, 118] on div "HVAC 2" at bounding box center [90, 117] width 149 height 24
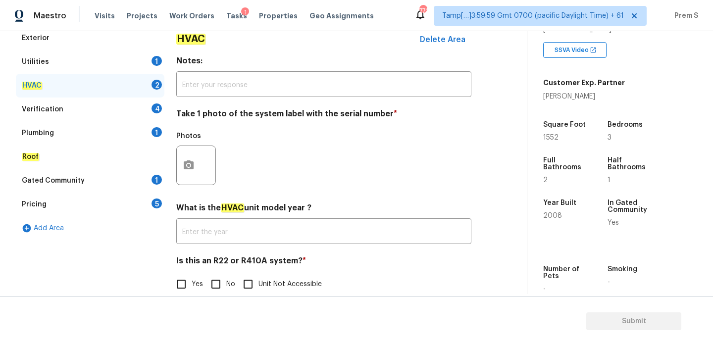
scroll to position [163, 0]
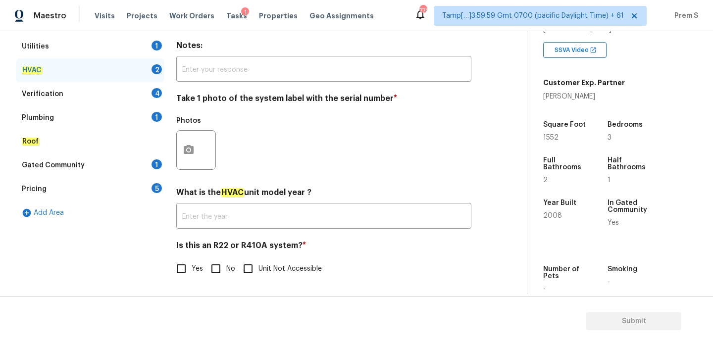
click at [218, 274] on input "No" at bounding box center [216, 269] width 21 height 21
checkbox input "true"
click at [187, 150] on circle "button" at bounding box center [188, 149] width 3 height 3
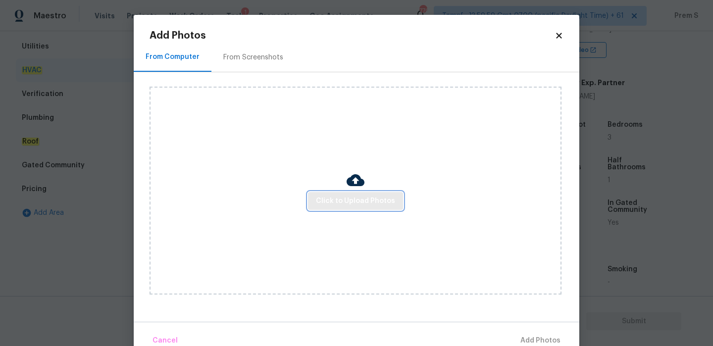
click at [365, 201] on span "Click to Upload Photos" at bounding box center [355, 201] width 79 height 12
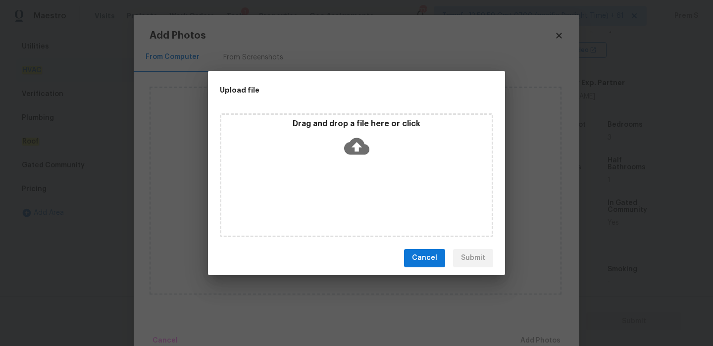
click at [360, 142] on icon at bounding box center [356, 146] width 25 height 17
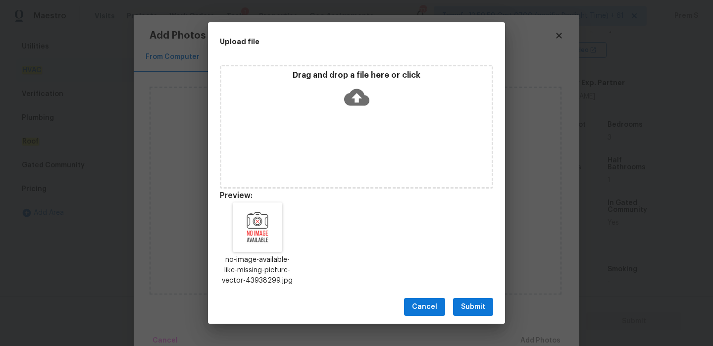
click at [474, 312] on span "Submit" at bounding box center [473, 307] width 24 height 12
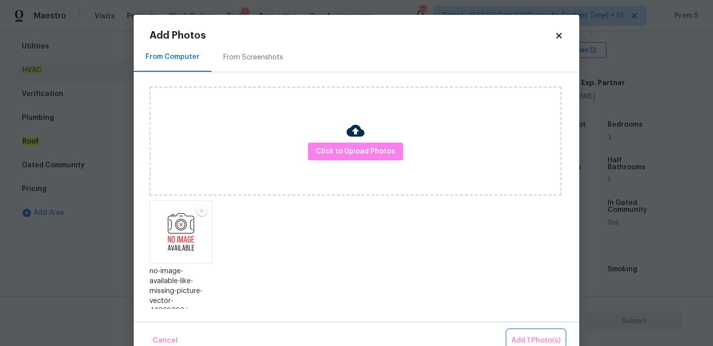
click at [537, 339] on span "Add 1 Photo(s)" at bounding box center [536, 341] width 49 height 12
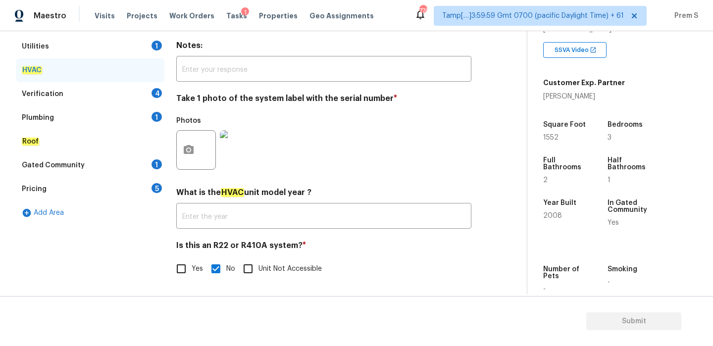
click at [153, 91] on div "4" at bounding box center [157, 93] width 10 height 10
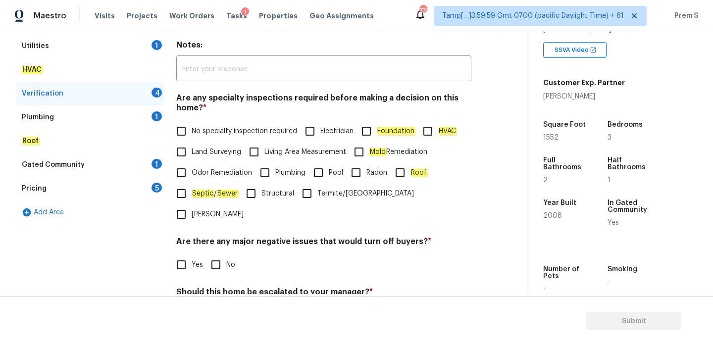
click at [226, 135] on span "No specialty inspection required" at bounding box center [245, 131] width 106 height 10
click at [192, 135] on input "No specialty inspection required" at bounding box center [181, 131] width 21 height 21
checkbox input "true"
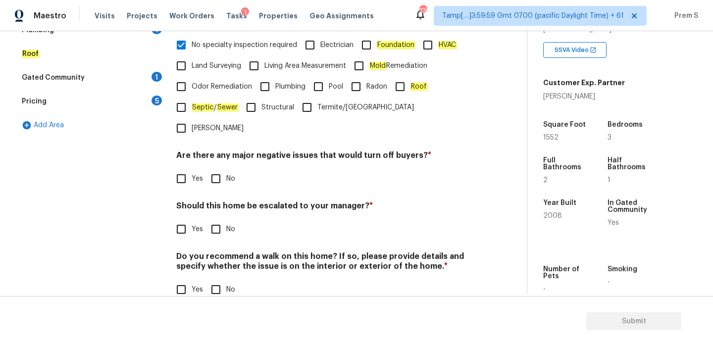
scroll to position [250, 0]
click at [217, 168] on input "No" at bounding box center [216, 178] width 21 height 21
checkbox input "true"
click at [213, 219] on input "No" at bounding box center [216, 229] width 21 height 21
checkbox input "true"
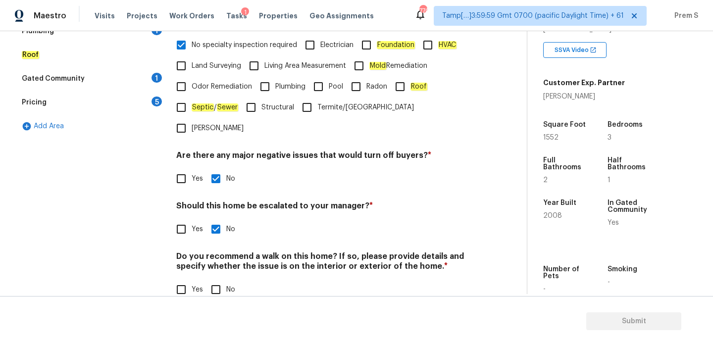
click at [211, 279] on input "No" at bounding box center [216, 289] width 21 height 21
checkbox input "true"
click at [149, 78] on div "Gated Community 1" at bounding box center [90, 79] width 149 height 24
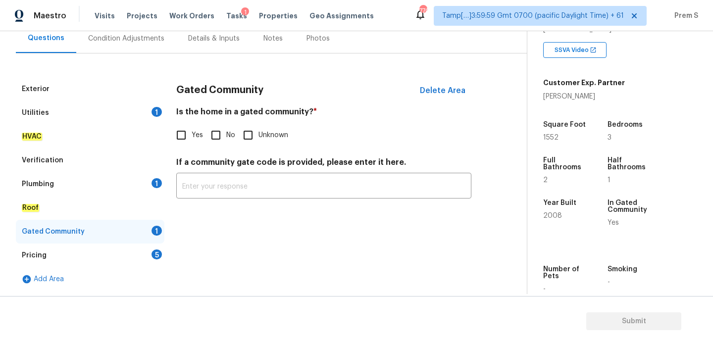
scroll to position [97, 0]
click at [225, 139] on input "No" at bounding box center [216, 135] width 21 height 21
checkbox input "true"
click at [159, 248] on div "Pricing 5" at bounding box center [90, 256] width 149 height 24
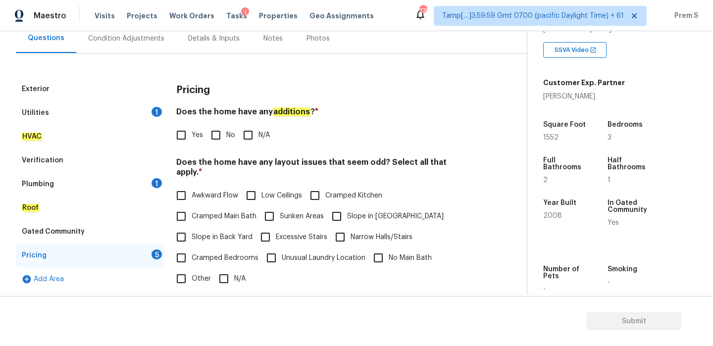
click at [233, 130] on span "No" at bounding box center [230, 135] width 9 height 10
click at [226, 130] on input "No" at bounding box center [216, 135] width 21 height 21
checkbox input "true"
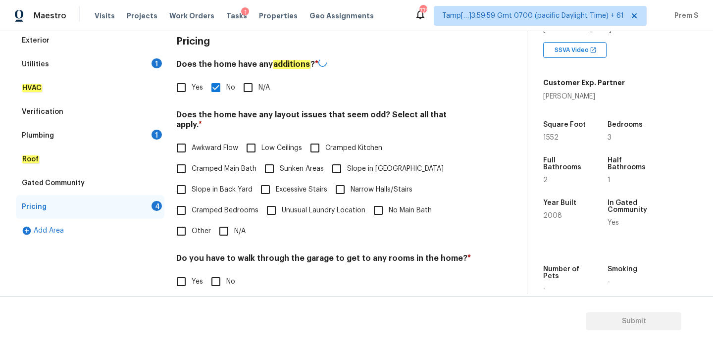
scroll to position [188, 0]
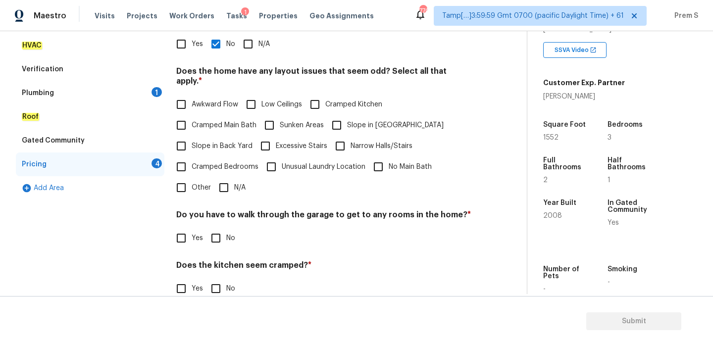
click at [225, 177] on input "N/A" at bounding box center [224, 187] width 21 height 21
checkbox input "true"
click at [214, 228] on input "No" at bounding box center [216, 238] width 21 height 21
checkbox input "true"
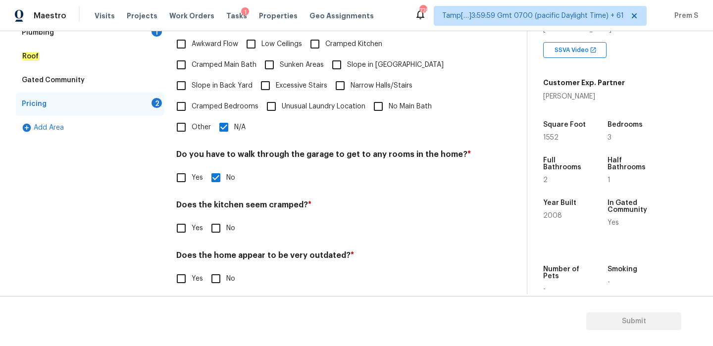
click at [217, 218] on input "No" at bounding box center [216, 228] width 21 height 21
checkbox input "true"
click at [220, 274] on input "No" at bounding box center [216, 279] width 21 height 21
checkbox input "true"
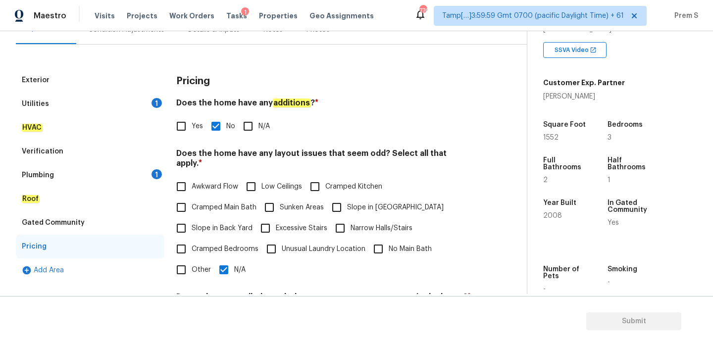
click at [156, 175] on div "1" at bounding box center [157, 174] width 10 height 10
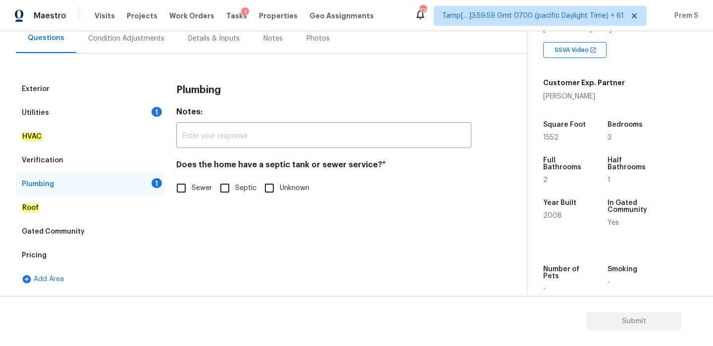
scroll to position [97, 0]
click at [202, 180] on label "Sewer" at bounding box center [192, 188] width 42 height 21
click at [192, 180] on input "Sewer" at bounding box center [181, 188] width 21 height 21
checkbox input "true"
click at [152, 108] on div "Utilities 1" at bounding box center [90, 113] width 149 height 24
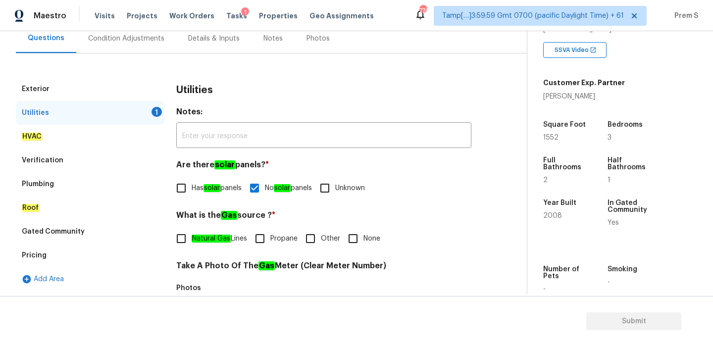
click at [316, 241] on input "Other" at bounding box center [310, 238] width 21 height 21
checkbox input "true"
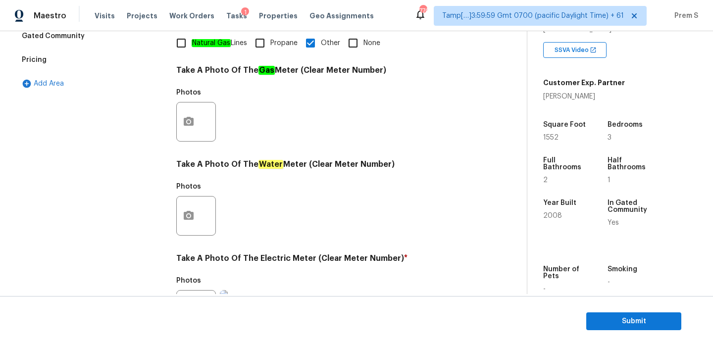
scroll to position [67, 0]
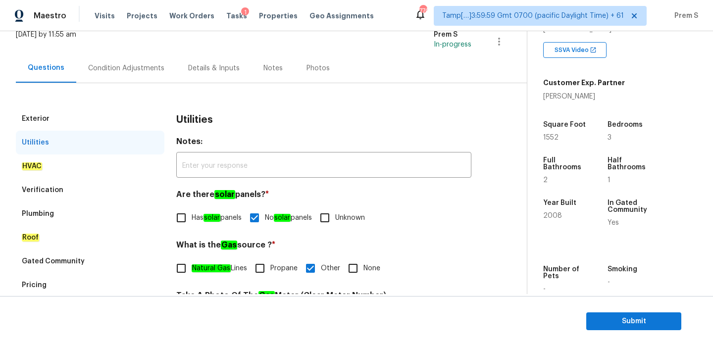
click at [153, 70] on div "Condition Adjustments" at bounding box center [126, 68] width 76 height 10
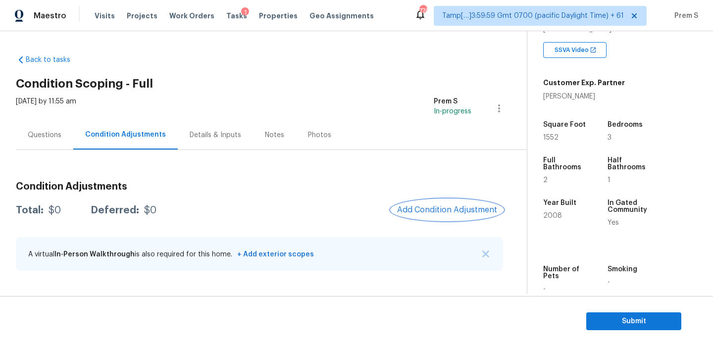
click at [445, 209] on span "Add Condition Adjustment" at bounding box center [447, 210] width 100 height 9
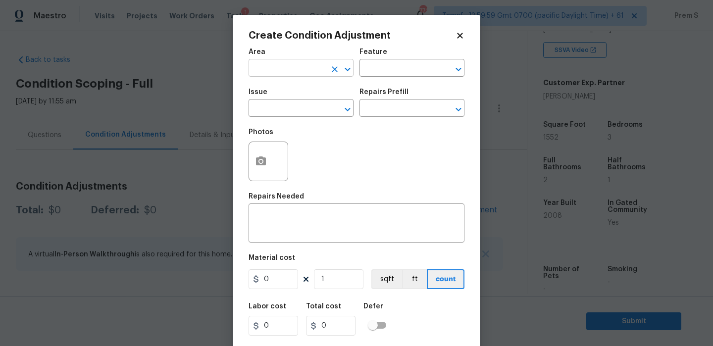
click at [298, 61] on input "text" at bounding box center [287, 68] width 77 height 15
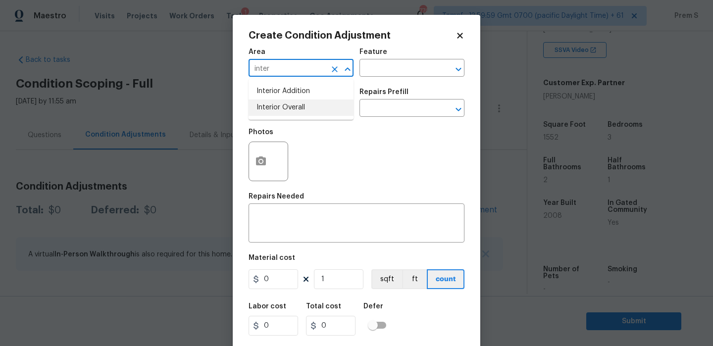
click at [306, 106] on li "Interior Overall" at bounding box center [301, 108] width 105 height 16
type input "Interior Overall"
click at [306, 112] on input "text" at bounding box center [287, 109] width 77 height 15
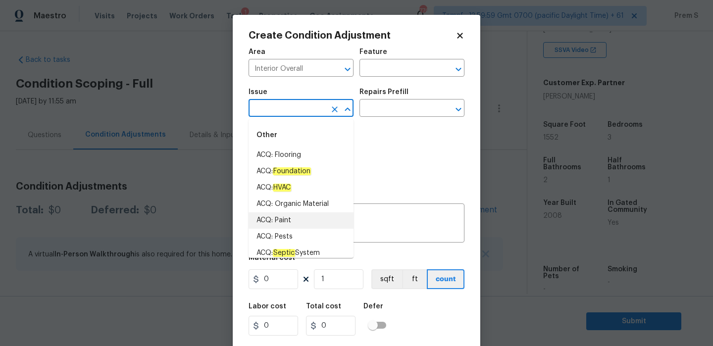
click at [300, 218] on li "ACQ: Paint" at bounding box center [301, 221] width 105 height 16
type input "ACQ: Paint"
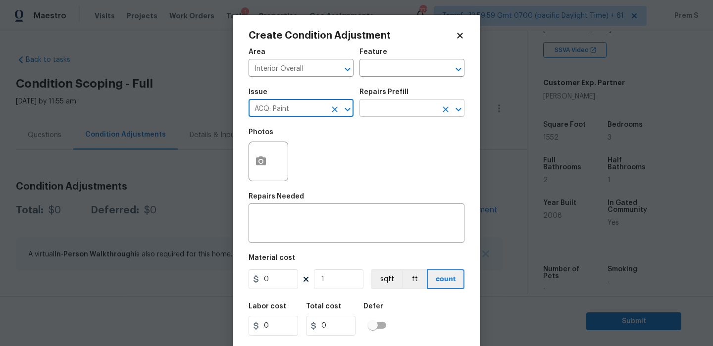
click at [425, 110] on input "text" at bounding box center [398, 109] width 77 height 15
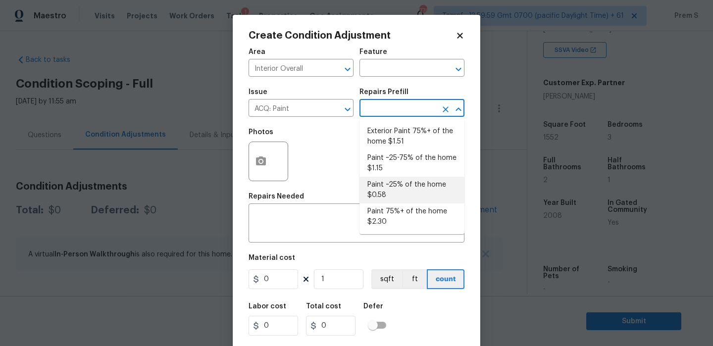
click at [419, 189] on li "Paint ~25% of the home $0.58" at bounding box center [412, 190] width 105 height 27
type input "Acquisition"
type textarea "Acquisition Scope: ~25% of the home needs interior paint"
type input "0.58"
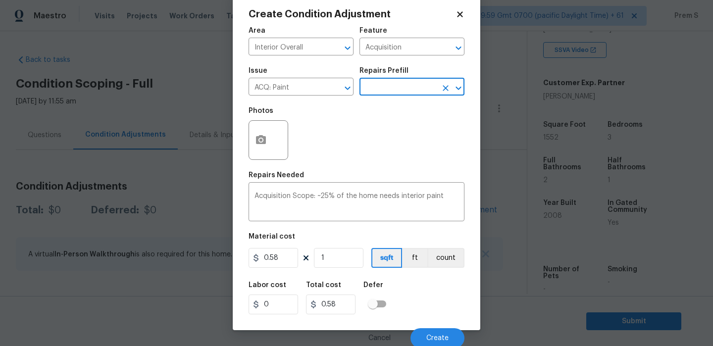
scroll to position [22, 0]
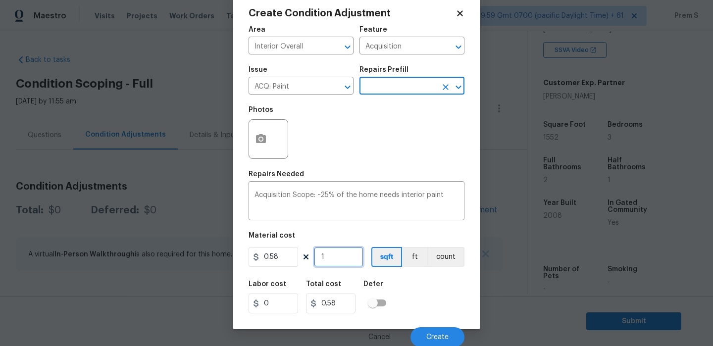
click at [336, 259] on input "1" at bounding box center [339, 257] width 50 height 20
type input "15"
type input "8.7"
type input "155"
type input "89.9"
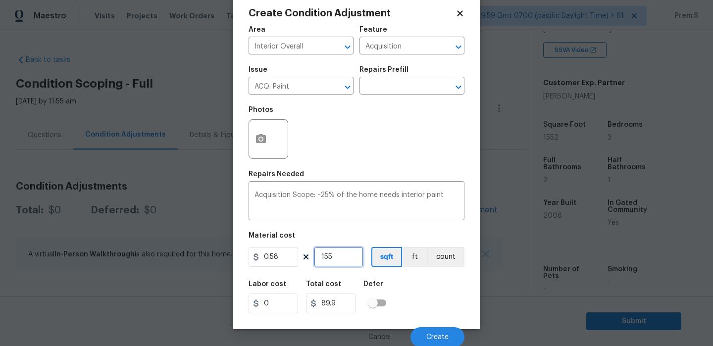
type input "1552"
type input "900.16"
type input "1552"
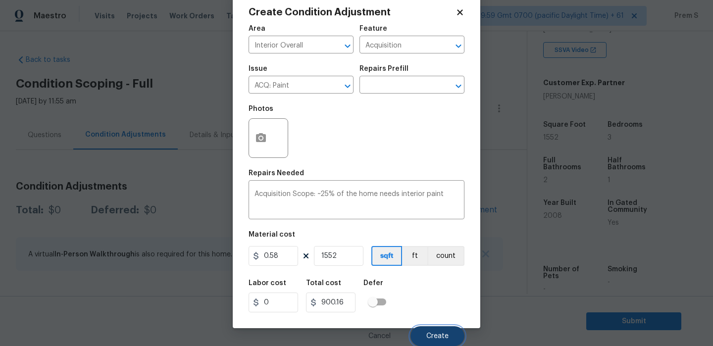
click at [440, 335] on span "Create" at bounding box center [438, 336] width 22 height 7
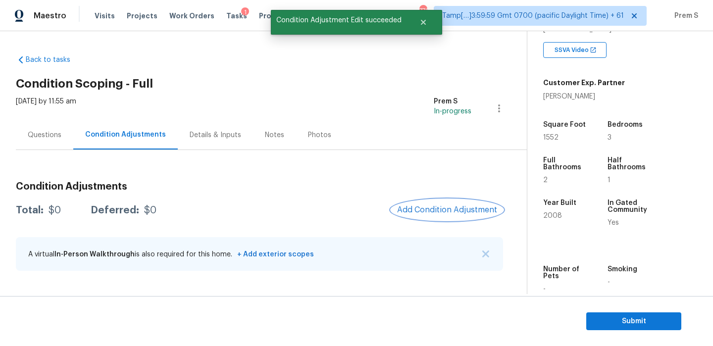
scroll to position [0, 0]
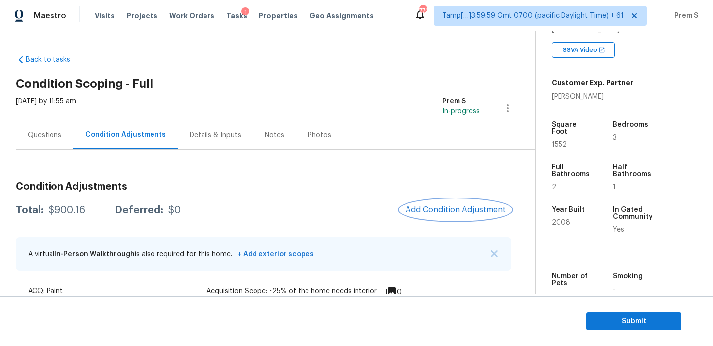
click at [470, 203] on button "Add Condition Adjustment" at bounding box center [456, 210] width 112 height 21
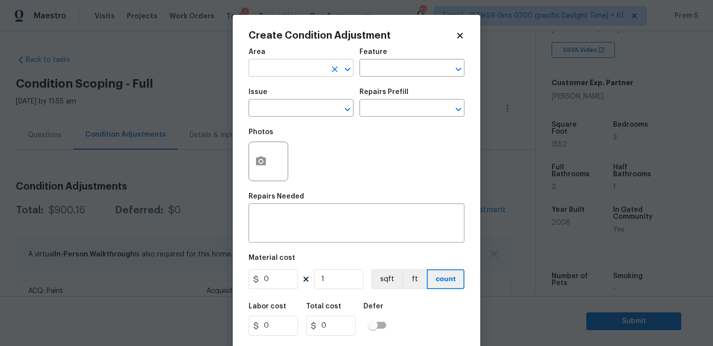
click at [304, 65] on input "text" at bounding box center [287, 68] width 77 height 15
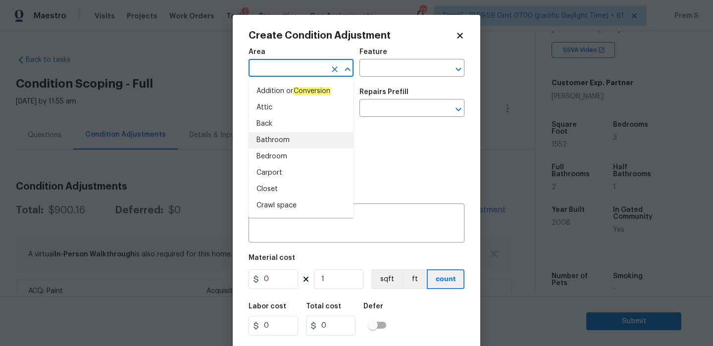
click at [205, 149] on body "Maestro Visits Projects Work Orders Tasks 1 Properties Geo Assignments 770 Tamp…" at bounding box center [356, 173] width 713 height 346
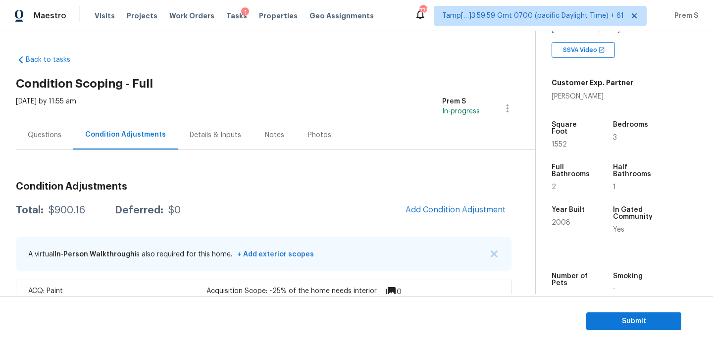
scroll to position [31, 0]
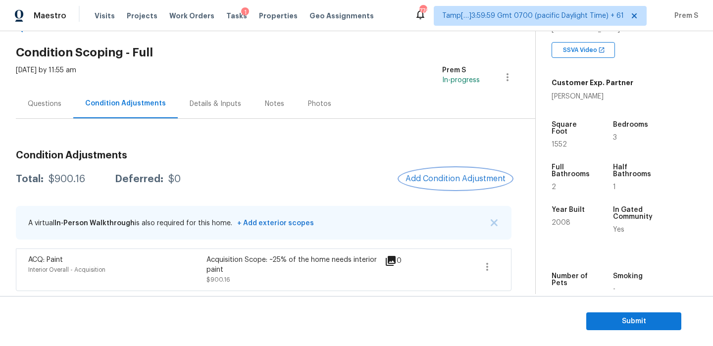
click at [454, 181] on span "Add Condition Adjustment" at bounding box center [456, 178] width 100 height 9
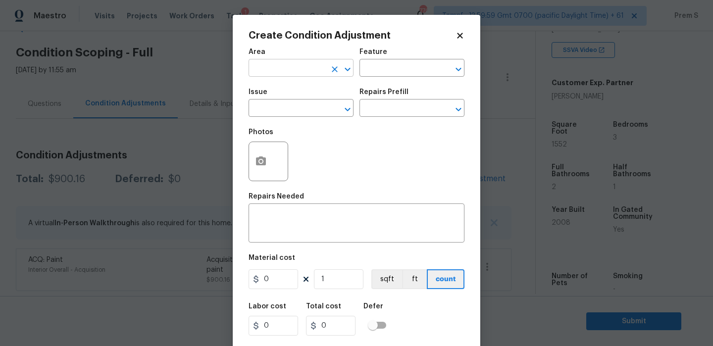
click at [309, 74] on input "text" at bounding box center [287, 68] width 77 height 15
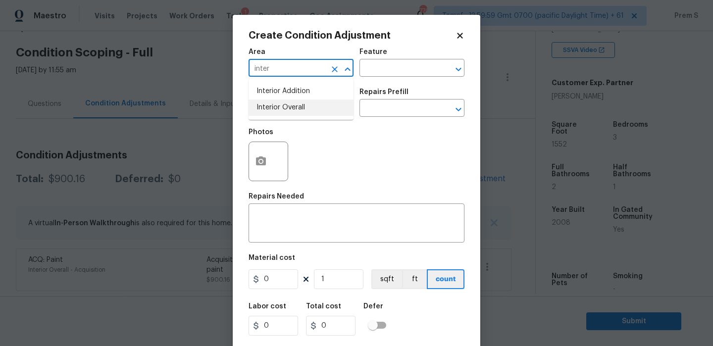
click at [314, 111] on li "Interior Overall" at bounding box center [301, 108] width 105 height 16
type input "Interior Overall"
click at [314, 111] on input "text" at bounding box center [287, 109] width 77 height 15
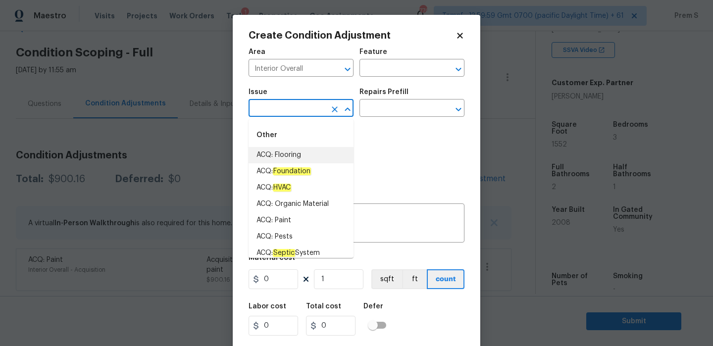
click at [327, 158] on li "ACQ: Flooring" at bounding box center [301, 155] width 105 height 16
type input "ACQ: Flooring"
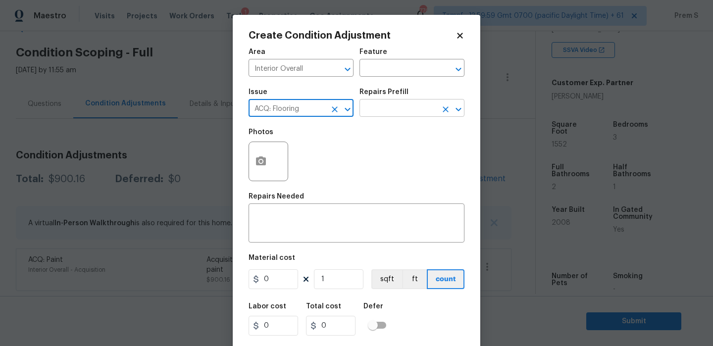
click at [394, 115] on input "text" at bounding box center [398, 109] width 77 height 15
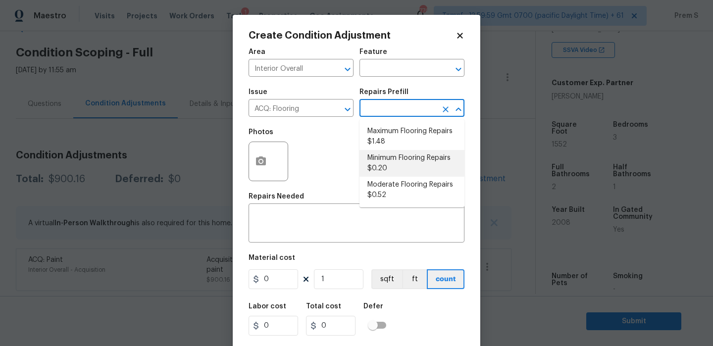
click at [415, 159] on li "Minimum Flooring Repairs $0.20" at bounding box center [412, 163] width 105 height 27
type input "Acquisition"
type textarea "Acquisition Scope: Minimum flooring repairs"
type input "0.2"
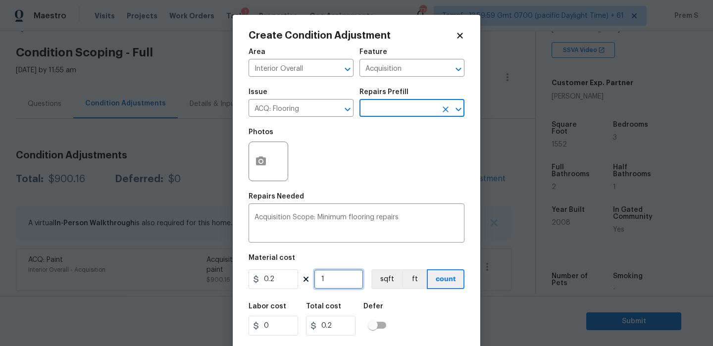
click at [333, 277] on input "1" at bounding box center [339, 280] width 50 height 20
type input "15"
type input "3"
type input "155"
type input "31"
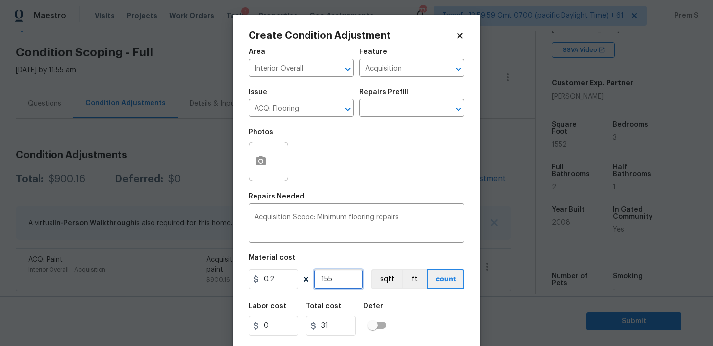
type input "1552"
type input "310.4"
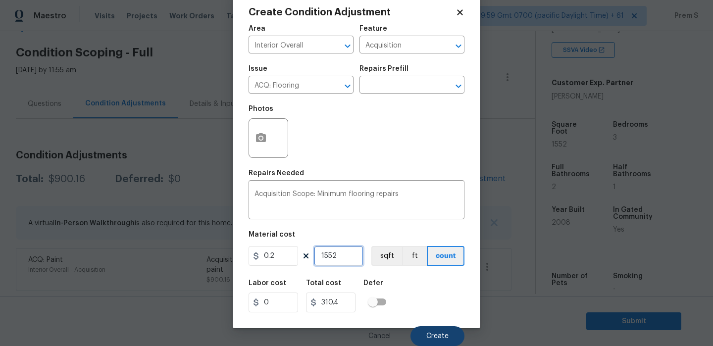
type input "1552"
click at [446, 337] on span "Create" at bounding box center [438, 336] width 22 height 7
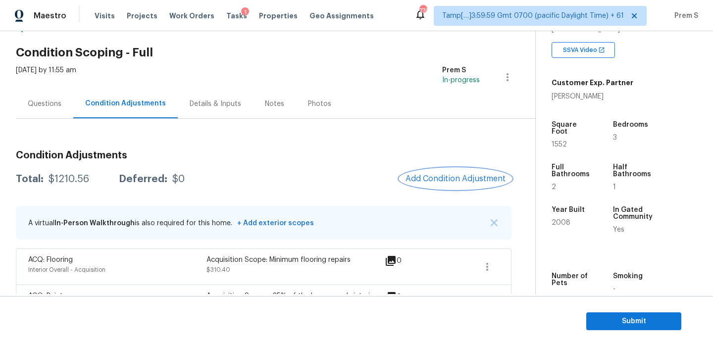
scroll to position [67, 0]
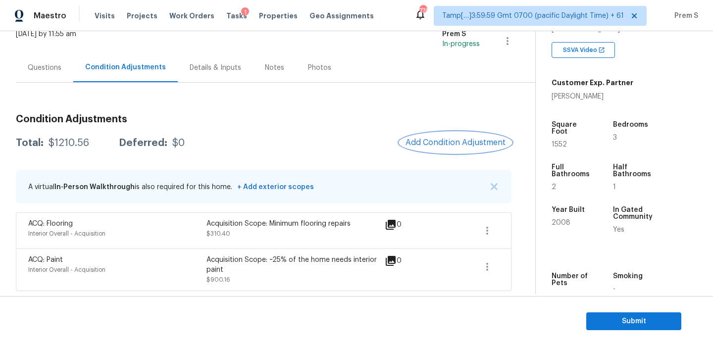
click at [468, 151] on button "Add Condition Adjustment" at bounding box center [456, 142] width 112 height 21
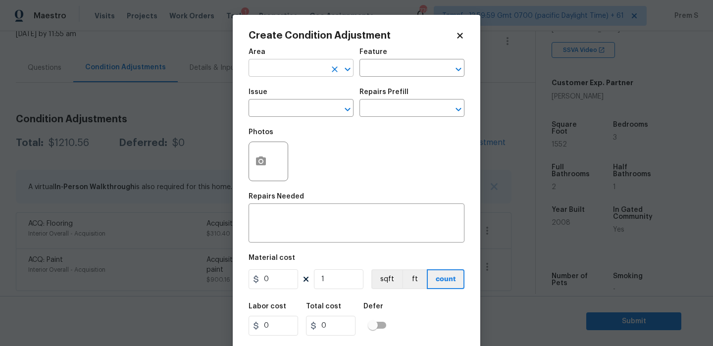
click at [302, 69] on input "text" at bounding box center [287, 68] width 77 height 15
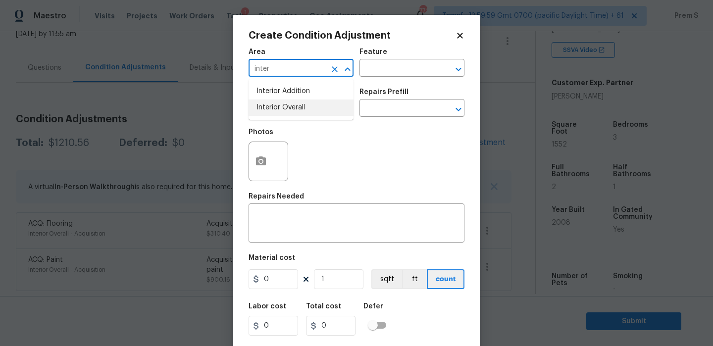
click at [310, 110] on li "Interior Overall" at bounding box center [301, 108] width 105 height 16
type input "Interior Overall"
click at [310, 110] on input "text" at bounding box center [287, 109] width 77 height 15
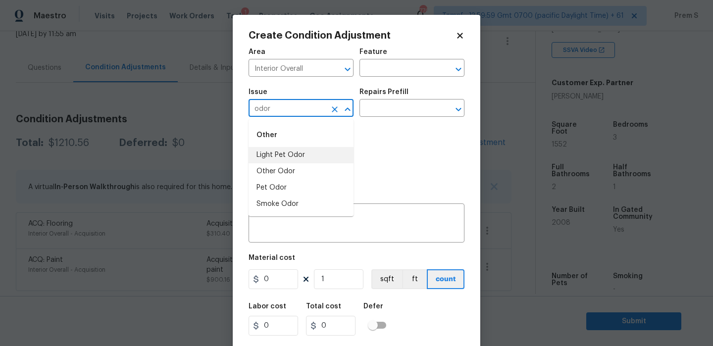
click at [319, 151] on li "Light Pet Odor" at bounding box center [301, 155] width 105 height 16
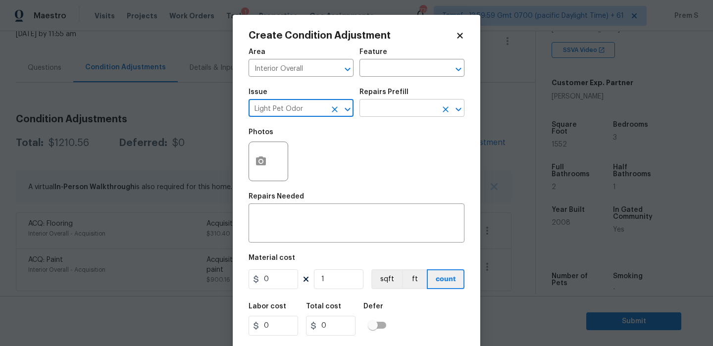
type input "Light Pet Odor"
click at [399, 112] on input "text" at bounding box center [398, 109] width 77 height 15
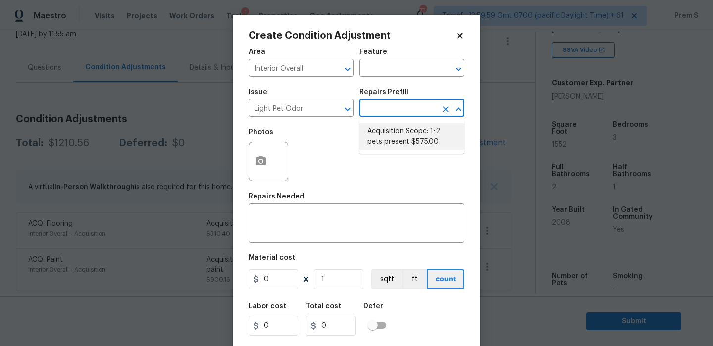
click at [406, 133] on li "Acquisition Scope: 1-2 pets present $575.00" at bounding box center [412, 136] width 105 height 27
type textarea "Acquisition Scope: 1-2 pets present"
type input "575"
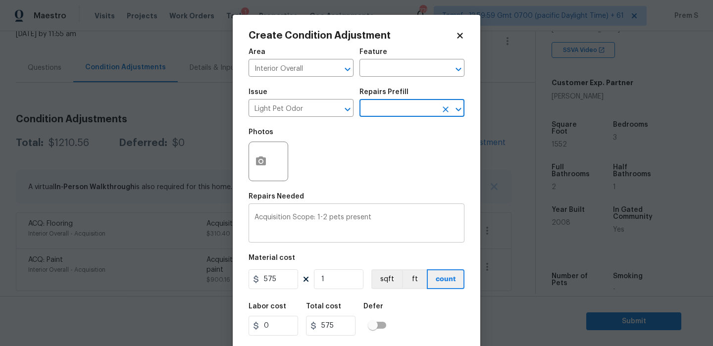
scroll to position [24, 0]
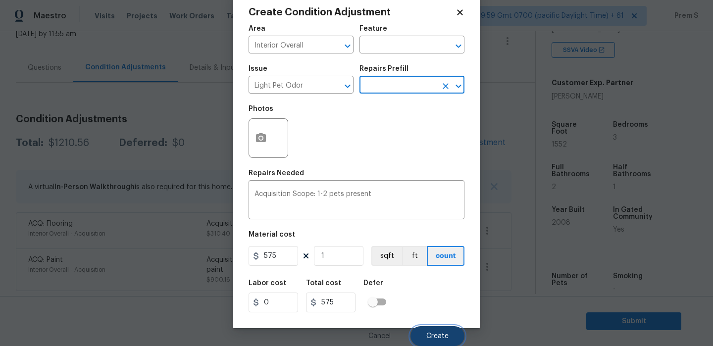
click at [433, 331] on button "Create" at bounding box center [438, 336] width 54 height 20
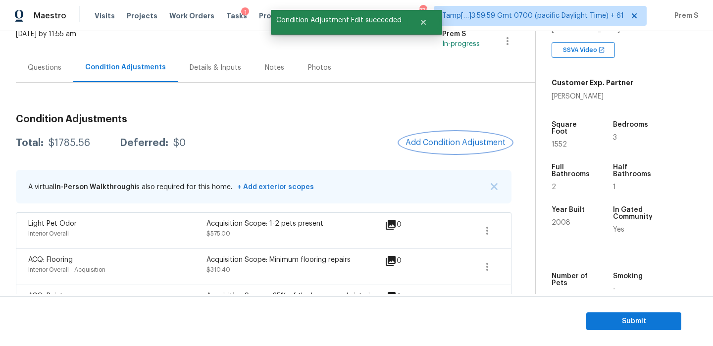
scroll to position [104, 0]
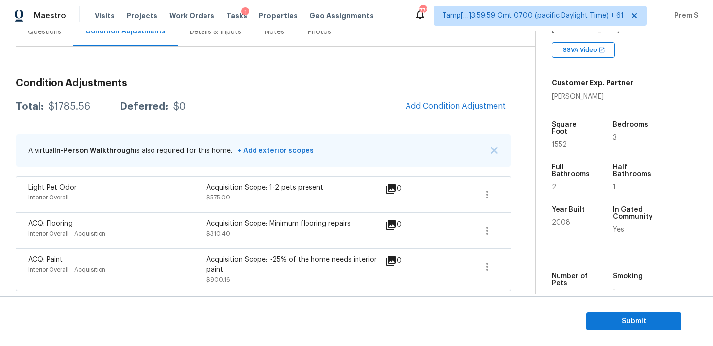
click at [391, 84] on h3 "Condition Adjustments" at bounding box center [264, 83] width 496 height 10
click at [597, 308] on section "Submit" at bounding box center [356, 321] width 713 height 51
click at [601, 326] on span "Submit" at bounding box center [634, 322] width 79 height 12
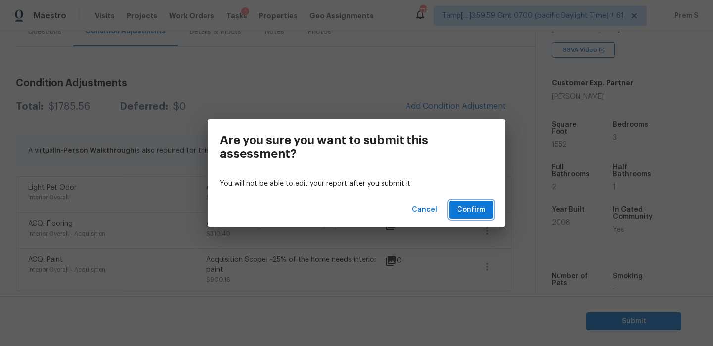
click at [473, 209] on span "Confirm" at bounding box center [471, 210] width 28 height 12
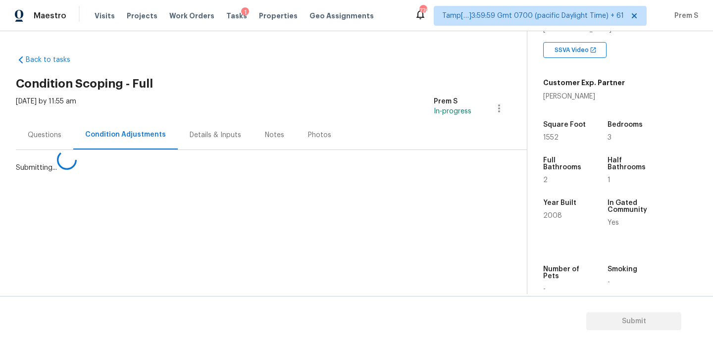
scroll to position [0, 0]
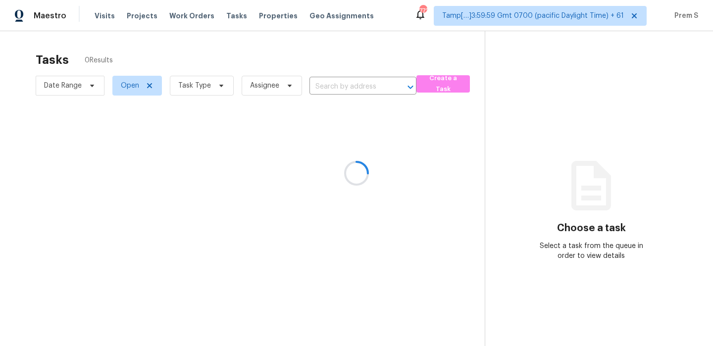
click at [342, 90] on div at bounding box center [356, 173] width 713 height 346
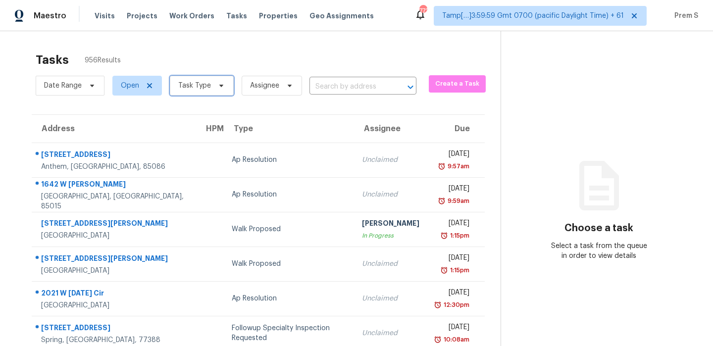
click at [193, 92] on span "Task Type" at bounding box center [202, 86] width 64 height 20
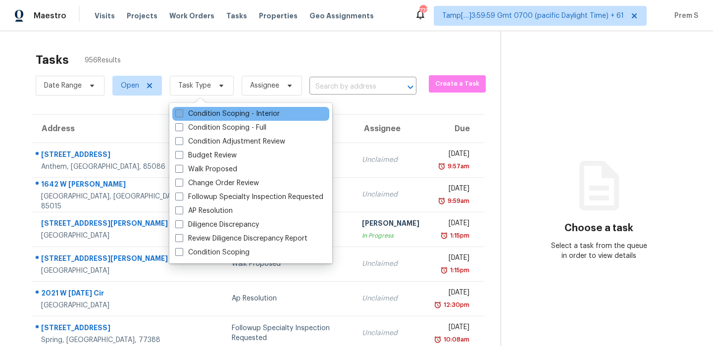
click at [197, 115] on label "Condition Scoping - Interior" at bounding box center [227, 114] width 105 height 10
click at [182, 115] on input "Condition Scoping - Interior" at bounding box center [178, 112] width 6 height 6
checkbox input "true"
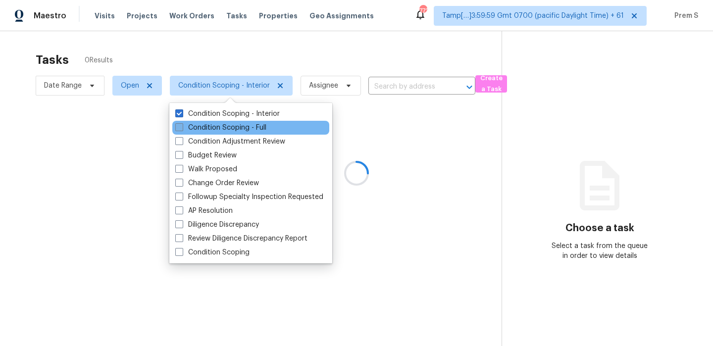
click at [191, 127] on label "Condition Scoping - Full" at bounding box center [220, 128] width 91 height 10
click at [182, 127] on input "Condition Scoping - Full" at bounding box center [178, 126] width 6 height 6
checkbox input "true"
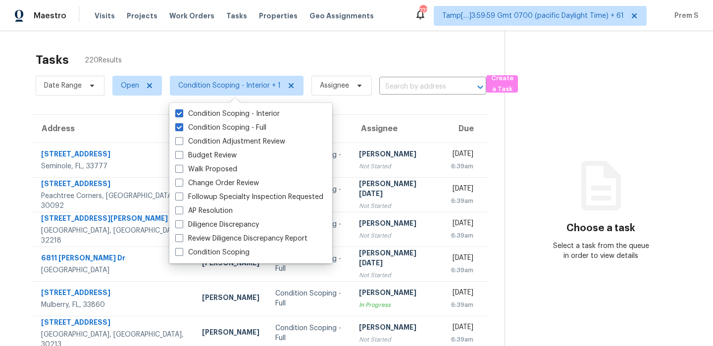
click at [365, 58] on div "Tasks 220 Results" at bounding box center [270, 60] width 469 height 26
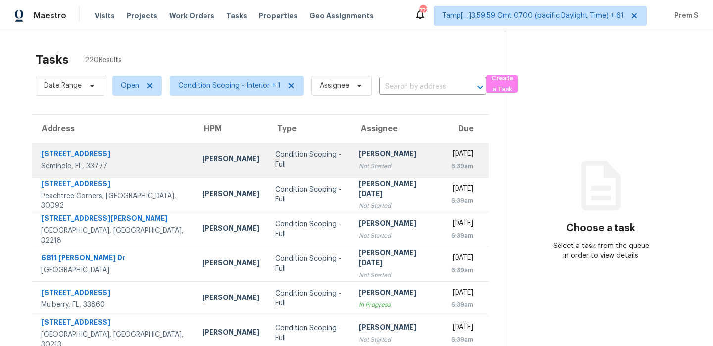
scroll to position [169, 0]
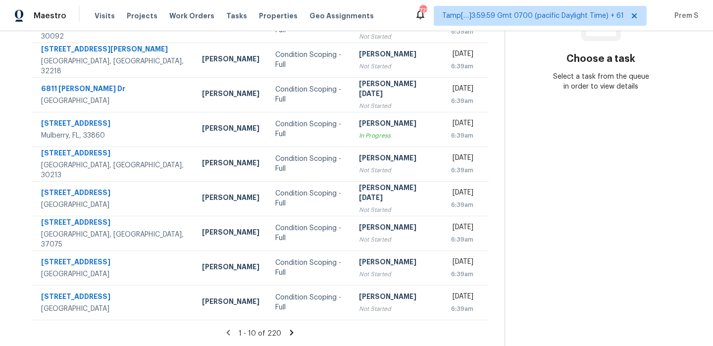
click at [290, 330] on icon at bounding box center [291, 332] width 3 height 5
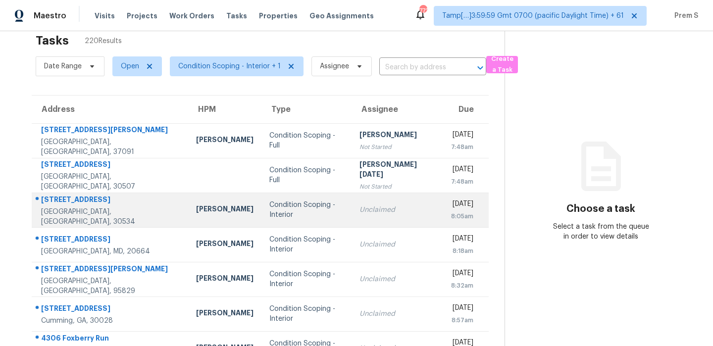
scroll to position [11, 0]
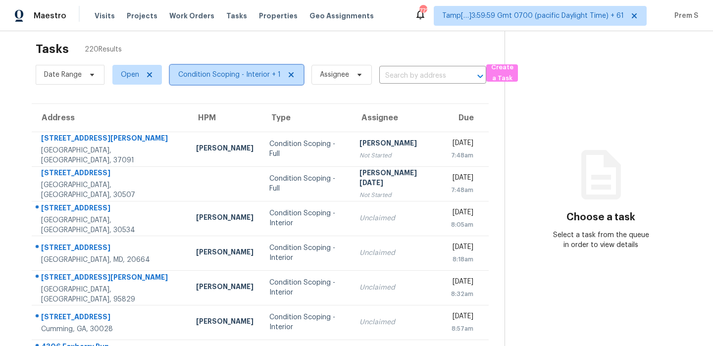
click at [271, 79] on span "Condition Scoping - Interior + 1" at bounding box center [229, 75] width 103 height 10
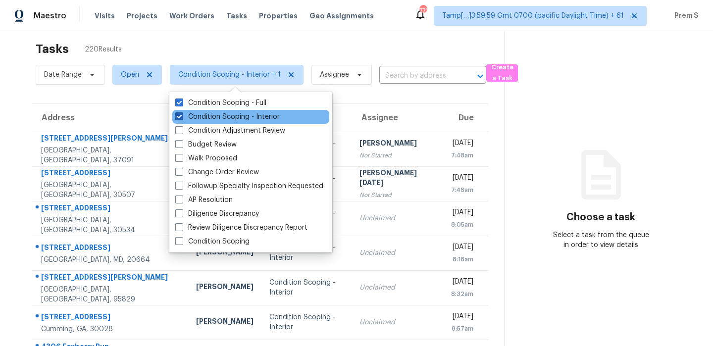
click at [249, 116] on label "Condition Scoping - Interior" at bounding box center [227, 117] width 105 height 10
click at [182, 116] on input "Condition Scoping - Interior" at bounding box center [178, 115] width 6 height 6
checkbox input "false"
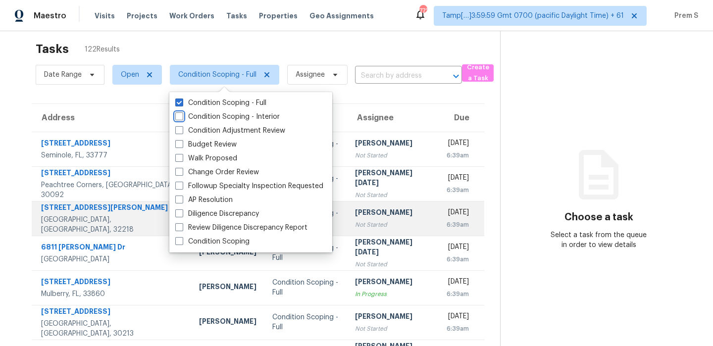
scroll to position [169, 0]
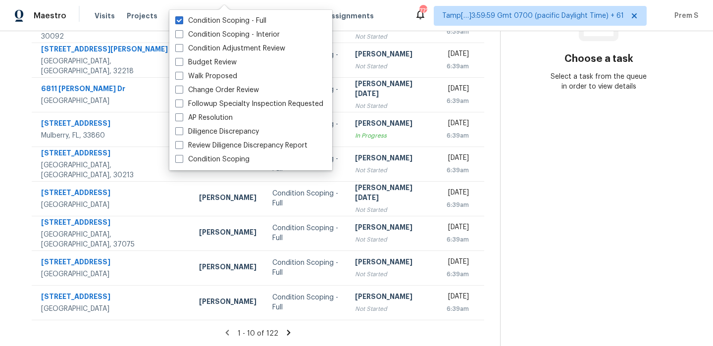
click at [287, 332] on icon at bounding box center [288, 332] width 3 height 5
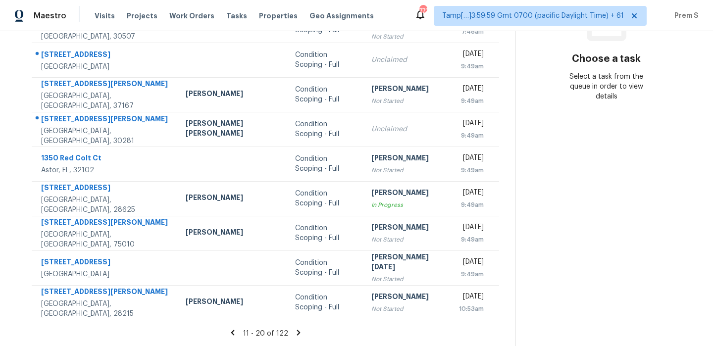
click at [294, 331] on icon at bounding box center [298, 332] width 9 height 9
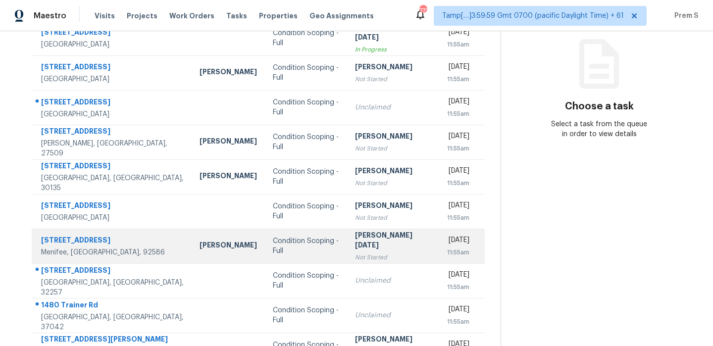
scroll to position [112, 0]
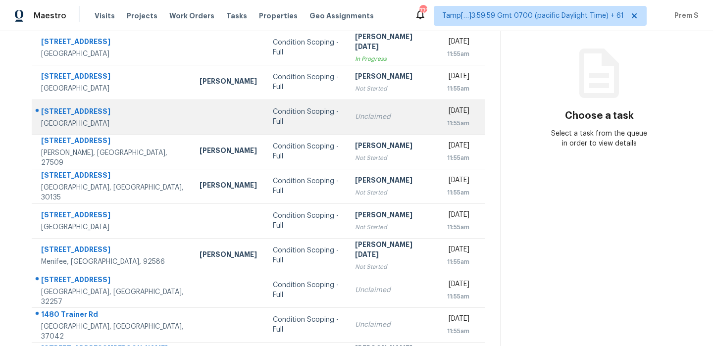
click at [378, 113] on div "Unclaimed" at bounding box center [392, 117] width 75 height 10
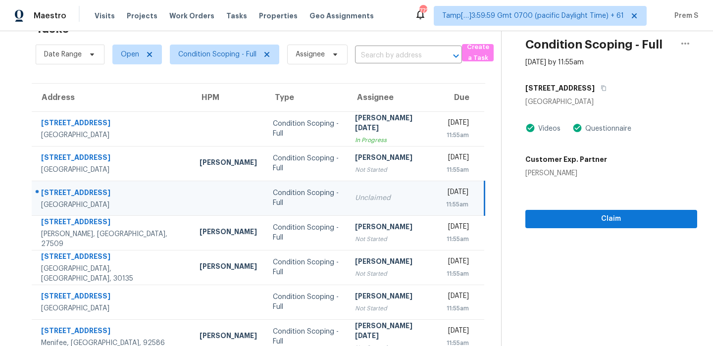
scroll to position [21, 0]
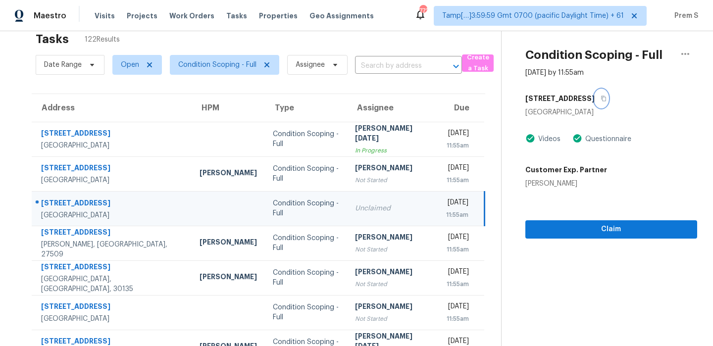
click at [601, 99] on icon "button" at bounding box center [604, 99] width 6 height 6
click at [593, 229] on span "Claim" at bounding box center [612, 229] width 156 height 12
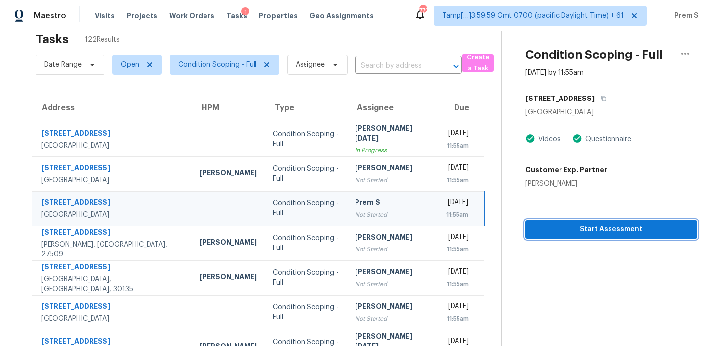
click at [622, 225] on span "Start Assessment" at bounding box center [612, 229] width 156 height 12
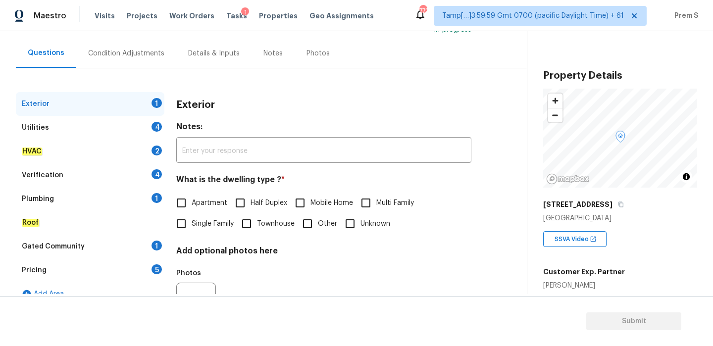
scroll to position [131, 0]
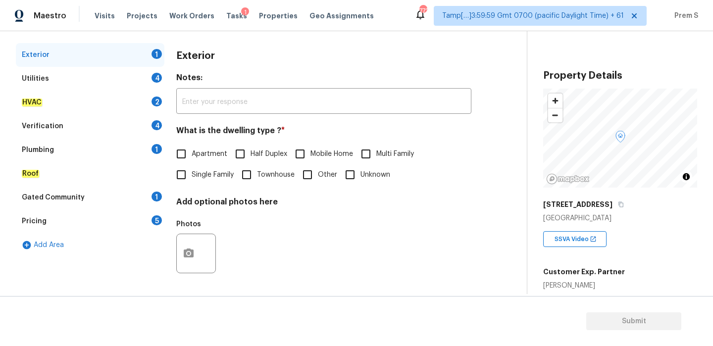
click at [205, 165] on label "Single Family" at bounding box center [202, 174] width 63 height 21
click at [192, 165] on input "Single Family" at bounding box center [181, 174] width 21 height 21
checkbox input "true"
click at [150, 73] on div "Utilities 4" at bounding box center [90, 79] width 149 height 24
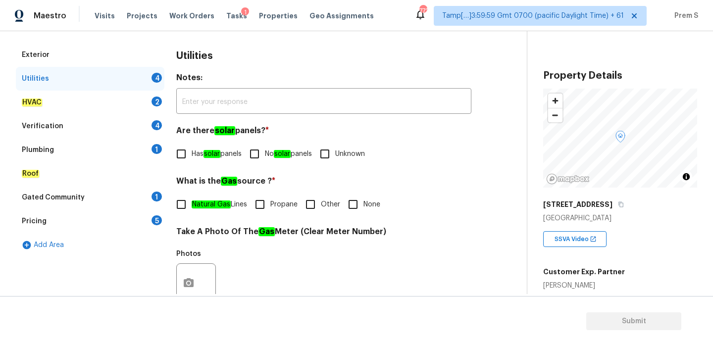
click at [264, 154] on input "No solar panels" at bounding box center [254, 154] width 21 height 21
checkbox input "true"
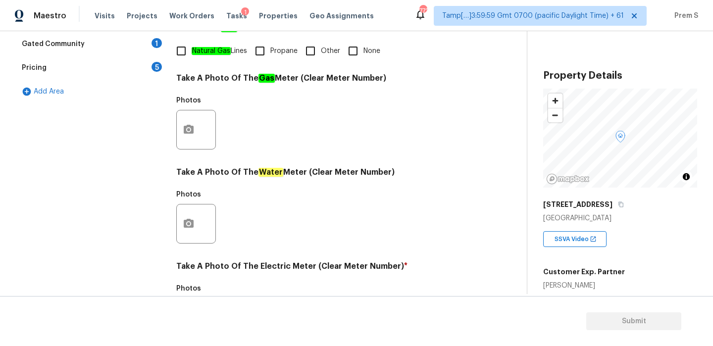
scroll to position [399, 0]
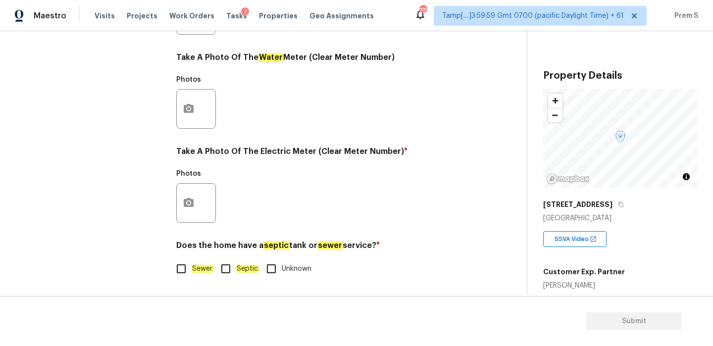
click at [206, 267] on em "Sewer" at bounding box center [202, 269] width 21 height 8
click at [192, 267] on input "Sewer" at bounding box center [181, 269] width 21 height 21
checkbox input "true"
click at [191, 213] on button "button" at bounding box center [189, 203] width 24 height 39
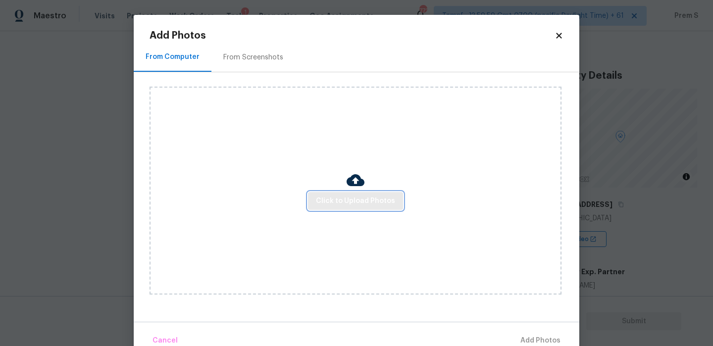
click at [355, 201] on span "Click to Upload Photos" at bounding box center [355, 201] width 79 height 12
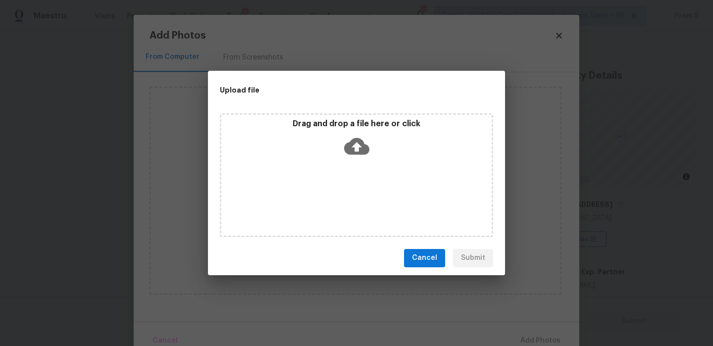
click at [357, 140] on icon at bounding box center [356, 146] width 25 height 17
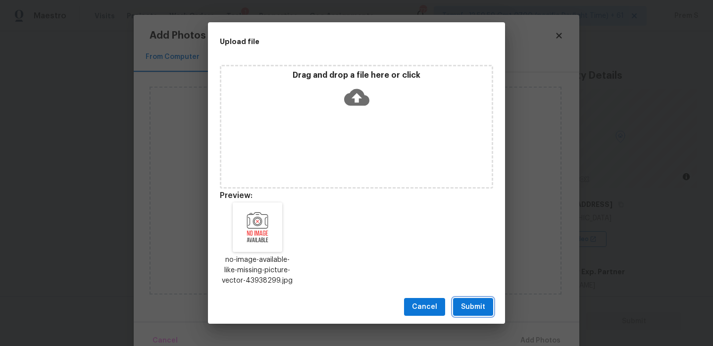
click at [476, 307] on span "Submit" at bounding box center [473, 307] width 24 height 12
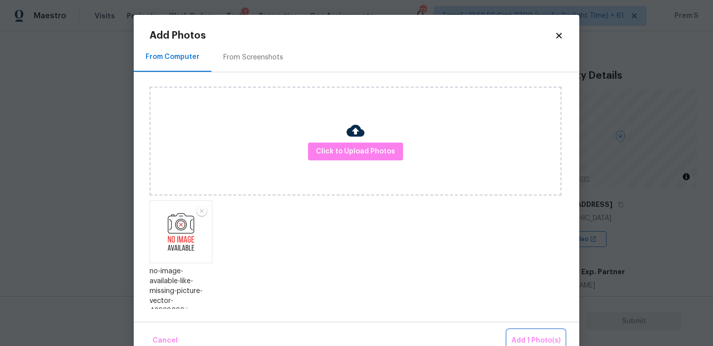
click at [517, 331] on button "Add 1 Photo(s)" at bounding box center [536, 340] width 57 height 21
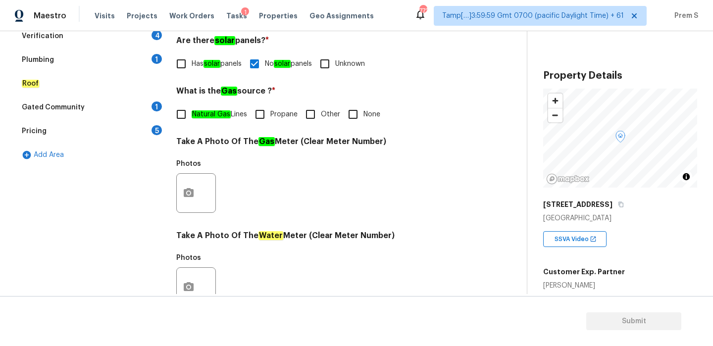
click at [146, 130] on div "Pricing 5" at bounding box center [90, 131] width 149 height 24
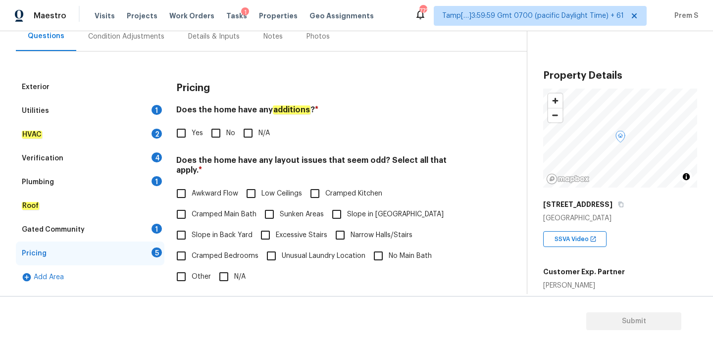
scroll to position [103, 0]
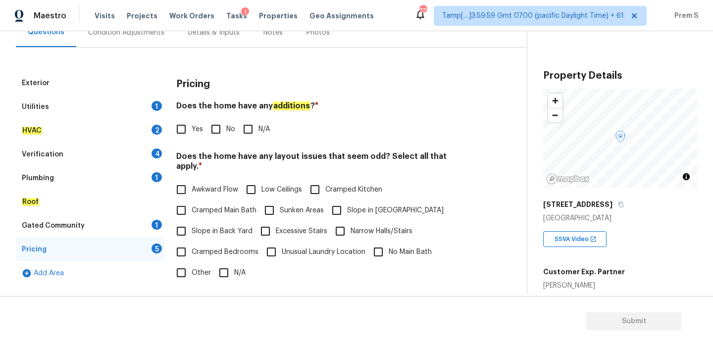
click at [158, 112] on div "Utilities 1" at bounding box center [90, 107] width 149 height 24
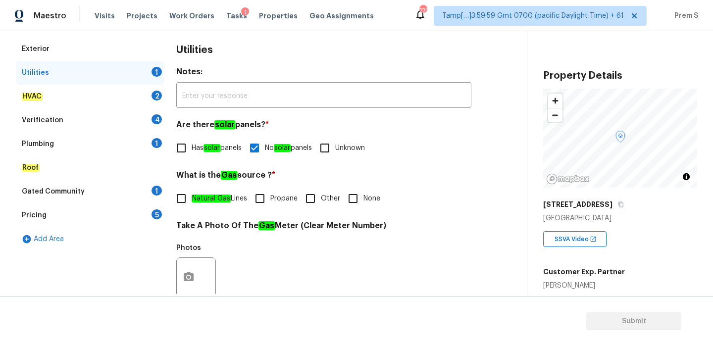
scroll to position [97, 0]
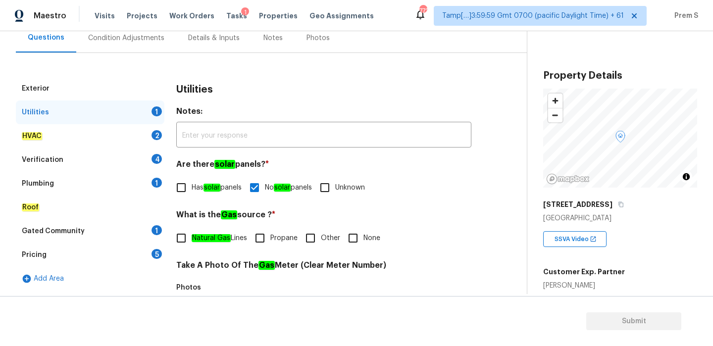
click at [161, 132] on div "2" at bounding box center [157, 135] width 10 height 10
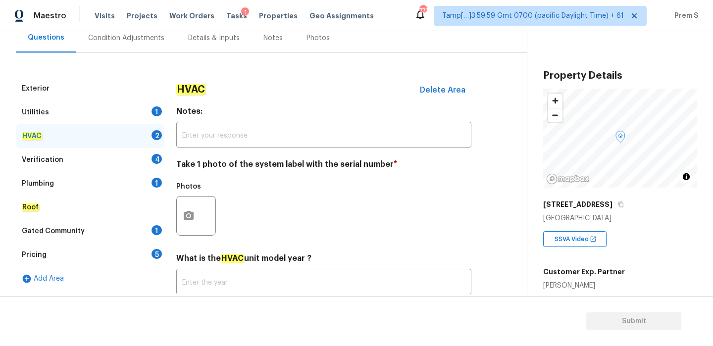
scroll to position [163, 0]
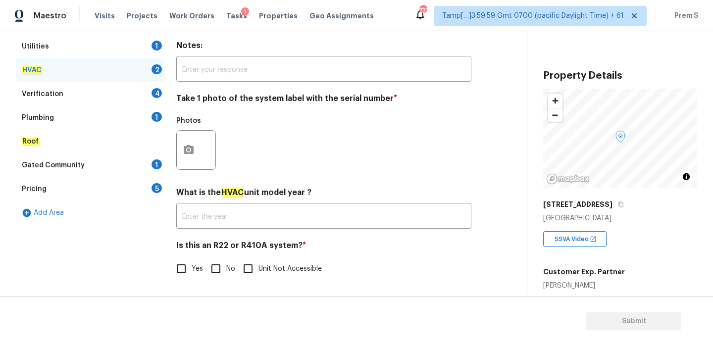
click at [216, 264] on input "No" at bounding box center [216, 269] width 21 height 21
checkbox input "true"
click at [193, 146] on icon "button" at bounding box center [189, 149] width 10 height 9
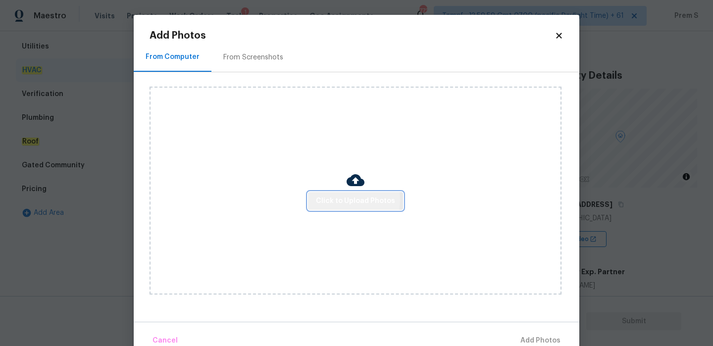
click at [334, 200] on span "Click to Upload Photos" at bounding box center [355, 201] width 79 height 12
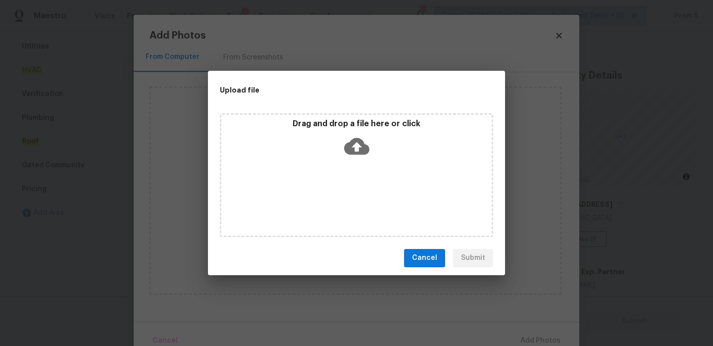
click at [356, 151] on icon at bounding box center [356, 146] width 25 height 25
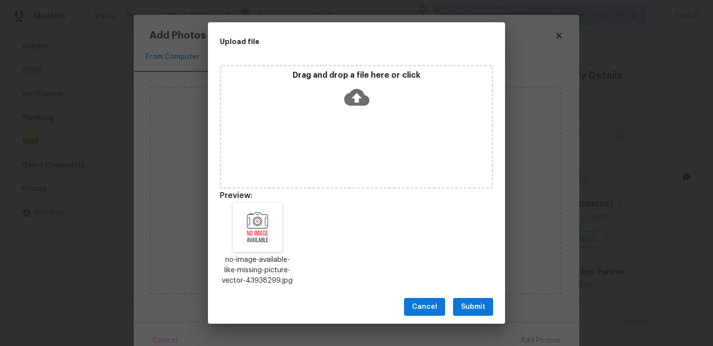
click at [482, 308] on span "Submit" at bounding box center [473, 307] width 24 height 12
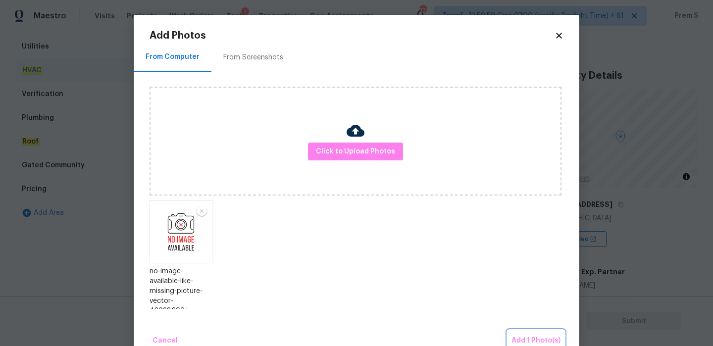
click at [556, 342] on span "Add 1 Photo(s)" at bounding box center [536, 341] width 49 height 12
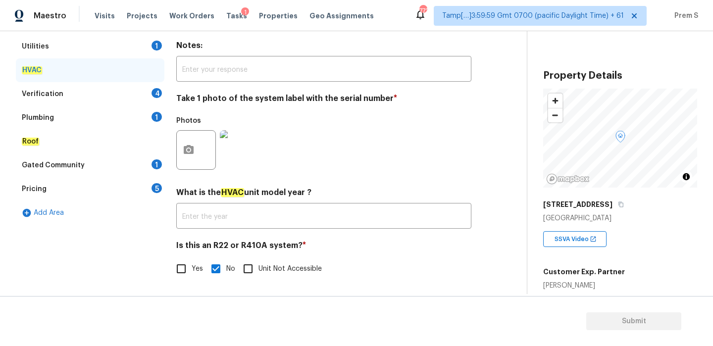
click at [159, 98] on div "Verification 4" at bounding box center [90, 94] width 149 height 24
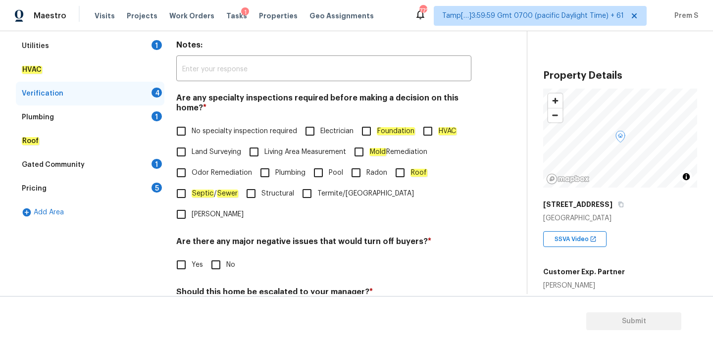
click at [189, 130] on input "No specialty inspection required" at bounding box center [181, 131] width 21 height 21
checkbox input "true"
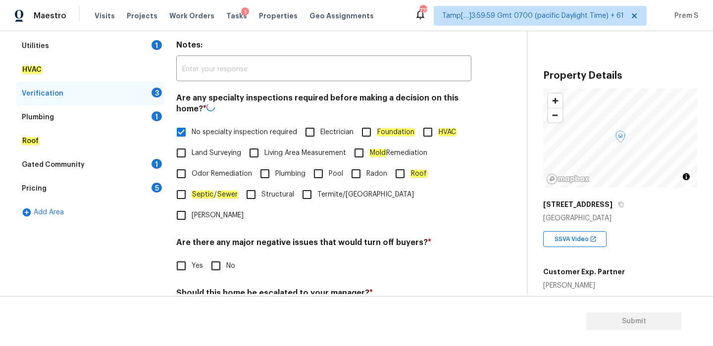
scroll to position [250, 0]
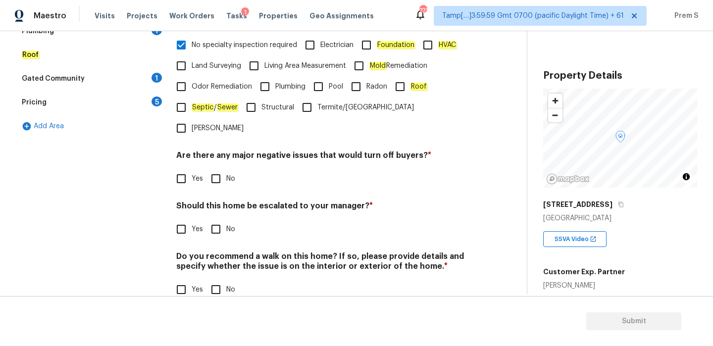
click at [221, 168] on input "No" at bounding box center [216, 178] width 21 height 21
checkbox input "true"
click at [227, 224] on span "No" at bounding box center [230, 229] width 9 height 10
click at [226, 219] on input "No" at bounding box center [216, 229] width 21 height 21
checkbox input "true"
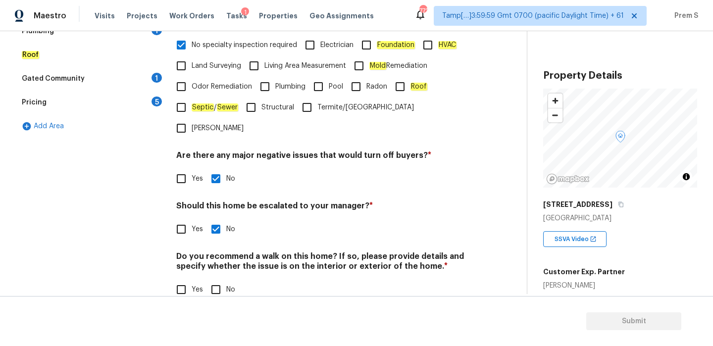
click at [223, 279] on input "No" at bounding box center [216, 289] width 21 height 21
checkbox input "true"
click at [158, 83] on div "Gated Community 1" at bounding box center [90, 79] width 149 height 24
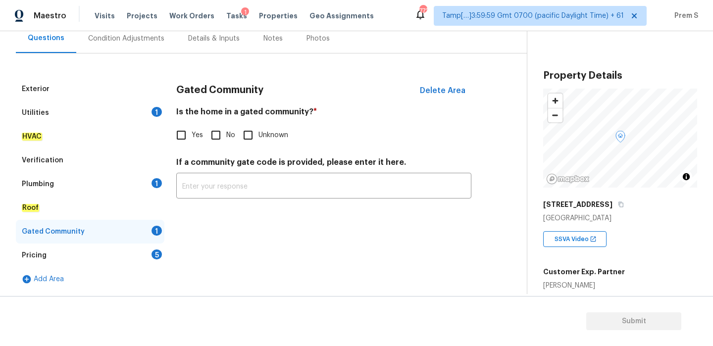
scroll to position [97, 0]
click at [216, 138] on input "No" at bounding box center [216, 135] width 21 height 21
checkbox input "true"
click at [154, 254] on div "5" at bounding box center [157, 255] width 10 height 10
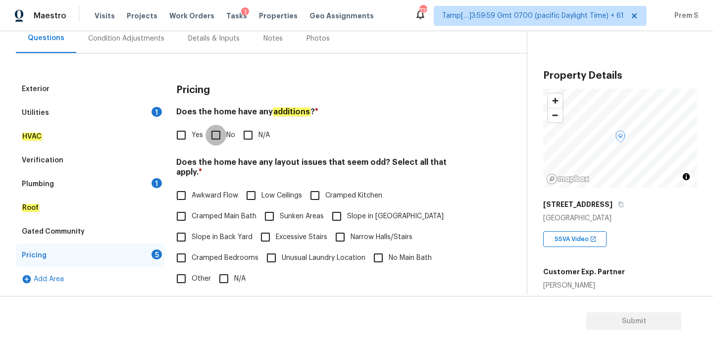
click at [221, 136] on input "No" at bounding box center [216, 135] width 21 height 21
checkbox input "true"
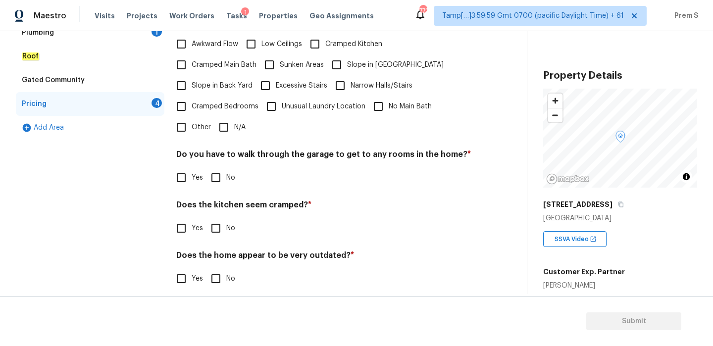
click at [216, 169] on input "No" at bounding box center [216, 177] width 21 height 21
checkbox input "true"
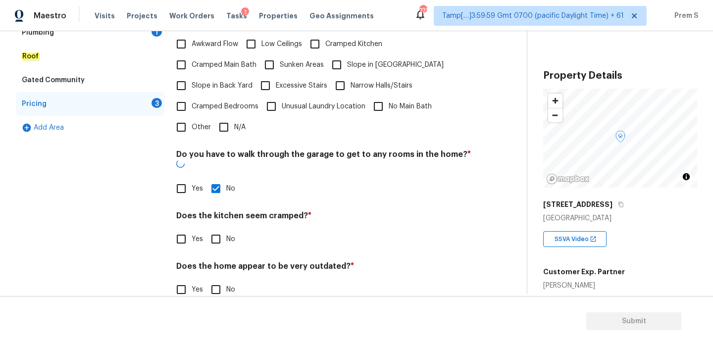
click at [216, 229] on input "No" at bounding box center [216, 239] width 21 height 21
checkbox input "true"
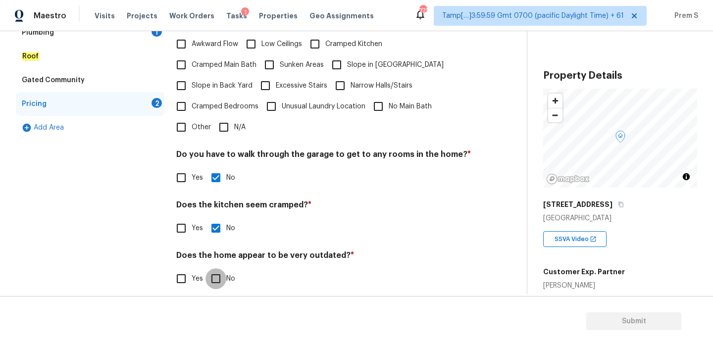
click at [215, 269] on input "No" at bounding box center [216, 279] width 21 height 21
checkbox input "true"
click at [235, 122] on span "N/A" at bounding box center [239, 127] width 11 height 10
click at [234, 117] on input "N/A" at bounding box center [224, 127] width 21 height 21
click at [235, 122] on span "N/A" at bounding box center [239, 127] width 11 height 10
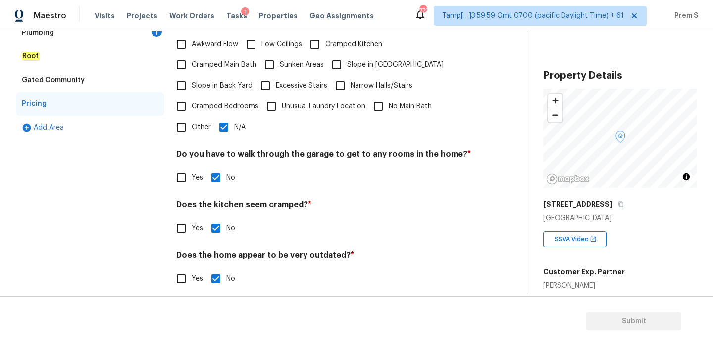
click at [234, 117] on input "N/A" at bounding box center [224, 127] width 21 height 21
checkbox input "false"
click at [193, 84] on label "Slope in Back Yard" at bounding box center [212, 85] width 82 height 21
click at [192, 84] on input "Slope in Back Yard" at bounding box center [181, 85] width 21 height 21
checkbox input "true"
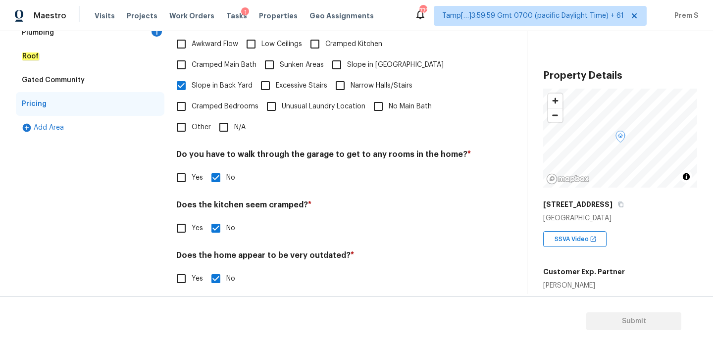
click at [343, 54] on input "Slope in [GEOGRAPHIC_DATA]" at bounding box center [336, 64] width 21 height 21
checkbox input "true"
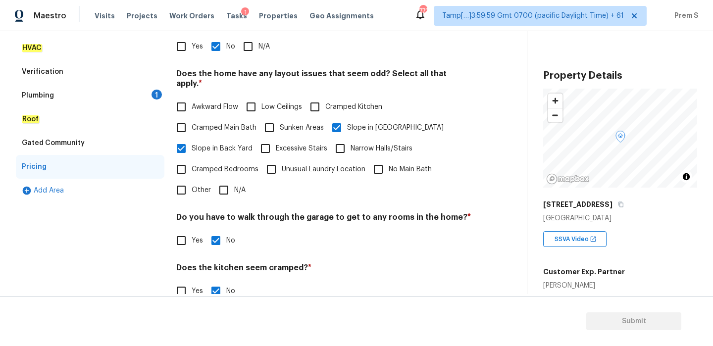
scroll to position [32, 0]
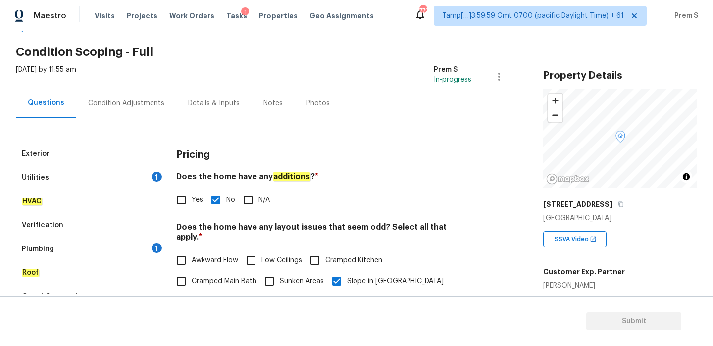
click at [149, 251] on div "Plumbing 1" at bounding box center [90, 249] width 149 height 24
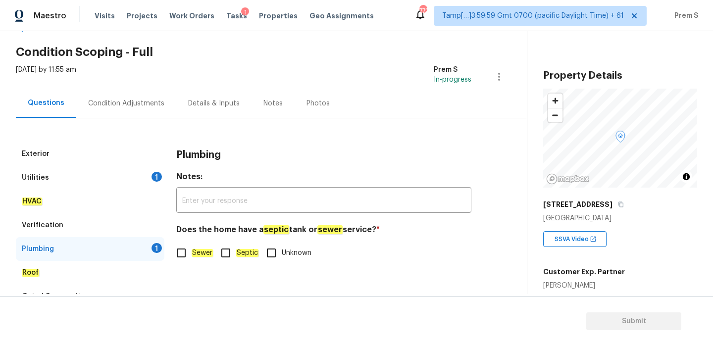
click at [192, 262] on label "Sewer" at bounding box center [192, 253] width 42 height 21
click at [192, 262] on input "Sewer" at bounding box center [181, 253] width 21 height 21
checkbox input "true"
click at [148, 109] on div "Condition Adjustments" at bounding box center [126, 103] width 100 height 29
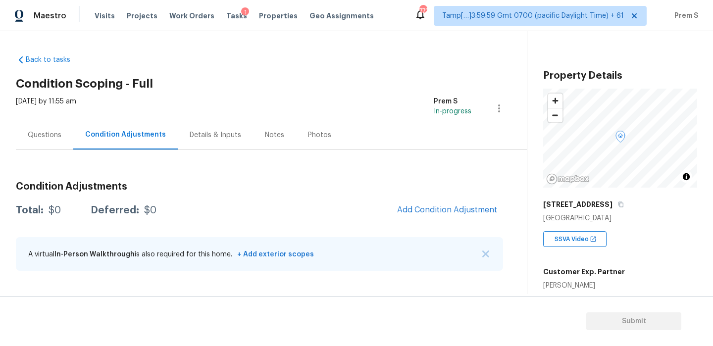
click at [54, 134] on div "Questions" at bounding box center [45, 135] width 34 height 10
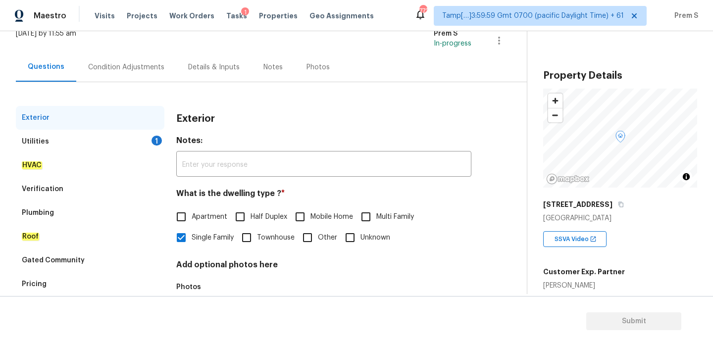
scroll to position [114, 0]
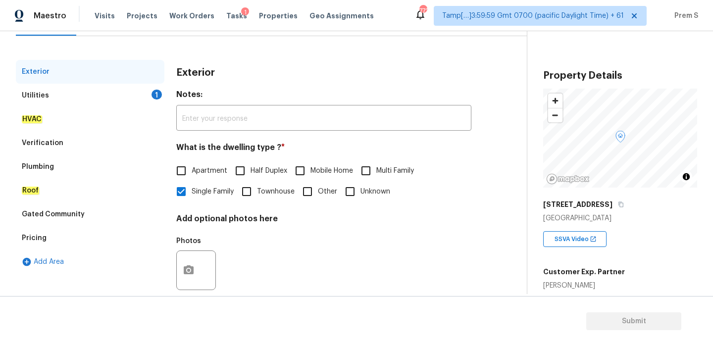
click at [147, 95] on div "Utilities 1" at bounding box center [90, 96] width 149 height 24
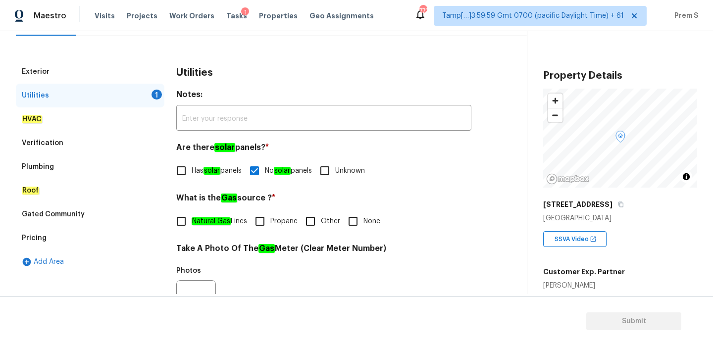
click at [191, 216] on input "Natural Gas Lines" at bounding box center [181, 221] width 21 height 21
checkbox input "true"
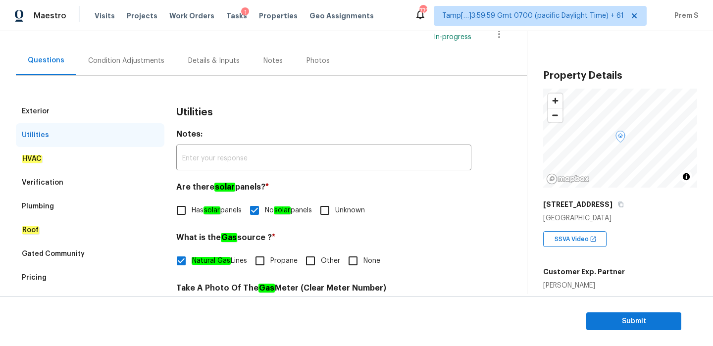
click at [137, 52] on div "Condition Adjustments" at bounding box center [126, 60] width 100 height 29
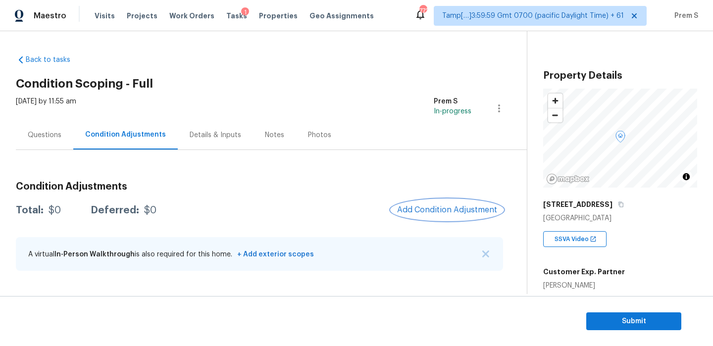
click at [414, 212] on span "Add Condition Adjustment" at bounding box center [447, 210] width 100 height 9
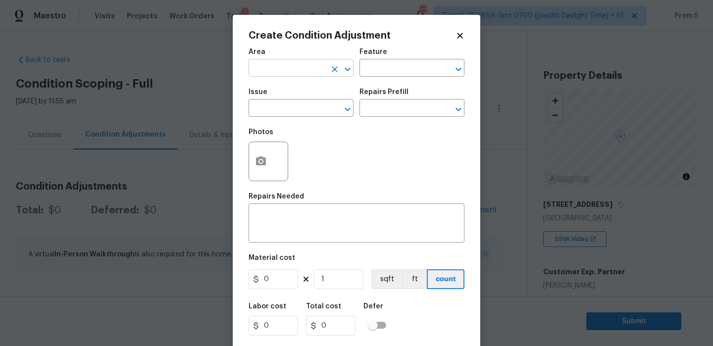
click at [318, 75] on input "text" at bounding box center [287, 68] width 77 height 15
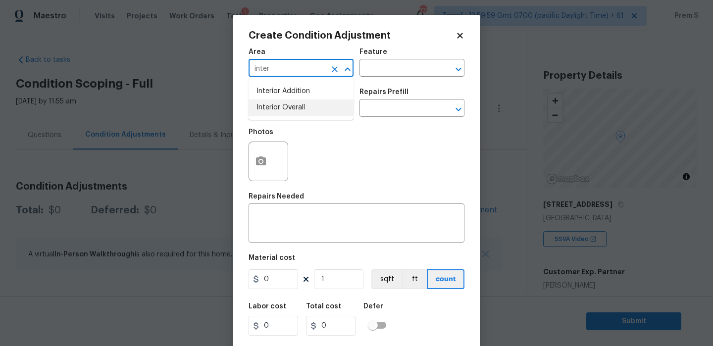
click at [310, 107] on li "Interior Overall" at bounding box center [301, 108] width 105 height 16
type input "Interior Overall"
click at [310, 107] on input "text" at bounding box center [287, 109] width 77 height 15
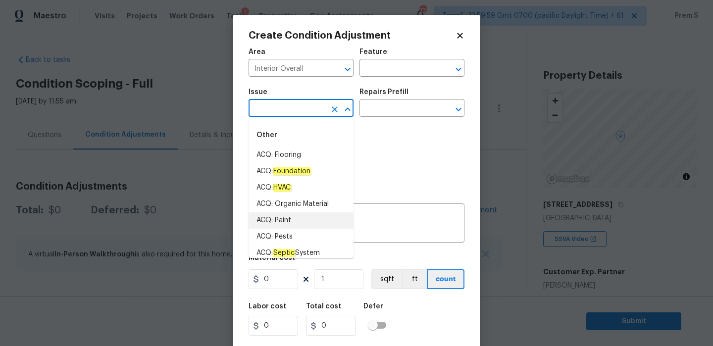
click at [299, 223] on li "ACQ: Paint" at bounding box center [301, 221] width 105 height 16
type input "ACQ: Paint"
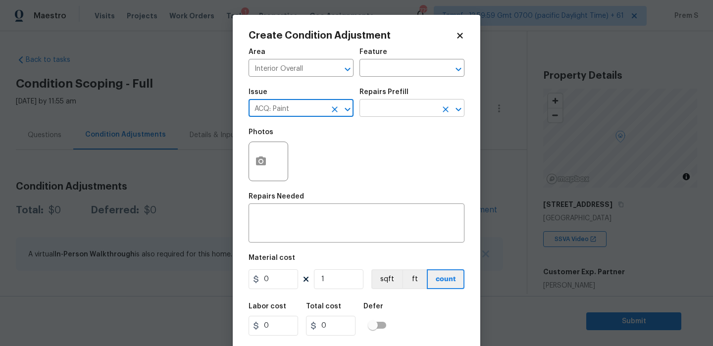
click at [428, 104] on input "text" at bounding box center [398, 109] width 77 height 15
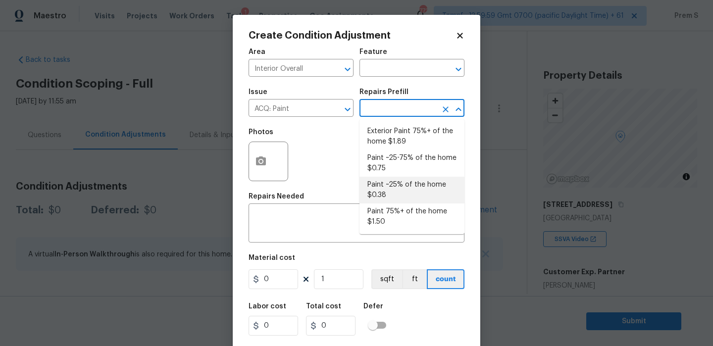
click at [413, 192] on li "Paint ~25% of the home $0.38" at bounding box center [412, 190] width 105 height 27
type input "Acquisition"
type textarea "Acquisition Scope: ~25% of the home needs interior paint"
type input "0.38"
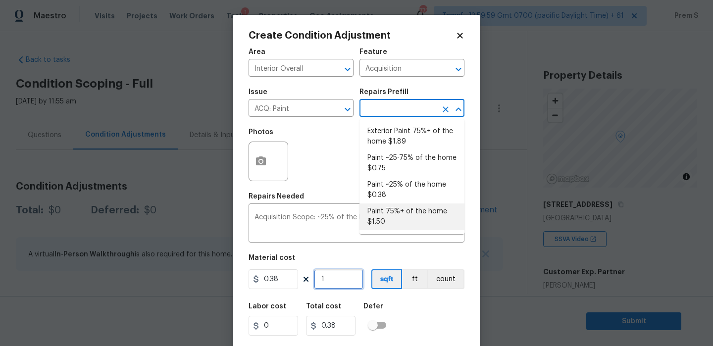
click at [333, 285] on input "1" at bounding box center [339, 280] width 50 height 20
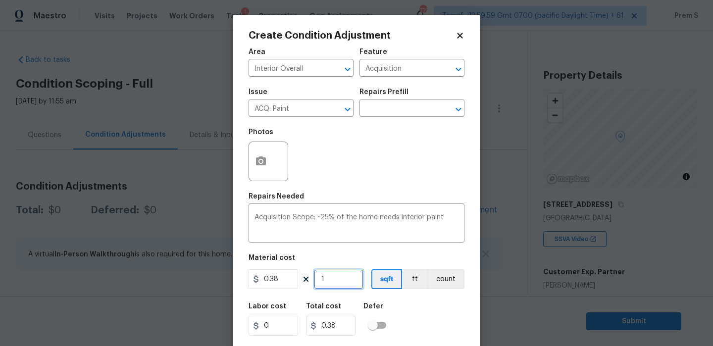
click at [333, 285] on input "1" at bounding box center [339, 280] width 50 height 20
type input "2"
type input "0.76"
type input "24"
type input "9.12"
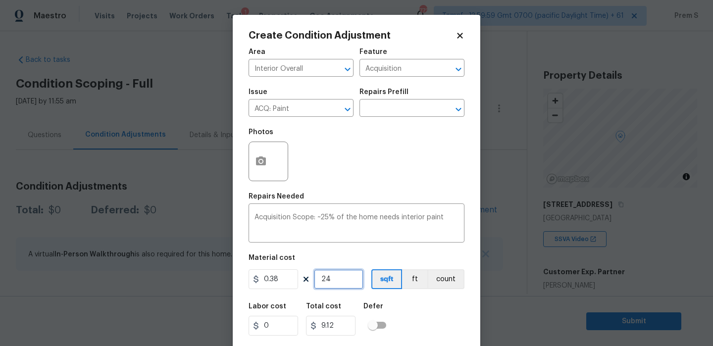
type input "240"
type input "91.2"
type input "2403"
type input "913.14"
type input "2403"
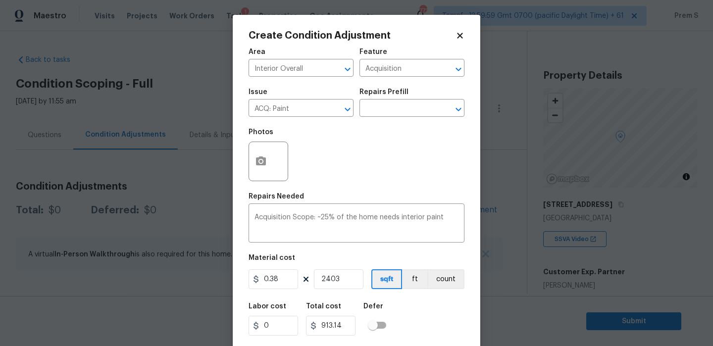
click at [434, 328] on div "Labor cost 0 Total cost 913.14 Defer" at bounding box center [357, 319] width 216 height 45
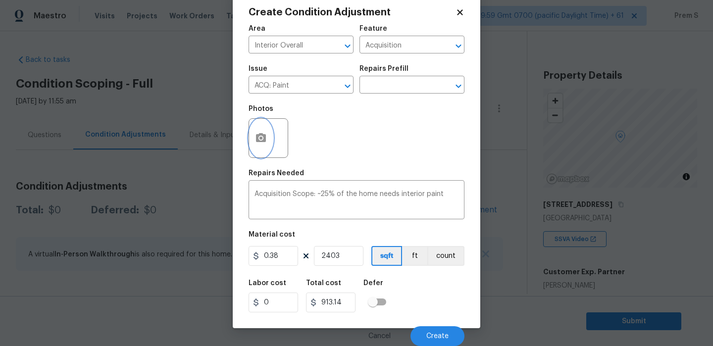
click at [258, 137] on icon "button" at bounding box center [261, 137] width 10 height 9
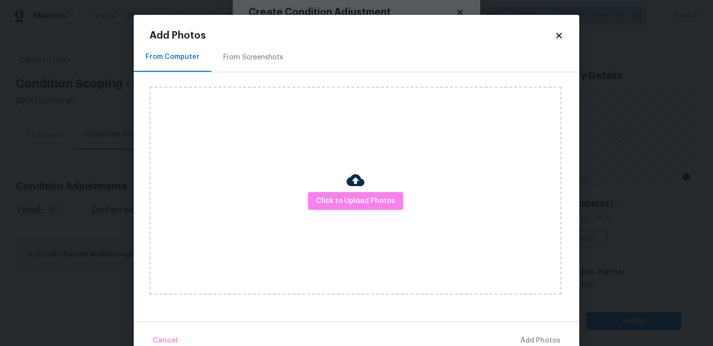
click at [566, 32] on div "Add Photos From Computer From Screenshots Click to Upload Photos Cancel Add Pho…" at bounding box center [357, 183] width 446 height 337
click at [561, 35] on icon at bounding box center [559, 35] width 9 height 9
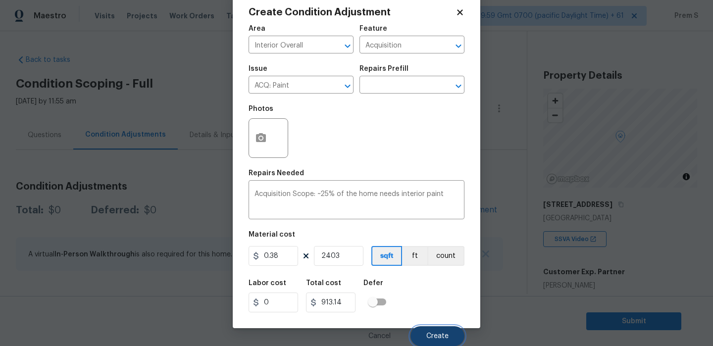
click at [433, 333] on span "Create" at bounding box center [438, 336] width 22 height 7
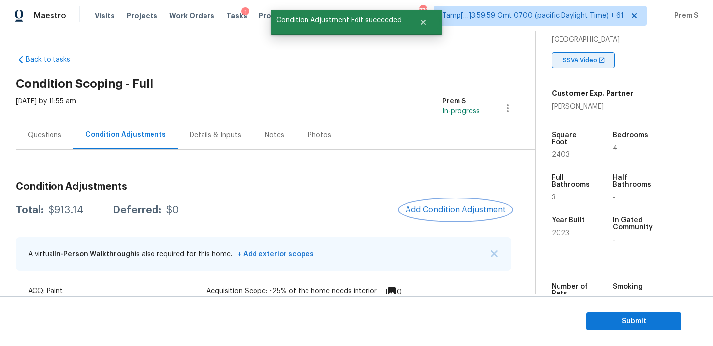
scroll to position [179, 0]
click at [438, 208] on span "Add Condition Adjustment" at bounding box center [456, 210] width 100 height 9
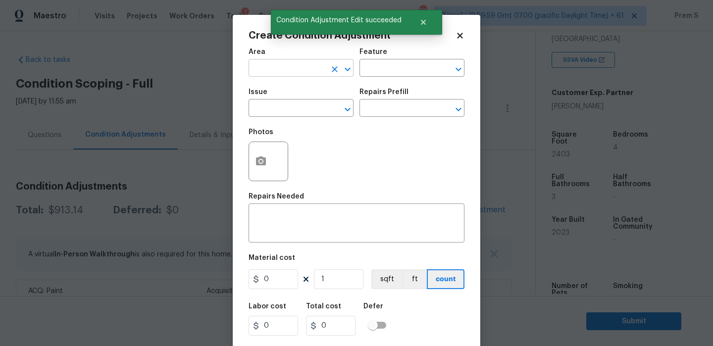
click at [296, 71] on input "text" at bounding box center [287, 68] width 77 height 15
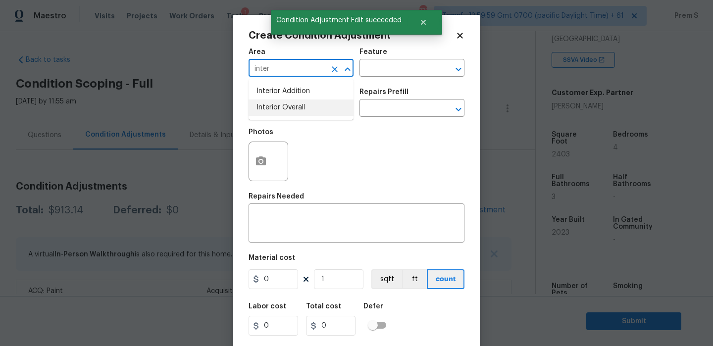
click at [302, 107] on li "Interior Overall" at bounding box center [301, 108] width 105 height 16
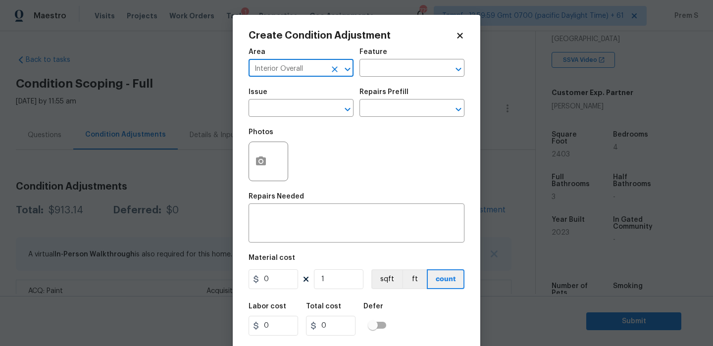
type input "Interior Overall"
click at [302, 107] on input "text" at bounding box center [287, 109] width 77 height 15
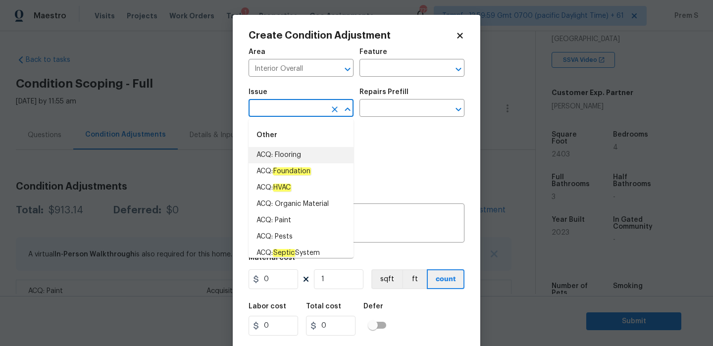
click at [324, 155] on li "ACQ: Flooring" at bounding box center [301, 155] width 105 height 16
type input "ACQ: Flooring"
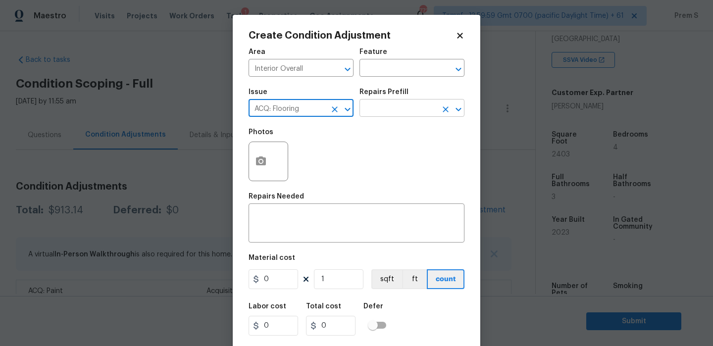
click at [387, 110] on input "text" at bounding box center [398, 109] width 77 height 15
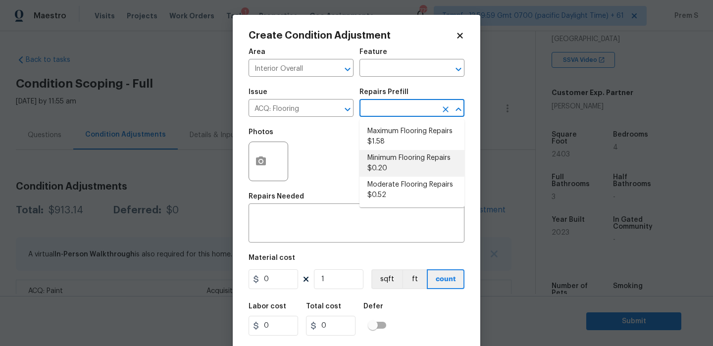
click at [398, 173] on li "Minimum Flooring Repairs $0.20" at bounding box center [412, 163] width 105 height 27
type input "Acquisition"
type textarea "Acquisition Scope: Minimum flooring repairs"
type input "0.2"
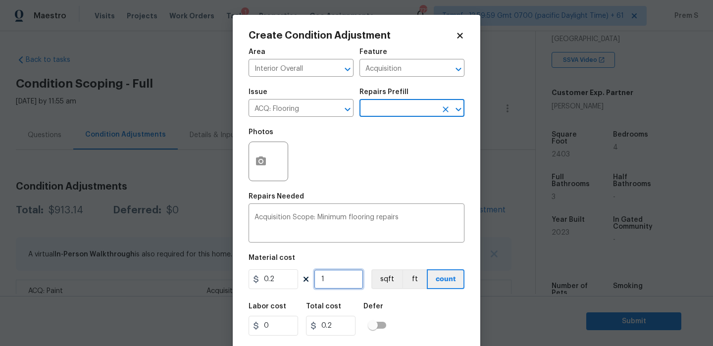
click at [329, 288] on input "1" at bounding box center [339, 280] width 50 height 20
type input "2"
type input "0.4"
type input "24"
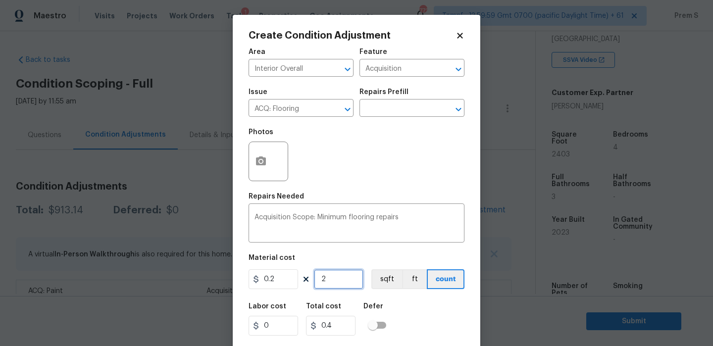
type input "4.8"
type input "240"
type input "48"
type input "2403"
type input "480.6"
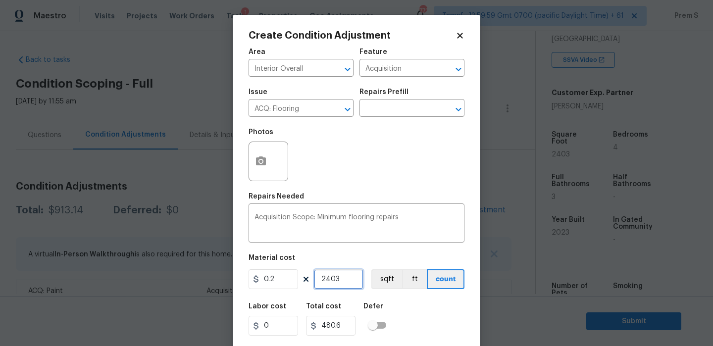
type input "2403"
click at [272, 288] on input "0.2" at bounding box center [274, 280] width 50 height 20
type input "400"
type input "961200"
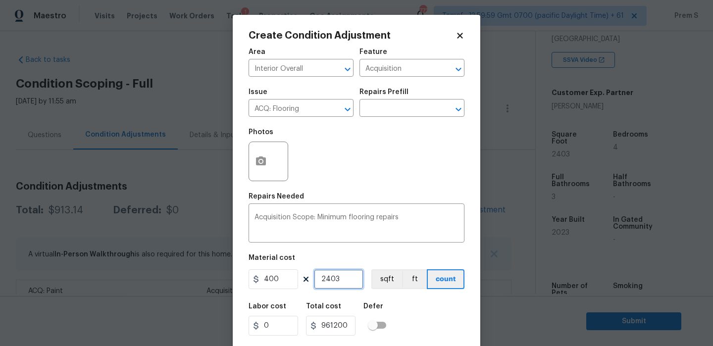
click at [337, 279] on input "2403" at bounding box center [339, 280] width 50 height 20
type input "1"
type input "400"
type input "1"
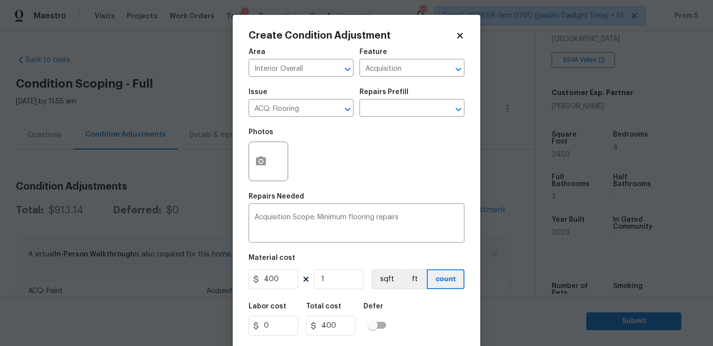
click at [430, 322] on div "Labor cost 0 Total cost 400 Defer" at bounding box center [357, 319] width 216 height 45
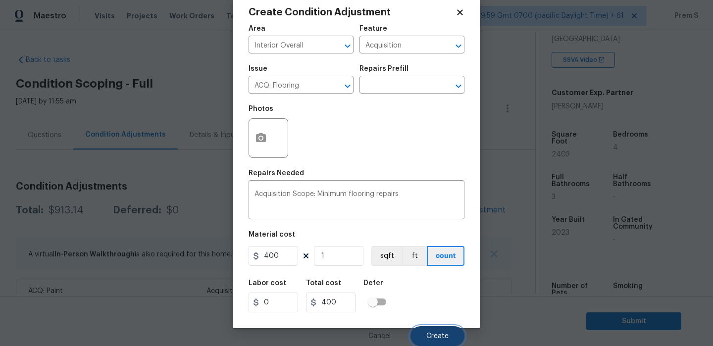
click at [437, 333] on span "Create" at bounding box center [438, 336] width 22 height 7
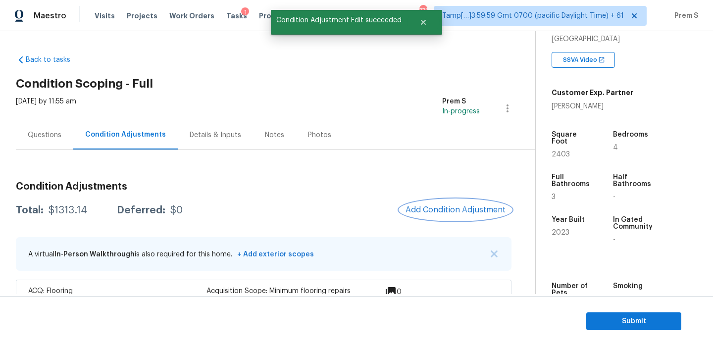
scroll to position [67, 0]
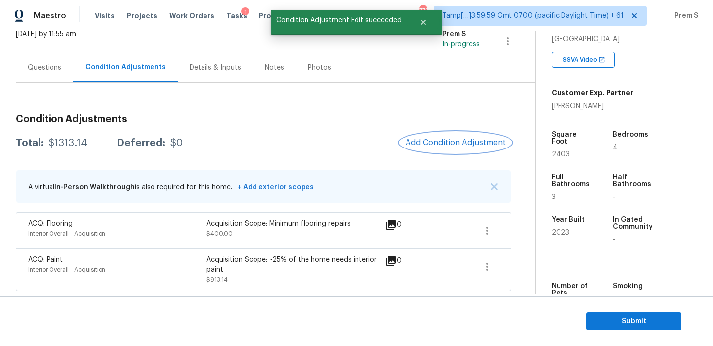
click at [460, 148] on button "Add Condition Adjustment" at bounding box center [456, 142] width 112 height 21
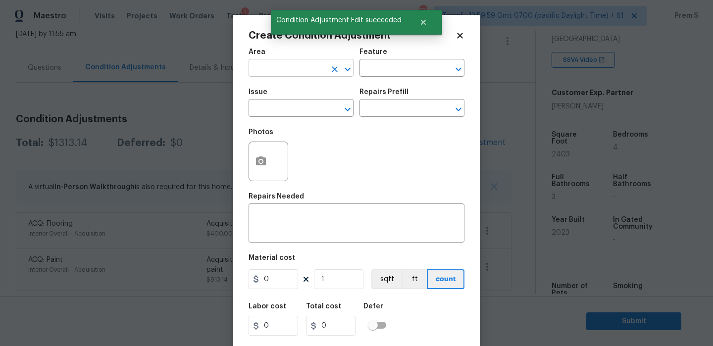
click at [305, 74] on input "text" at bounding box center [287, 68] width 77 height 15
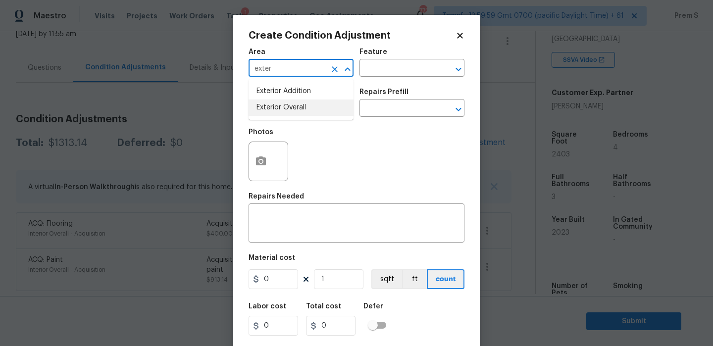
click at [289, 116] on ul "Exterior Addition Exterior Overall" at bounding box center [301, 99] width 105 height 41
click at [297, 113] on li "Exterior Overall" at bounding box center [301, 108] width 105 height 16
click at [304, 116] on input "text" at bounding box center [287, 109] width 77 height 15
type input "Exterior Overall"
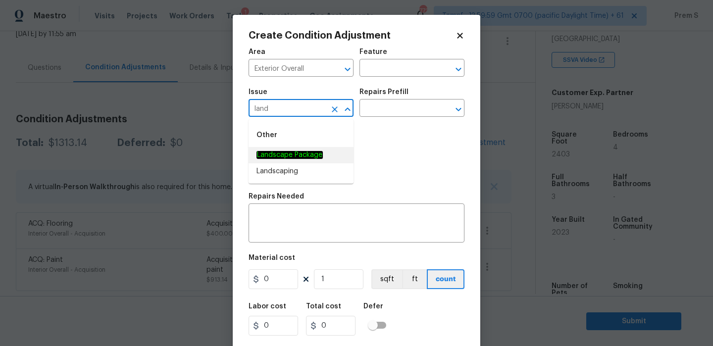
click at [313, 152] on em "Landscape Package" at bounding box center [290, 155] width 66 height 8
type input "Landscape Package"
click at [380, 117] on input "text" at bounding box center [398, 109] width 77 height 15
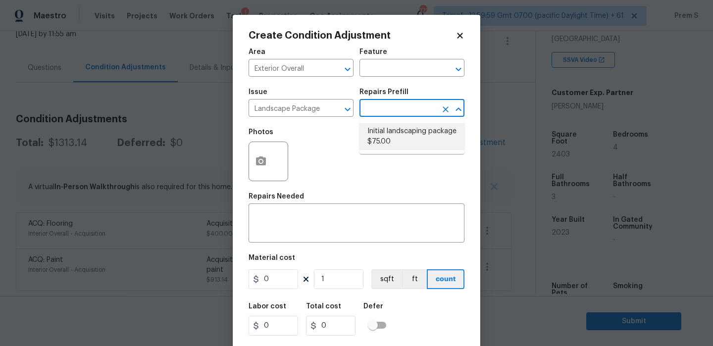
click at [386, 139] on li "Initial landscaping package $75.00" at bounding box center [412, 136] width 105 height 27
type input "Home Readiness Packages"
type textarea "Mowing of grass up to 6" in height. Mow, edge along driveways & sidewalks, trim…"
type input "75"
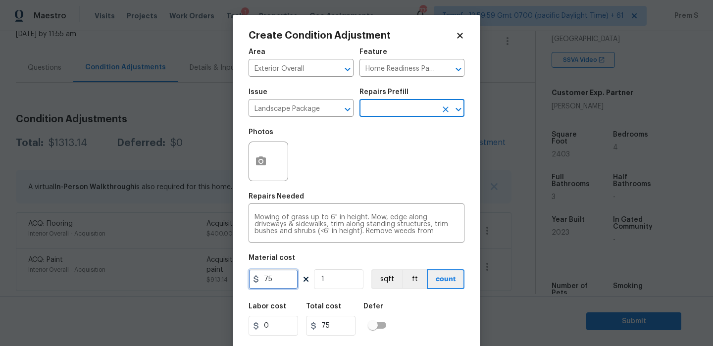
click at [293, 282] on input "75" at bounding box center [274, 280] width 50 height 20
type input "300"
click at [439, 319] on div "Labor cost 0 Total cost 75 Defer" at bounding box center [357, 319] width 216 height 45
type input "300"
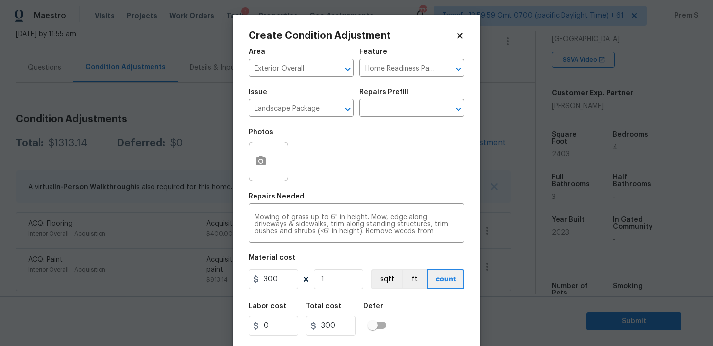
scroll to position [24, 0]
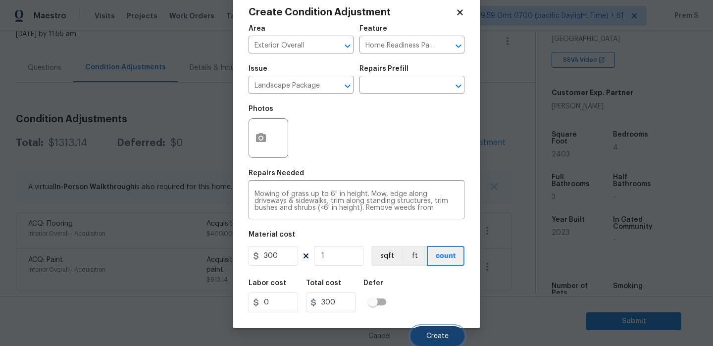
click at [437, 338] on span "Create" at bounding box center [438, 336] width 22 height 7
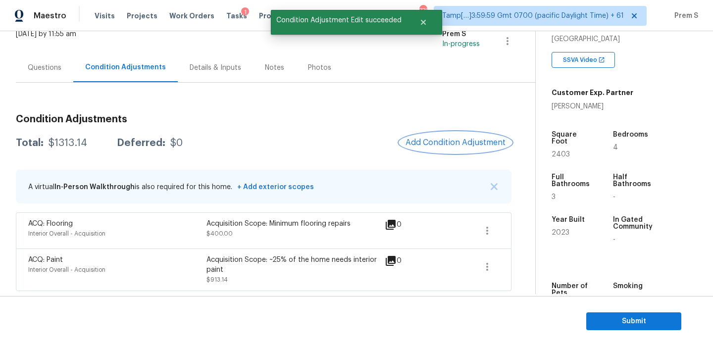
scroll to position [0, 0]
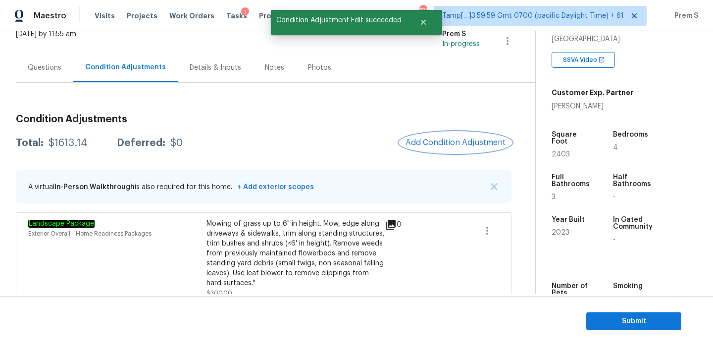
click at [465, 136] on button "Add Condition Adjustment" at bounding box center [456, 142] width 112 height 21
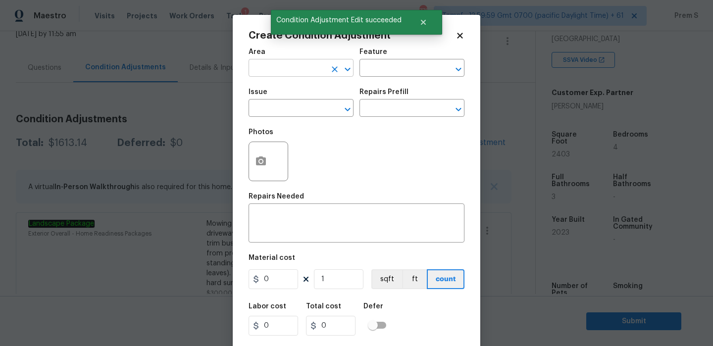
click at [298, 70] on input "text" at bounding box center [287, 68] width 77 height 15
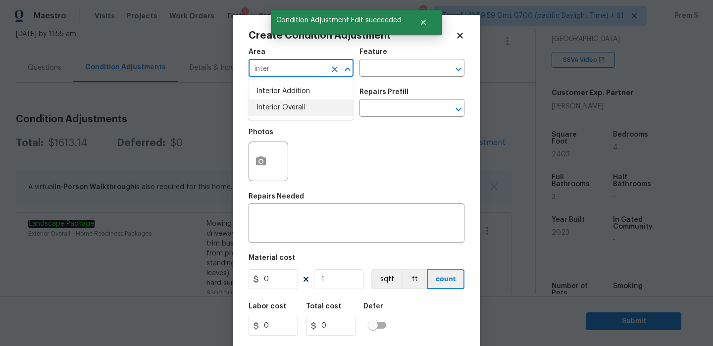
click at [302, 105] on li "Interior Overall" at bounding box center [301, 108] width 105 height 16
type input "Interior Overall"
click at [302, 105] on input "text" at bounding box center [287, 109] width 77 height 15
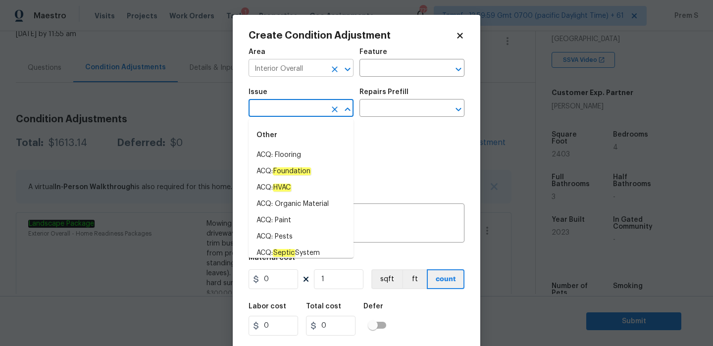
click at [338, 70] on icon "Clear" at bounding box center [335, 69] width 10 height 10
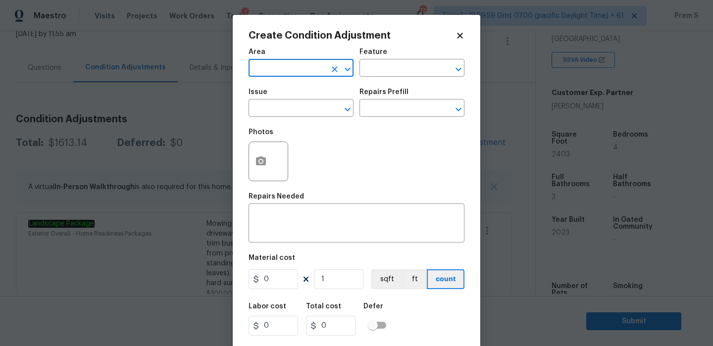
click at [309, 72] on input "text" at bounding box center [287, 68] width 77 height 15
click at [301, 113] on li "Exterior Overall" at bounding box center [301, 108] width 105 height 16
type input "Exterior Overall"
click at [301, 113] on input "text" at bounding box center [287, 109] width 77 height 15
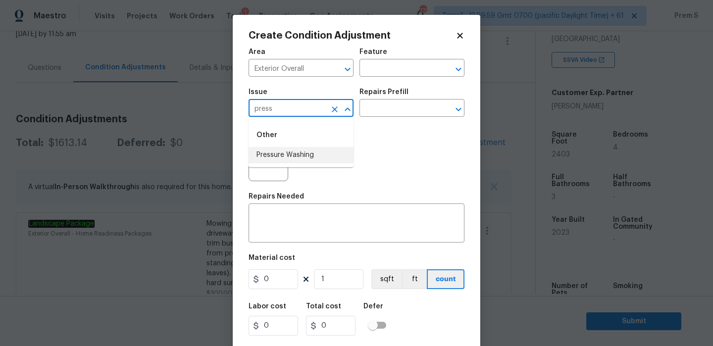
click at [295, 157] on li "Pressure Washing" at bounding box center [301, 155] width 105 height 16
type input "Pressure Washing"
click at [328, 222] on textarea at bounding box center [357, 224] width 204 height 21
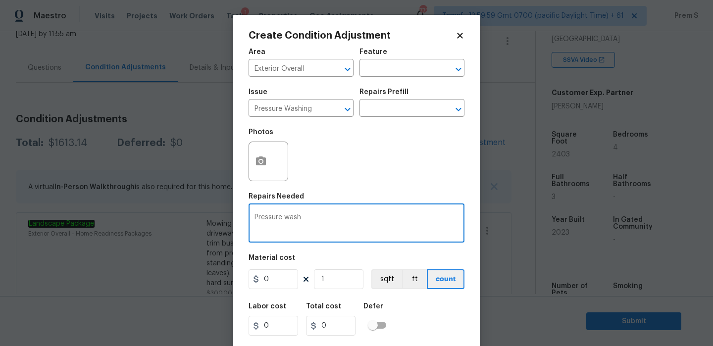
type textarea "Pressure wash"
click at [287, 279] on input "0" at bounding box center [274, 280] width 50 height 20
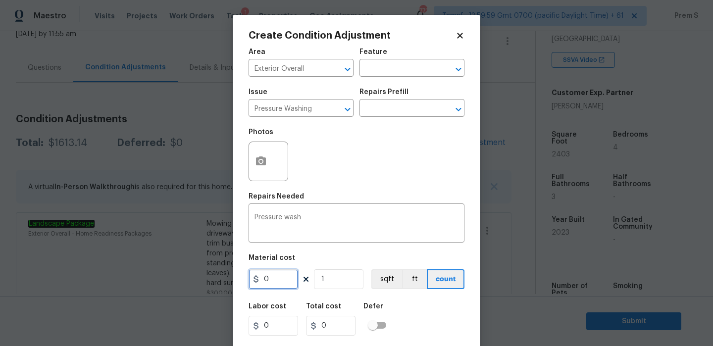
click at [287, 279] on input "0" at bounding box center [274, 280] width 50 height 20
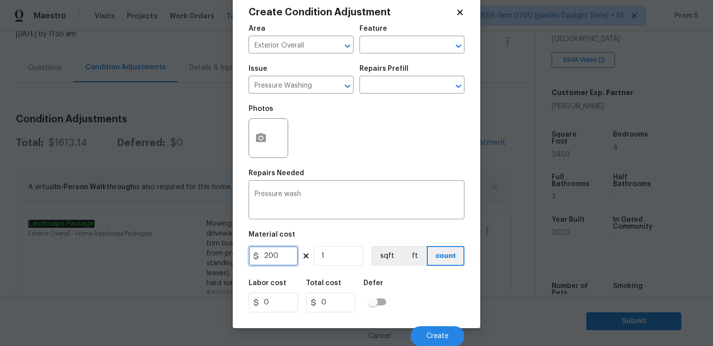
type input "200"
click at [431, 293] on div "Labor cost 0 Total cost 0 Defer" at bounding box center [357, 296] width 216 height 45
type input "200"
click at [430, 333] on span "Create" at bounding box center [438, 336] width 22 height 7
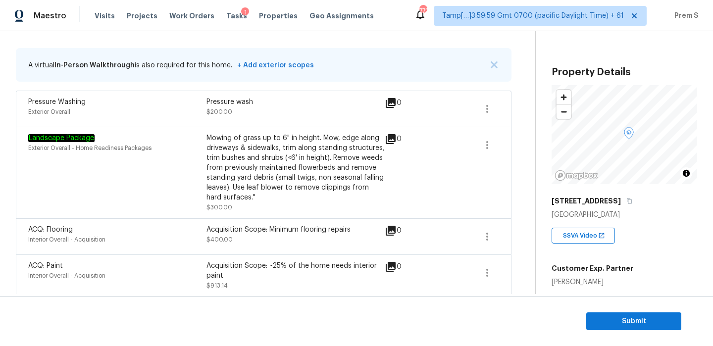
scroll to position [196, 0]
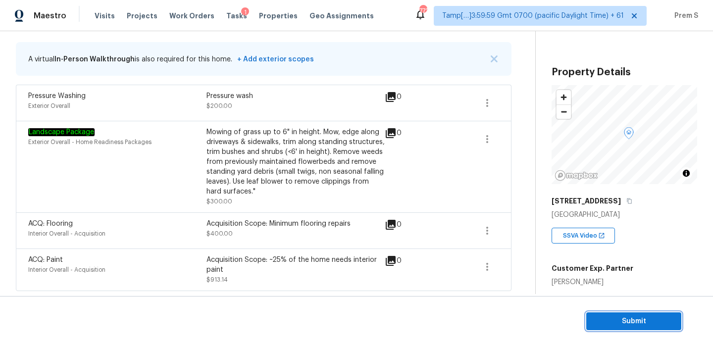
click at [635, 318] on span "Submit" at bounding box center [634, 322] width 79 height 12
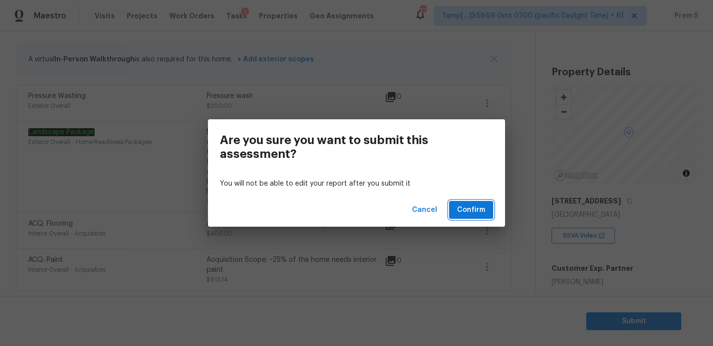
click at [473, 215] on span "Confirm" at bounding box center [471, 210] width 28 height 12
